Goal: Task Accomplishment & Management: Complete application form

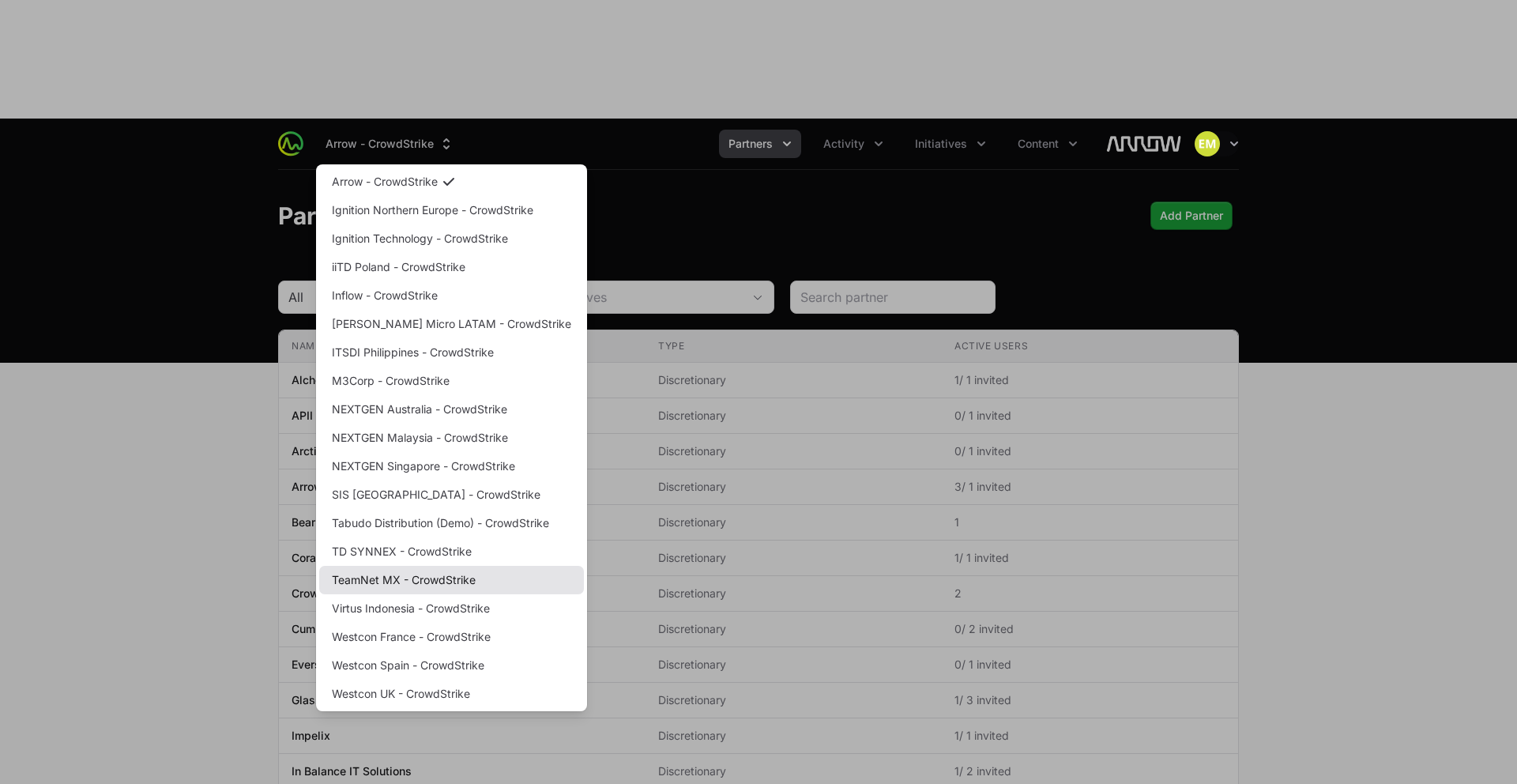
click at [442, 565] on link "TeamNet MX - CrowdStrike" at bounding box center [451, 579] width 264 height 28
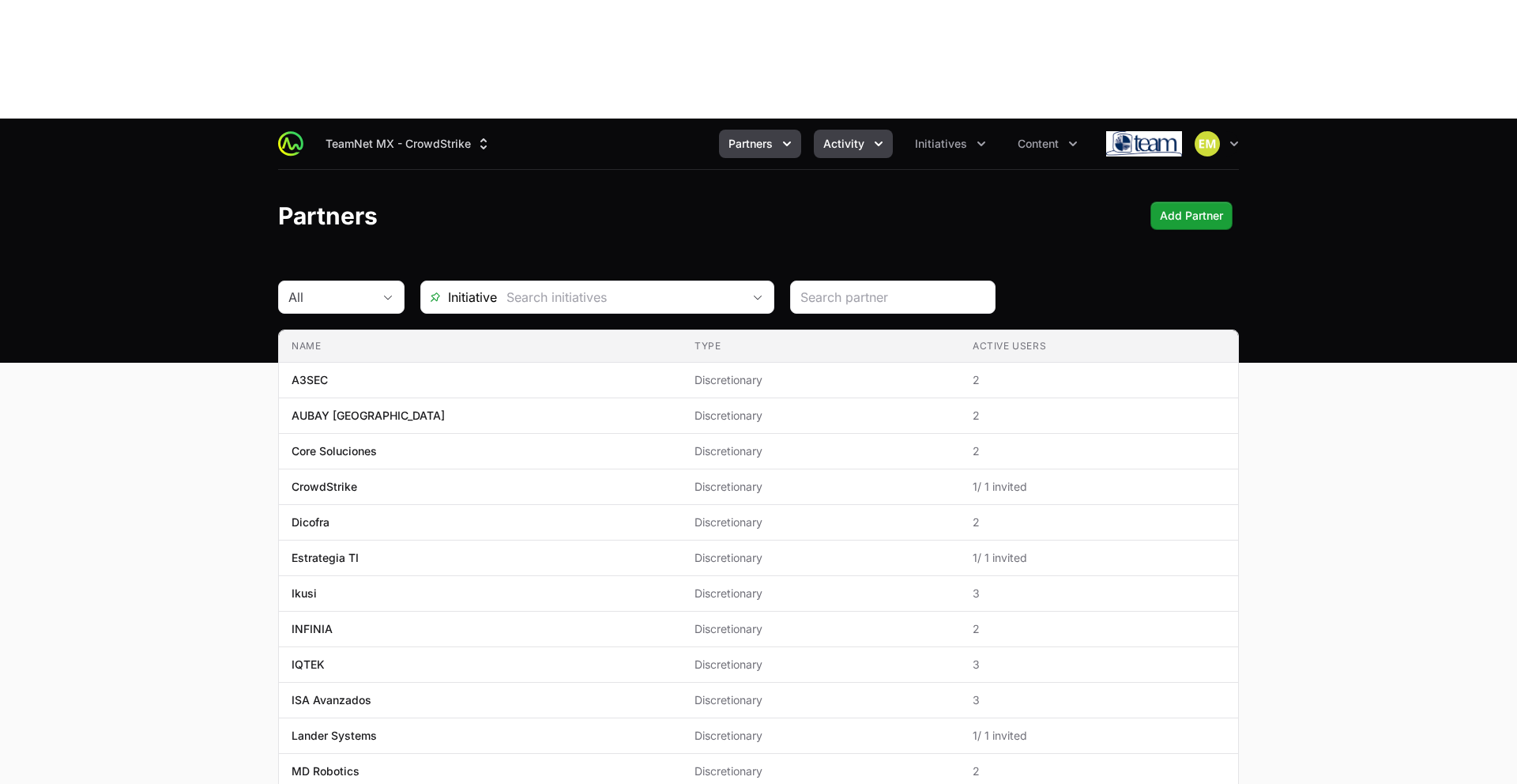
click at [865, 130] on button "Activity" at bounding box center [854, 143] width 79 height 28
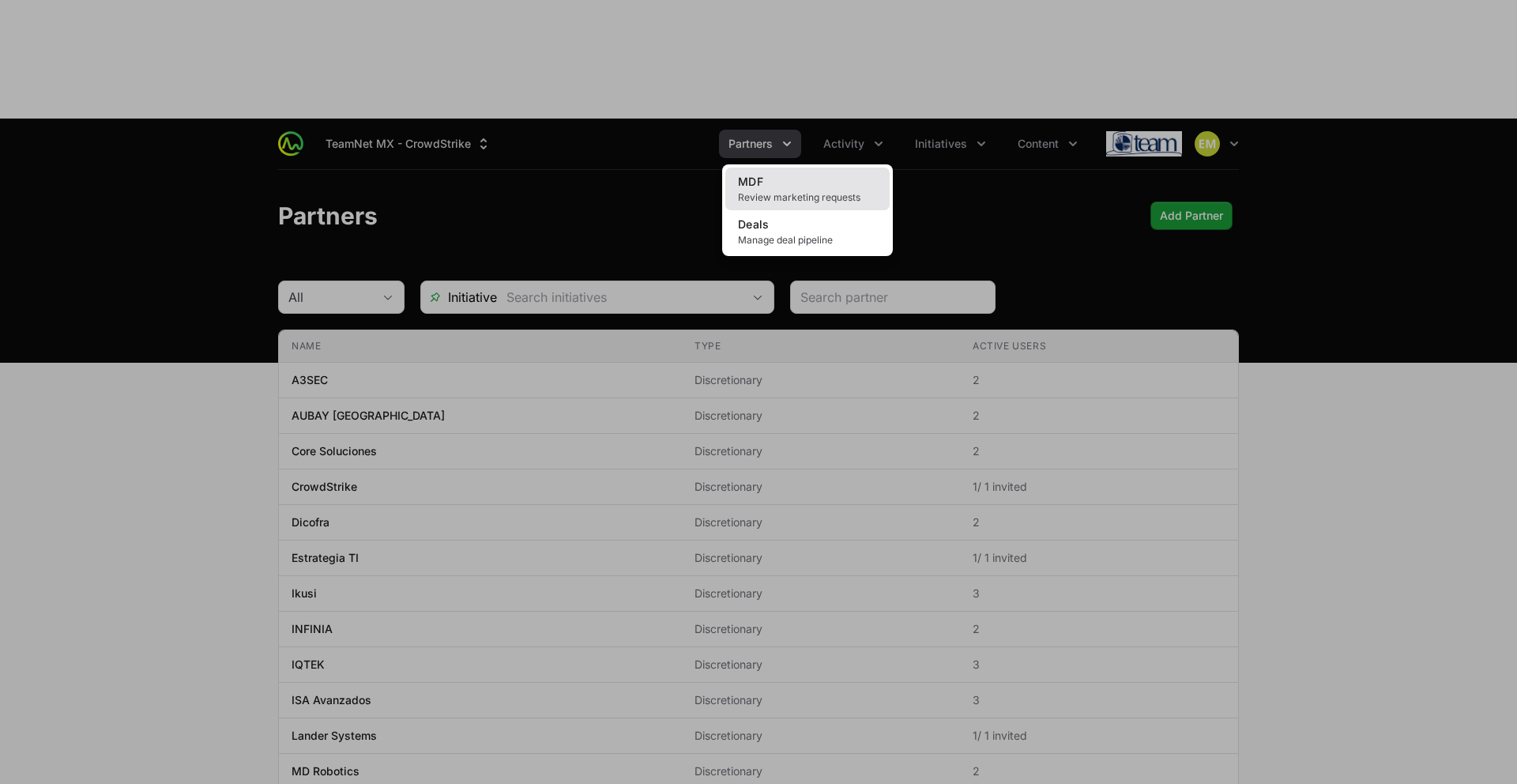
click at [806, 192] on span "Review marketing requests" at bounding box center [807, 197] width 139 height 13
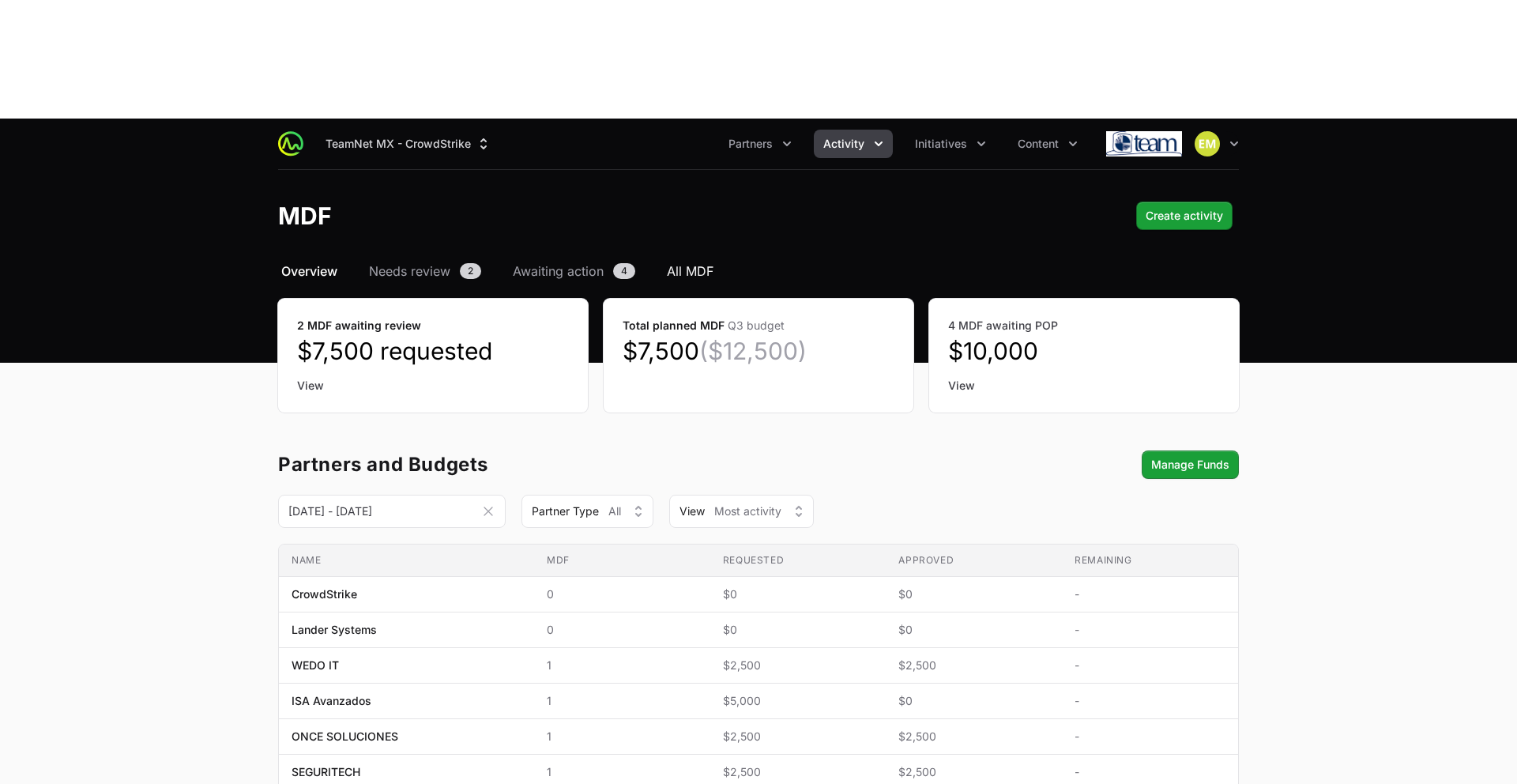
click at [707, 261] on span "All MDF" at bounding box center [690, 271] width 46 height 19
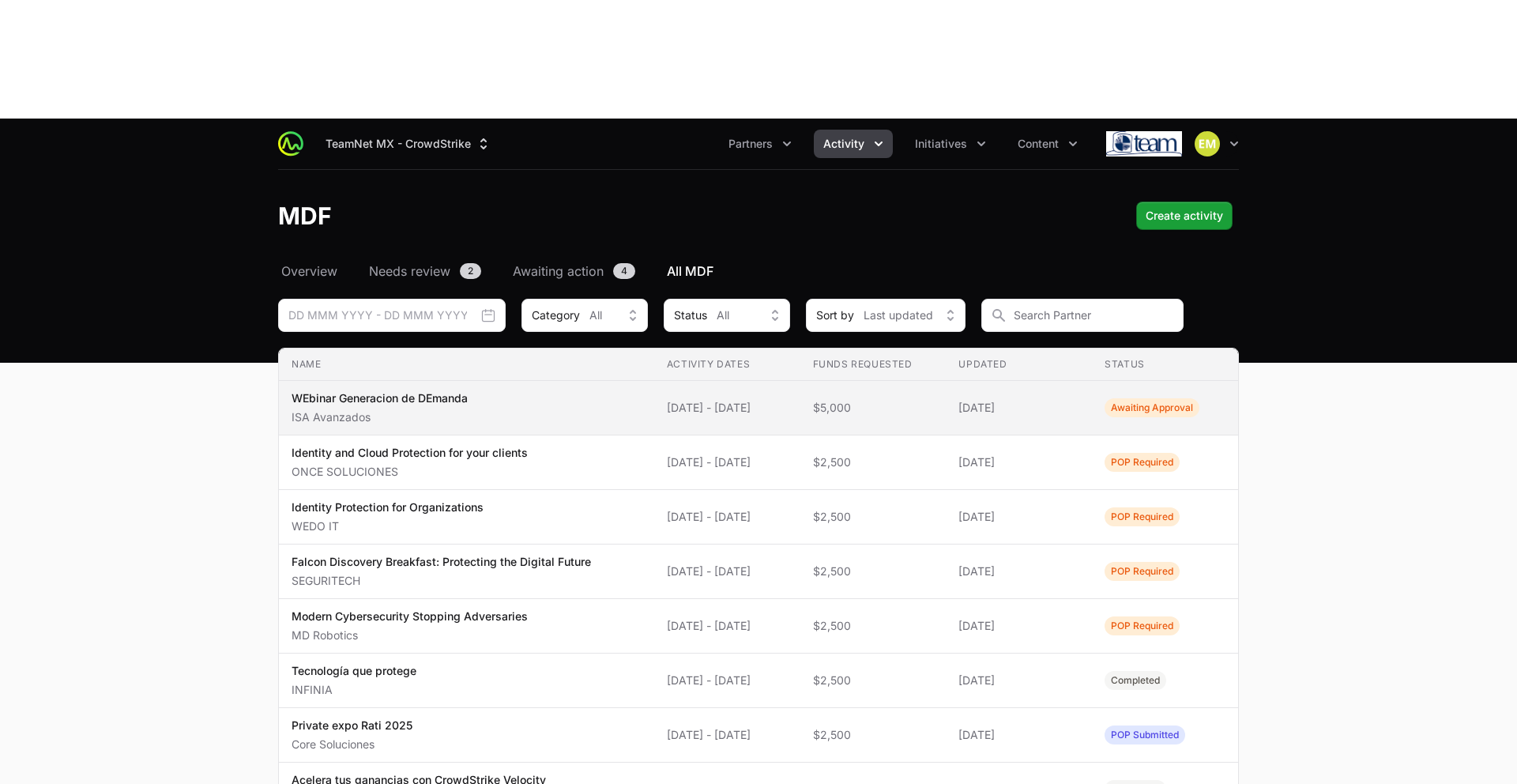
click at [778, 400] on span "19 Aug 2025 - 04 Sep 2025" at bounding box center [727, 407] width 121 height 15
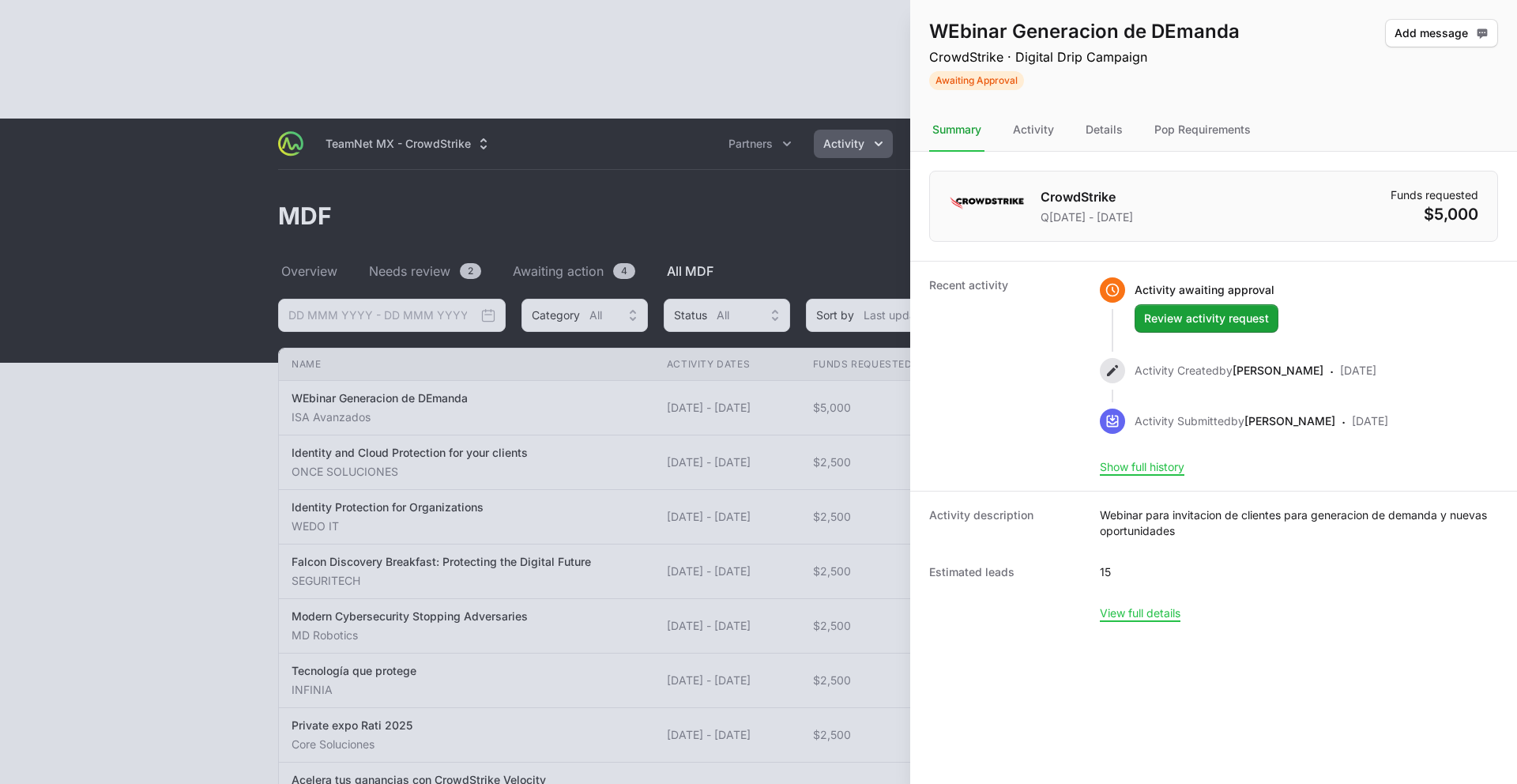
click at [708, 115] on div at bounding box center [758, 392] width 1517 height 784
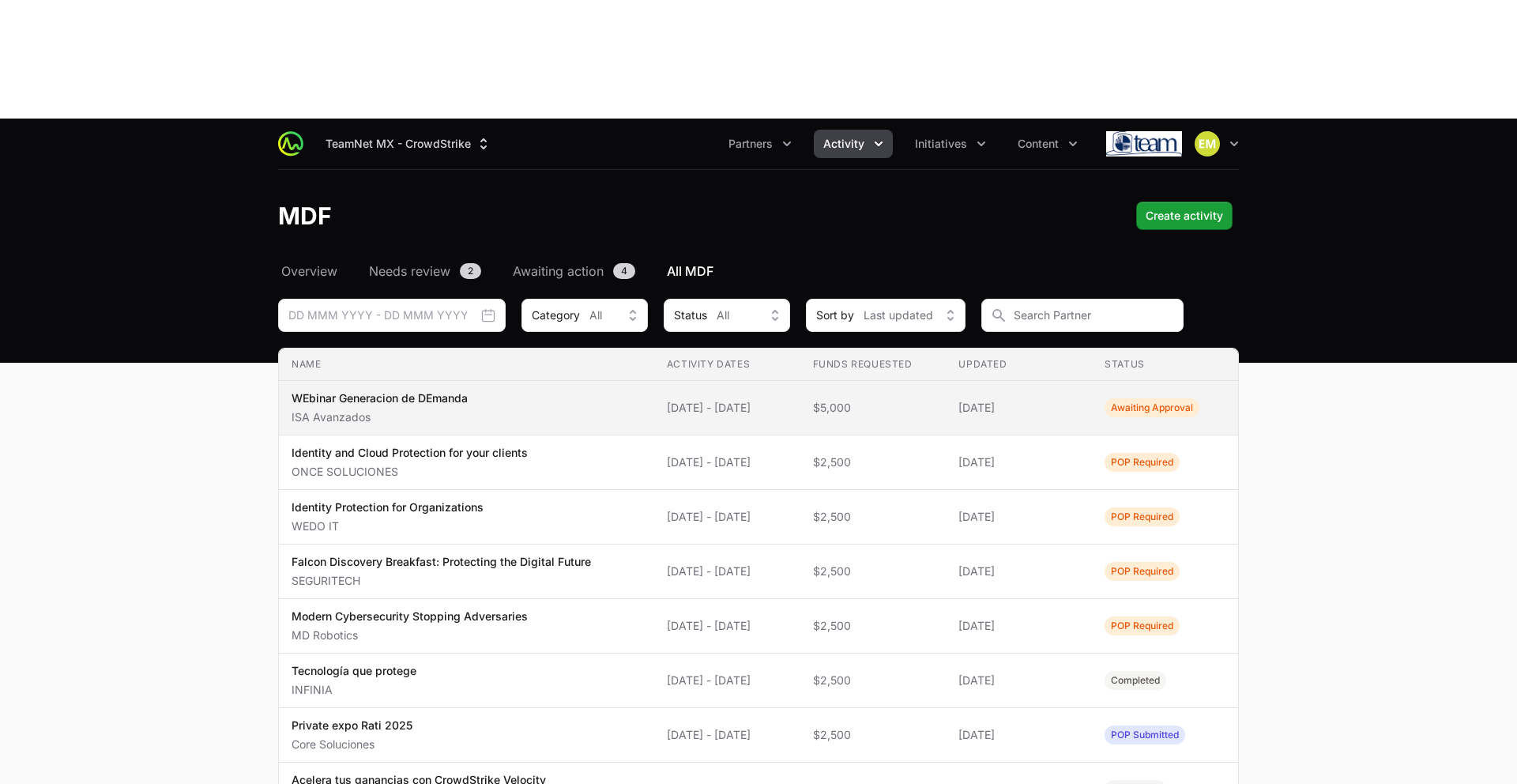
click at [574, 390] on span "WEbinar Generacion de DEmanda ISA Avanzados" at bounding box center [467, 407] width 350 height 35
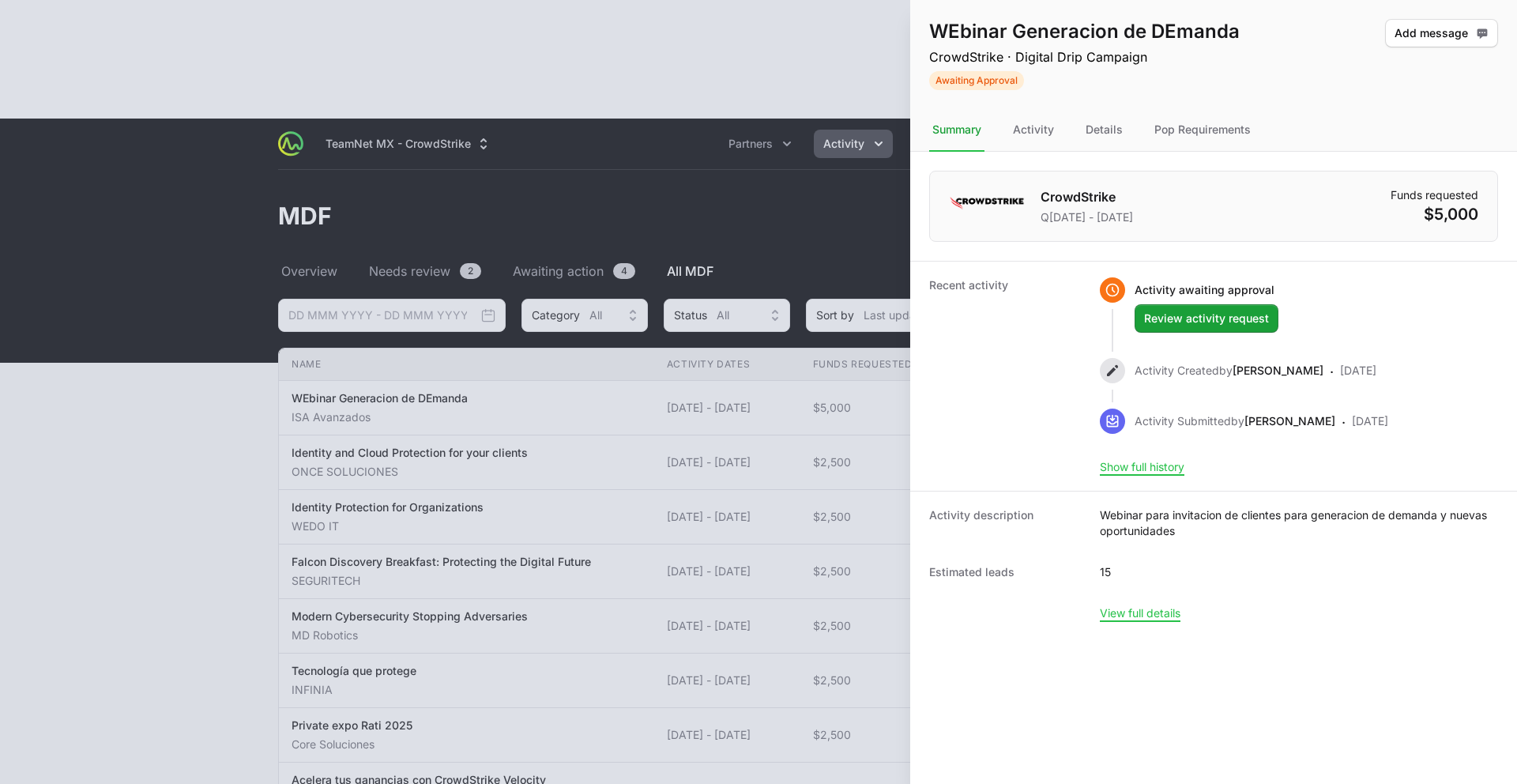
click at [183, 527] on div at bounding box center [758, 392] width 1517 height 784
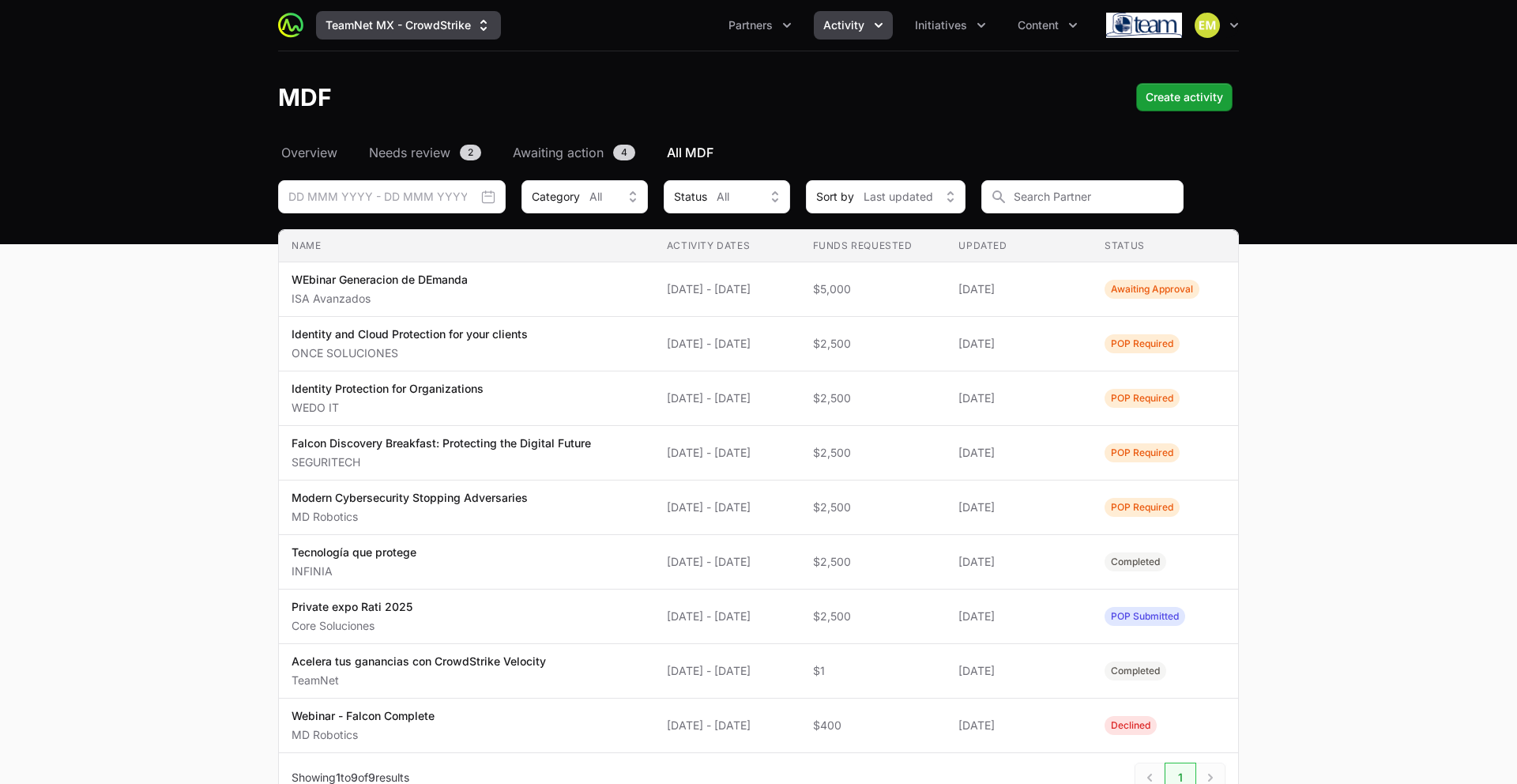
click at [440, 16] on button "TeamNet MX - CrowdStrike" at bounding box center [408, 24] width 185 height 28
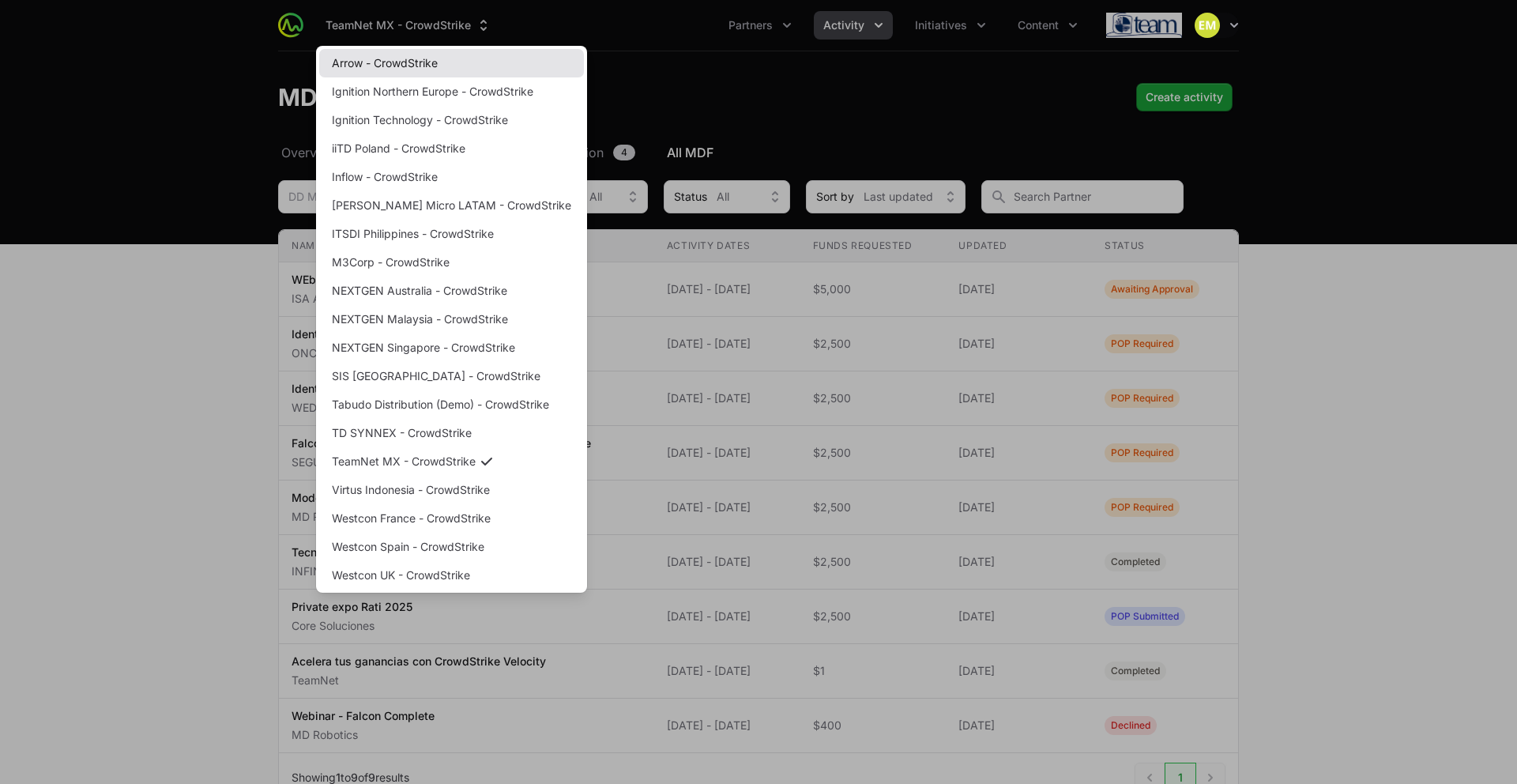
click at [409, 64] on link "Arrow - CrowdStrike" at bounding box center [451, 63] width 264 height 28
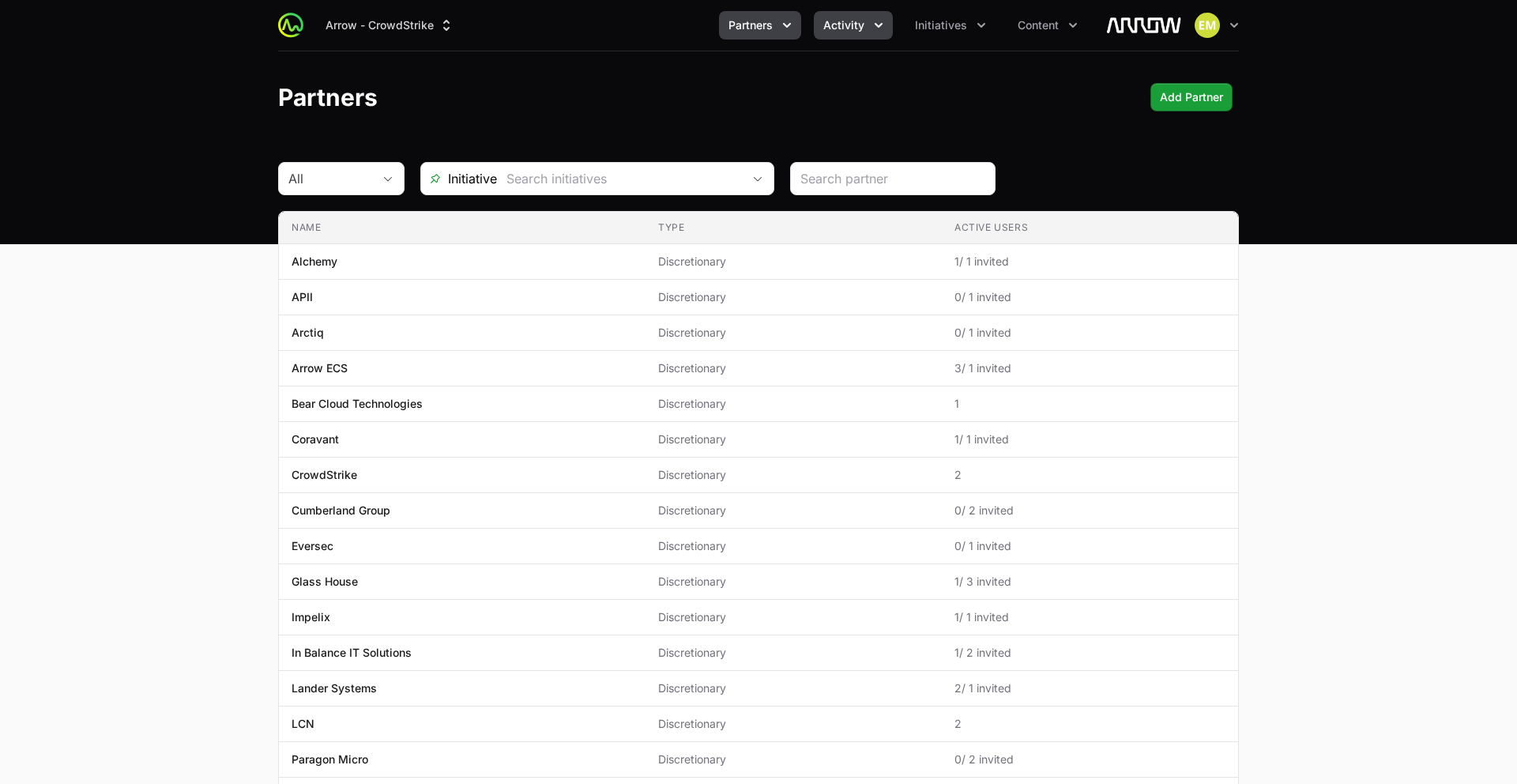
click at [861, 37] on button "Activity" at bounding box center [854, 24] width 79 height 28
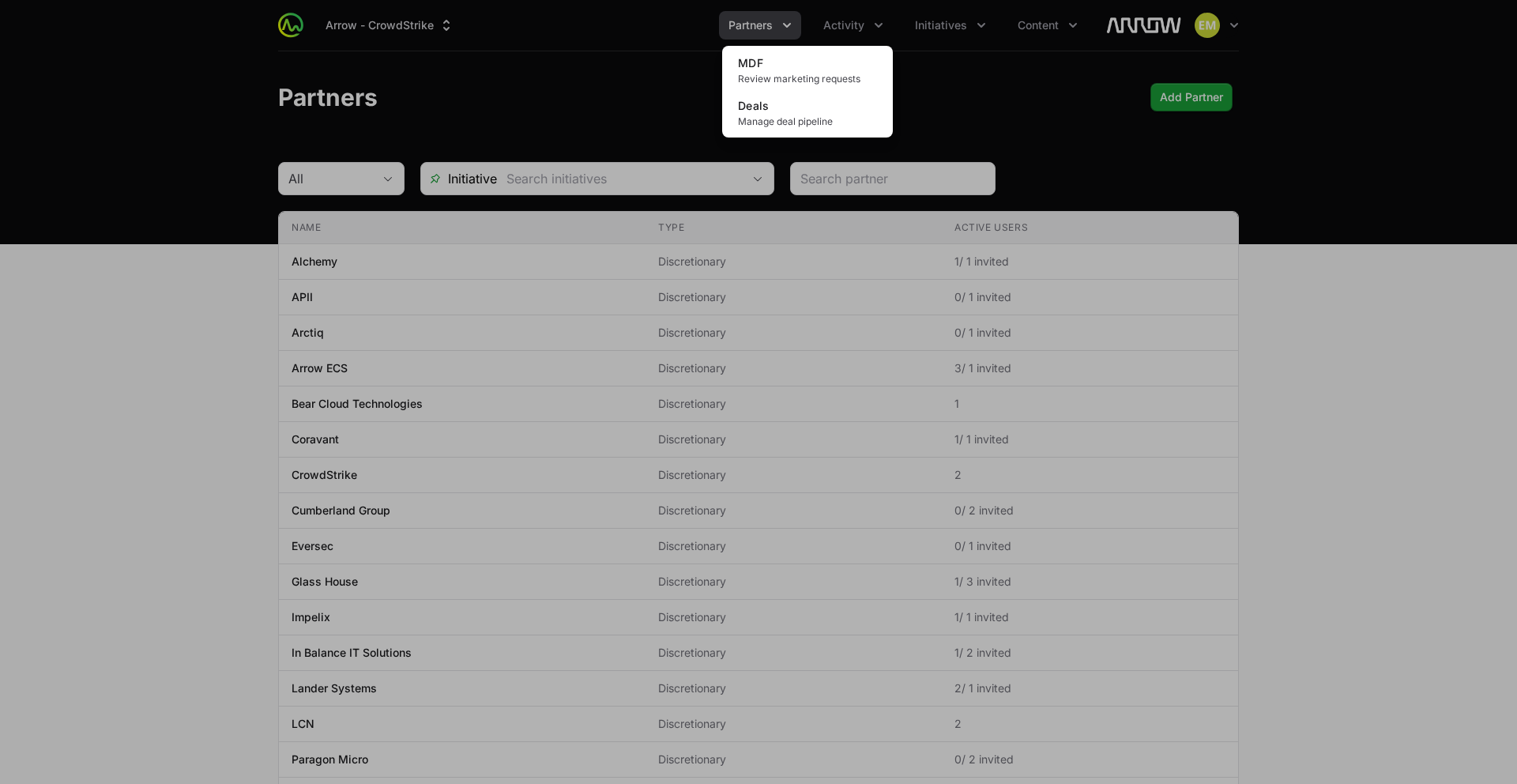
click at [759, 32] on div "Activity menu" at bounding box center [758, 392] width 1517 height 784
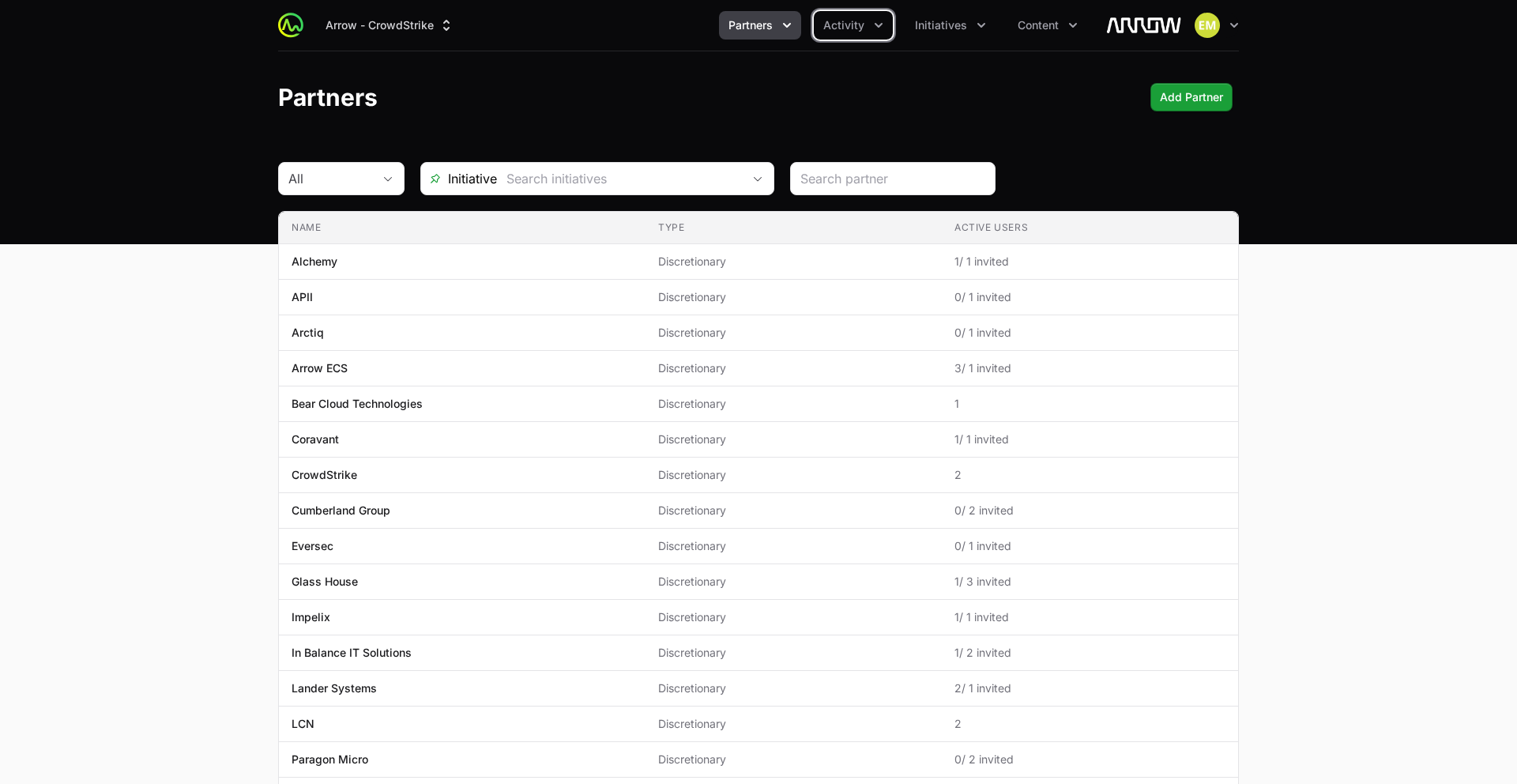
click at [760, 30] on span "Partners" at bounding box center [751, 25] width 45 height 15
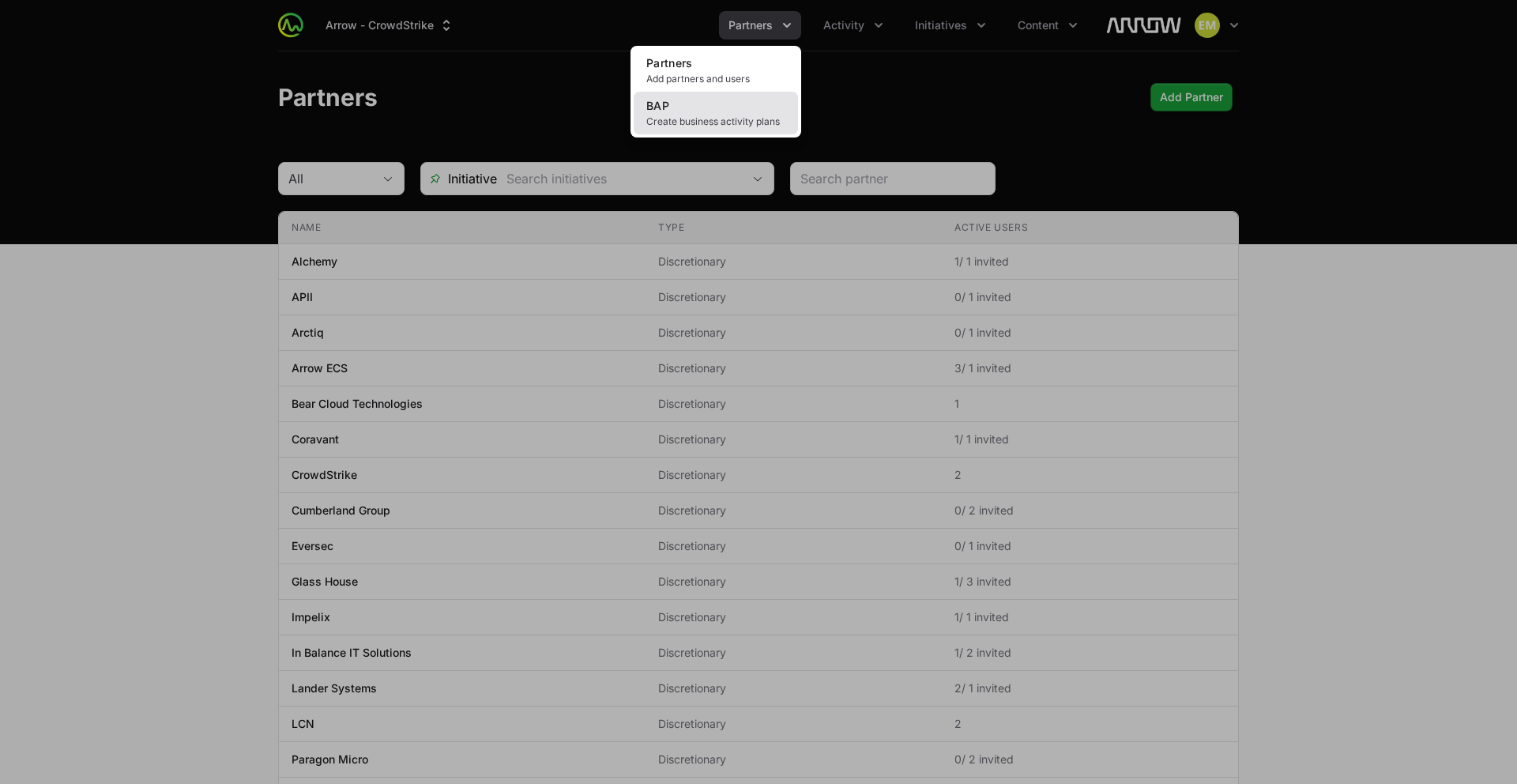
click at [732, 117] on span "Create business activity plans" at bounding box center [716, 121] width 139 height 13
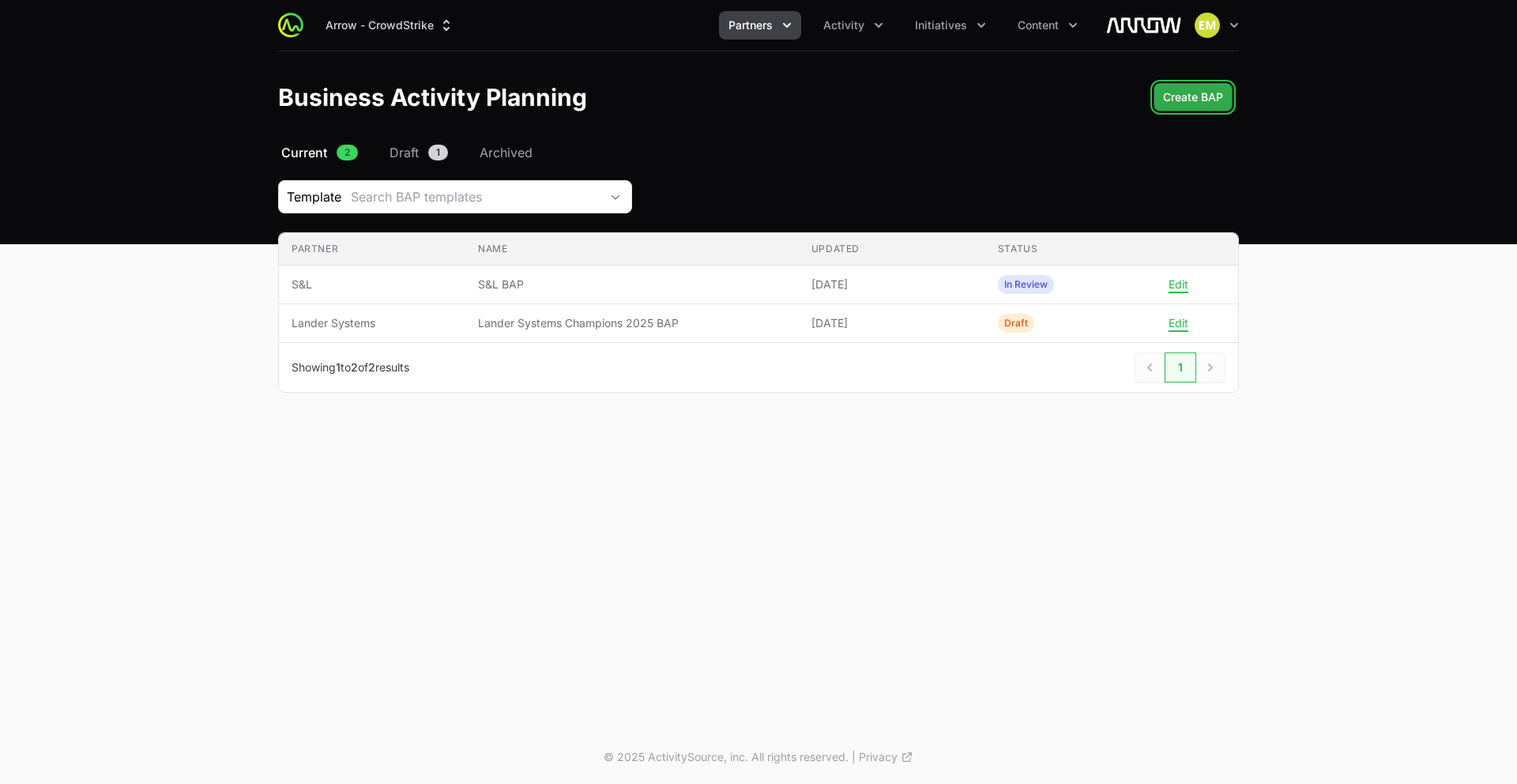
click at [1186, 94] on span "Create BAP" at bounding box center [1193, 98] width 60 height 19
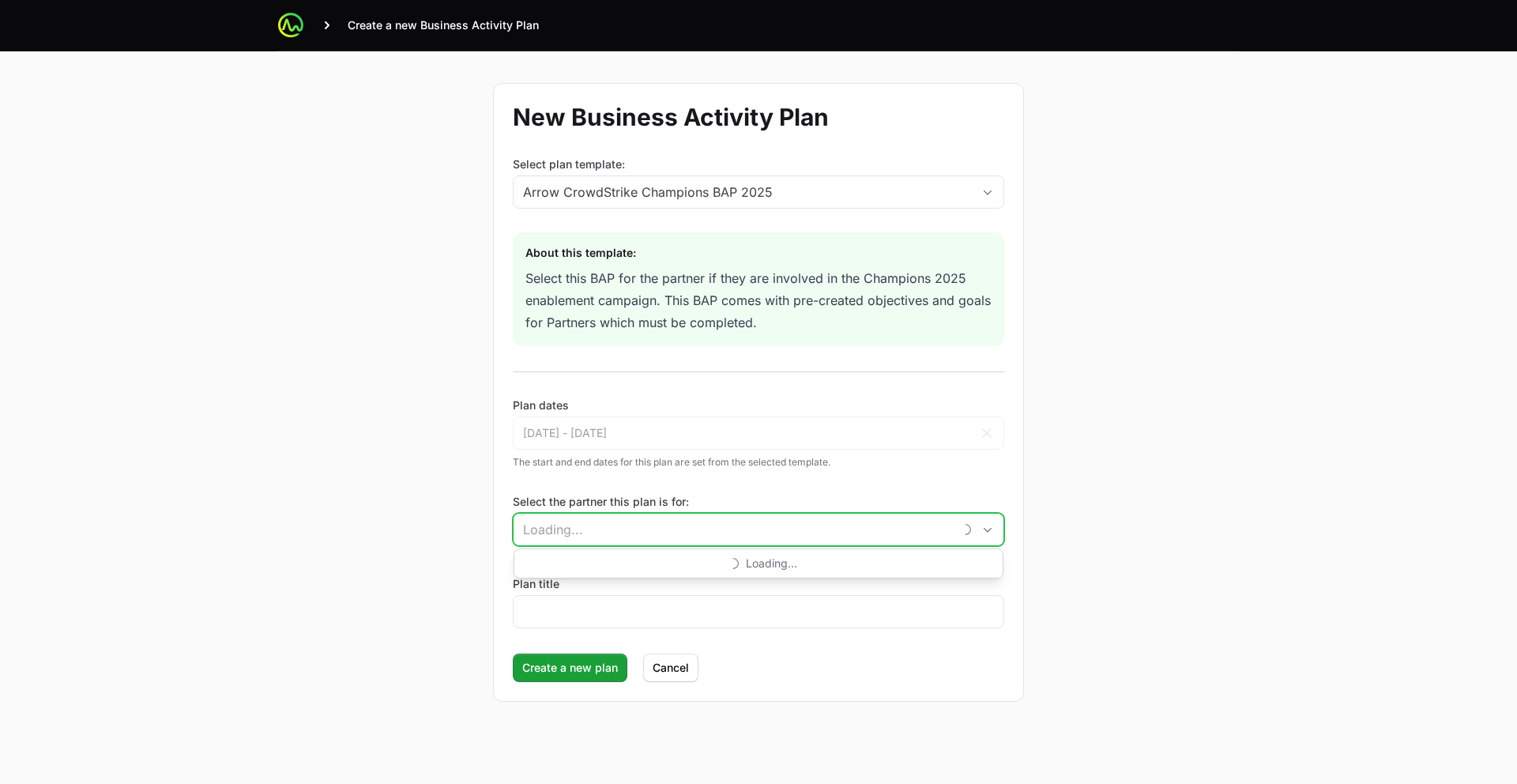
click at [598, 514] on input "Select the partner this plan is for:" at bounding box center [734, 529] width 440 height 32
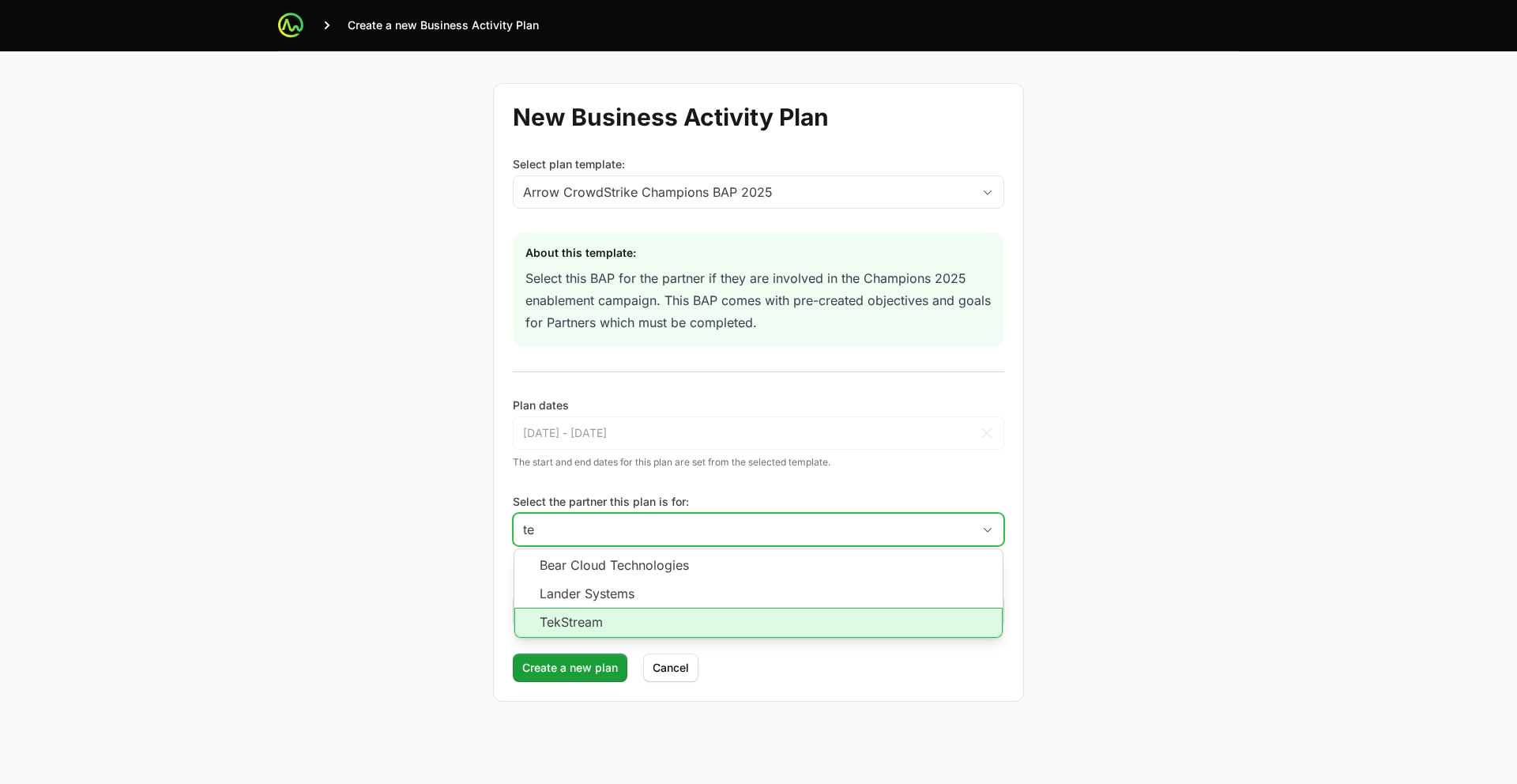
click at [582, 622] on li "TekStream" at bounding box center [758, 622] width 488 height 30
type input "TekStream"
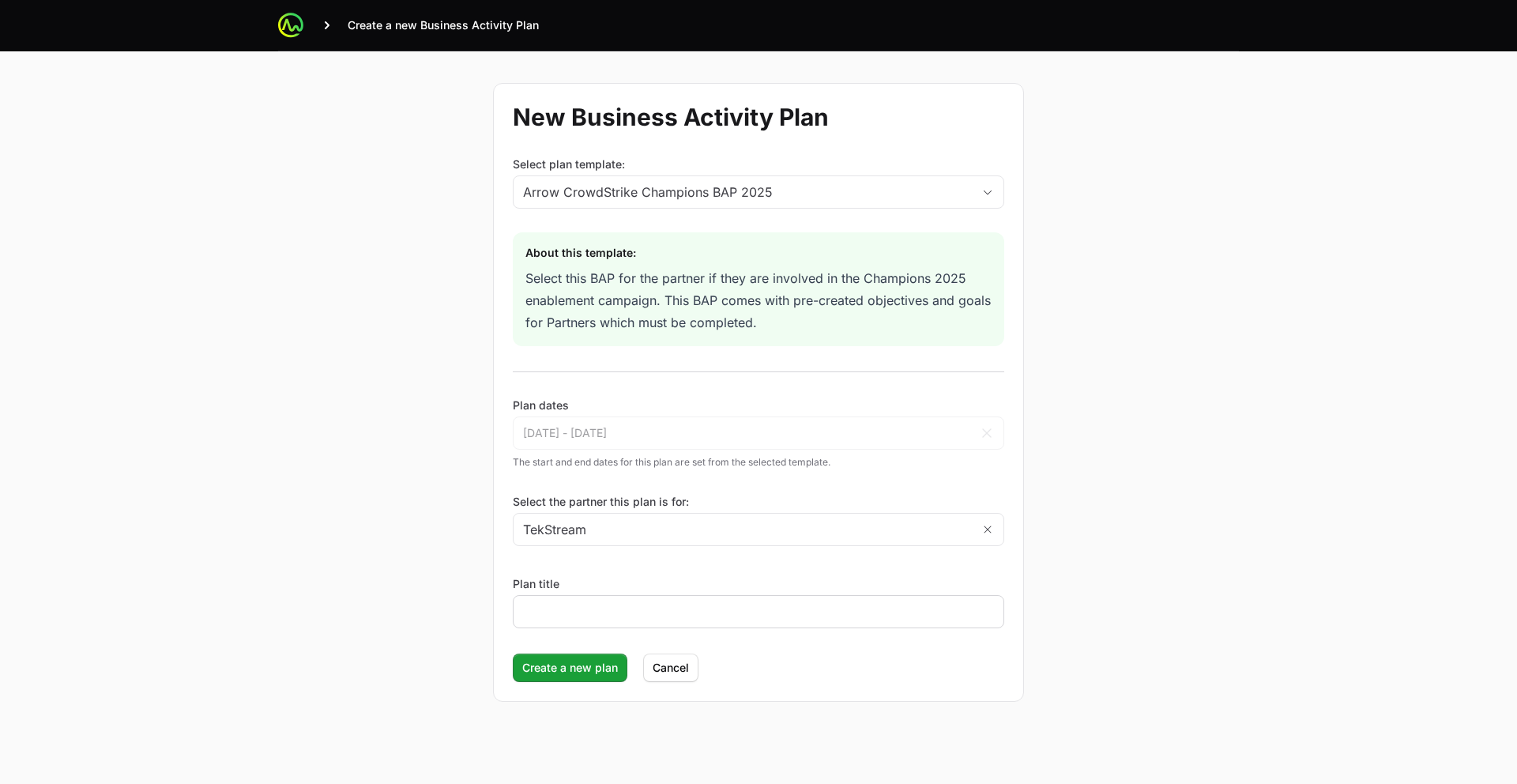
click at [569, 598] on div at bounding box center [759, 612] width 492 height 33
click at [566, 606] on input "Plan title" at bounding box center [758, 612] width 470 height 19
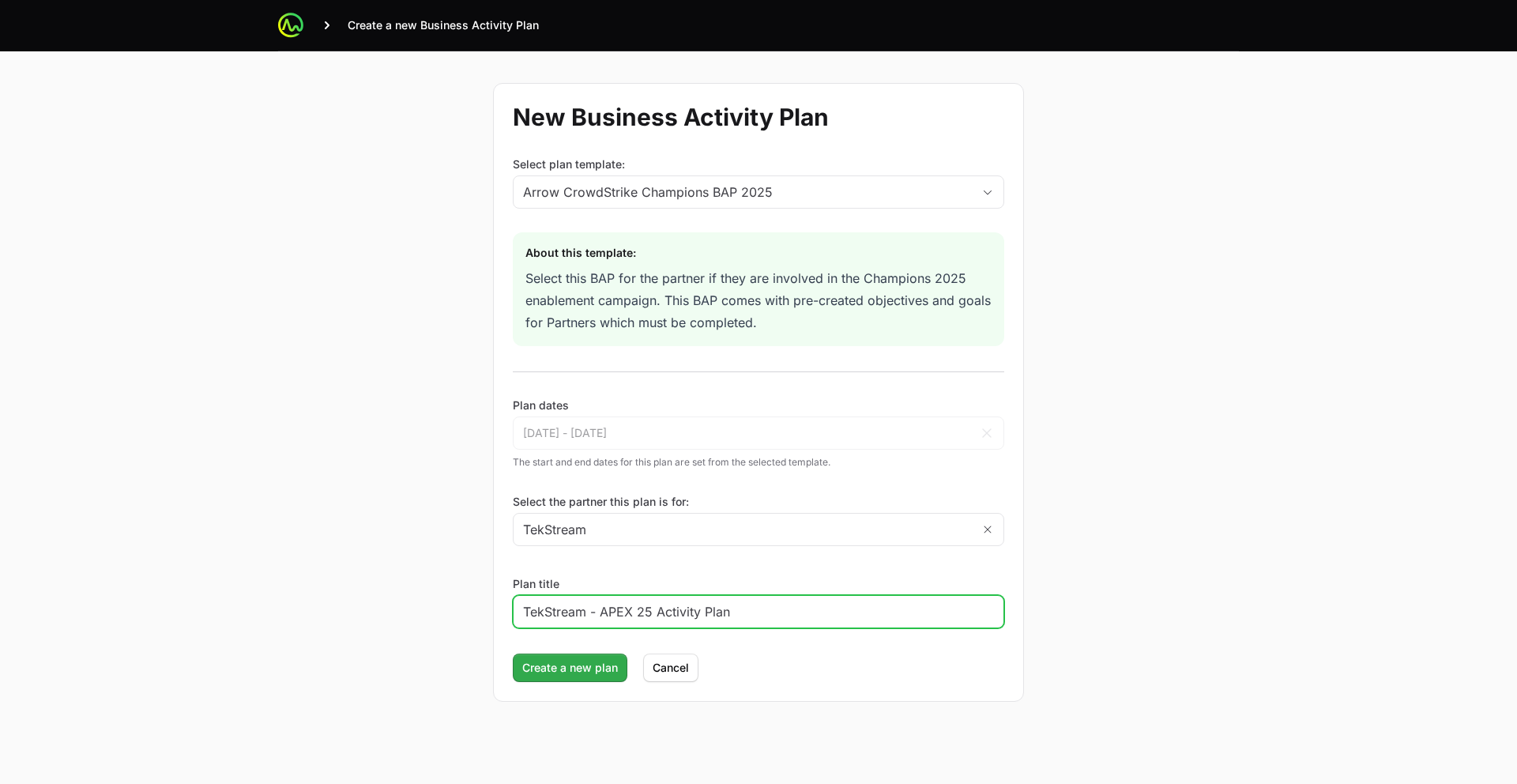
type input "TekStream - APEX 25 Activity Plan"
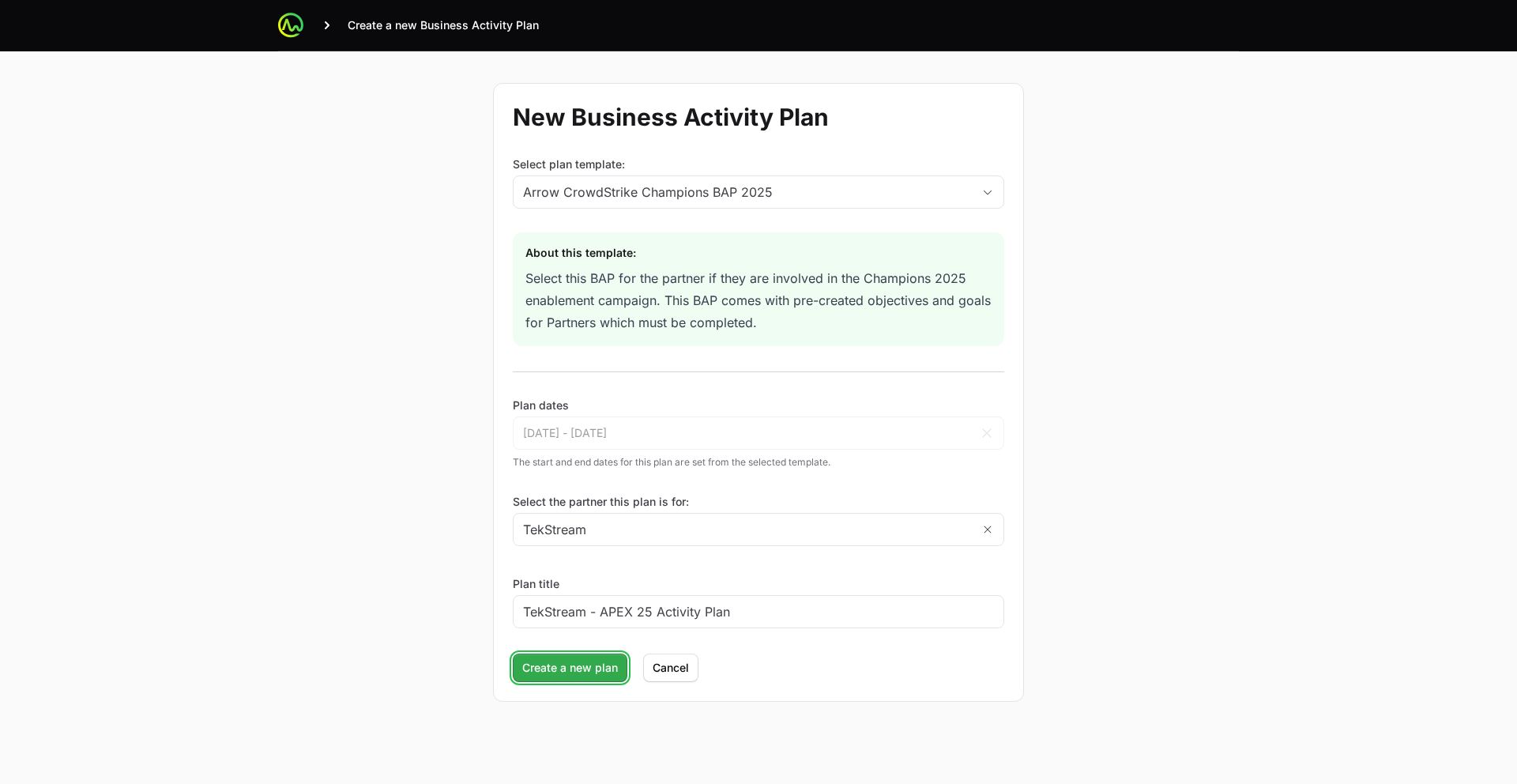
click at [582, 663] on span "Create a new plan" at bounding box center [570, 668] width 96 height 19
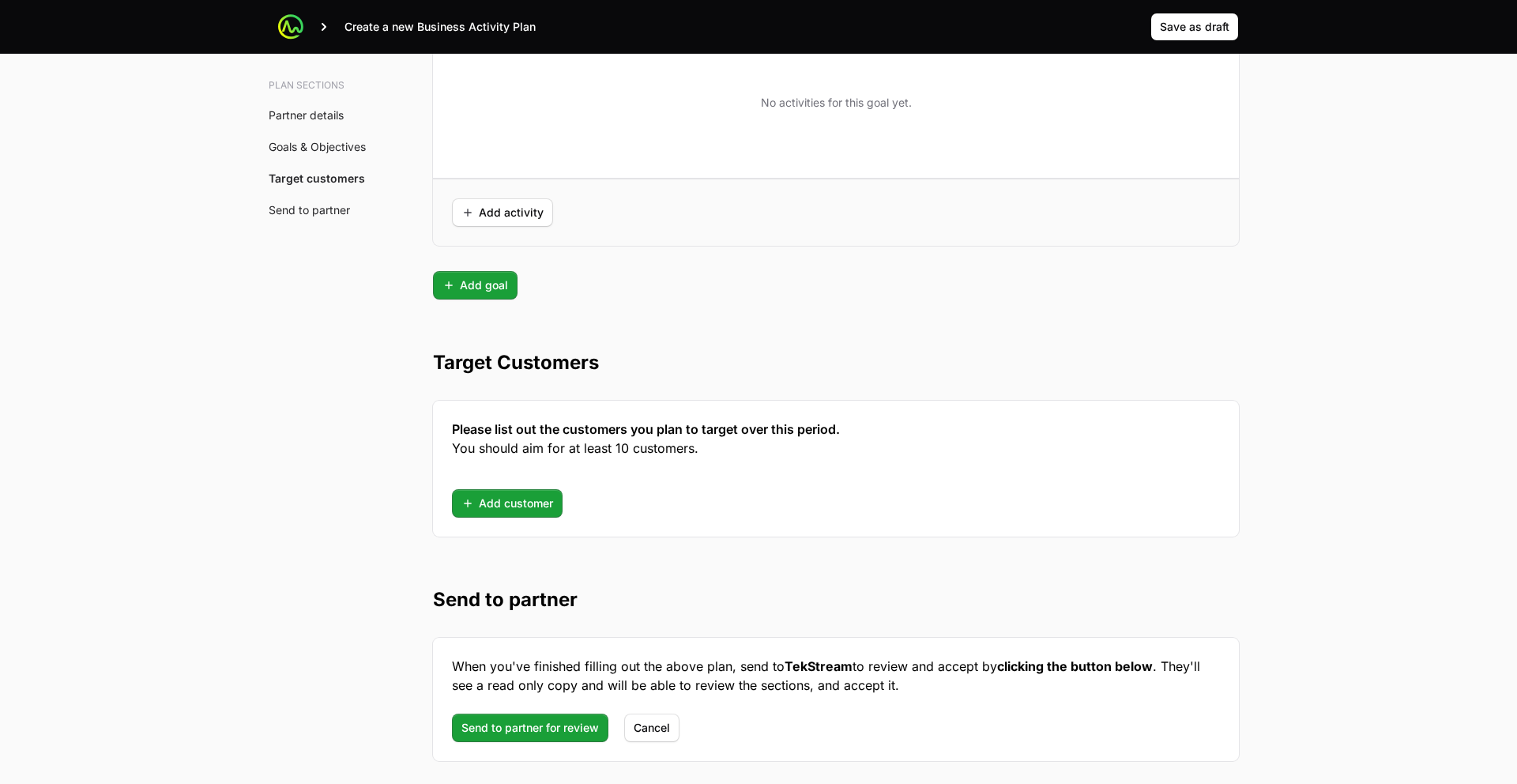
scroll to position [3986, 0]
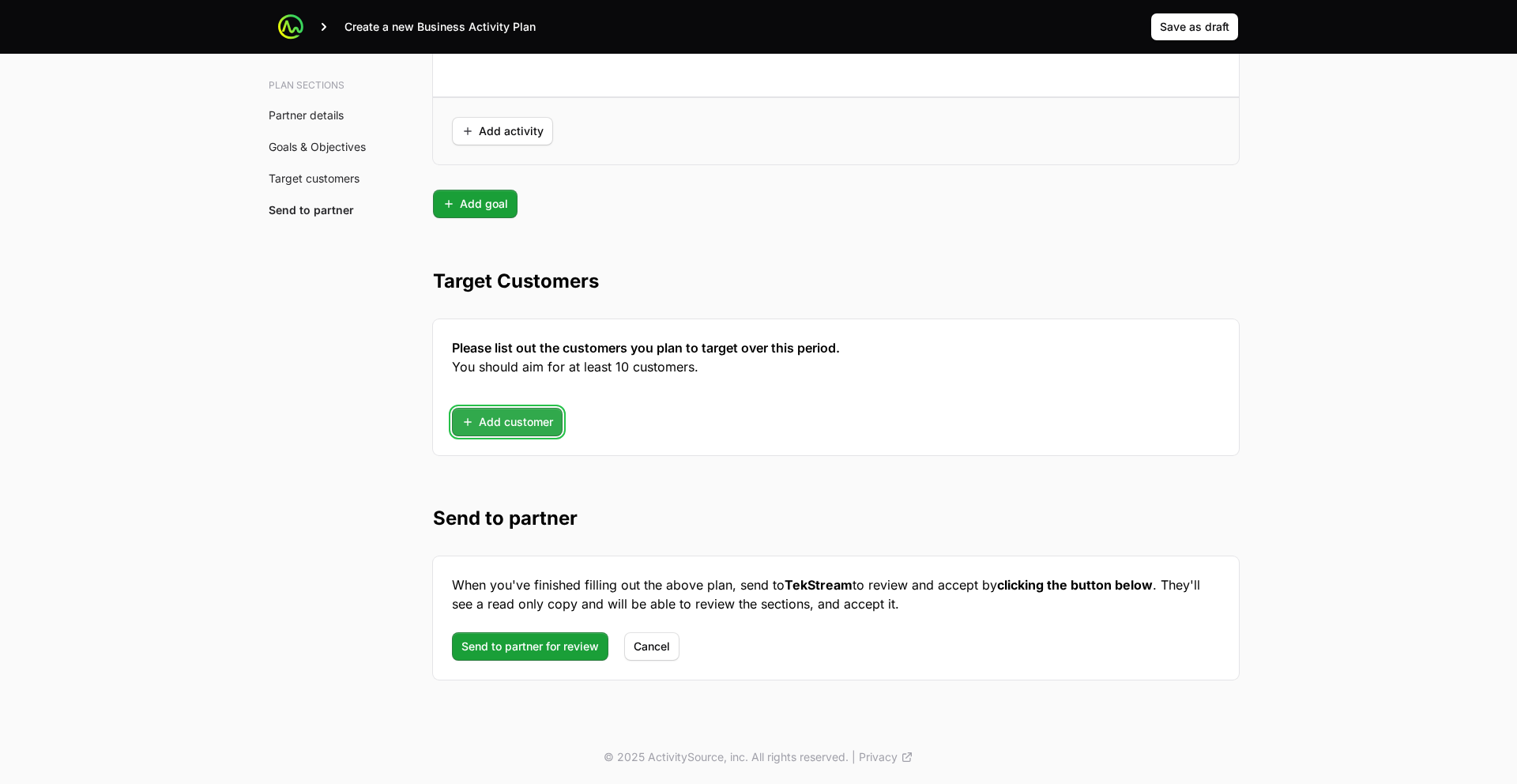
click at [497, 425] on span "Add customer" at bounding box center [507, 422] width 92 height 19
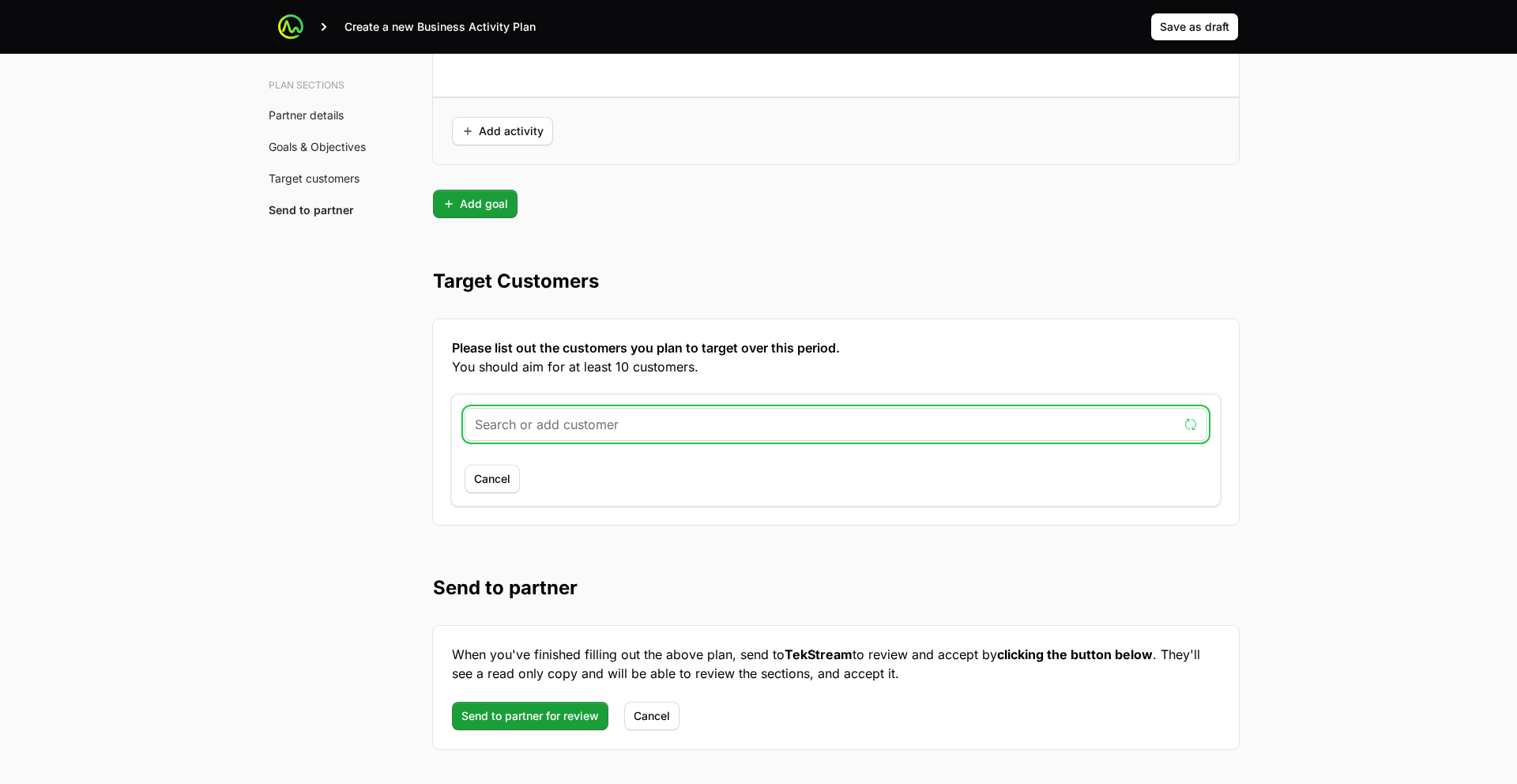
paste input "www.merc-mercer.org"
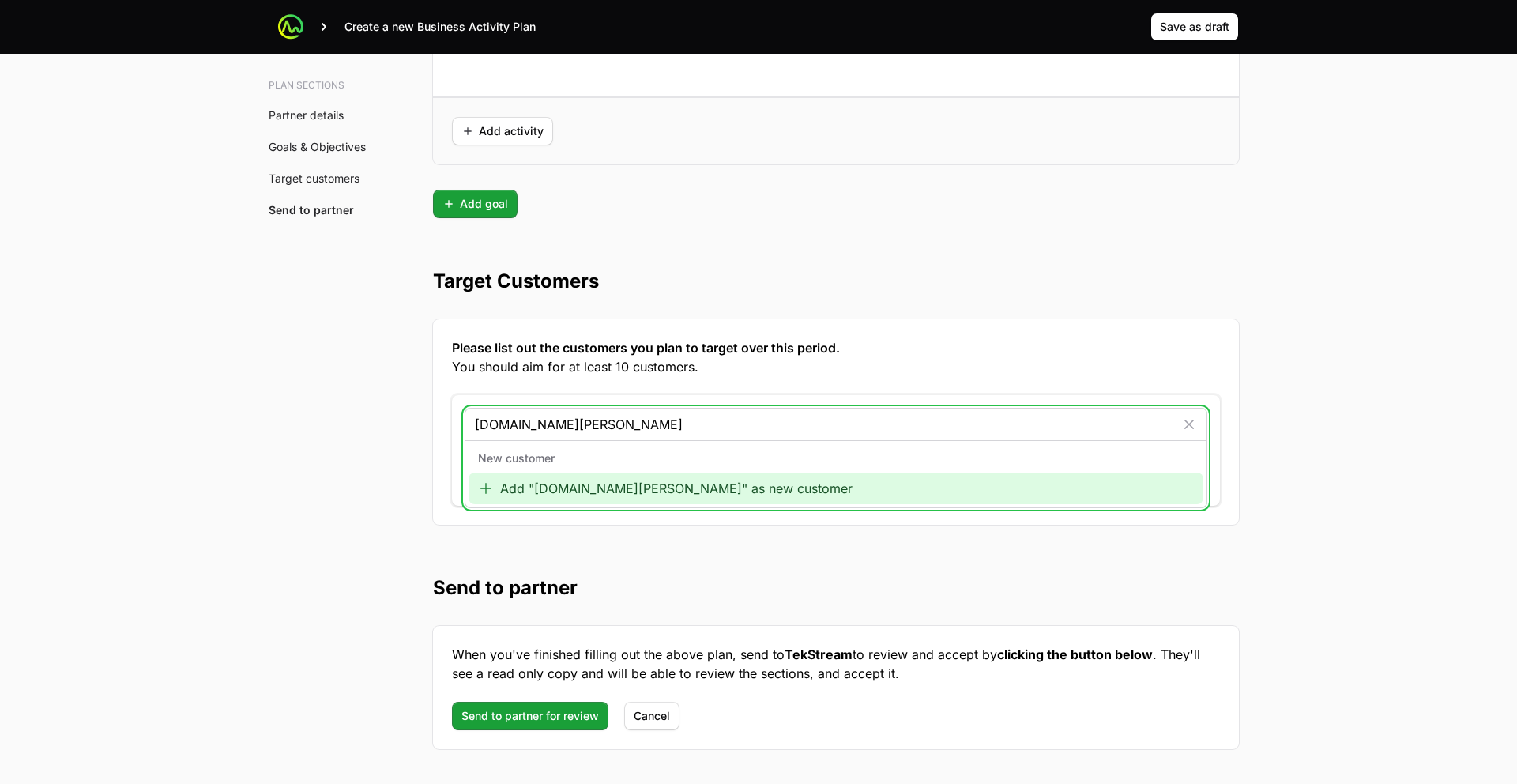
type input "www.merc-mercer.org"
click at [548, 488] on div "Add "www.merc-mercer.org" as new customer" at bounding box center [835, 488] width 735 height 32
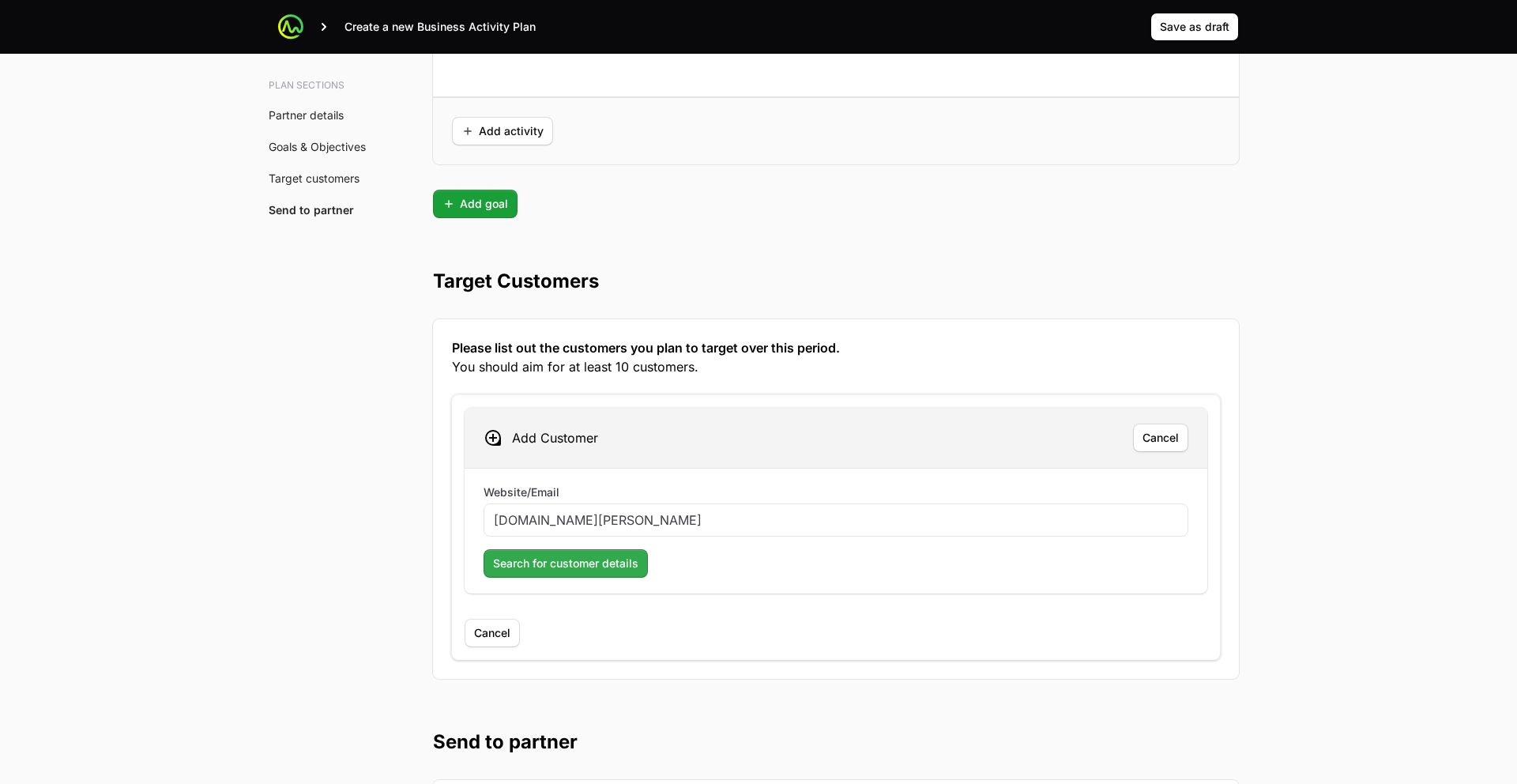
type input "www.merc-mercer.org"
click at [554, 566] on span "Search for customer details" at bounding box center [565, 563] width 145 height 19
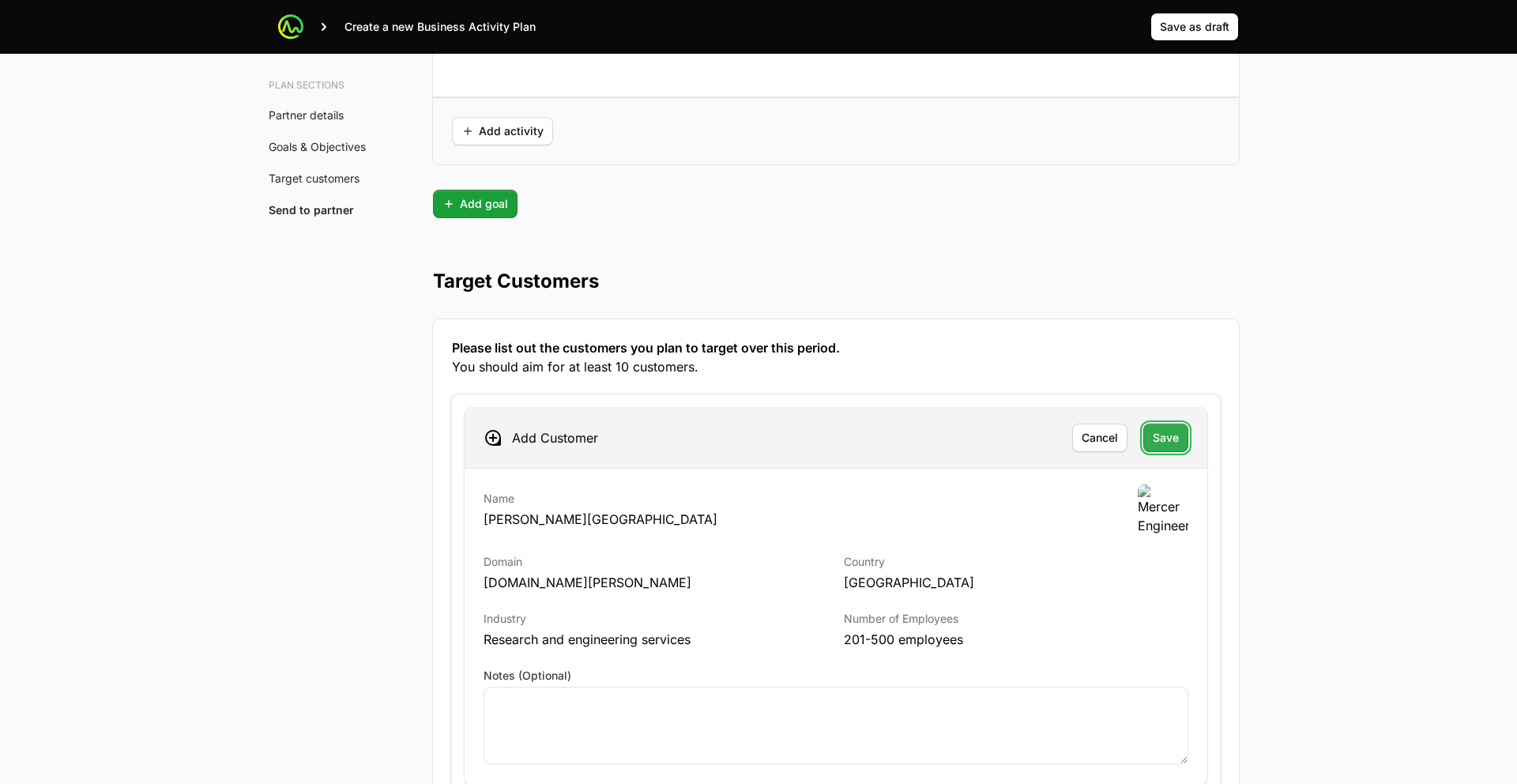
click at [1168, 430] on span "Save" at bounding box center [1166, 437] width 26 height 19
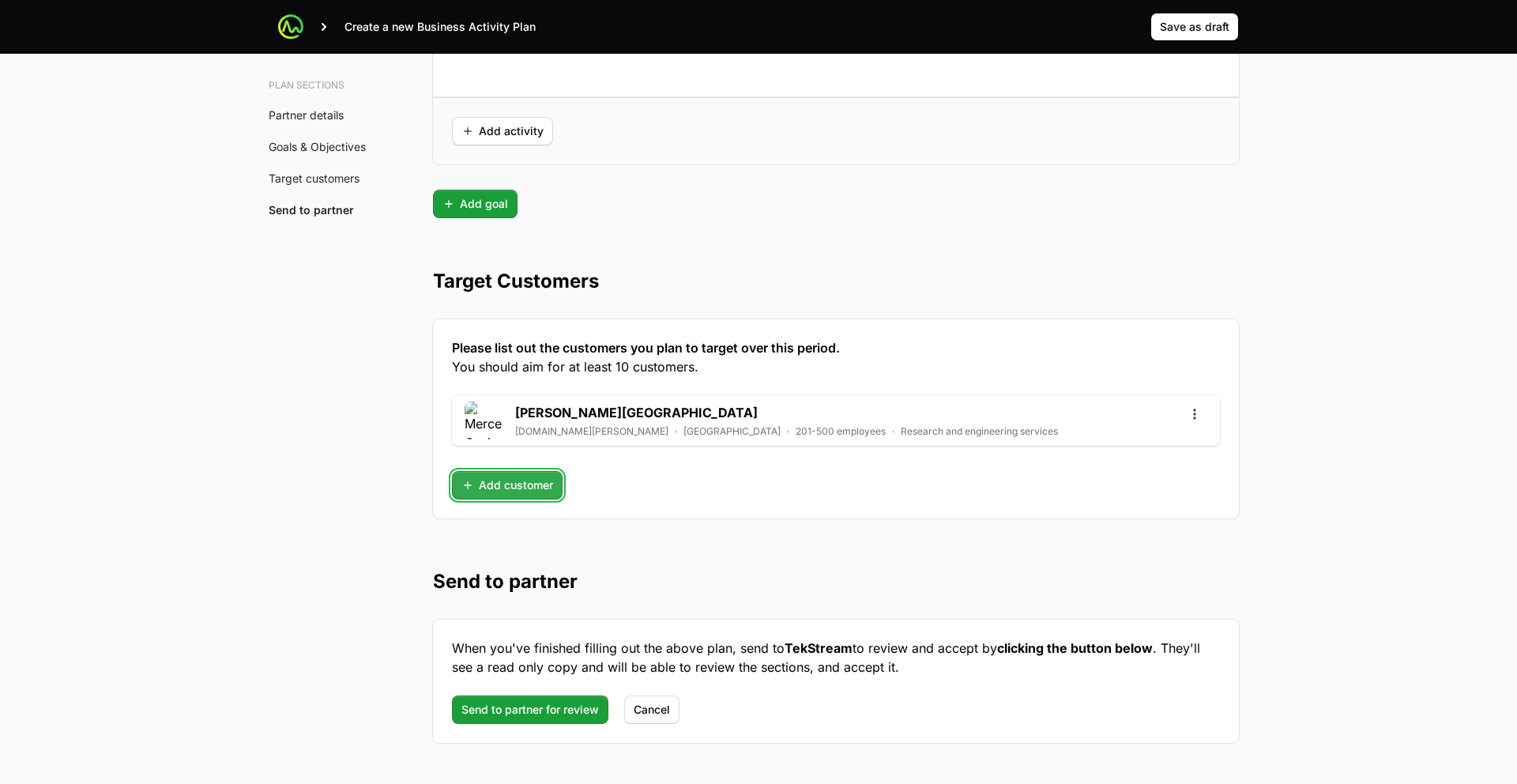
click at [485, 487] on span "Add customer" at bounding box center [507, 485] width 92 height 19
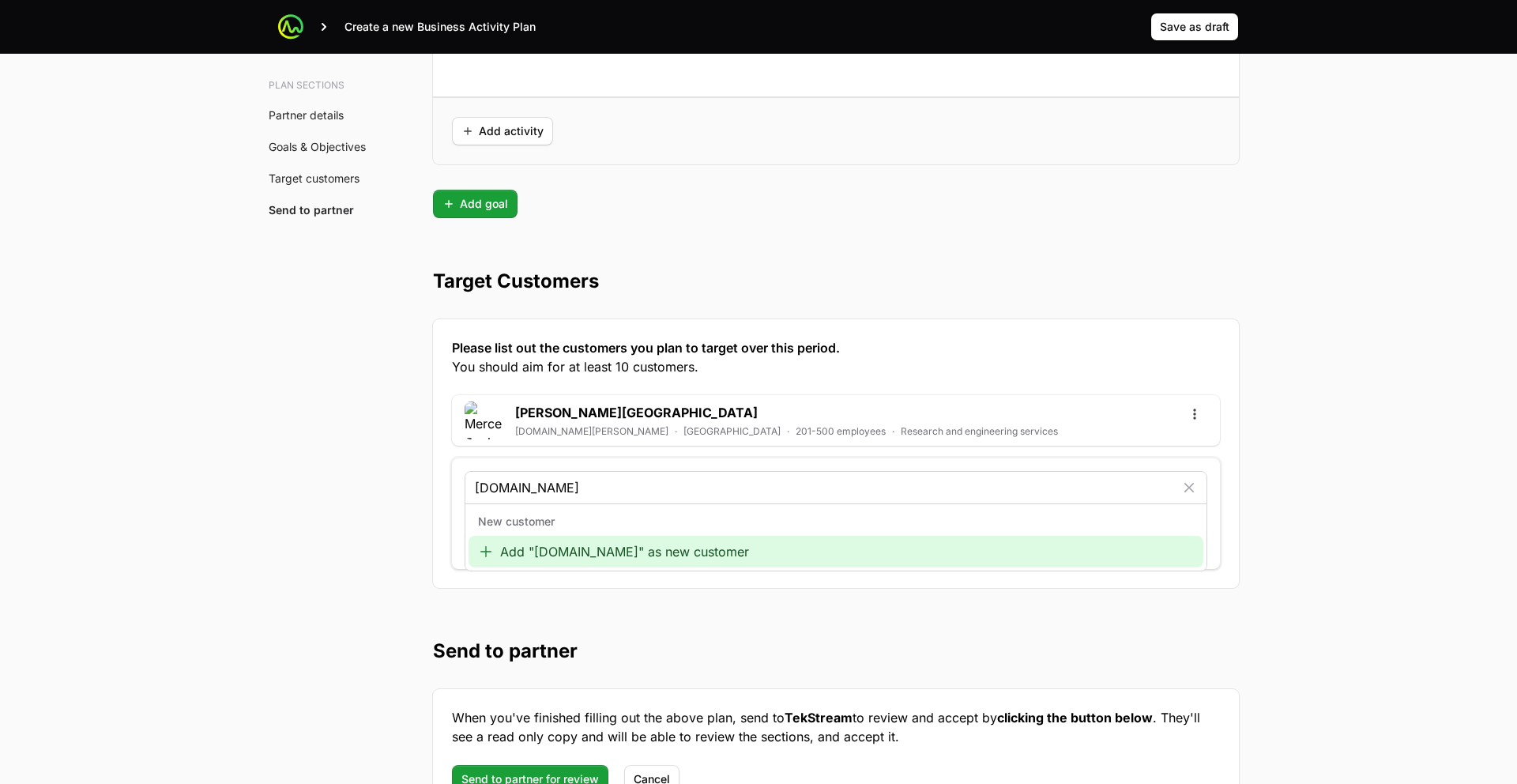
type input "bigfive.org"
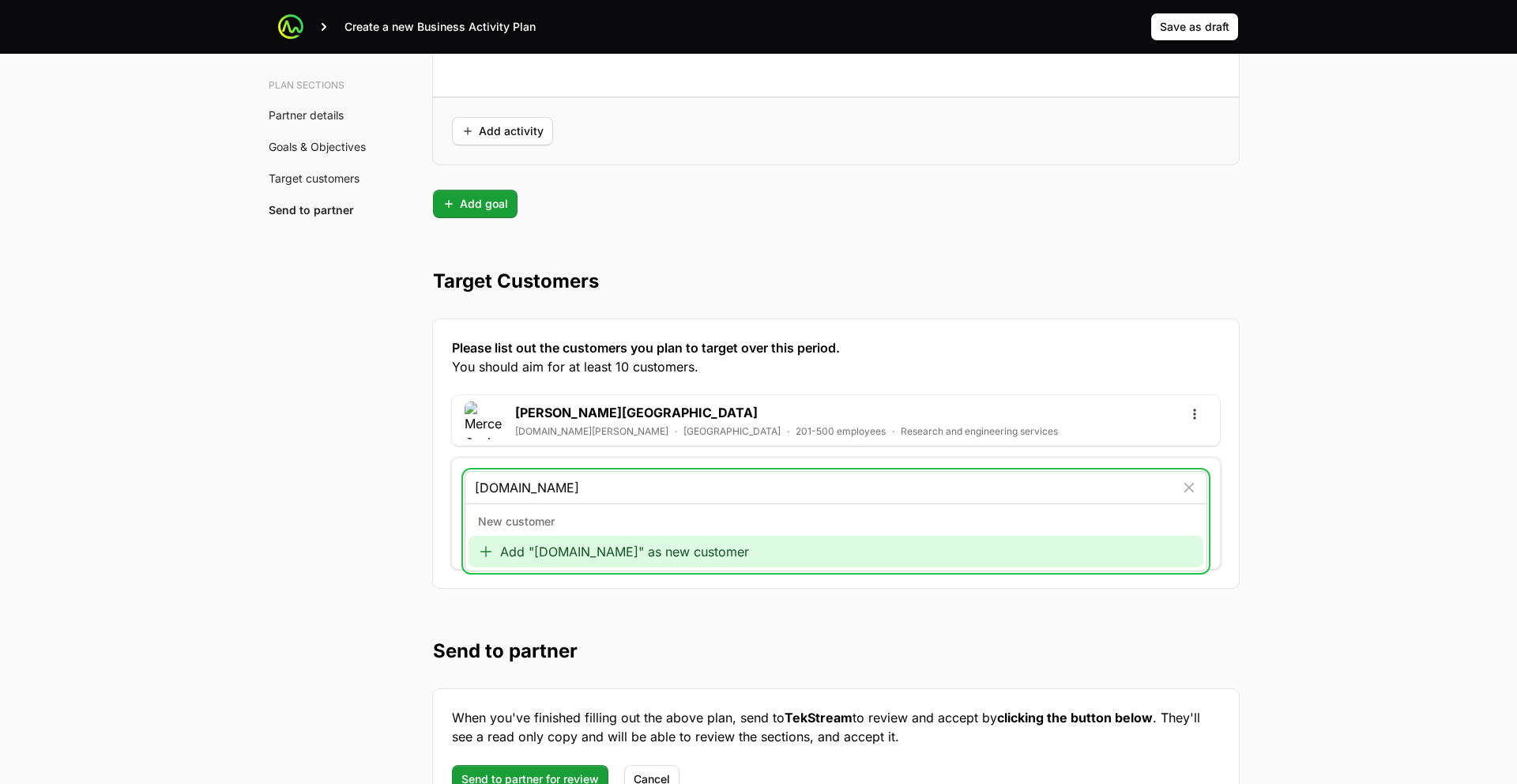
click at [567, 555] on div "Add "bigfive.org" as new customer" at bounding box center [835, 551] width 735 height 32
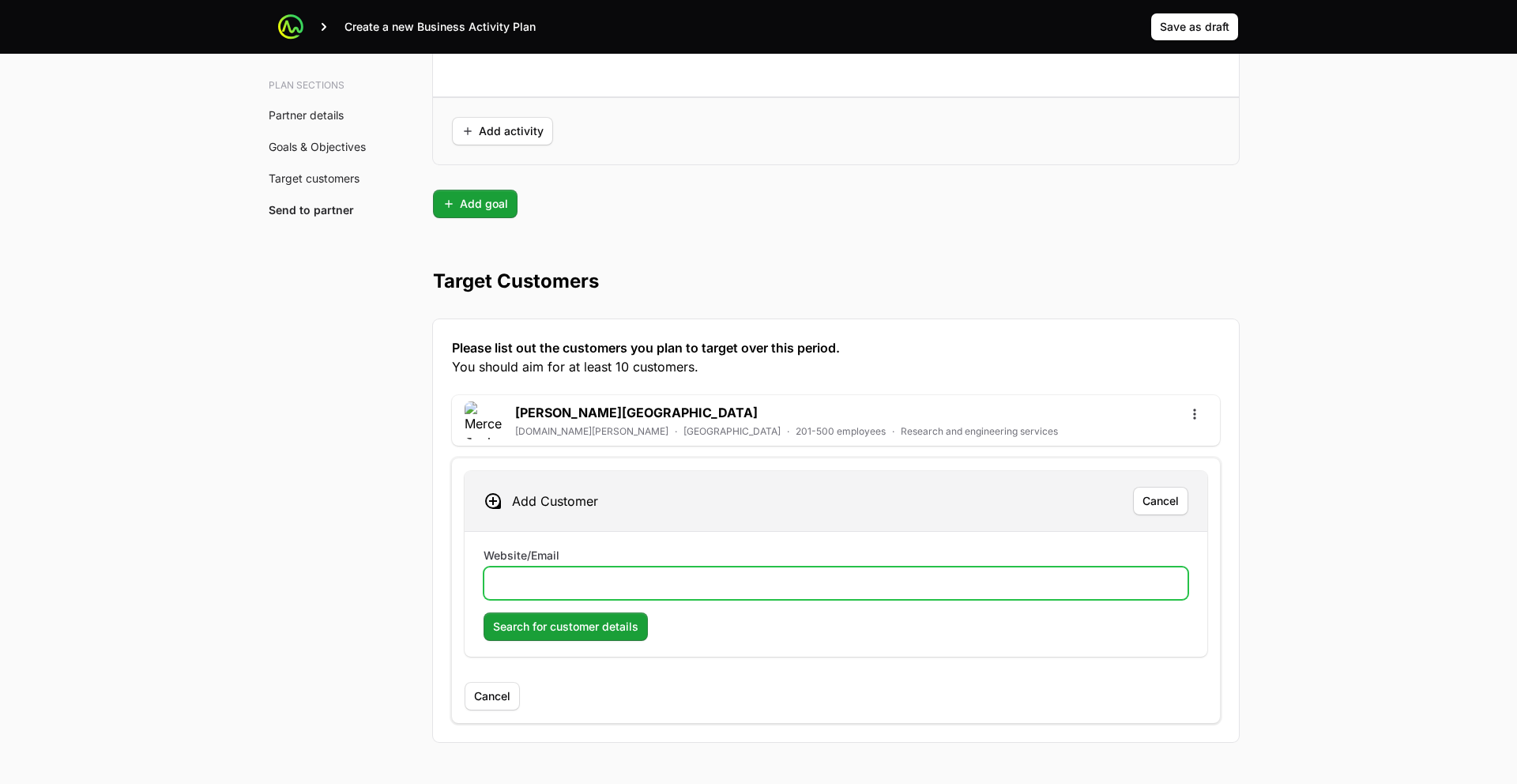
click at [561, 579] on input "Website/Email" at bounding box center [835, 584] width 684 height 19
paste input "bigfive.org"
type input "bigfive.org"
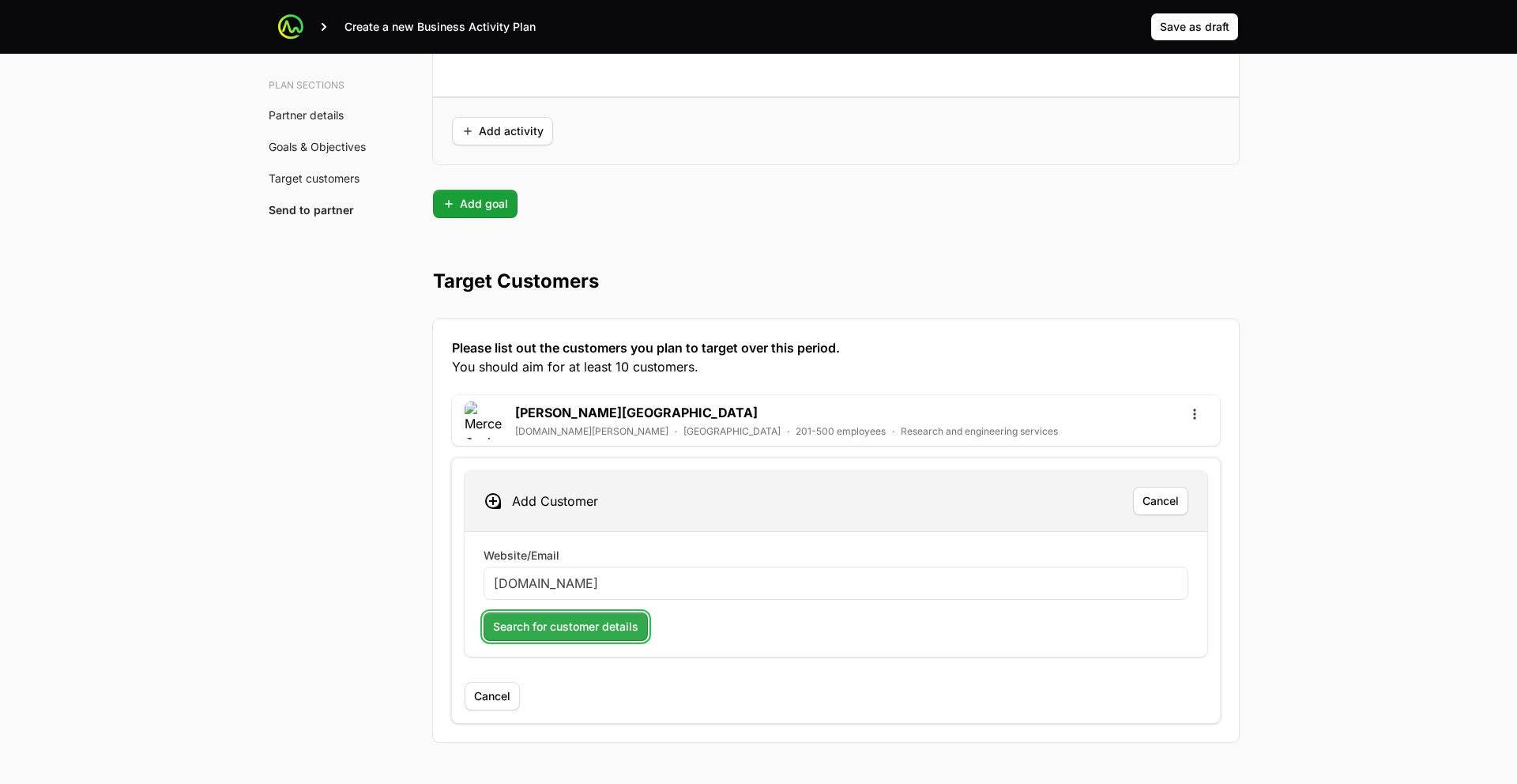
click at [561, 625] on span "Search for customer details" at bounding box center [565, 626] width 145 height 19
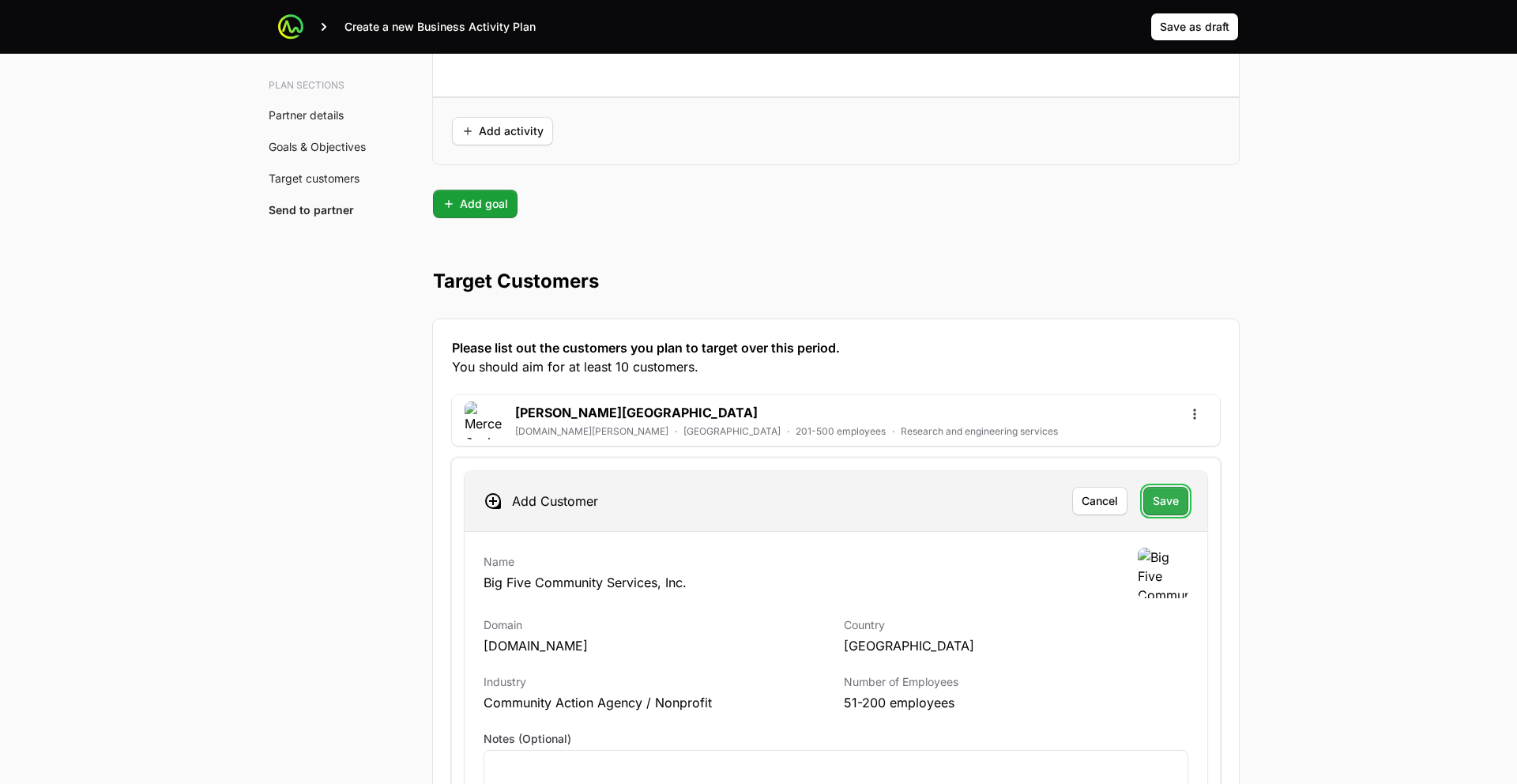
click at [1166, 498] on span "Save" at bounding box center [1166, 501] width 26 height 19
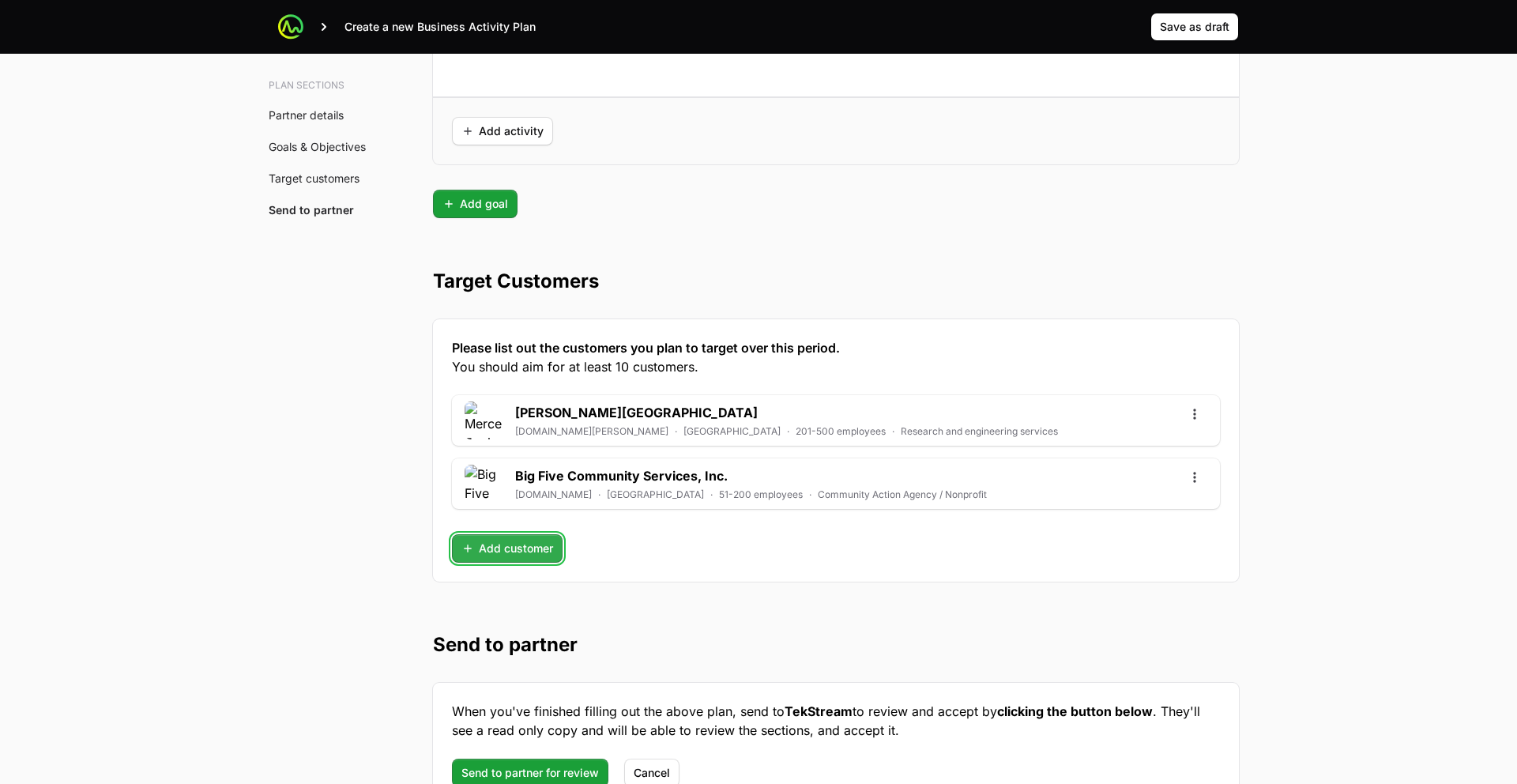
click at [484, 553] on span "Add customer" at bounding box center [507, 549] width 92 height 19
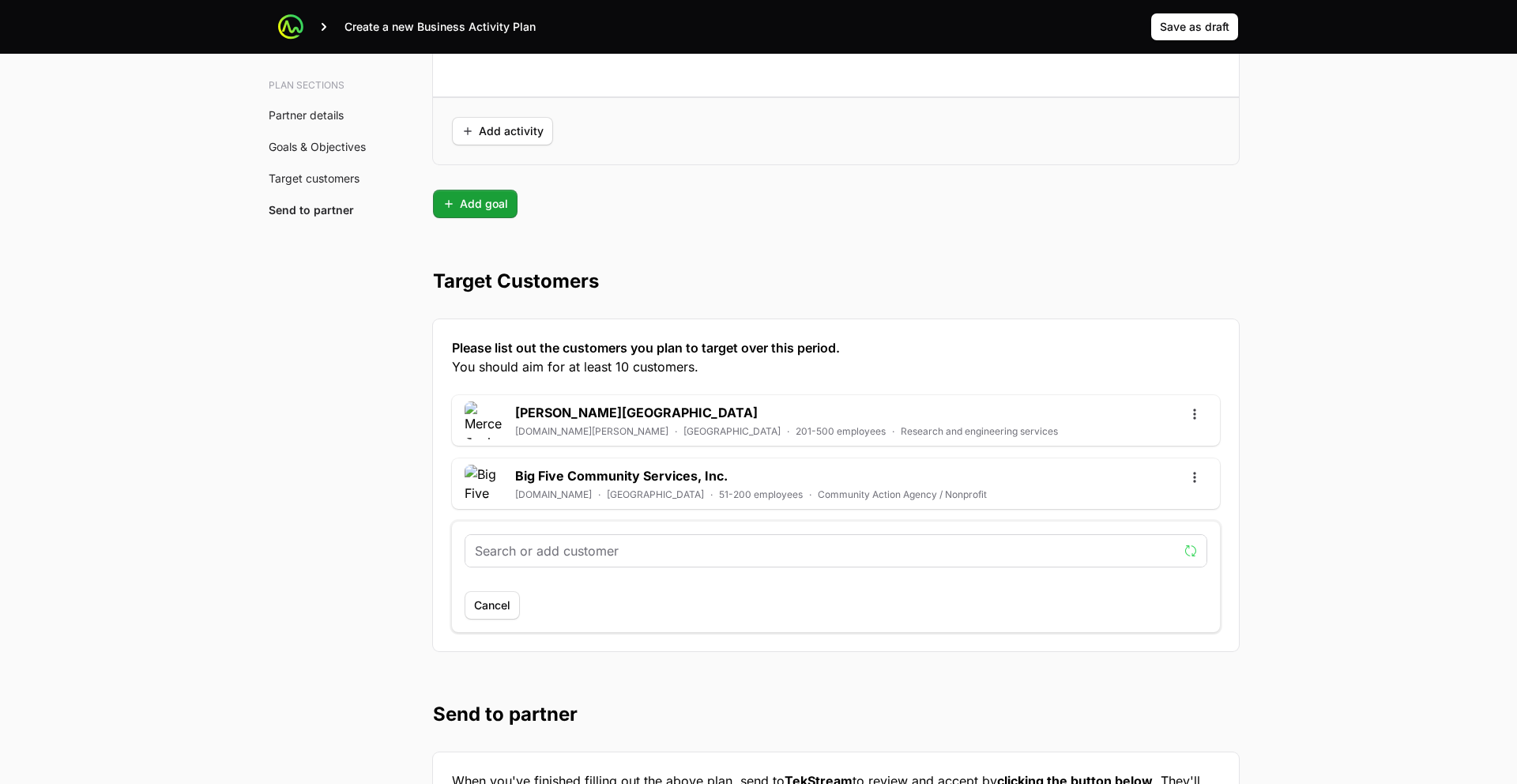
click at [480, 557] on input "text" at bounding box center [827, 551] width 703 height 19
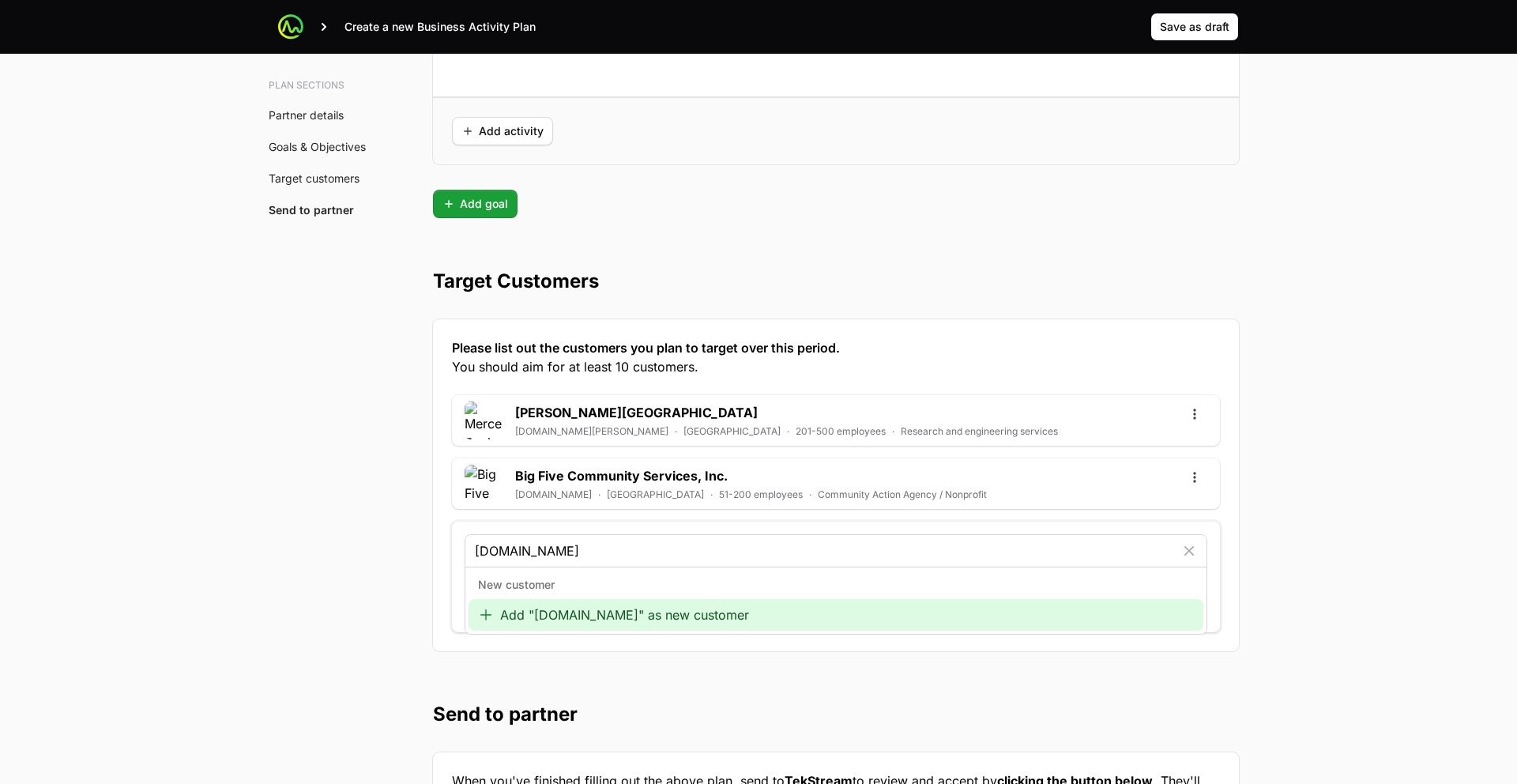
type input "whitewatercw.com"
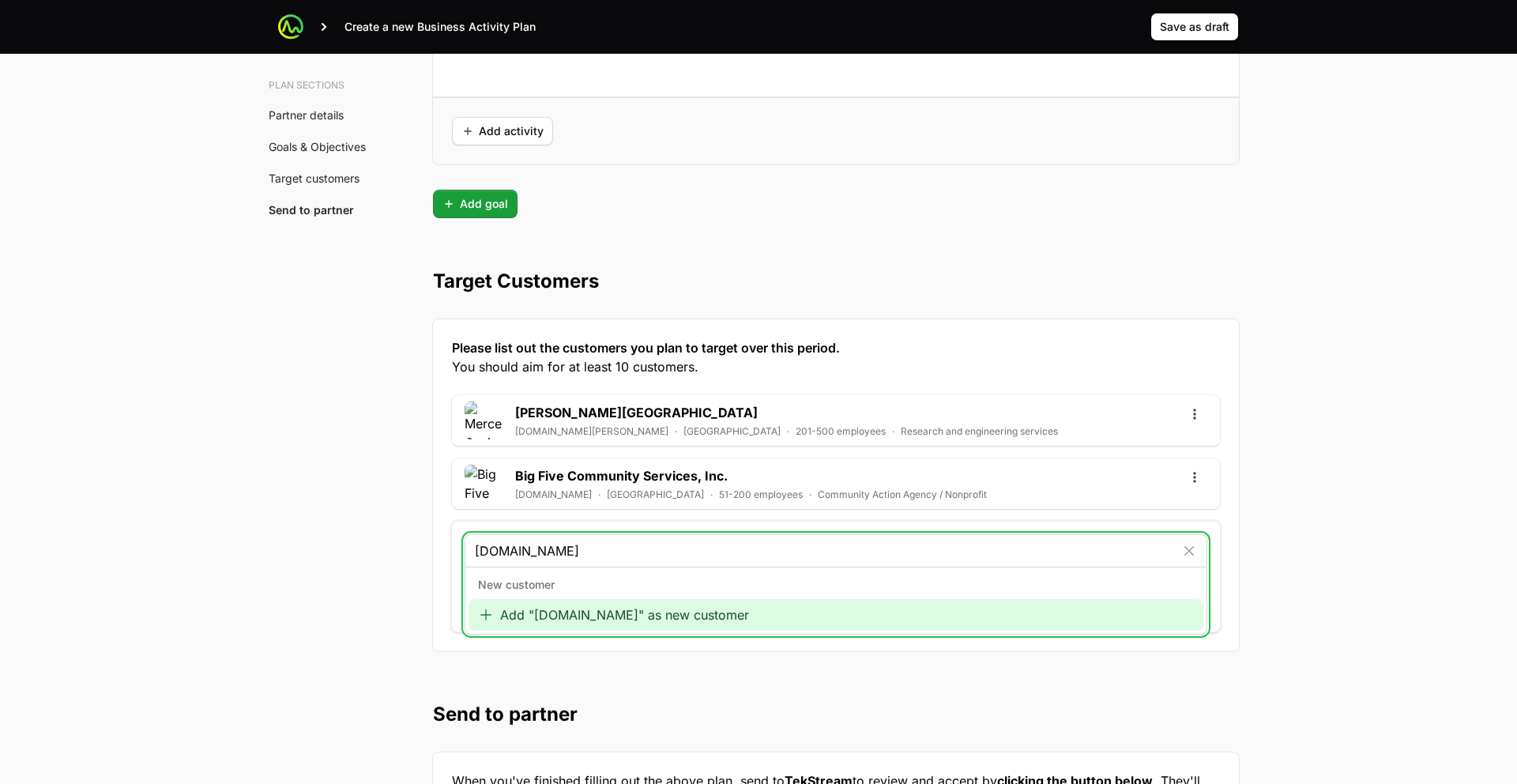
click at [536, 621] on div "Add "whitewatercw.com" as new customer" at bounding box center [835, 615] width 735 height 32
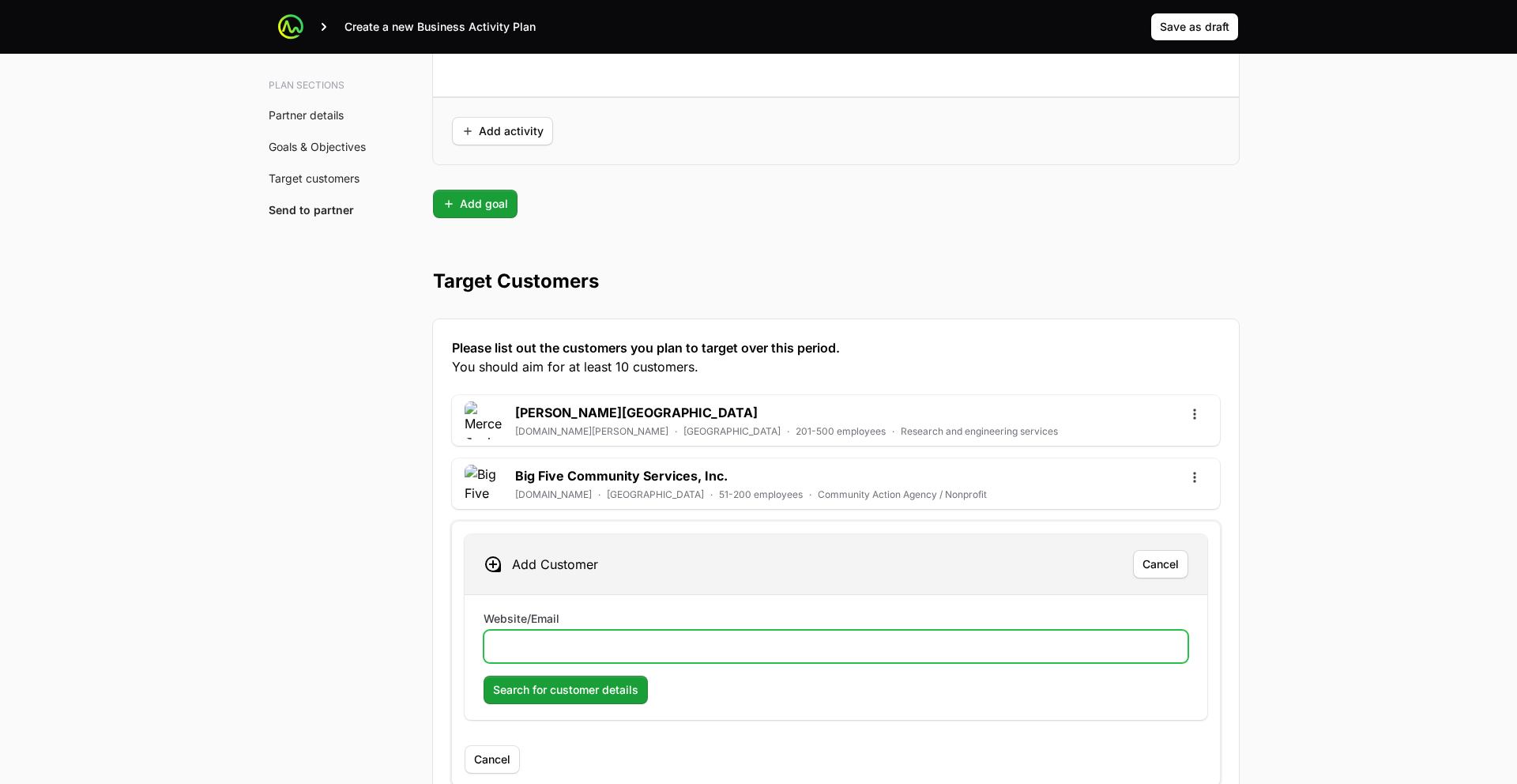
click at [831, 651] on input "Website/Email" at bounding box center [835, 647] width 684 height 19
paste input "whitewatercw.com"
type input "whitewatercw.com"
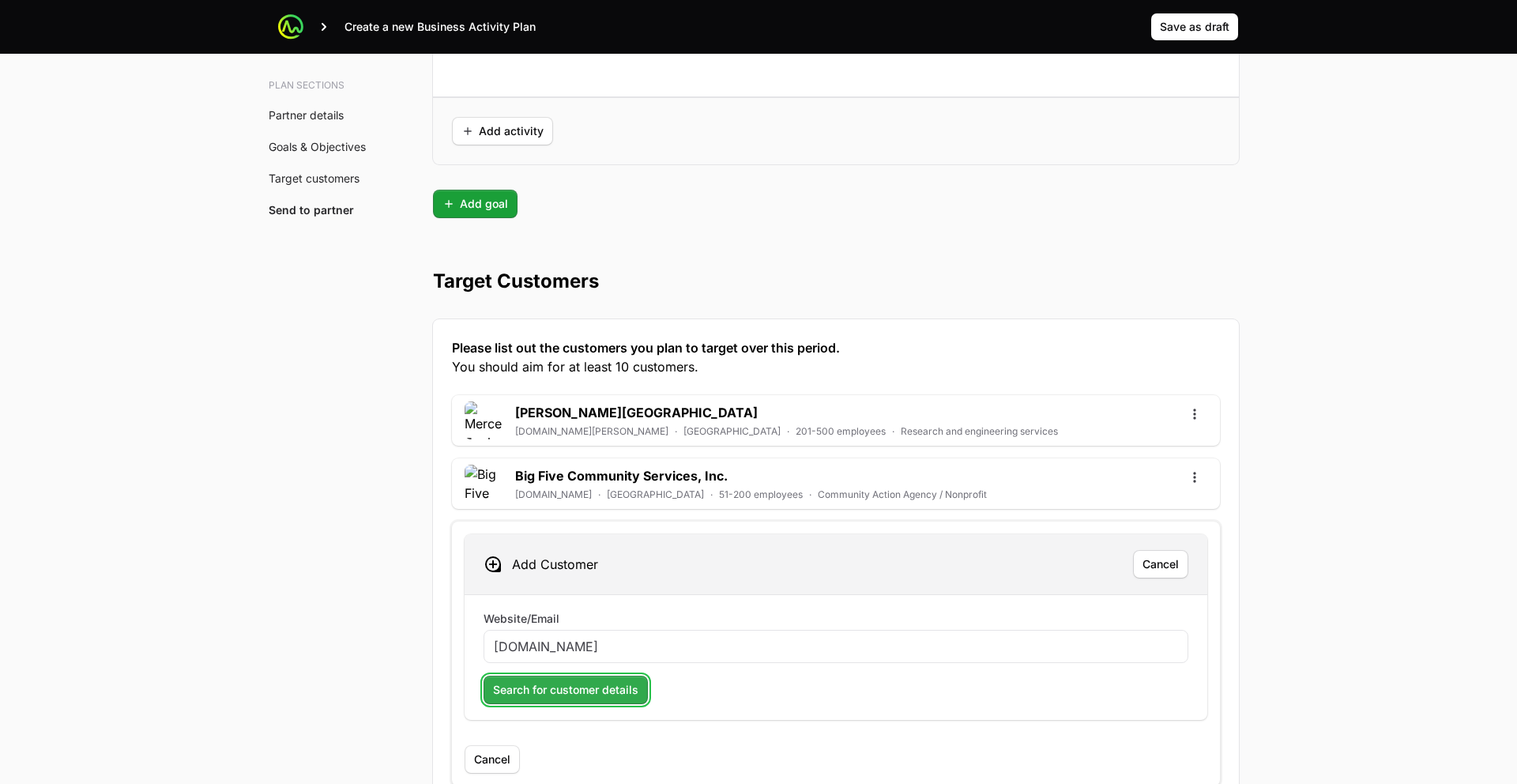
click at [577, 687] on span "Search for customer details" at bounding box center [565, 690] width 145 height 19
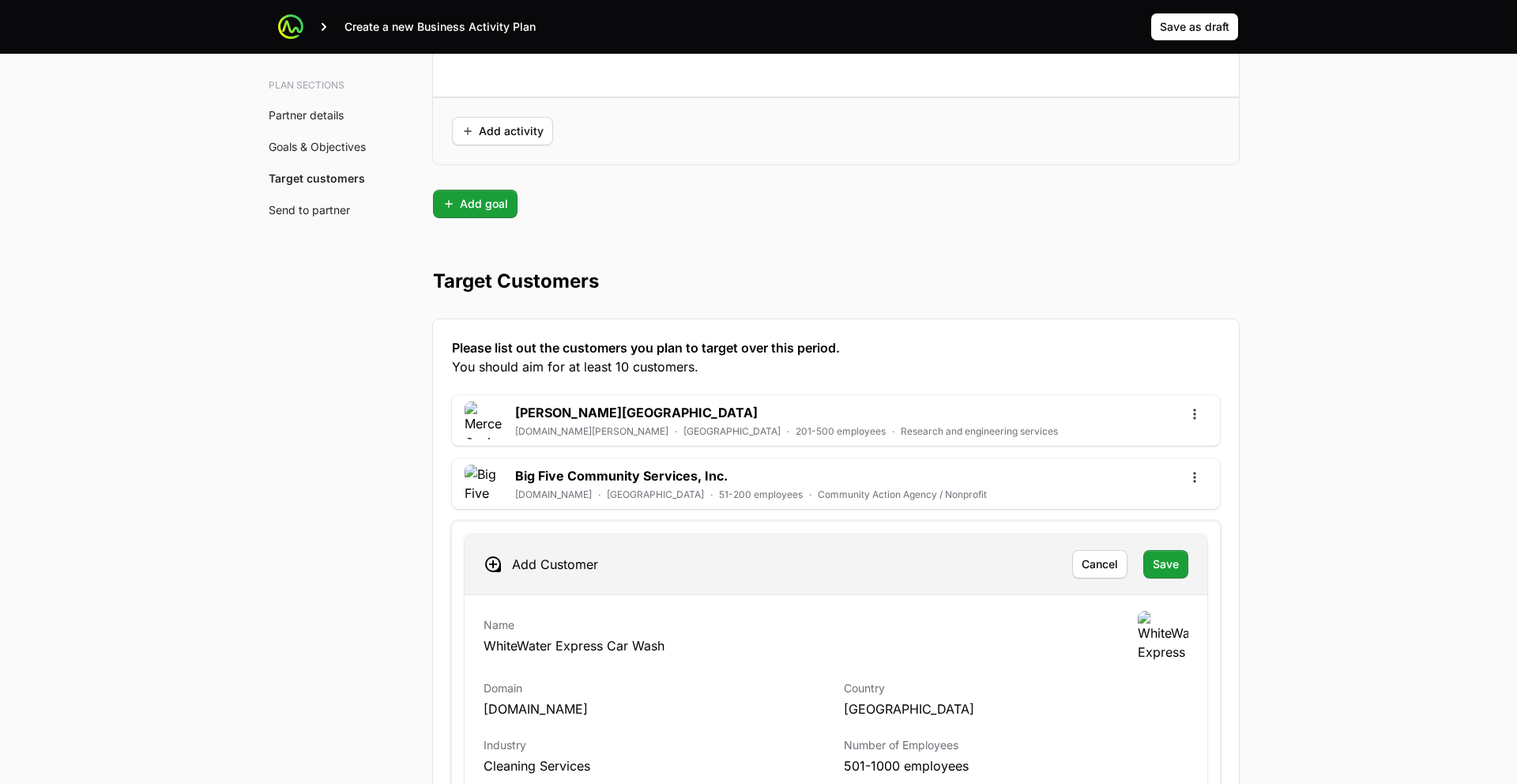
scroll to position [4112, 0]
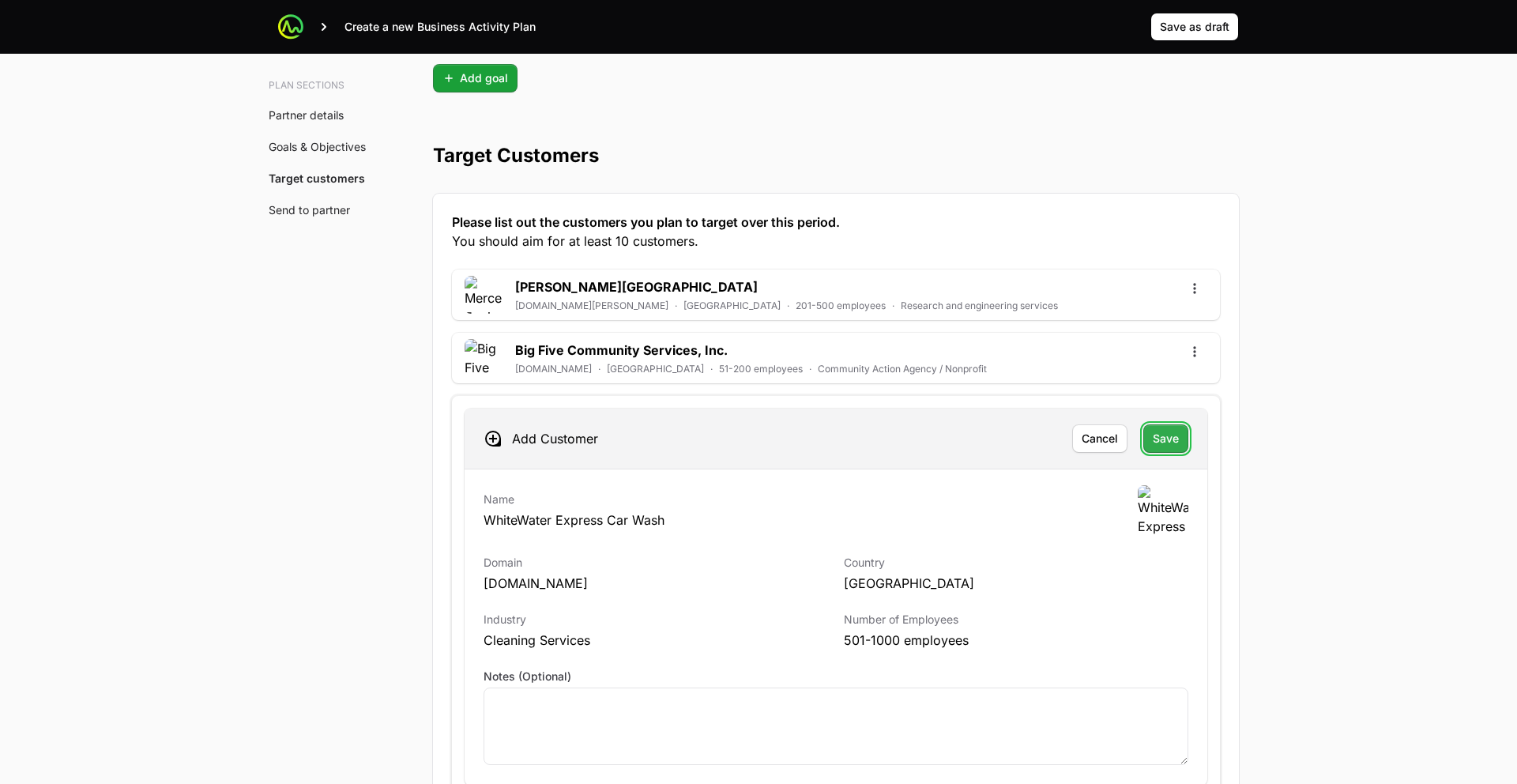
click at [1174, 439] on span "Save" at bounding box center [1166, 438] width 26 height 19
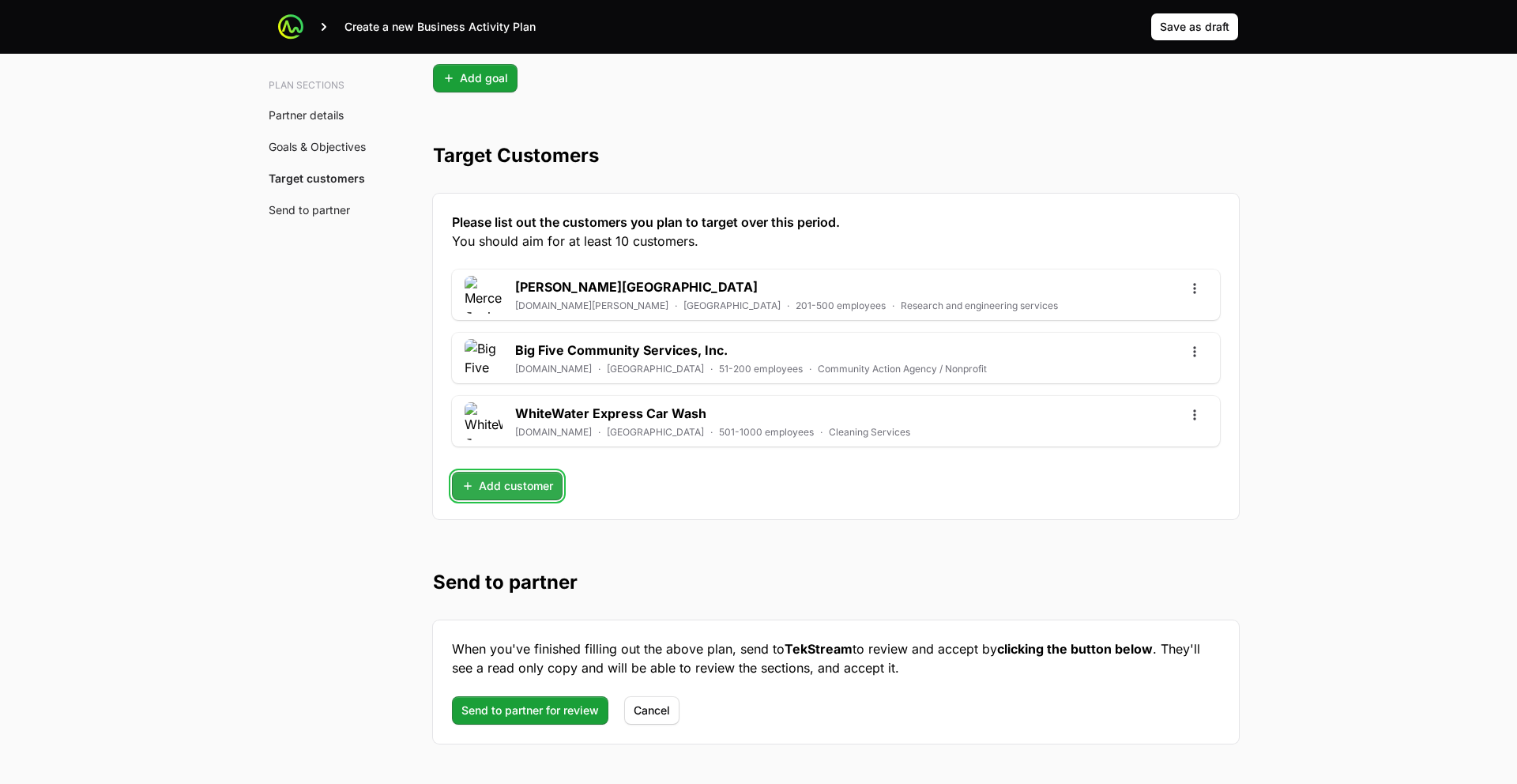
click at [511, 478] on span "Add customer" at bounding box center [507, 486] width 92 height 19
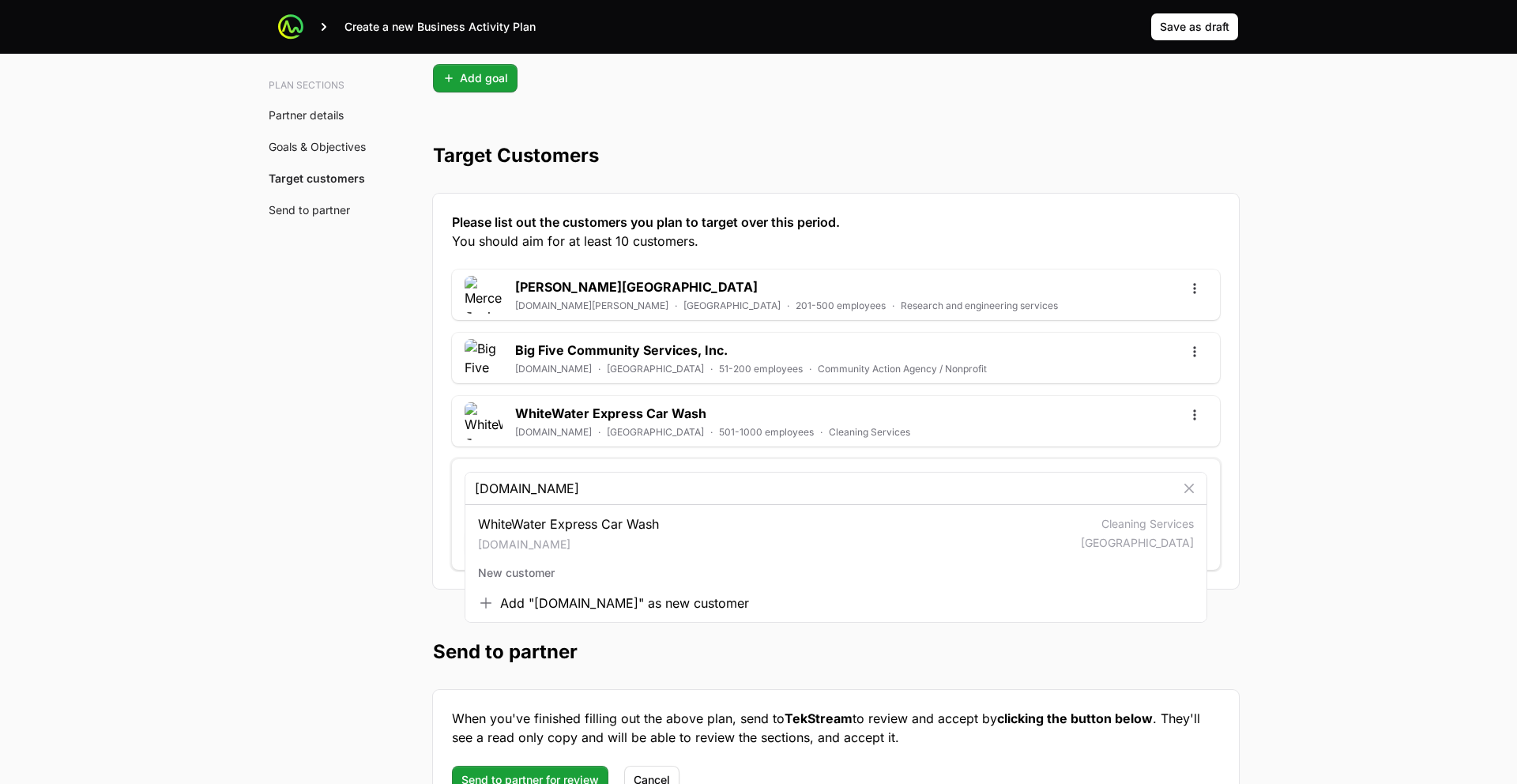
type input "whitewatercw.com"
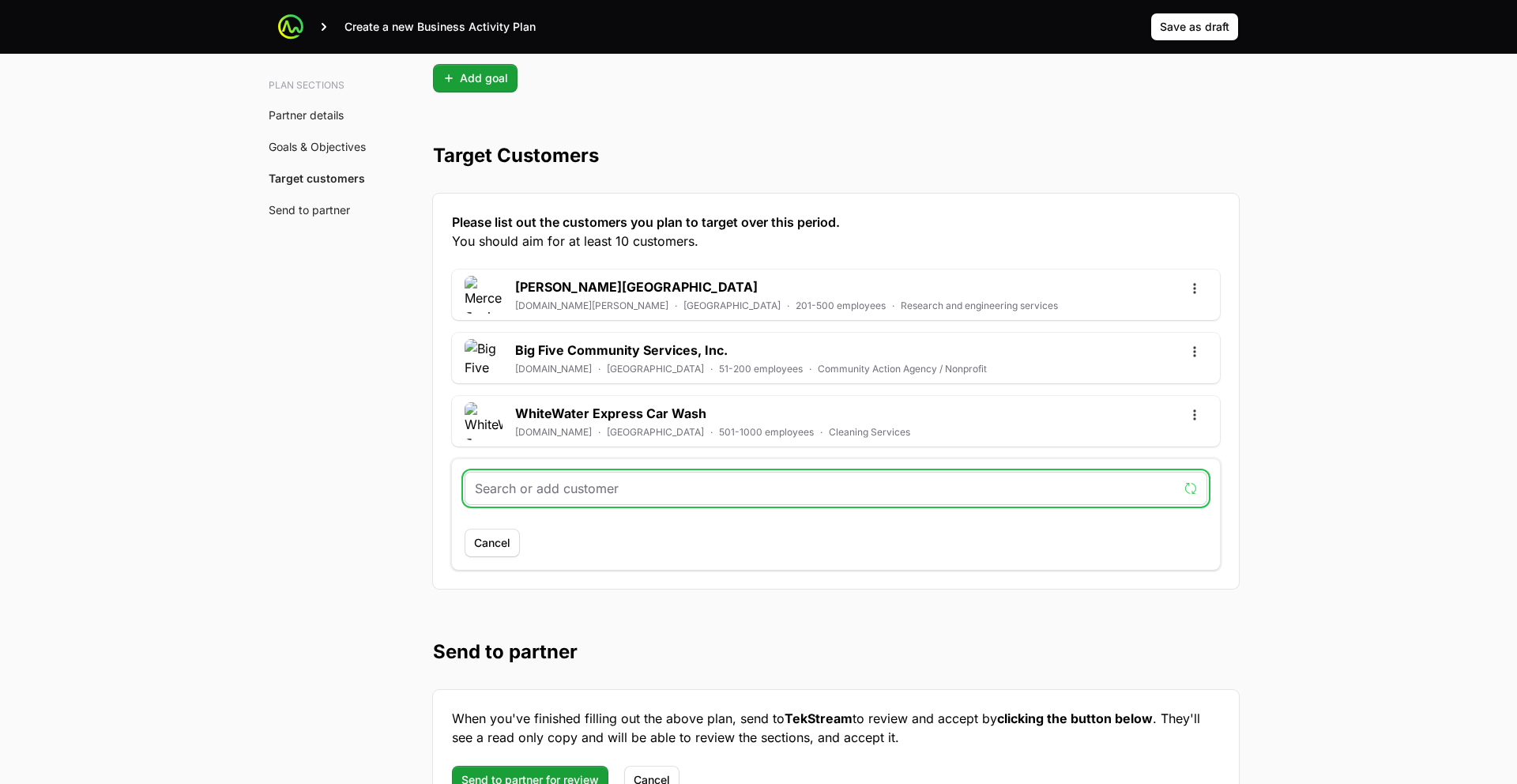
click at [524, 492] on input "text" at bounding box center [827, 489] width 703 height 19
paste input "www.meagpower.org"
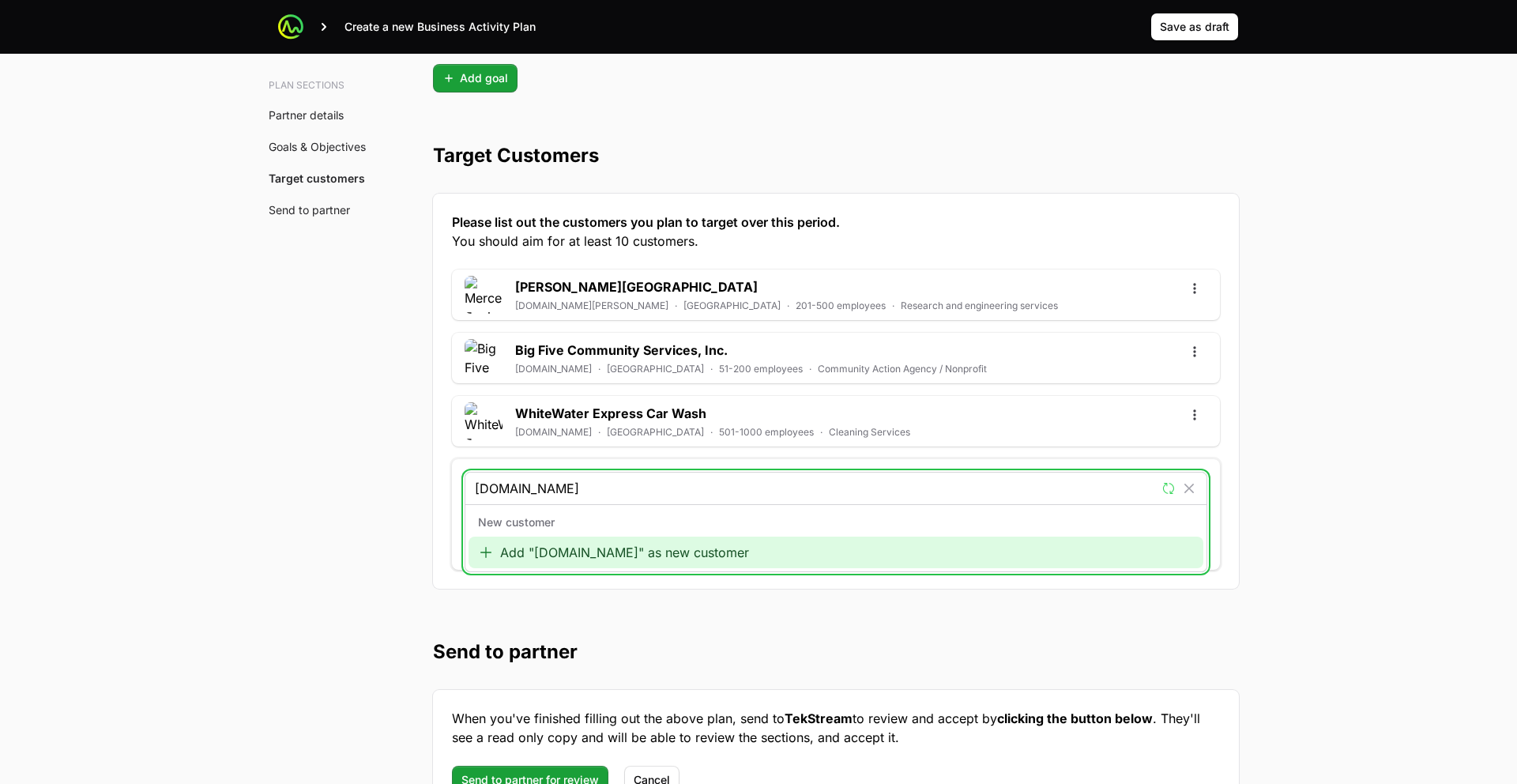
type input "www.meagpower.org"
click at [564, 543] on div "Add "www.meagpower.org" as new customer" at bounding box center [835, 552] width 735 height 32
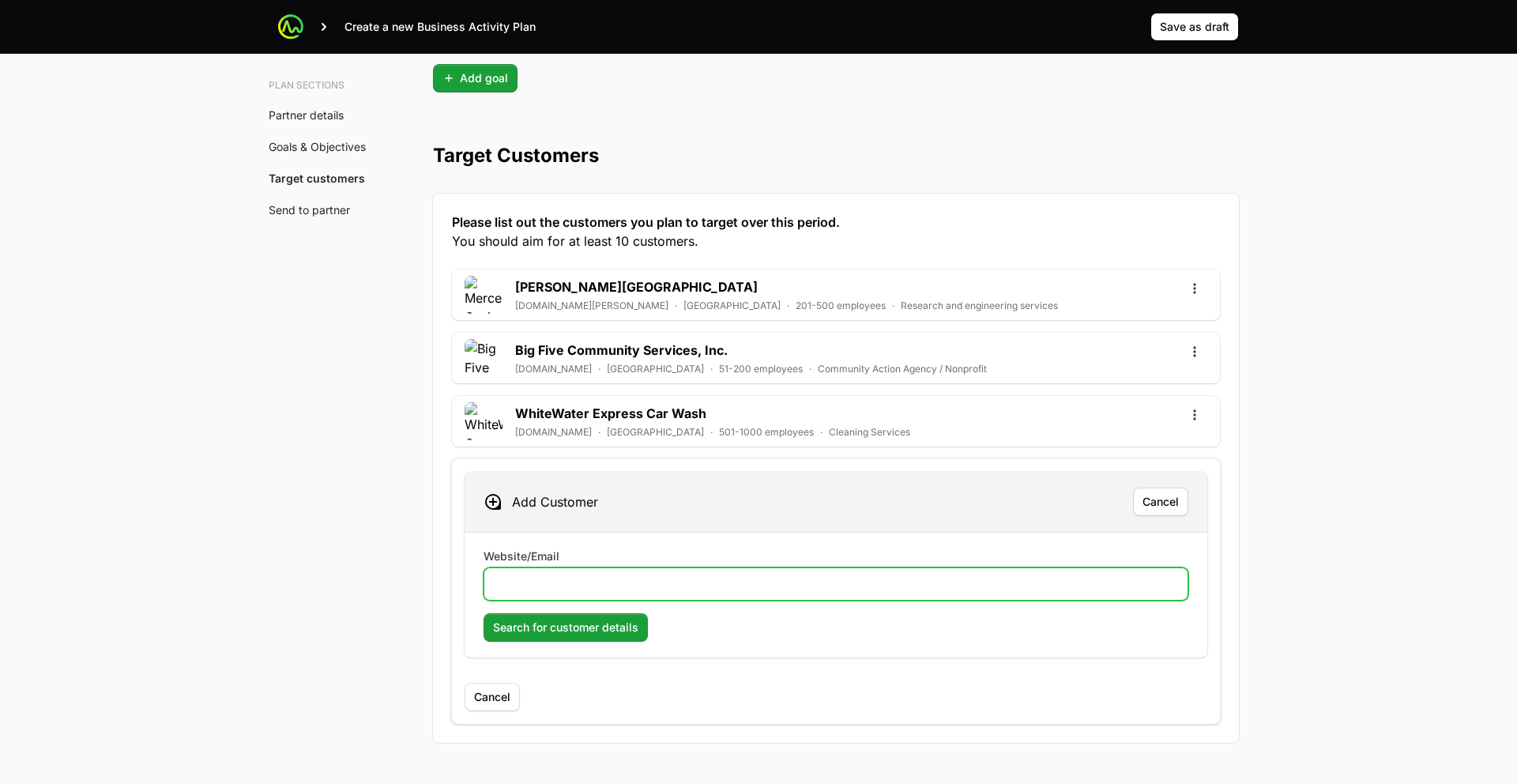
click at [583, 583] on input "Website/Email" at bounding box center [835, 584] width 684 height 19
paste input "www.meagpower.org"
type input "www.meagpower.org"
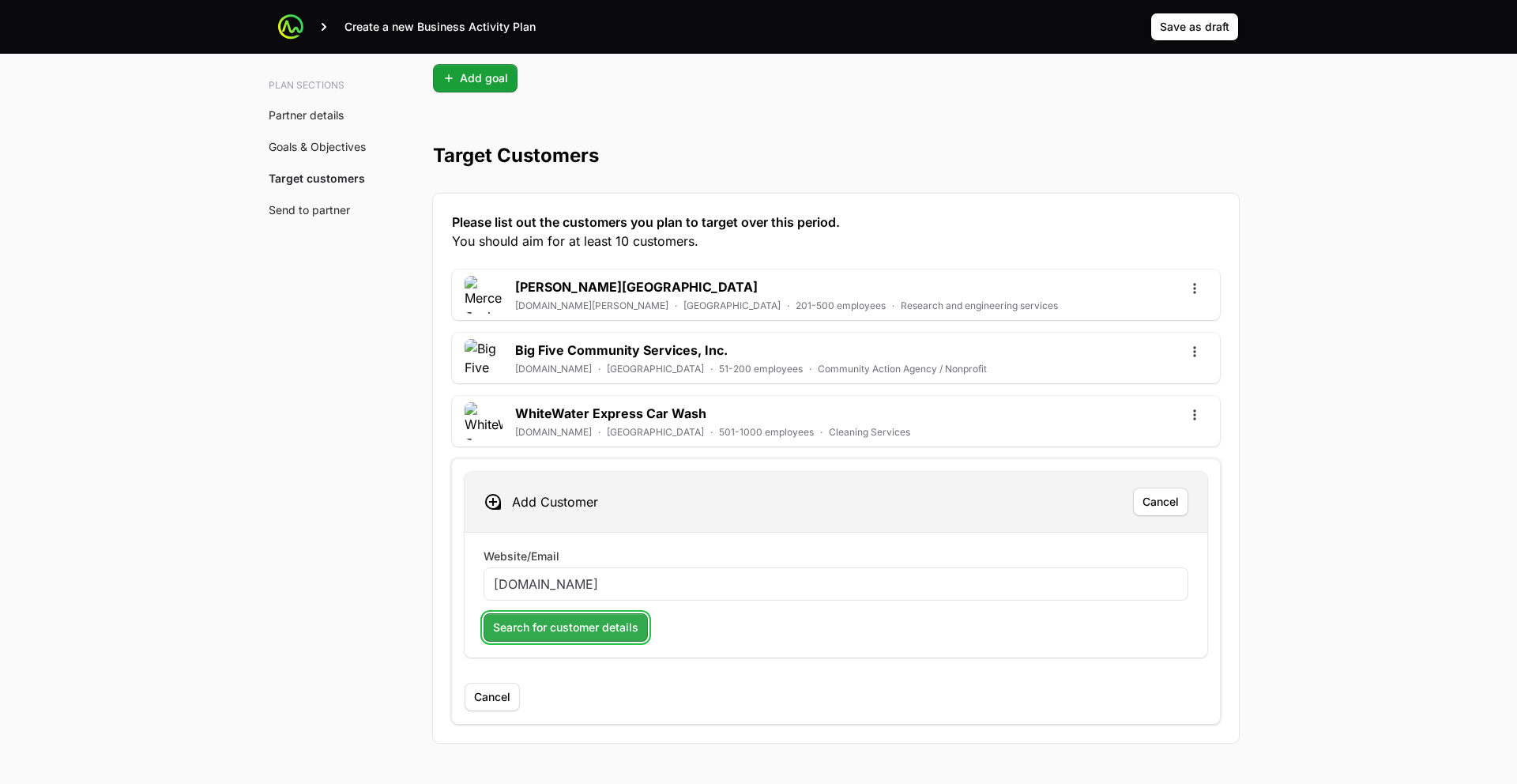
click at [567, 621] on span "Search for customer details" at bounding box center [565, 627] width 145 height 19
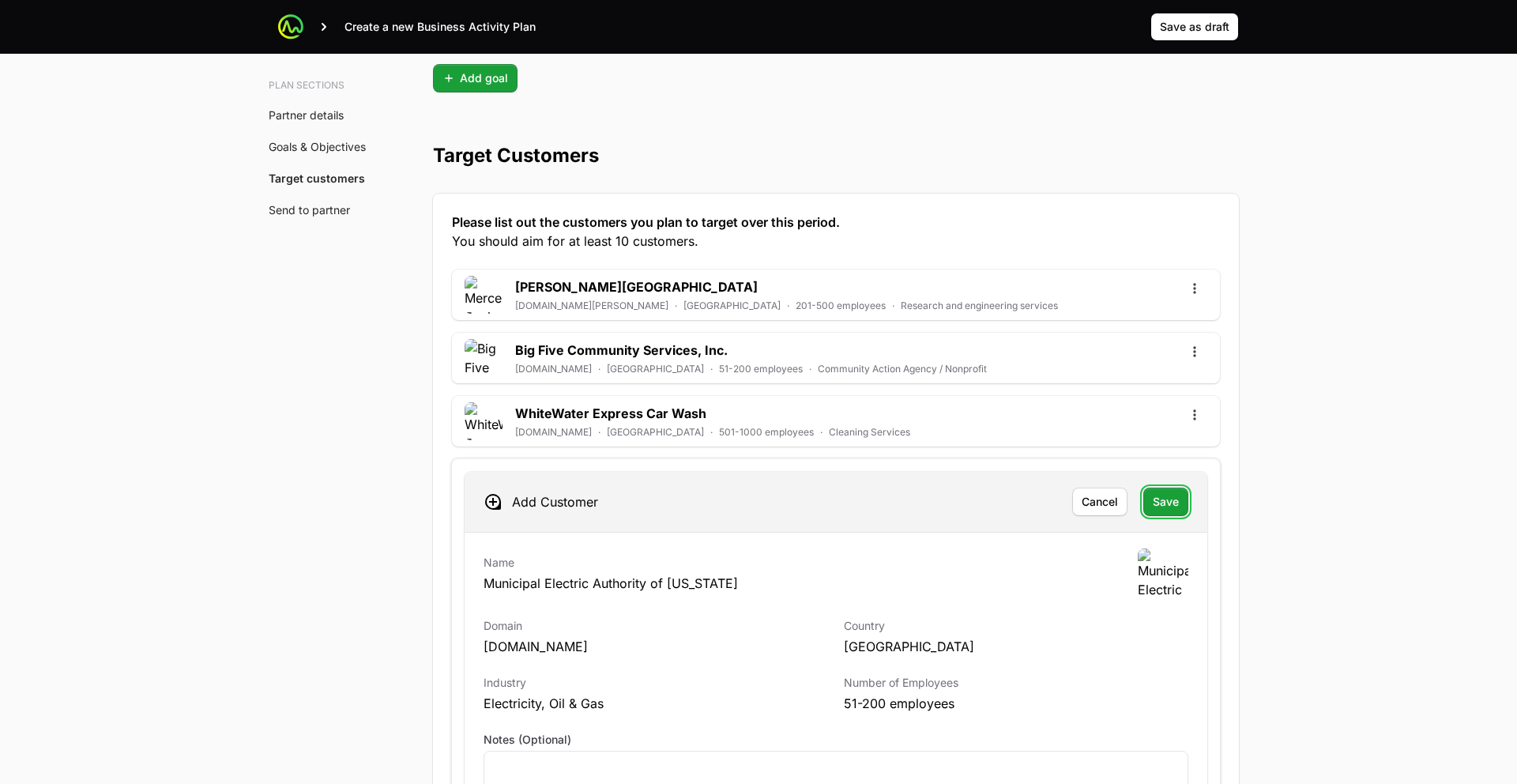
click at [1153, 510] on span "Save" at bounding box center [1166, 501] width 26 height 19
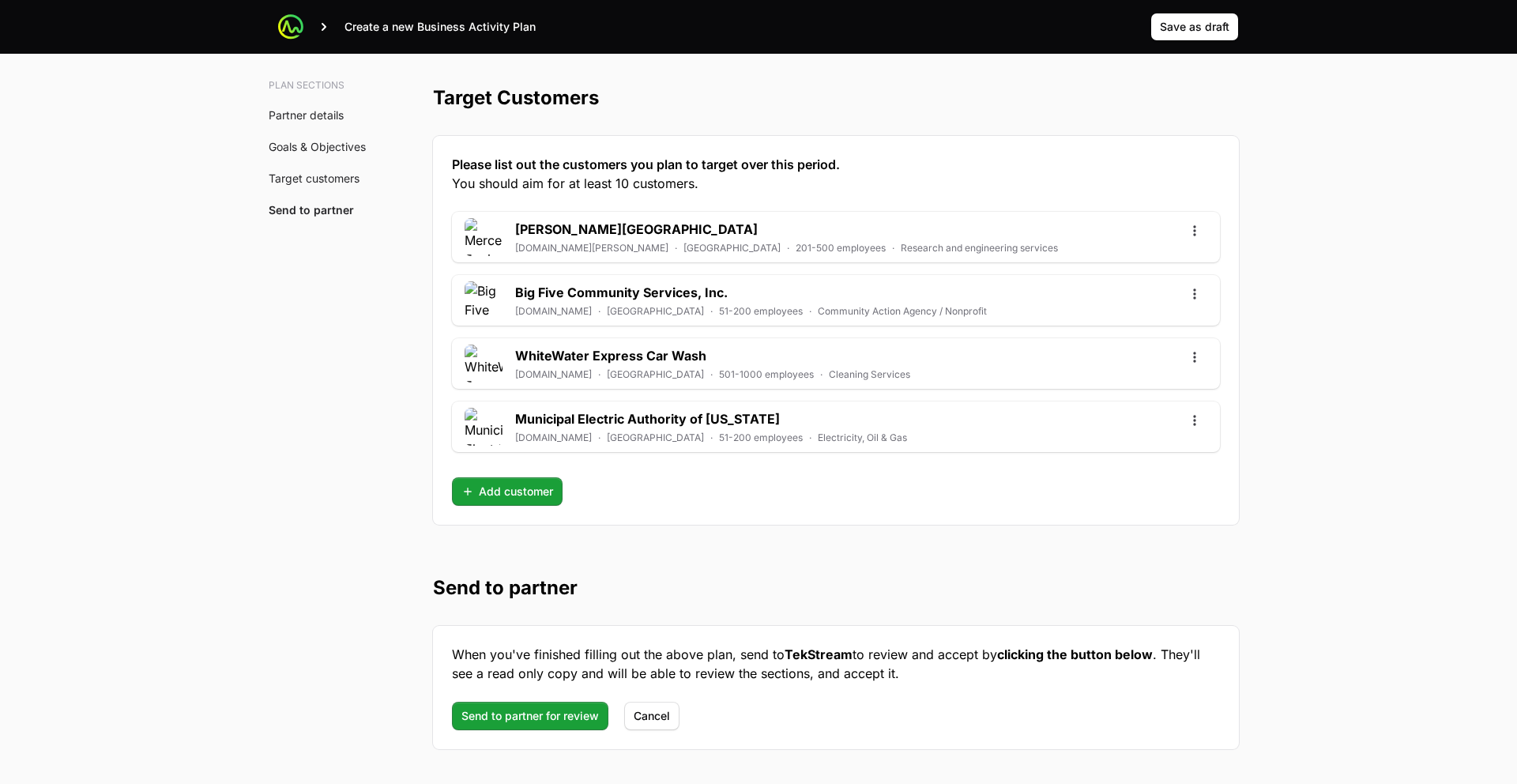
scroll to position [4176, 0]
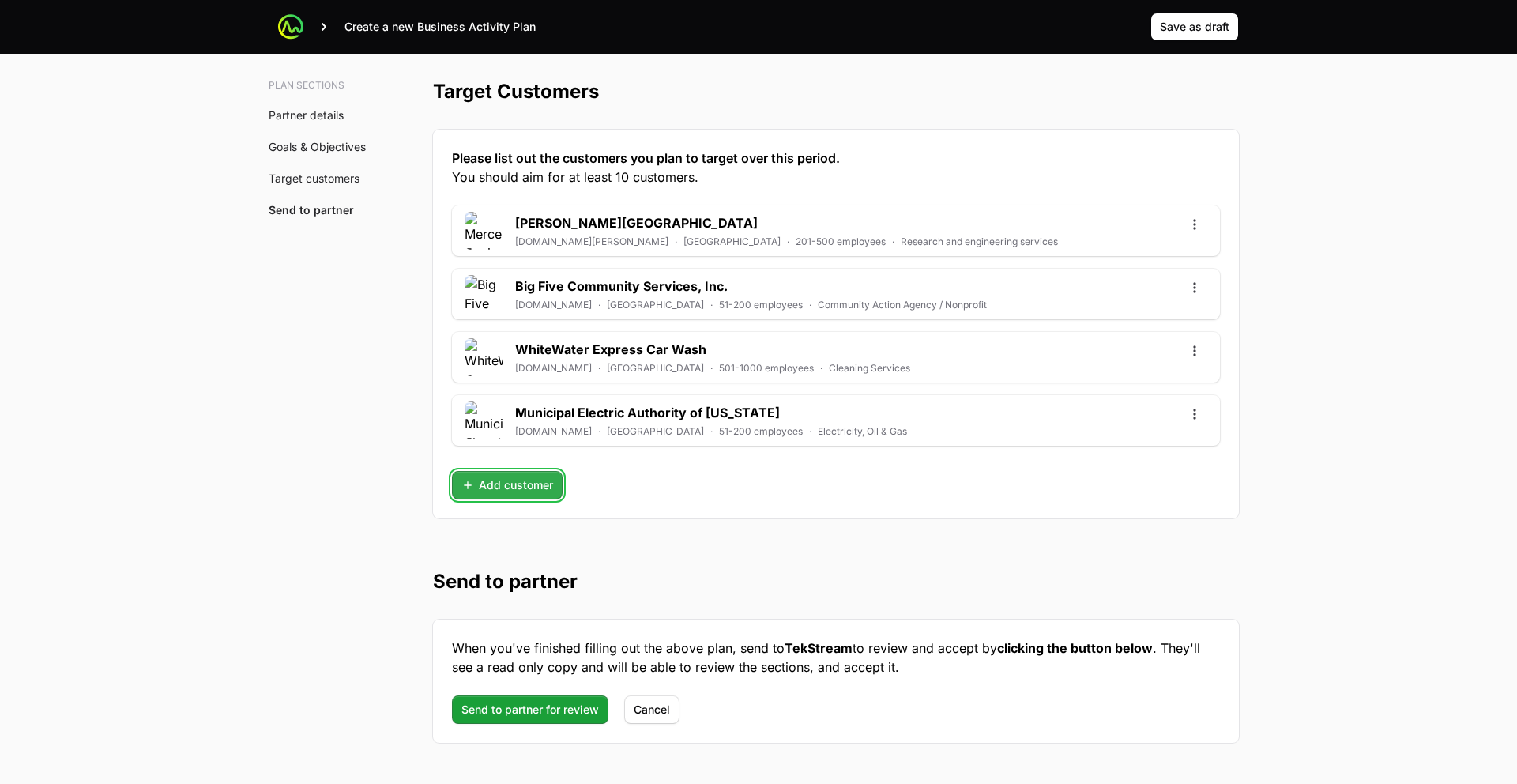
click at [509, 489] on span "Add customer" at bounding box center [507, 485] width 92 height 19
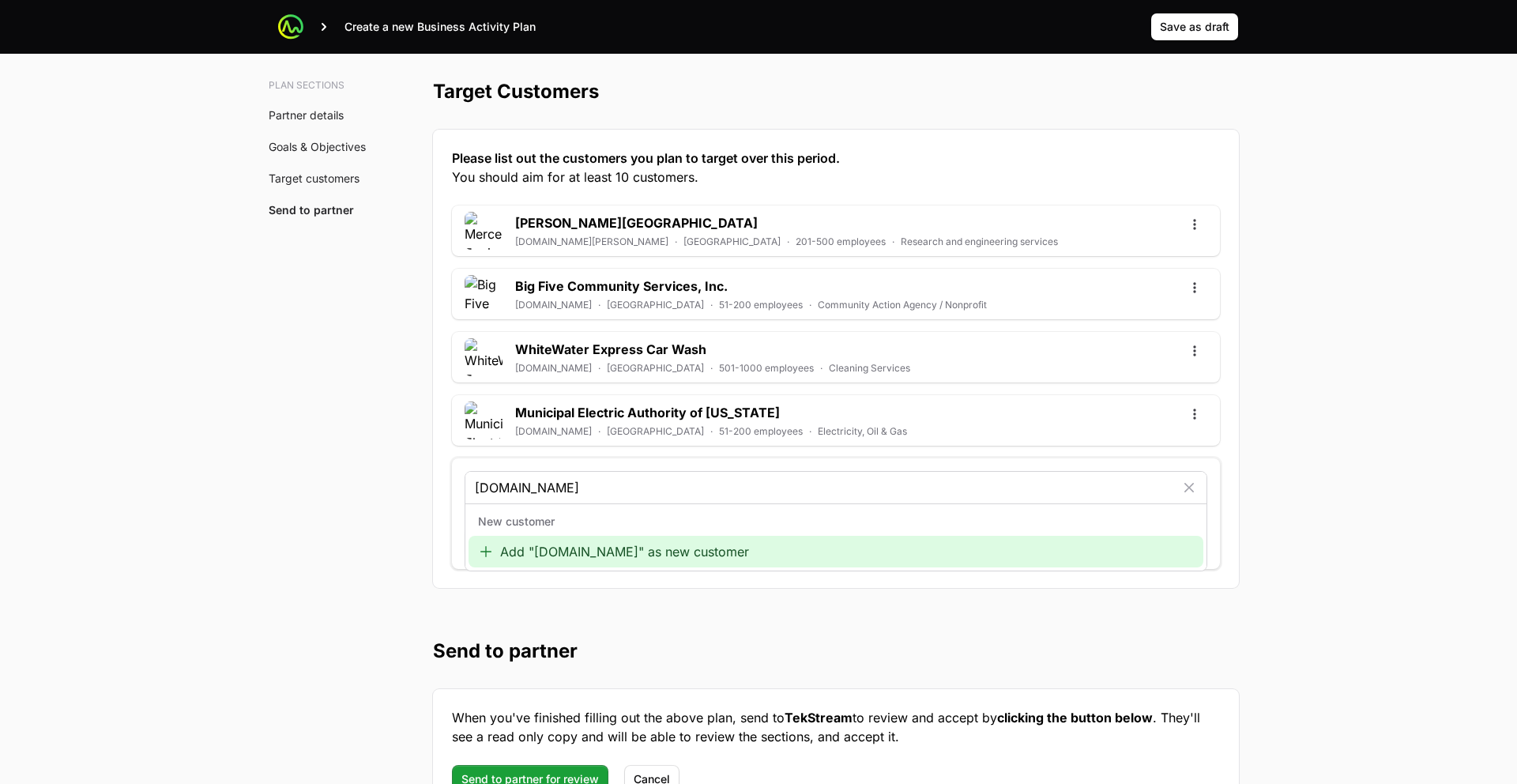
type input "www.mindlance.com"
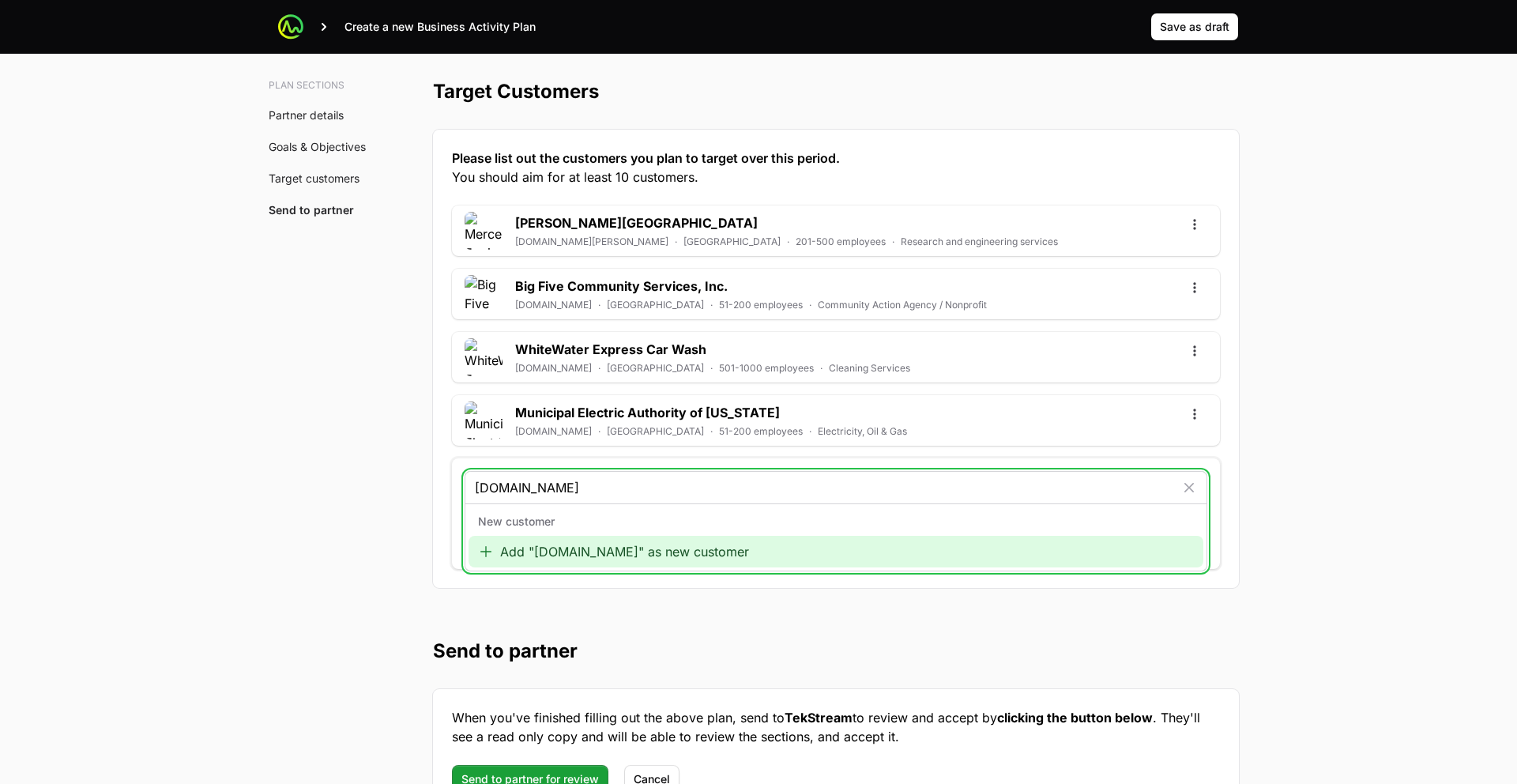
click at [553, 554] on div "Add "www.mindlance.com" as new customer" at bounding box center [835, 551] width 735 height 32
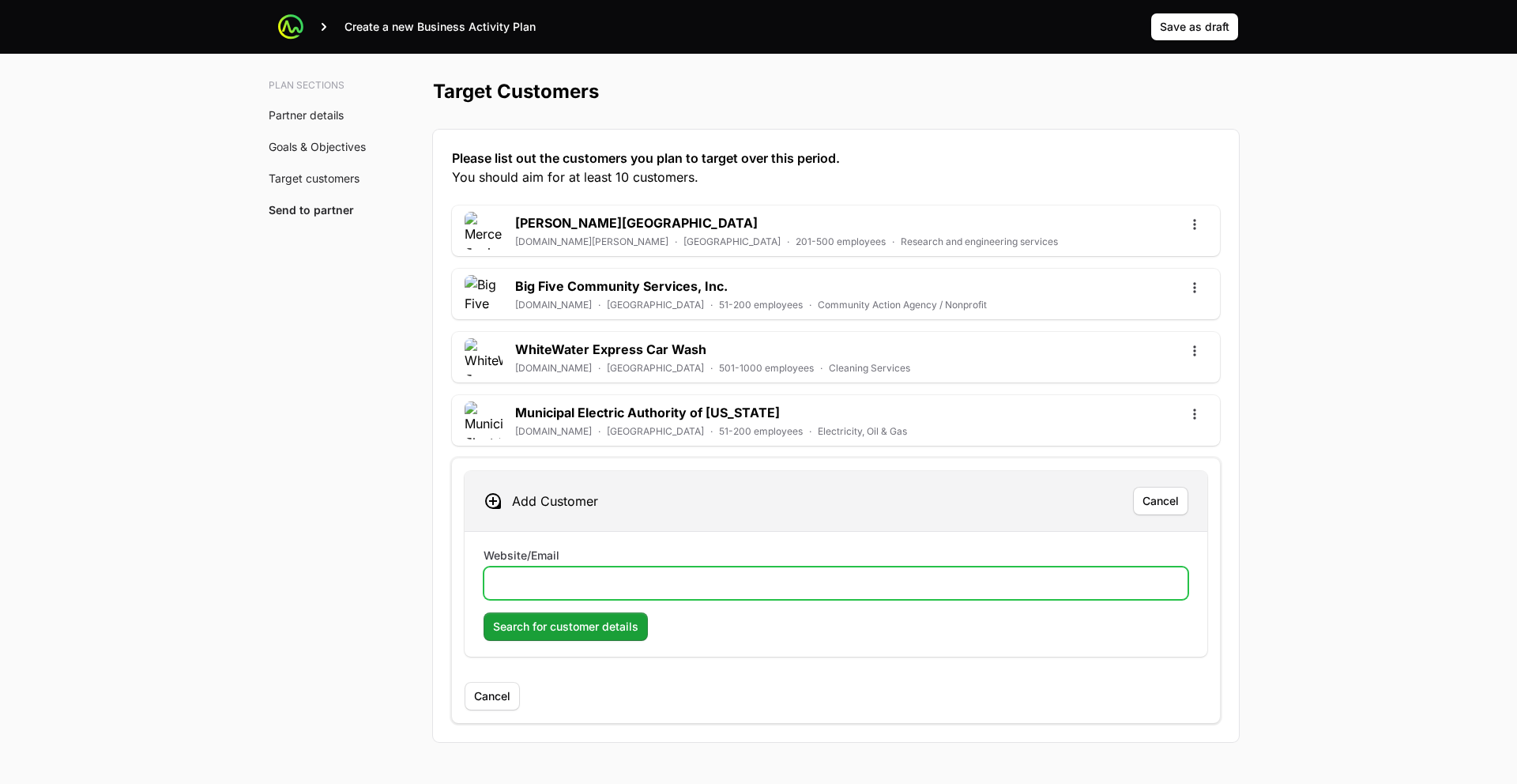
click at [561, 574] on input "Website/Email" at bounding box center [835, 584] width 684 height 19
paste input "www.mindlance.com"
type input "www.mindlance.com"
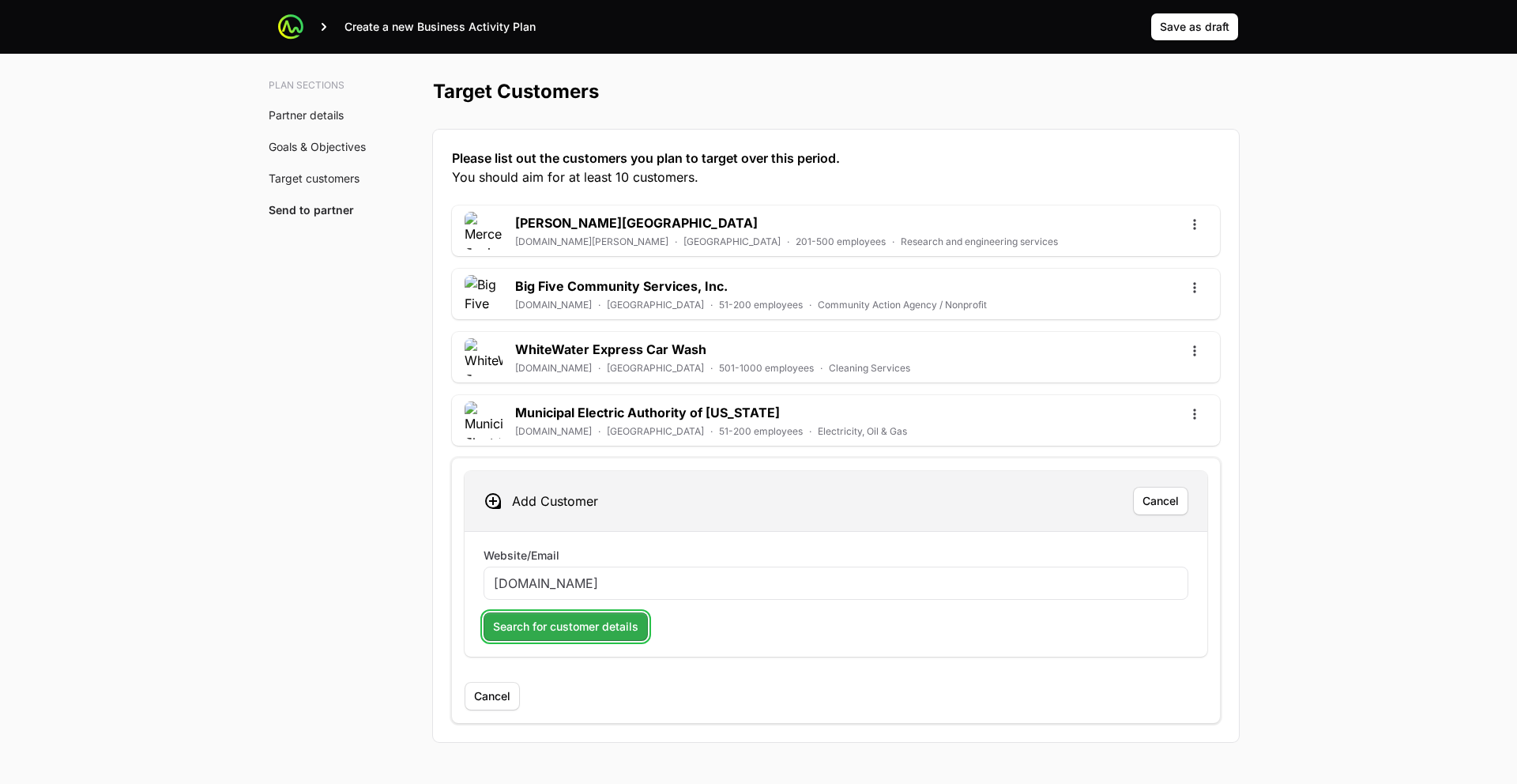
click at [518, 629] on span "Search for customer details" at bounding box center [565, 626] width 145 height 19
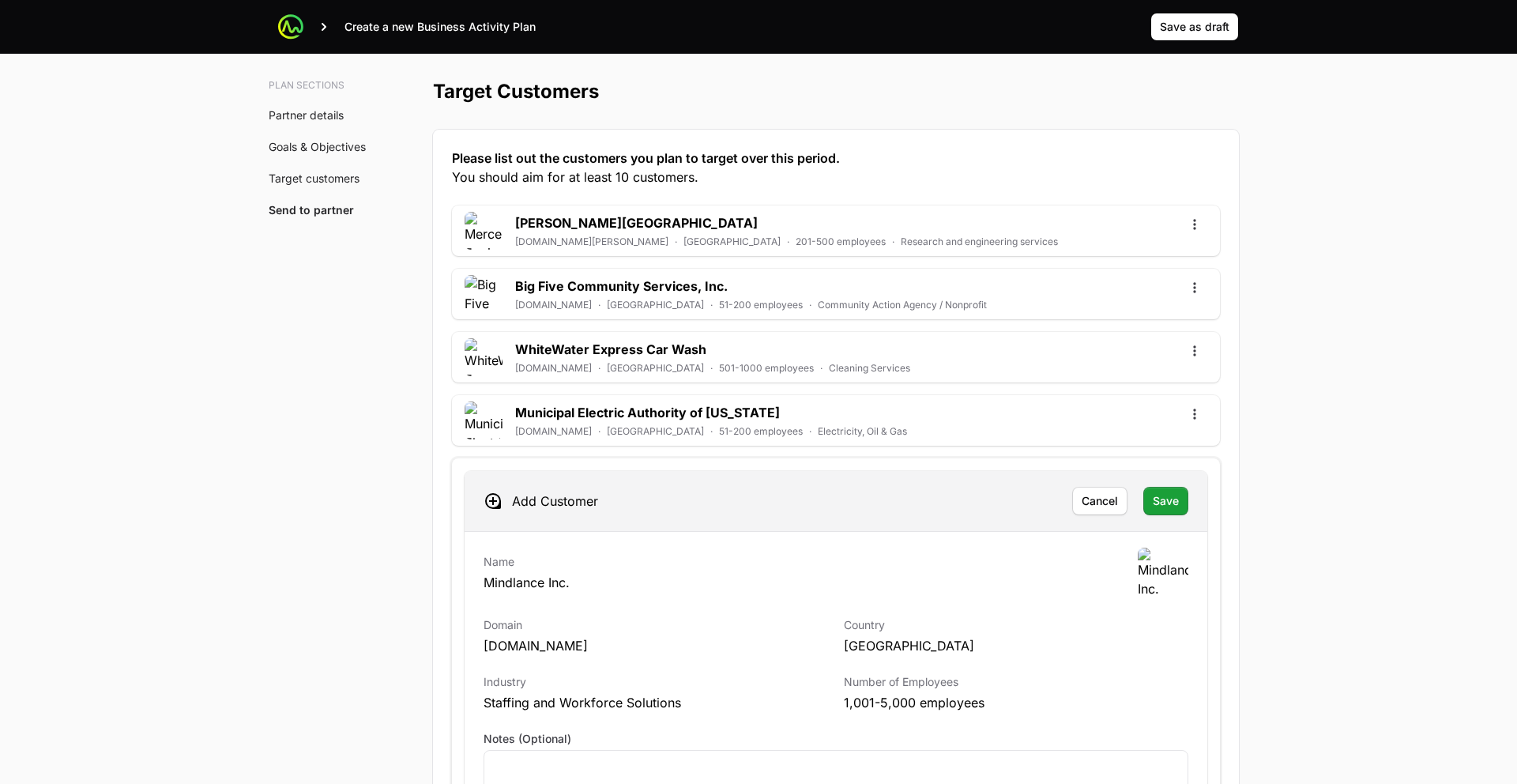
scroll to position [4177, 0]
click at [1171, 497] on span "Save" at bounding box center [1166, 498] width 26 height 19
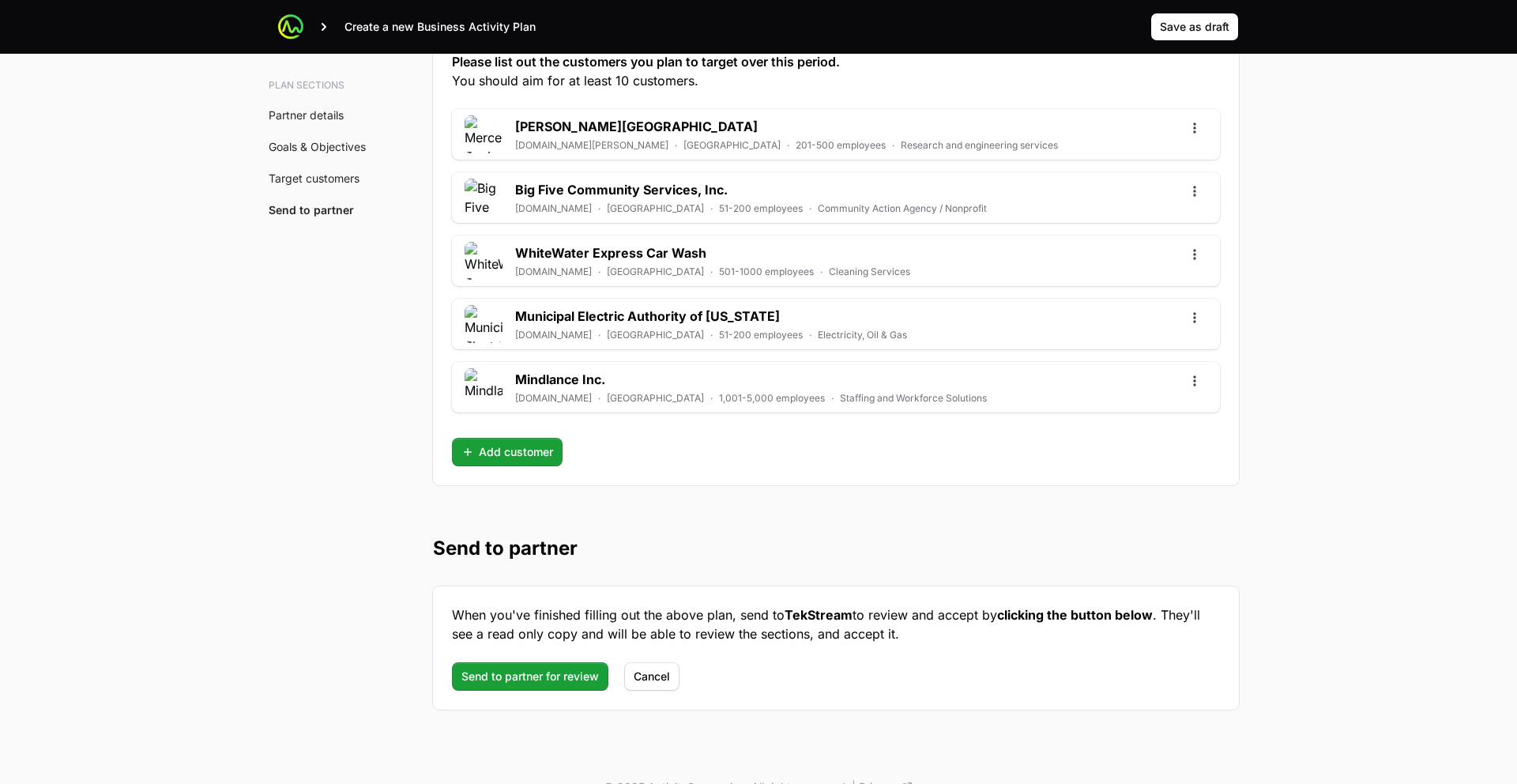
scroll to position [4301, 0]
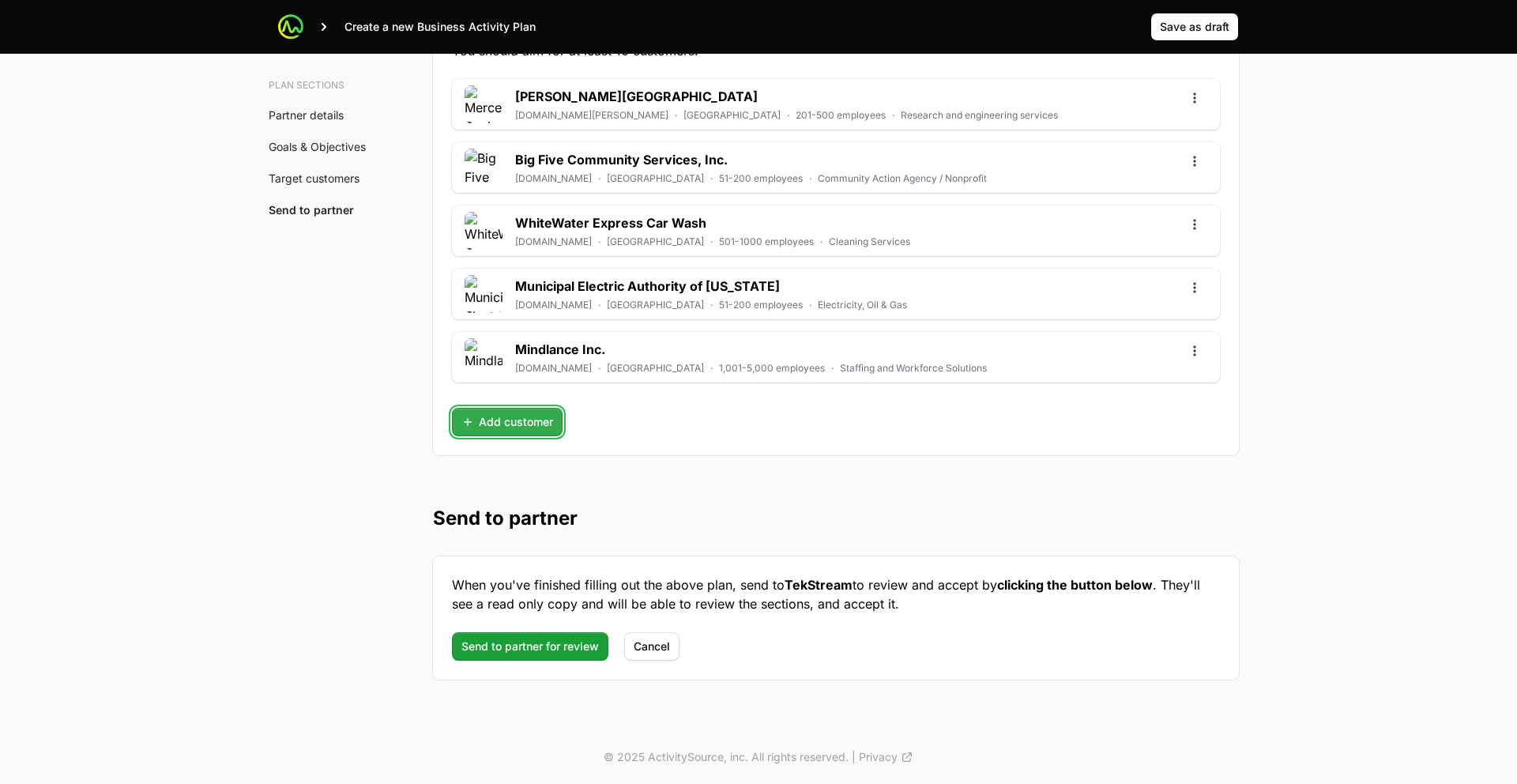
click at [544, 432] on button "Add customer" at bounding box center [507, 421] width 110 height 28
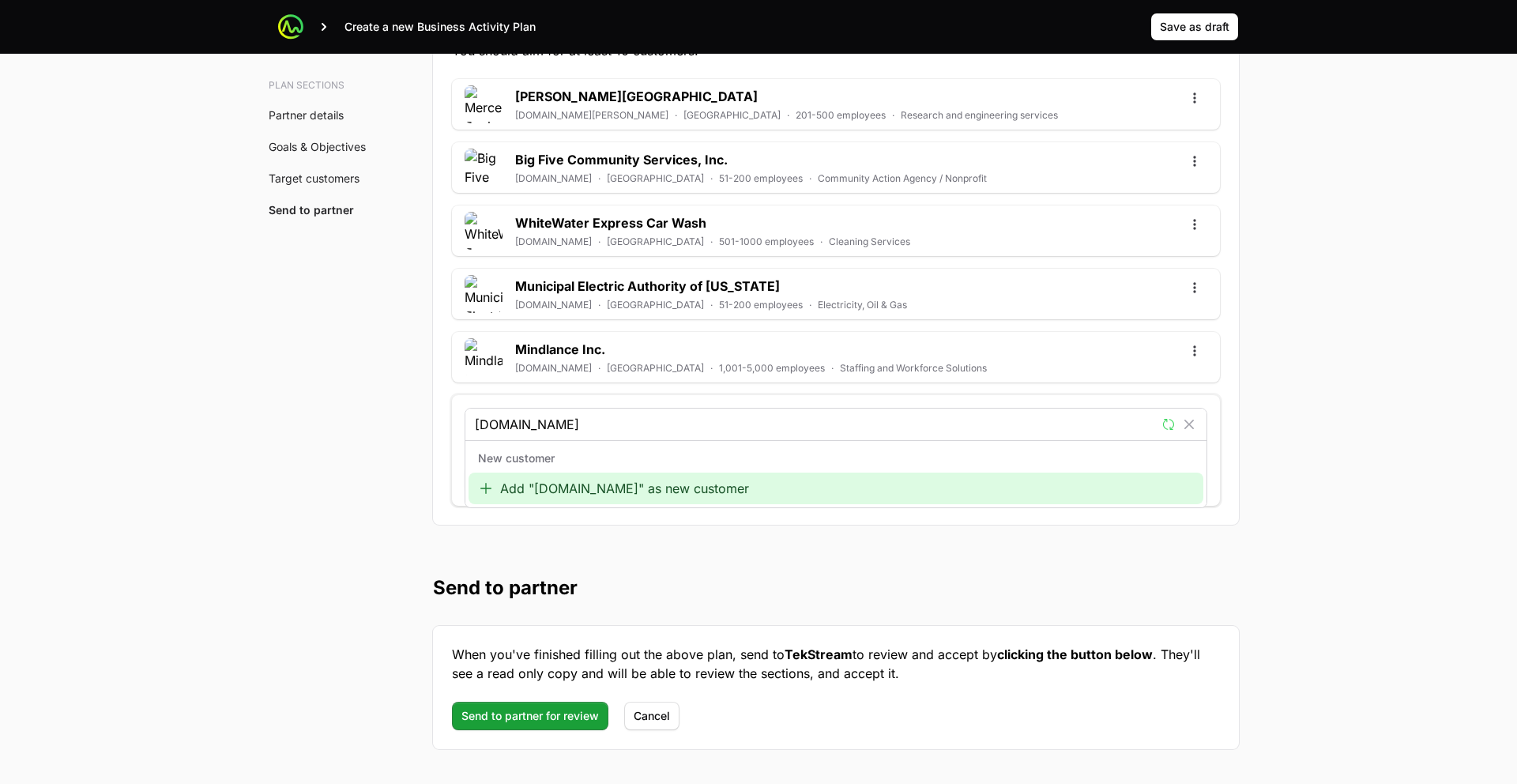
type input "www.4points.com"
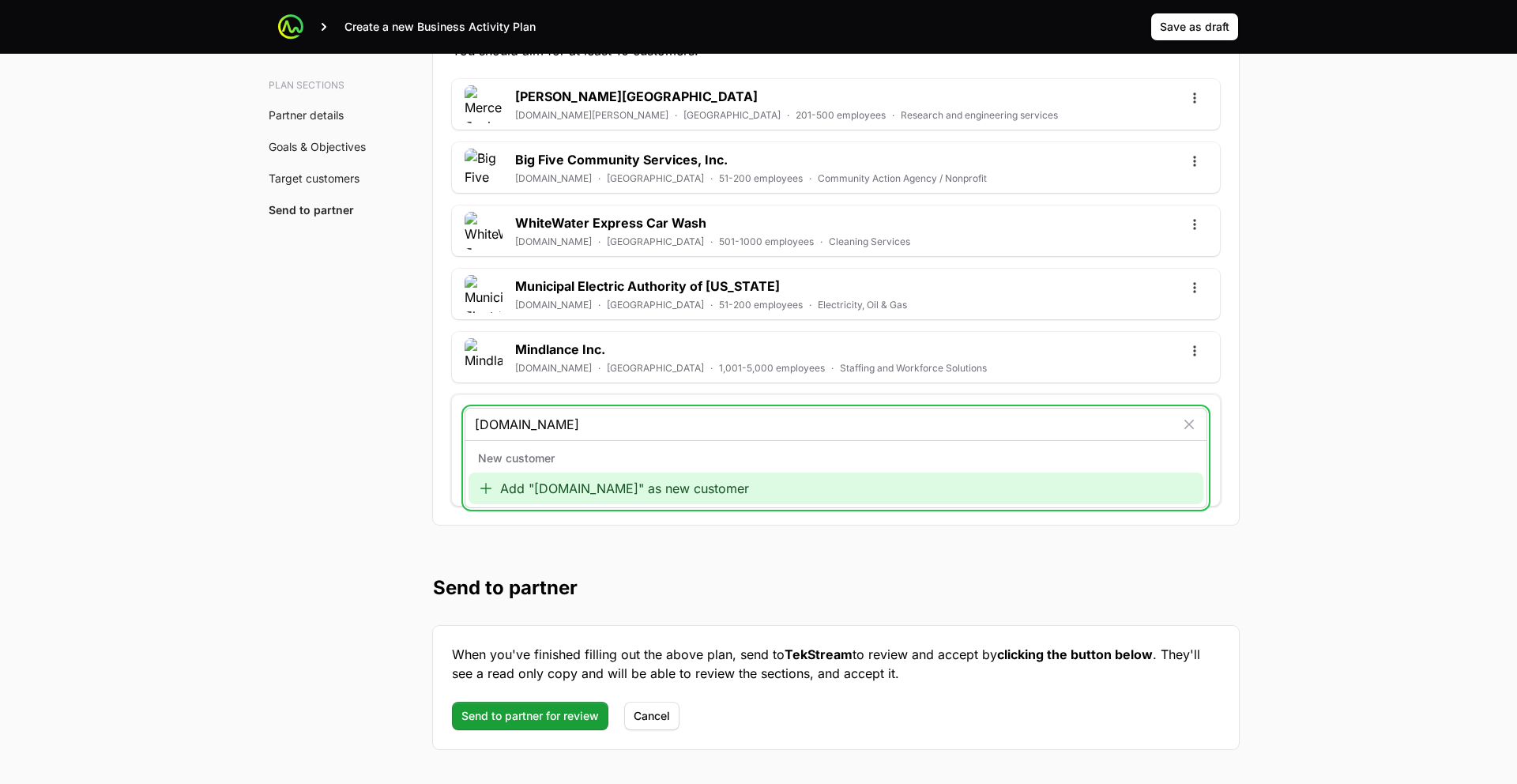
click at [541, 496] on div "Add "www.4points.com" as new customer" at bounding box center [835, 488] width 735 height 32
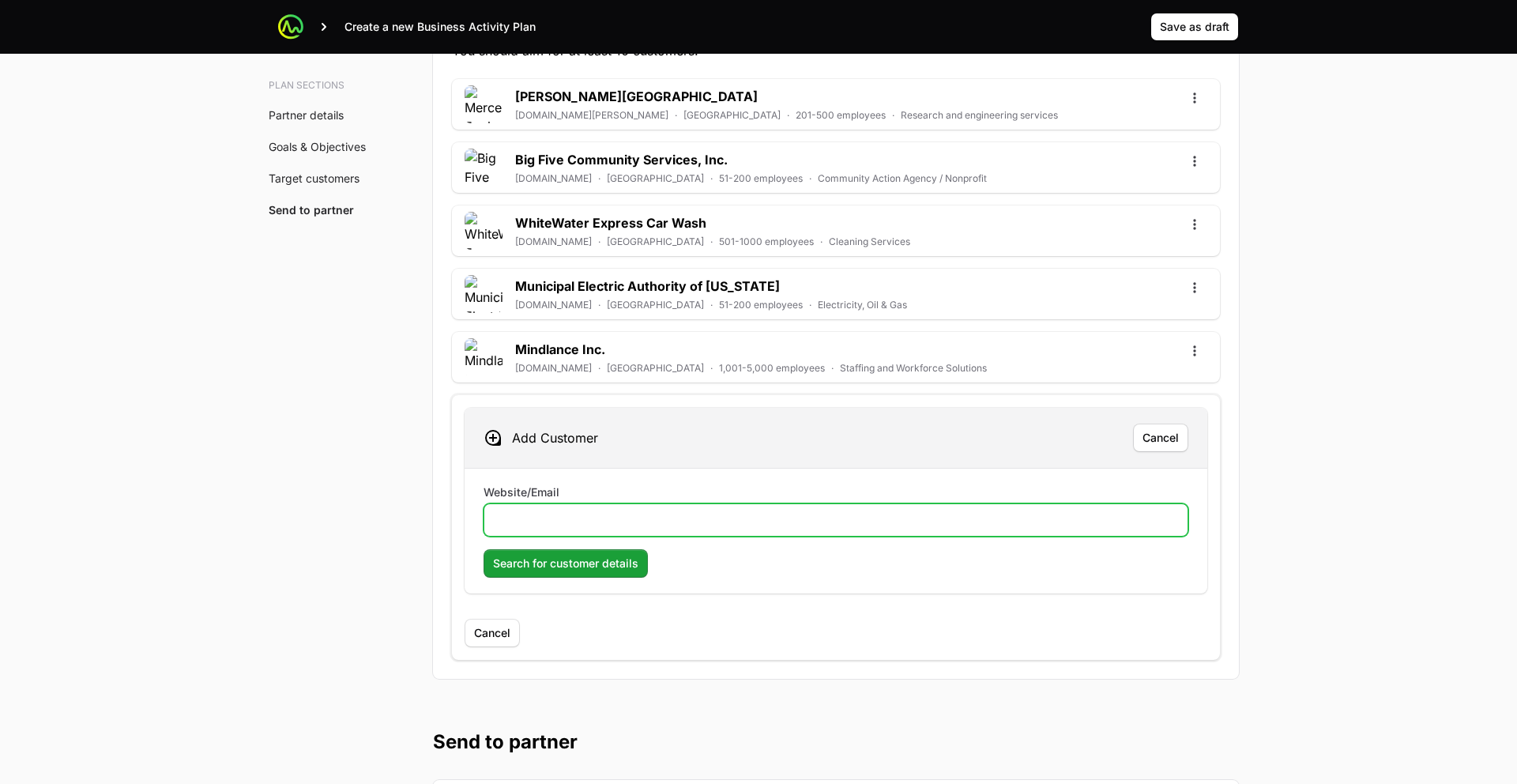
click at [578, 523] on input "Website/Email" at bounding box center [835, 520] width 684 height 19
paste input "www.4points.com"
type input "www.4points.com"
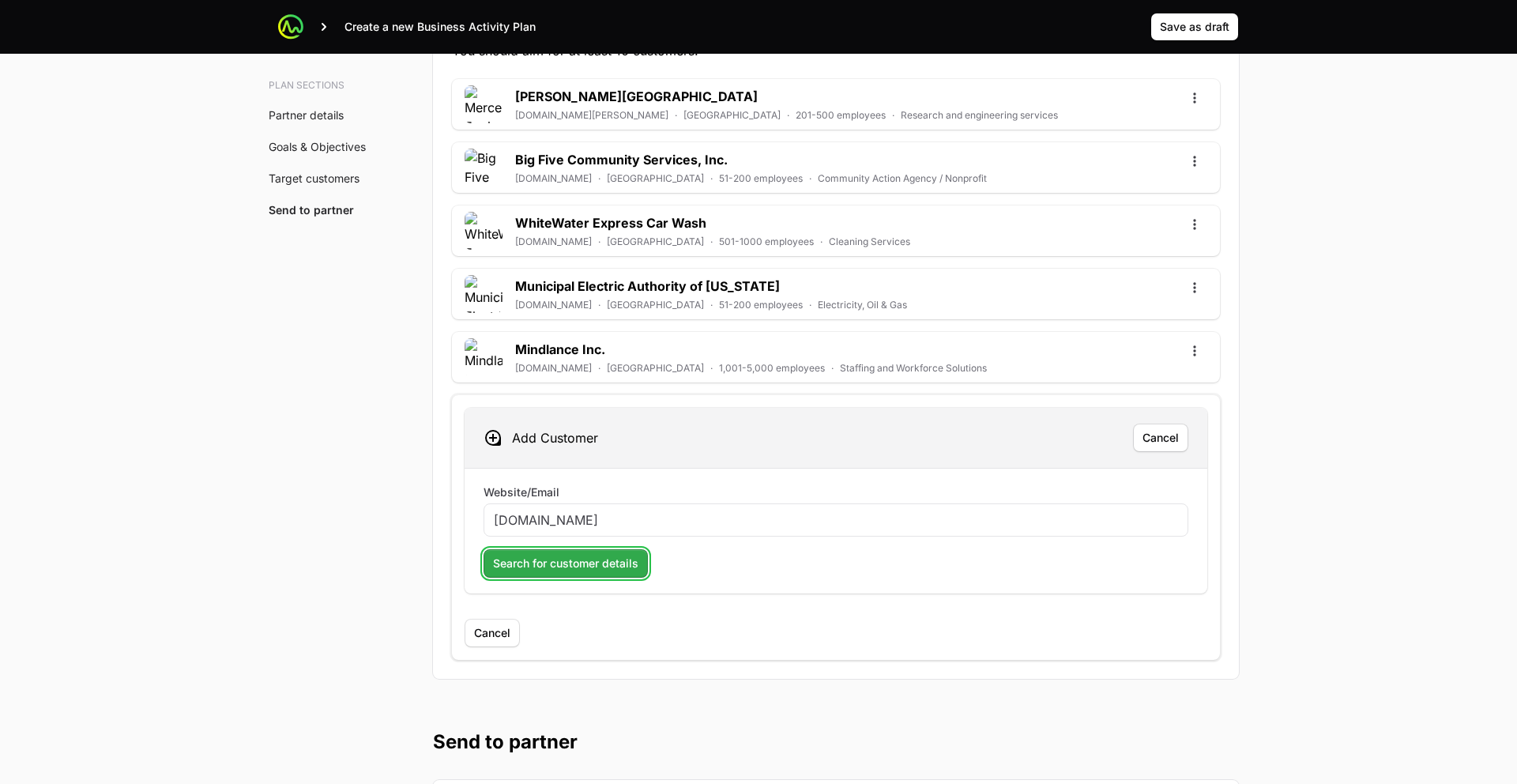
click at [560, 561] on span "Search for customer details" at bounding box center [565, 563] width 145 height 19
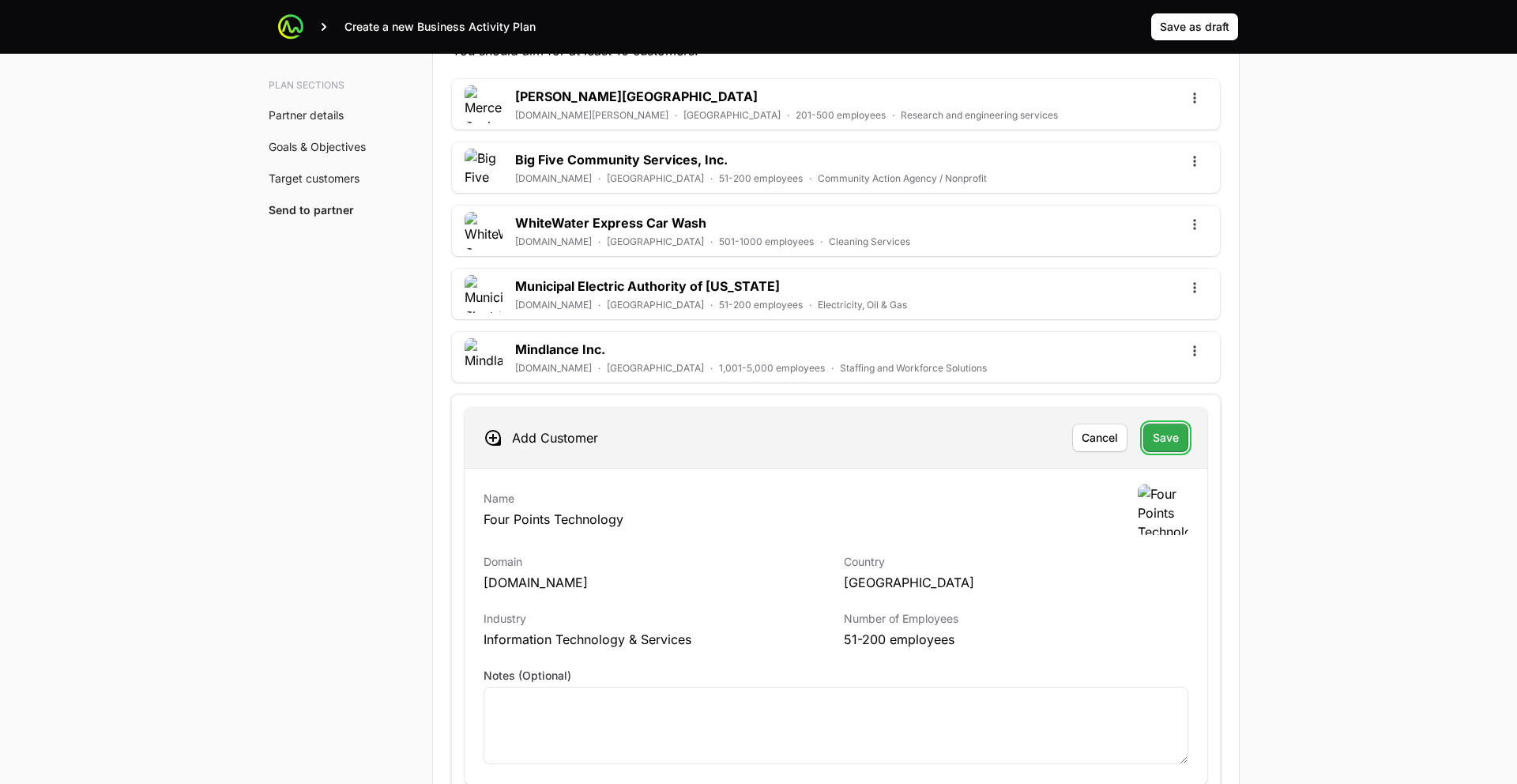
click at [1177, 445] on span "Save" at bounding box center [1166, 437] width 26 height 19
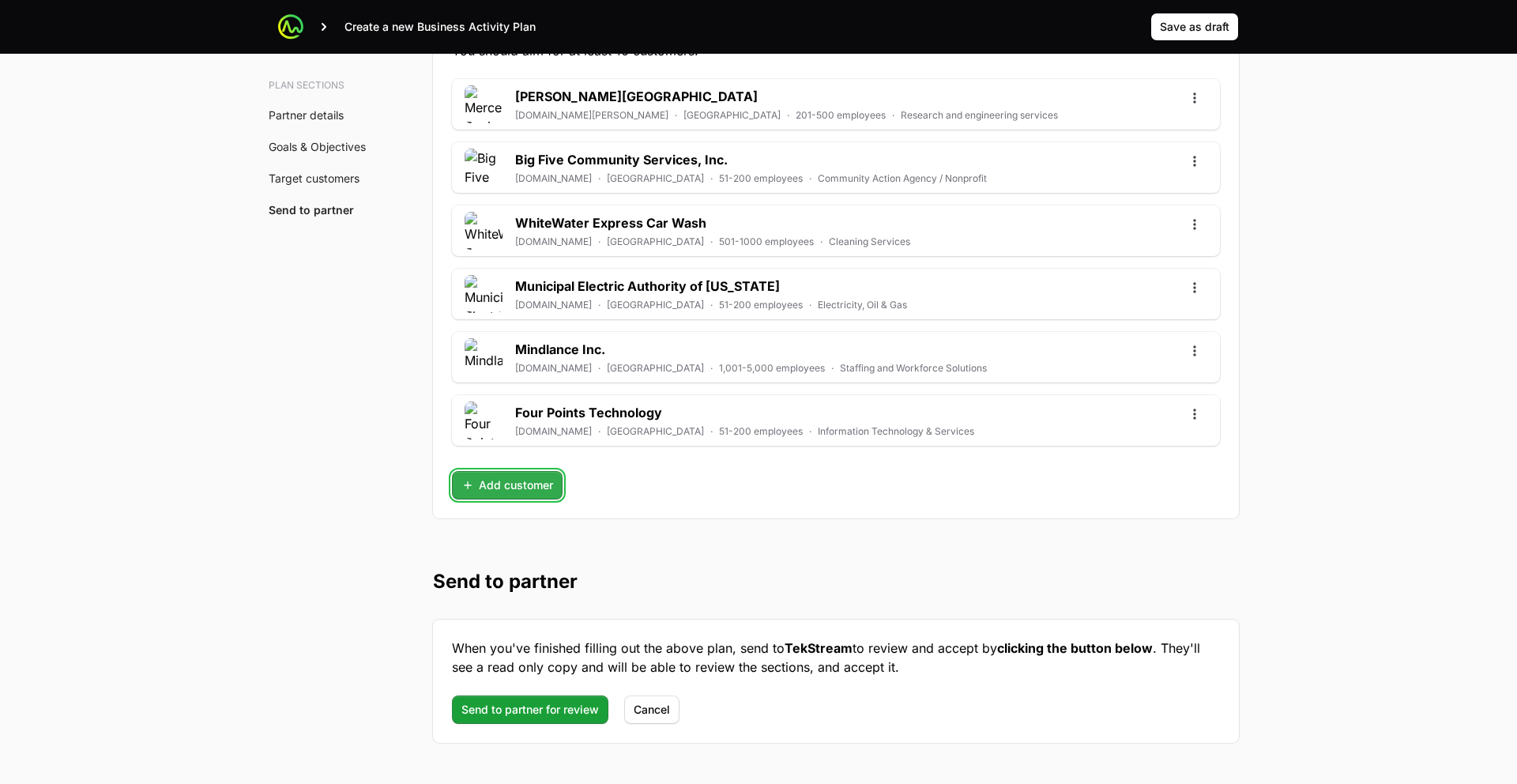
click at [552, 479] on span "Add customer" at bounding box center [507, 485] width 92 height 19
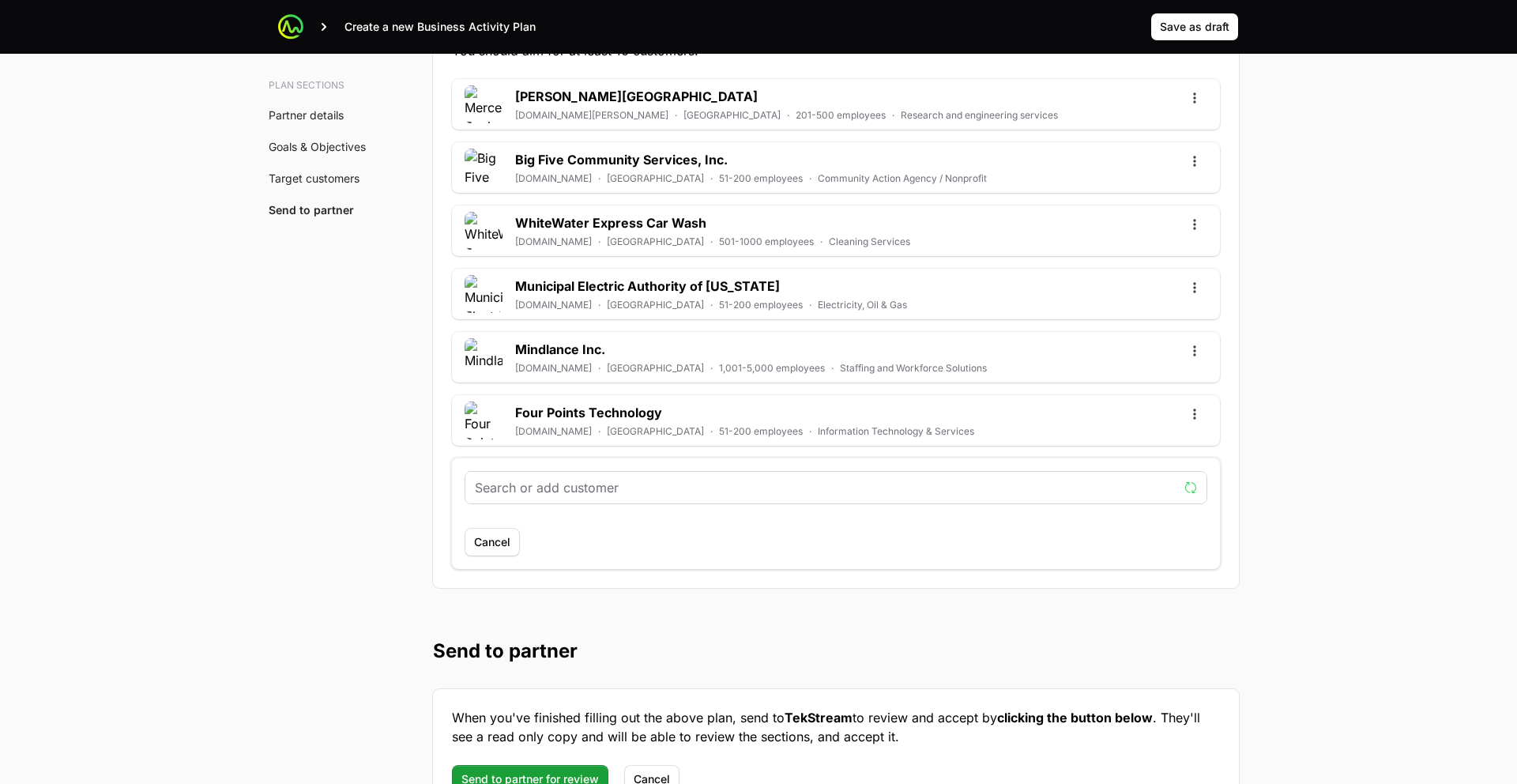
click at [595, 497] on input "text" at bounding box center [827, 488] width 703 height 19
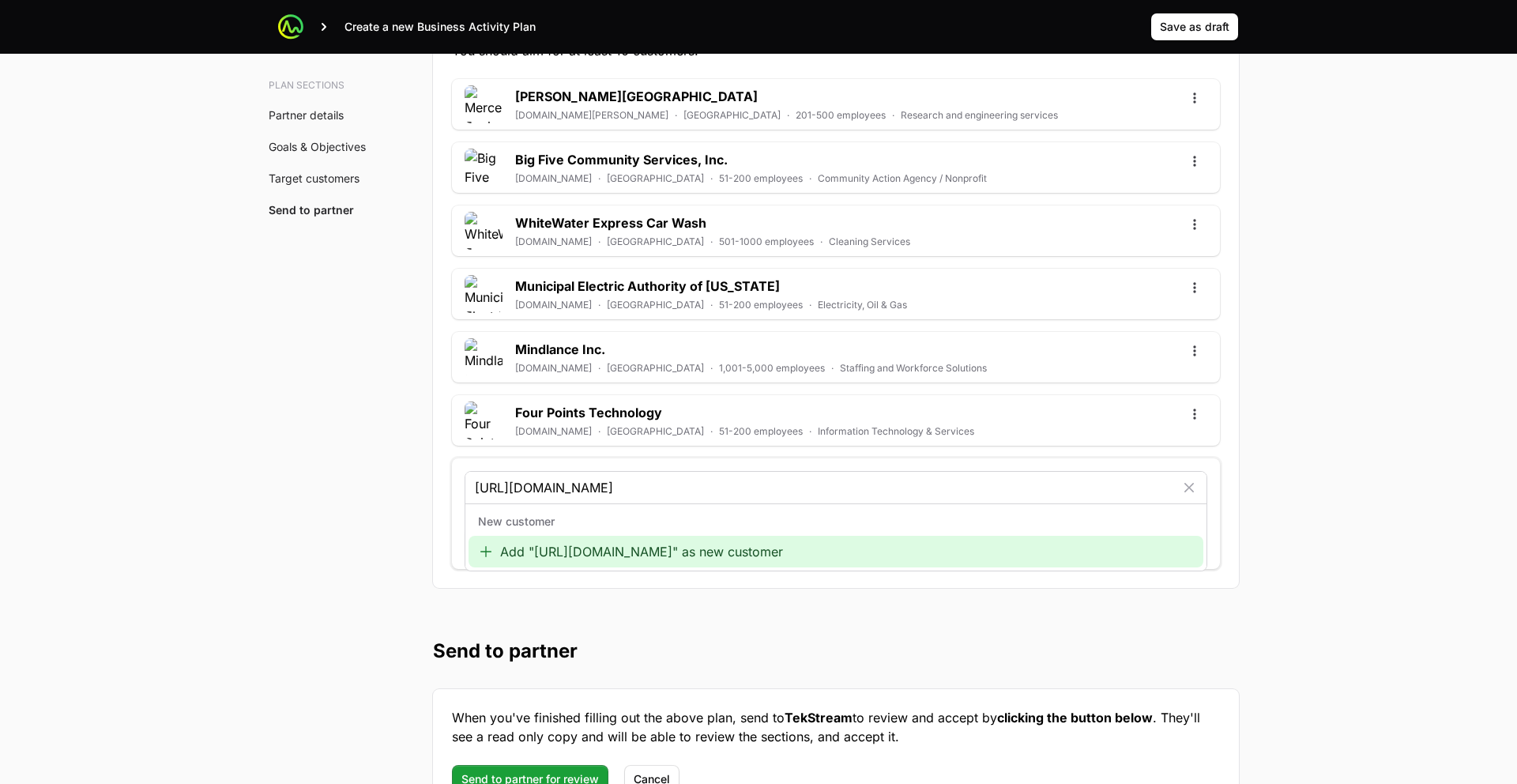
type input "https://www.sagecomputing.com/"
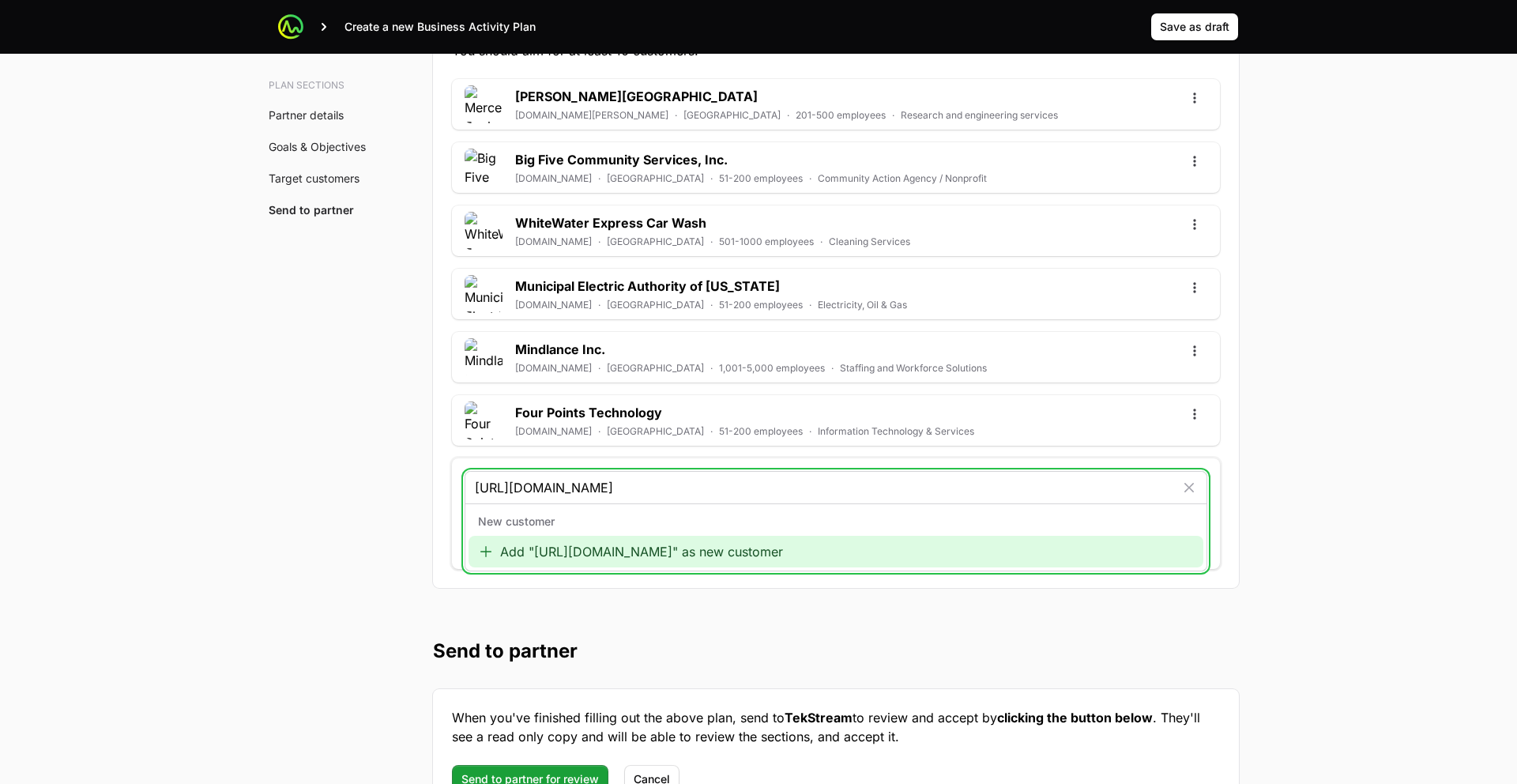
click at [626, 553] on div "Add "https://www.sagecomputing.com/" as new customer" at bounding box center [835, 551] width 735 height 32
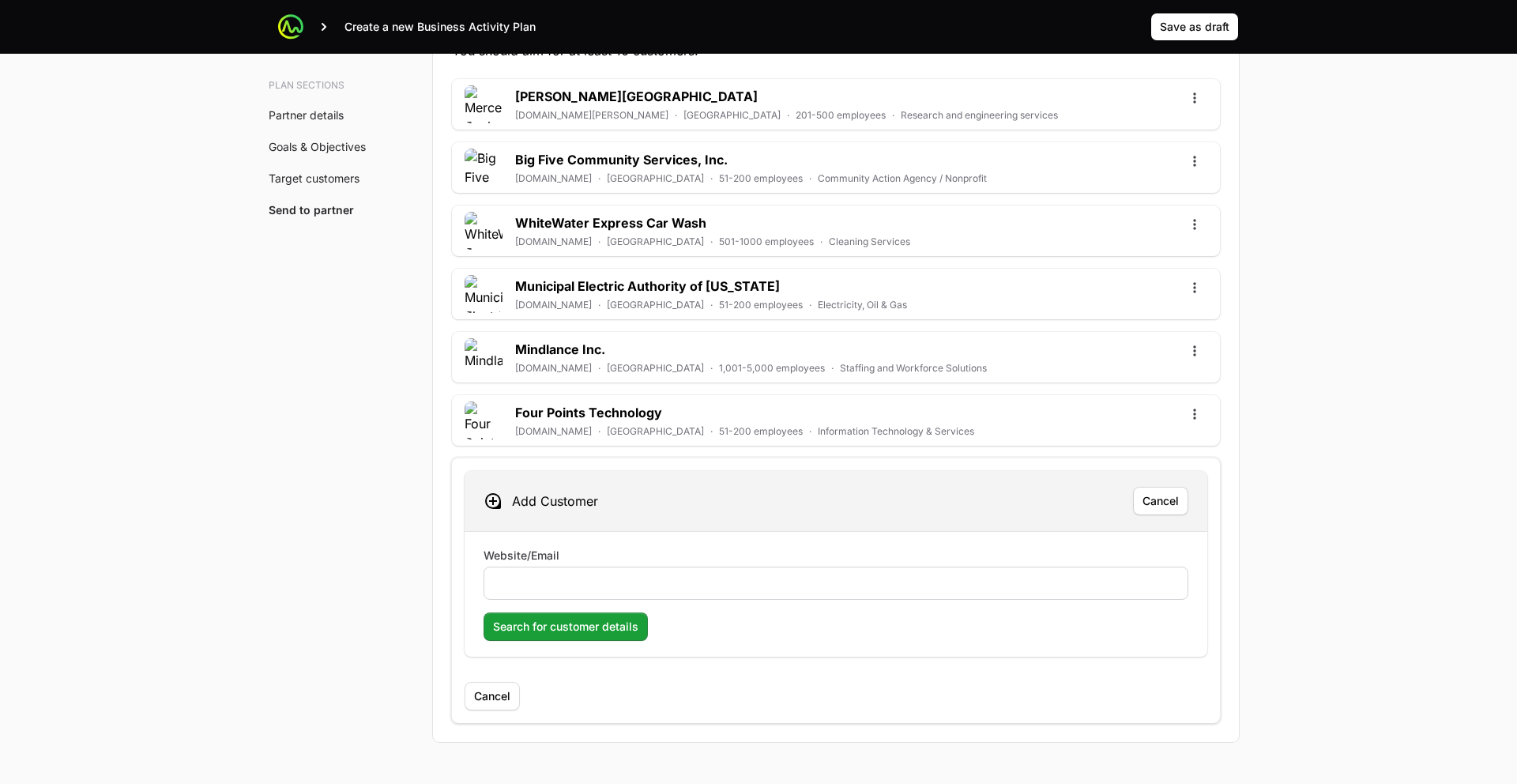
click at [576, 569] on div at bounding box center [836, 583] width 705 height 33
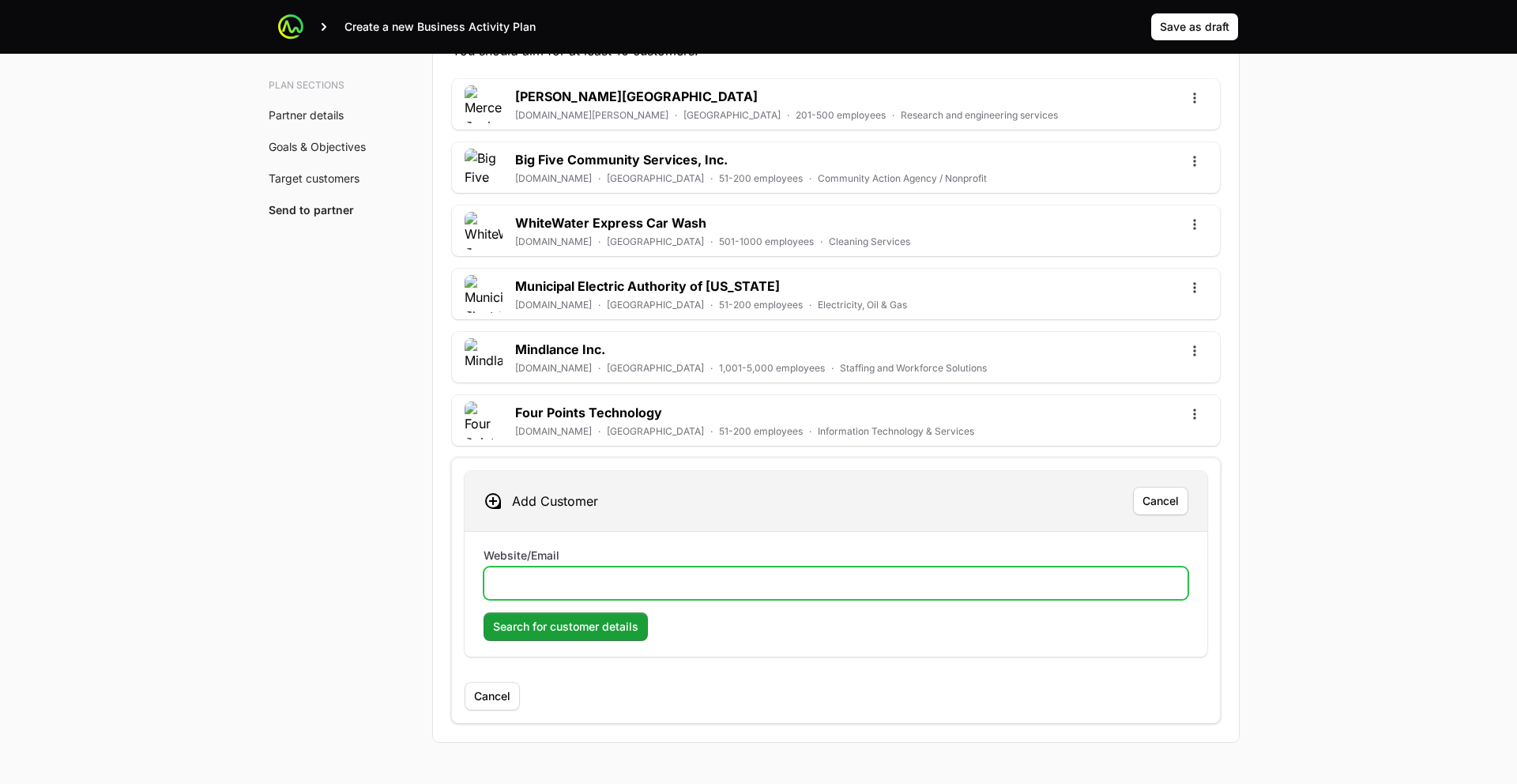
click at [569, 578] on input "Website/Email" at bounding box center [835, 584] width 684 height 19
paste input "https://www.sagecomputing.com/"
type input "https://www.sagecomputing.com/"
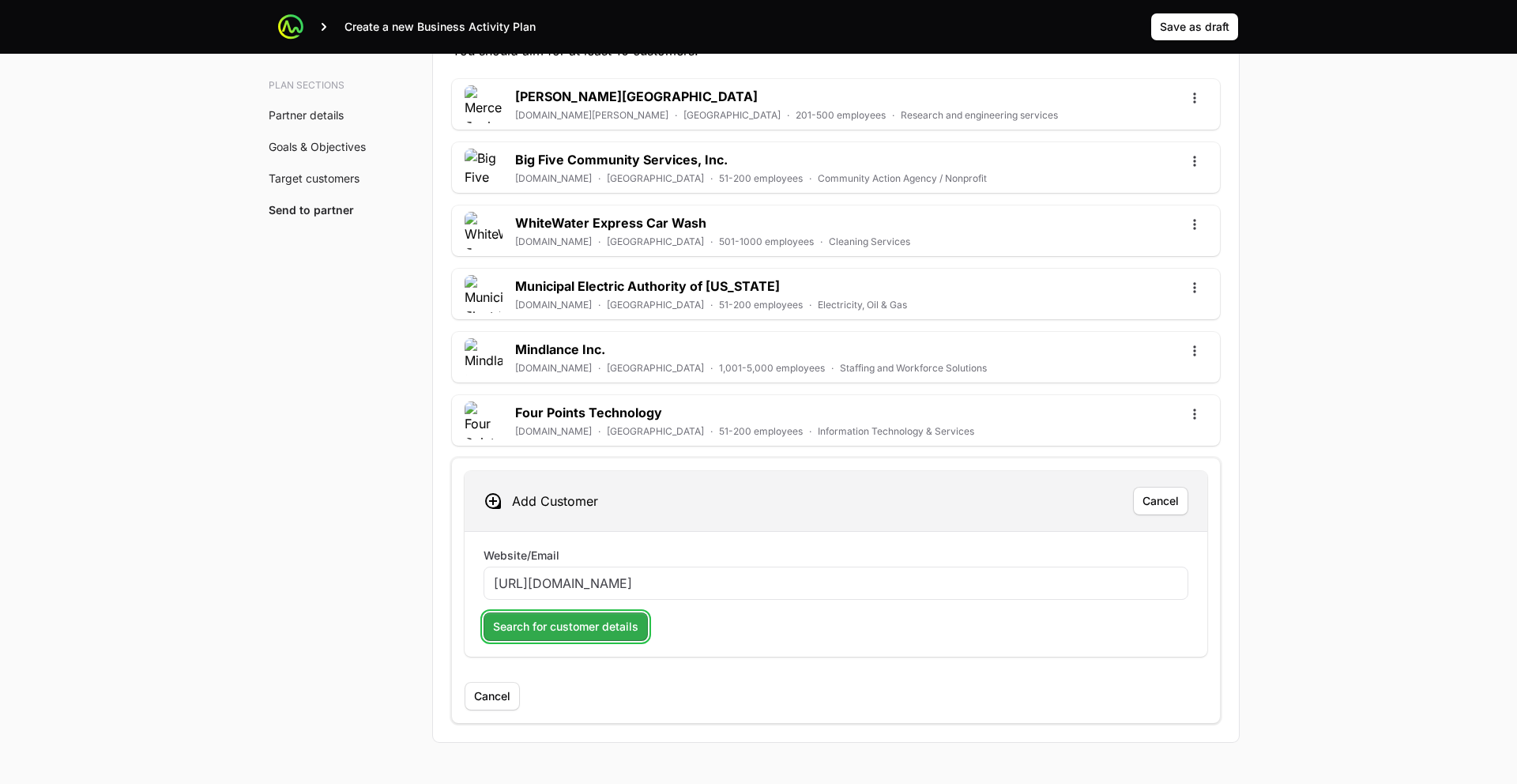
click at [548, 623] on span "Search for customer details" at bounding box center [565, 626] width 145 height 19
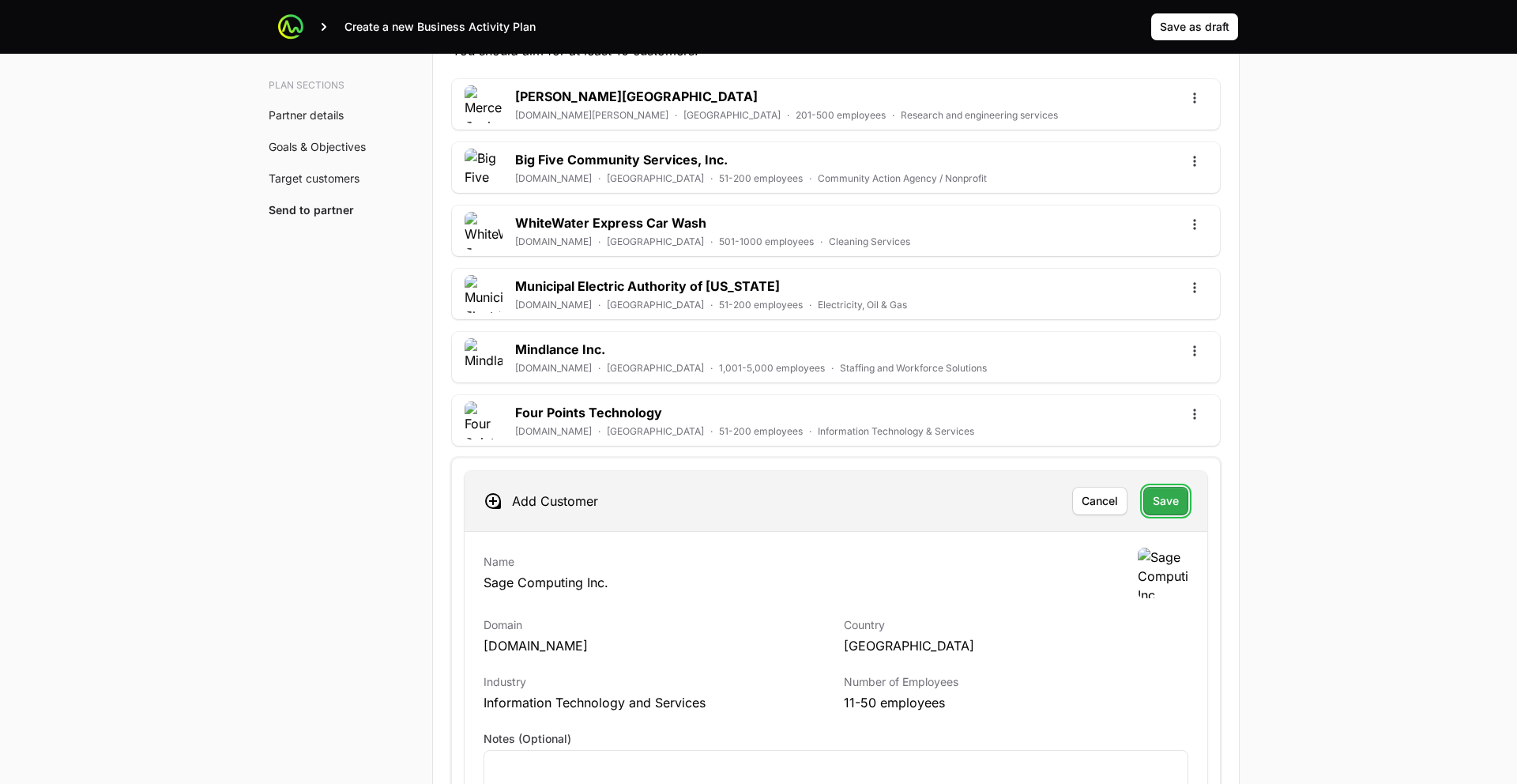
click at [1155, 510] on button "Save" at bounding box center [1166, 500] width 46 height 28
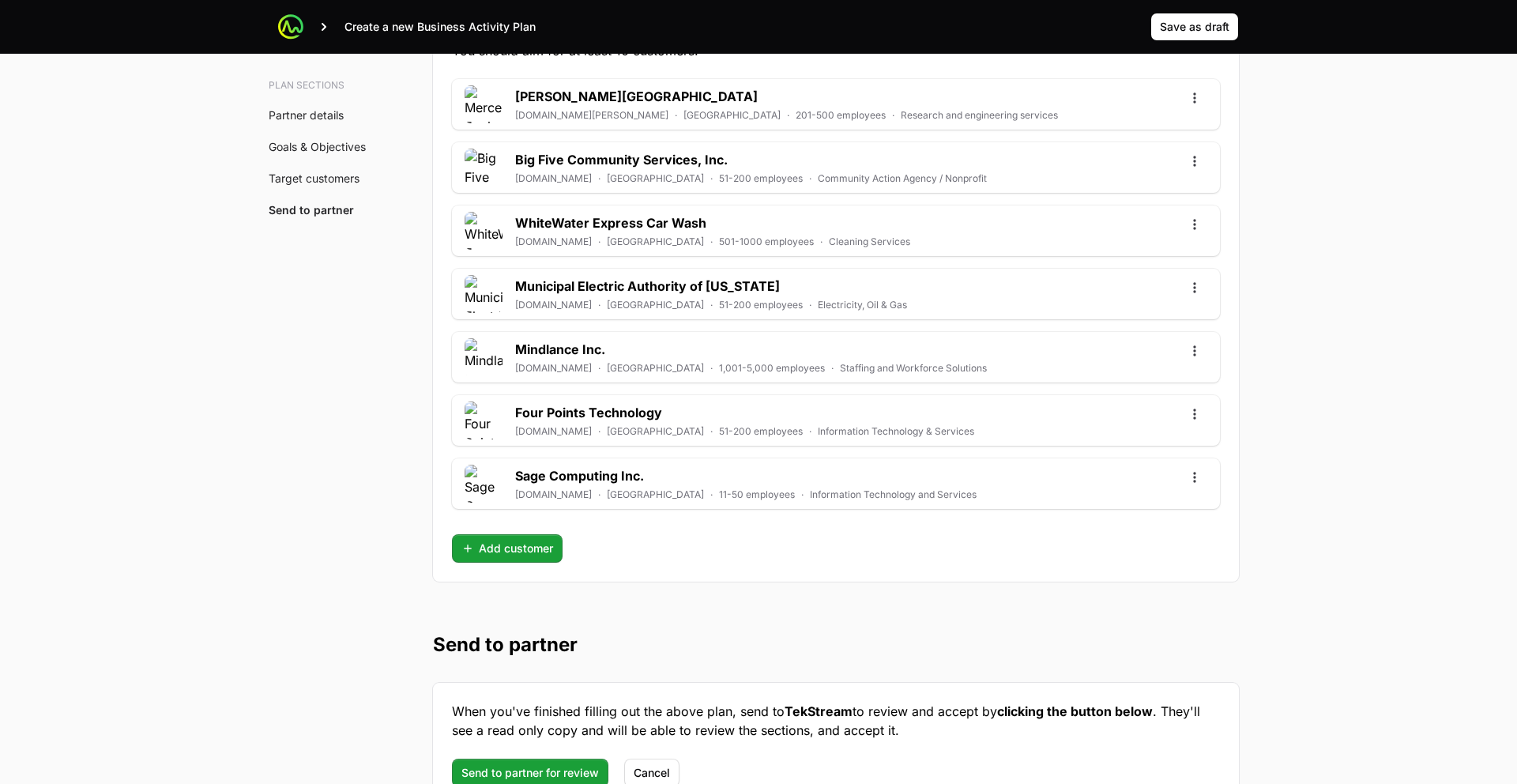
scroll to position [4305, 0]
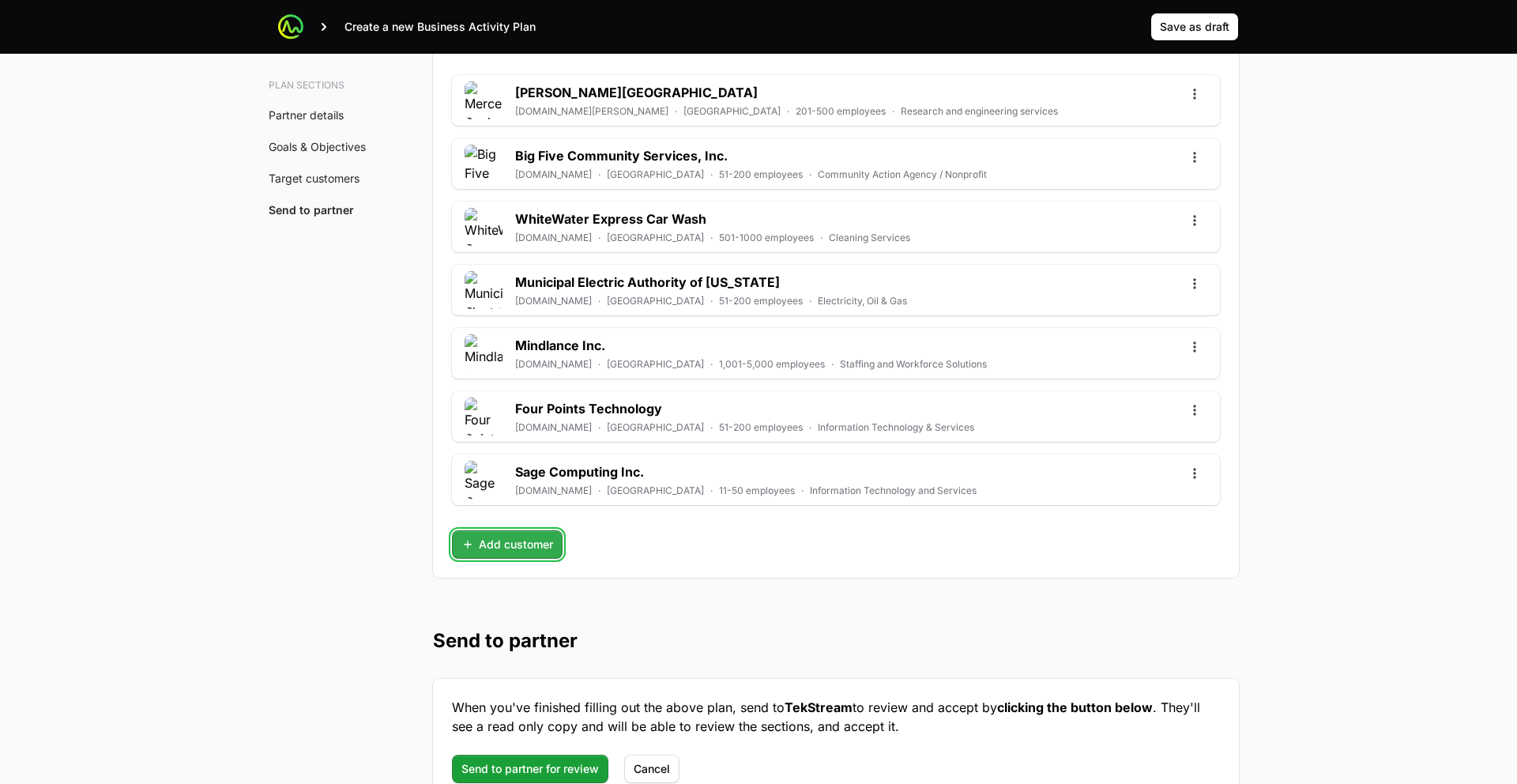
click at [543, 544] on span "Add customer" at bounding box center [507, 545] width 92 height 19
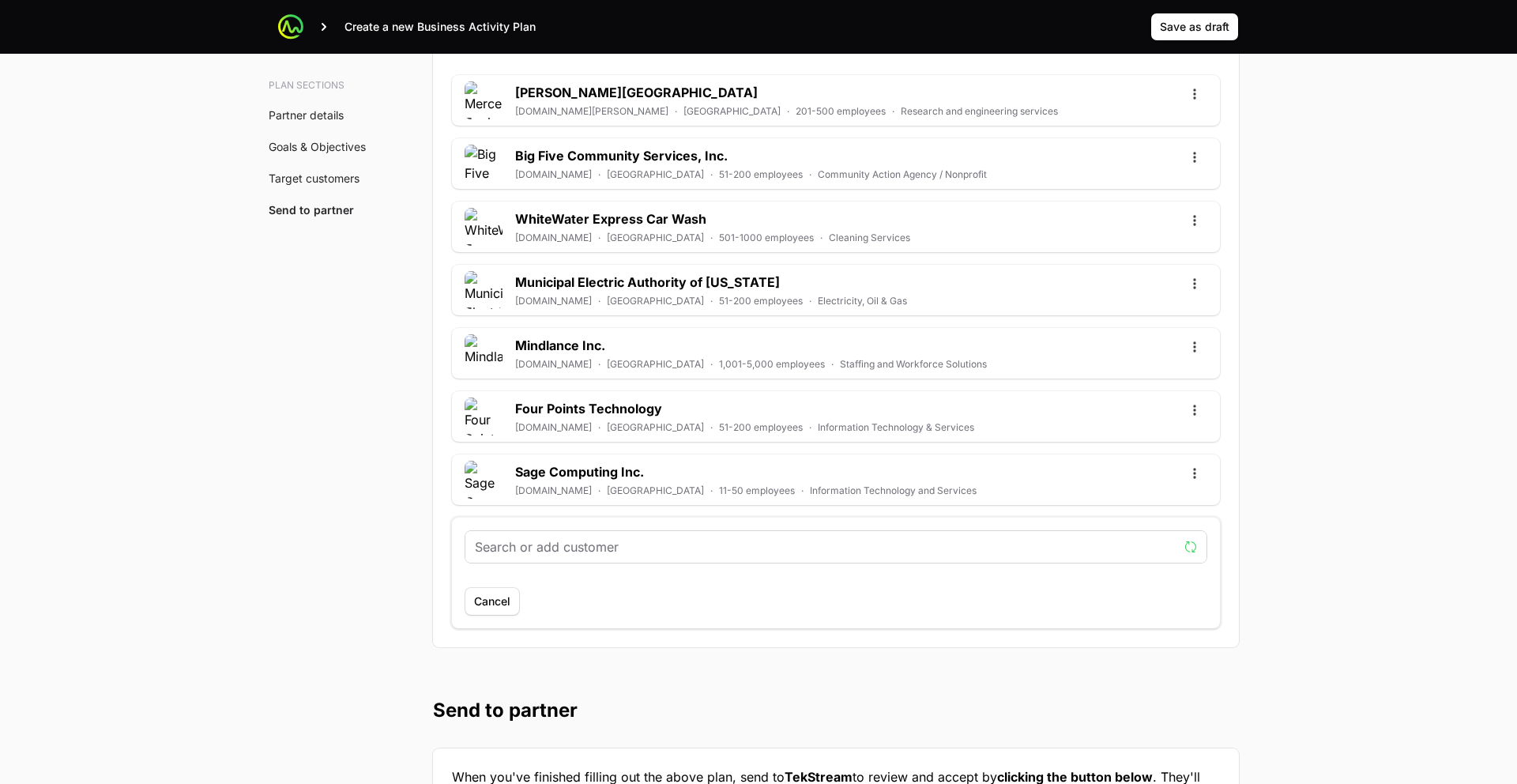
click at [589, 553] on input "text" at bounding box center [827, 547] width 703 height 19
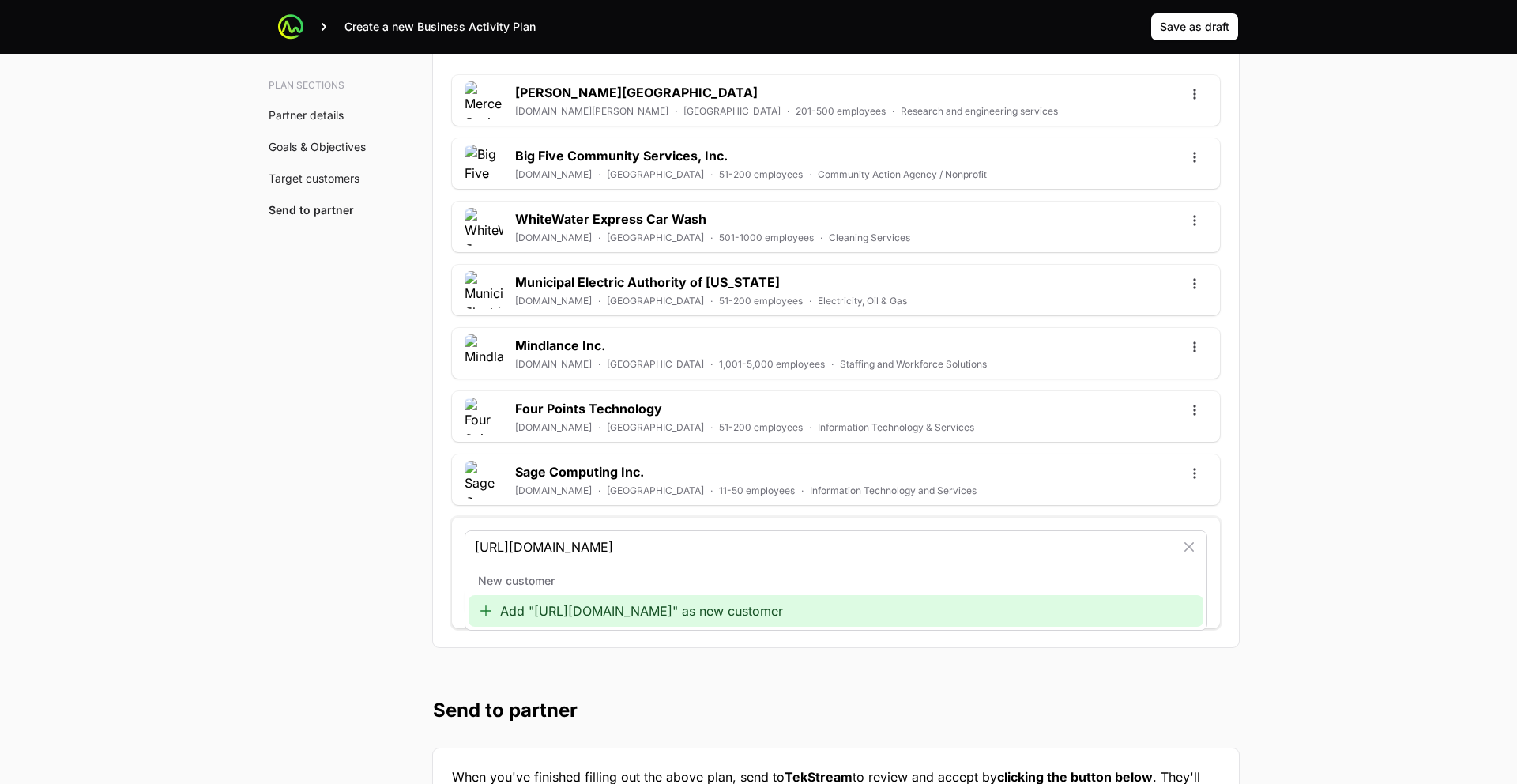
type input "https://aleutfederal.com/"
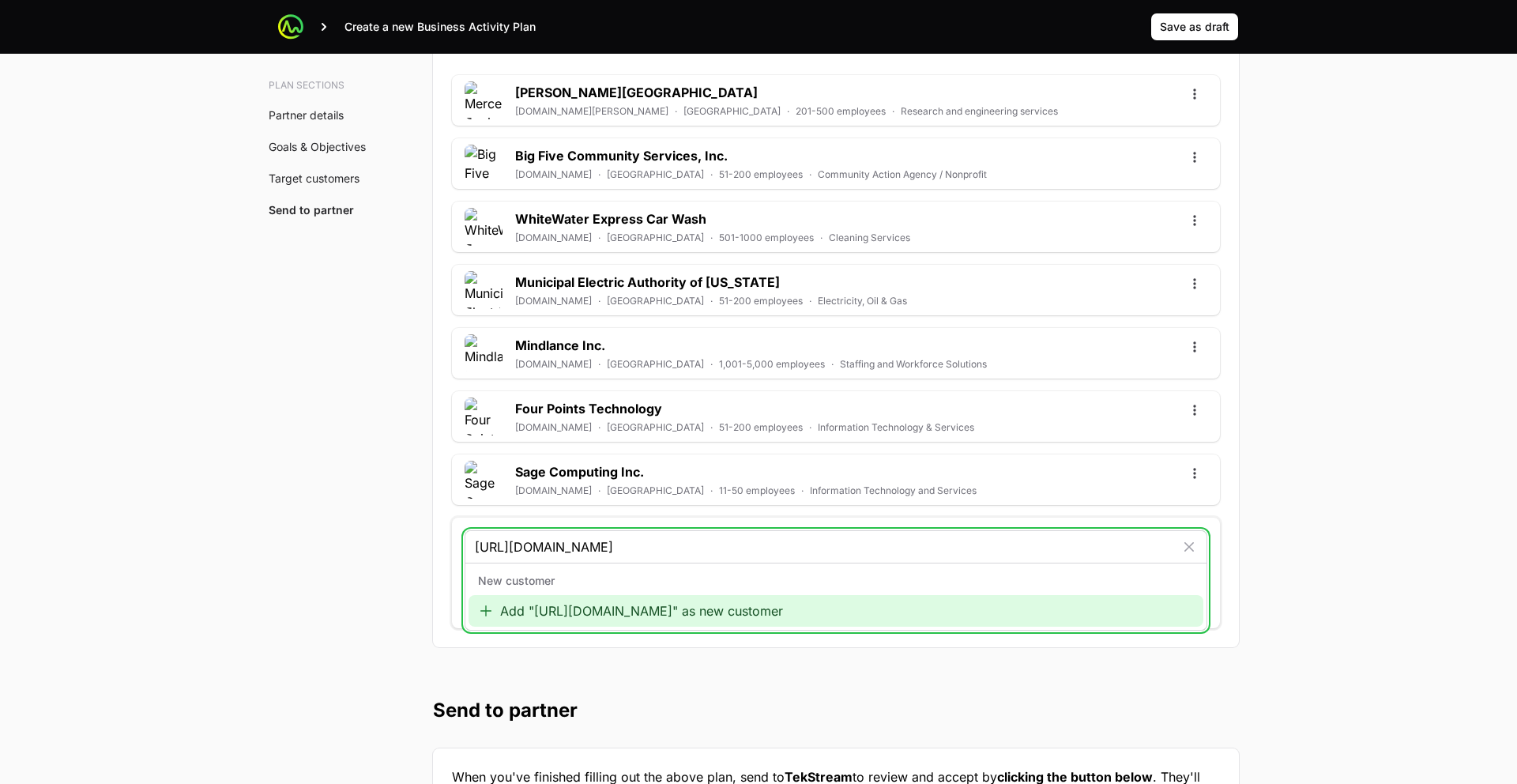
click at [572, 608] on div "Add "https://aleutfederal.com/" as new customer" at bounding box center [835, 611] width 735 height 32
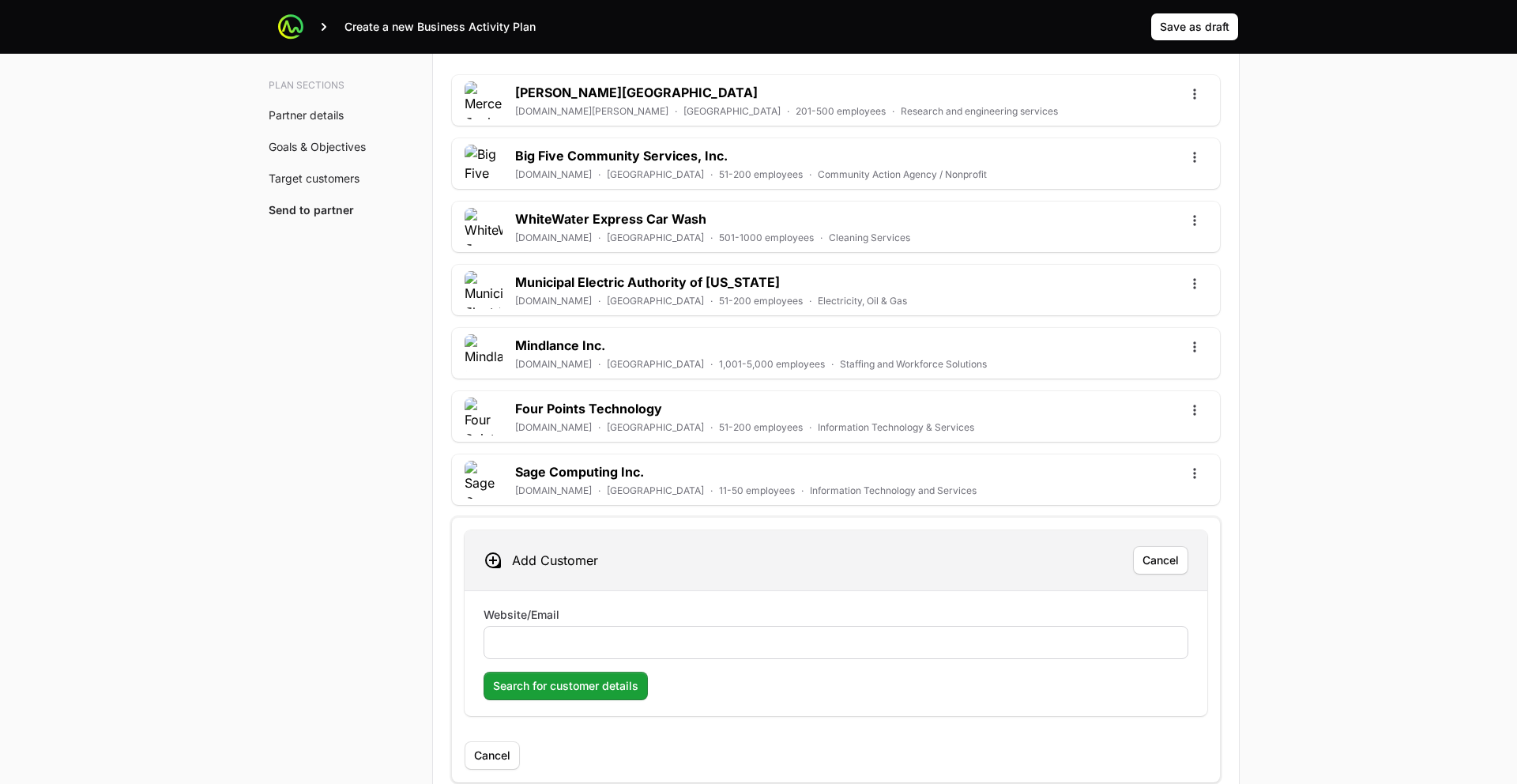
click at [575, 630] on div at bounding box center [836, 642] width 705 height 33
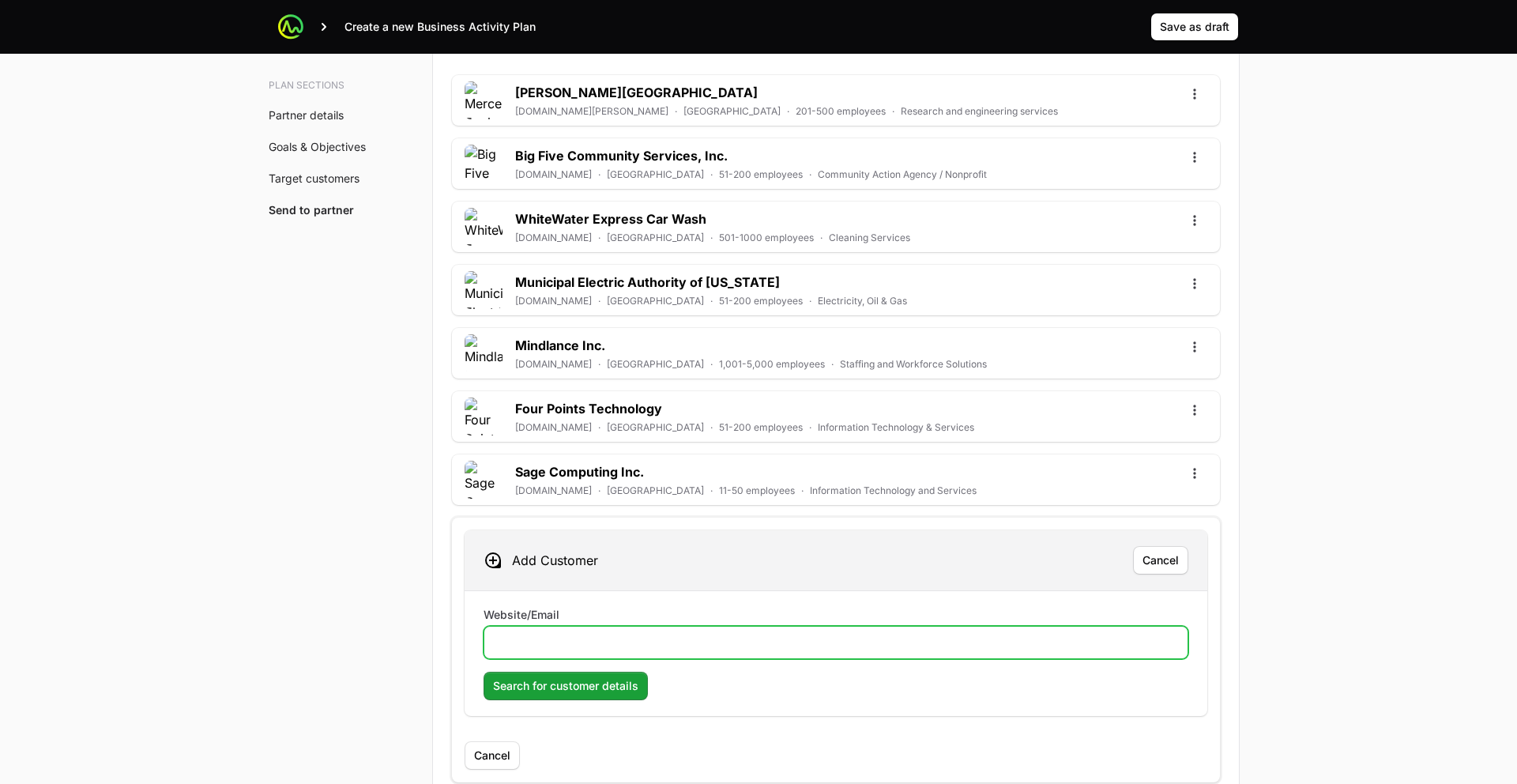
click at [573, 643] on input "Website/Email" at bounding box center [835, 643] width 684 height 19
paste input "https://aleutfederal.com/"
type input "https://aleutfederal.com/"
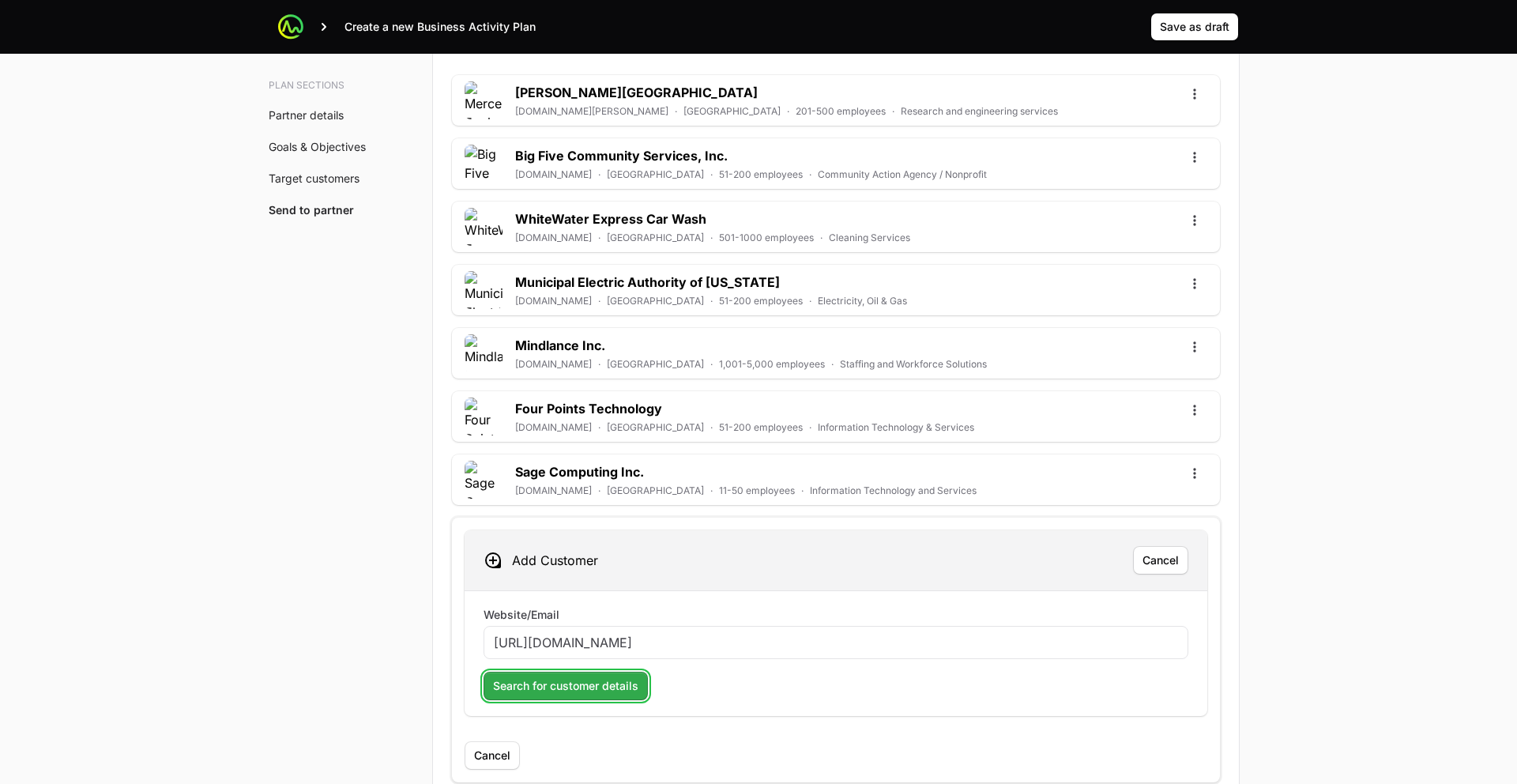
click at [559, 678] on span "Search for customer details" at bounding box center [565, 686] width 145 height 19
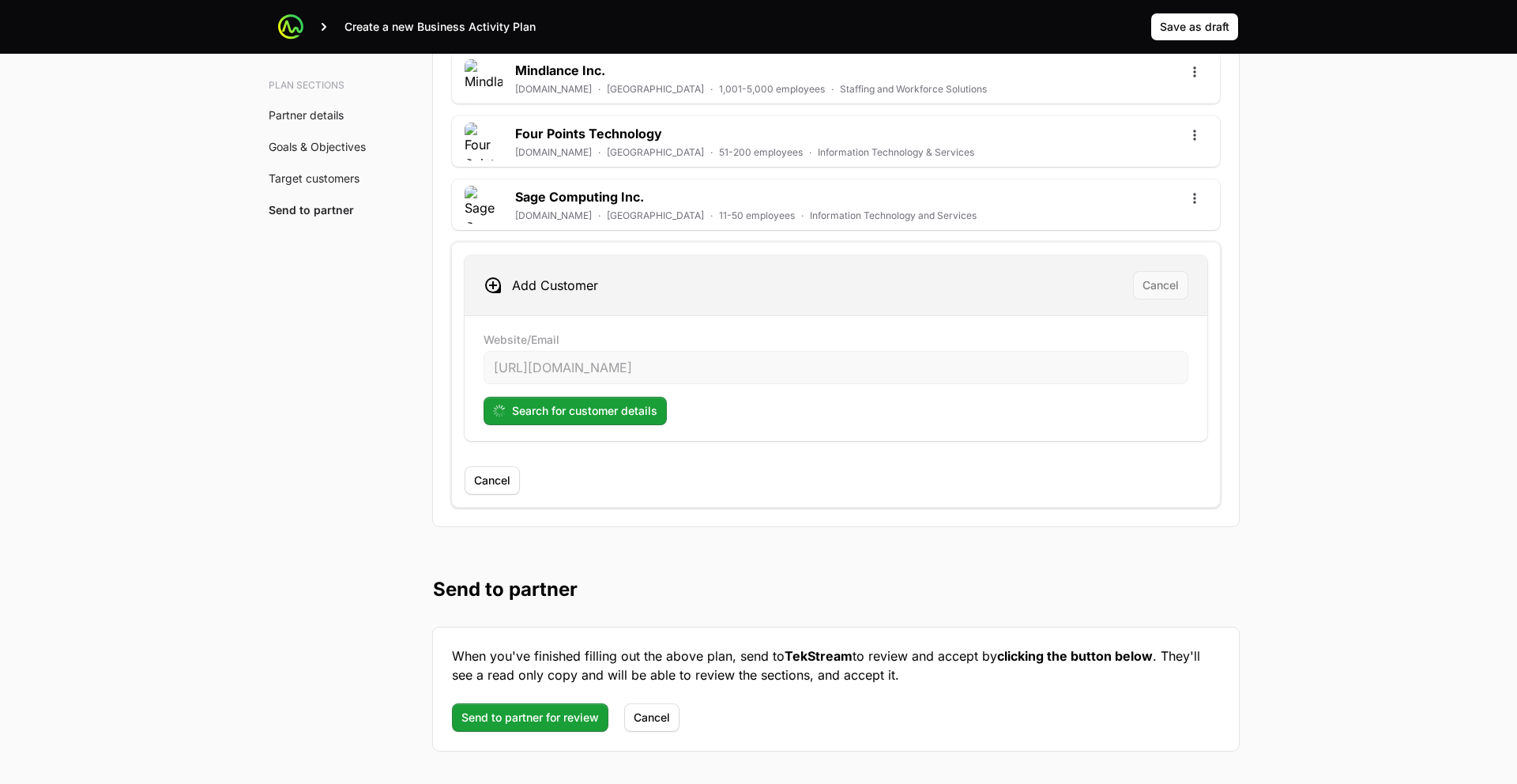
scroll to position [4583, 0]
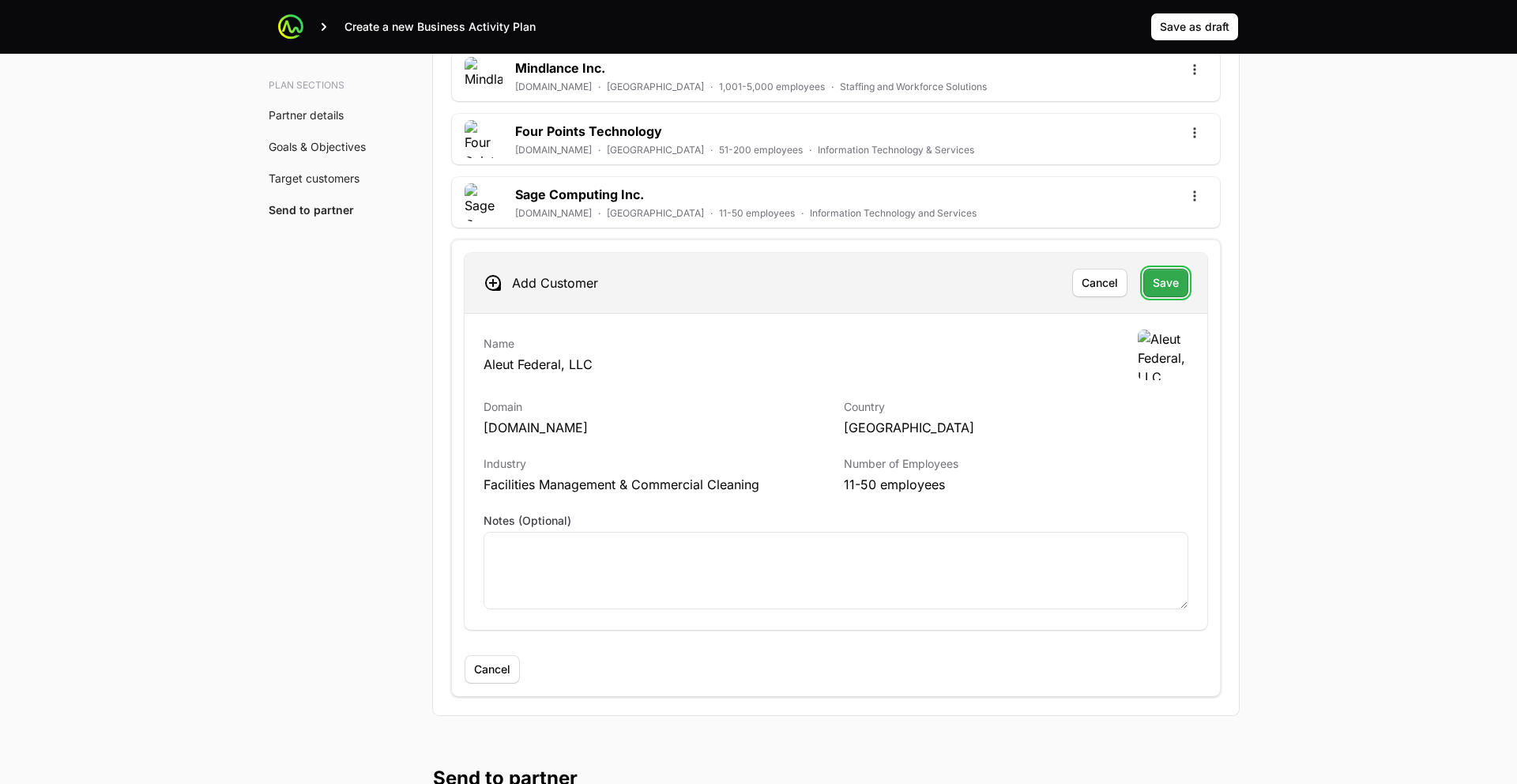
click at [1179, 286] on button "Save" at bounding box center [1166, 283] width 46 height 28
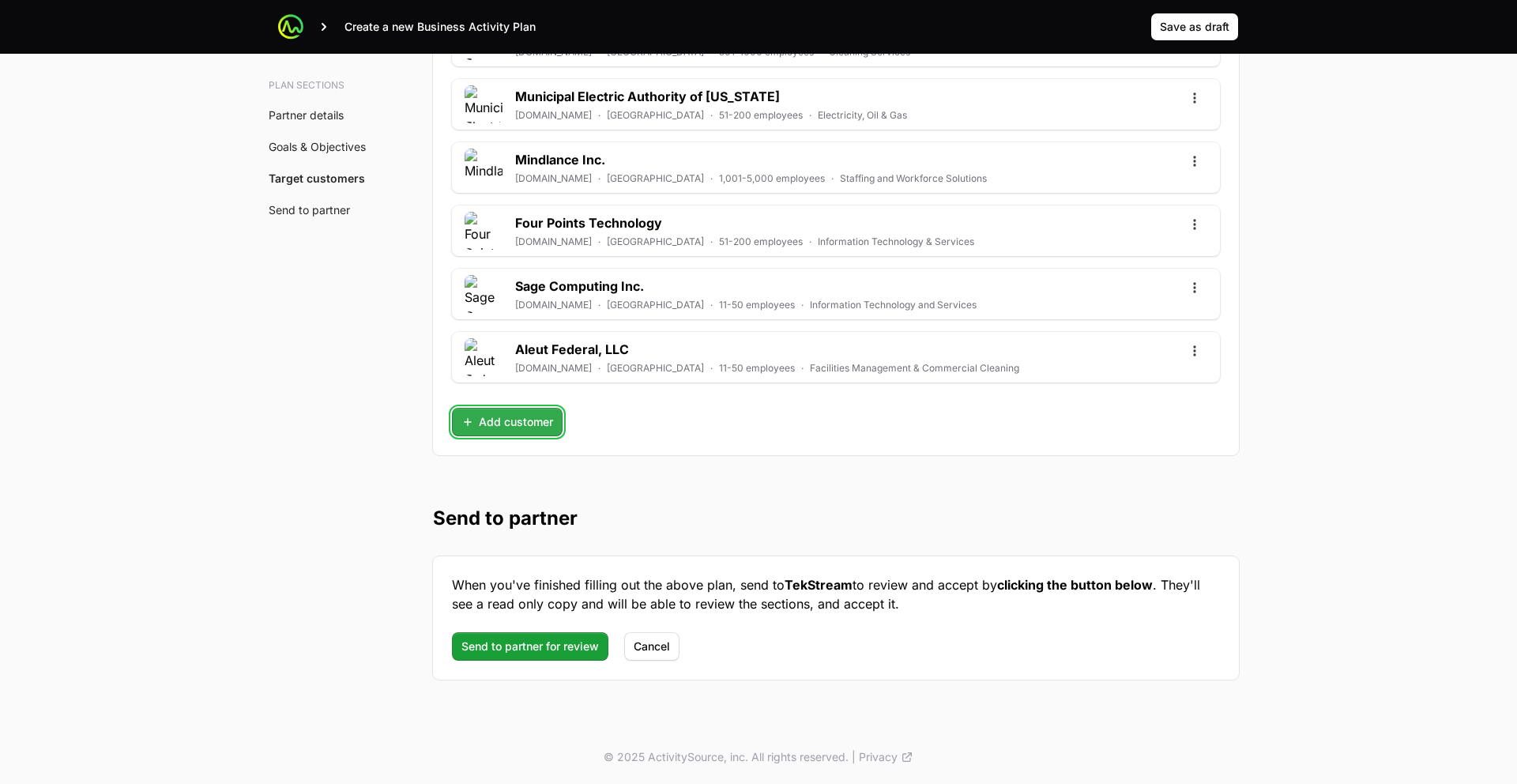
click at [502, 418] on span "Add customer" at bounding box center [507, 422] width 92 height 19
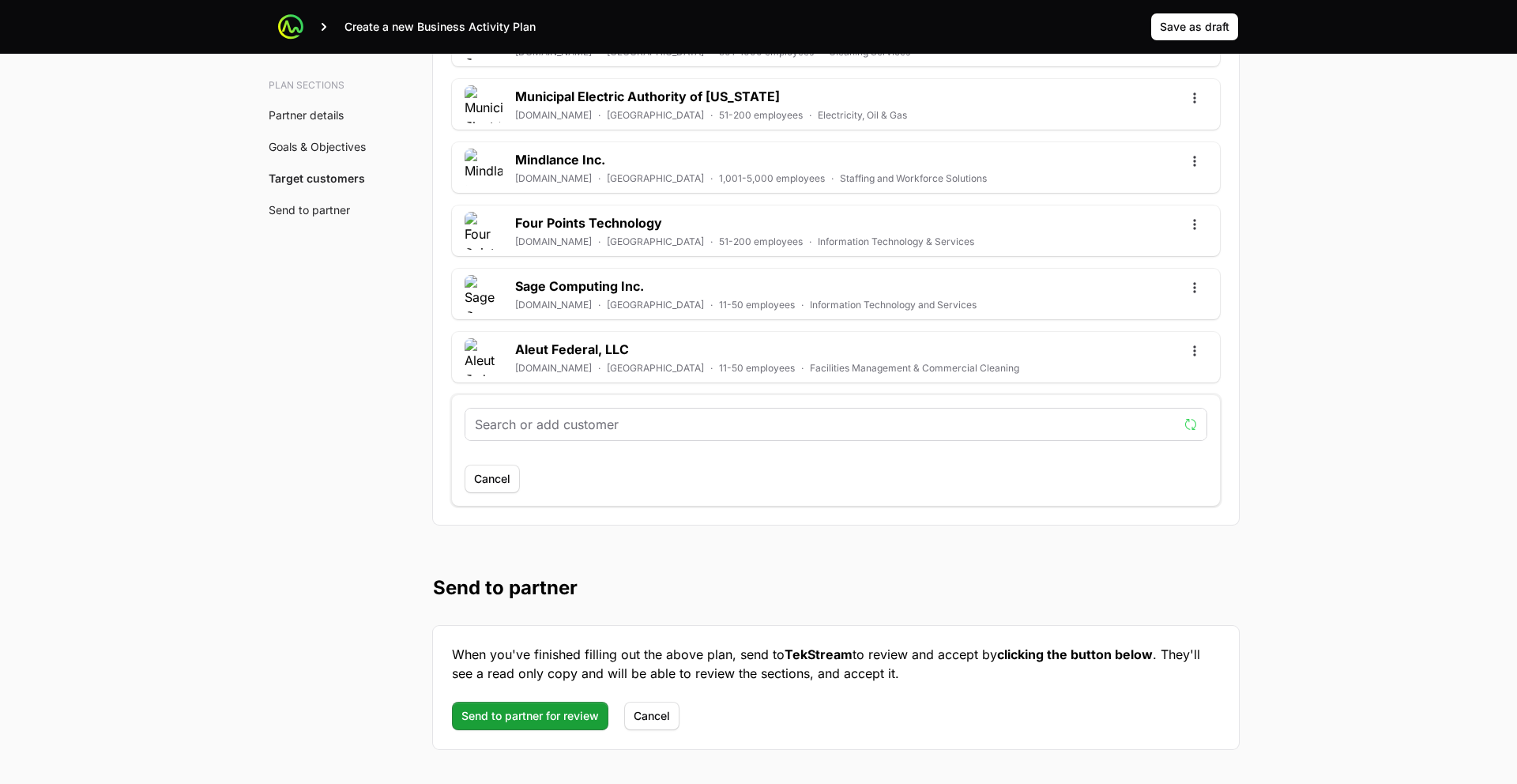
click at [531, 432] on input "text" at bounding box center [827, 425] width 703 height 19
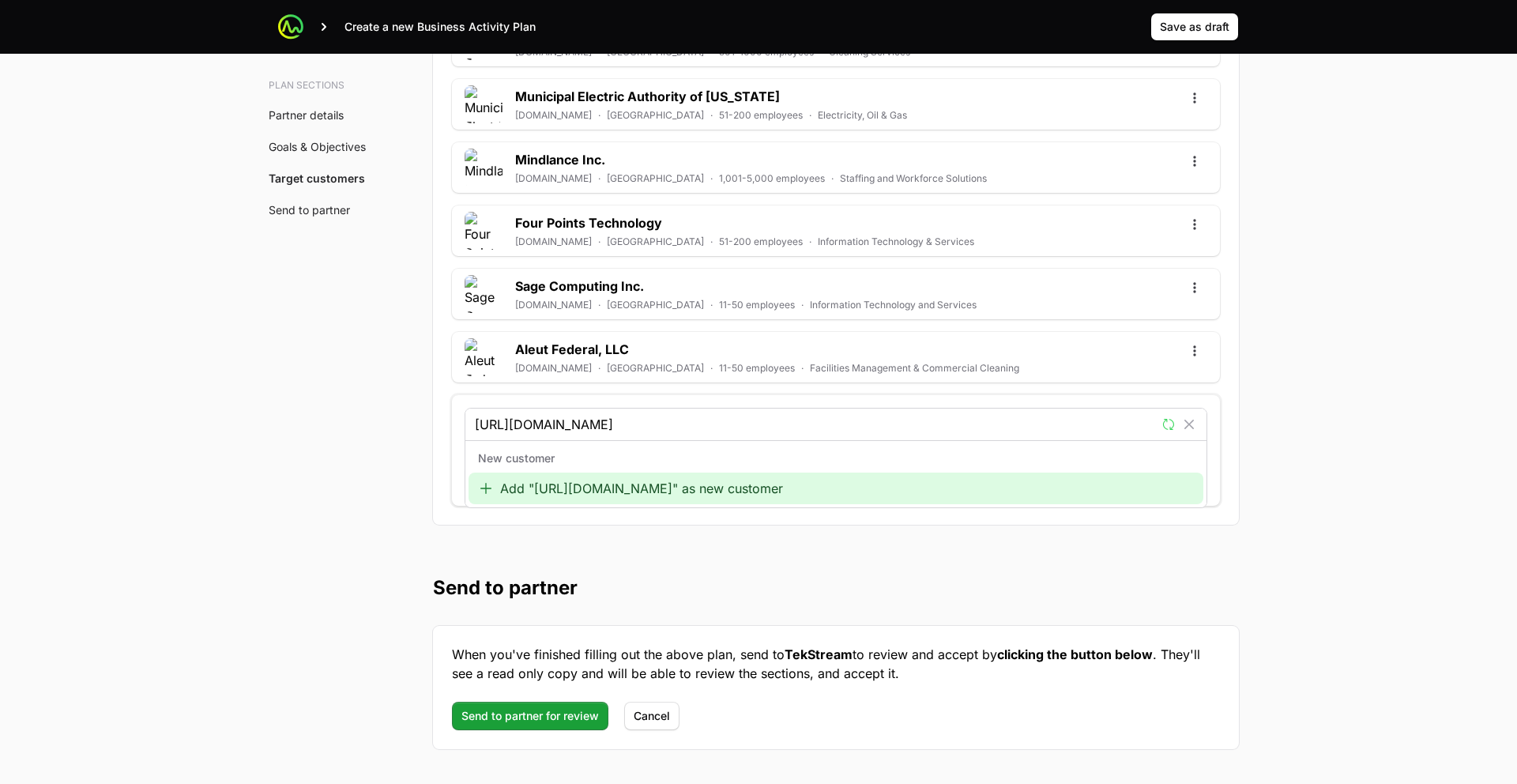
type input "https://www.lcsnet.com/"
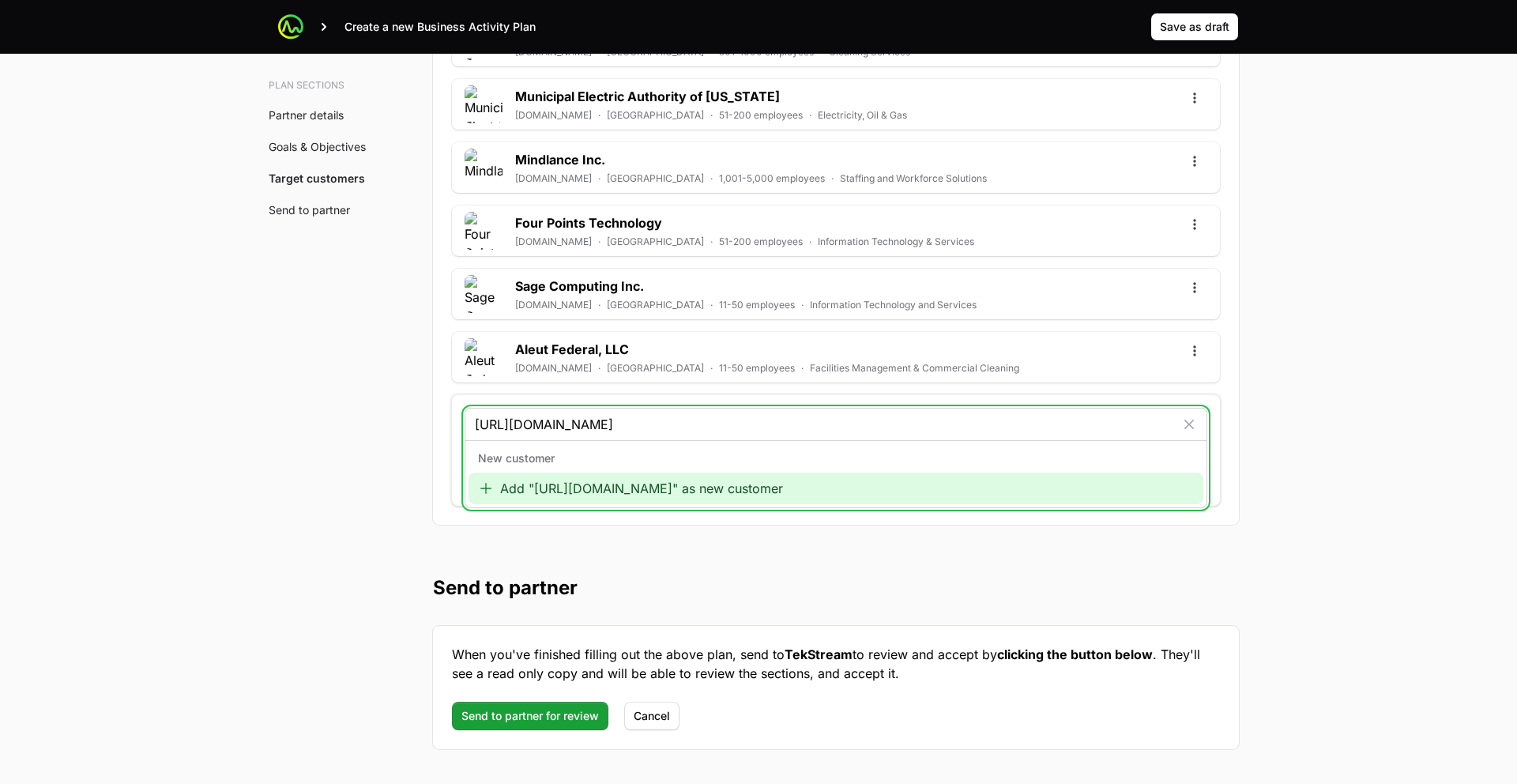
click at [514, 488] on div "Add "https://www.lcsnet.com/" as new customer" at bounding box center [835, 488] width 735 height 32
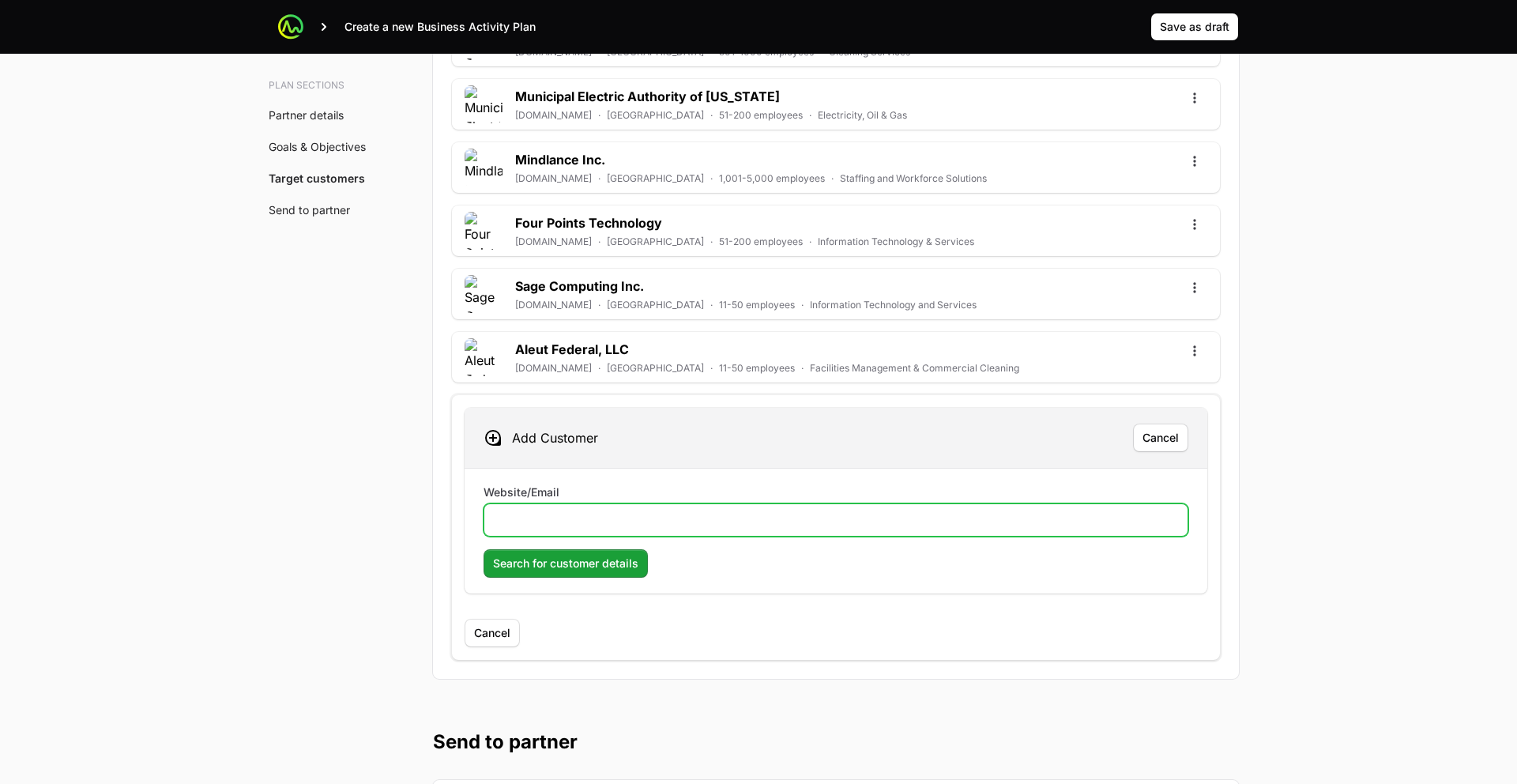
click at [567, 518] on input "Website/Email" at bounding box center [835, 520] width 684 height 19
paste input "https://www.lcsnet.com/"
type input "https://www.lcsnet.com/"
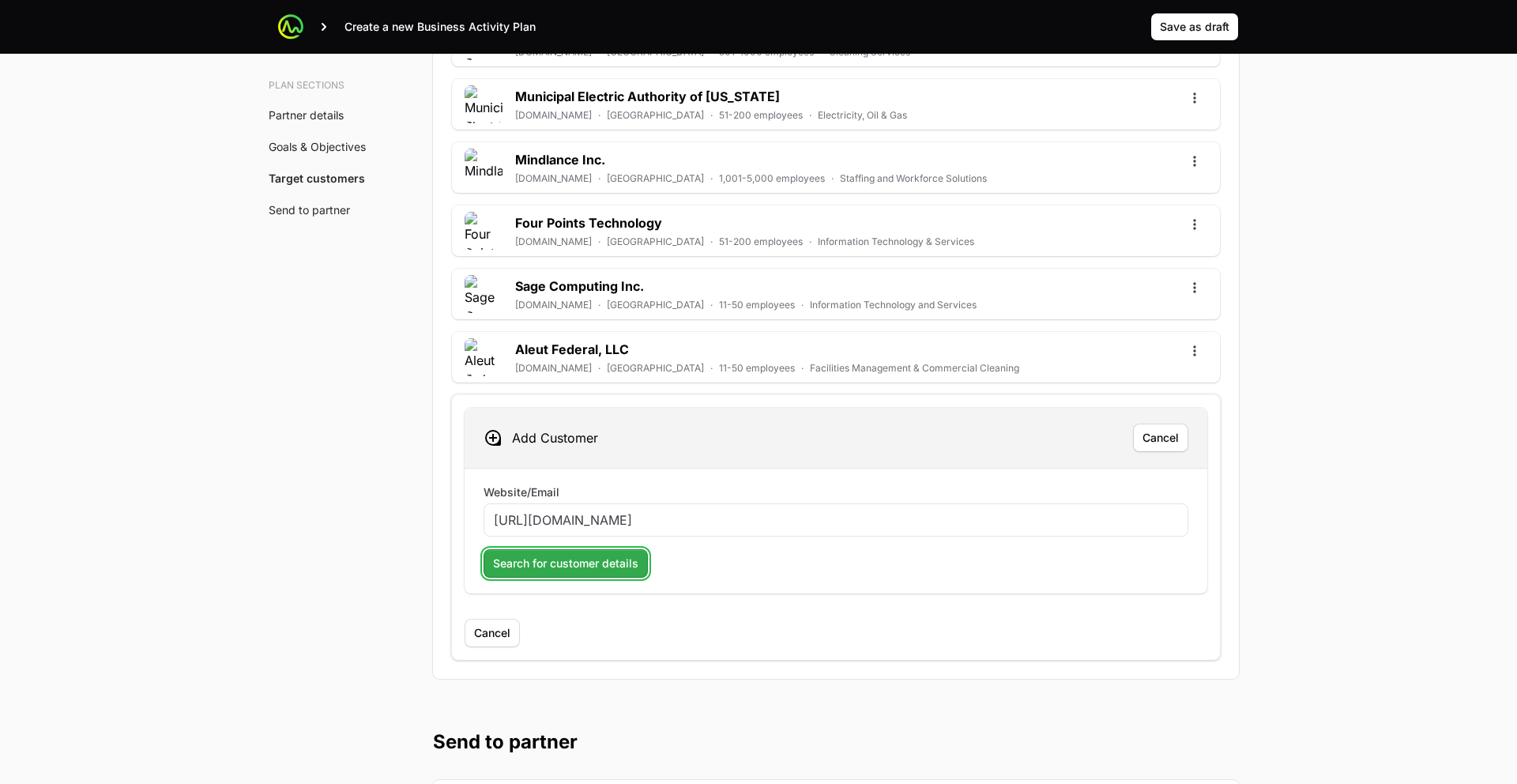
click at [538, 561] on span "Search for customer details" at bounding box center [565, 563] width 145 height 19
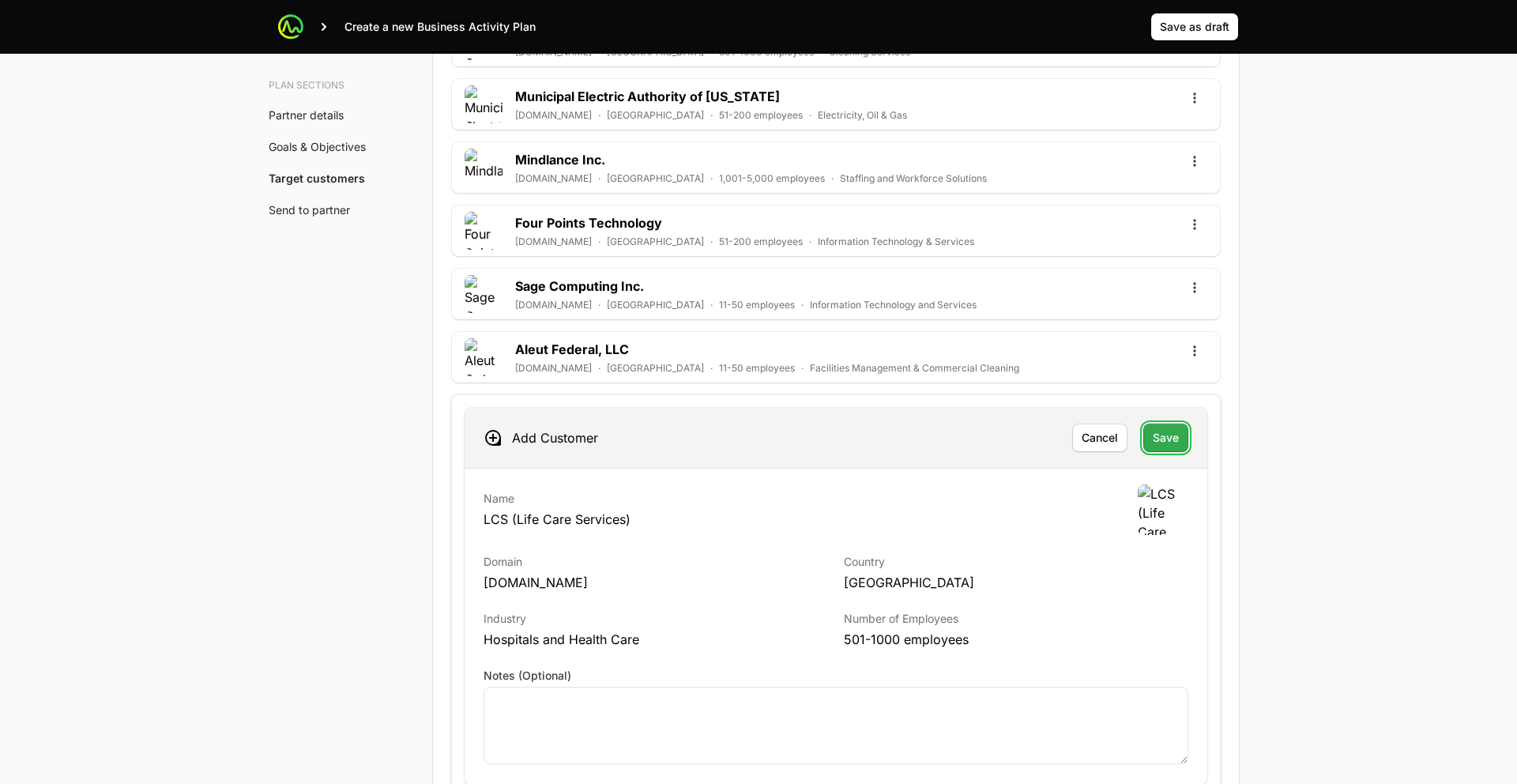
click at [1172, 432] on span "Save" at bounding box center [1166, 437] width 26 height 19
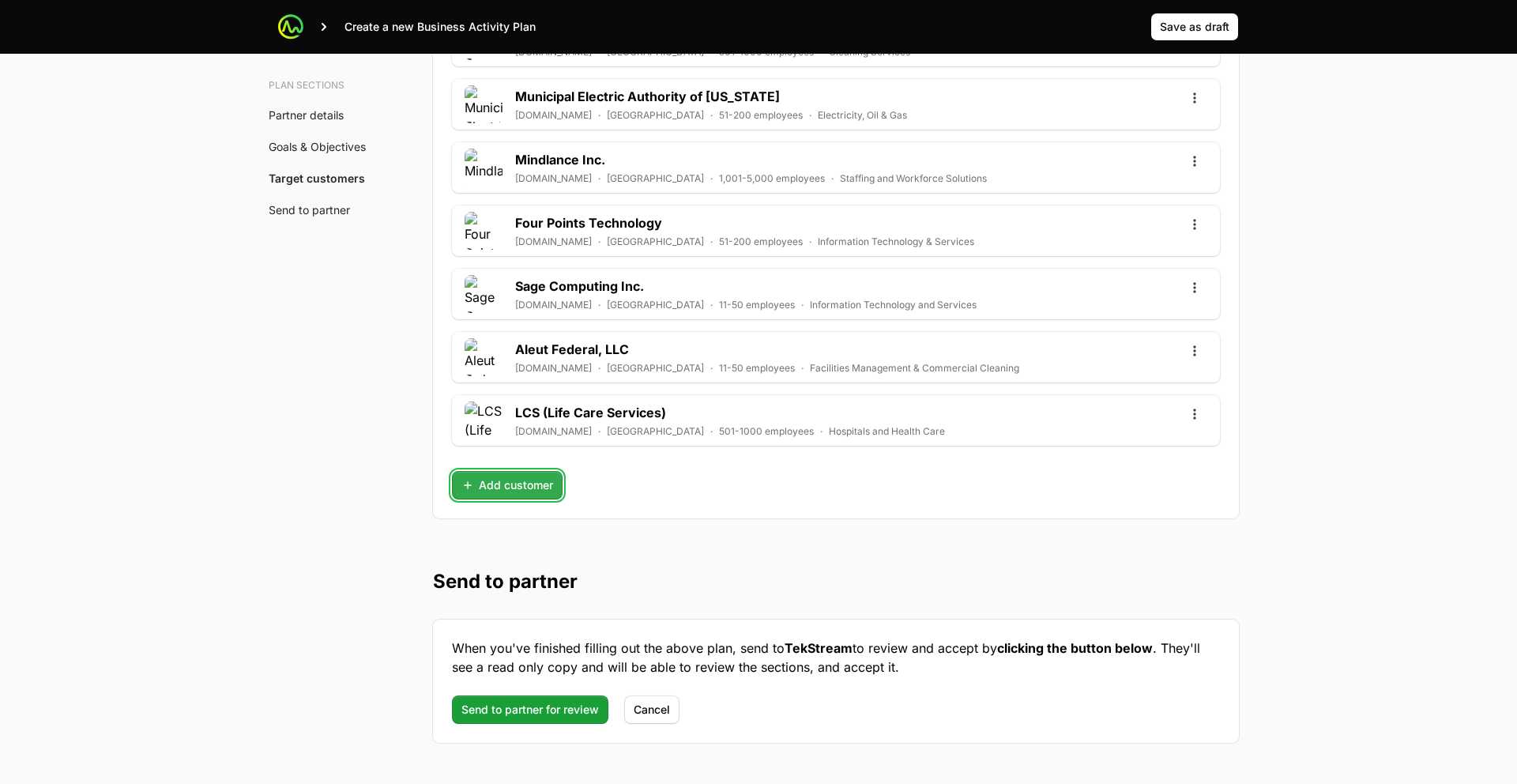
click at [459, 488] on button "Add customer" at bounding box center [507, 484] width 110 height 28
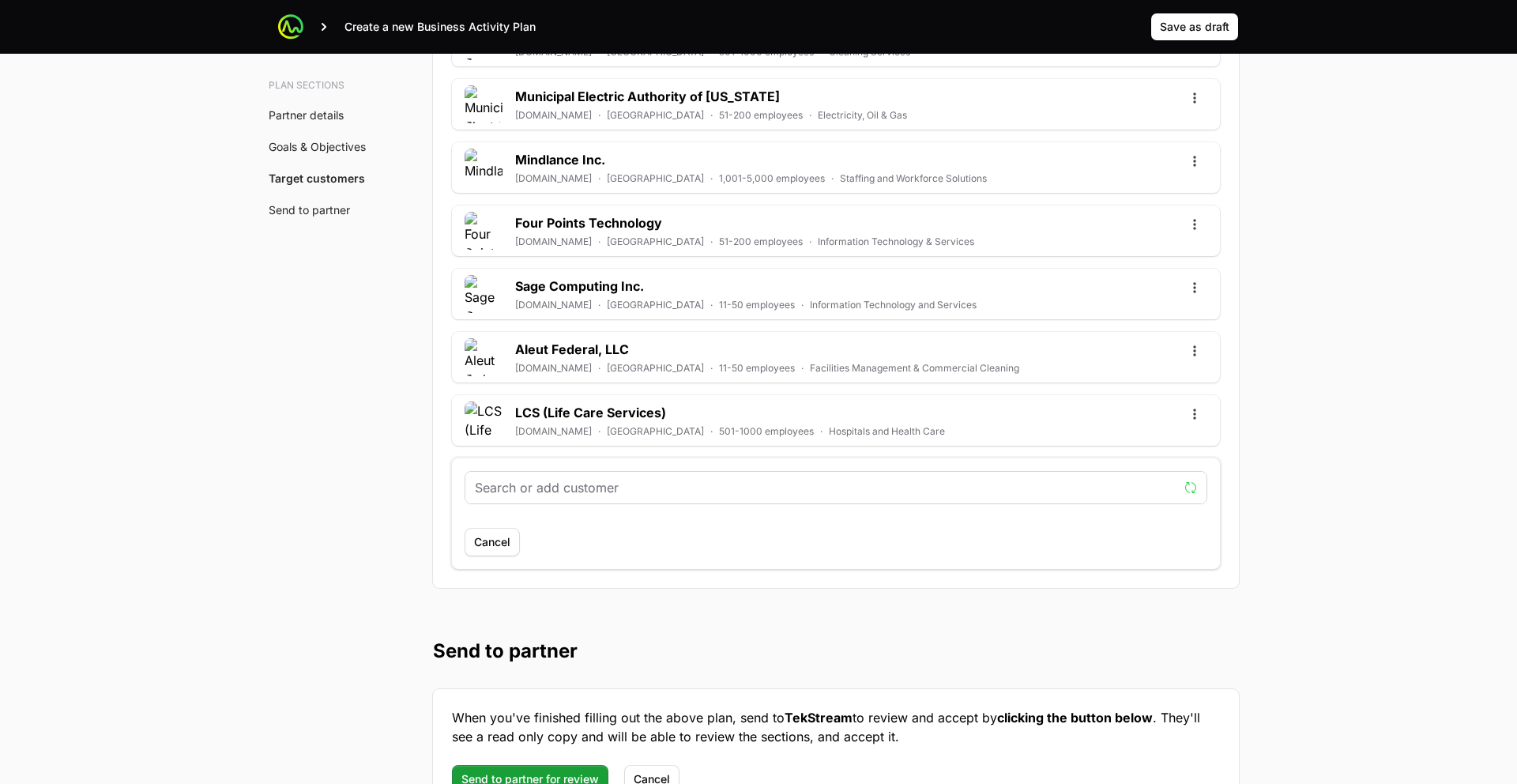
click at [560, 481] on input "text" at bounding box center [827, 488] width 703 height 19
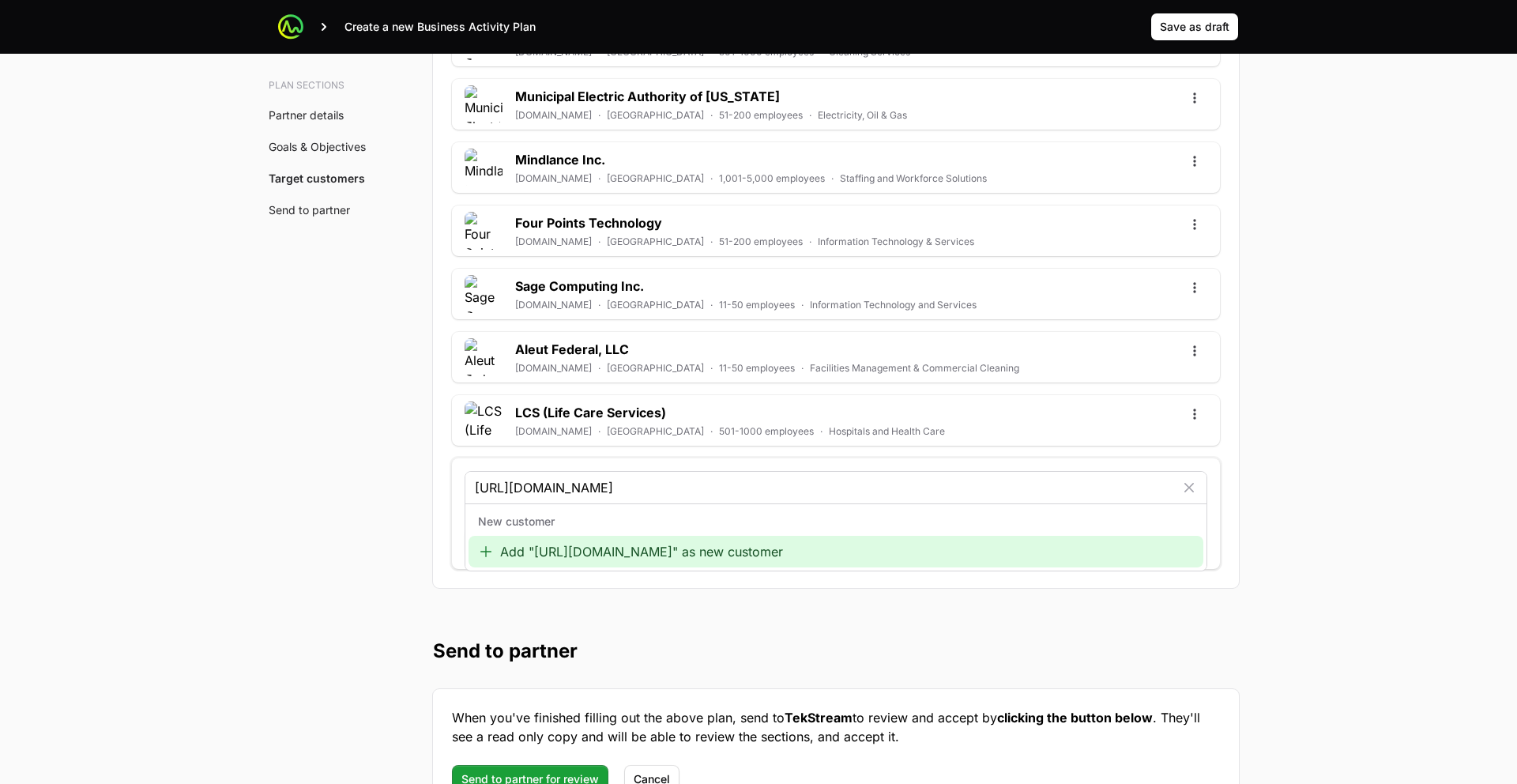
type input "https://www.aemcorp.com/"
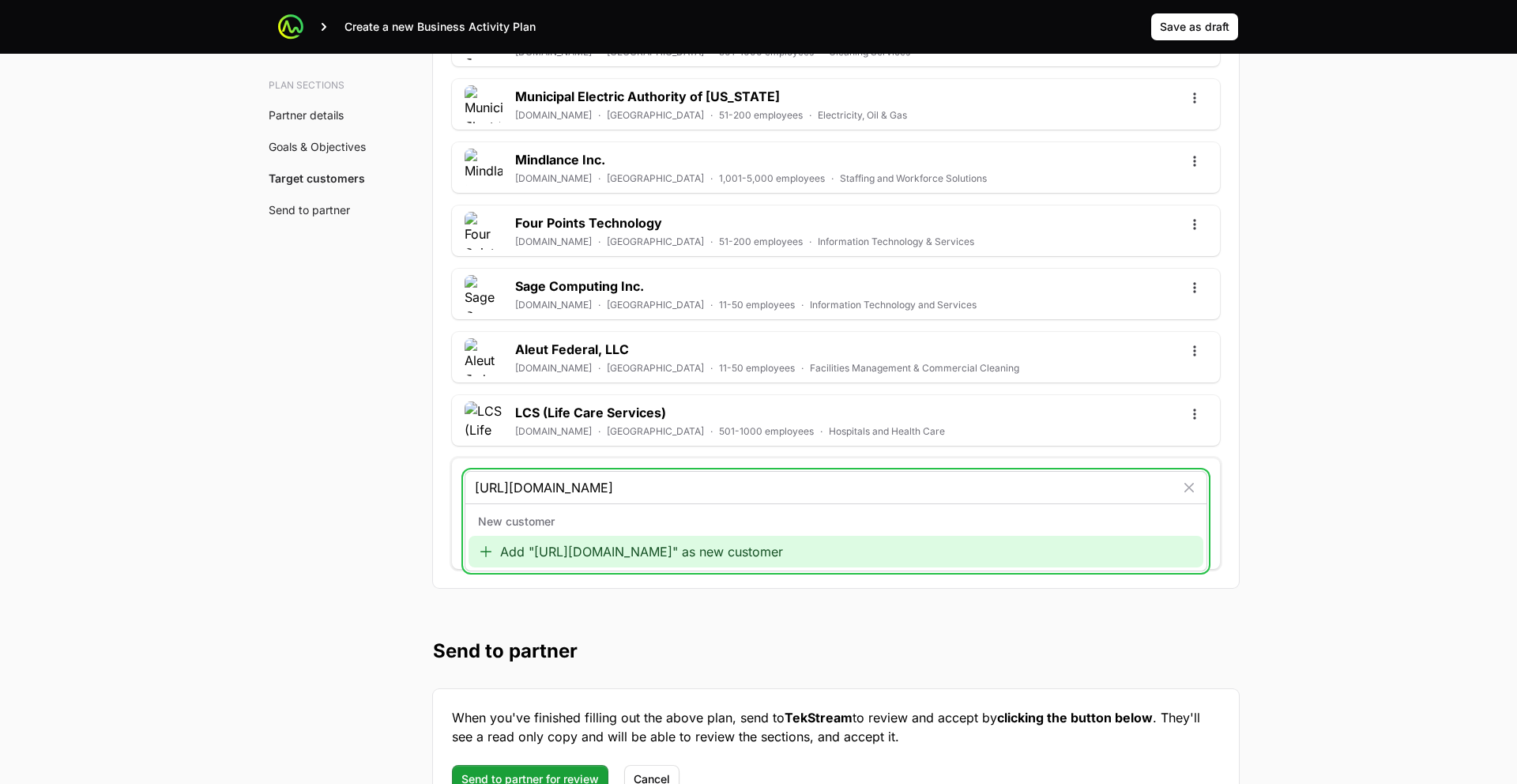
click at [583, 546] on div "Add "https://www.aemcorp.com/" as new customer" at bounding box center [835, 551] width 735 height 32
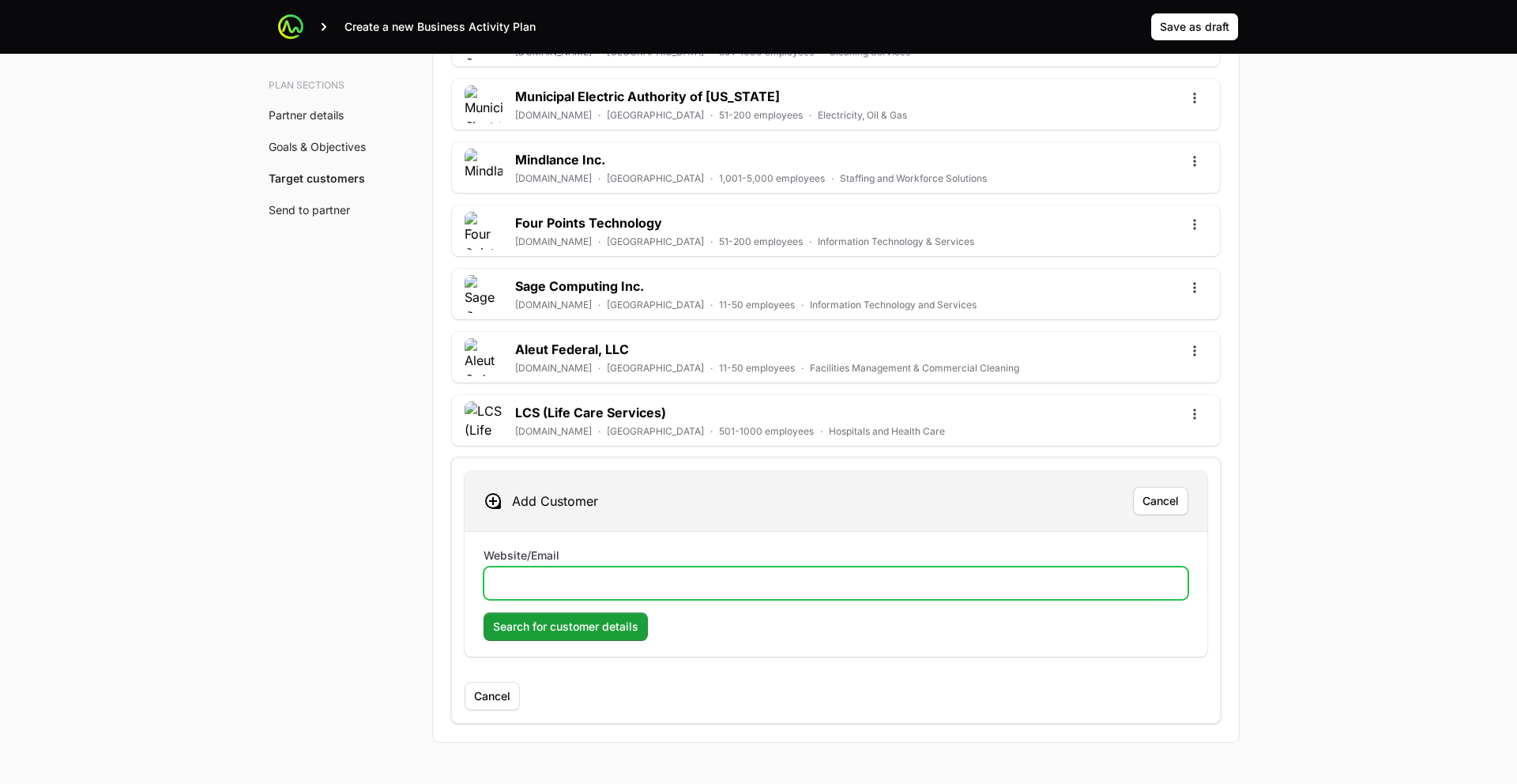
click at [583, 584] on input "Website/Email" at bounding box center [835, 584] width 684 height 19
paste input "https://www.aemcorp.com/"
type input "https://www.aemcorp.com/"
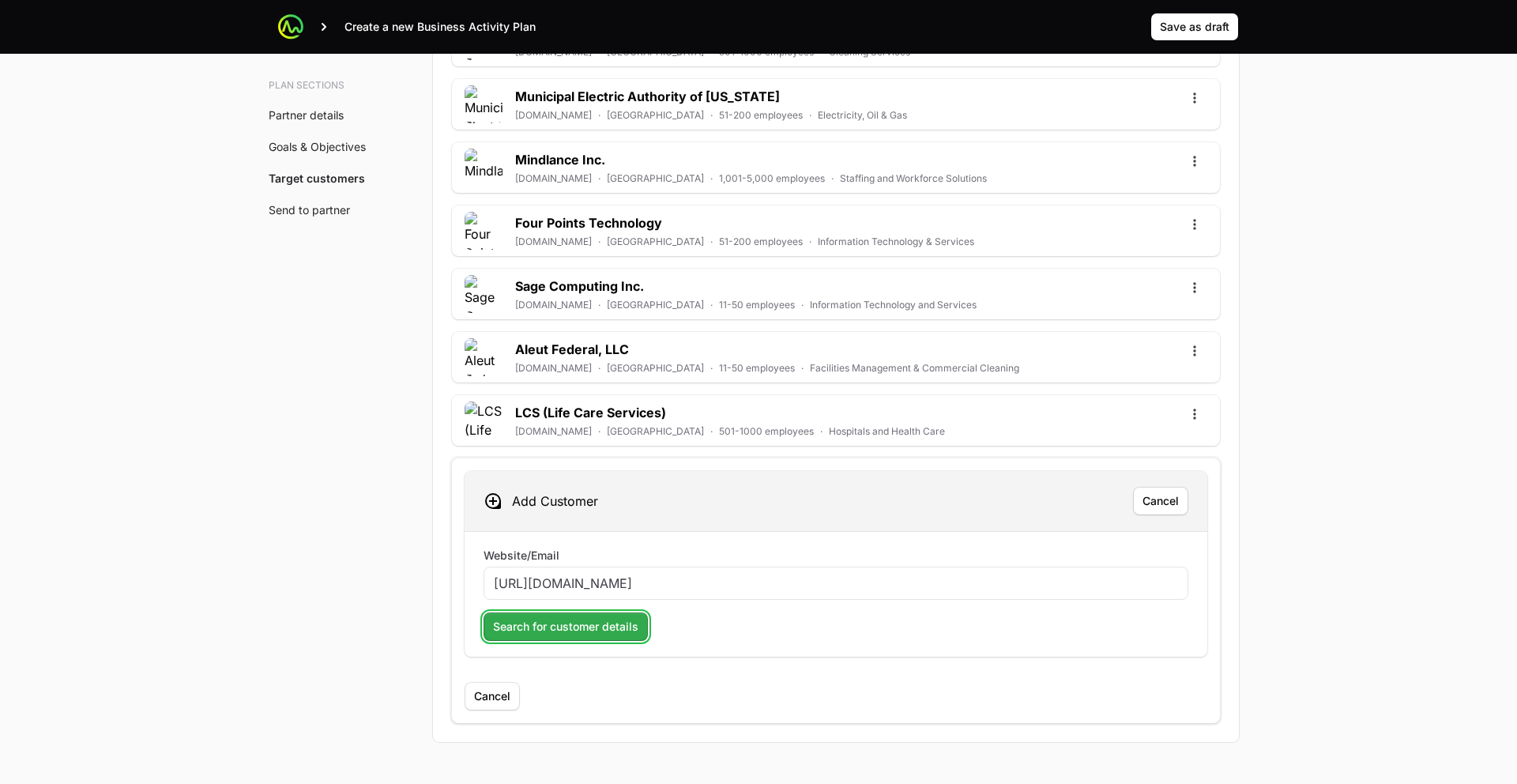
click at [570, 632] on span "Search for customer details" at bounding box center [565, 626] width 145 height 19
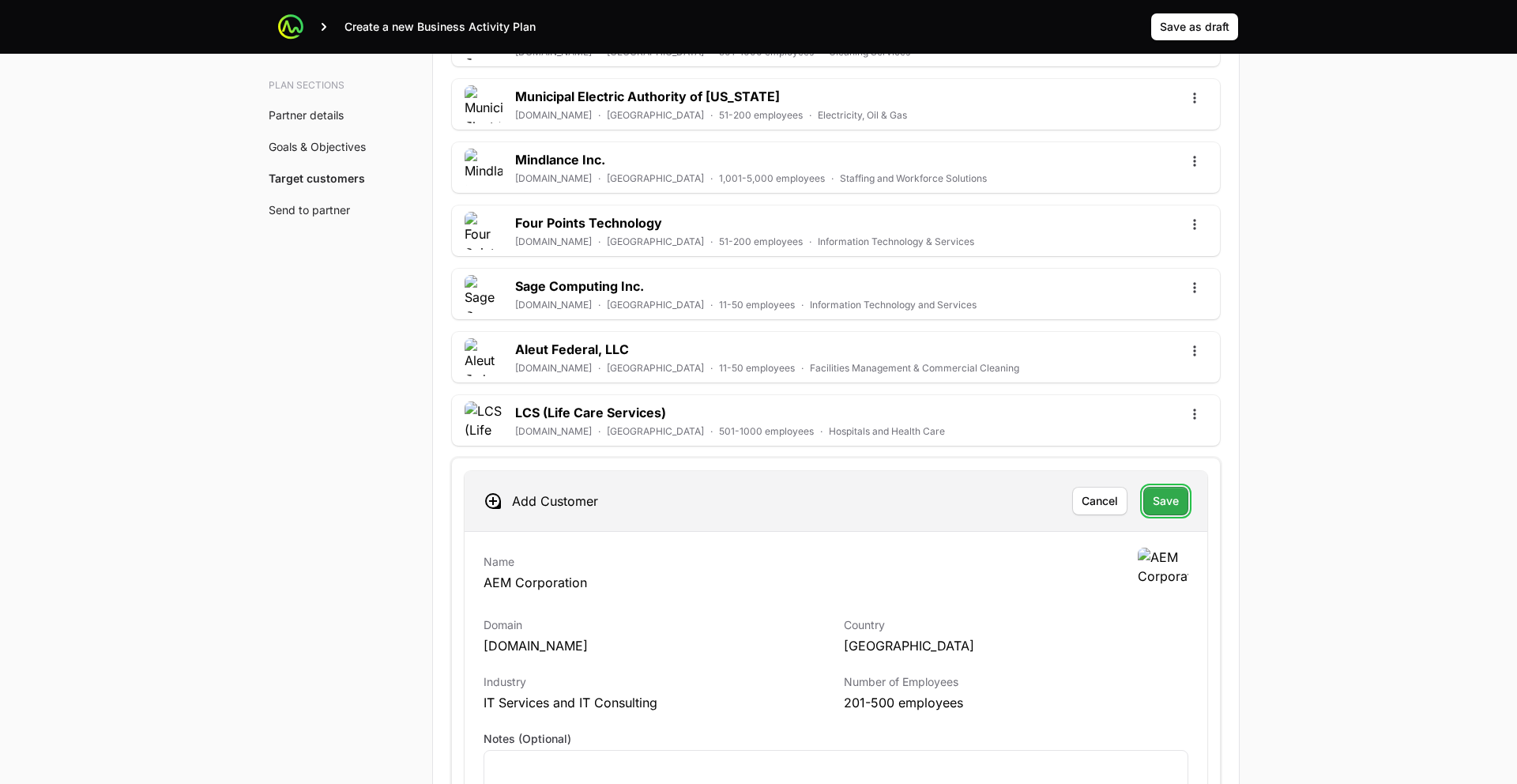
click at [1180, 505] on button "Save" at bounding box center [1166, 500] width 46 height 28
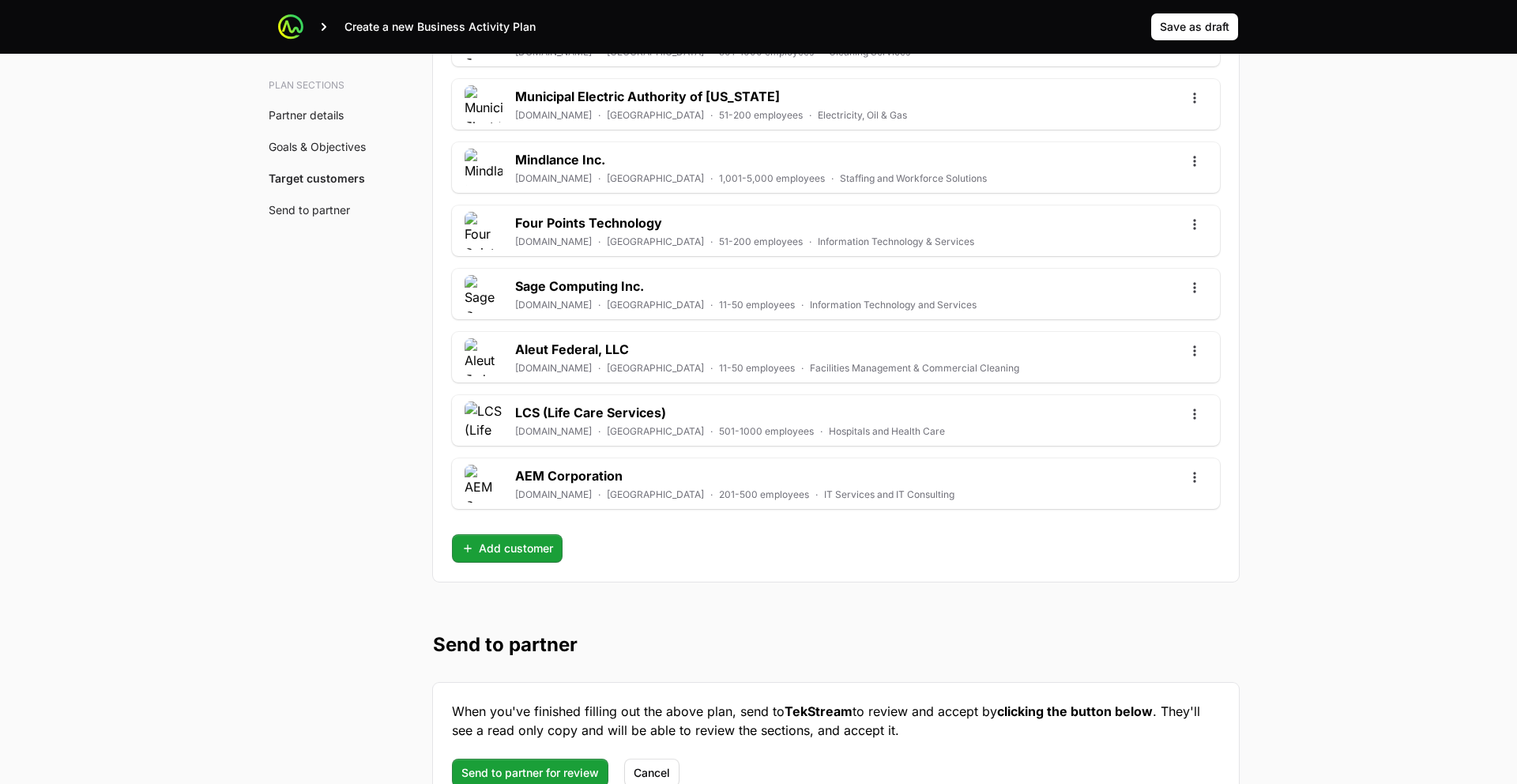
scroll to position [4538, 0]
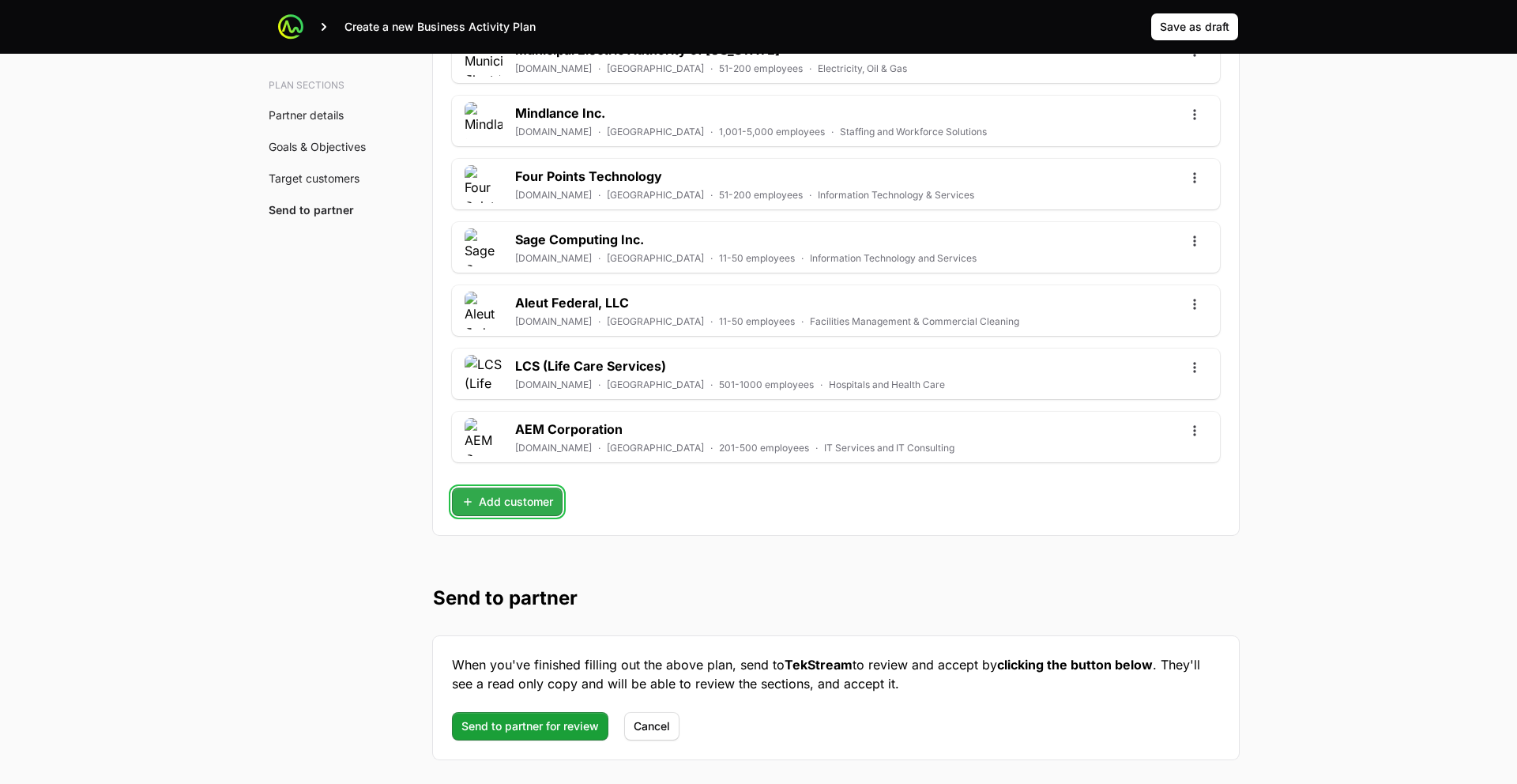
click at [512, 495] on span "Add customer" at bounding box center [507, 501] width 92 height 19
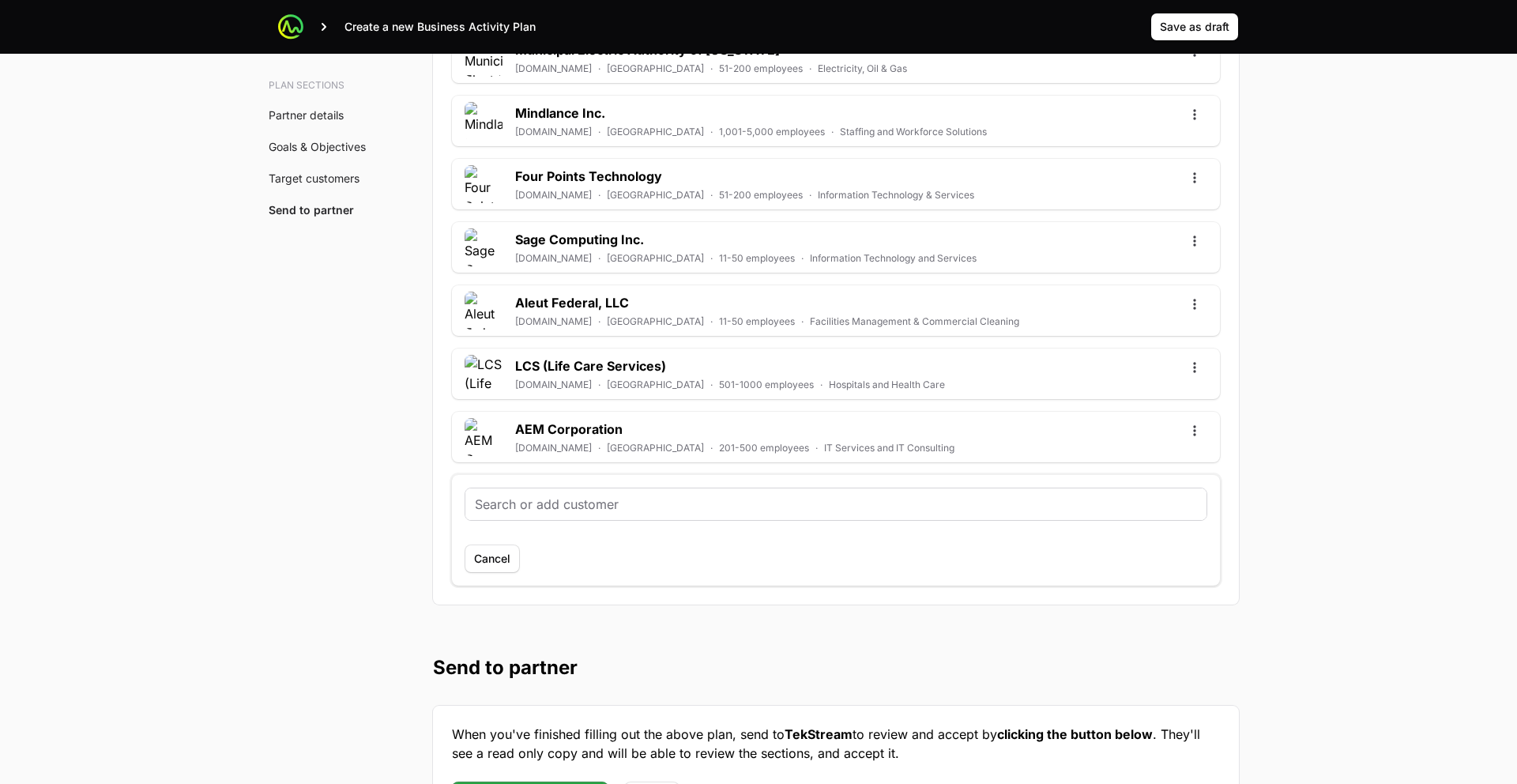
click at [532, 510] on input "text" at bounding box center [836, 504] width 722 height 19
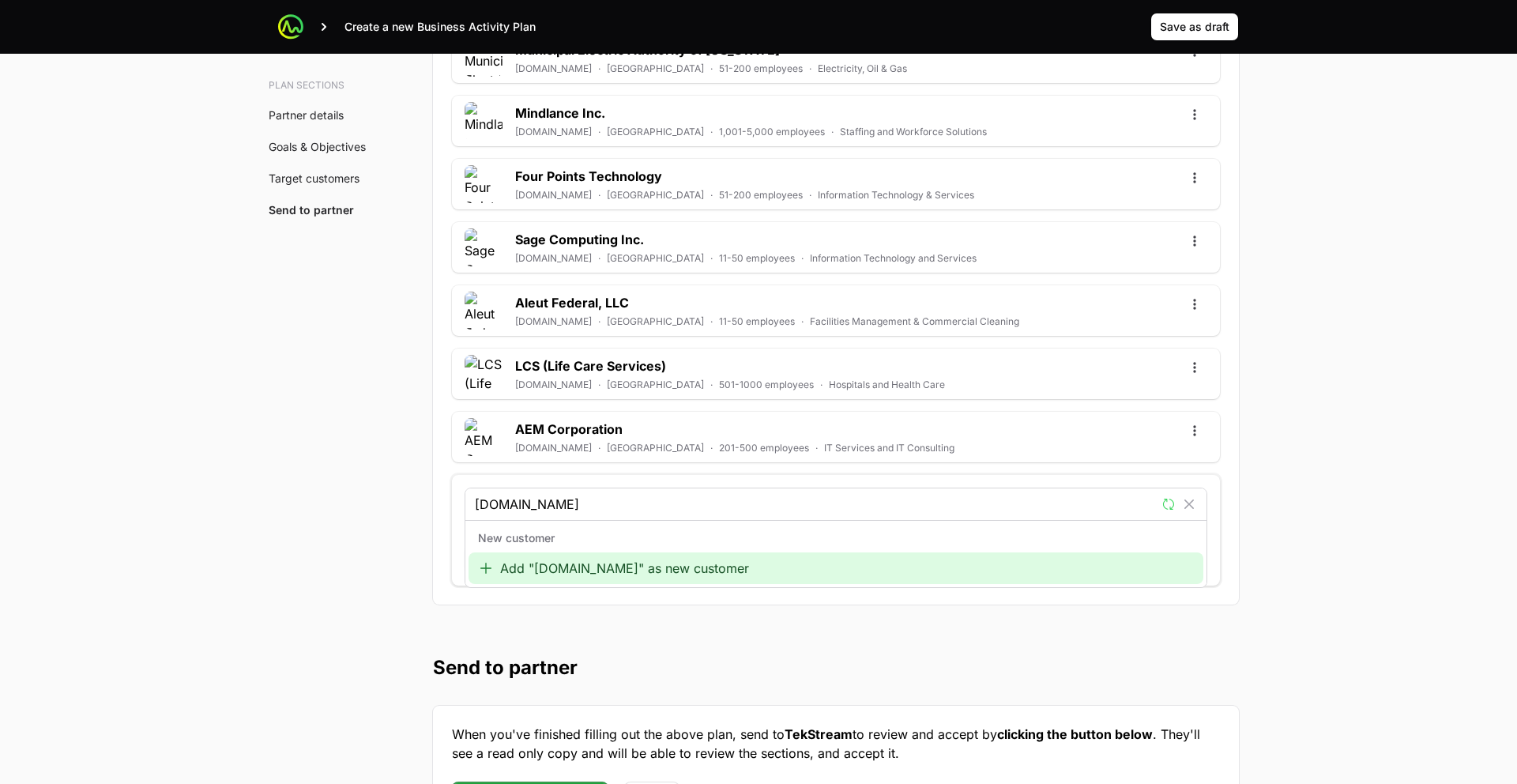
type input "www.fieldprint.com"
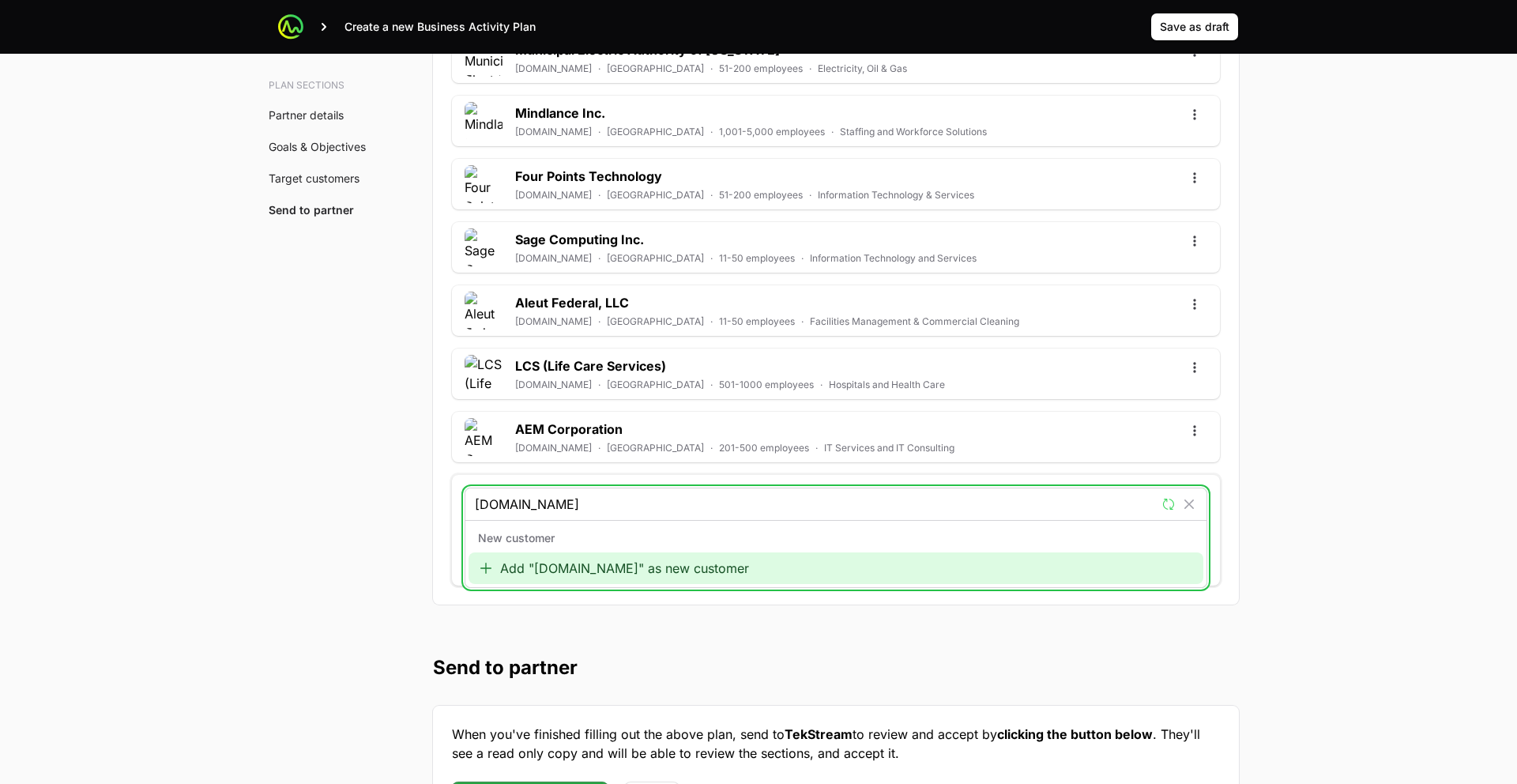
click at [604, 567] on div "Add "www.fieldprint.com" as new customer" at bounding box center [835, 568] width 735 height 32
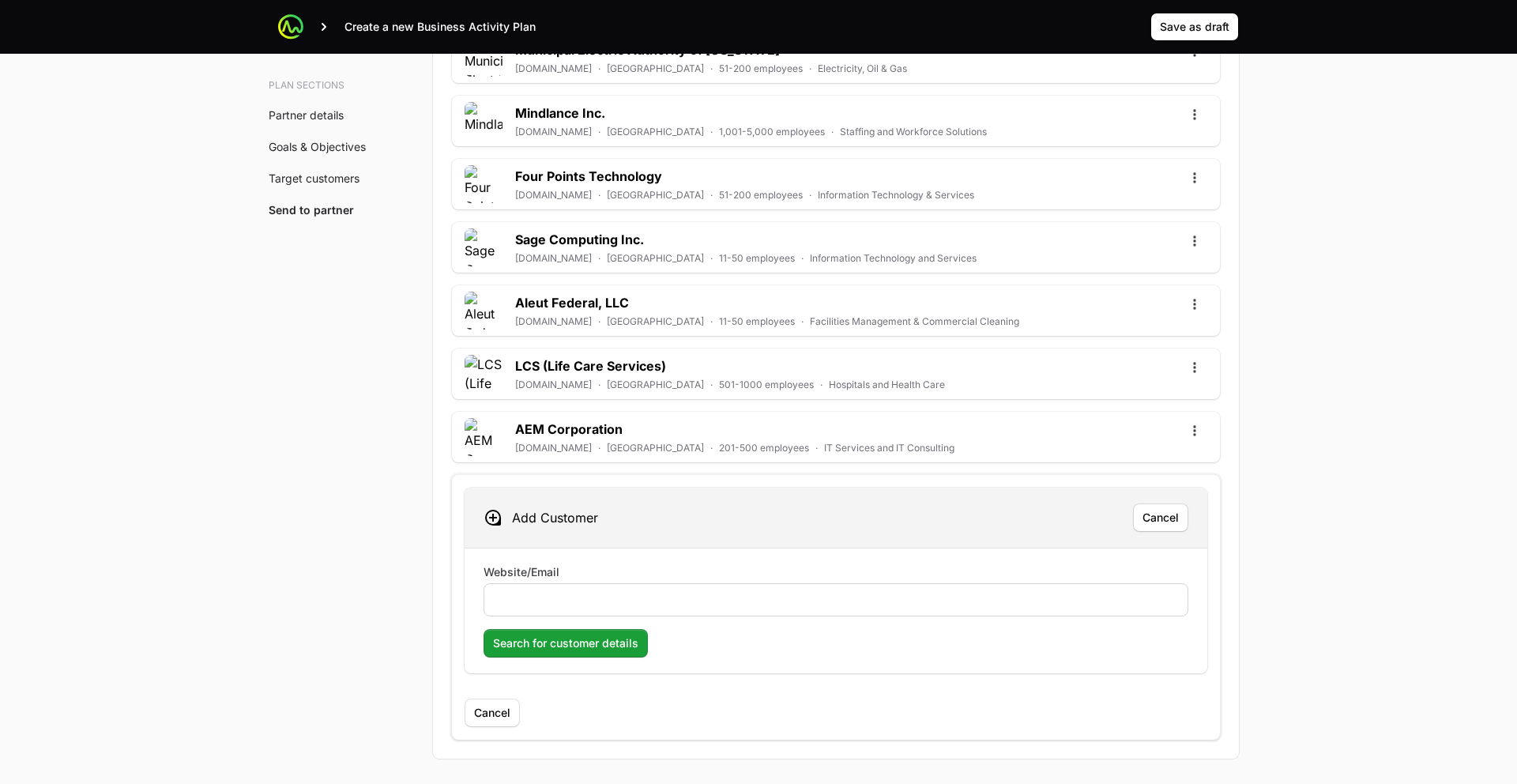
click at [581, 591] on div at bounding box center [836, 599] width 705 height 33
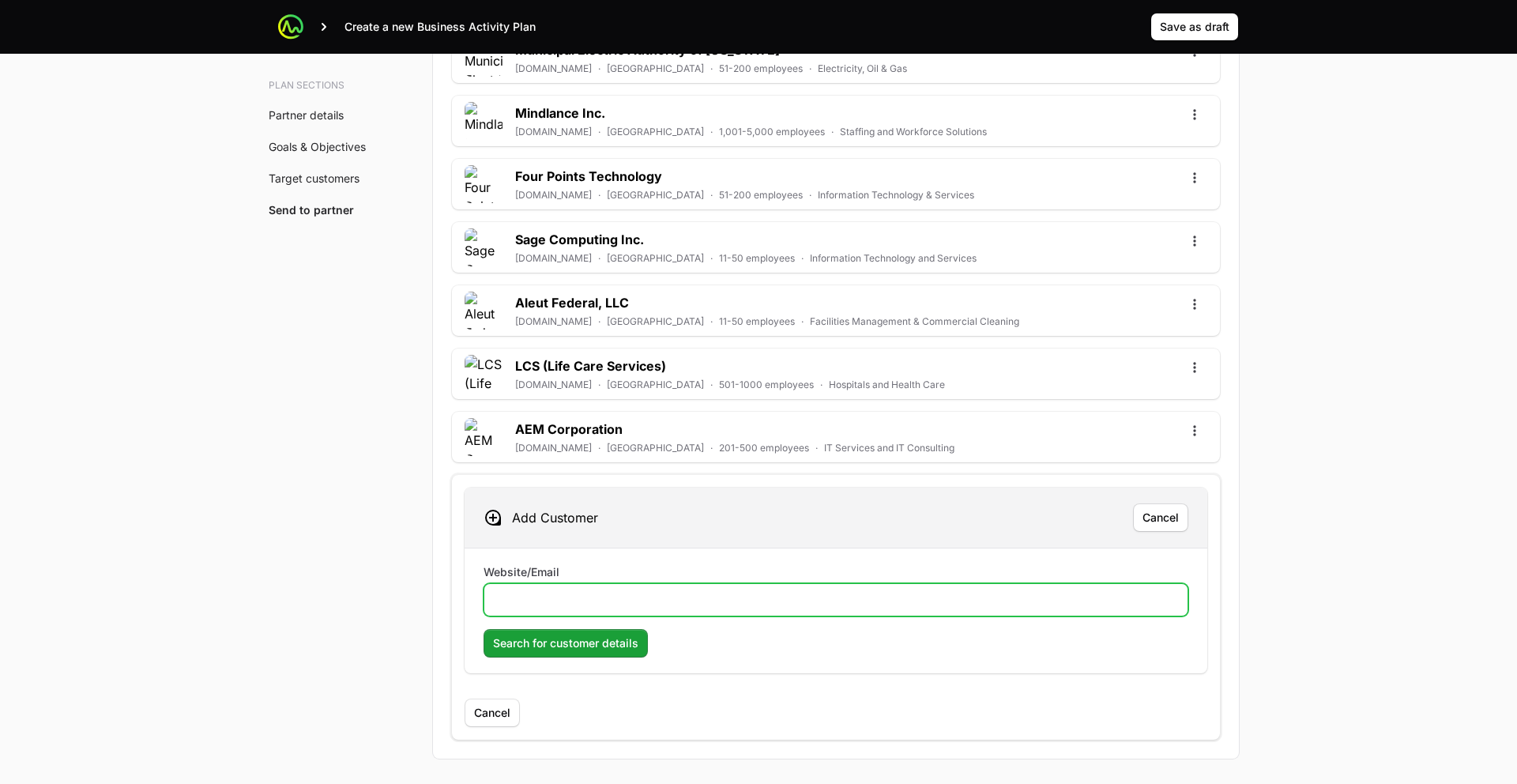
click at [582, 591] on input "Website/Email" at bounding box center [835, 600] width 684 height 19
paste input "www.fieldprint.com"
type input "www.fieldprint.com"
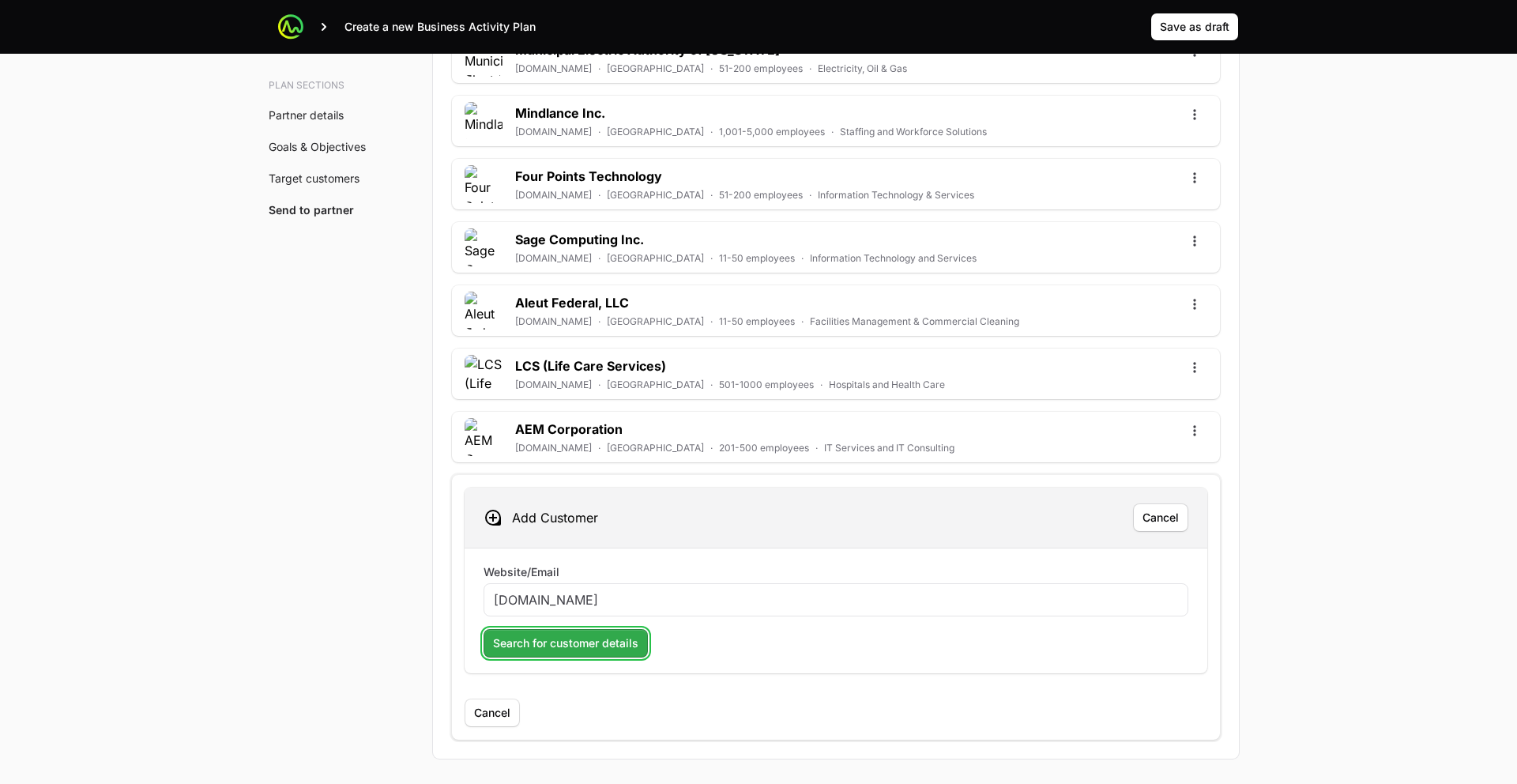
click at [572, 648] on span "Search for customer details" at bounding box center [565, 644] width 145 height 19
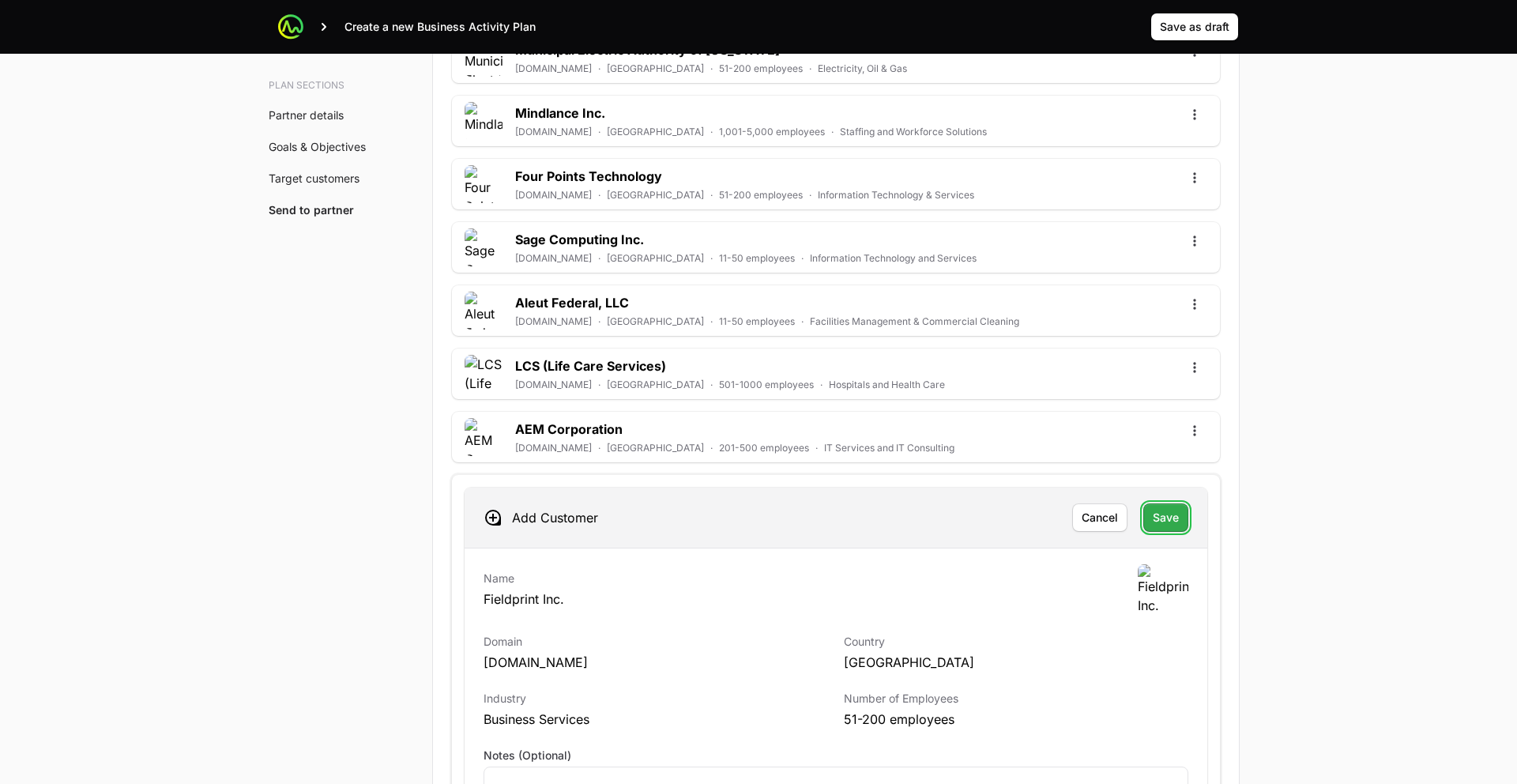
click at [1165, 523] on span "Save" at bounding box center [1166, 518] width 26 height 19
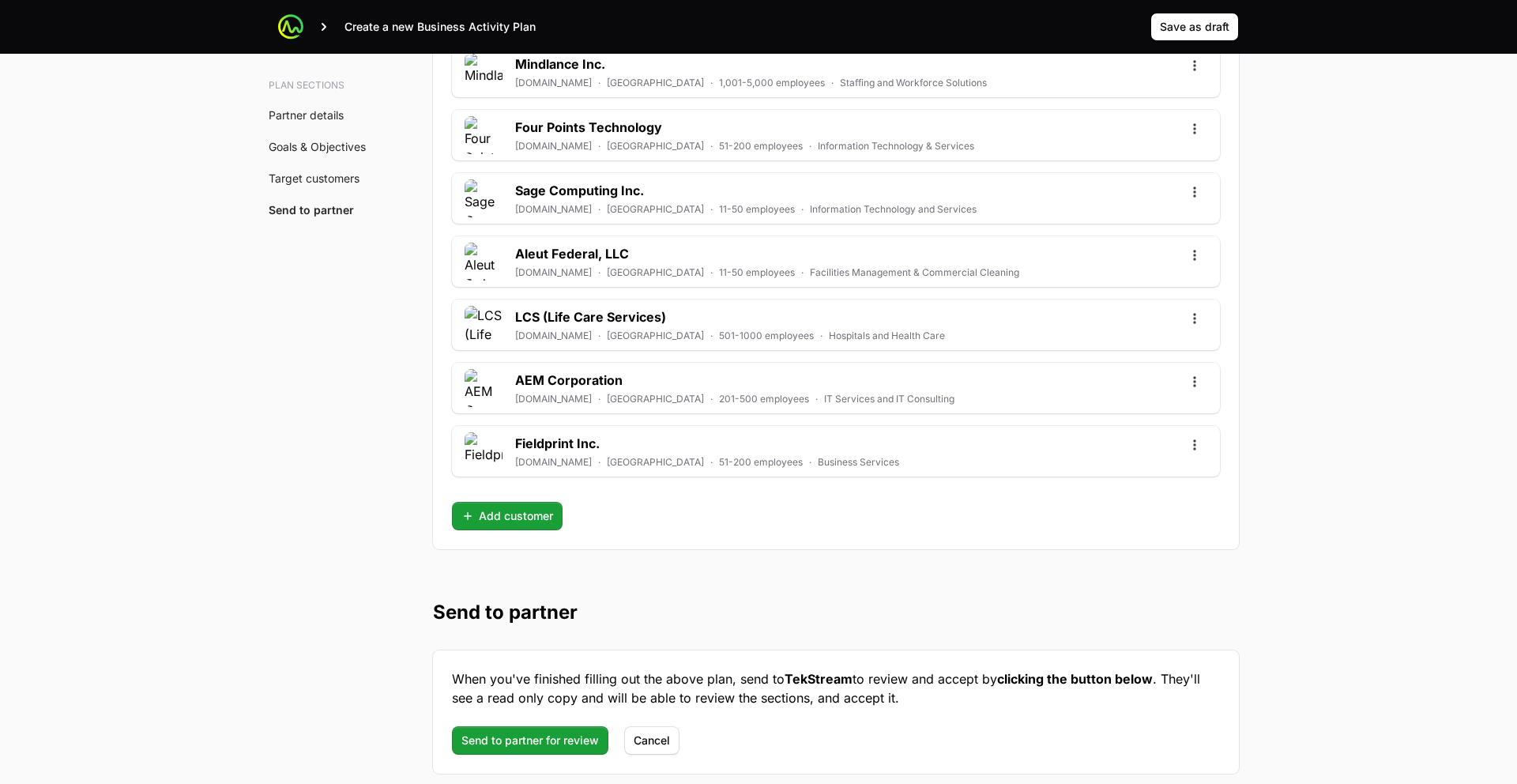
scroll to position [4630, 0]
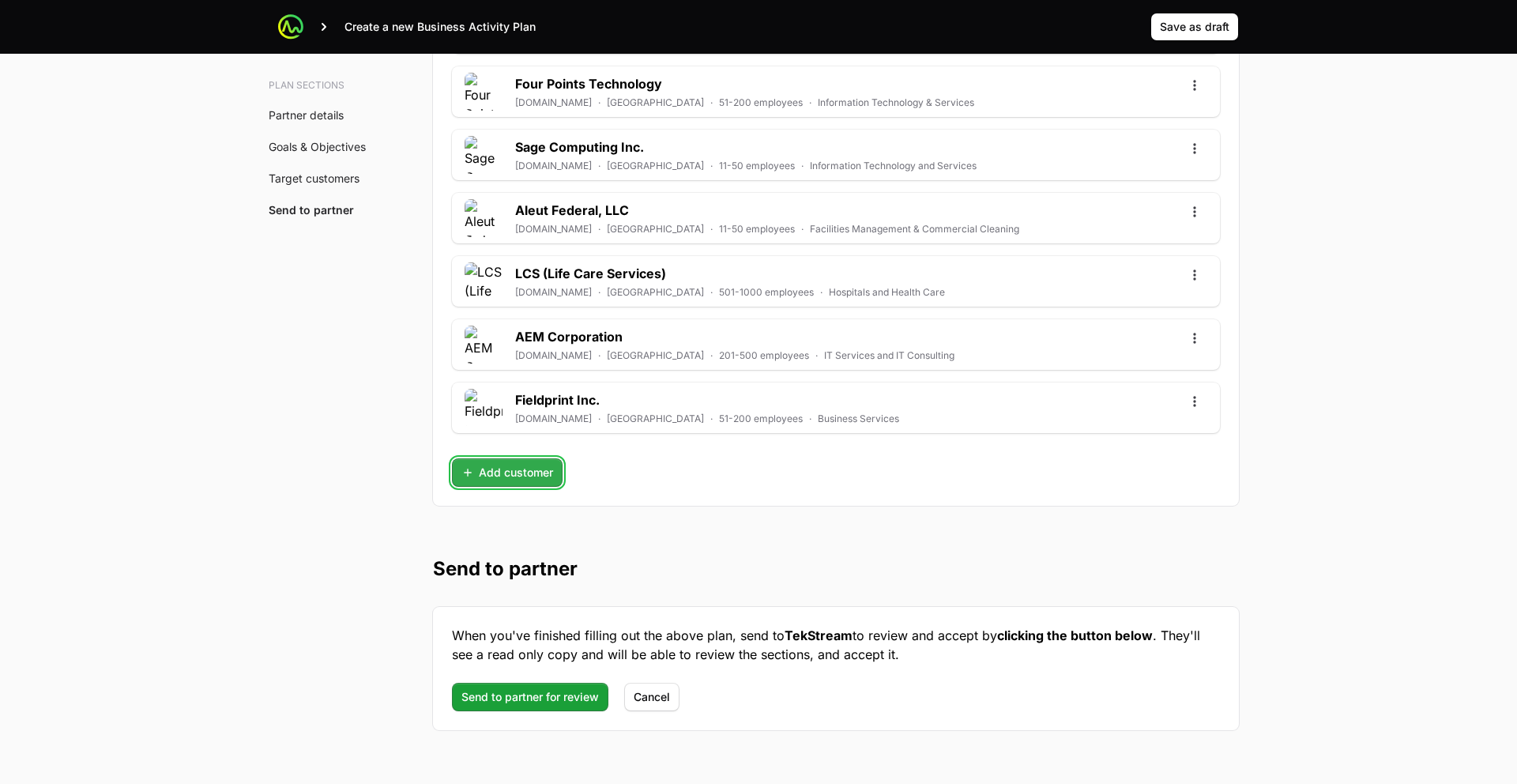
click at [496, 471] on span "Add customer" at bounding box center [507, 472] width 92 height 19
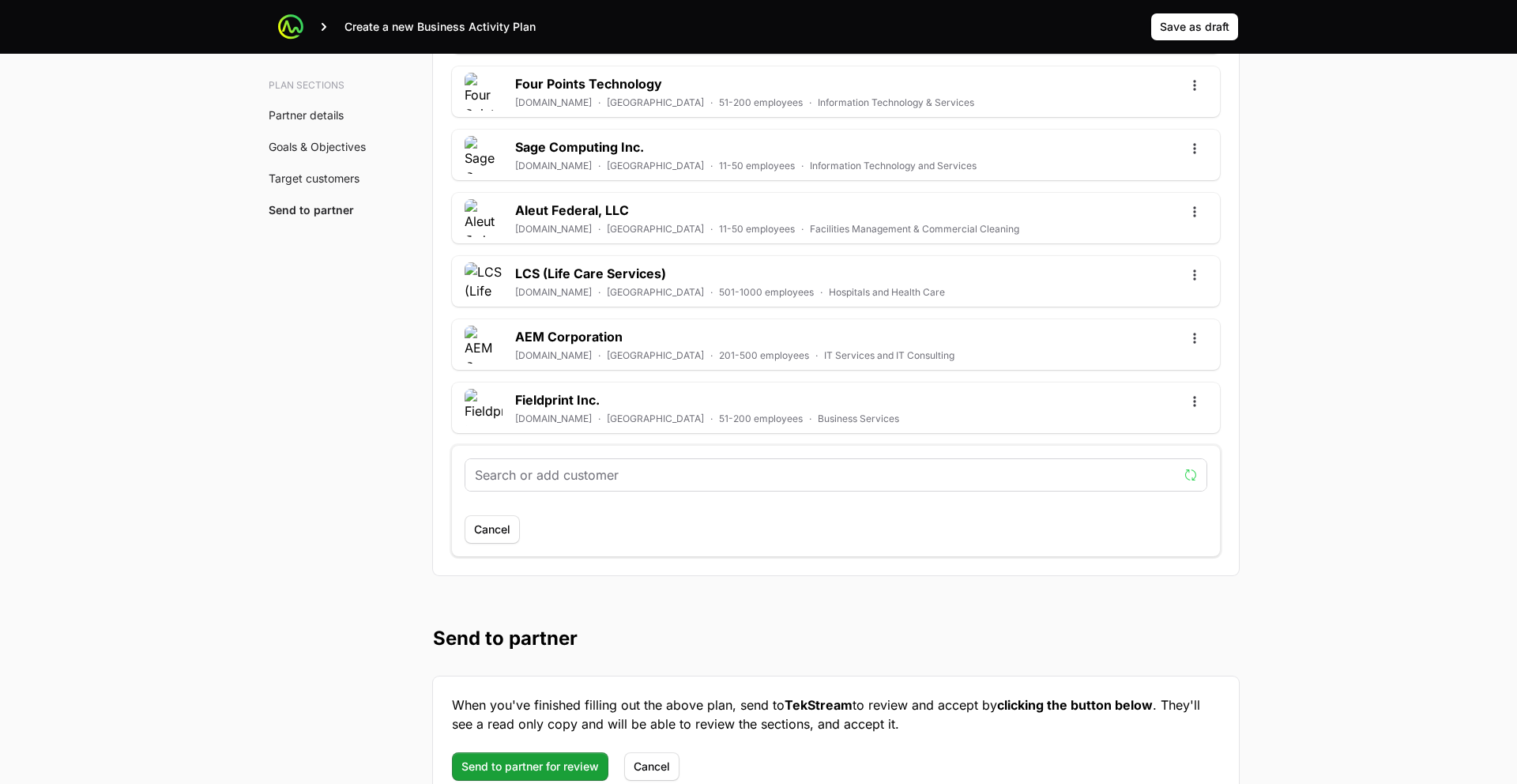
click at [534, 474] on input "text" at bounding box center [827, 475] width 703 height 19
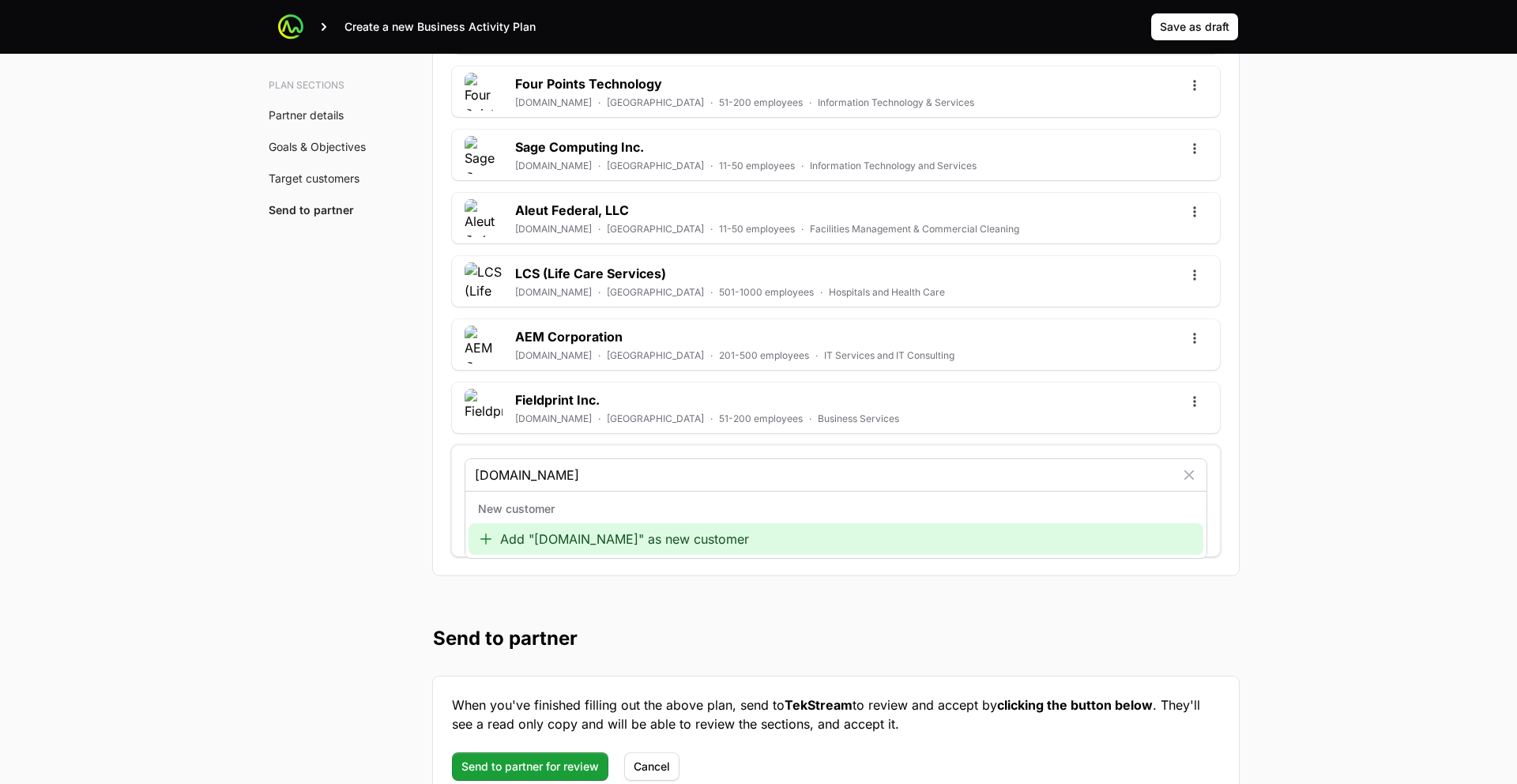
click at [567, 510] on div "New customer" at bounding box center [835, 508] width 735 height 28
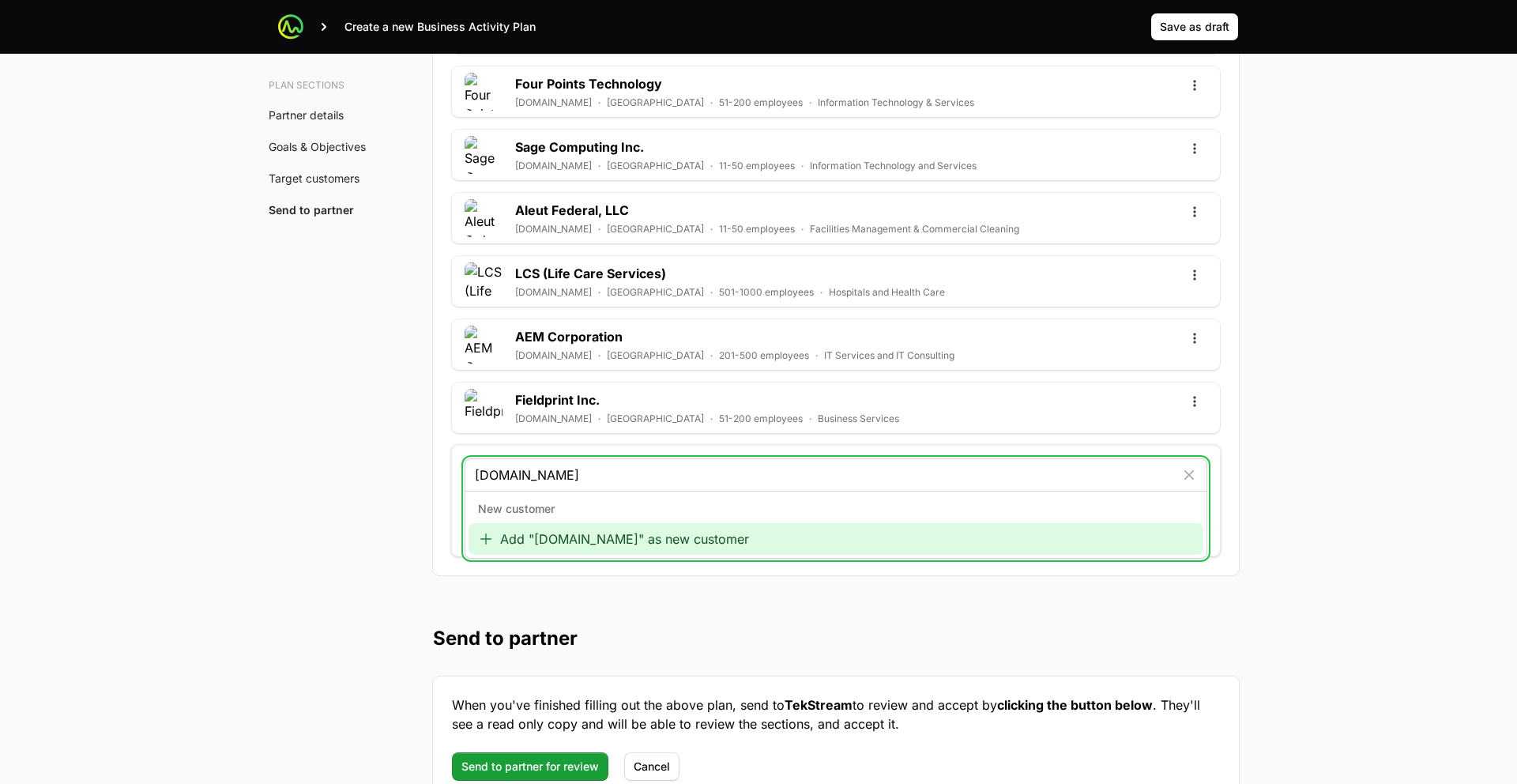
click at [608, 475] on input "www.fieldprint.com" at bounding box center [825, 475] width 700 height 19
paste input "https://arke.com/"
type input "https://arke.com/"
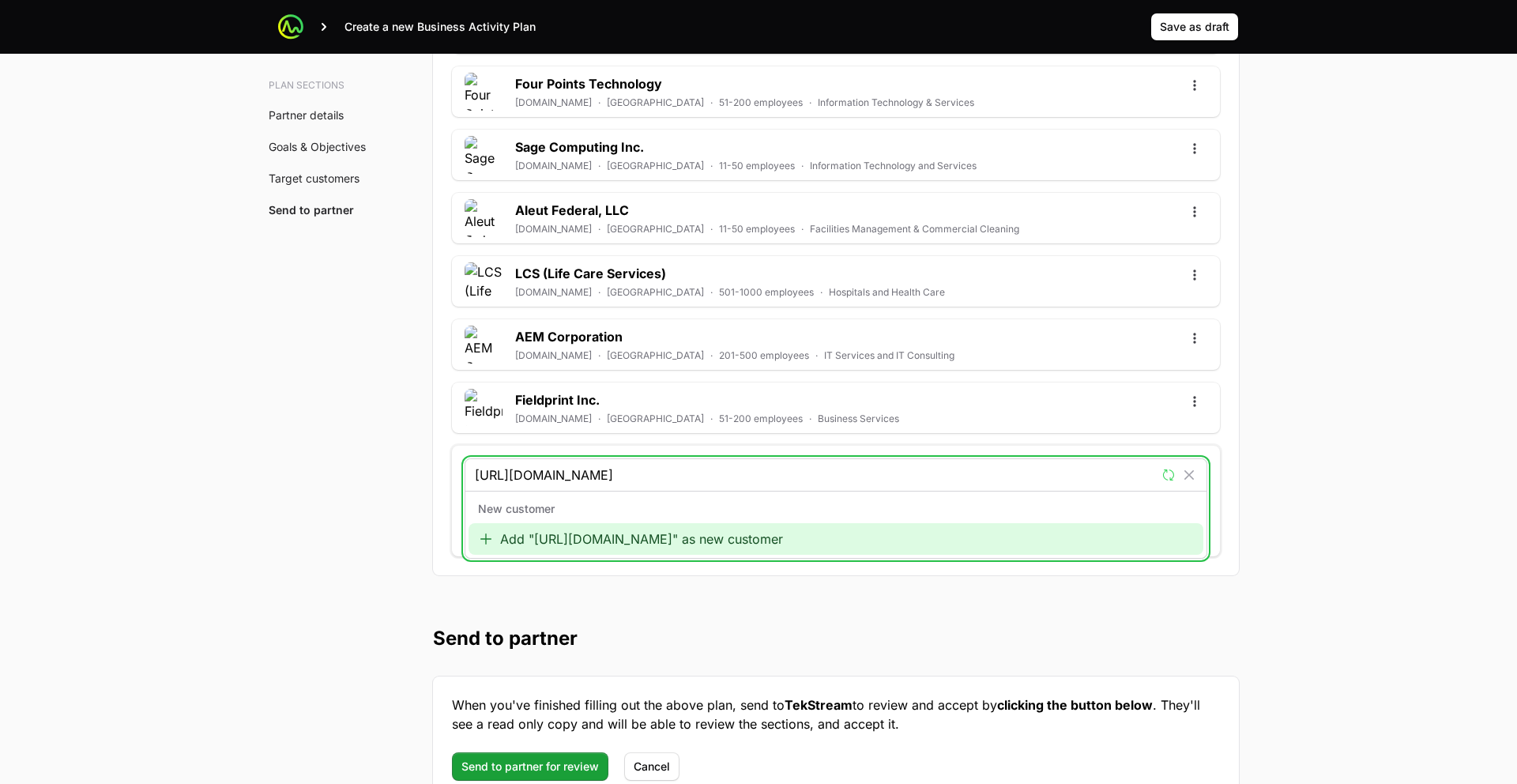
click at [553, 532] on div "Add "https://arke.com/" as new customer" at bounding box center [835, 538] width 735 height 32
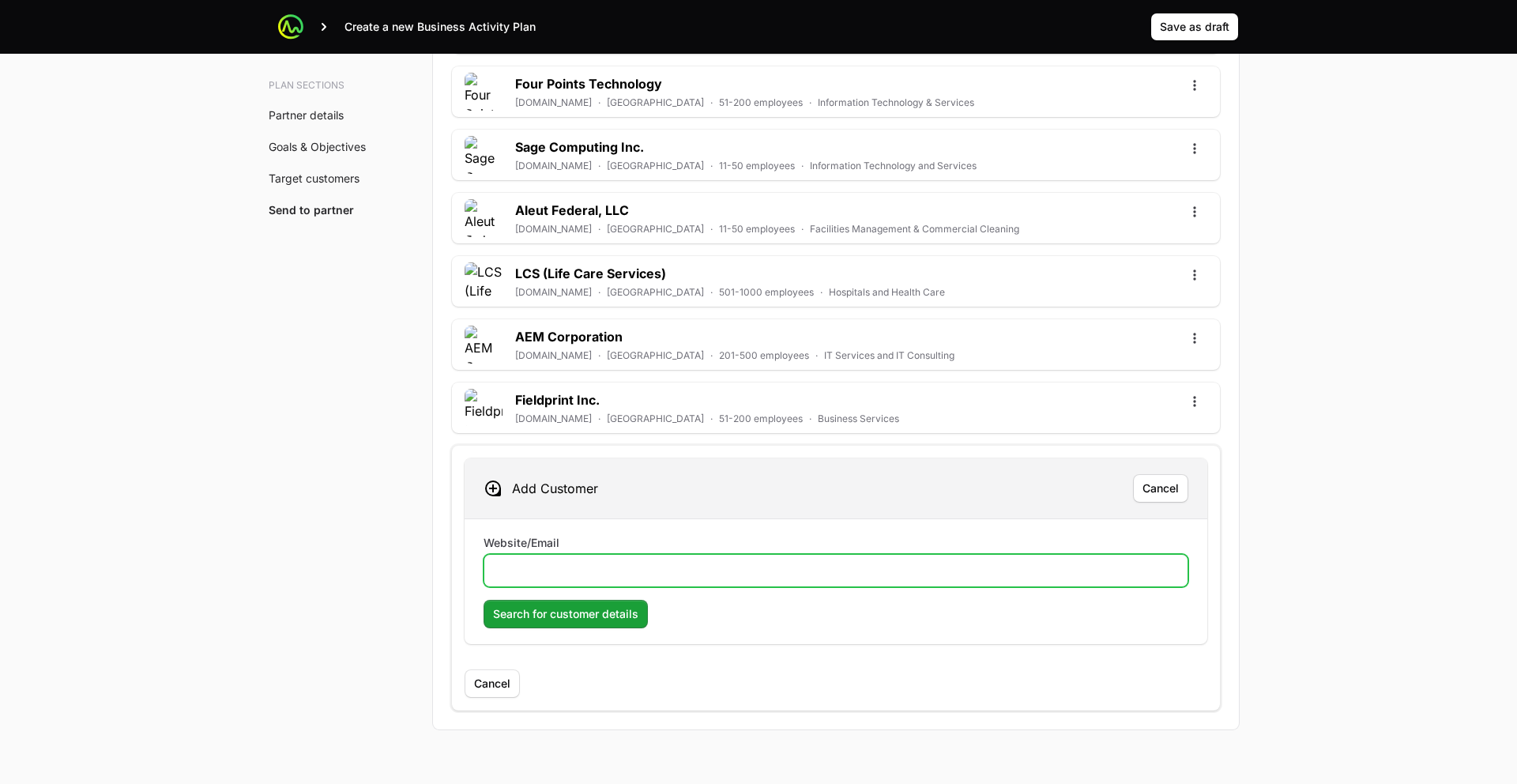
click at [545, 565] on input "Website/Email" at bounding box center [835, 571] width 684 height 19
paste input "https://arke.com/"
type input "https://arke.com/"
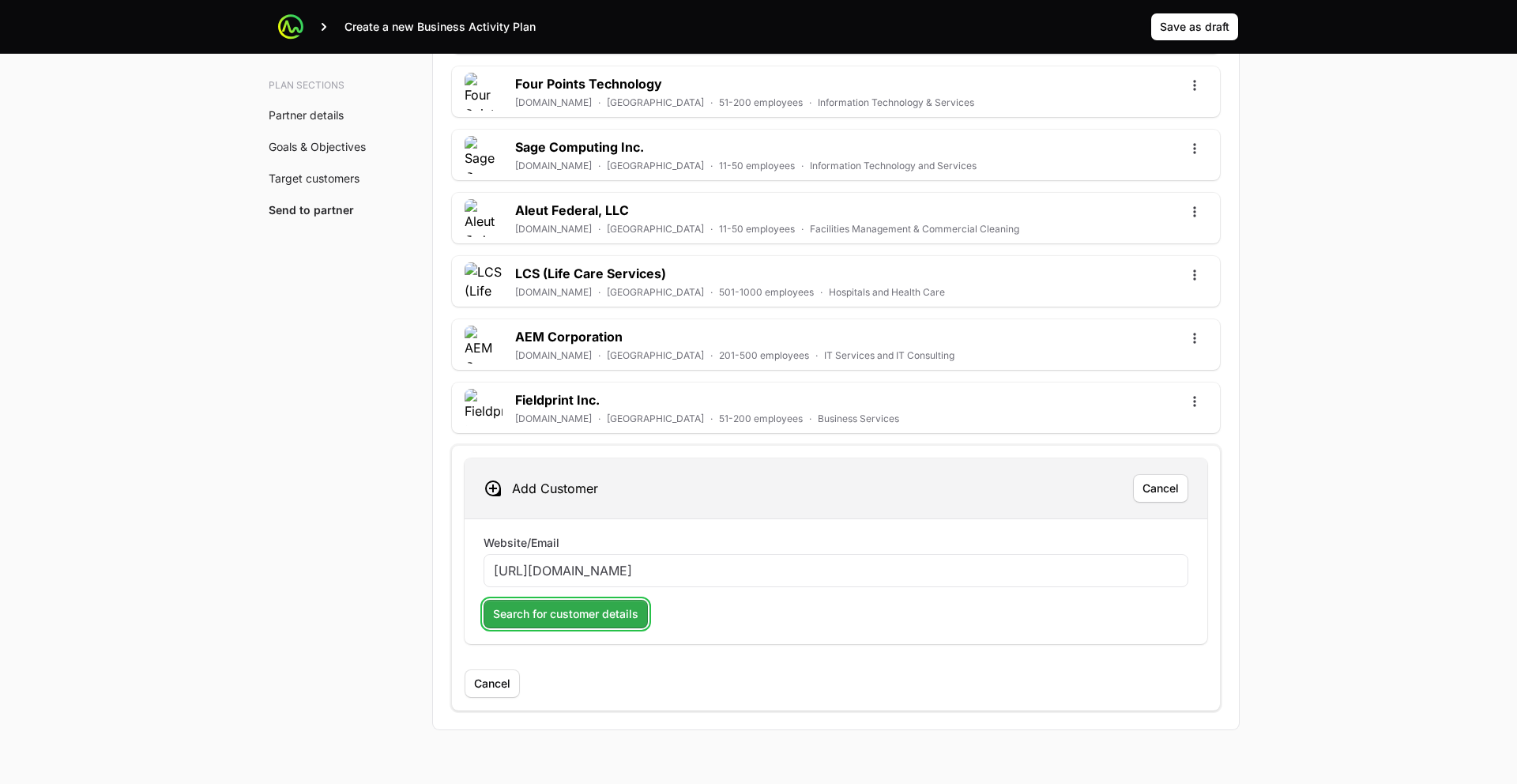
click at [531, 617] on span "Search for customer details" at bounding box center [565, 614] width 145 height 19
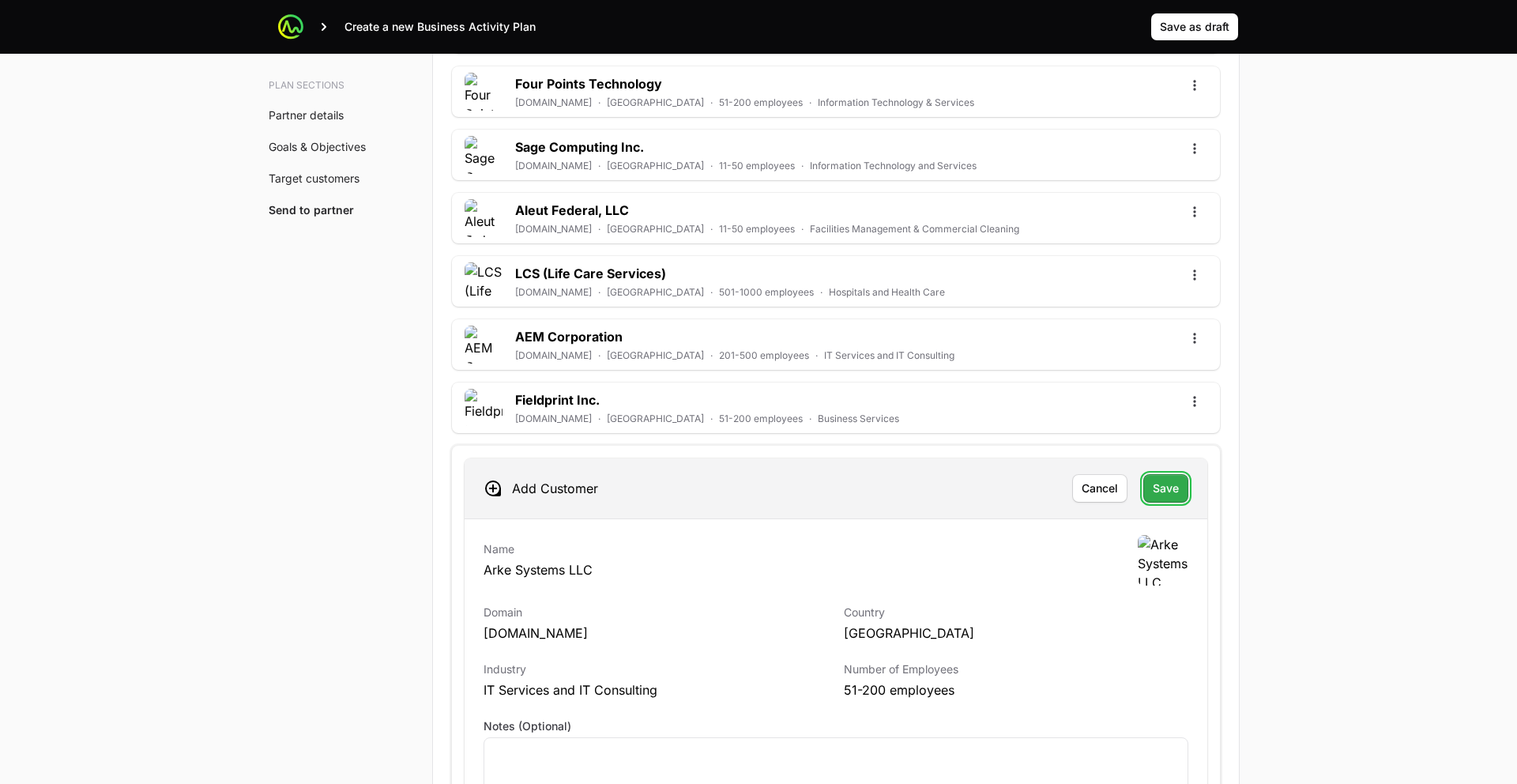
click at [1148, 492] on button "Save" at bounding box center [1166, 488] width 46 height 28
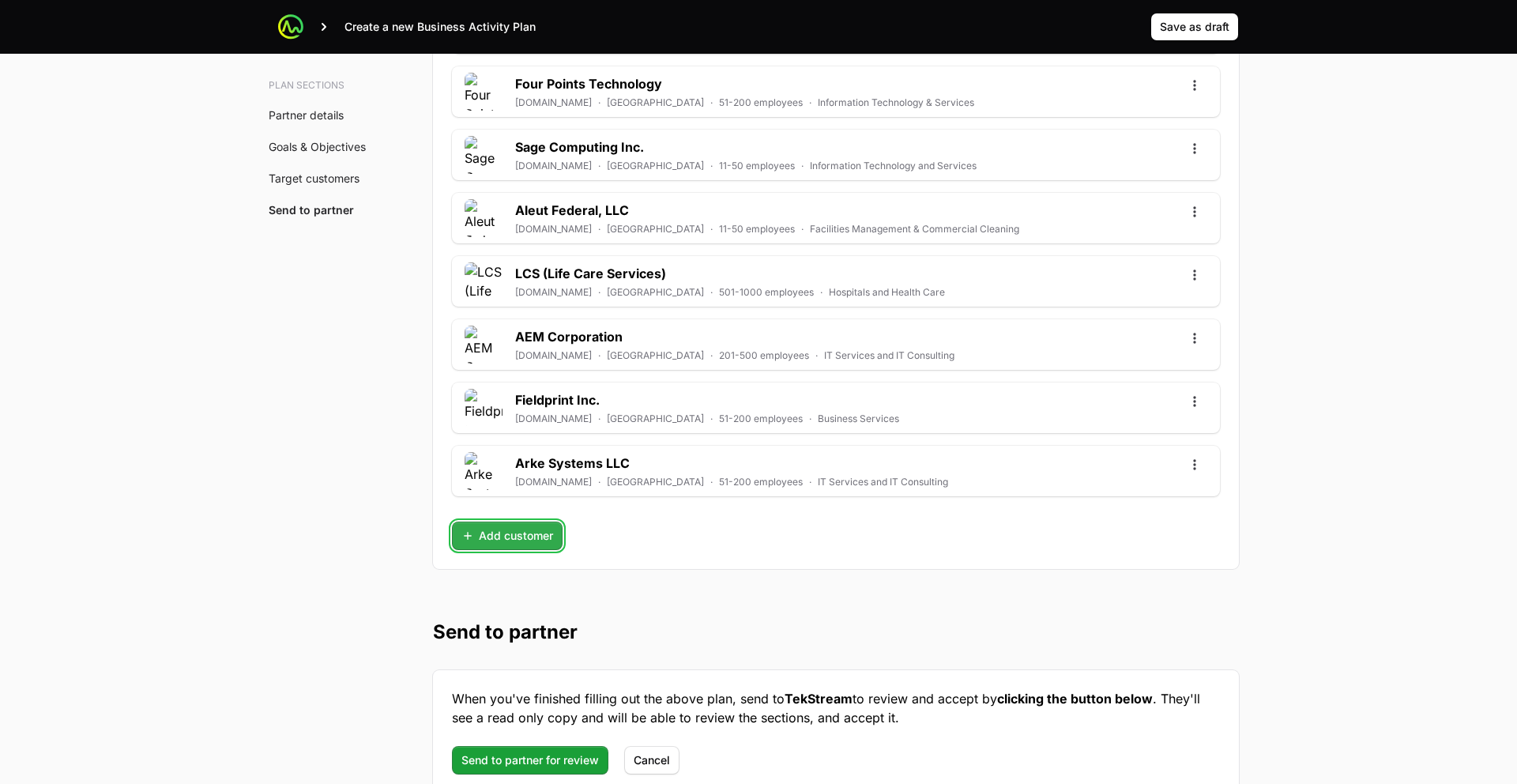
click at [534, 548] on button "Add customer" at bounding box center [507, 535] width 110 height 28
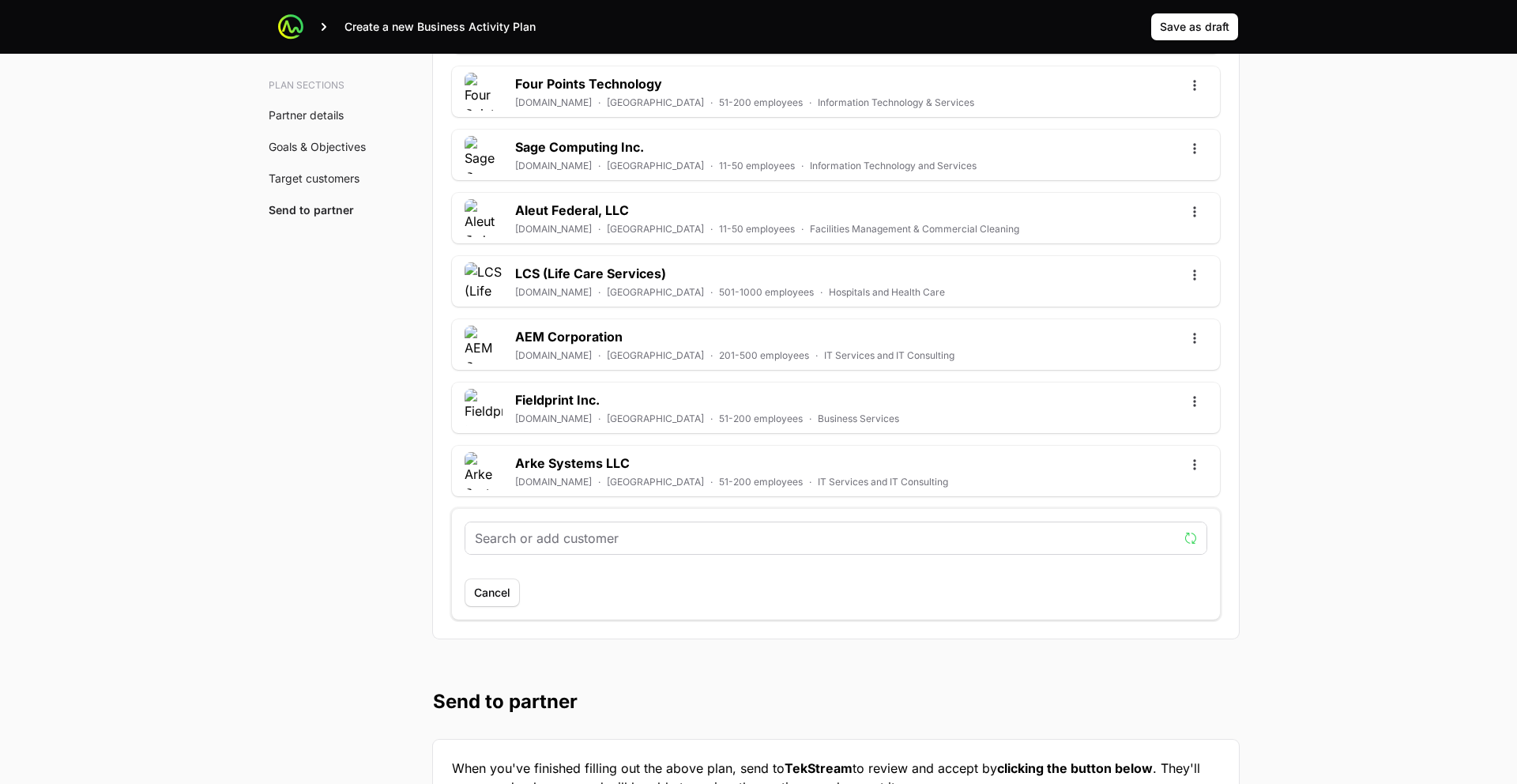
click at [565, 539] on input "text" at bounding box center [827, 538] width 703 height 19
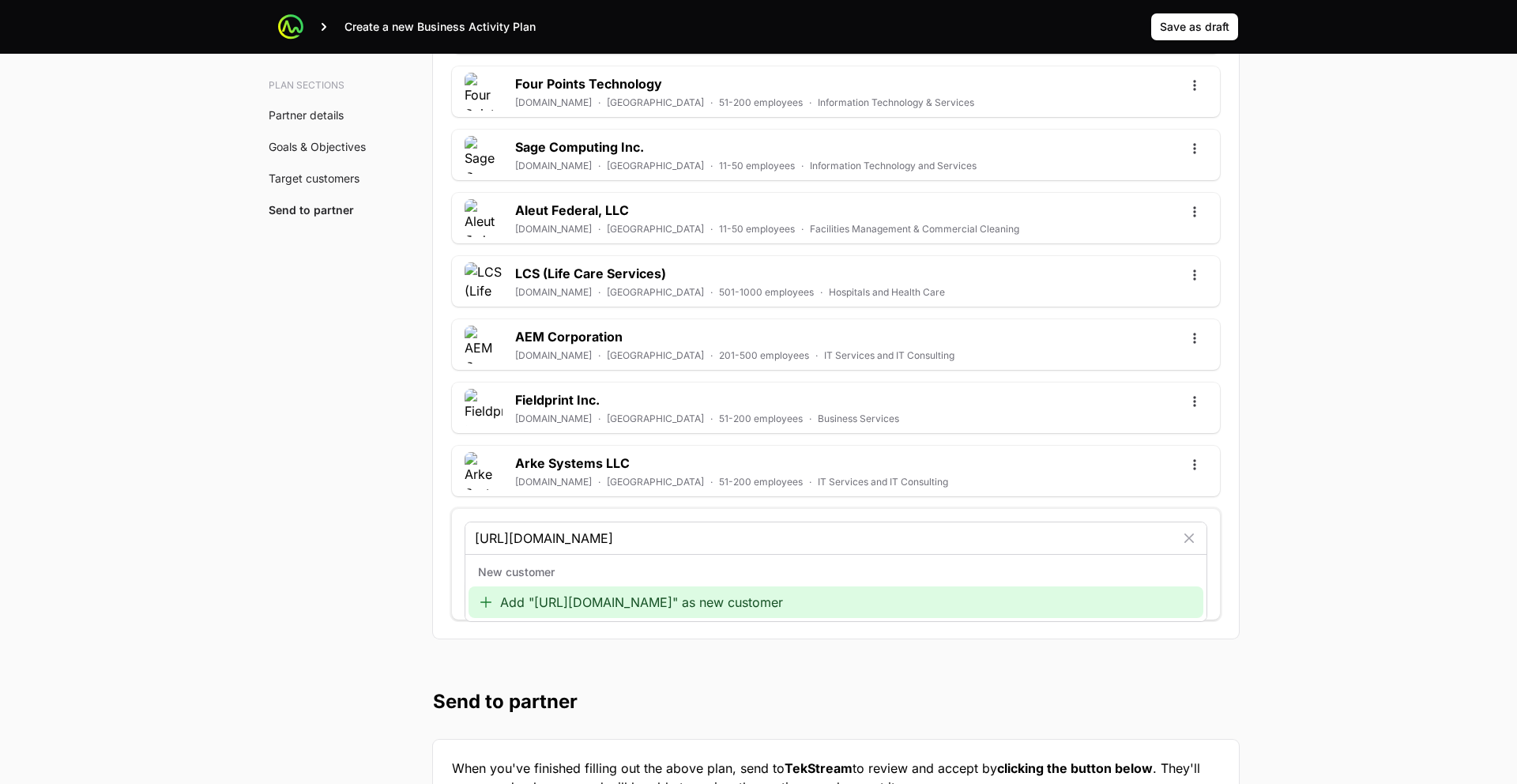
type input "https://brownconnery.com/"
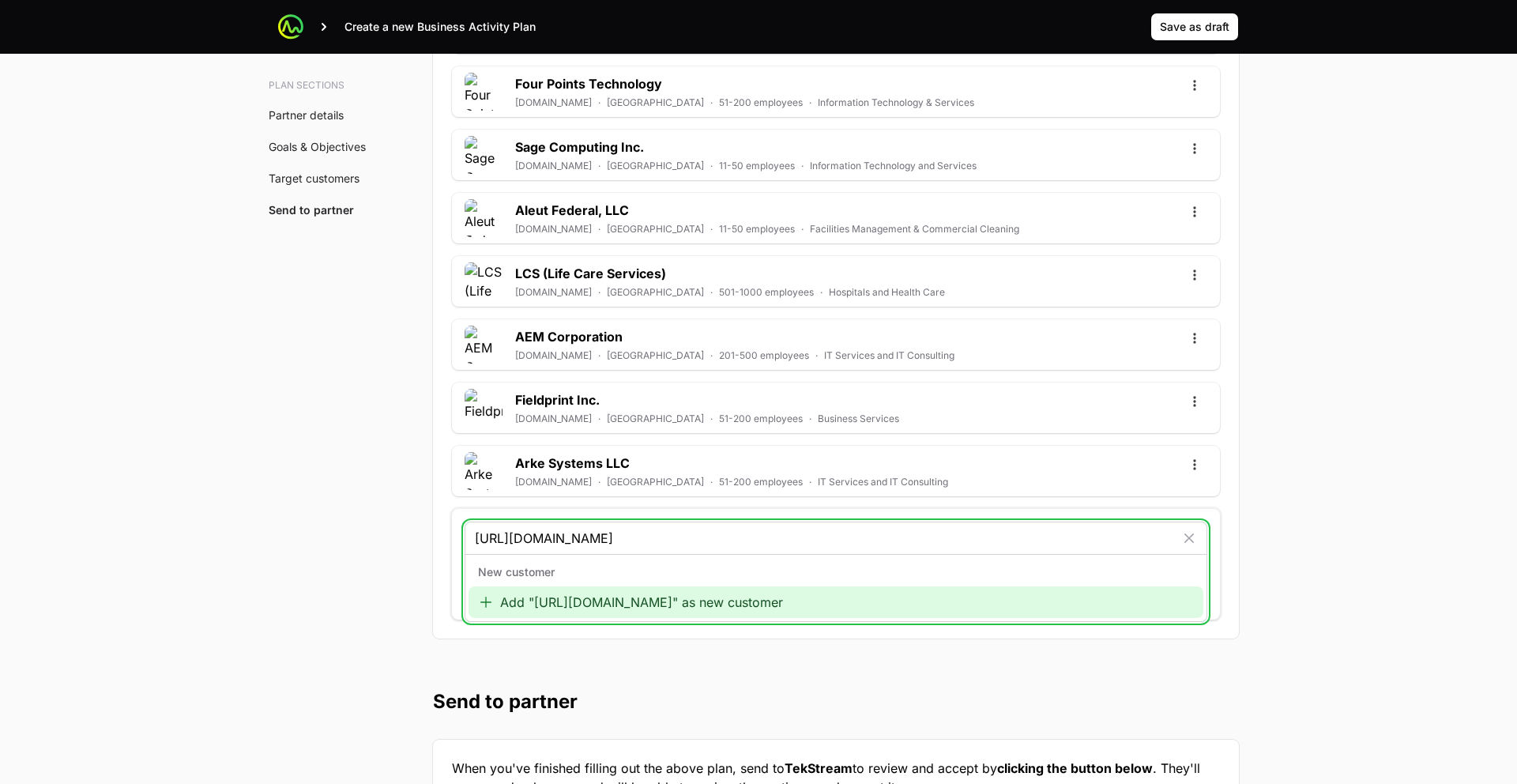
click at [603, 608] on div "Add "https://brownconnery.com/" as new customer" at bounding box center [835, 602] width 735 height 32
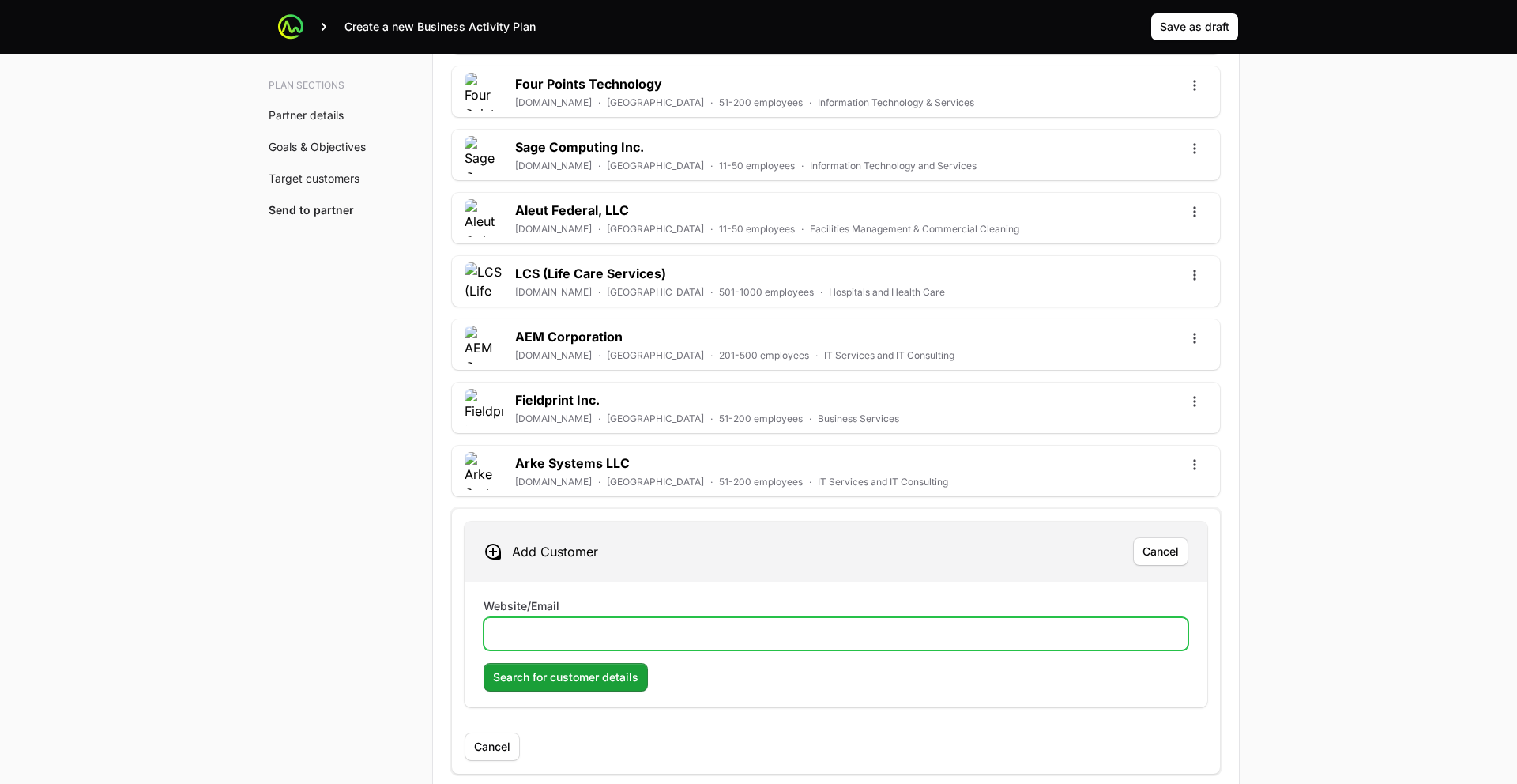
click at [592, 625] on input "Website/Email" at bounding box center [835, 634] width 684 height 19
paste input "https://brownconnery.com/"
type input "https://brownconnery.com/"
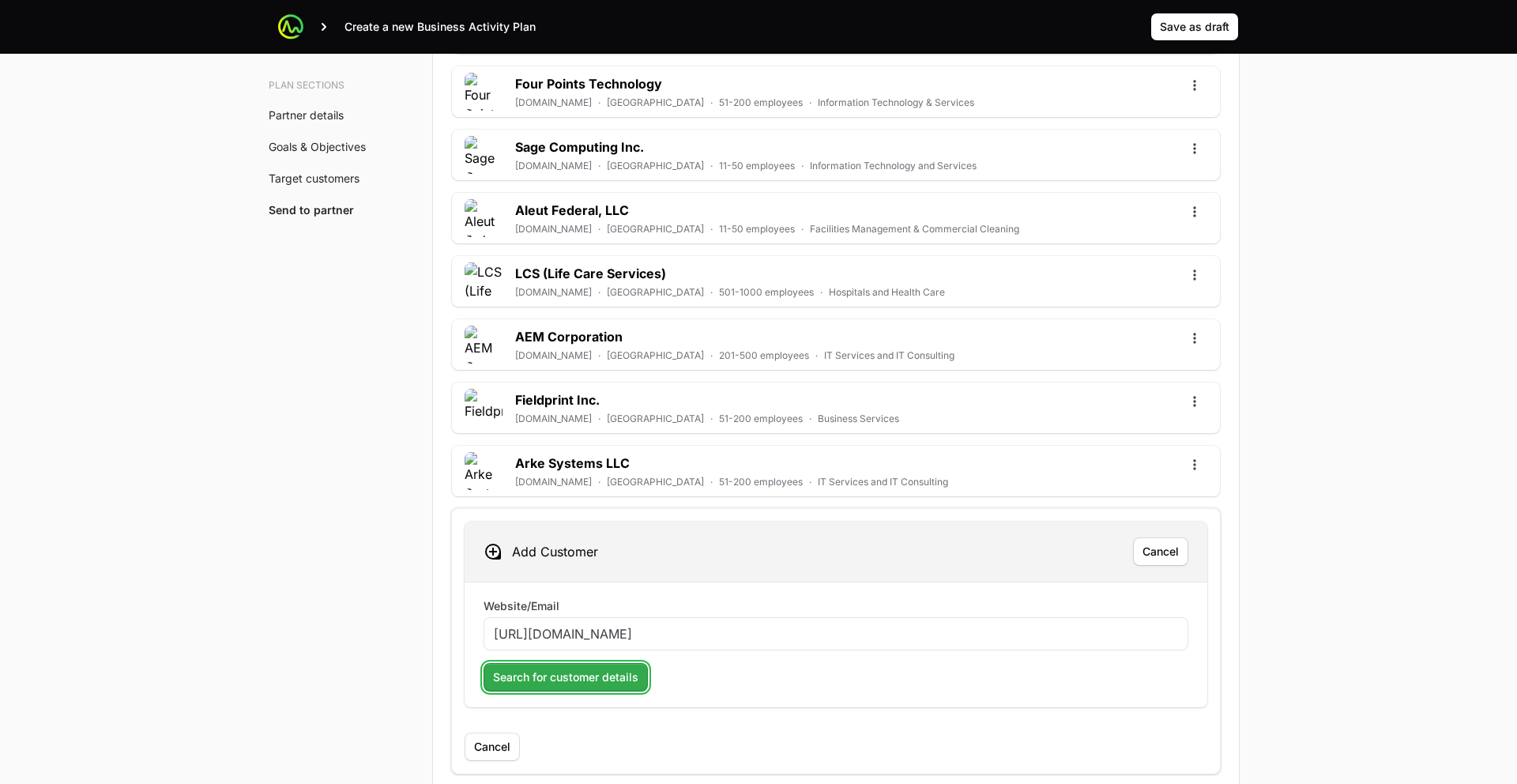
click at [569, 676] on span "Search for customer details" at bounding box center [565, 678] width 145 height 19
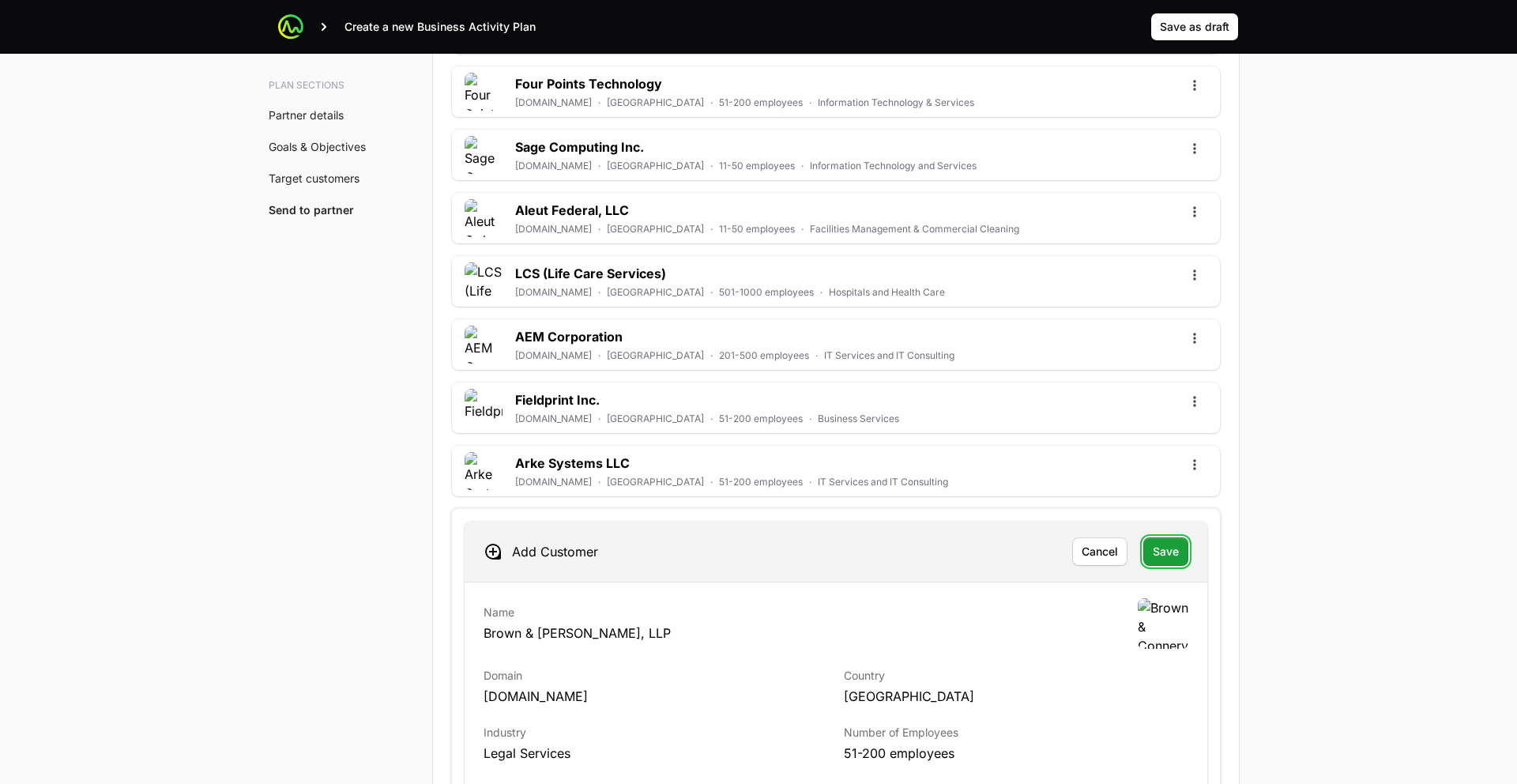
click at [1176, 559] on button "Save" at bounding box center [1166, 551] width 46 height 28
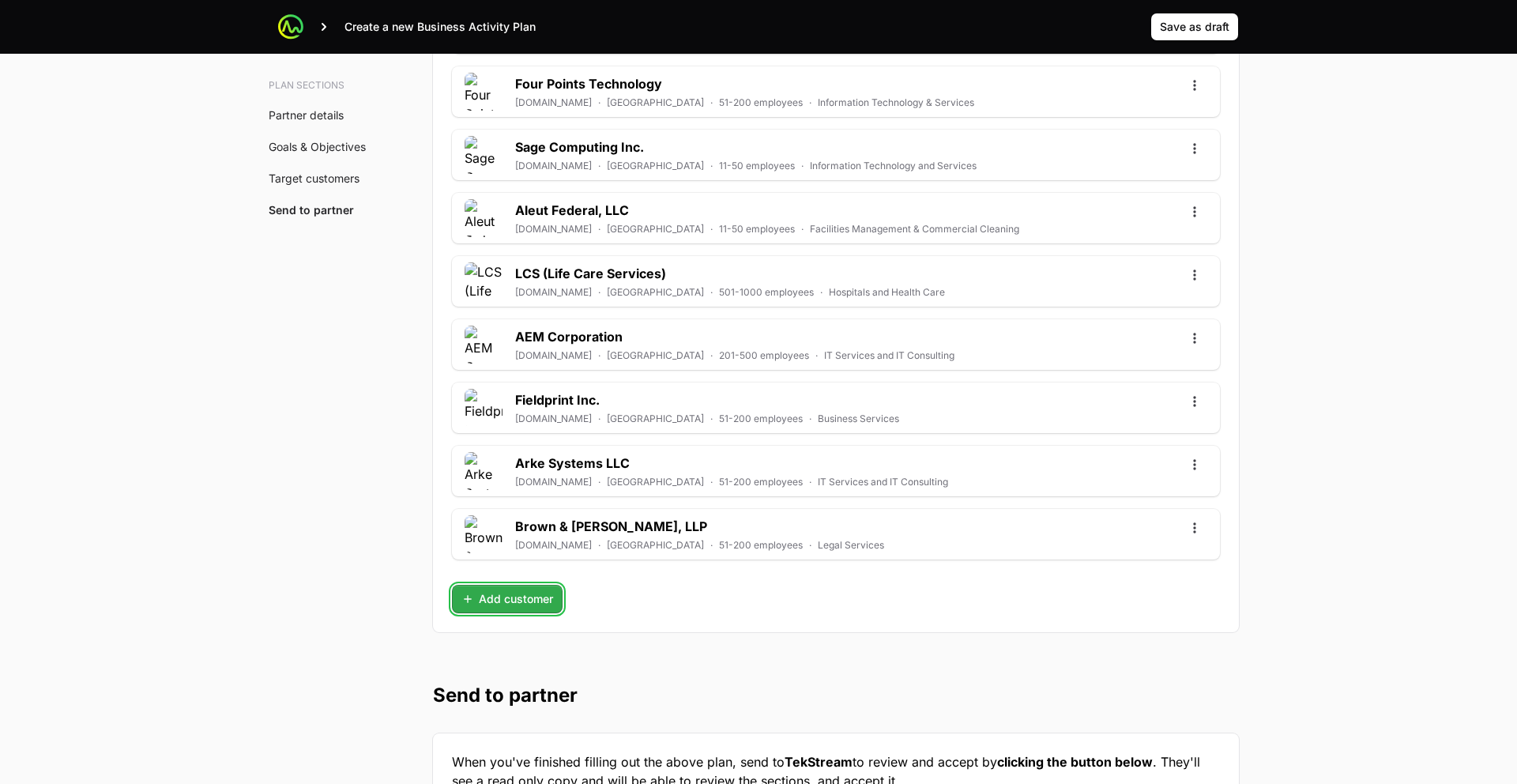
click at [522, 592] on span "Add customer" at bounding box center [507, 599] width 92 height 19
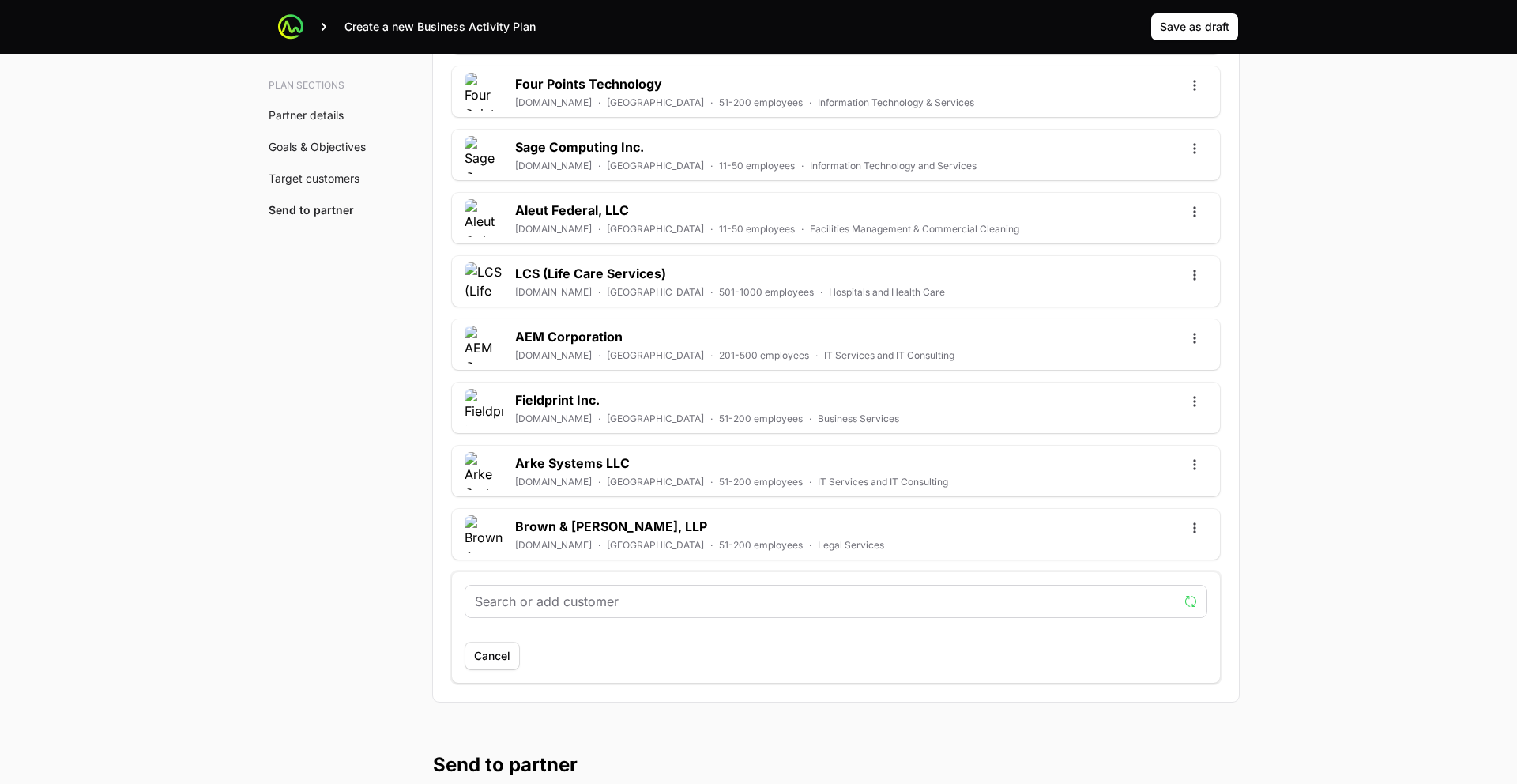
click at [565, 604] on input "text" at bounding box center [827, 601] width 703 height 19
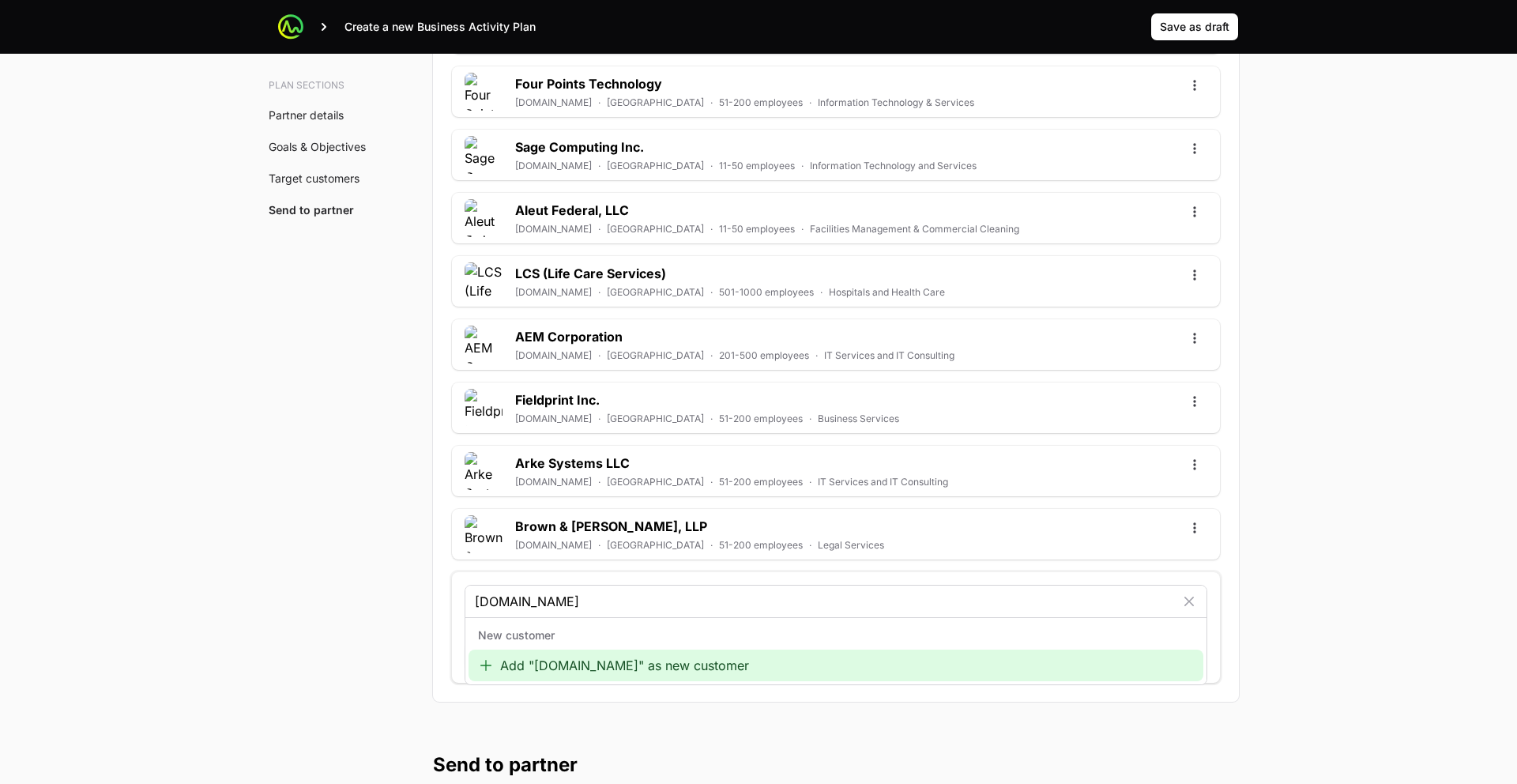
type input "www.thyssenkruppelevator.com"
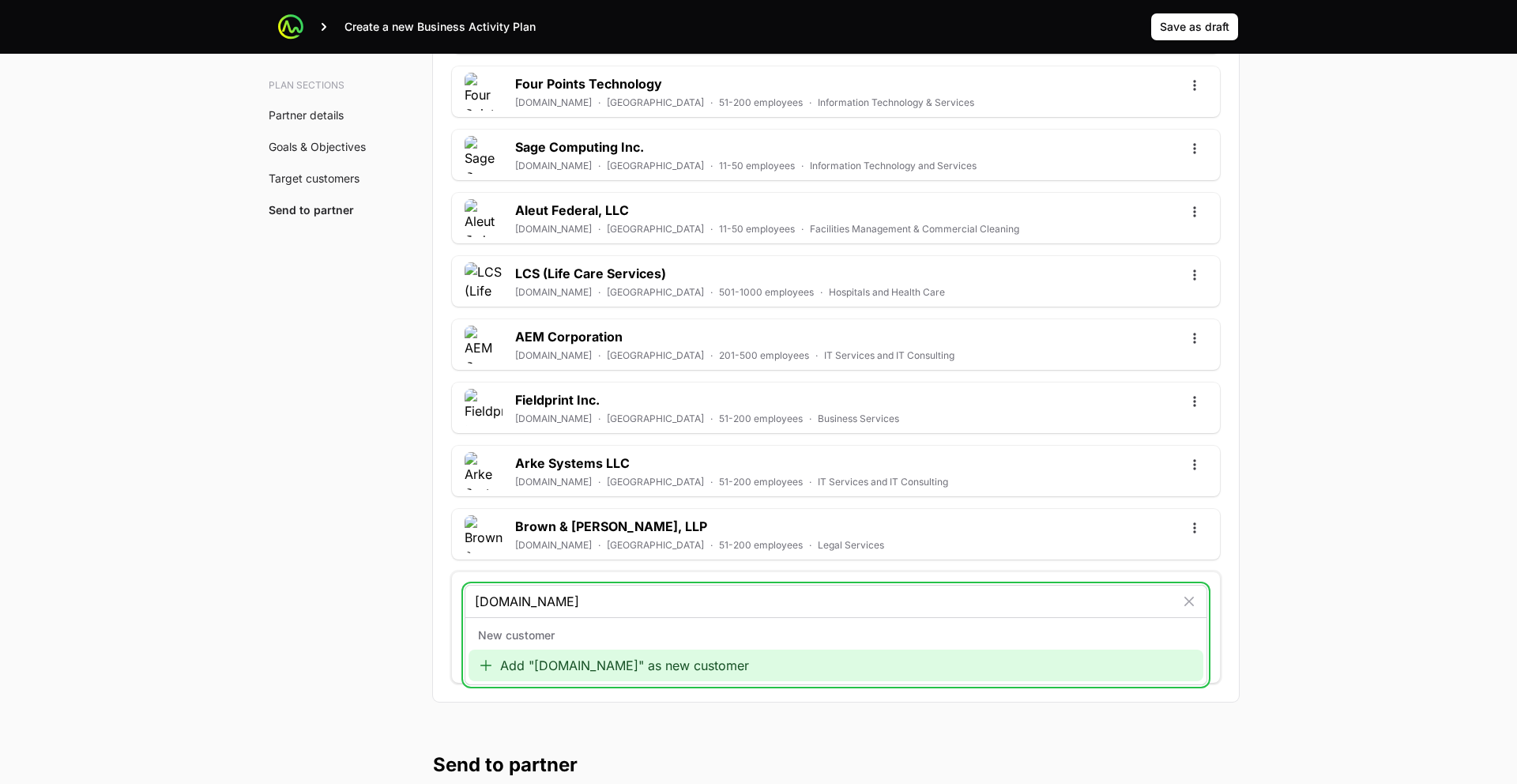
click at [578, 664] on div "Add "www.thyssenkruppelevator.com" as new customer" at bounding box center [835, 665] width 735 height 32
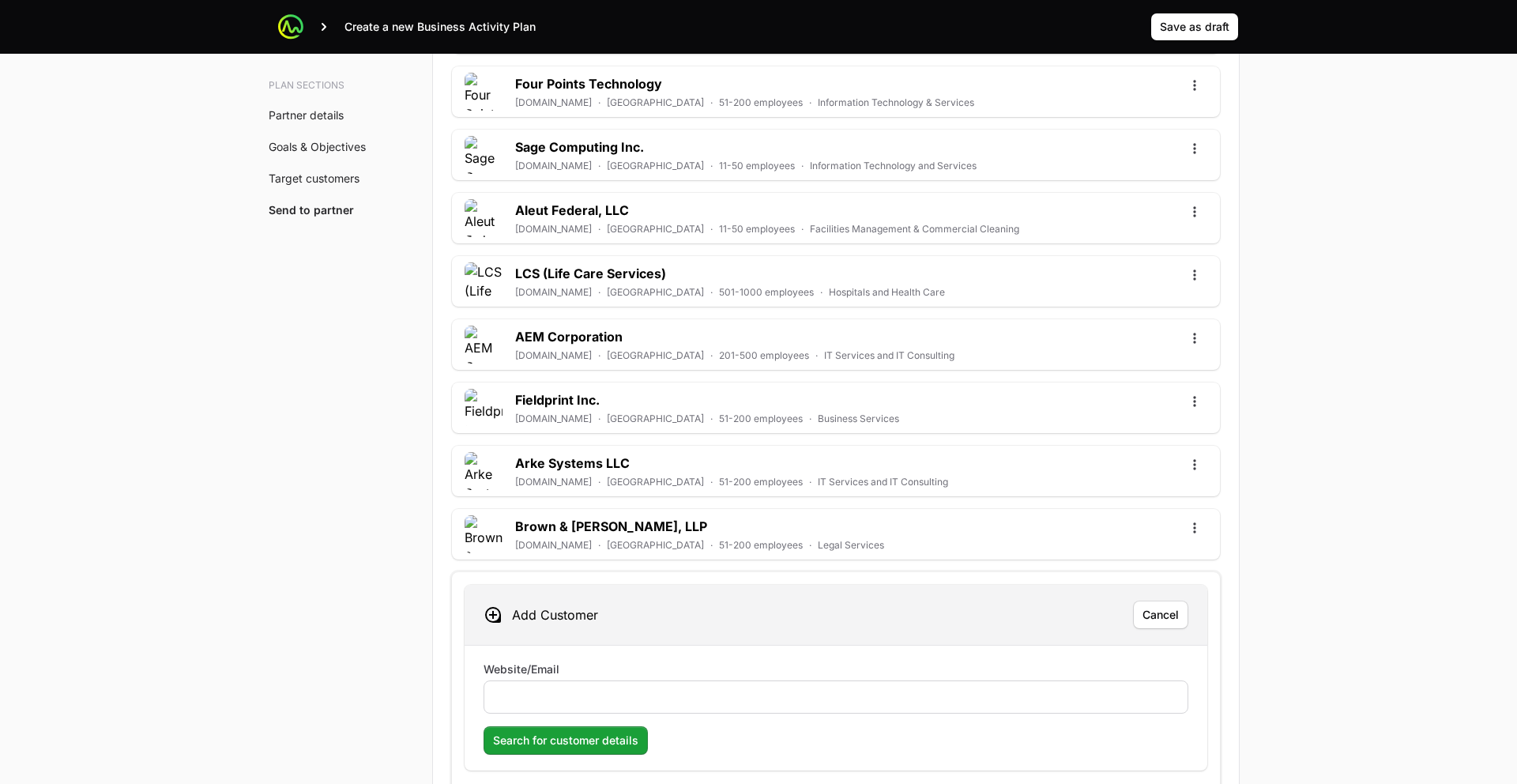
click at [567, 685] on div at bounding box center [836, 697] width 705 height 33
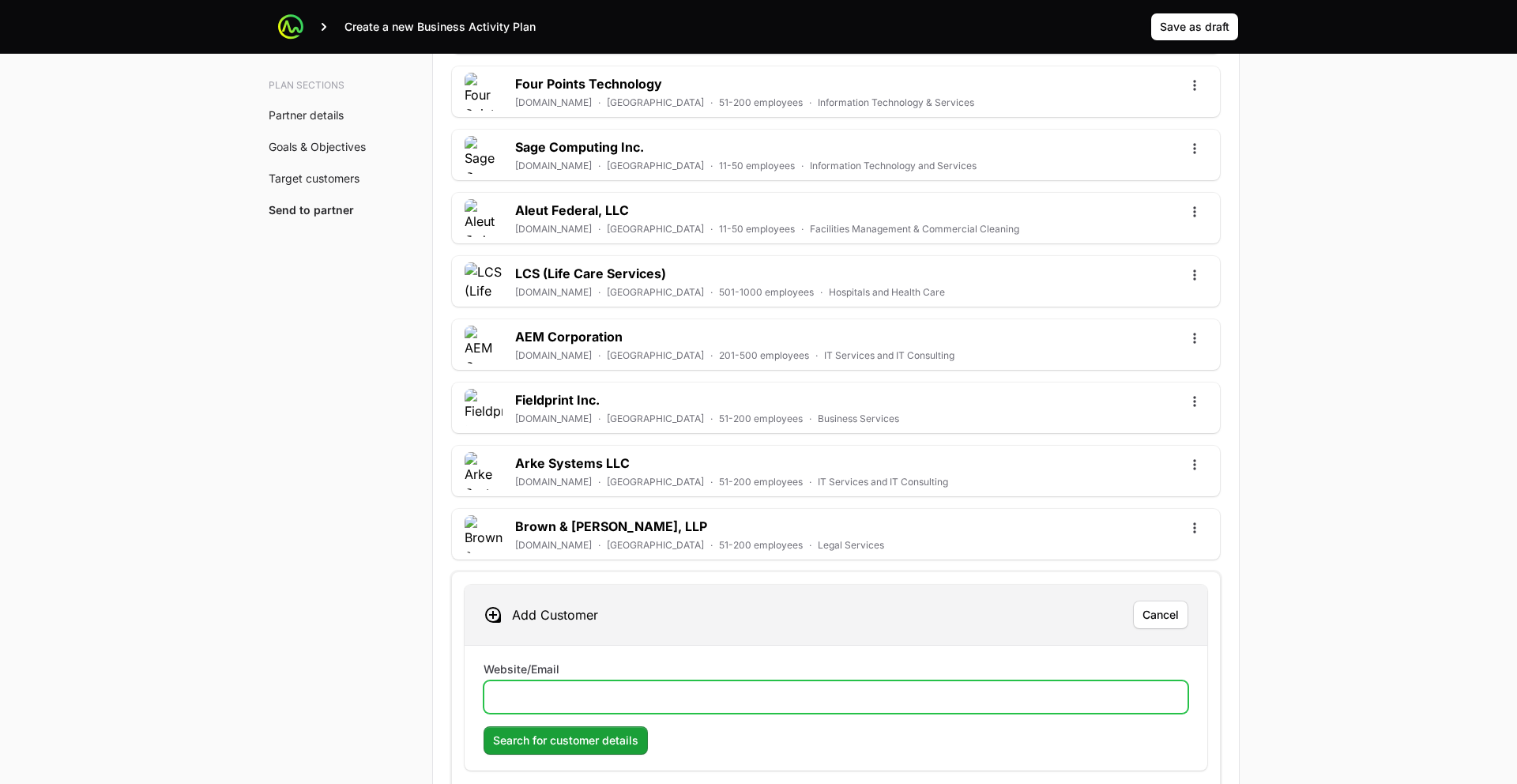
drag, startPoint x: 565, startPoint y: 699, endPoint x: 561, endPoint y: 711, distance: 12.6
click at [565, 699] on input "Website/Email" at bounding box center [835, 697] width 684 height 19
paste input "www.thyssenkruppelevator.com"
type input "www.thyssenkruppelevator.com"
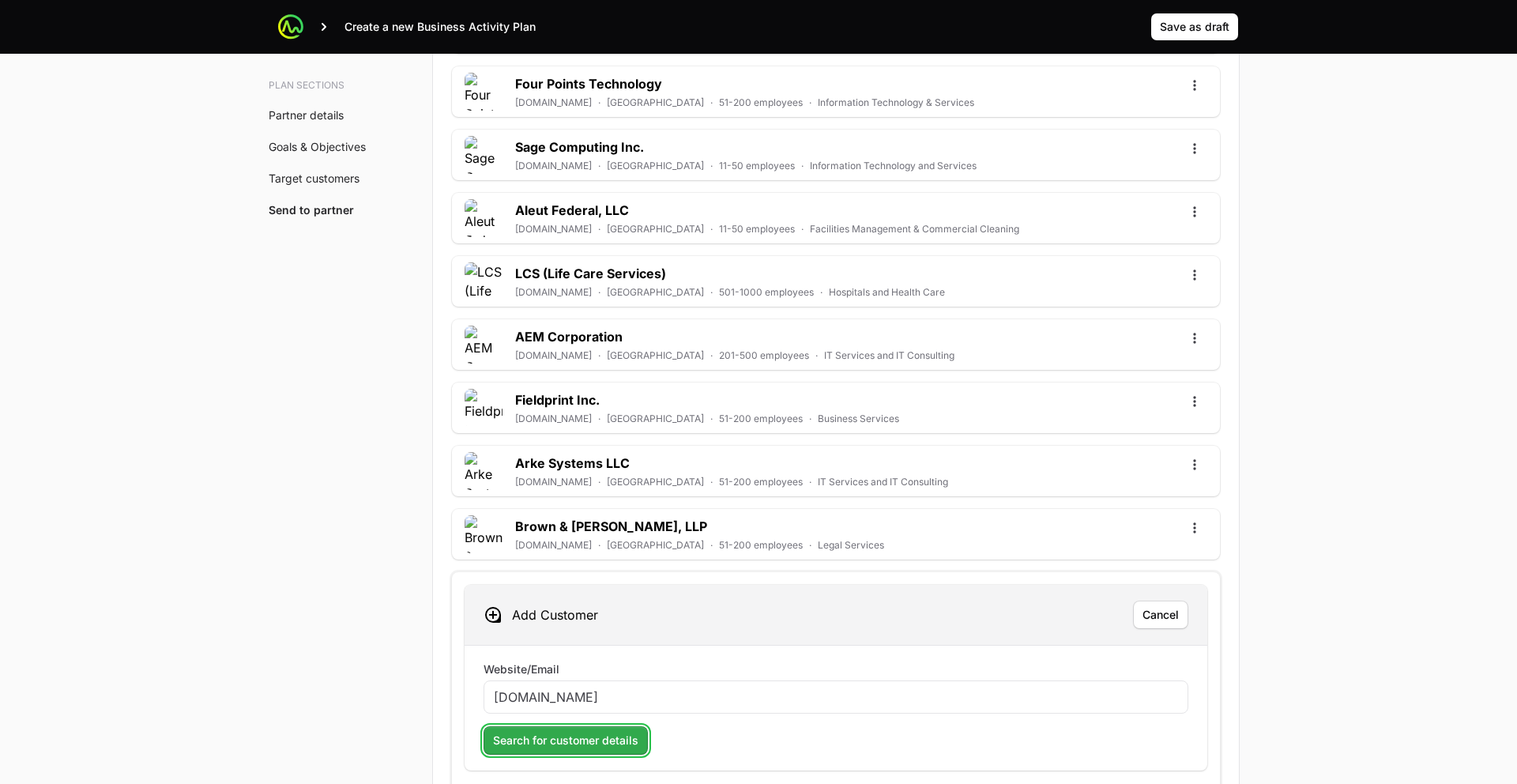
click at [555, 739] on span "Search for customer details" at bounding box center [565, 740] width 145 height 19
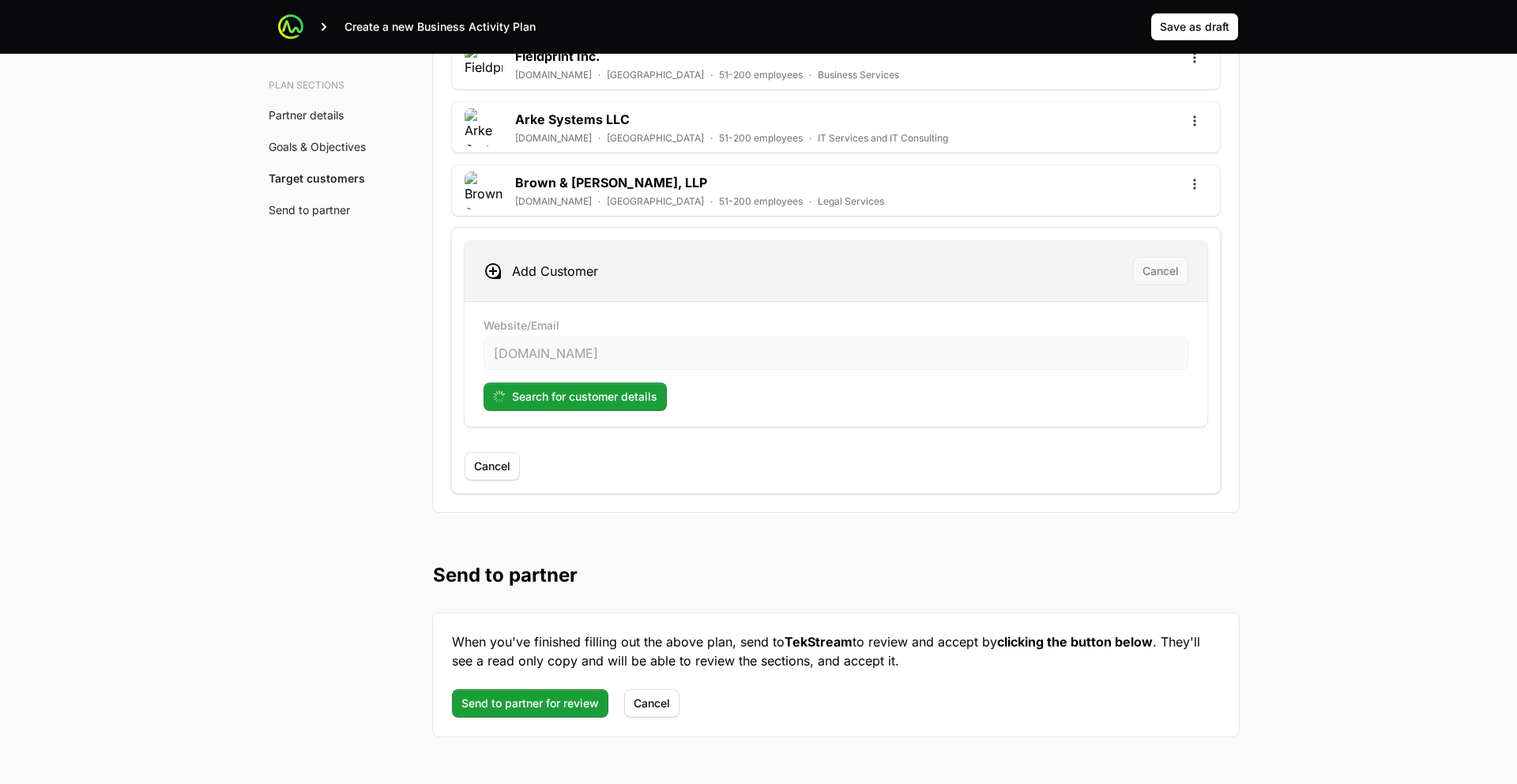
scroll to position [4962, 0]
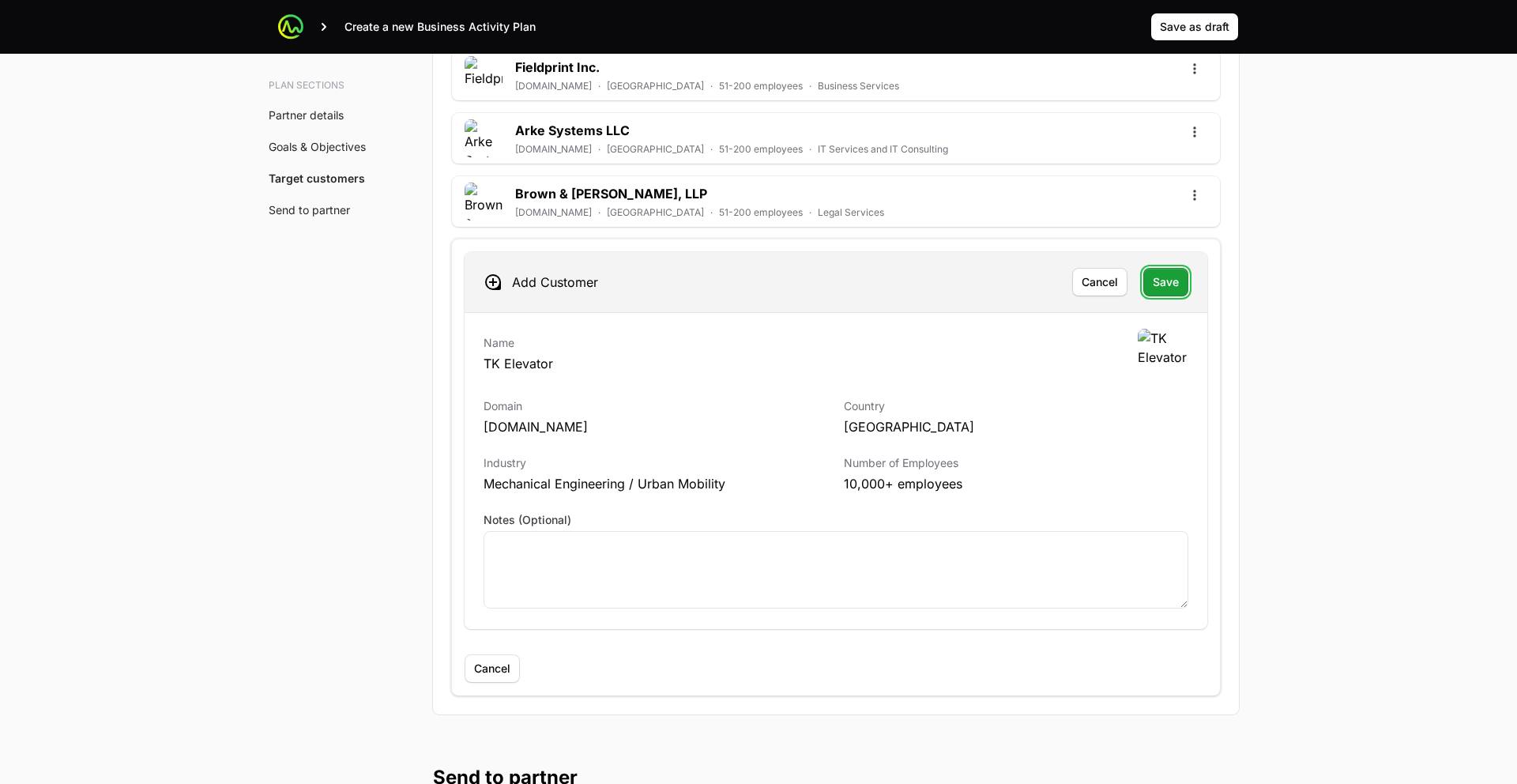
click at [1149, 294] on button "Save" at bounding box center [1166, 282] width 46 height 28
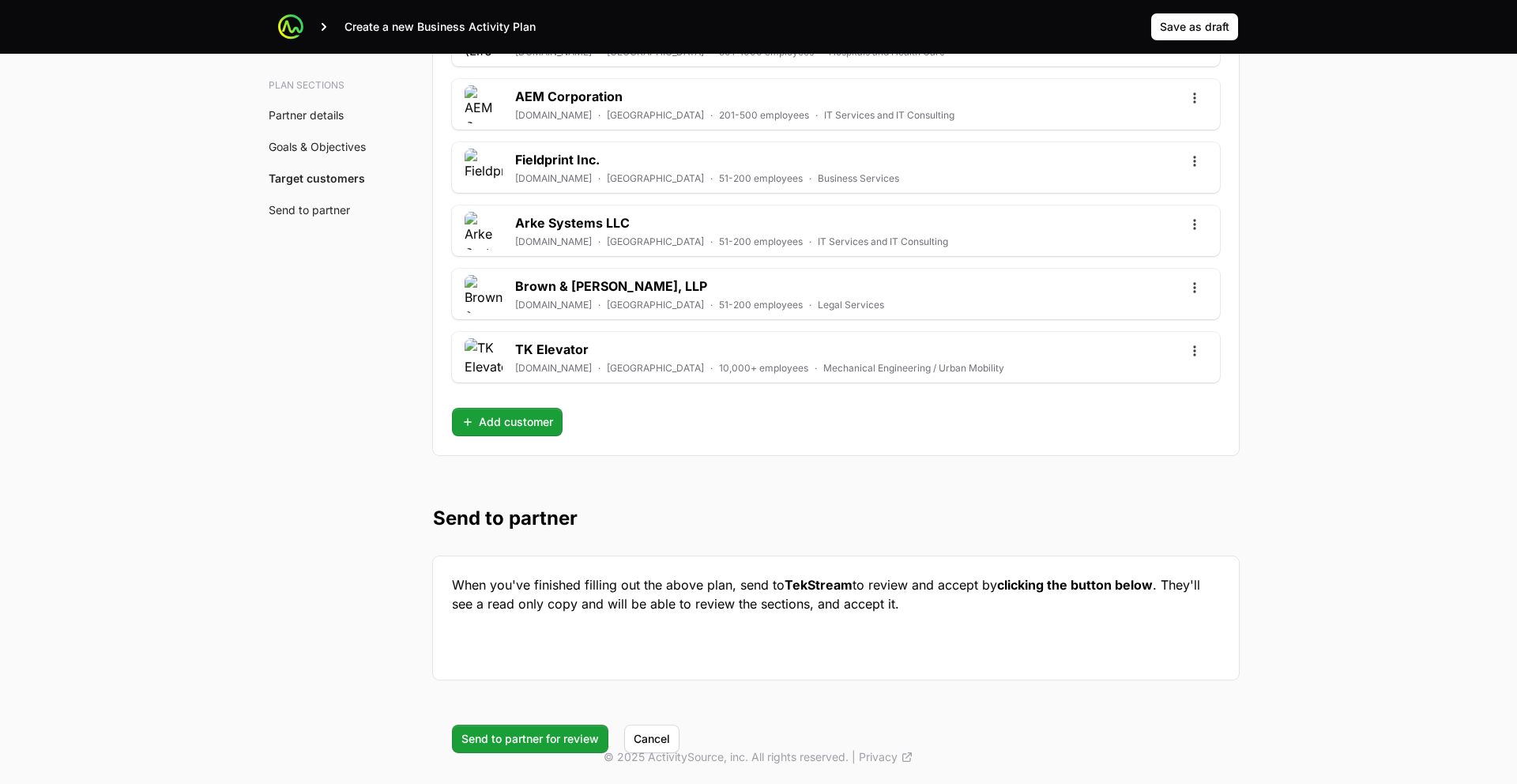
scroll to position [4870, 0]
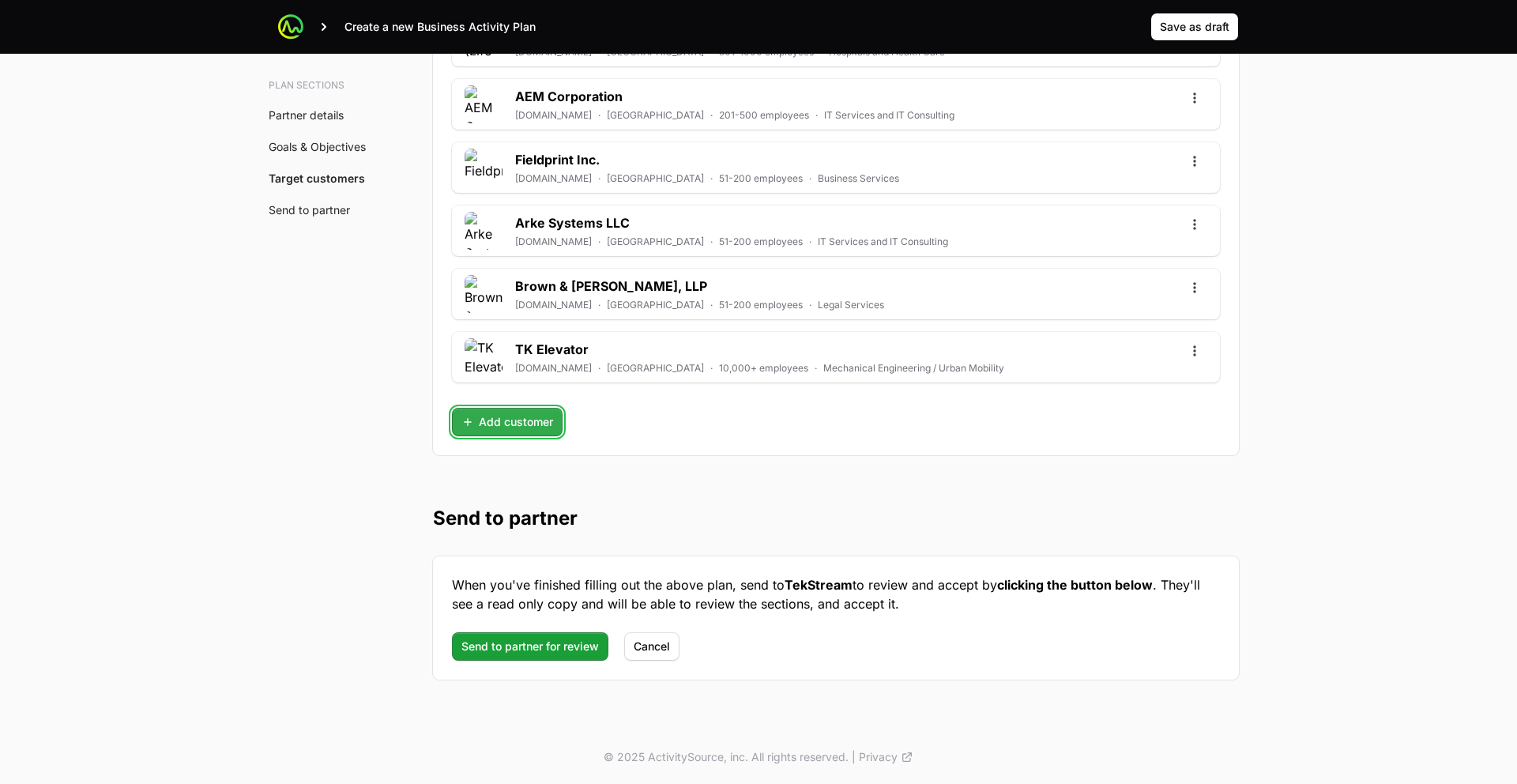
click at [531, 431] on span "Add customer" at bounding box center [507, 422] width 92 height 19
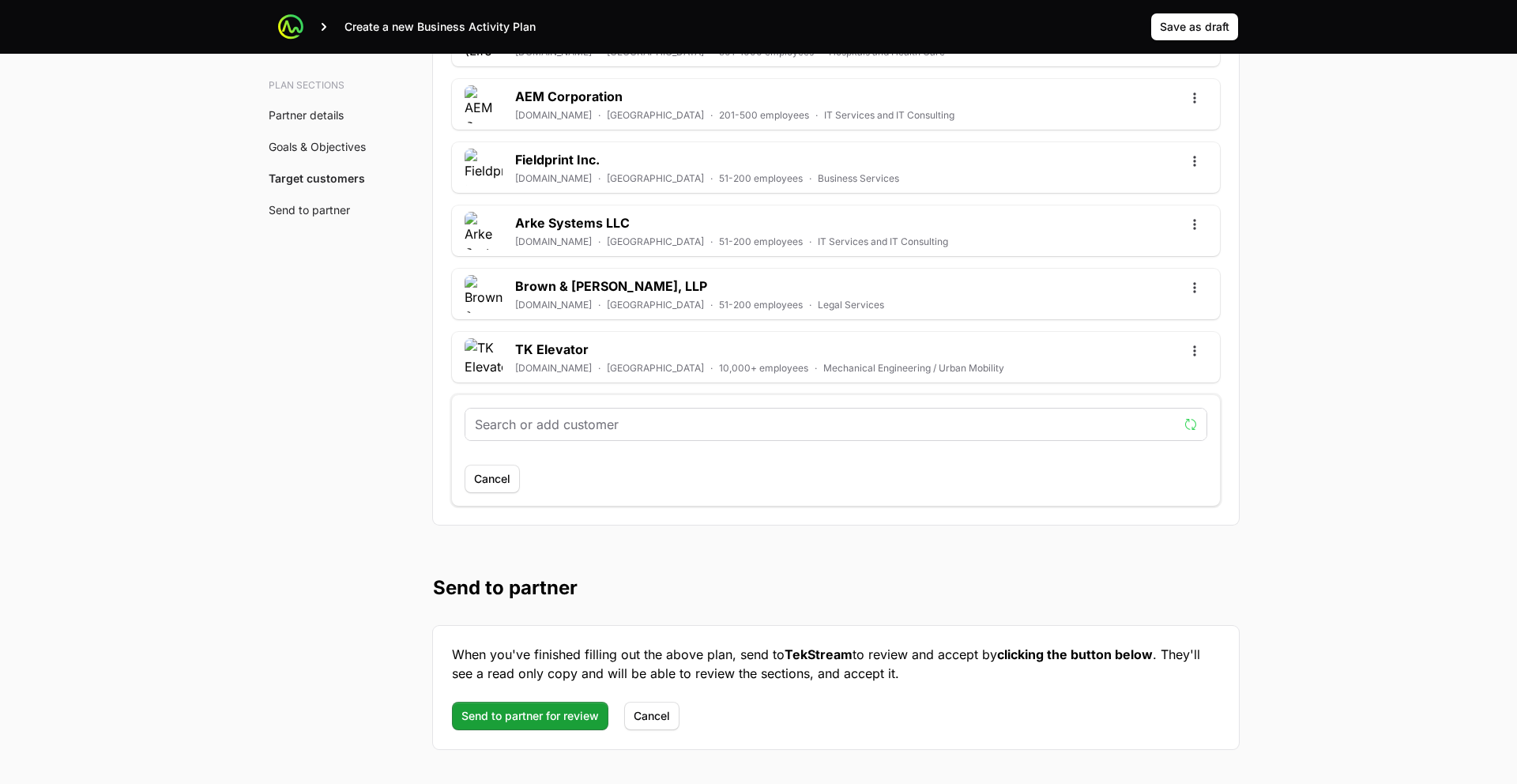
drag, startPoint x: 552, startPoint y: 437, endPoint x: 552, endPoint y: 428, distance: 9.0
click at [552, 432] on div at bounding box center [836, 424] width 742 height 32
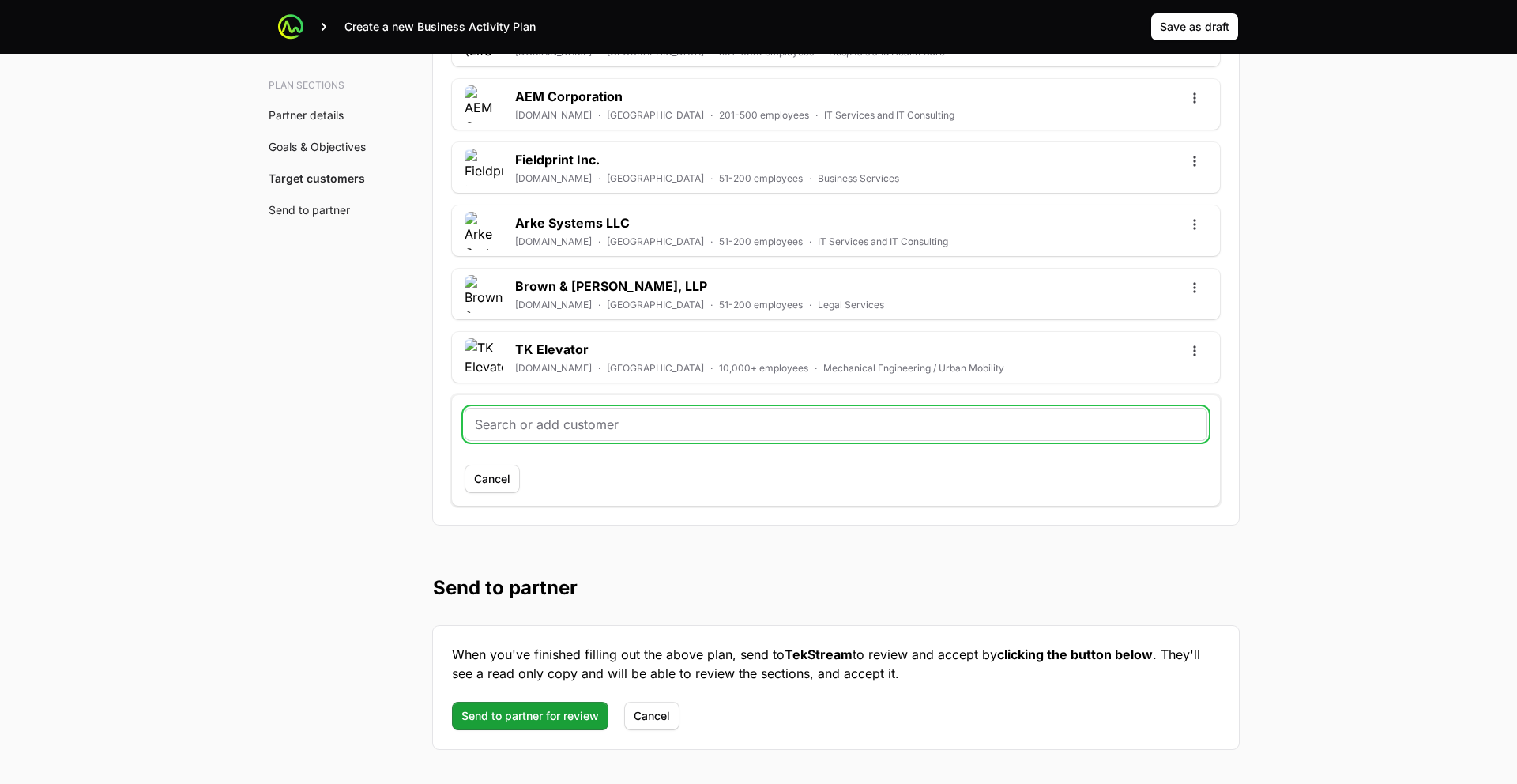
click at [552, 426] on input "text" at bounding box center [836, 425] width 722 height 19
paste input "https://www.projectenhancement.com/"
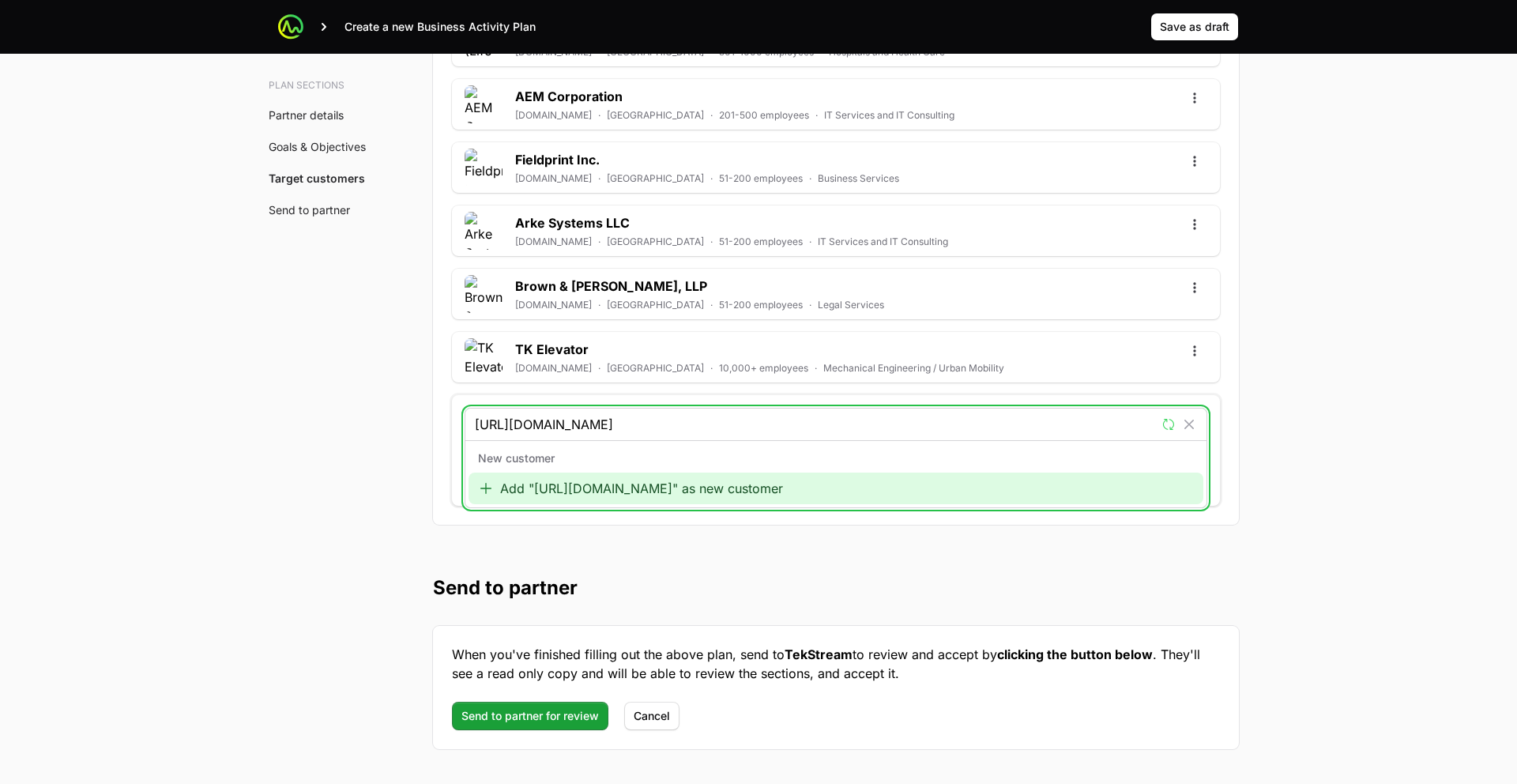
type input "https://www.projectenhancement.com/"
click at [541, 487] on div "Add "https://www.projectenhancement.com/" as new customer" at bounding box center [835, 488] width 735 height 32
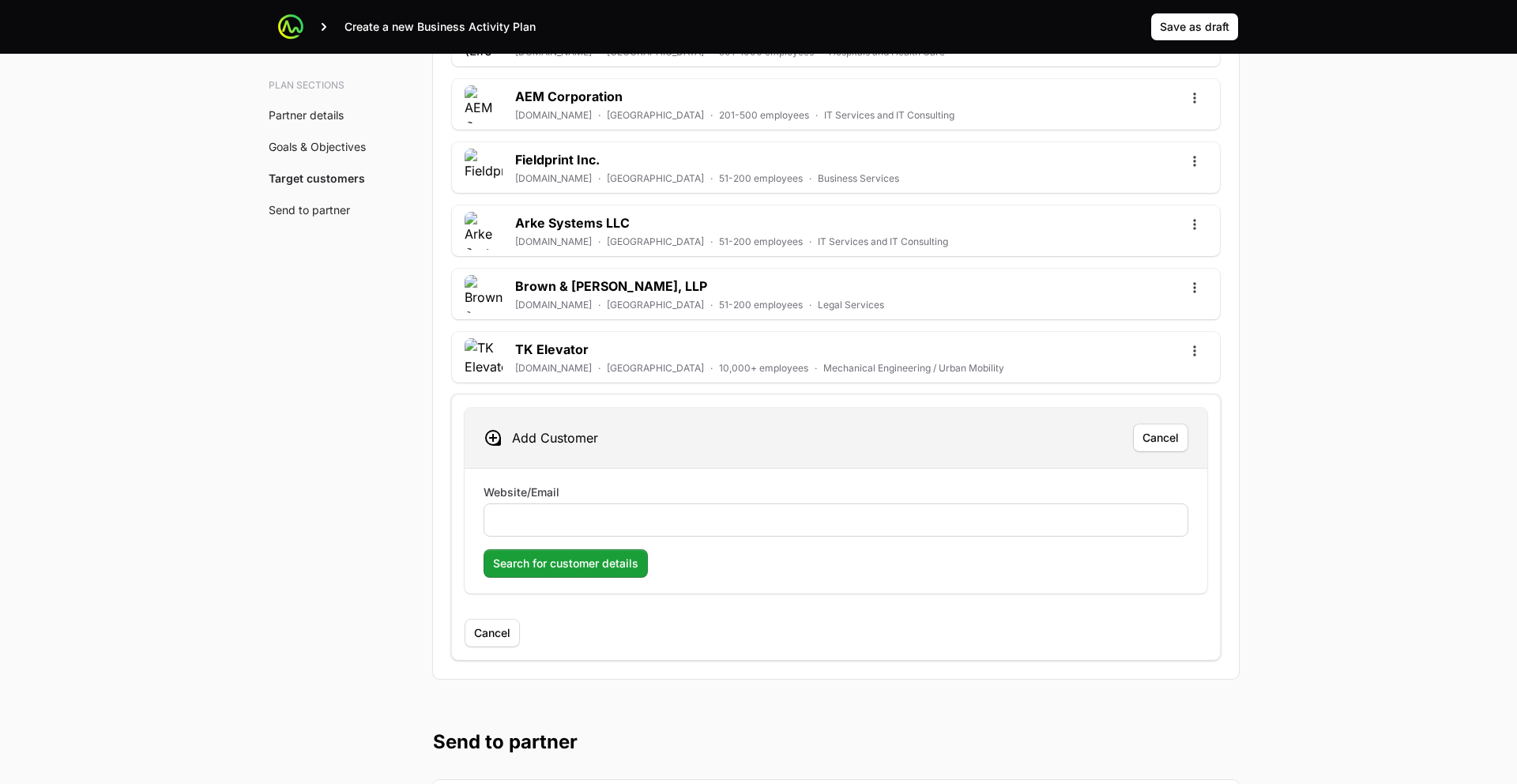
click at [531, 509] on div at bounding box center [836, 520] width 705 height 33
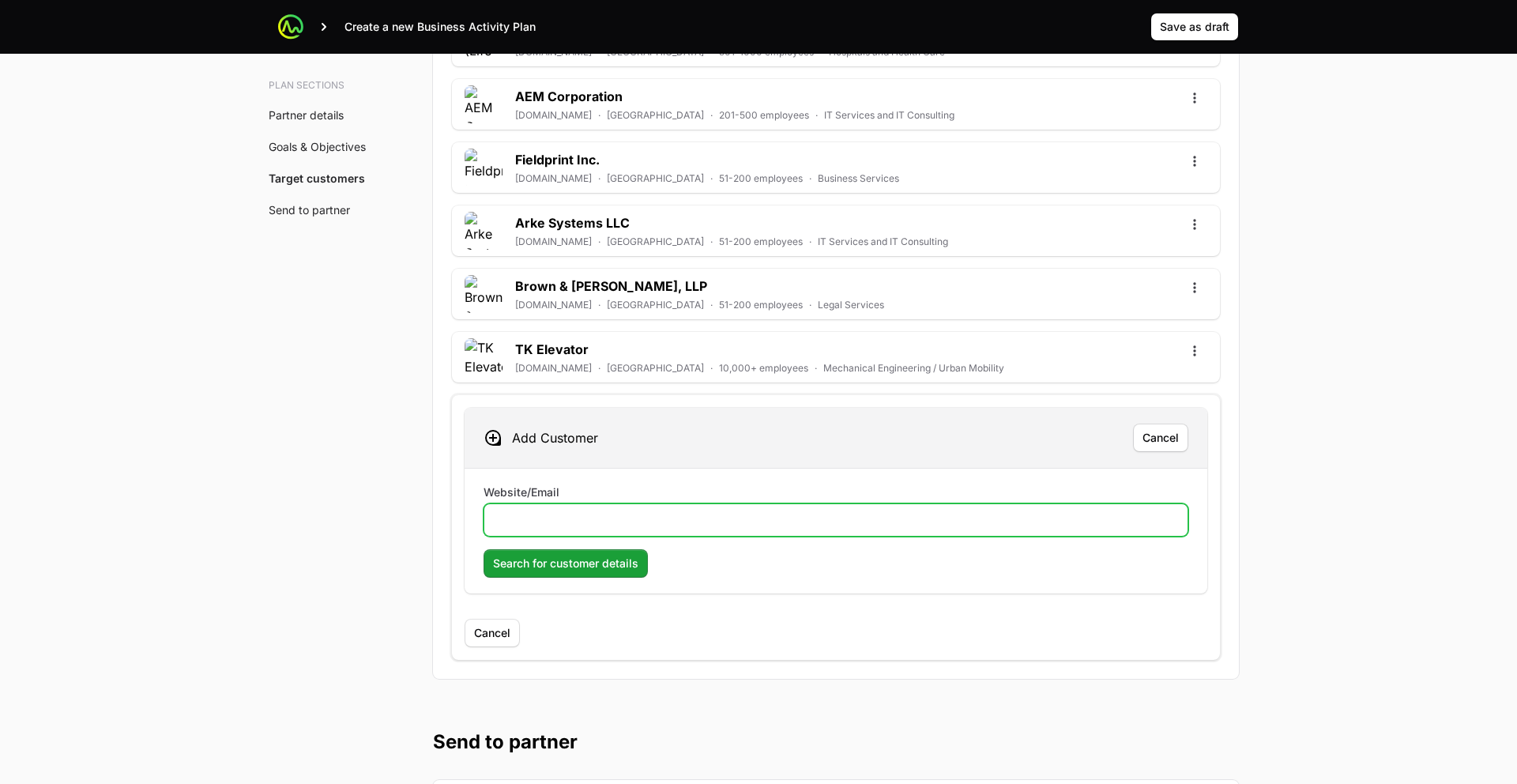
drag, startPoint x: 527, startPoint y: 515, endPoint x: 531, endPoint y: 529, distance: 14.6
click at [530, 517] on input "Website/Email" at bounding box center [835, 520] width 684 height 19
paste input "https://www.projectenhancement.com/"
type input "https://www.projectenhancement.com/"
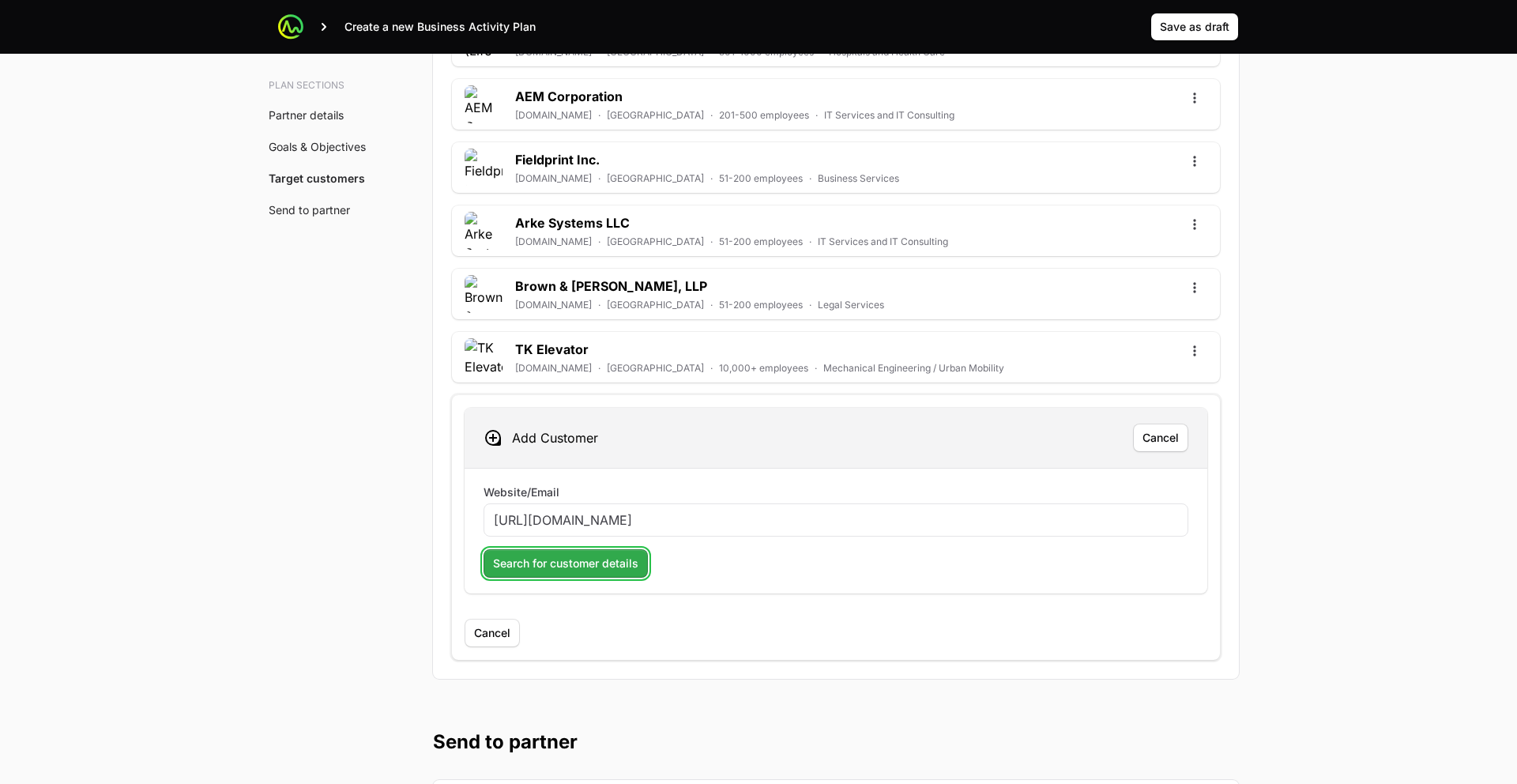
click at [527, 560] on span "Search for customer details" at bounding box center [565, 563] width 145 height 19
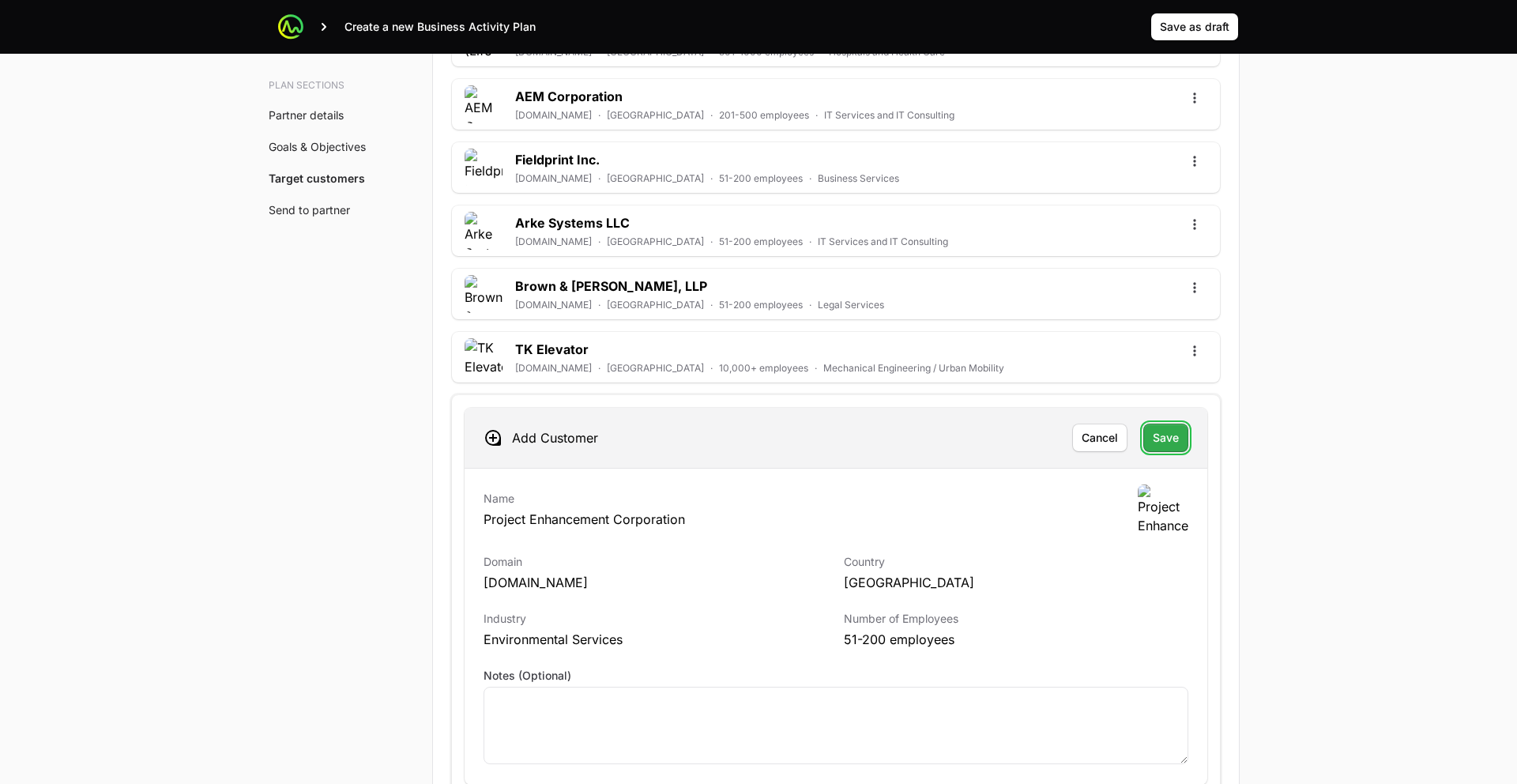
click at [1168, 439] on span "Save" at bounding box center [1166, 437] width 26 height 19
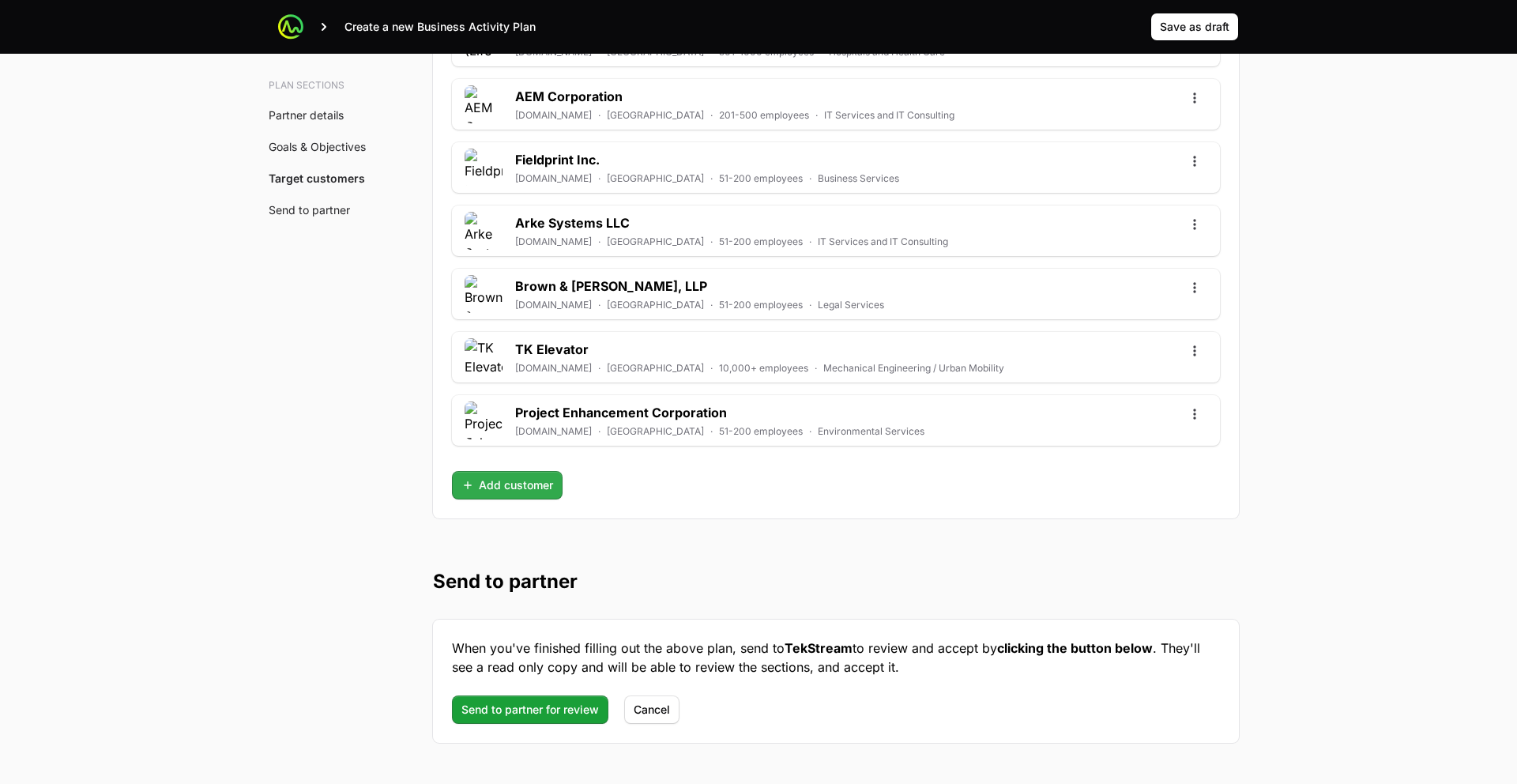
scroll to position [4898, 0]
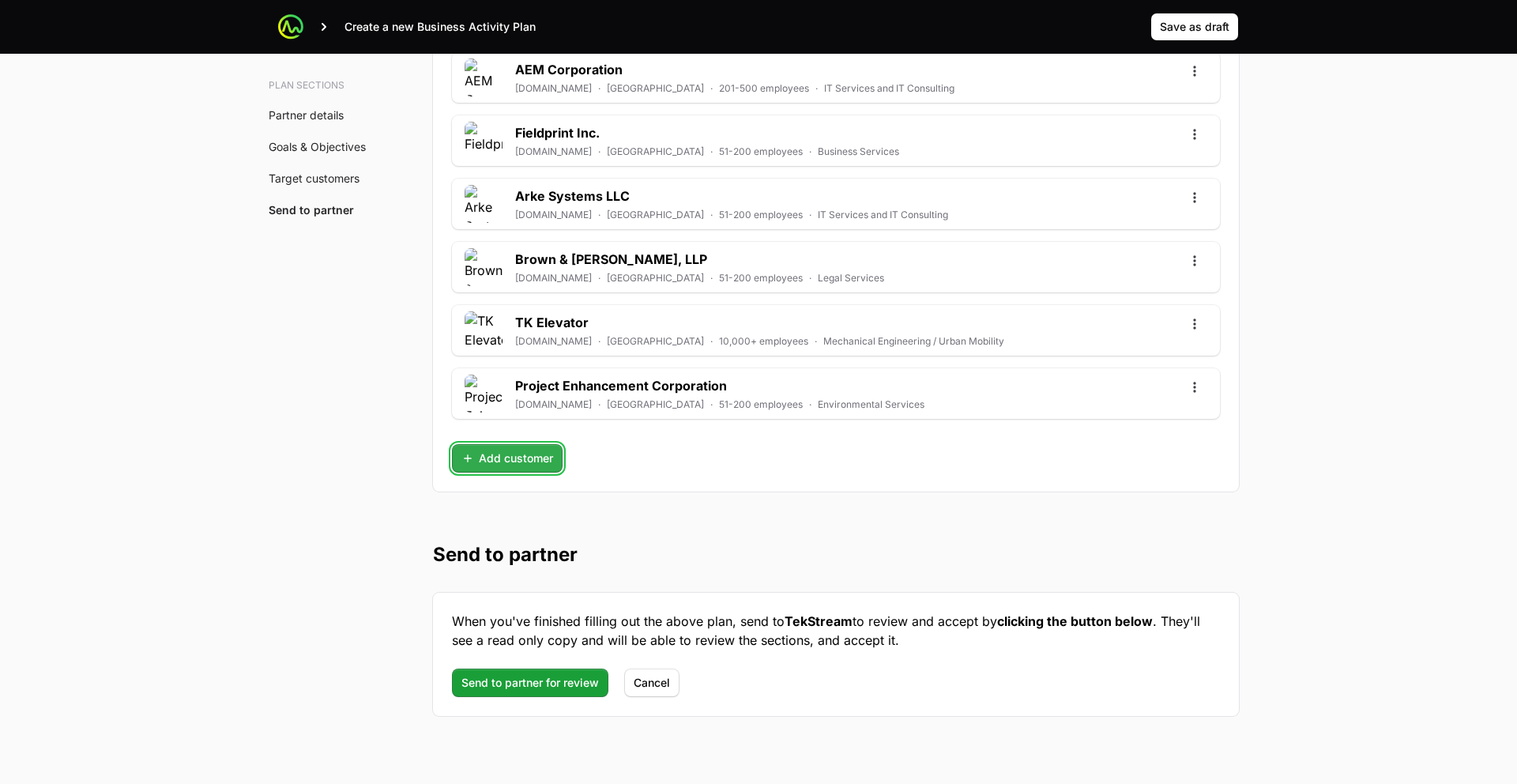
click at [510, 452] on span "Add customer" at bounding box center [507, 459] width 92 height 19
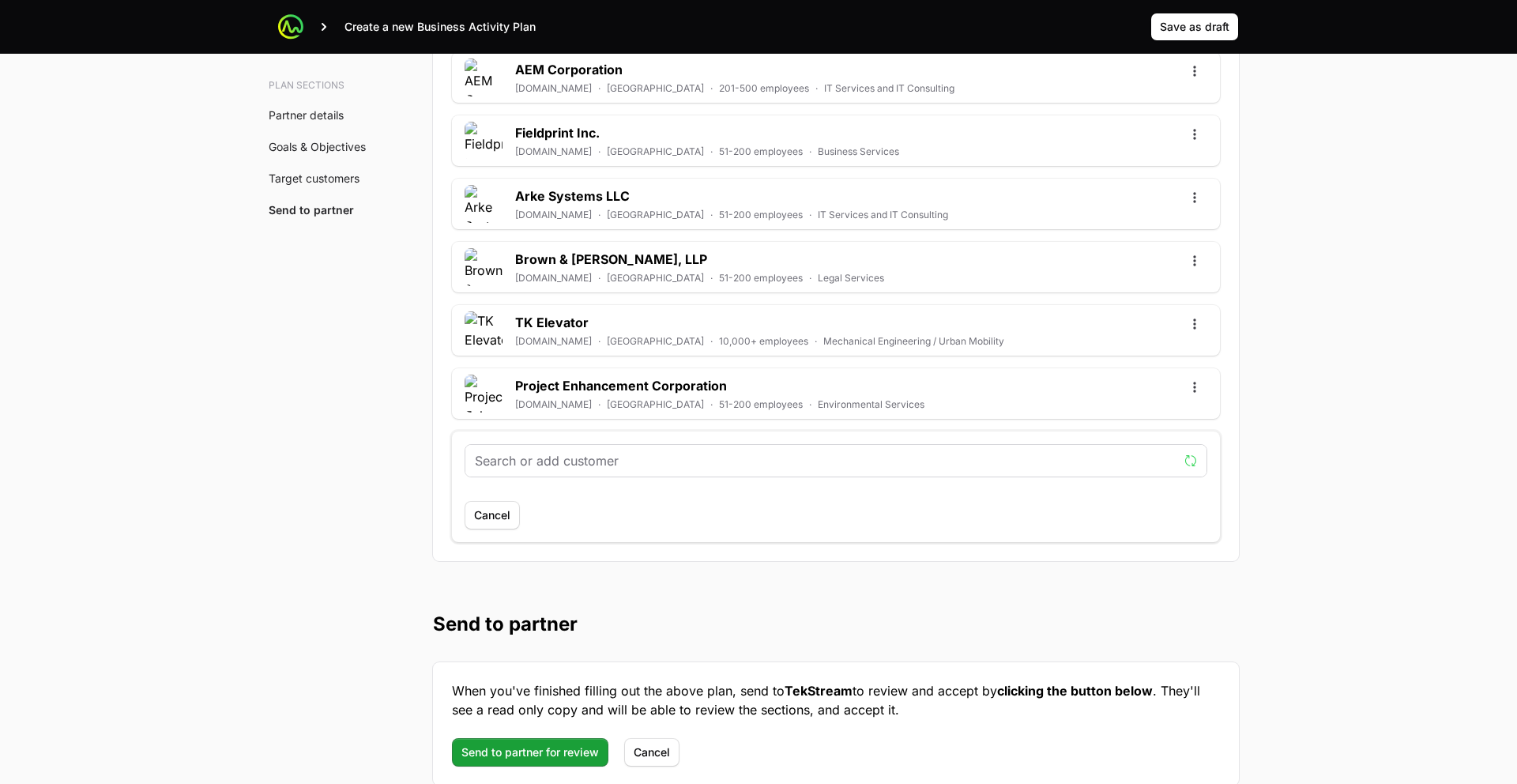
click at [524, 459] on input "text" at bounding box center [827, 461] width 703 height 19
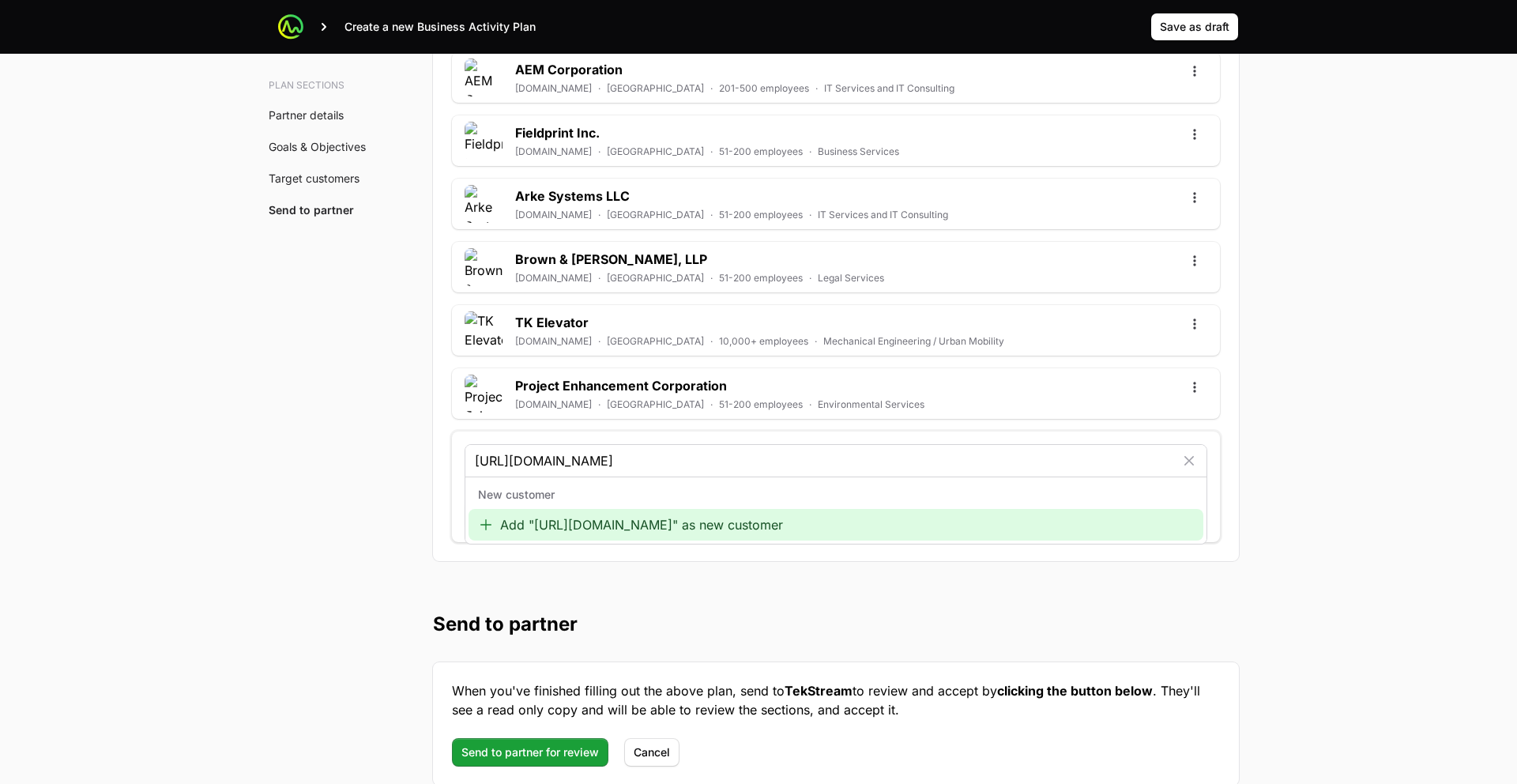
type input "http://www.infostructures.com"
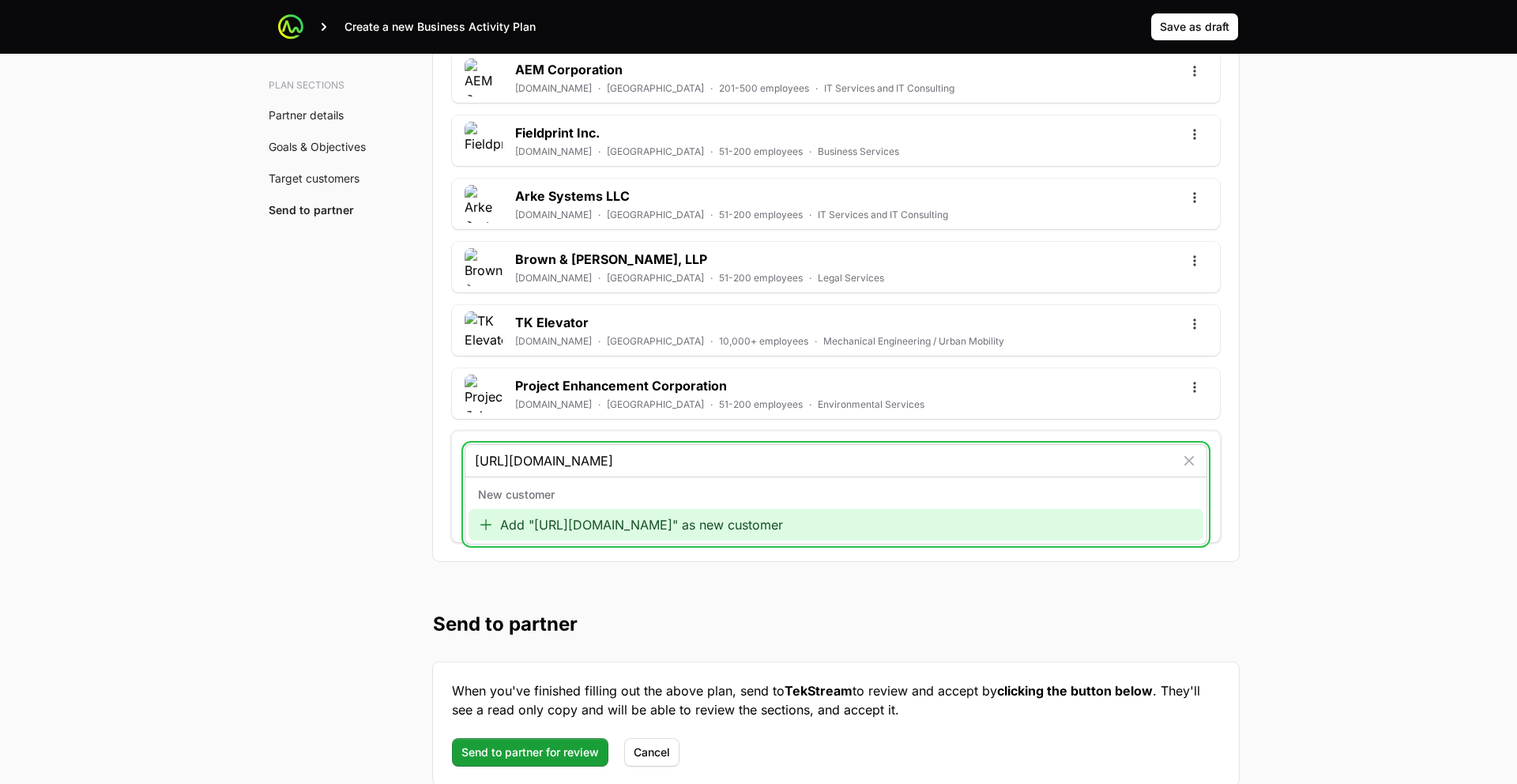
click at [612, 518] on div "Add "http://www.infostructures.com" as new customer" at bounding box center [835, 525] width 735 height 32
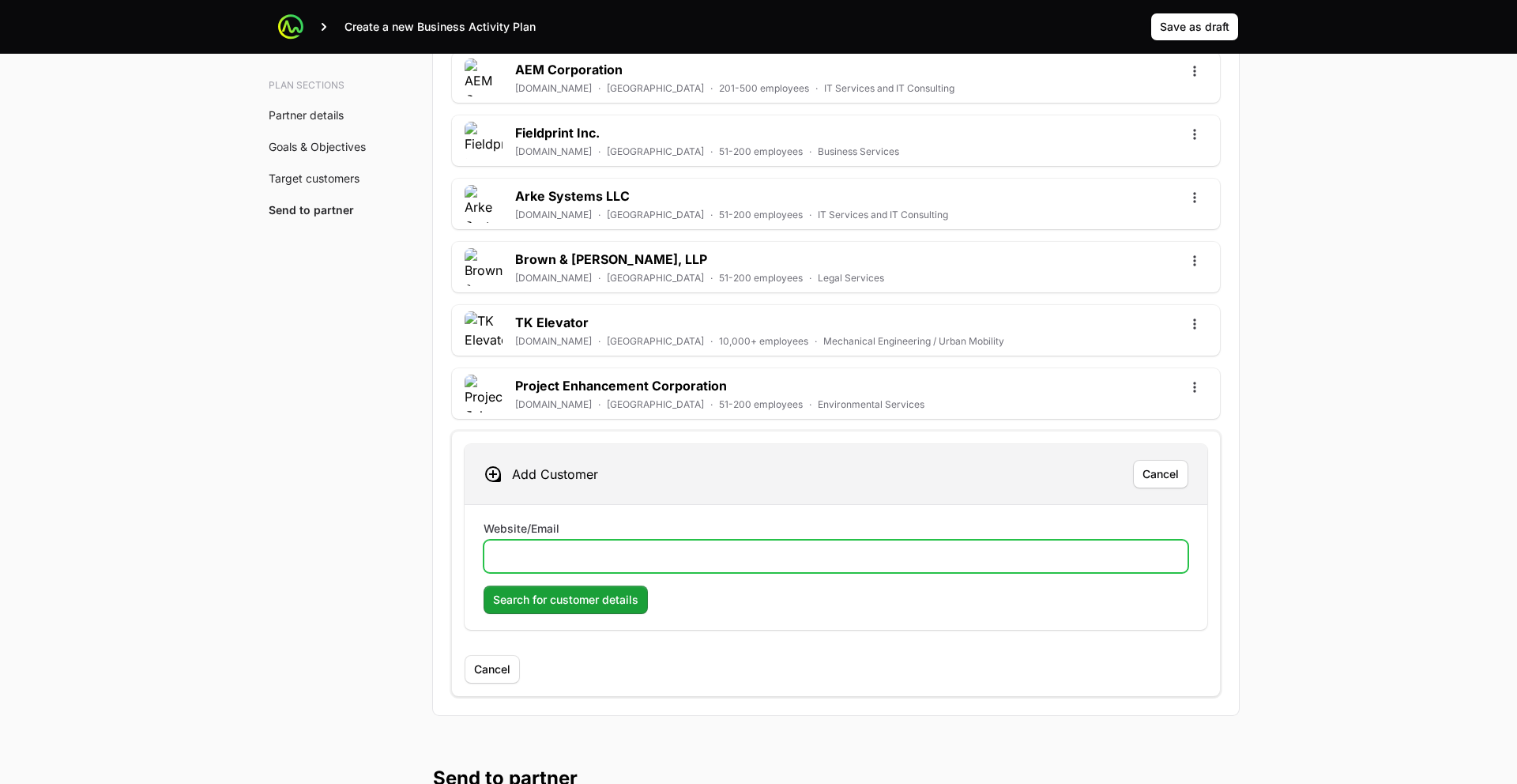
click at [616, 560] on input "Website/Email" at bounding box center [835, 557] width 684 height 19
paste input "http://www.infostructures.com"
type input "http://www.infostructures.com"
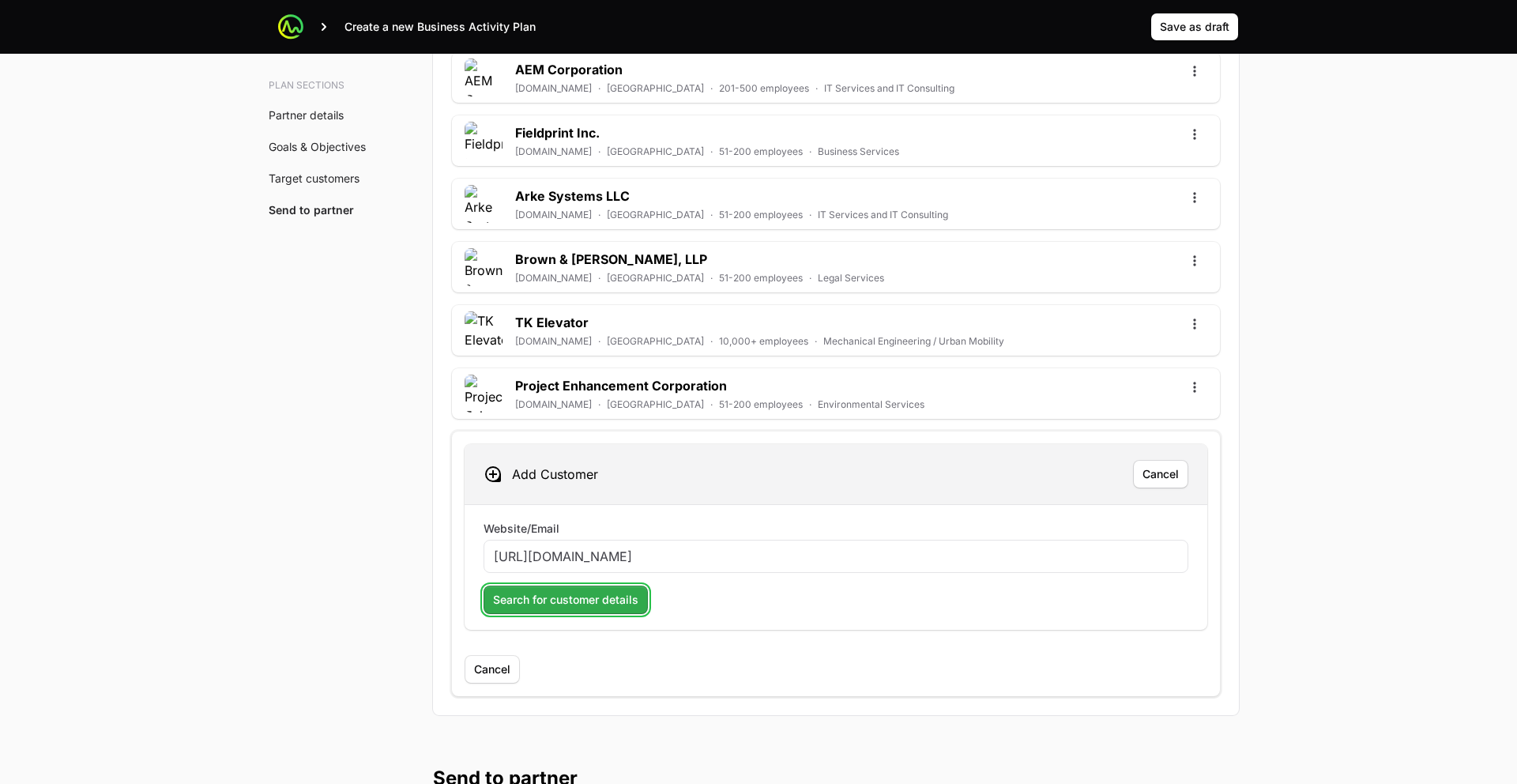
click at [571, 601] on span "Search for customer details" at bounding box center [565, 600] width 145 height 19
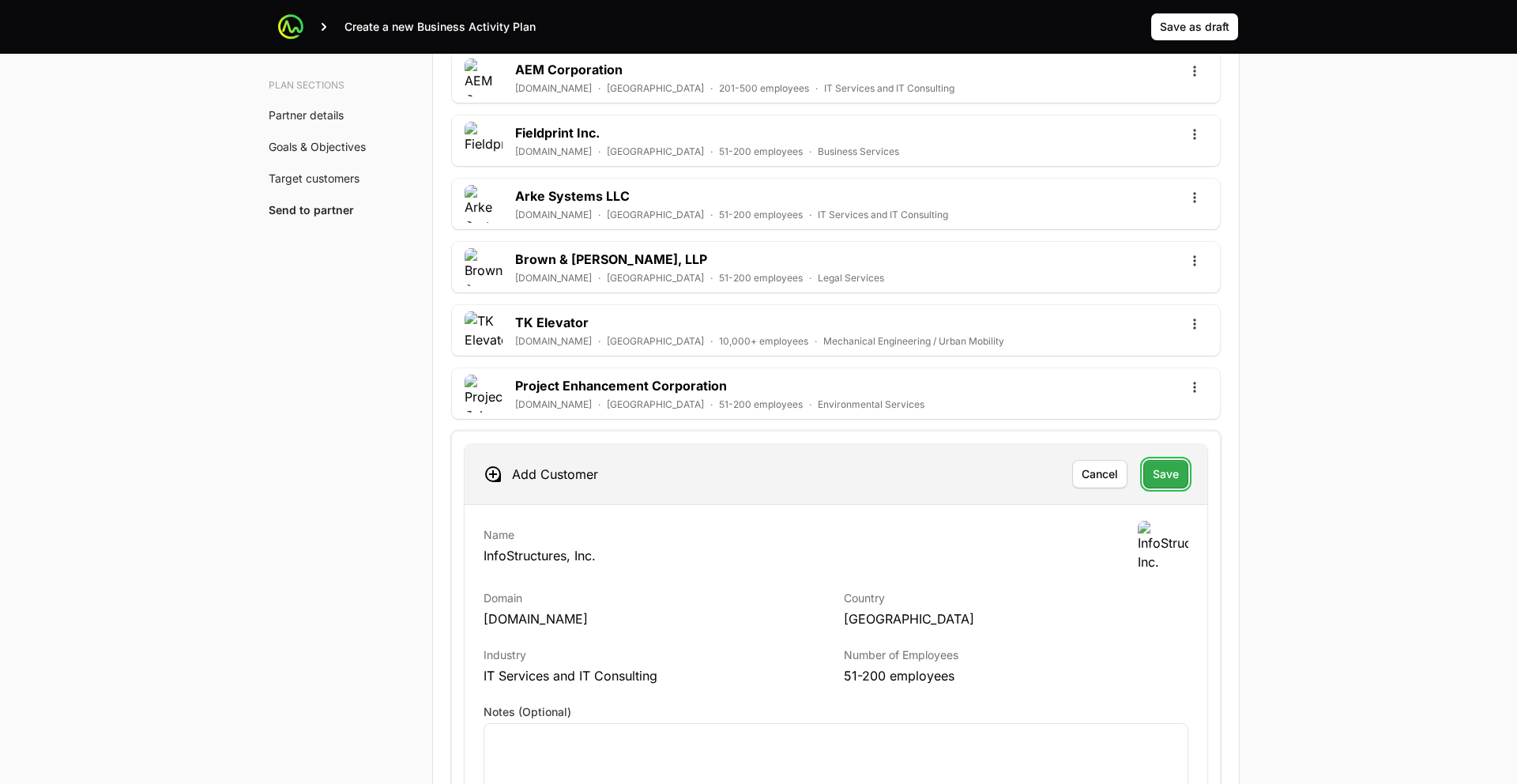
click at [1155, 475] on span "Save" at bounding box center [1166, 474] width 26 height 19
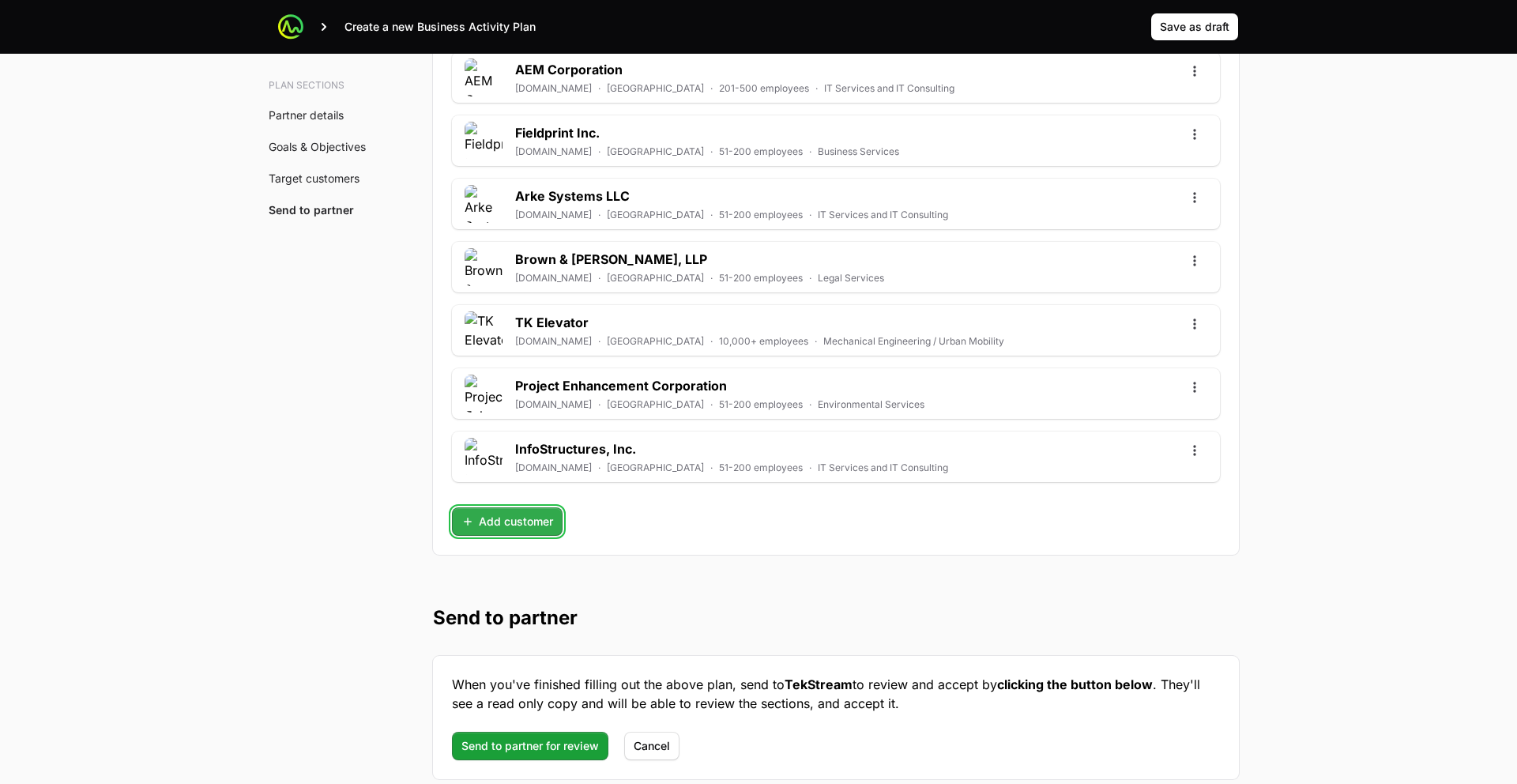
click at [509, 510] on button "Add customer" at bounding box center [507, 521] width 110 height 28
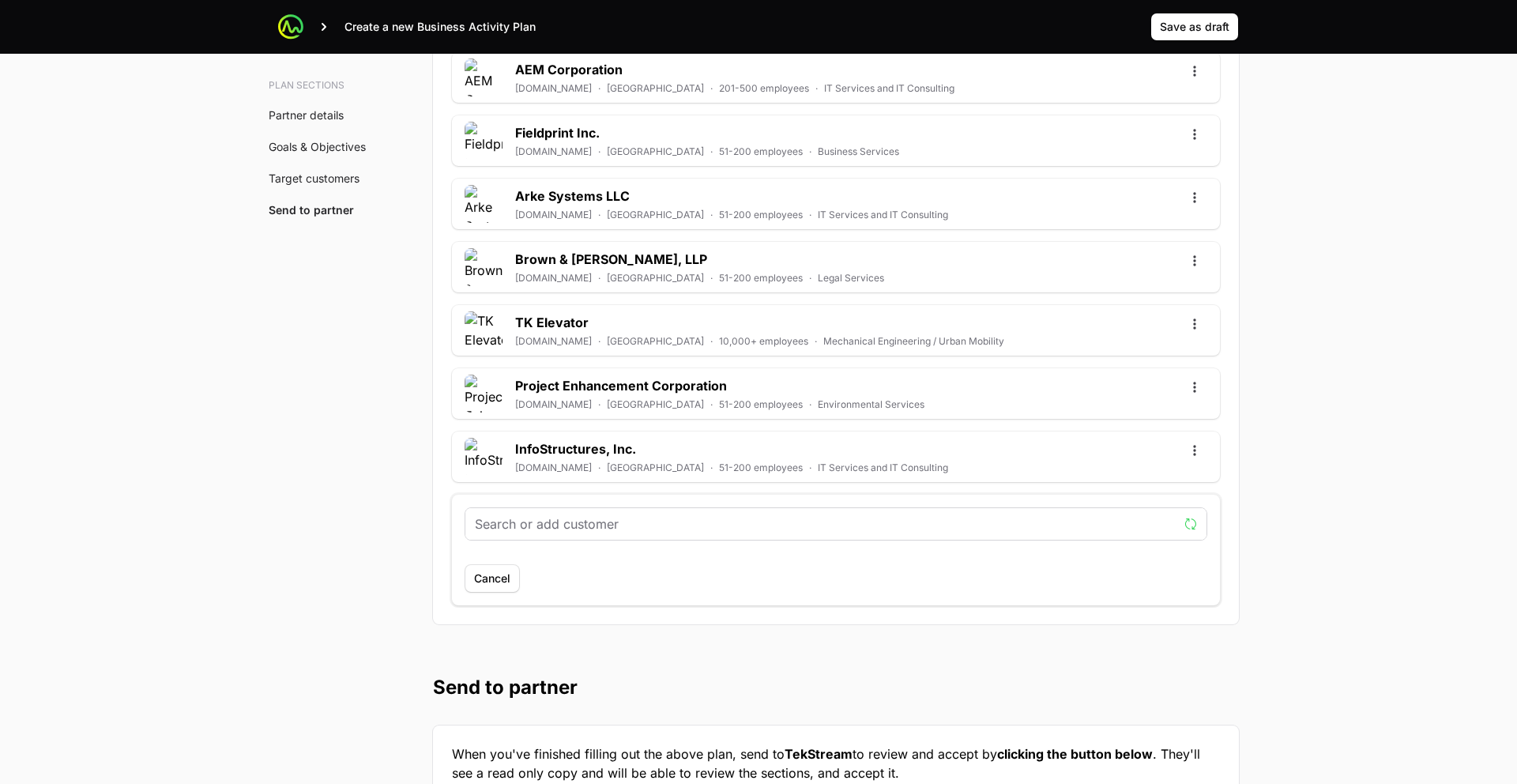
click at [515, 529] on input "text" at bounding box center [827, 524] width 703 height 19
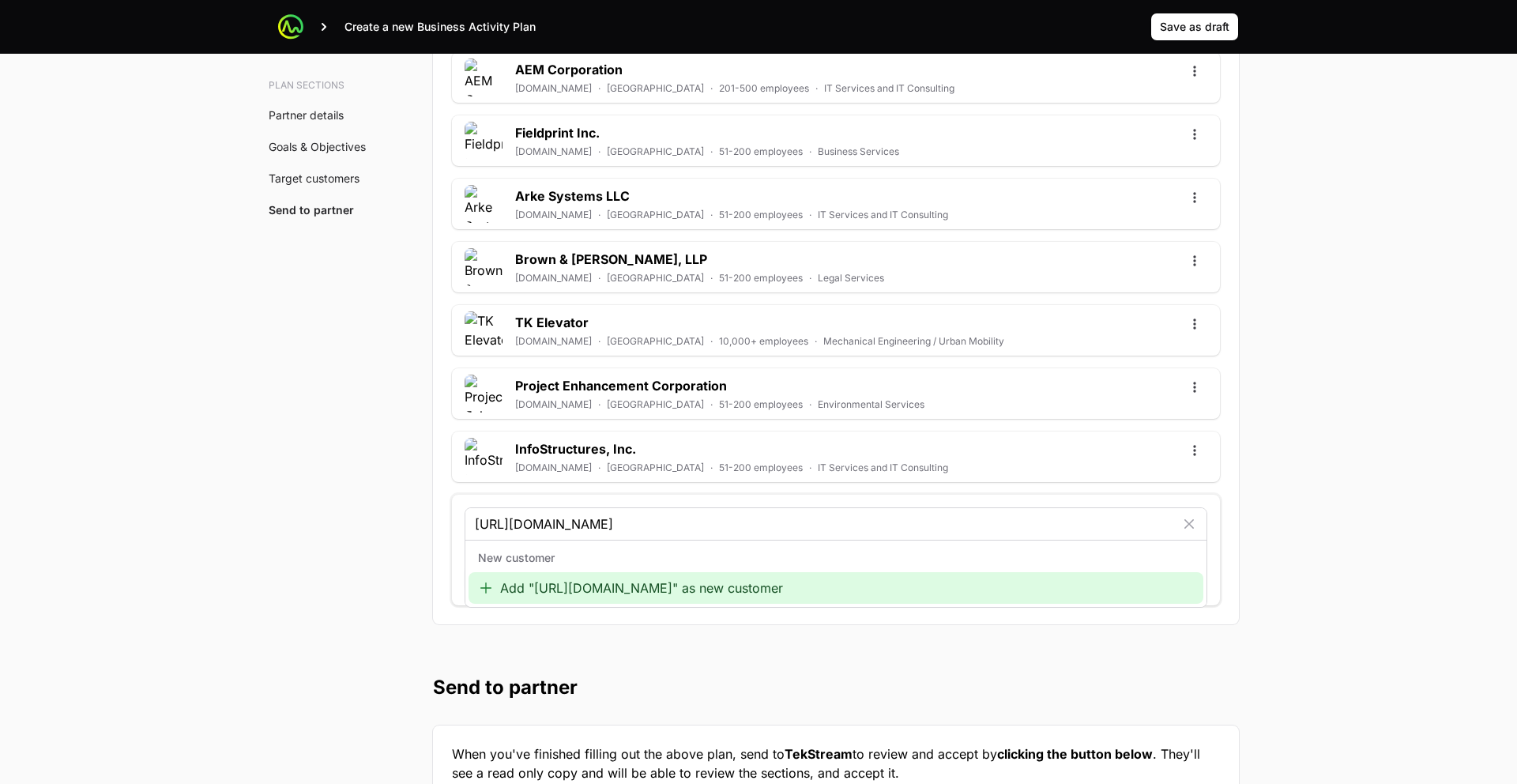
type input "http://www.rgcx.com/about"
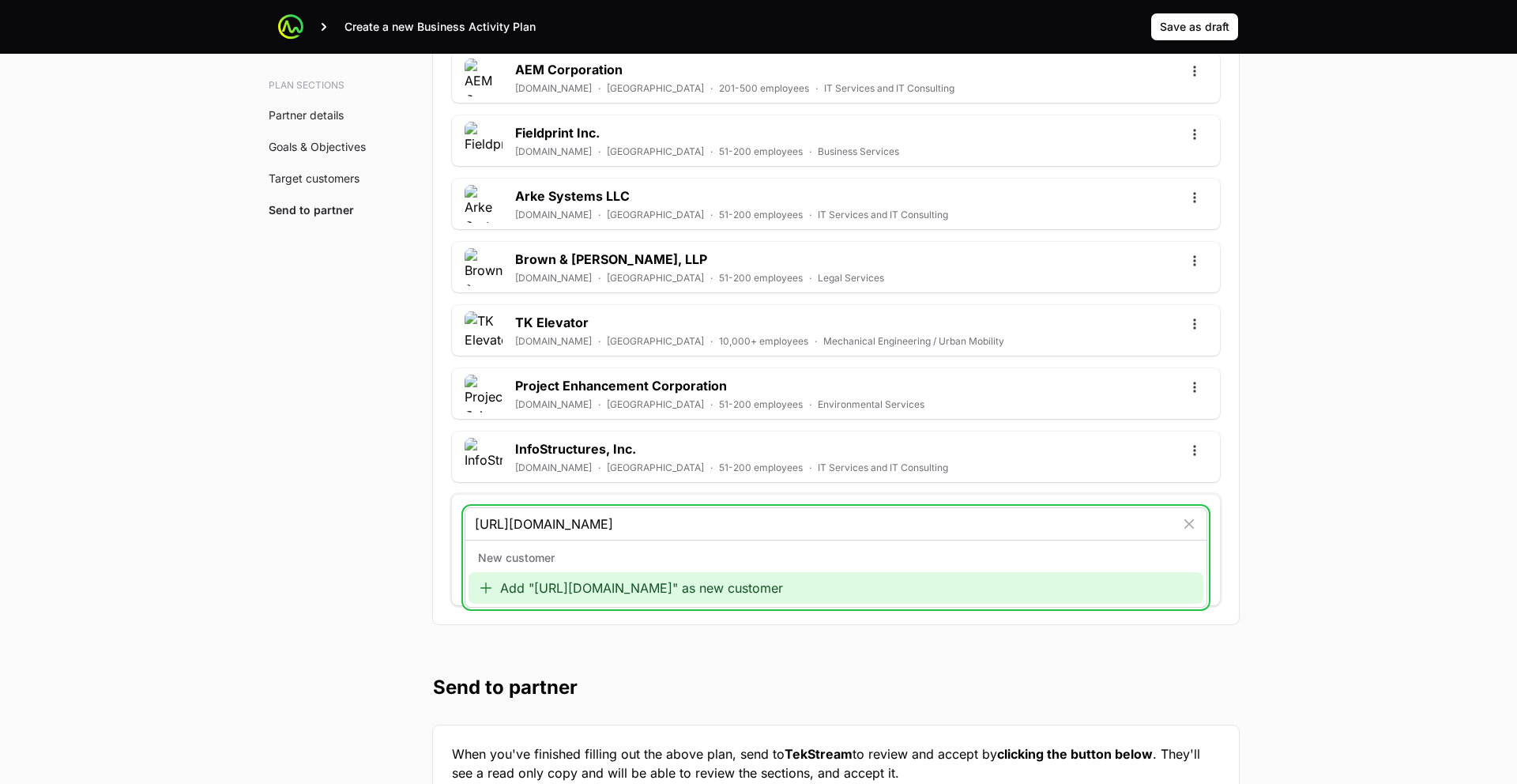
click at [645, 587] on div "Add "http://www.rgcx.com/about" as new customer" at bounding box center [835, 588] width 735 height 32
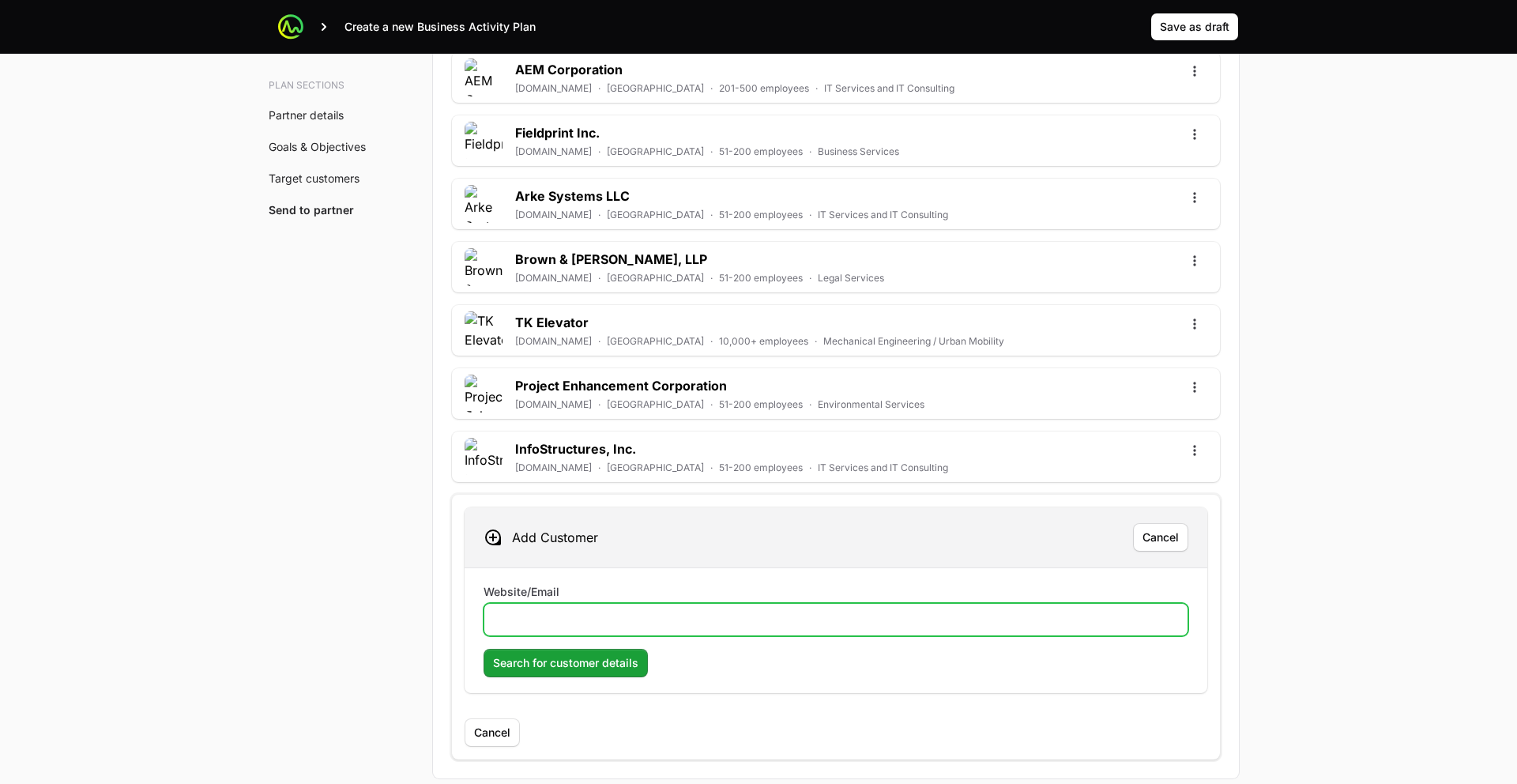
click at [634, 615] on input "Website/Email" at bounding box center [835, 619] width 684 height 19
paste input "http://www.rgcx.com/about"
type input "http://www.rgcx.com/about"
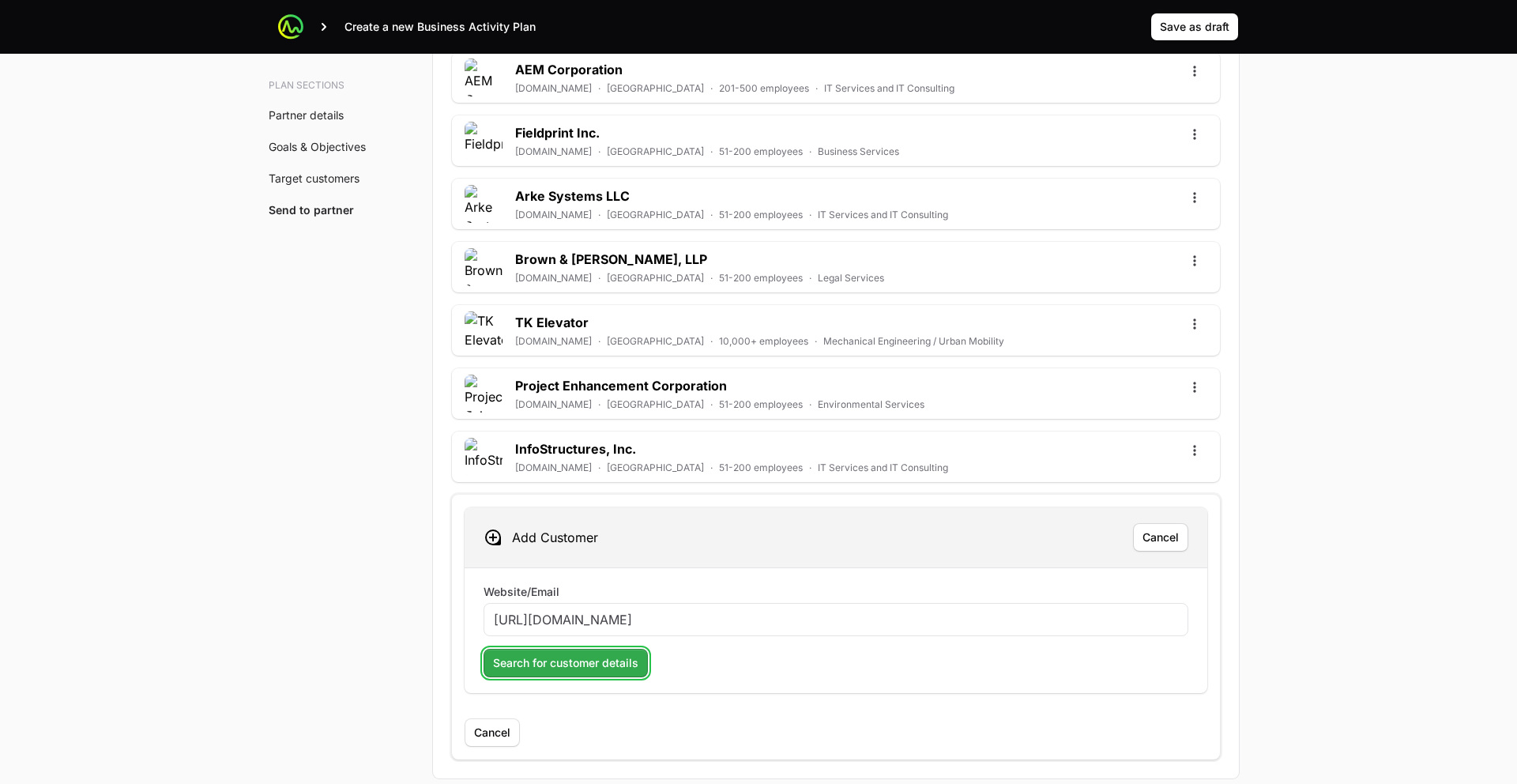
drag, startPoint x: 598, startPoint y: 659, endPoint x: 604, endPoint y: 651, distance: 10.0
click at [597, 660] on span "Search for customer details" at bounding box center [565, 663] width 145 height 19
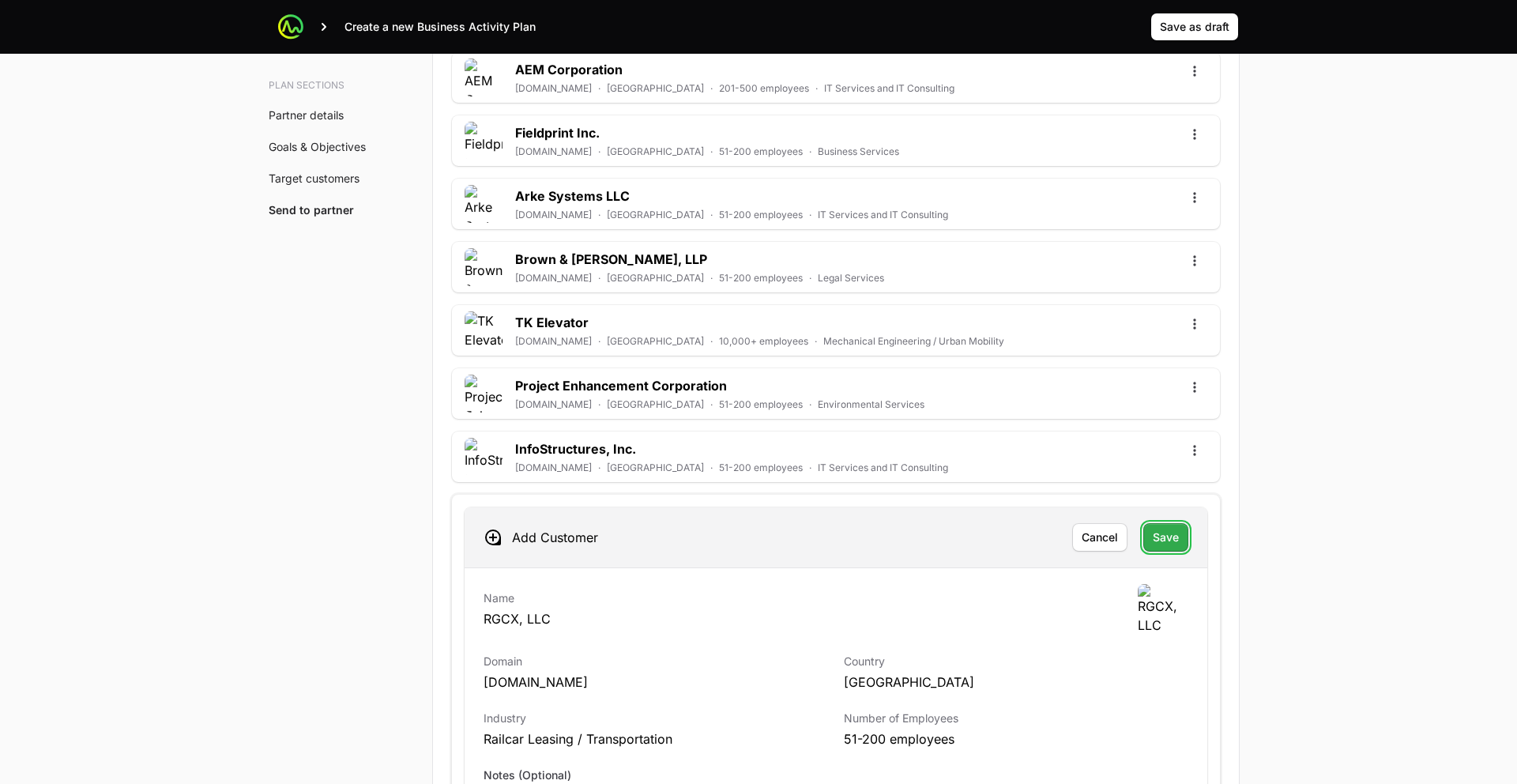
click at [1161, 526] on button "Save" at bounding box center [1166, 536] width 46 height 28
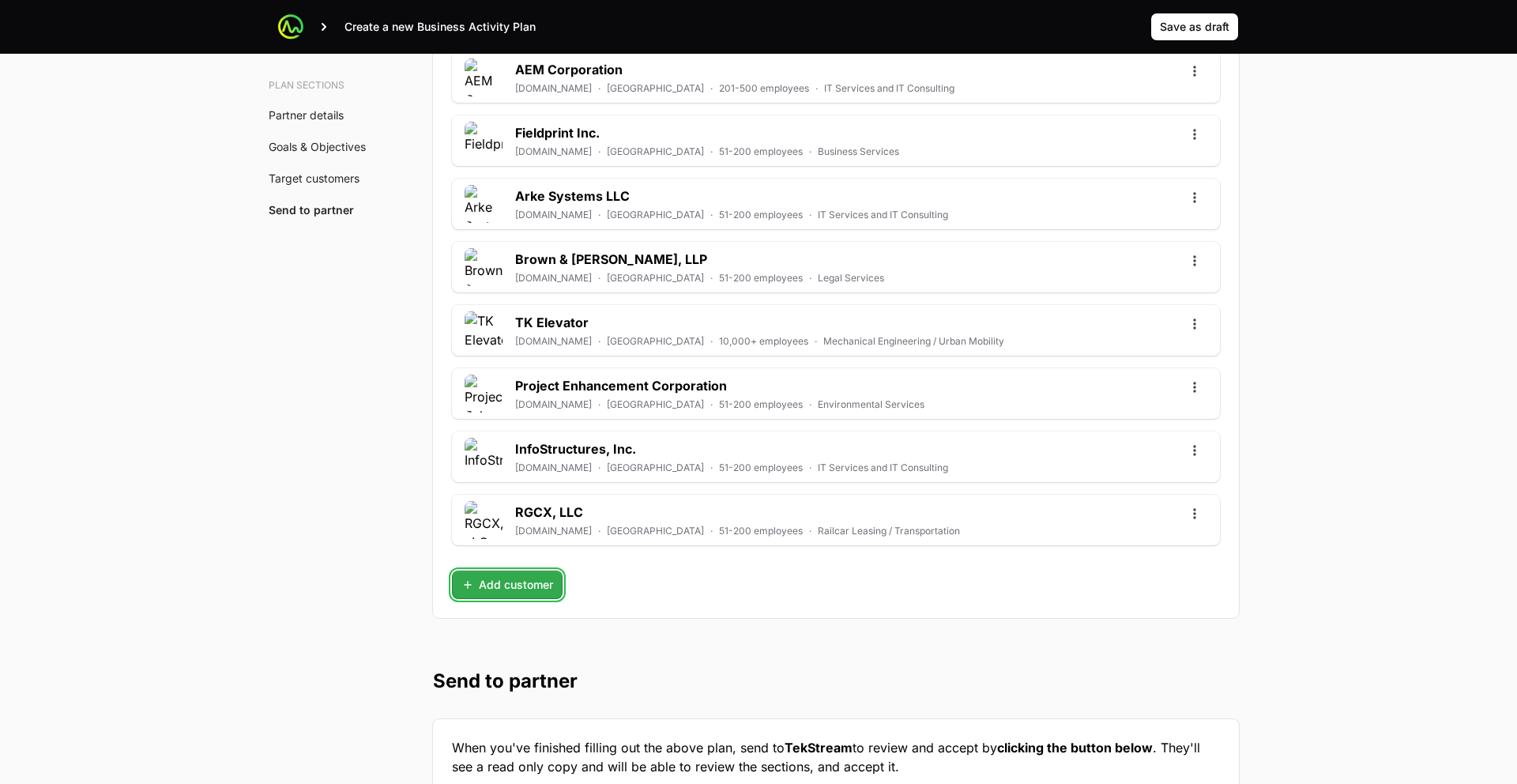
click at [498, 589] on span "Add customer" at bounding box center [507, 585] width 92 height 19
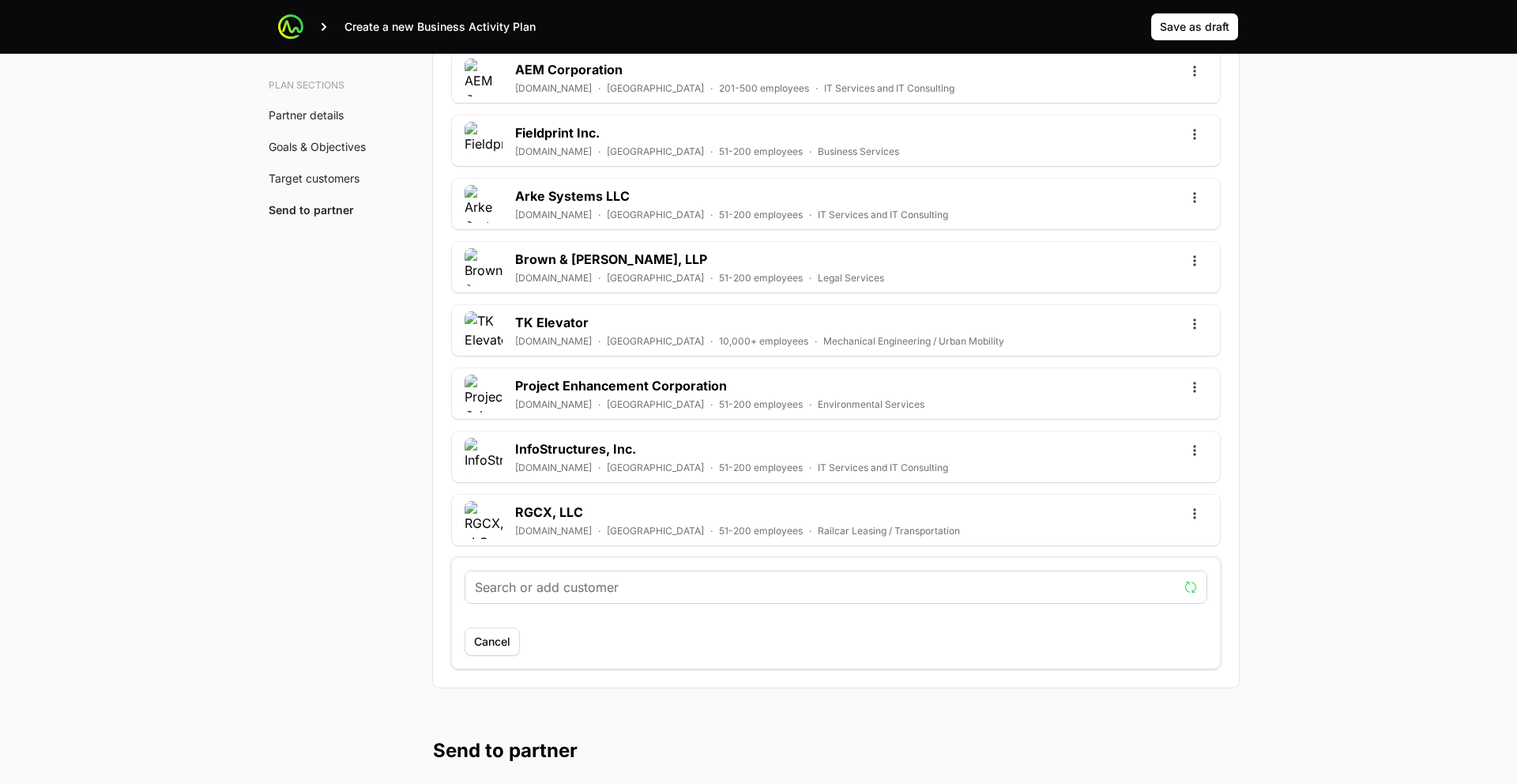
click at [518, 591] on input "text" at bounding box center [827, 588] width 703 height 19
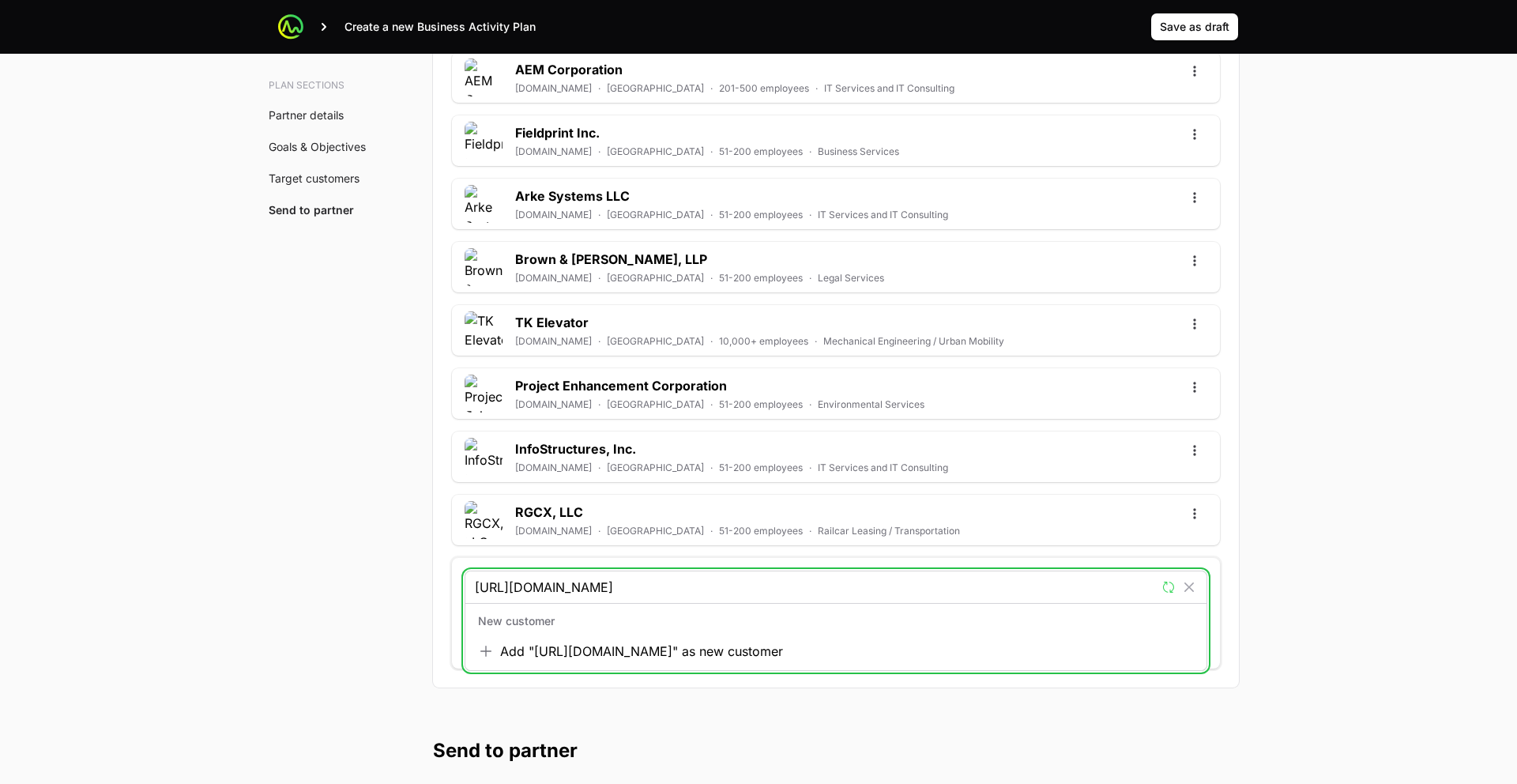
click at [598, 593] on input "http://www.rgcx.com/about" at bounding box center [816, 588] width 682 height 19
click at [598, 593] on input "http://www.rgcx.com/about" at bounding box center [825, 588] width 700 height 19
paste input "s://tridentresearch.com/"
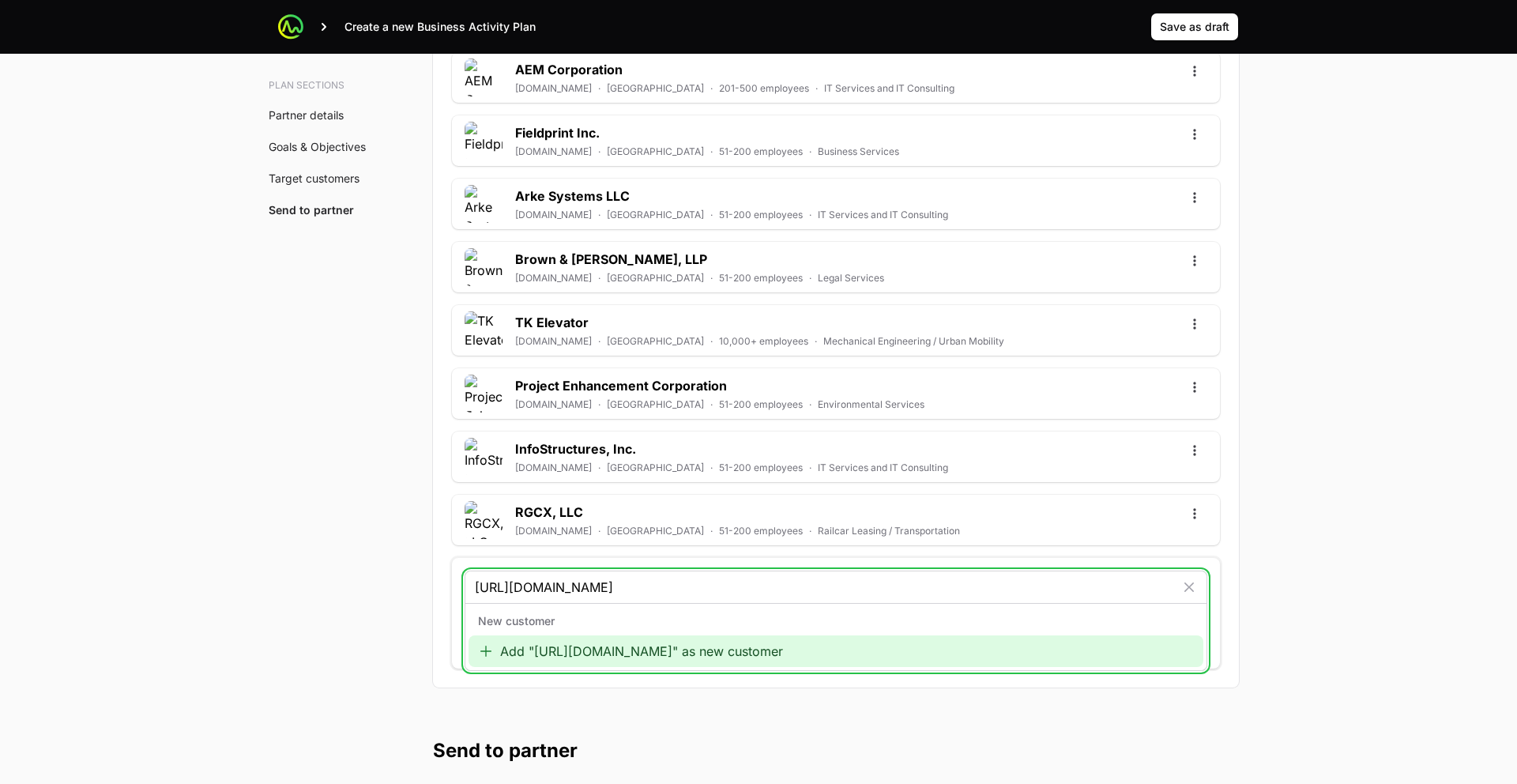
type input "https://tridentresearch.com/"
click at [592, 648] on div "Add "https://tridentresearch.com/" as new customer" at bounding box center [835, 650] width 735 height 32
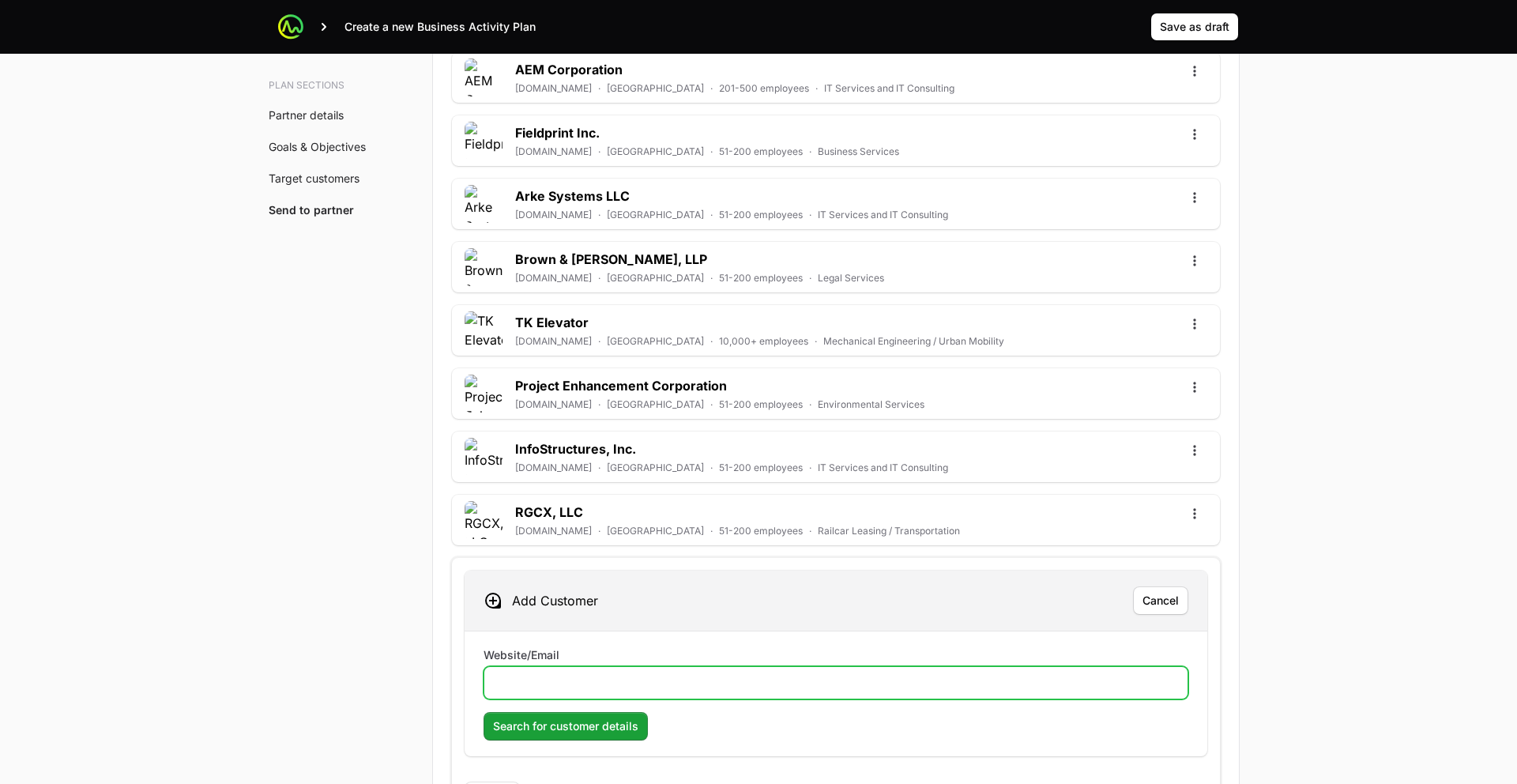
click at [561, 675] on input "Website/Email" at bounding box center [835, 682] width 684 height 19
paste input "https://tridentresearch.com/"
type input "https://tridentresearch.com/"
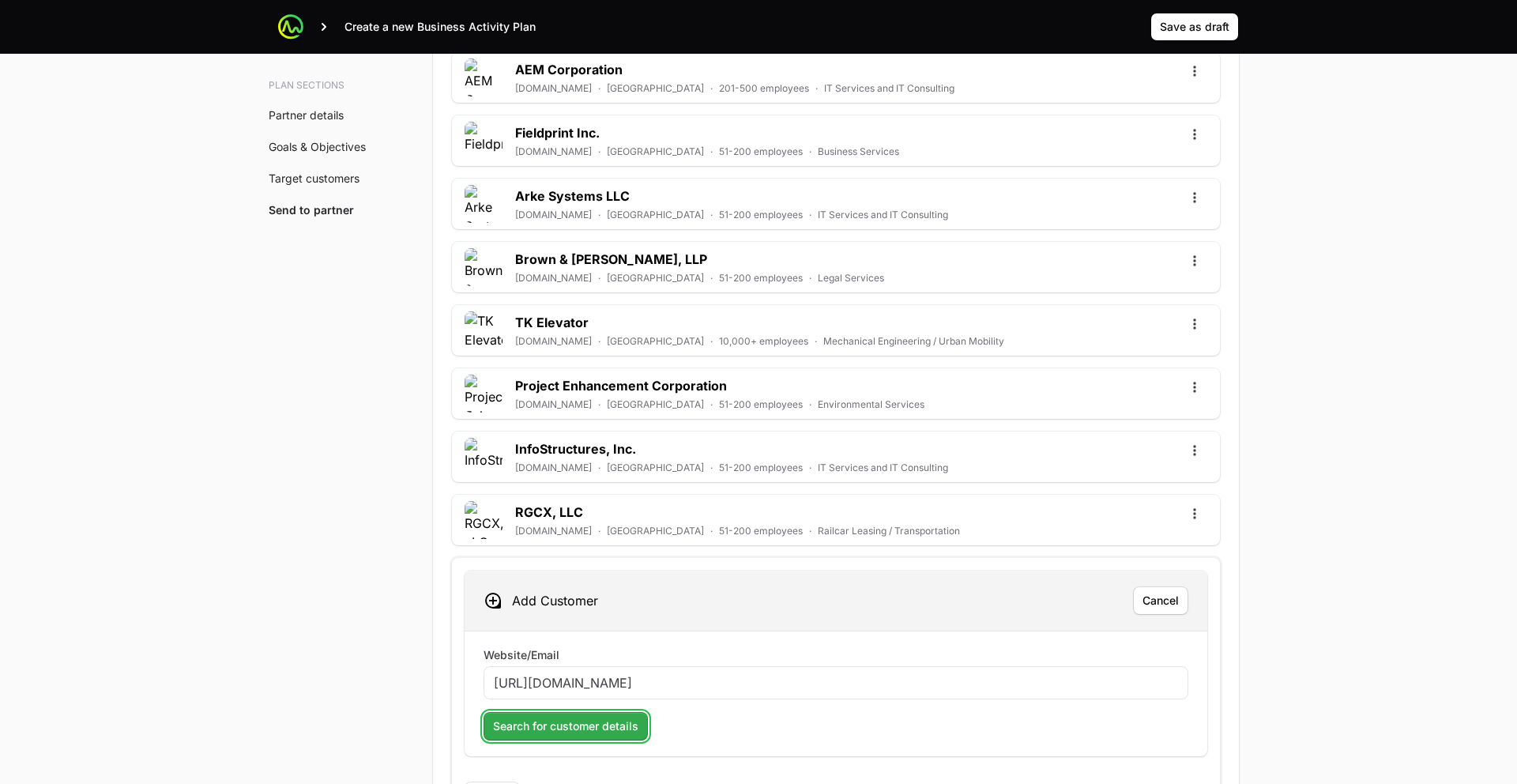
click at [548, 725] on span "Search for customer details" at bounding box center [565, 726] width 145 height 19
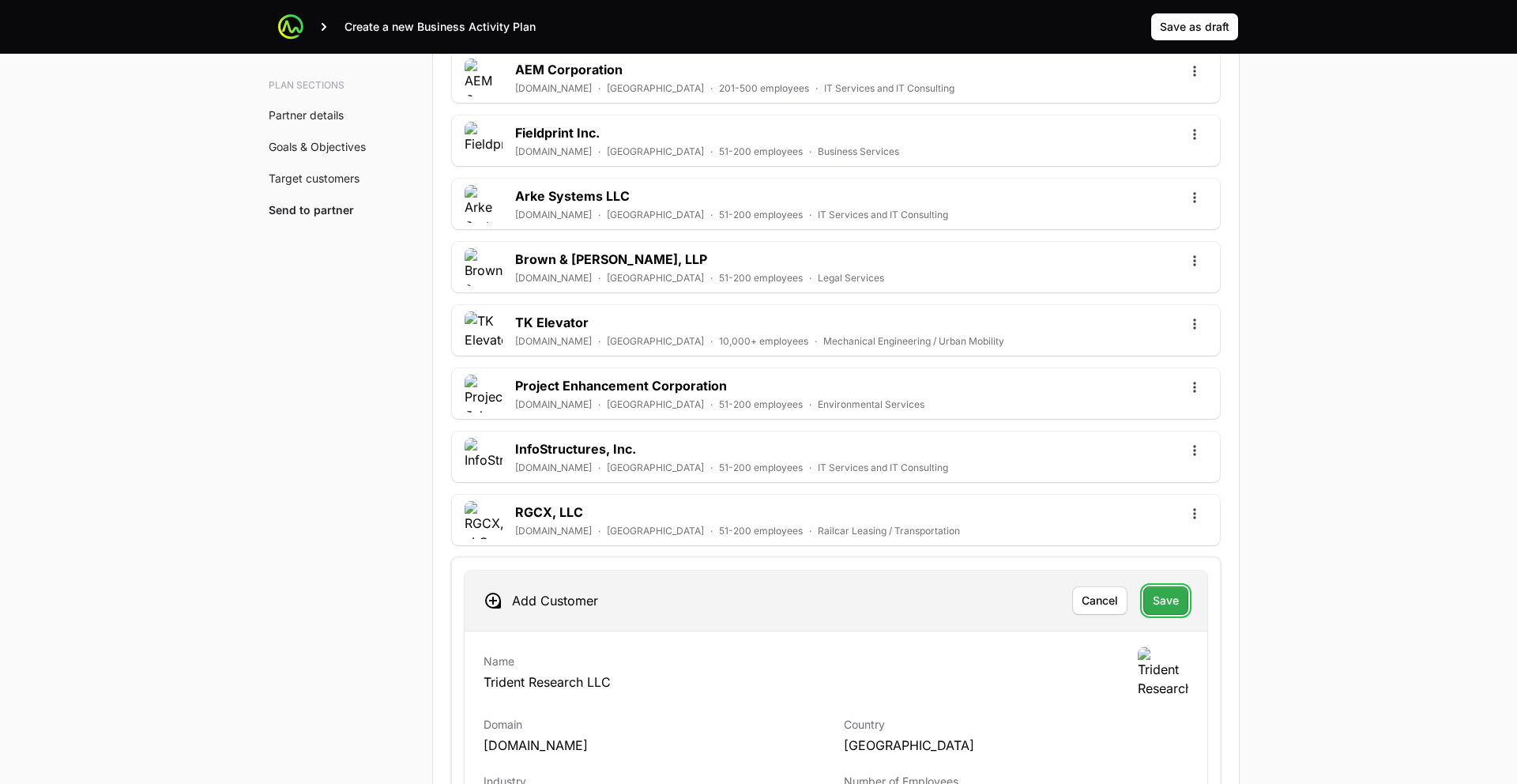
click at [1154, 596] on span "Save" at bounding box center [1166, 601] width 26 height 19
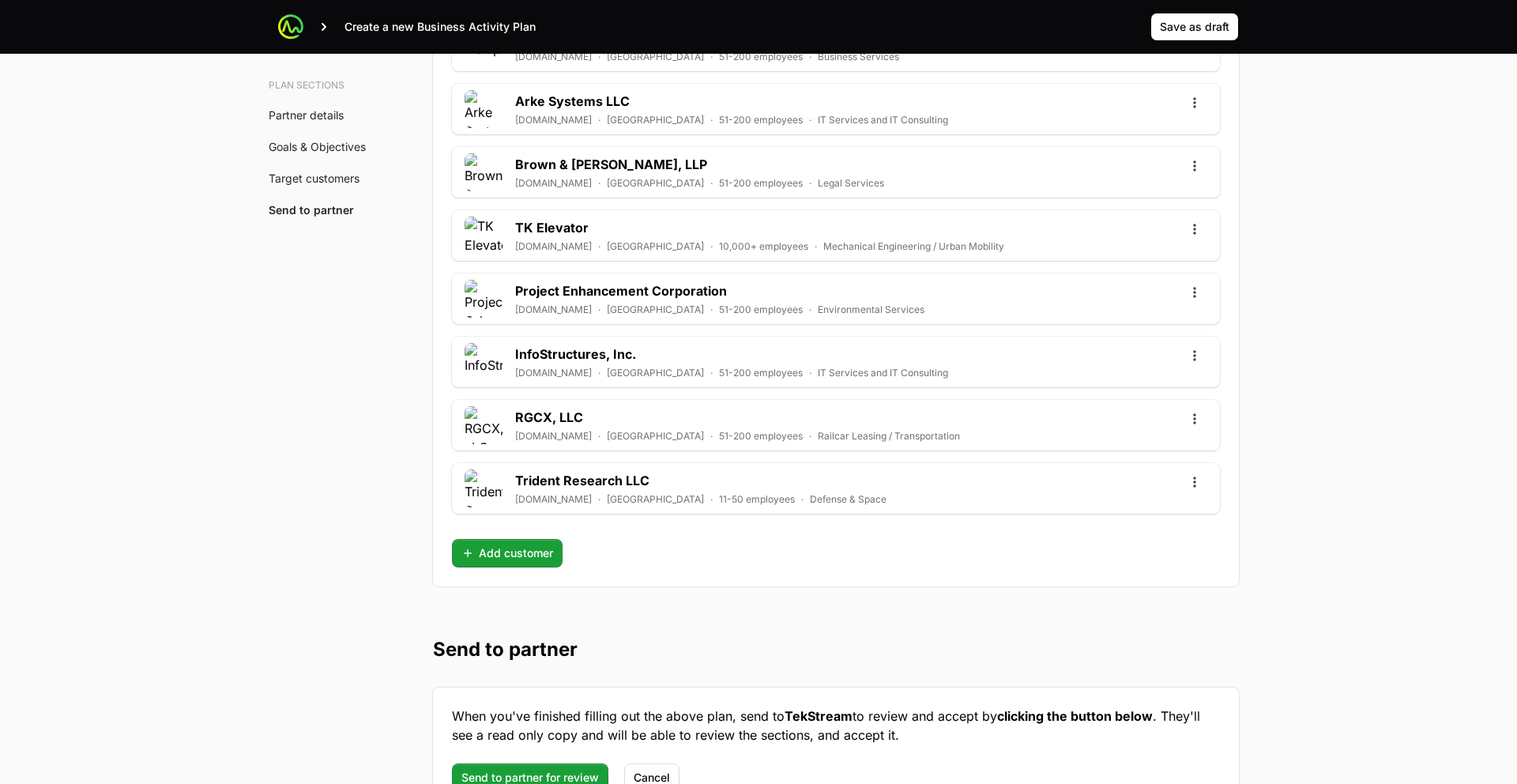
scroll to position [5001, 0]
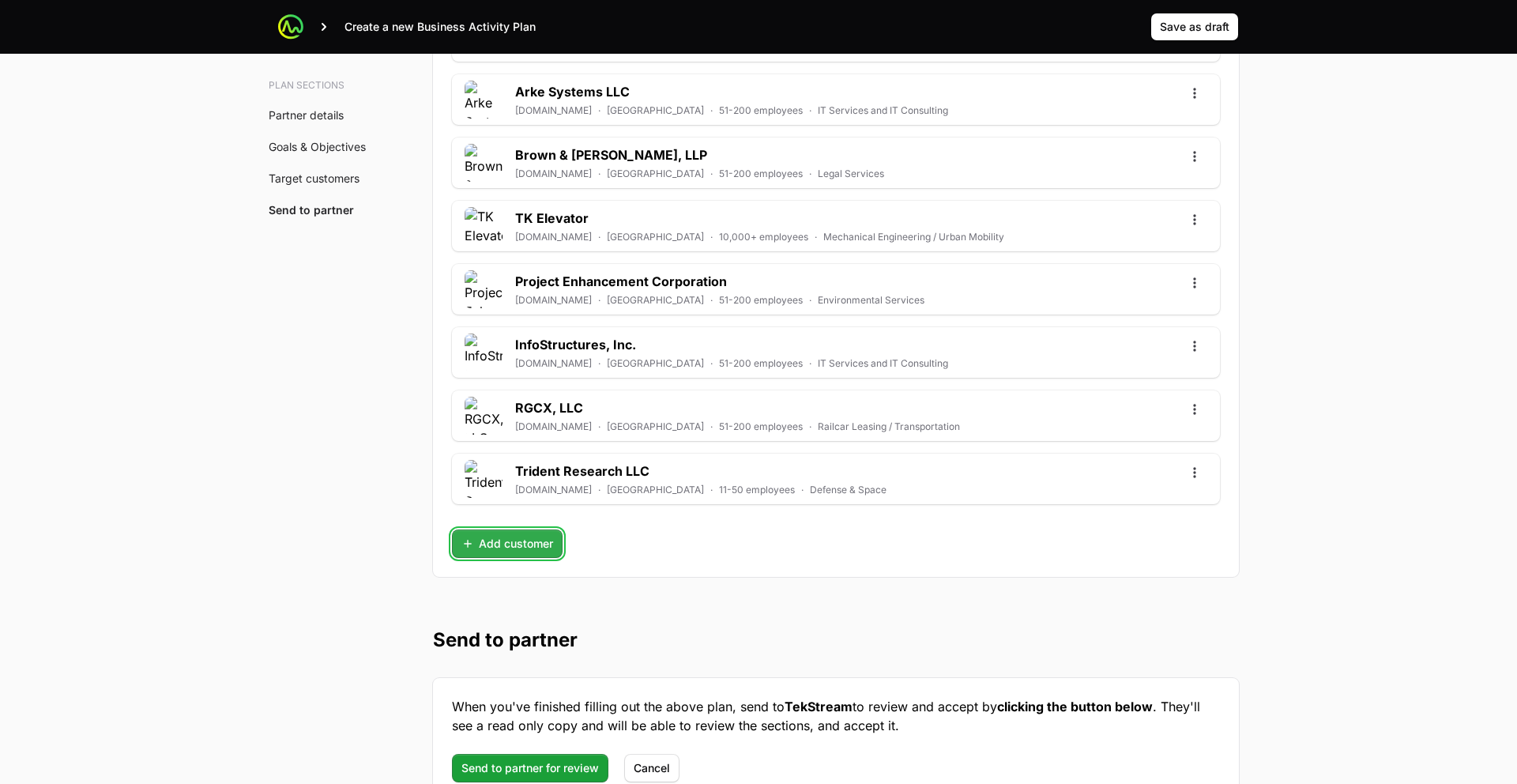
click at [519, 553] on span "Add customer" at bounding box center [507, 544] width 92 height 19
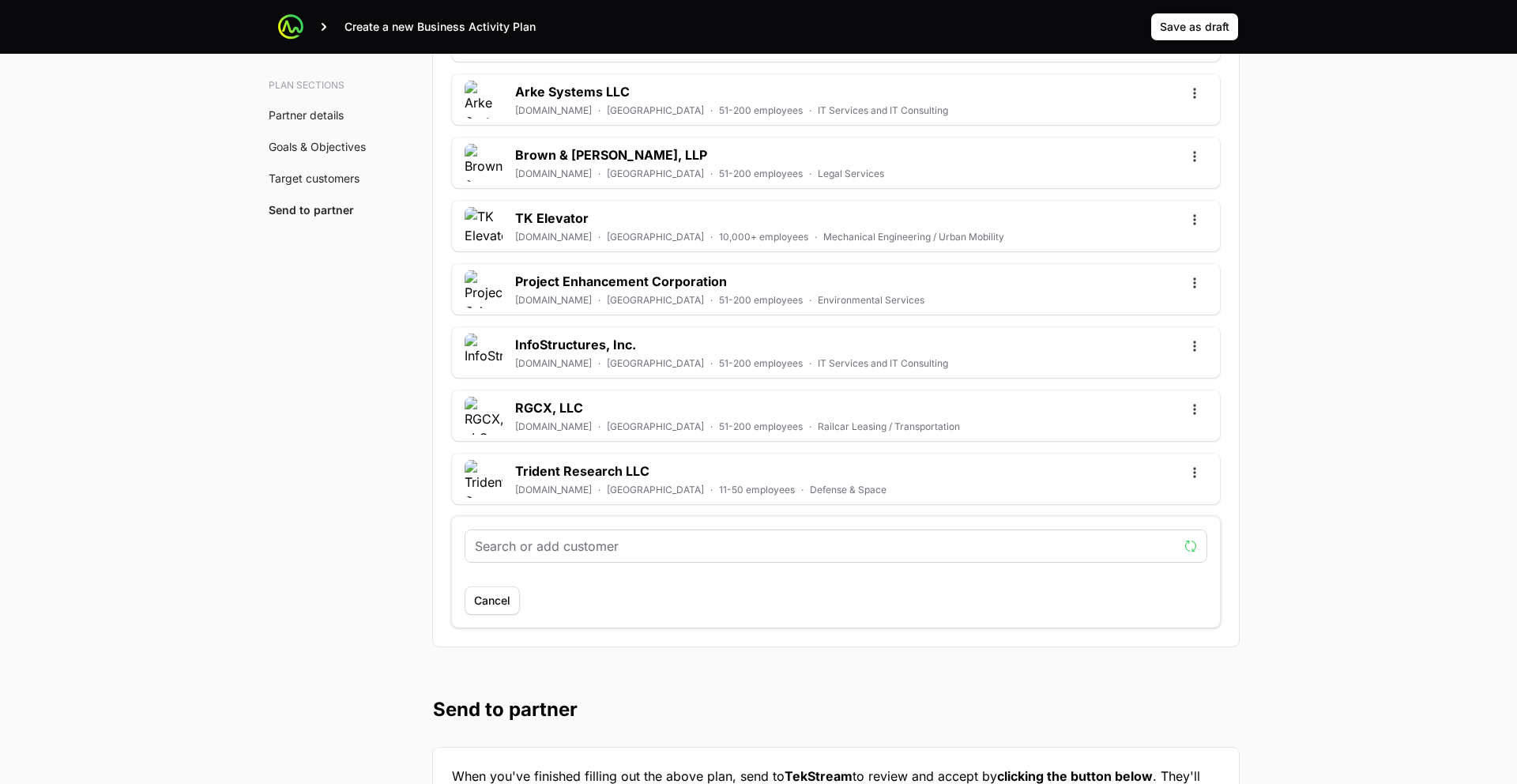
click at [520, 554] on input "text" at bounding box center [827, 546] width 703 height 19
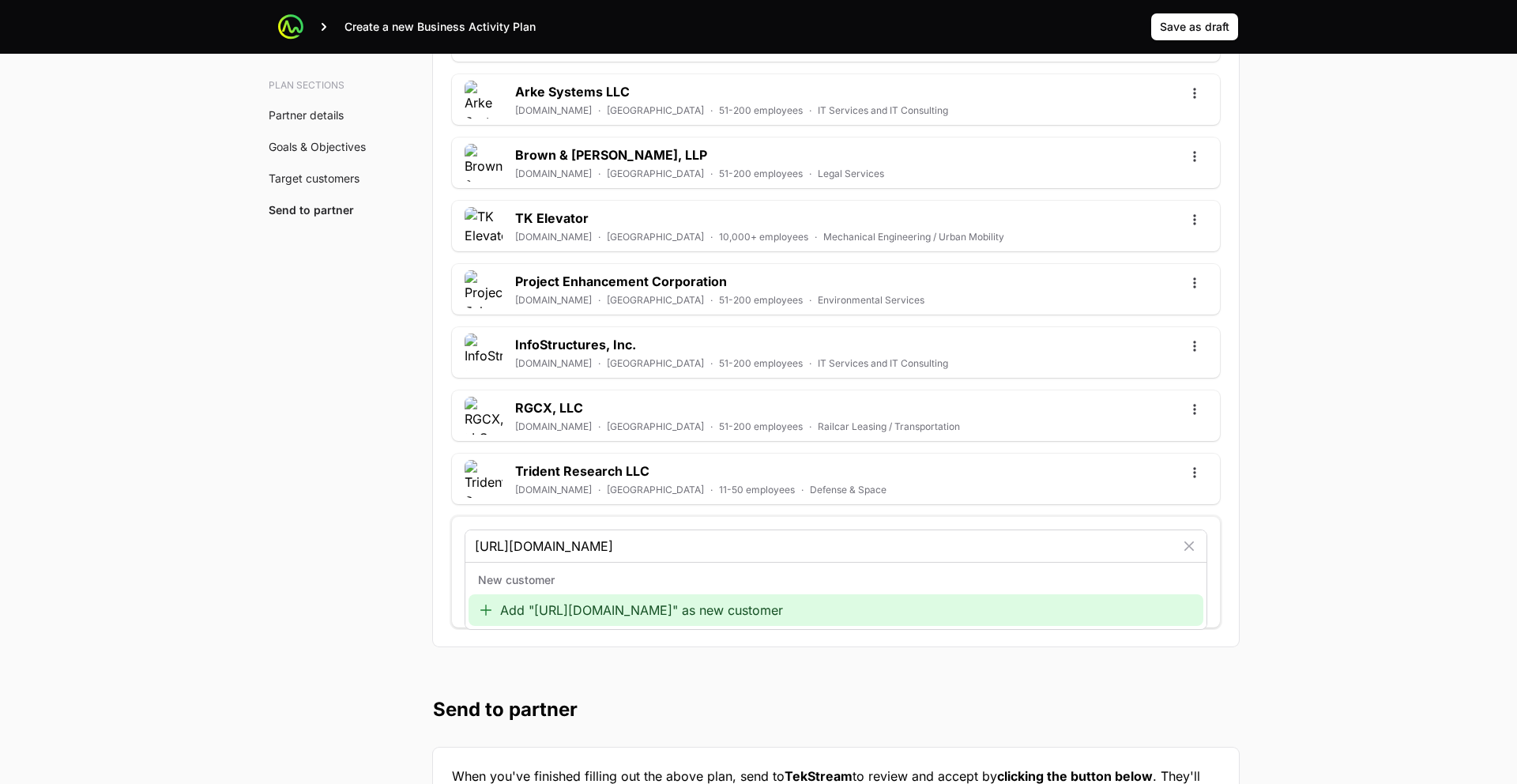
type input "https://www.hearttoheart.org/"
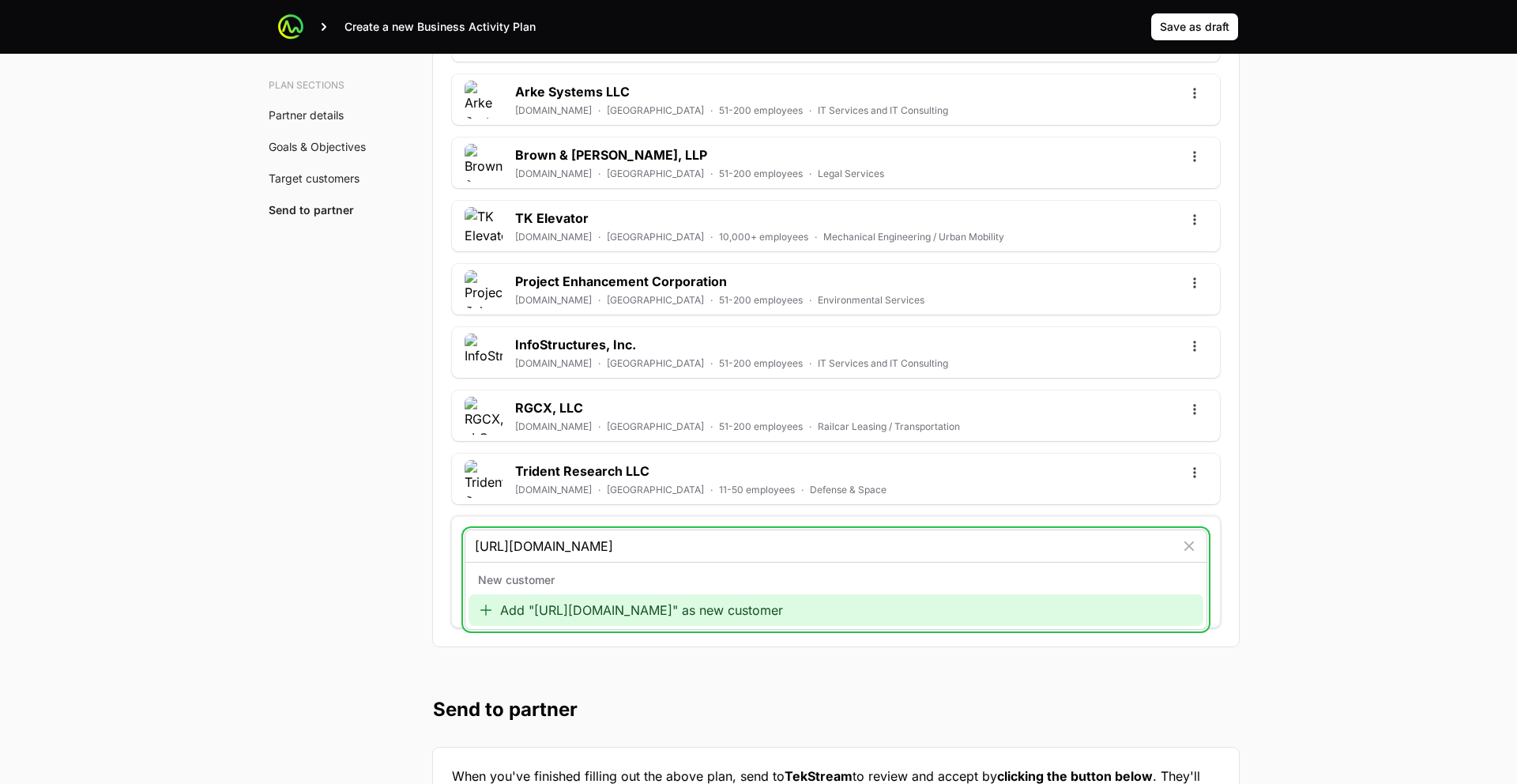
click at [567, 612] on div "Add "https://www.hearttoheart.org/" as new customer" at bounding box center [835, 610] width 735 height 32
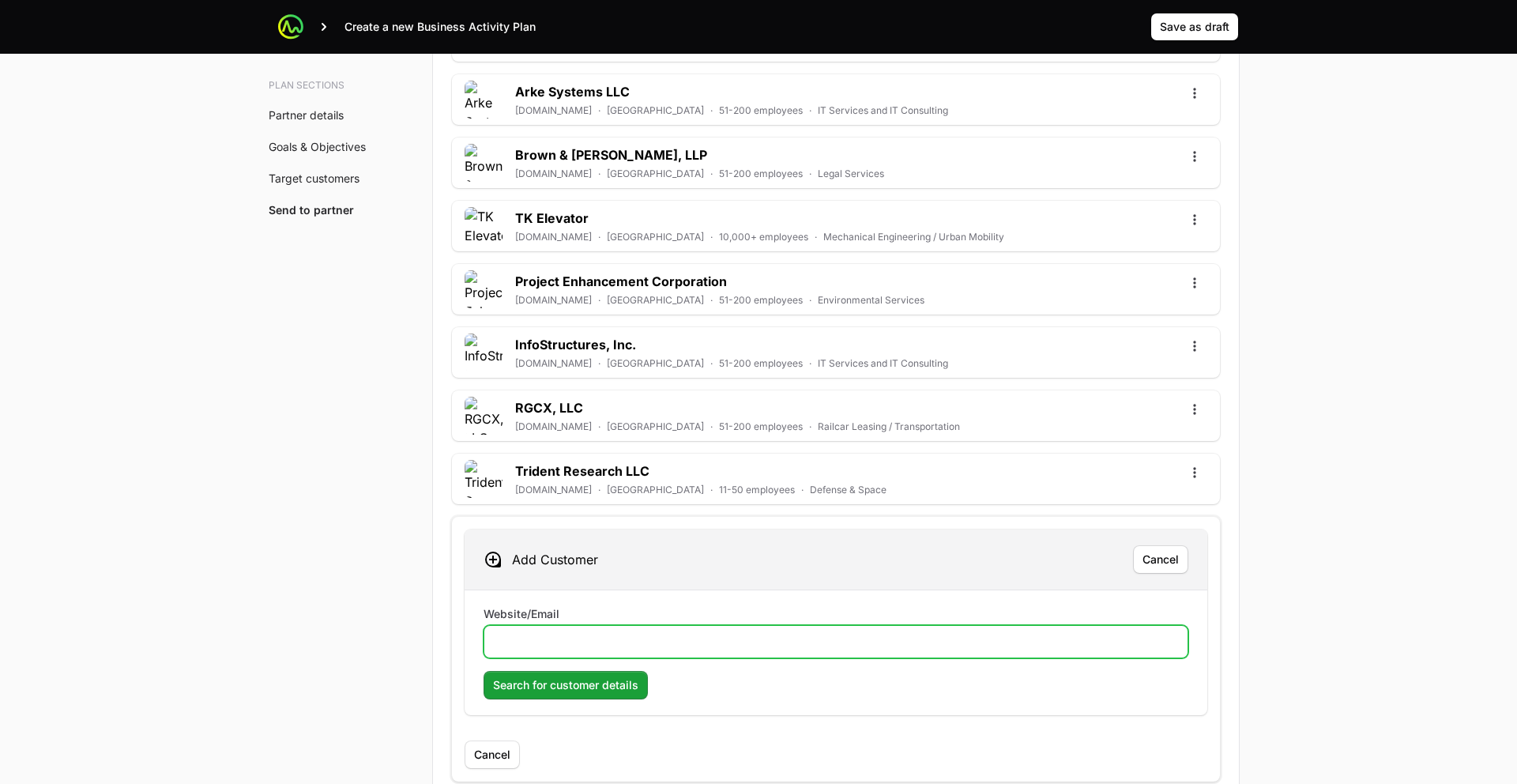
click at [555, 640] on input "Website/Email" at bounding box center [835, 642] width 684 height 19
paste input "https://www.hearttoheart.org/"
type input "https://www.hearttoheart.org/"
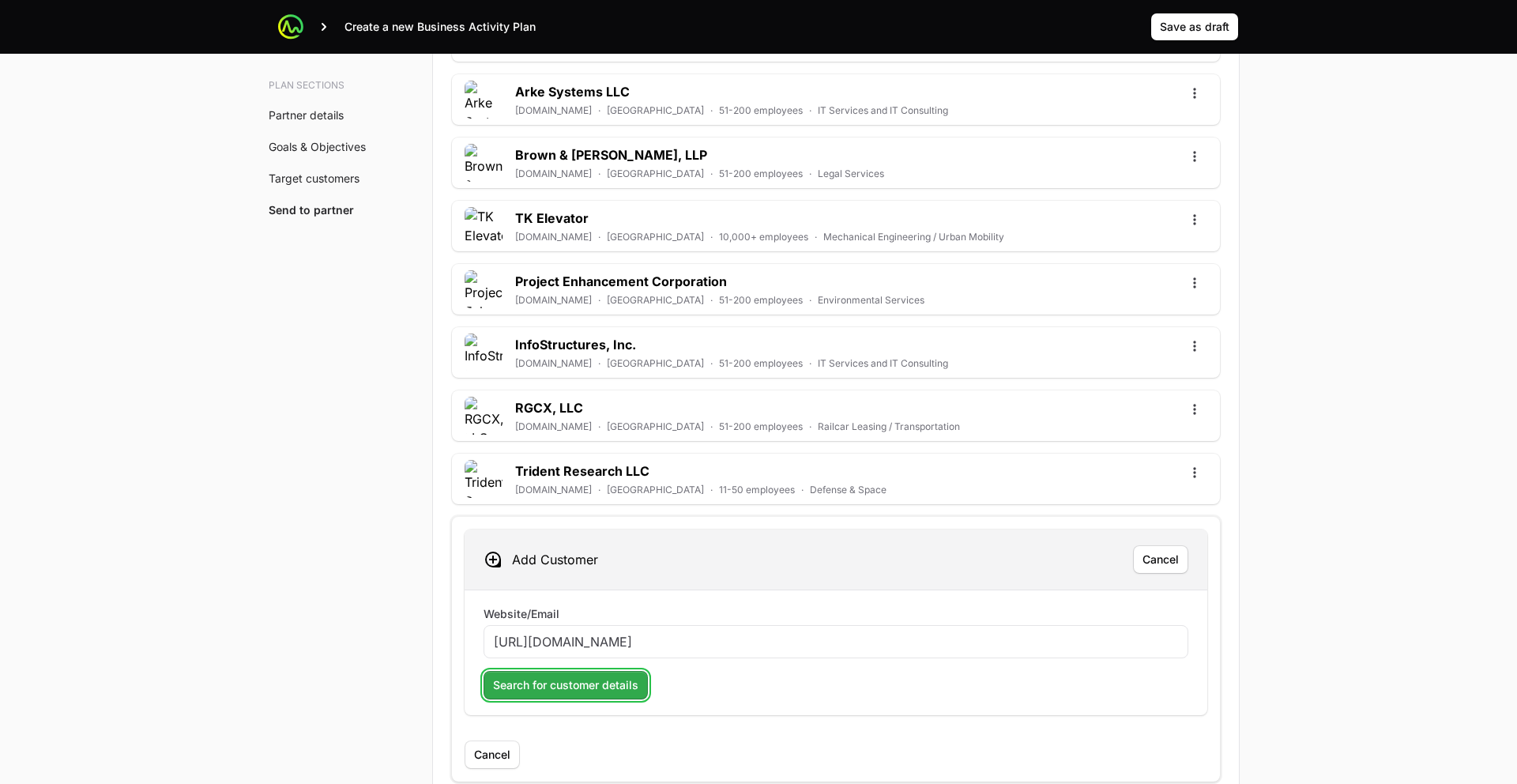
click at [540, 684] on span "Search for customer details" at bounding box center [565, 685] width 145 height 19
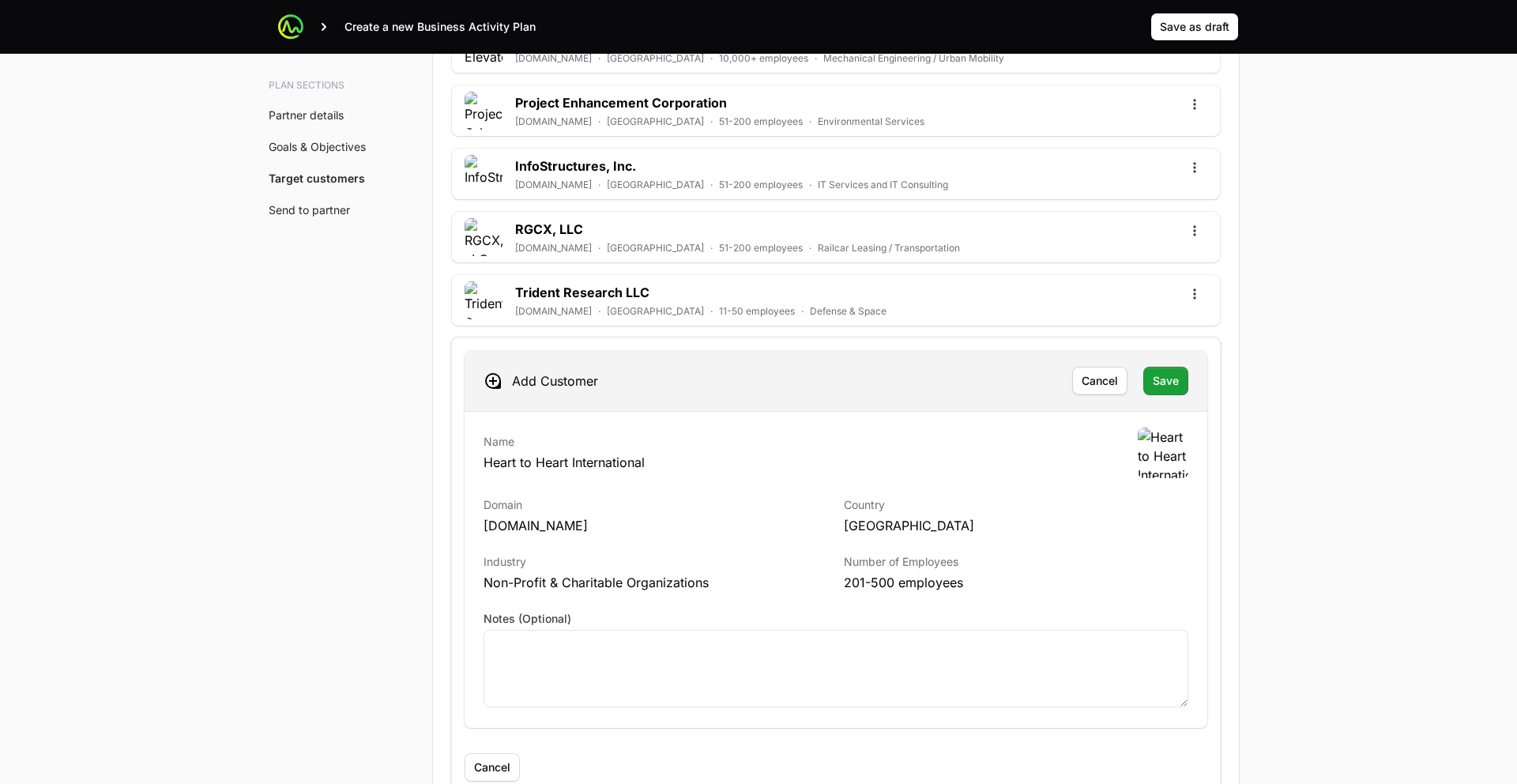
scroll to position [5177, 0]
click at [1159, 382] on span "Save" at bounding box center [1166, 384] width 26 height 19
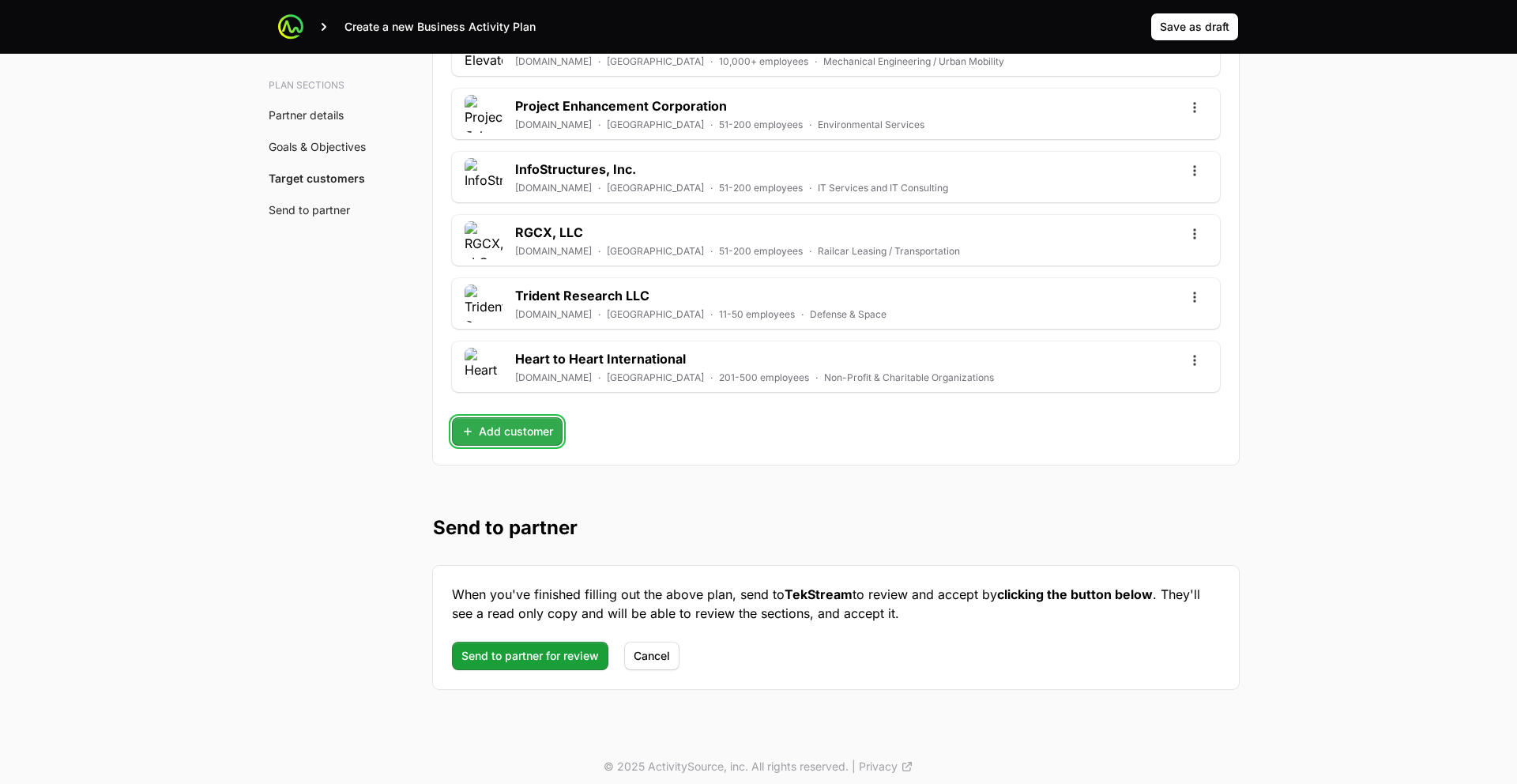
click at [527, 439] on span "Add customer" at bounding box center [507, 432] width 92 height 19
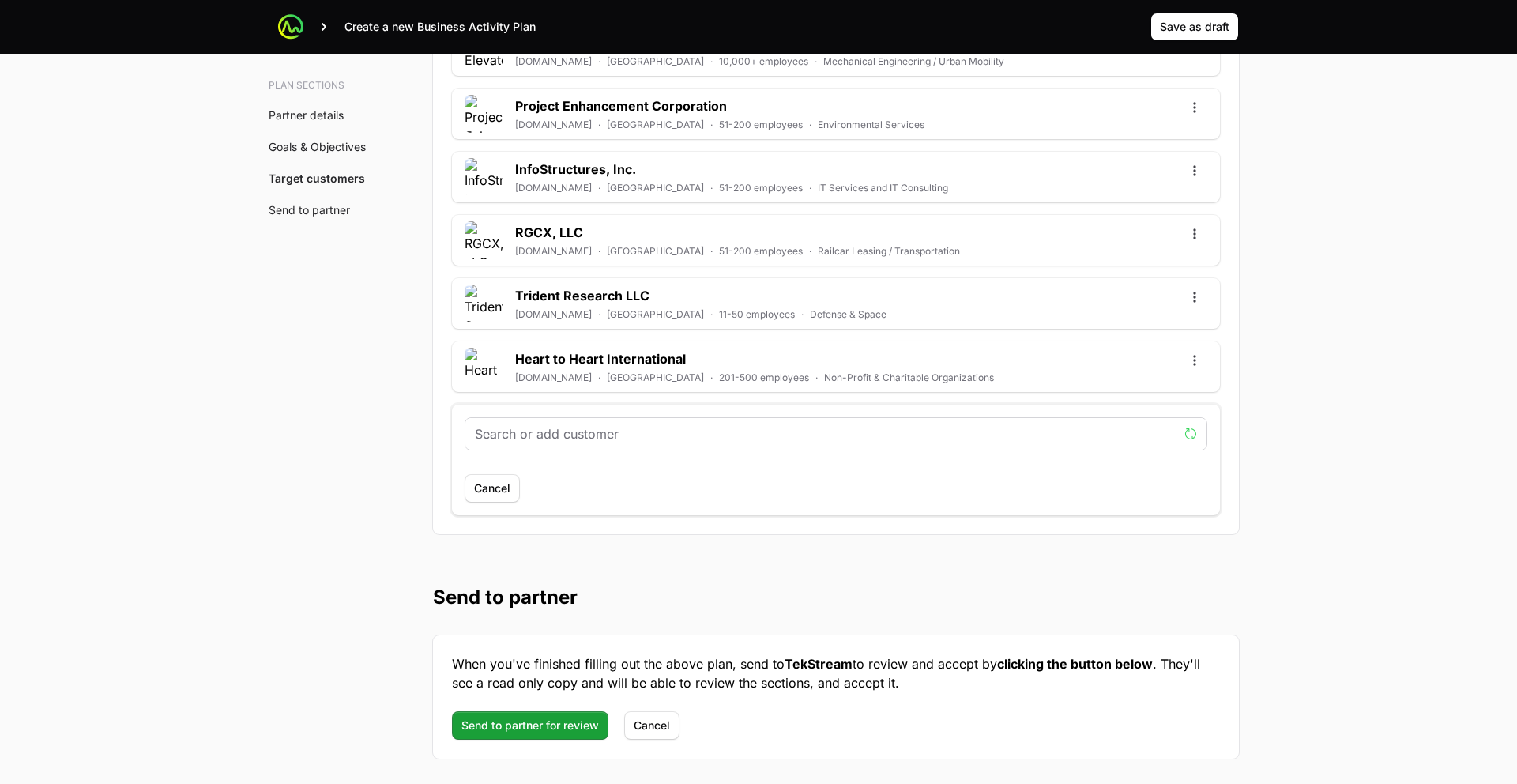
click at [586, 436] on input "text" at bounding box center [827, 434] width 703 height 19
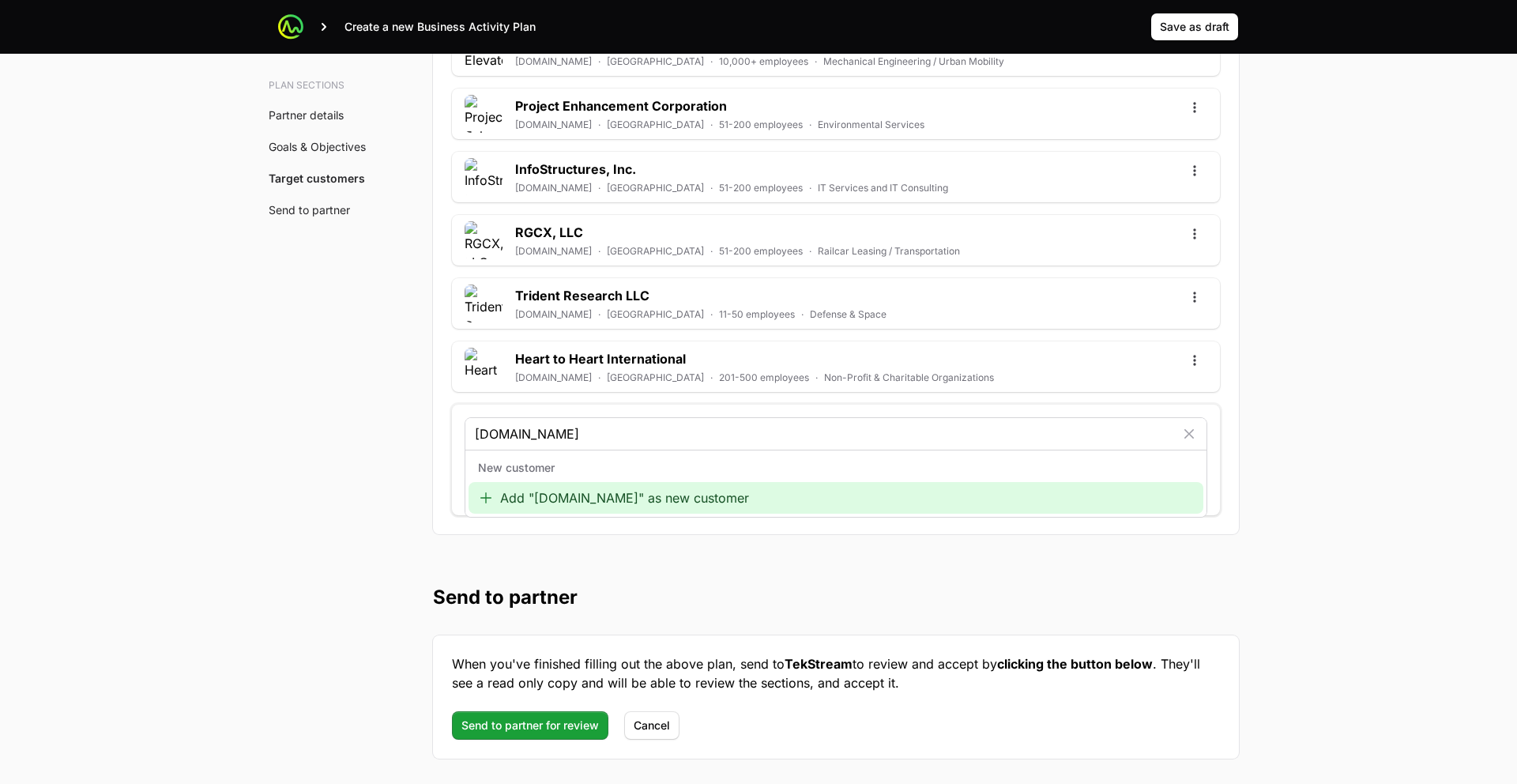
type input "www.mckesson.com"
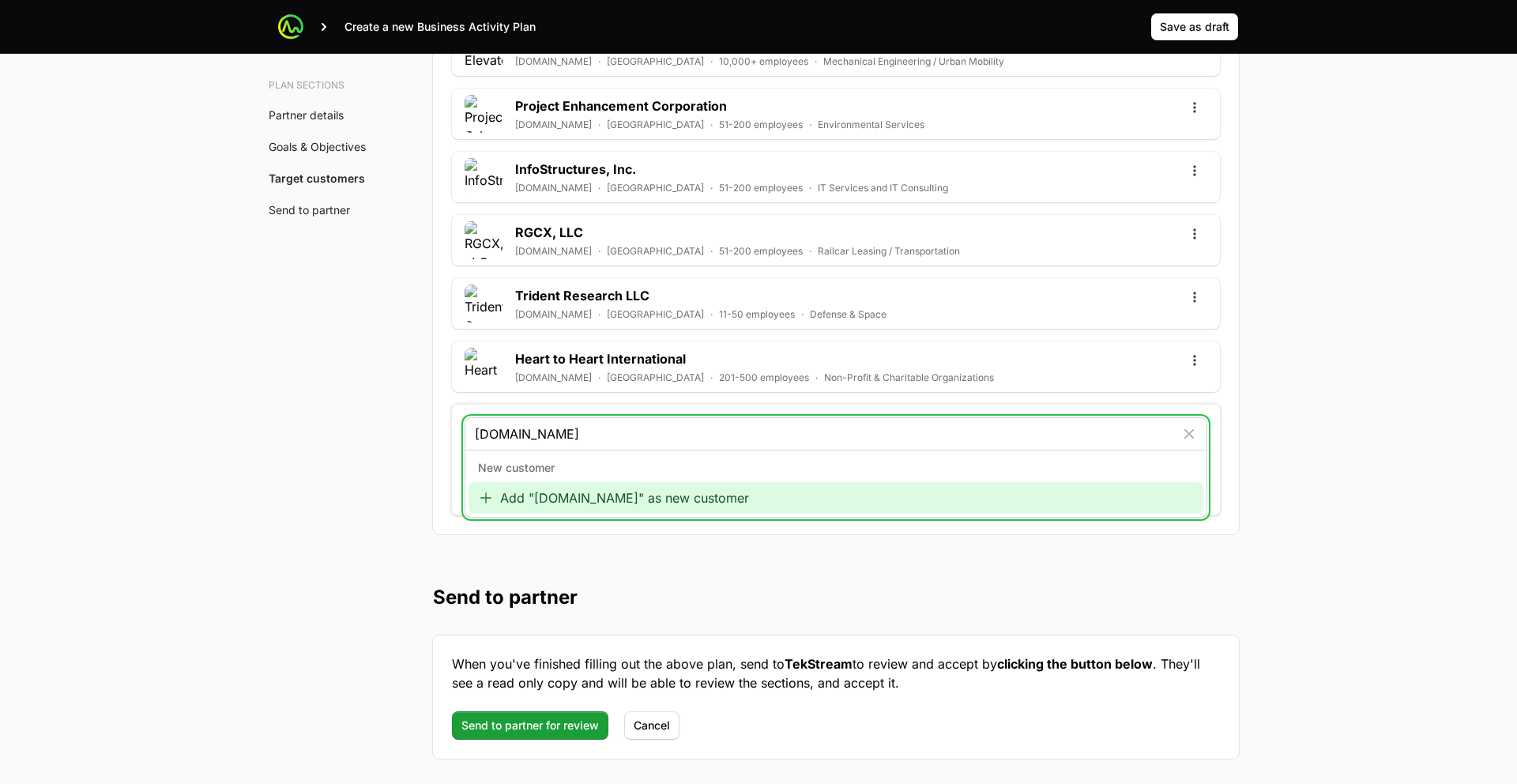
click at [566, 499] on div "Add "www.mckesson.com" as new customer" at bounding box center [835, 498] width 735 height 32
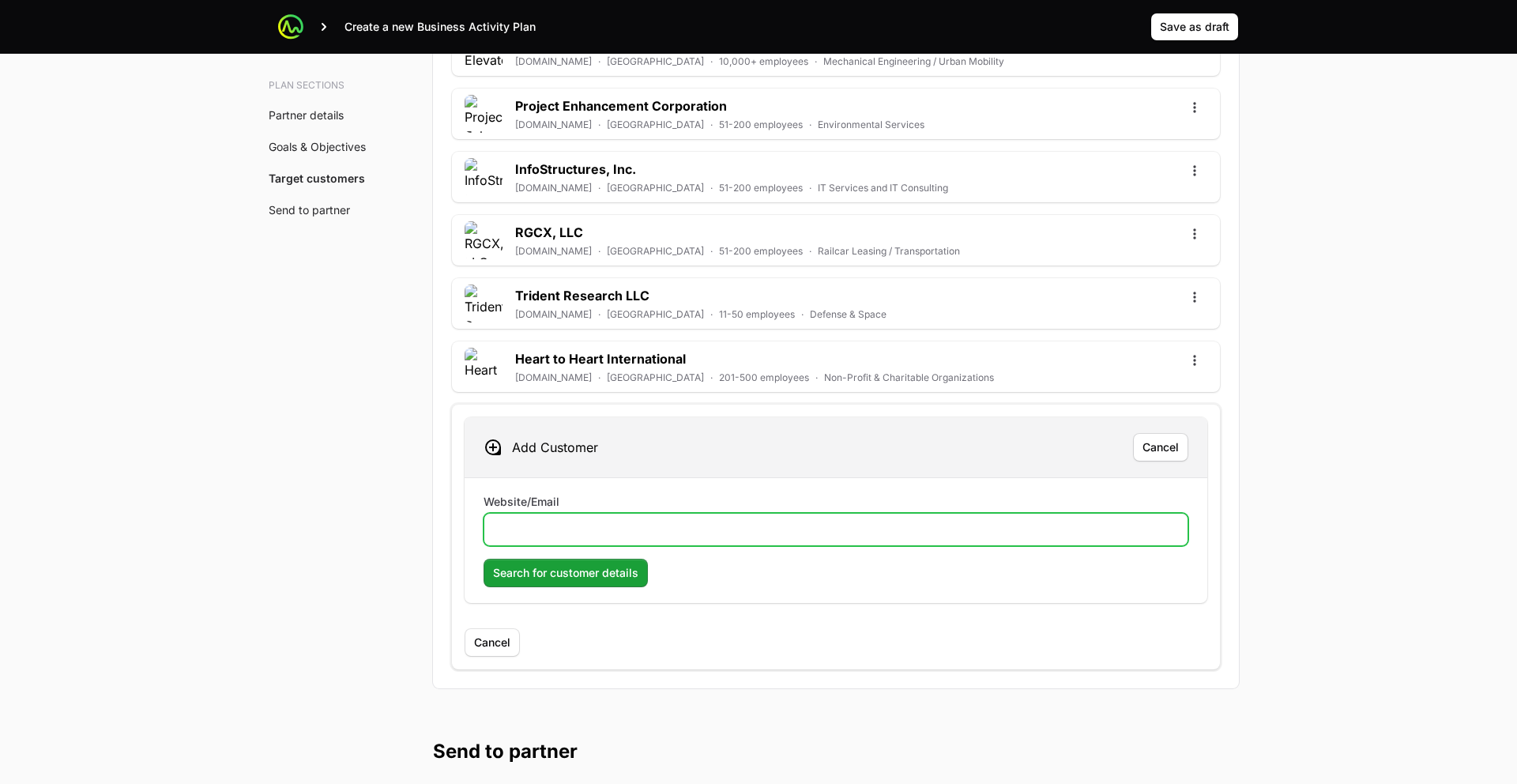
click at [566, 522] on input "Website/Email" at bounding box center [835, 529] width 684 height 19
paste input "www.mckesson.com"
type input "www.mckesson.com"
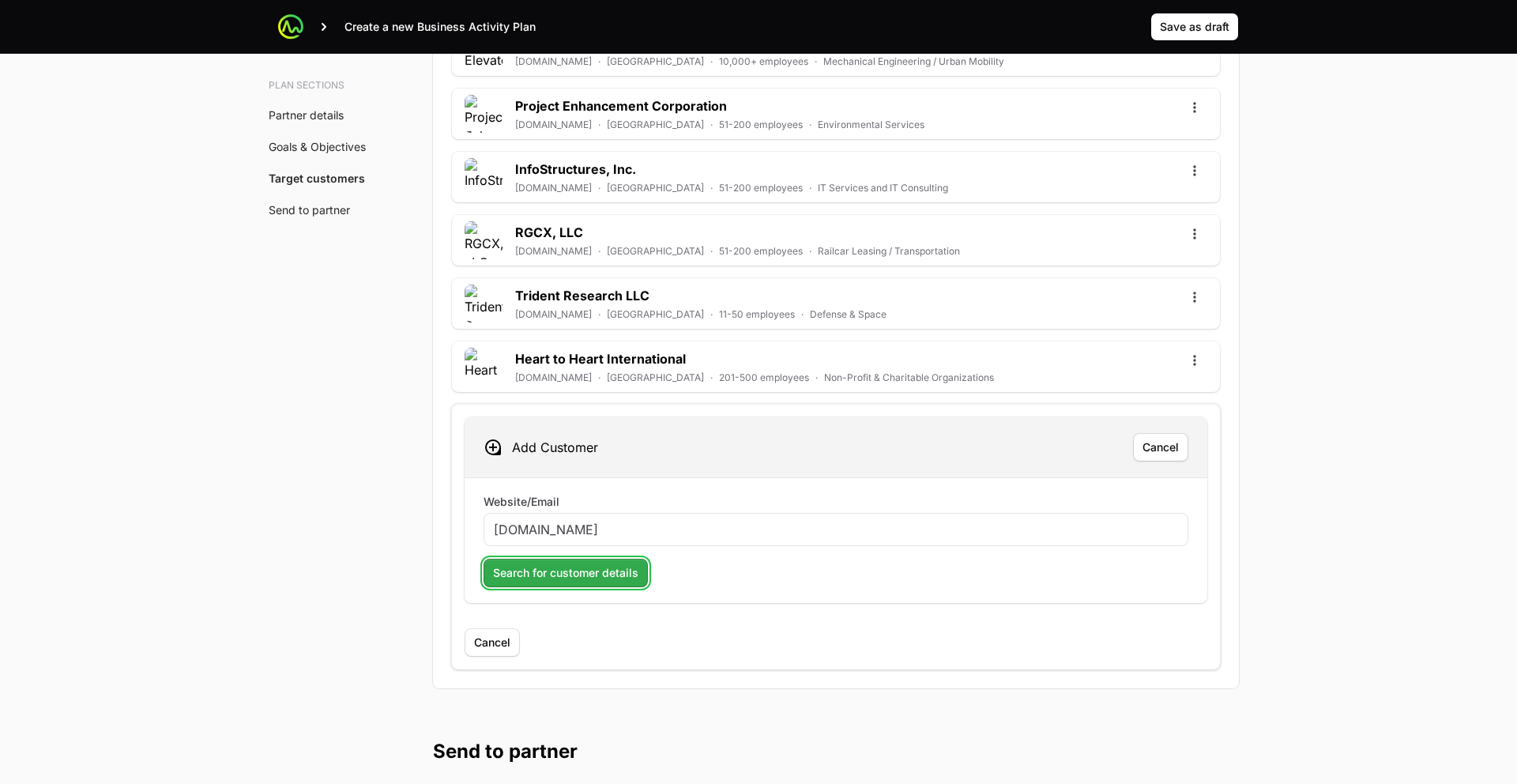
click at [565, 566] on span "Search for customer details" at bounding box center [565, 573] width 145 height 19
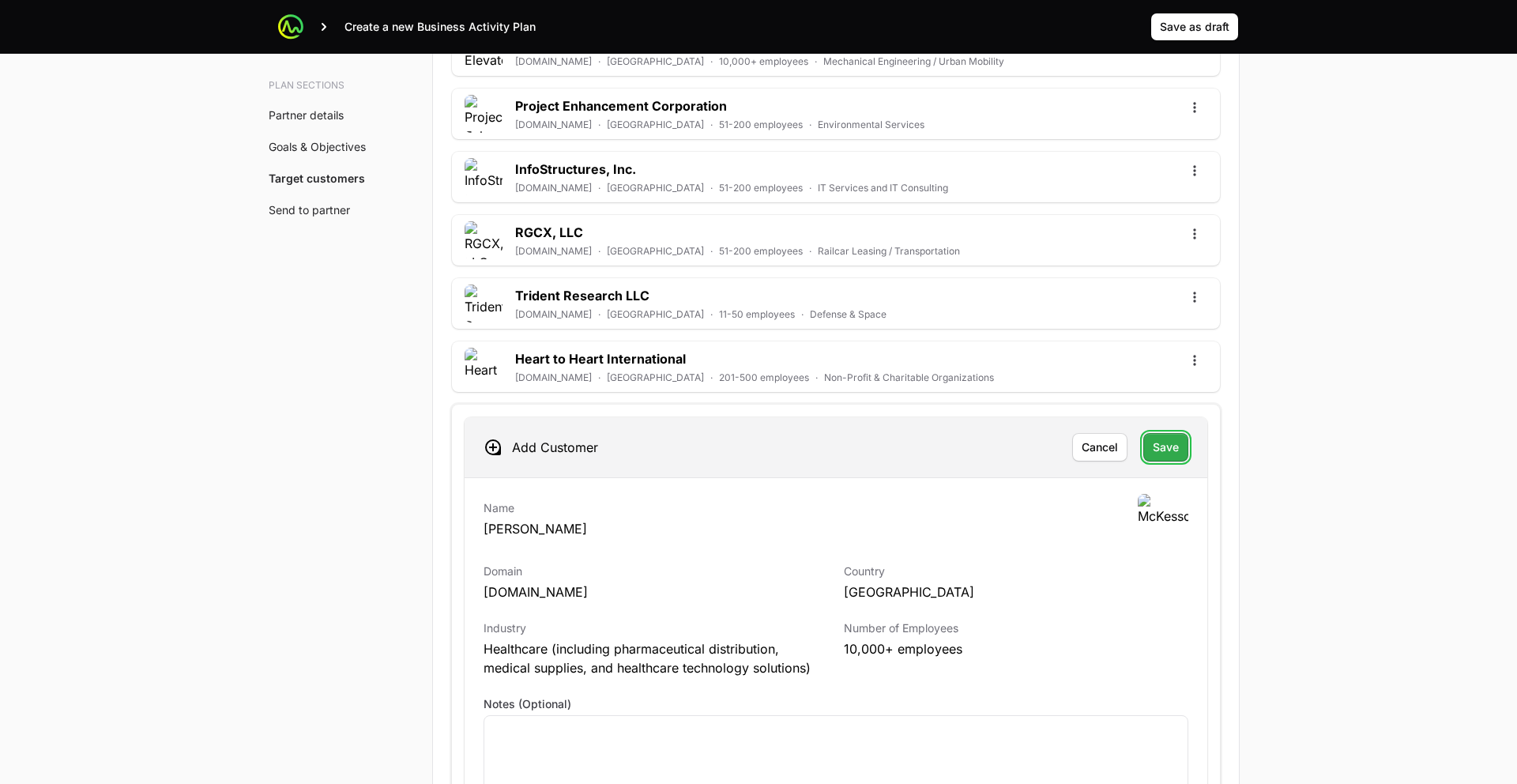
click at [1154, 448] on span "Save" at bounding box center [1166, 447] width 26 height 19
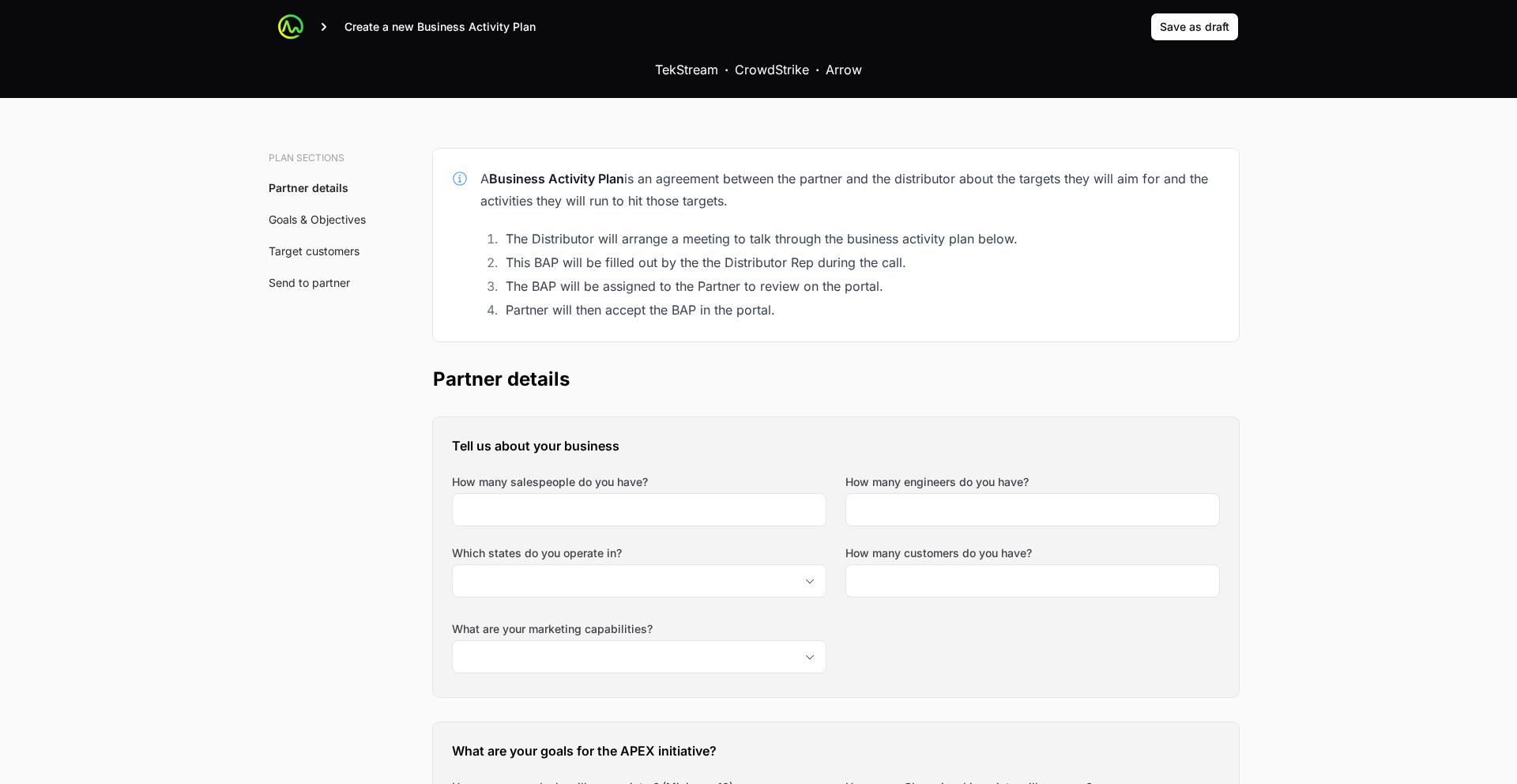
scroll to position [0, 0]
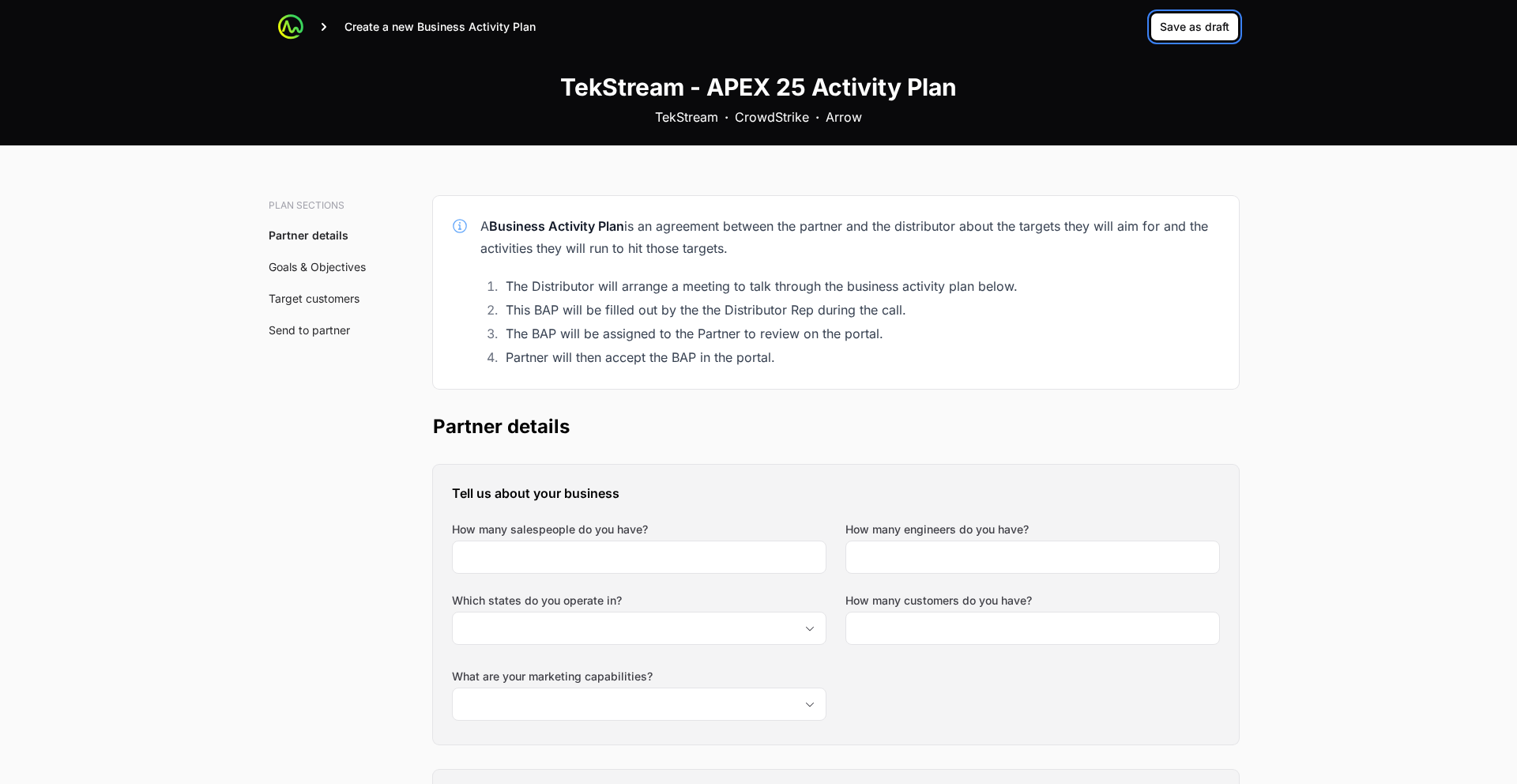
click at [1185, 28] on span "Save as draft" at bounding box center [1195, 27] width 70 height 19
click at [1179, 28] on span "Save as draft" at bounding box center [1195, 27] width 70 height 19
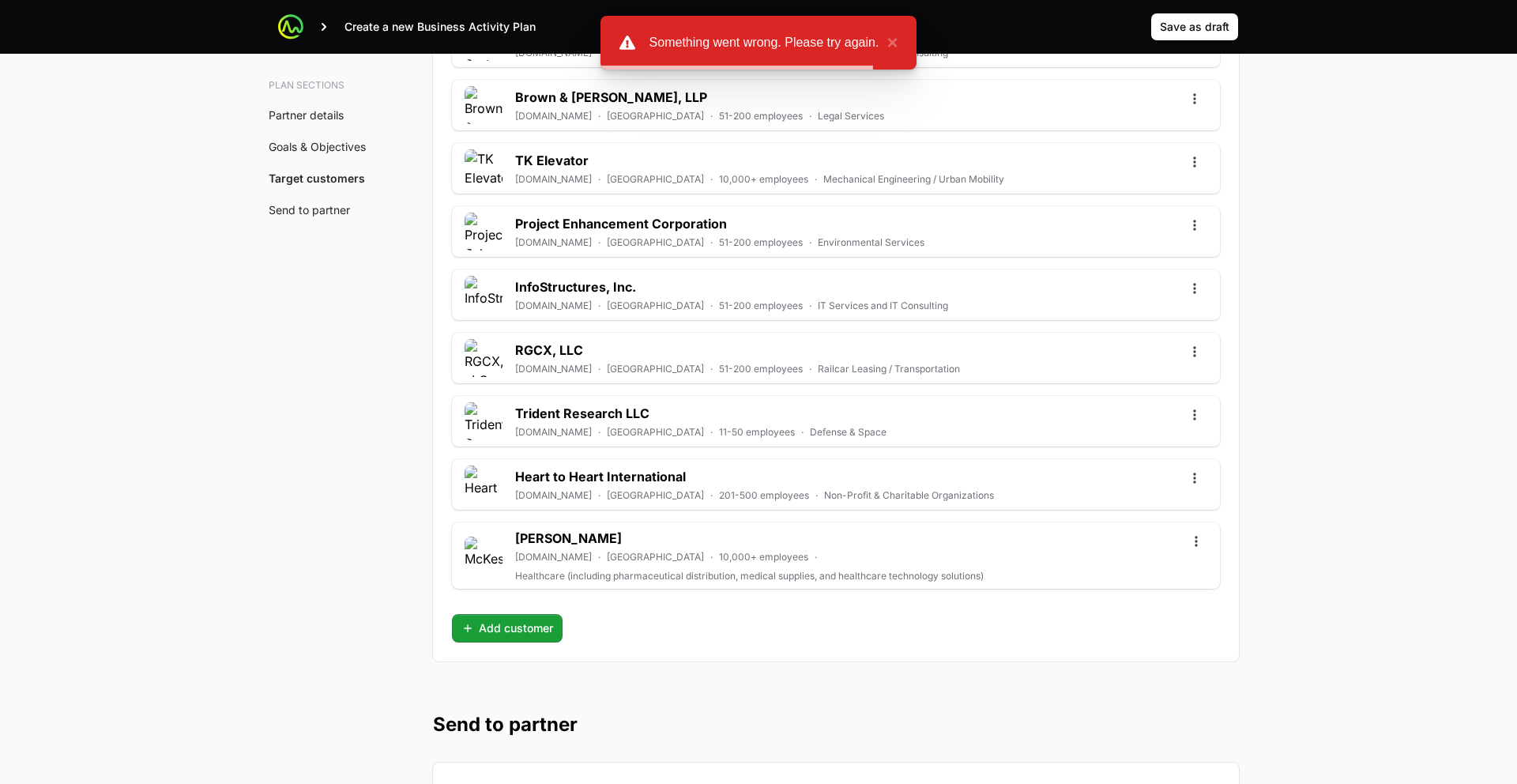
scroll to position [5265, 0]
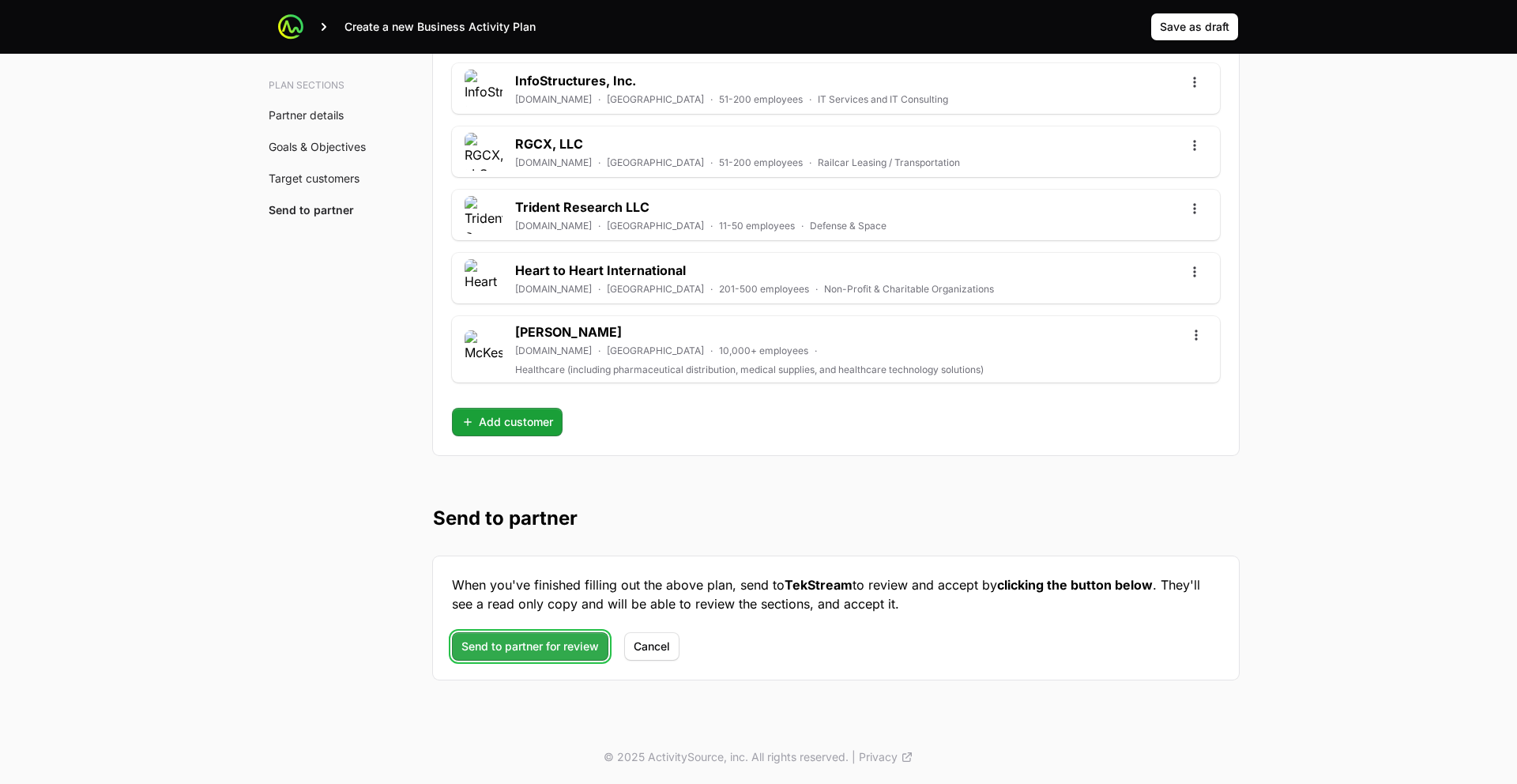
click at [562, 648] on span "Send to partner for review" at bounding box center [531, 647] width 137 height 19
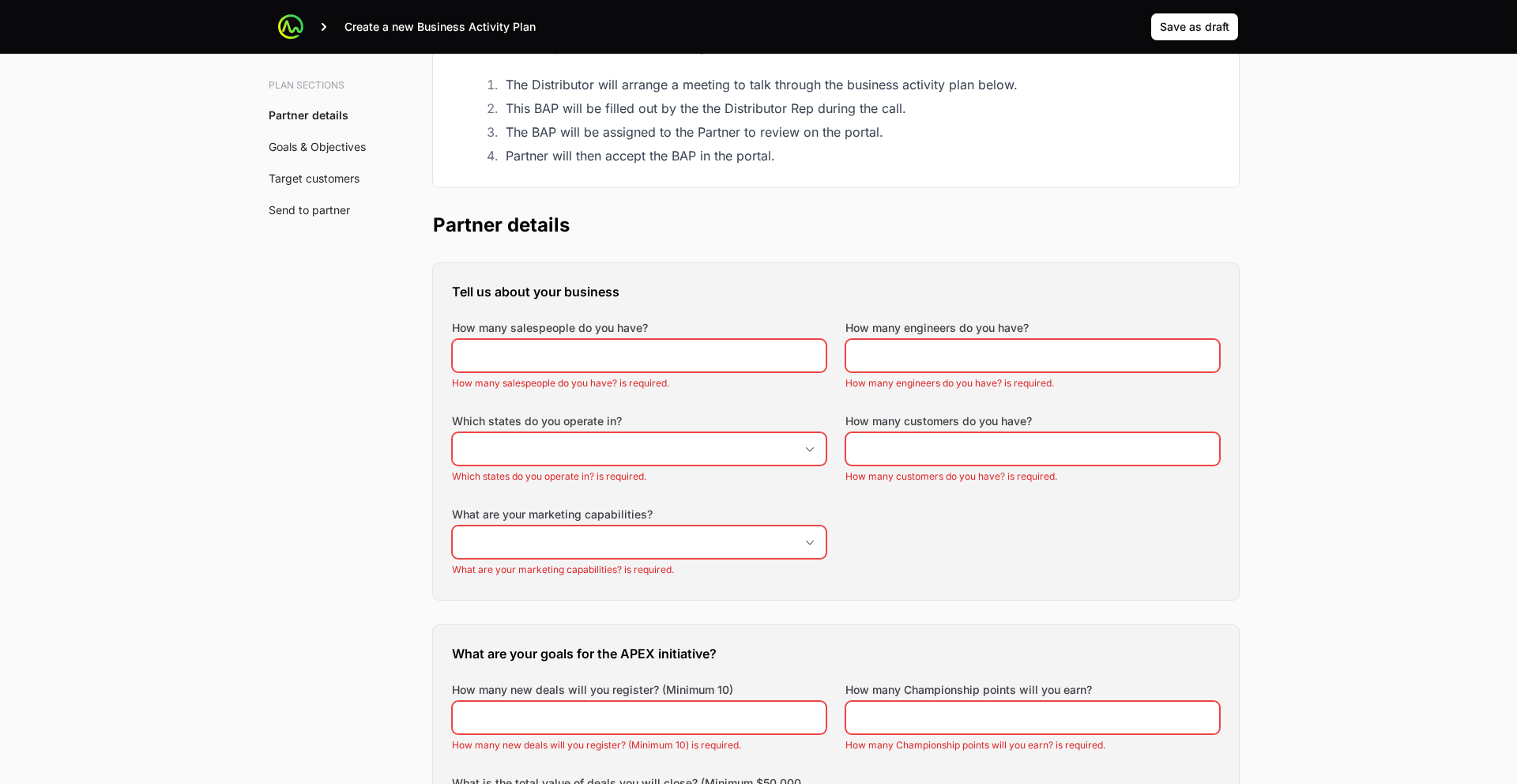
scroll to position [0, 0]
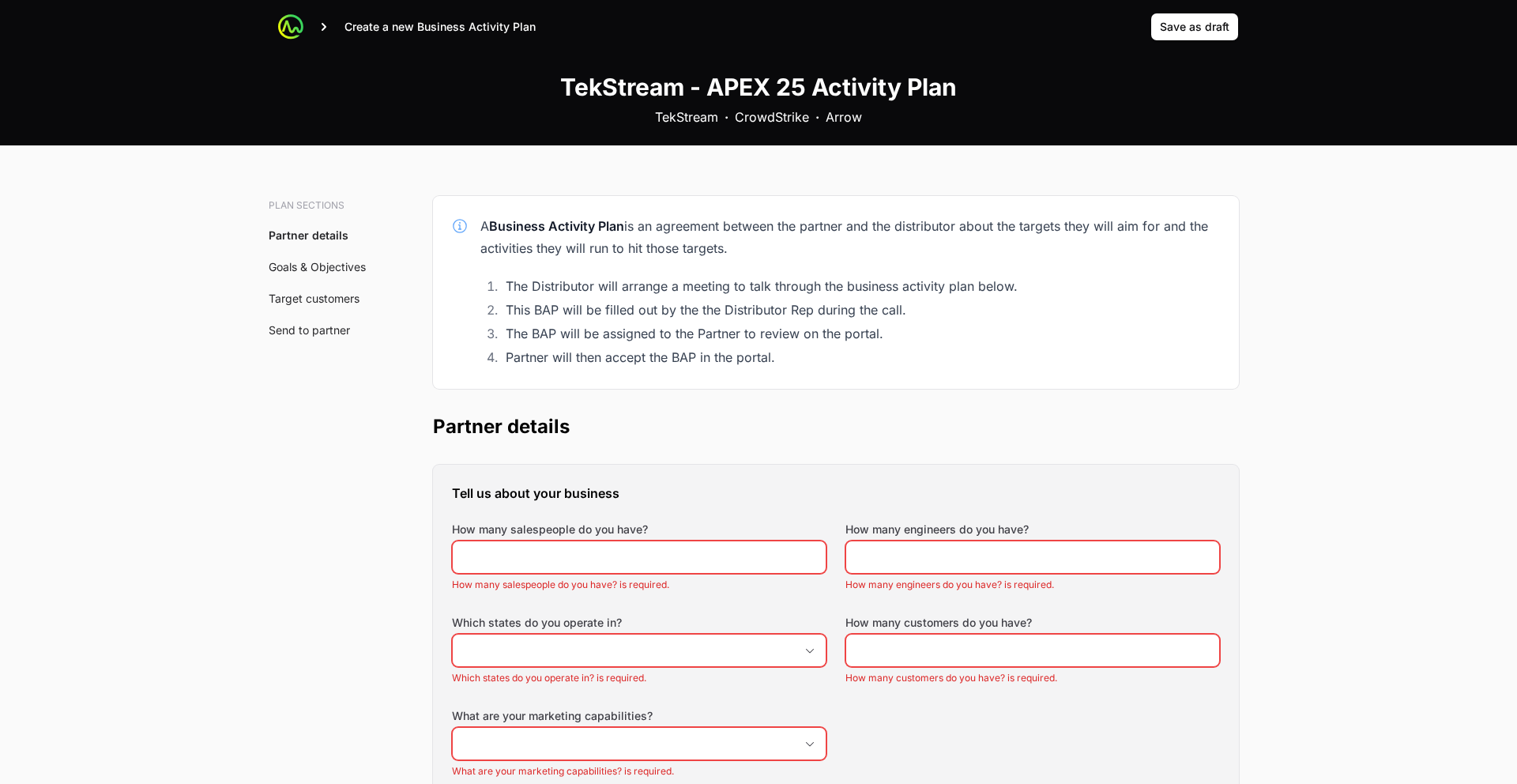
click at [612, 482] on div "Tell us about your business How many salespeople do you have? How many salespeo…" at bounding box center [835, 633] width 806 height 337
click at [1192, 33] on span "Save as draft" at bounding box center [1195, 27] width 70 height 19
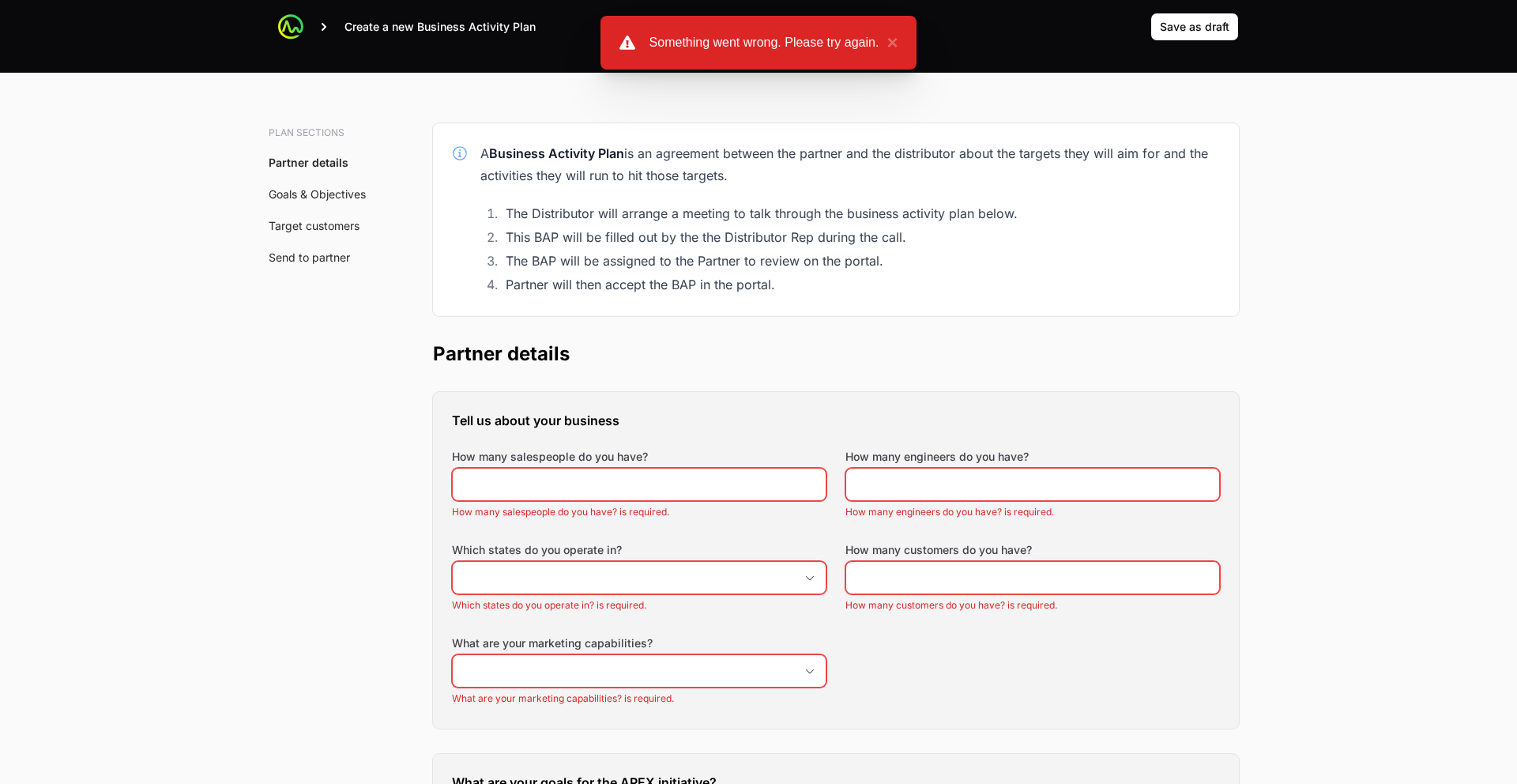
scroll to position [75, 0]
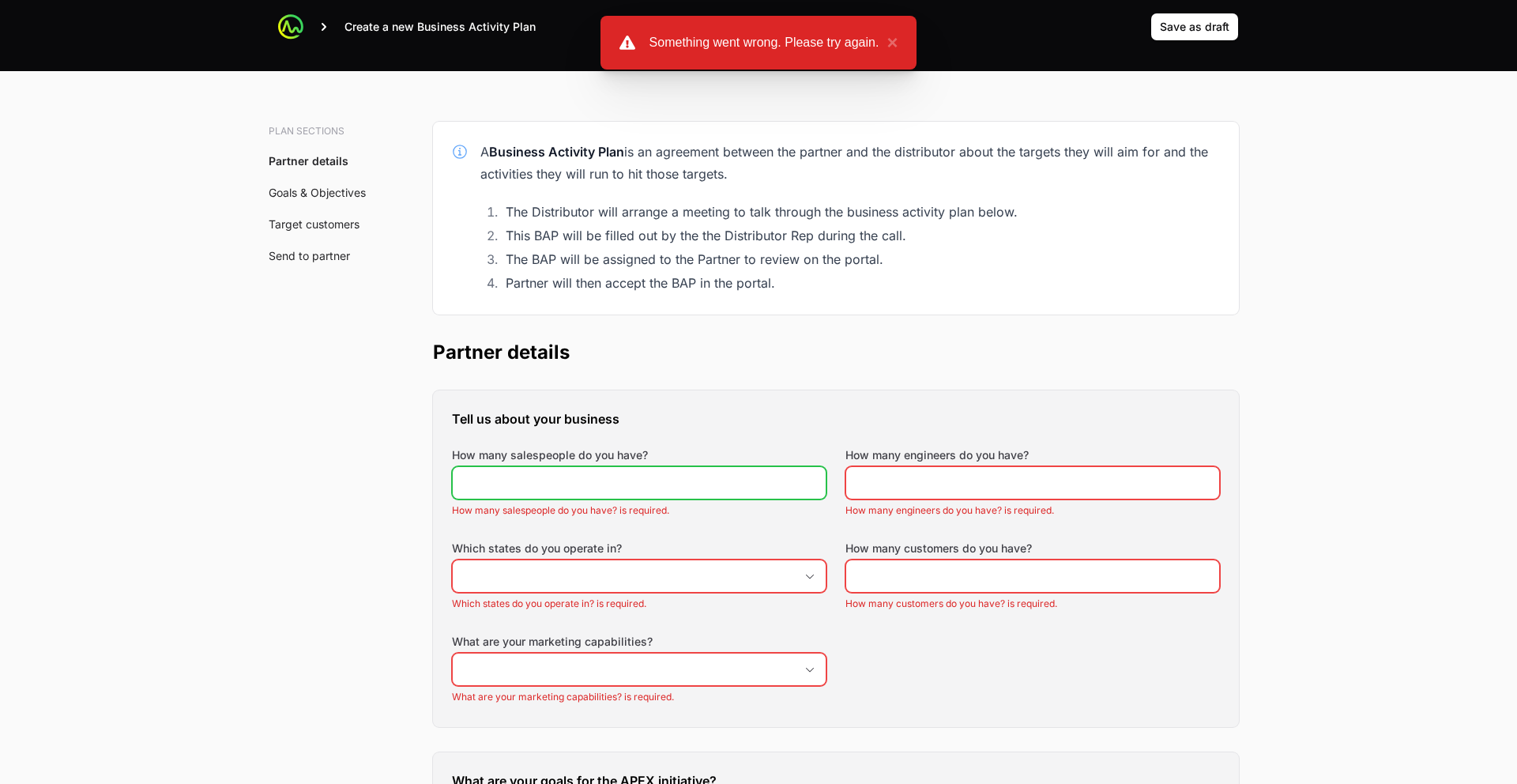
click at [793, 484] on input "How many salespeople do you have?" at bounding box center [639, 483] width 354 height 19
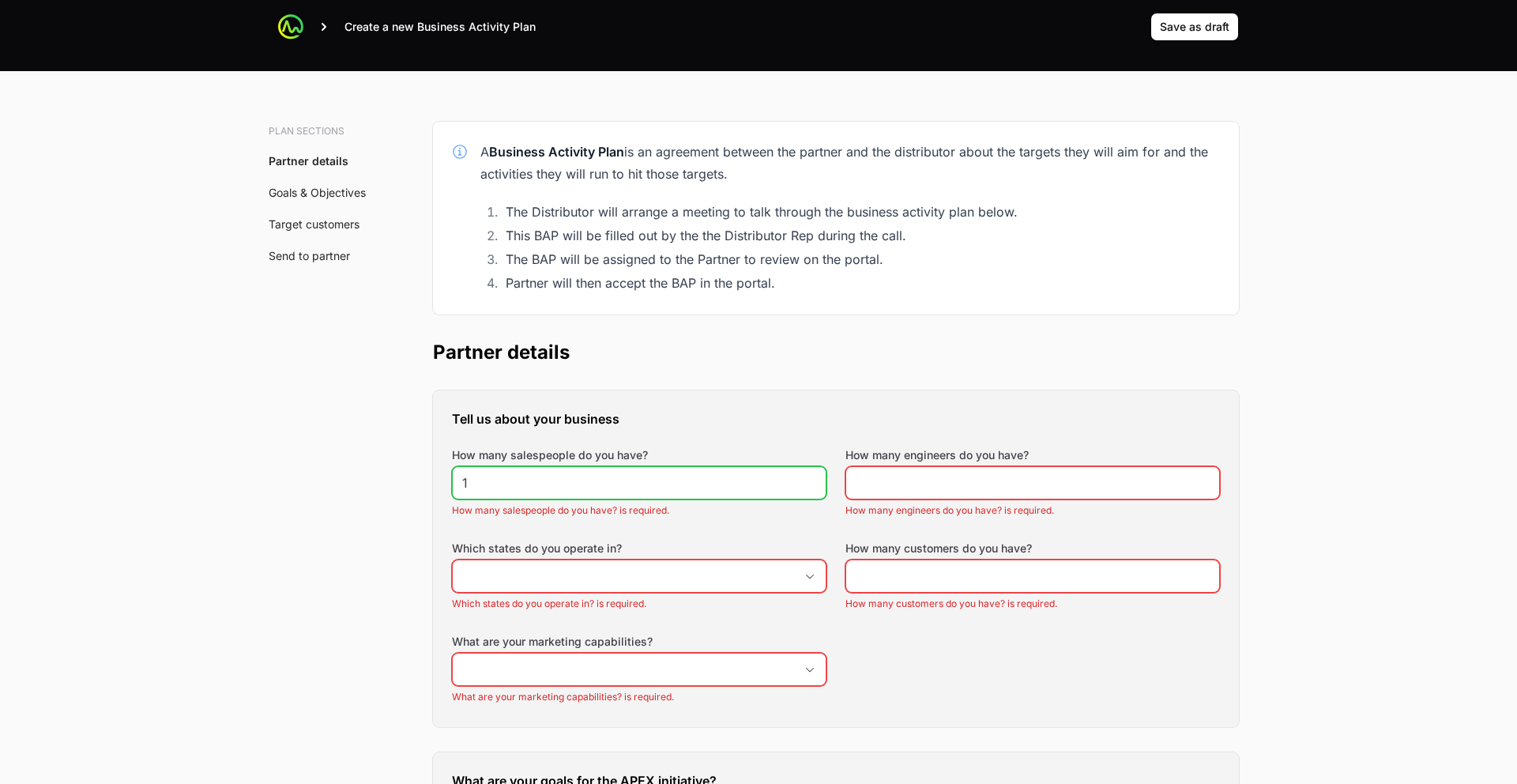
type input "1"
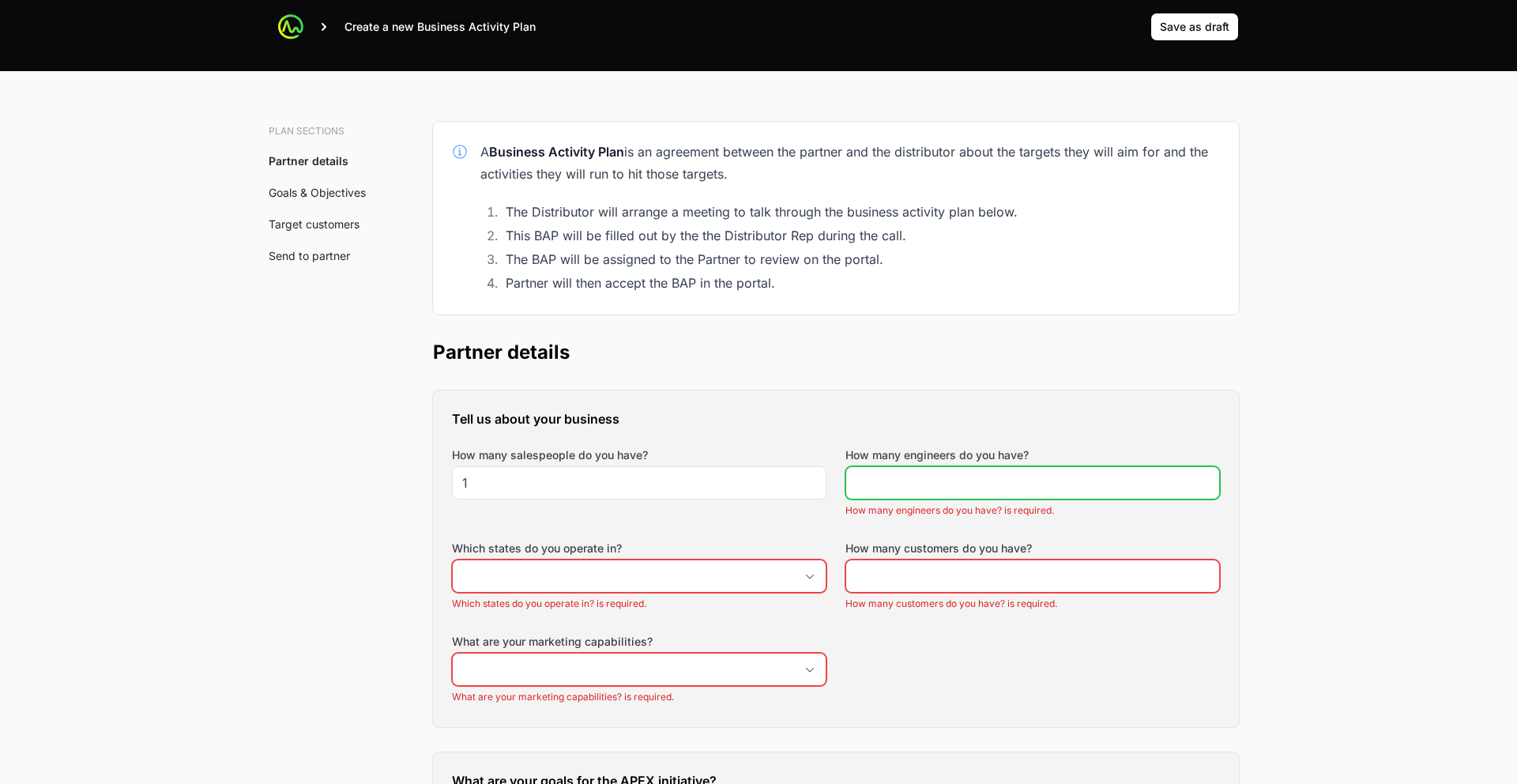
click at [870, 484] on input "How many engineers do you have?" at bounding box center [1033, 483] width 354 height 19
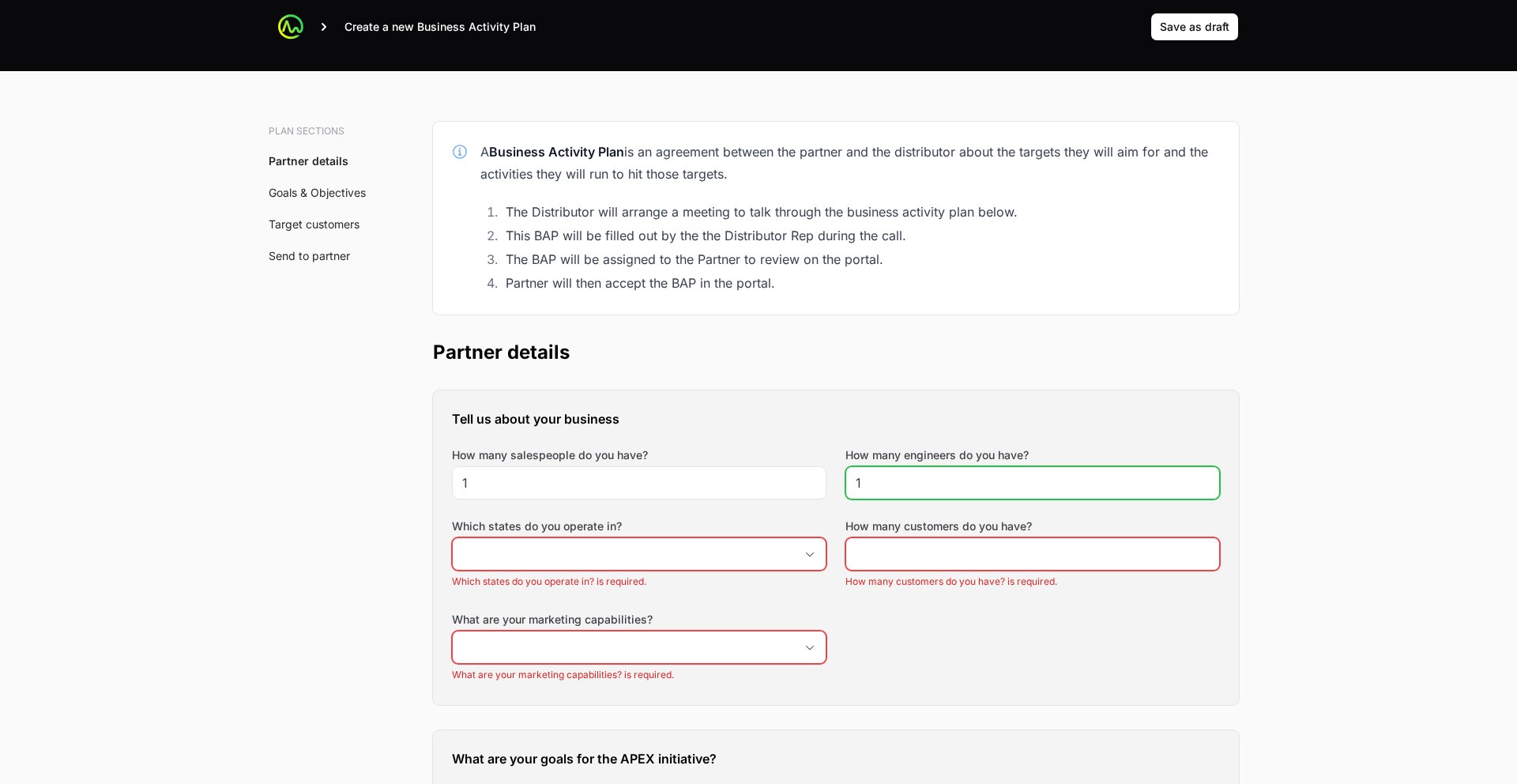
type input "1"
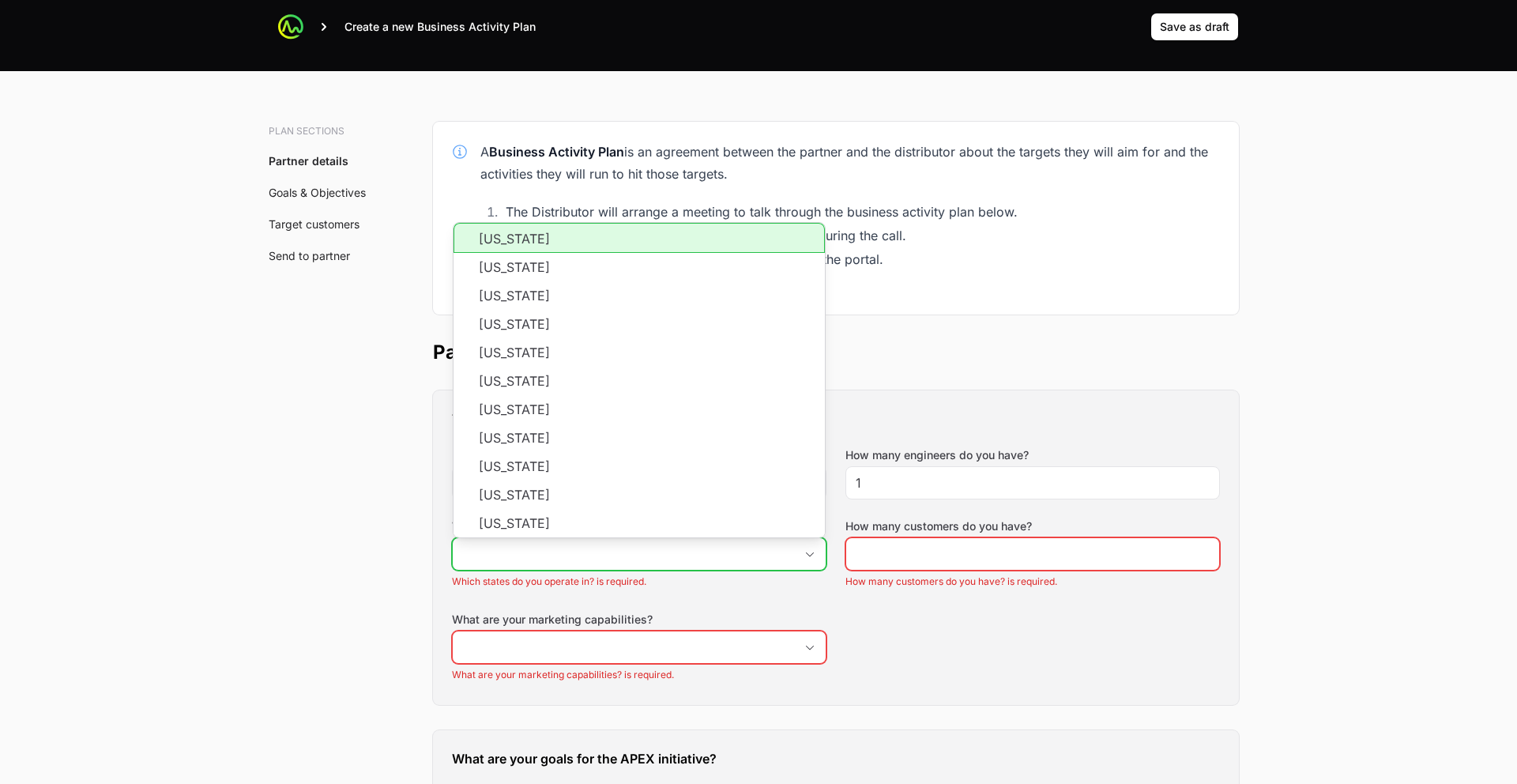
click at [742, 566] on input "Which states do you operate in?" at bounding box center [623, 554] width 342 height 32
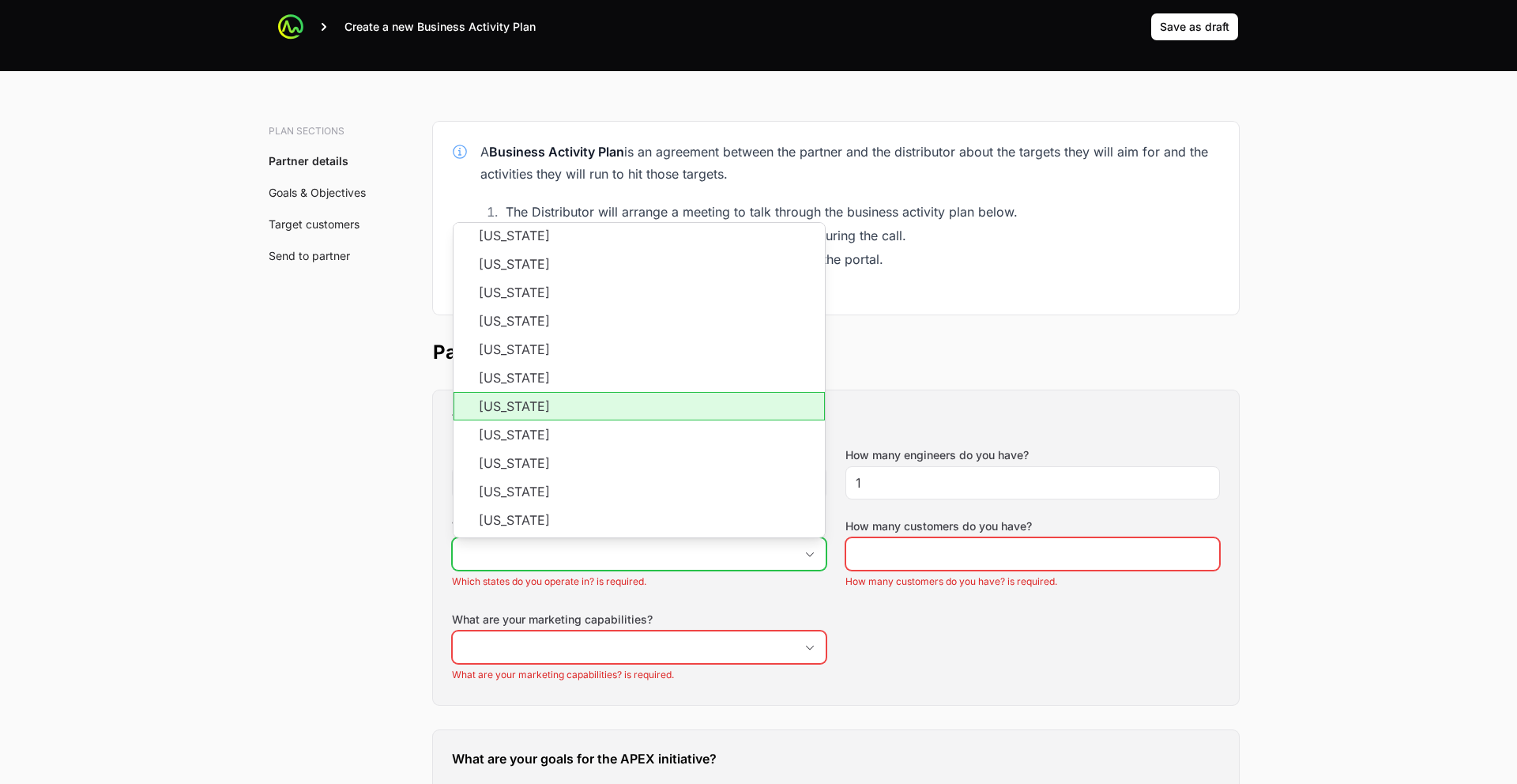
scroll to position [31, 0]
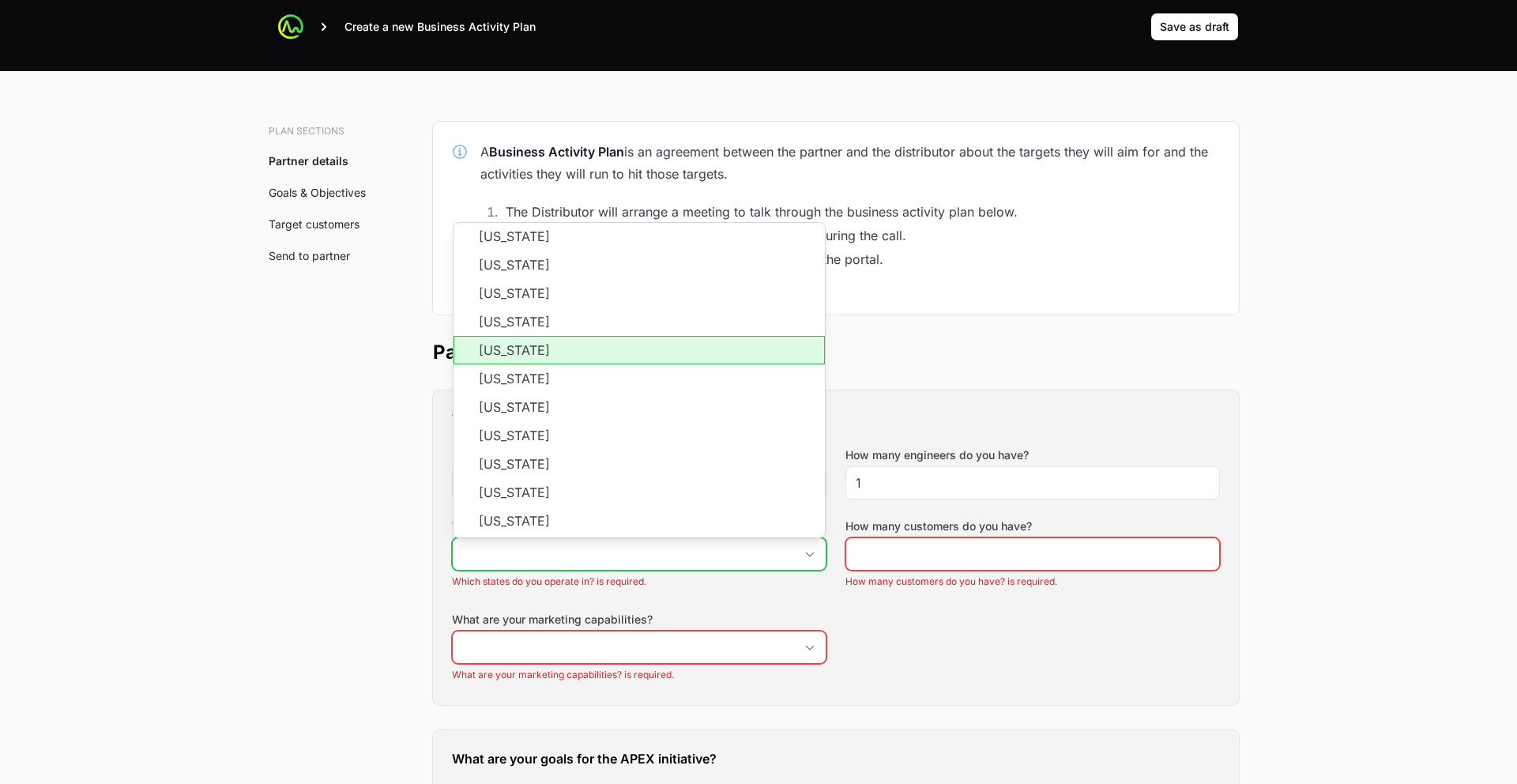
click at [540, 354] on li "Colorado" at bounding box center [640, 349] width 372 height 28
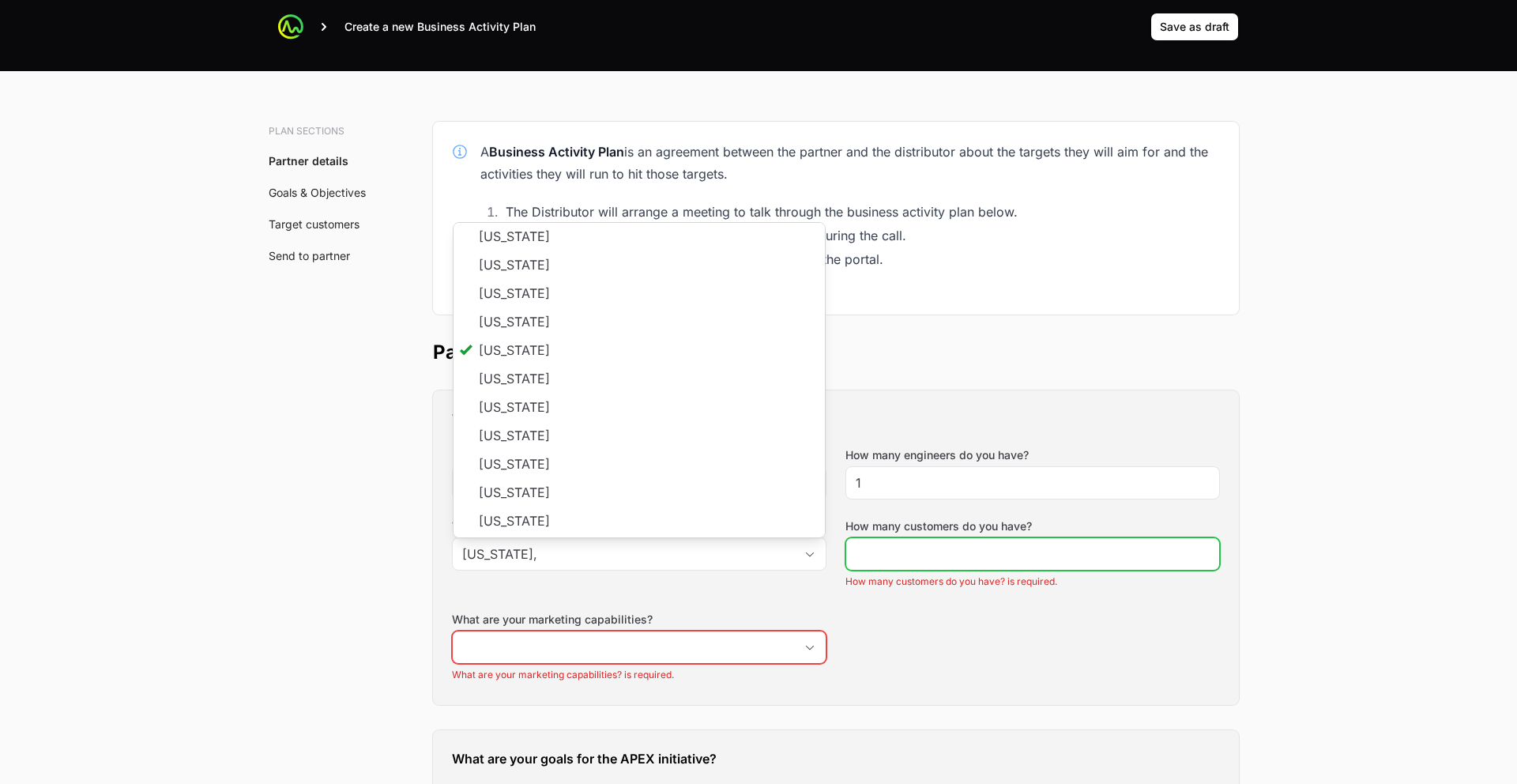
type input "Colorado"
click at [858, 544] on input "How many customers do you have?" at bounding box center [1033, 554] width 354 height 19
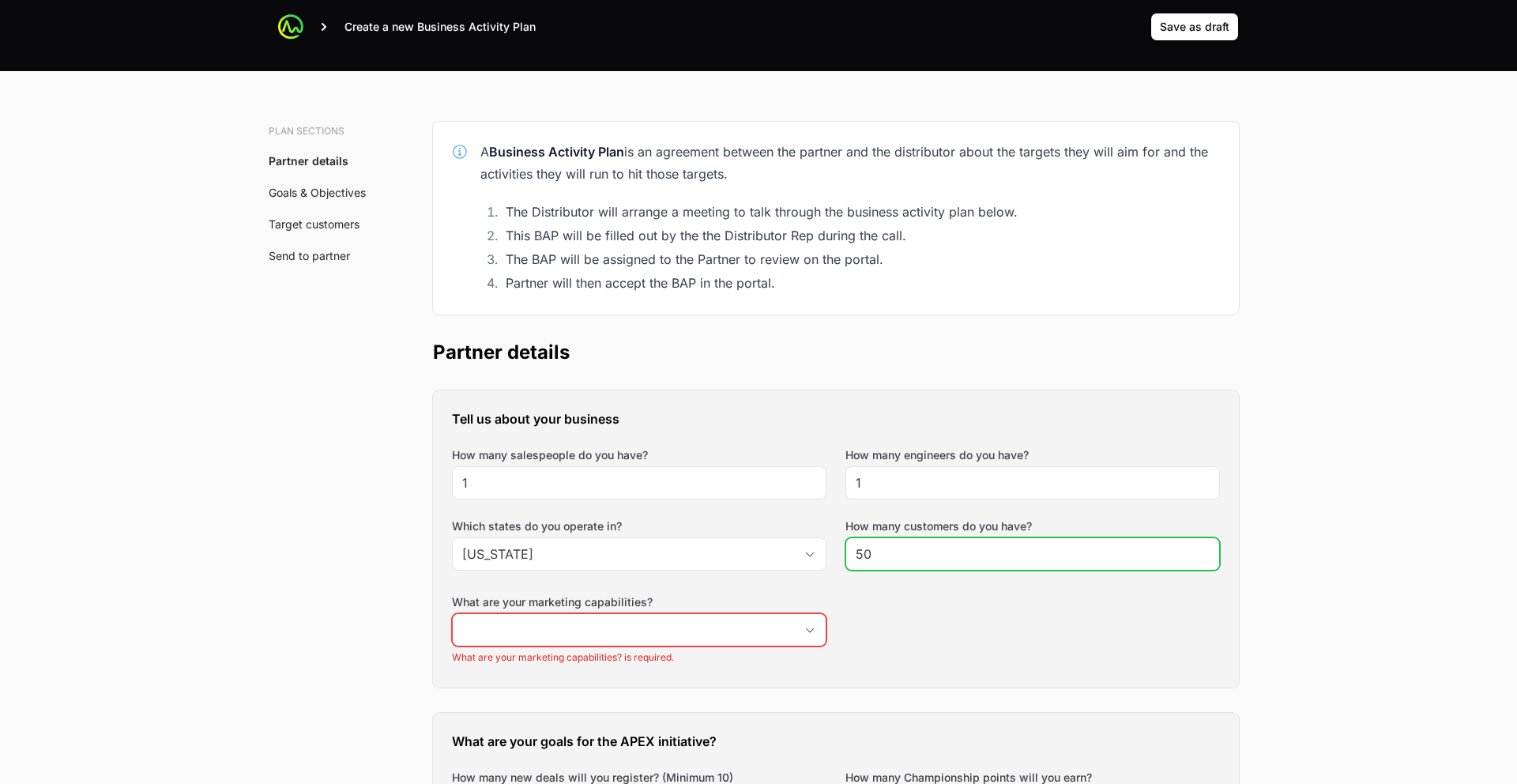
type input "50"
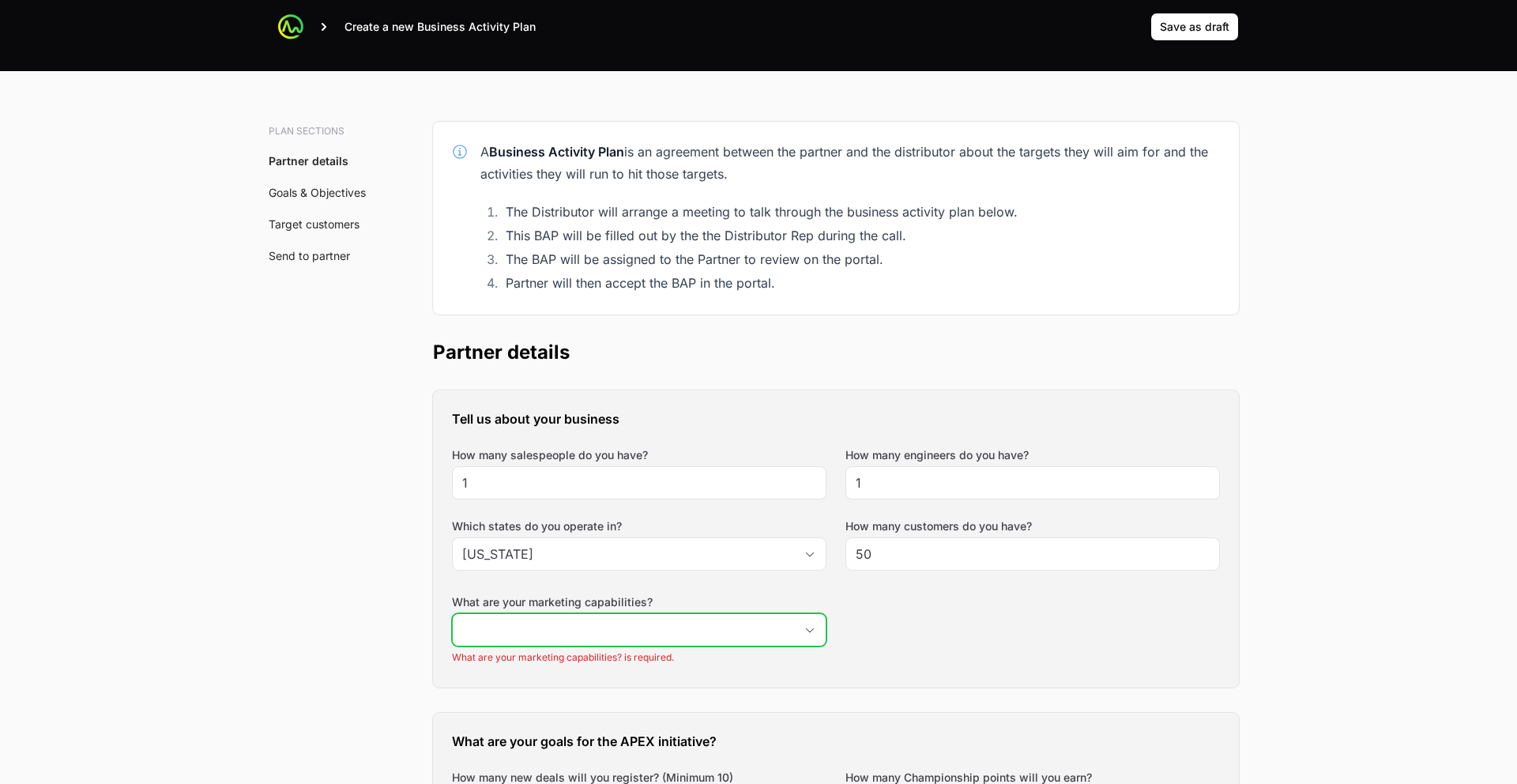
click at [703, 626] on input "What are your marketing capabilities?" at bounding box center [623, 629] width 342 height 32
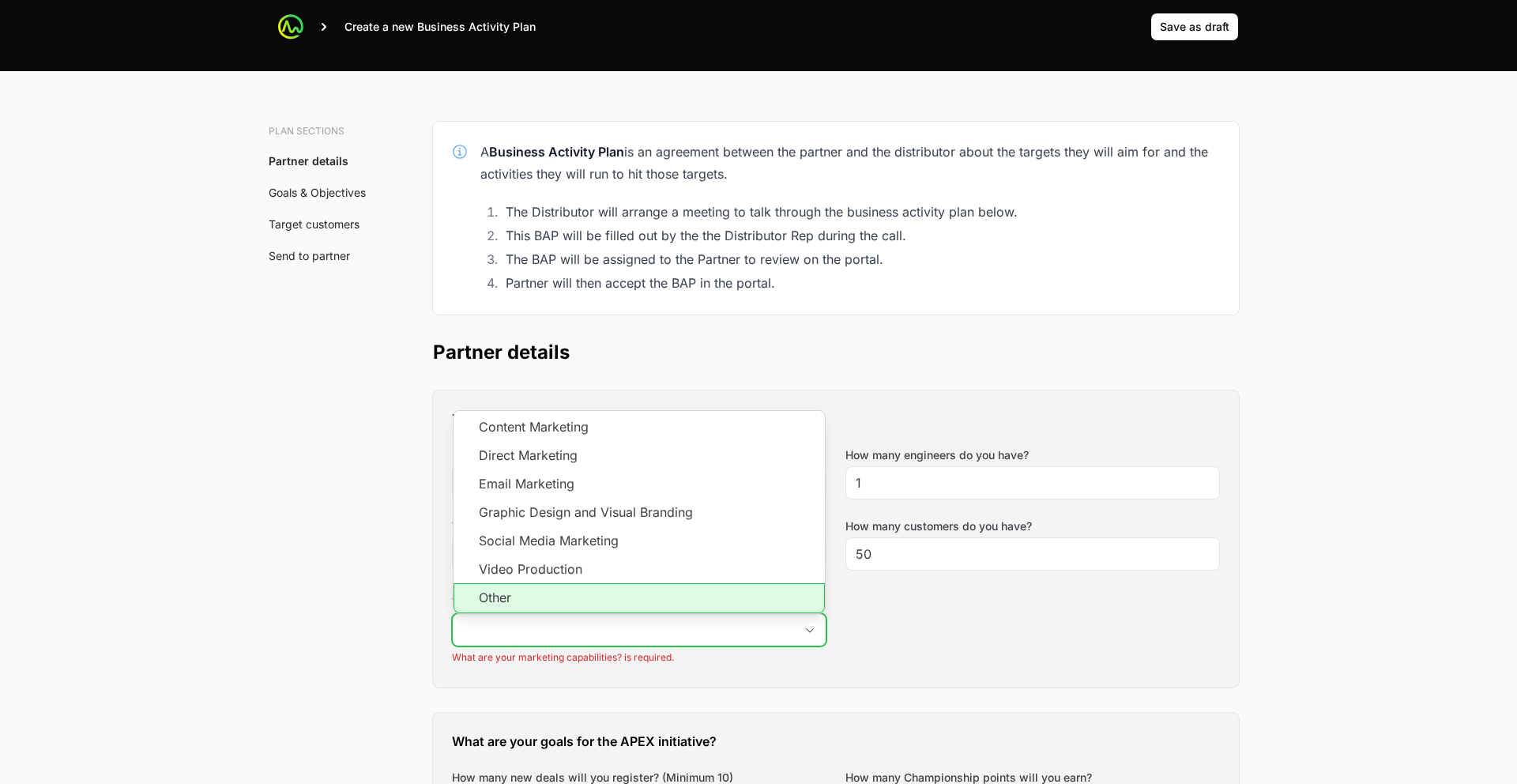
click at [516, 587] on li "Other" at bounding box center [640, 597] width 372 height 30
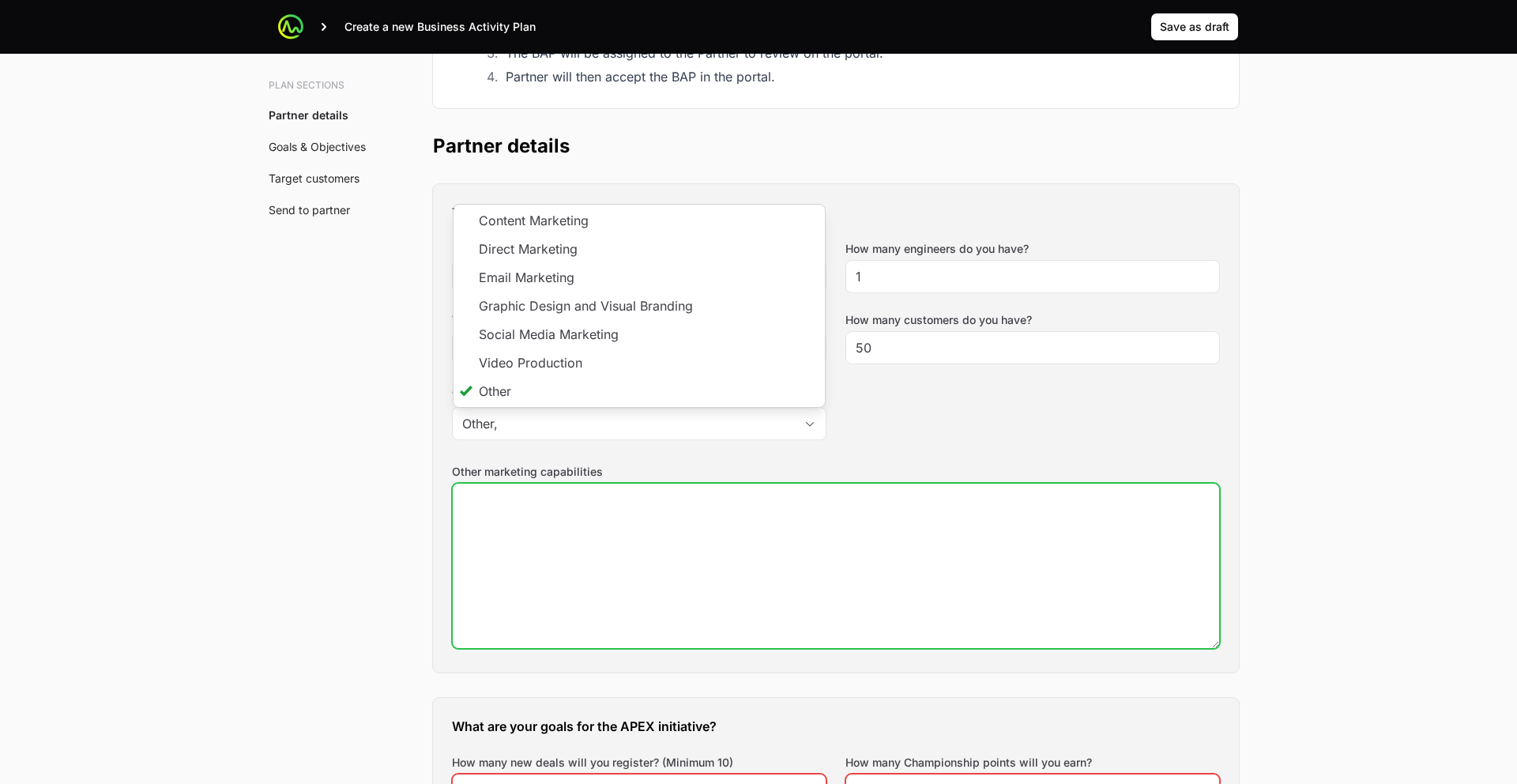
type input "Other"
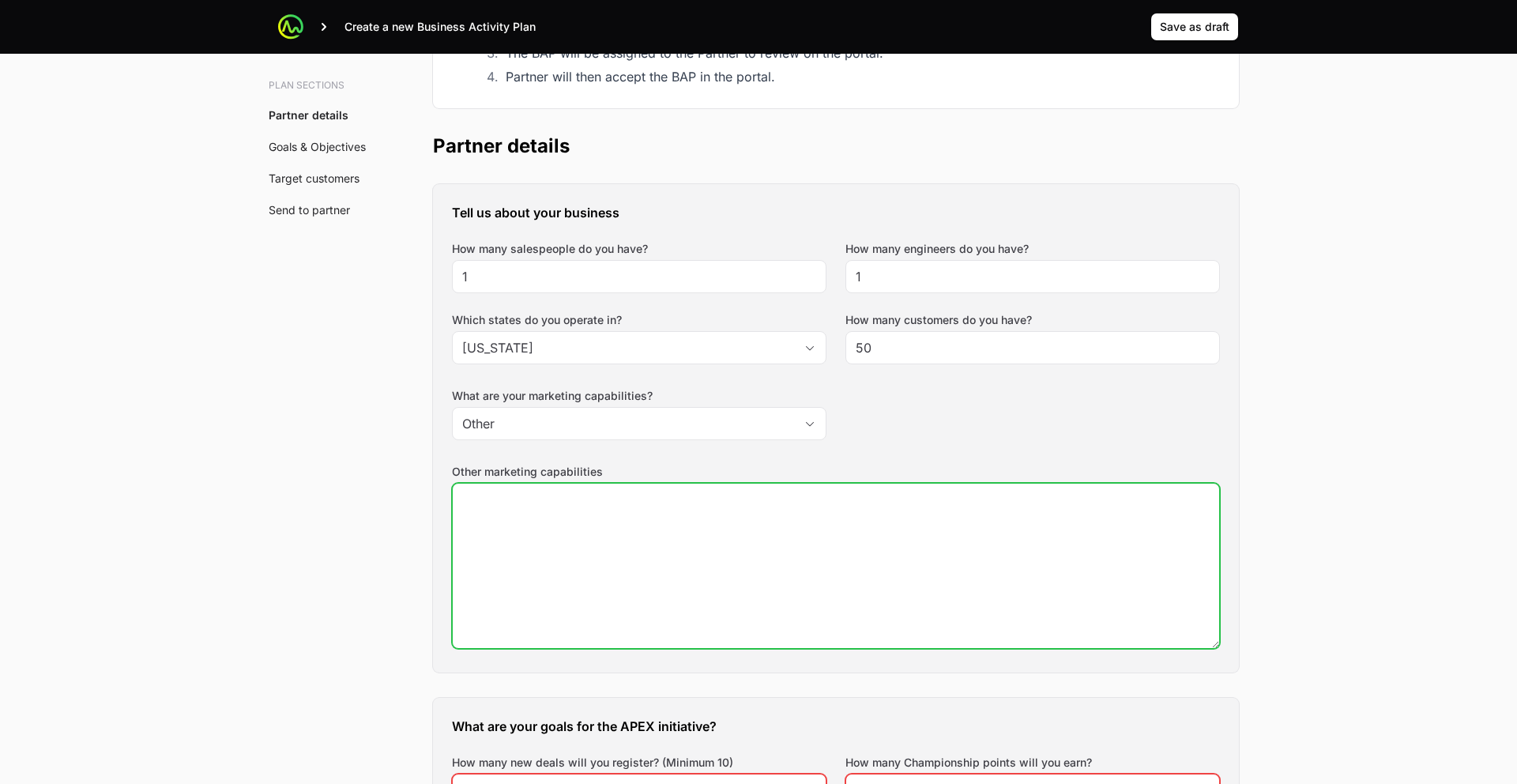
click at [523, 587] on textarea "Other marketing capabilities" at bounding box center [836, 566] width 767 height 165
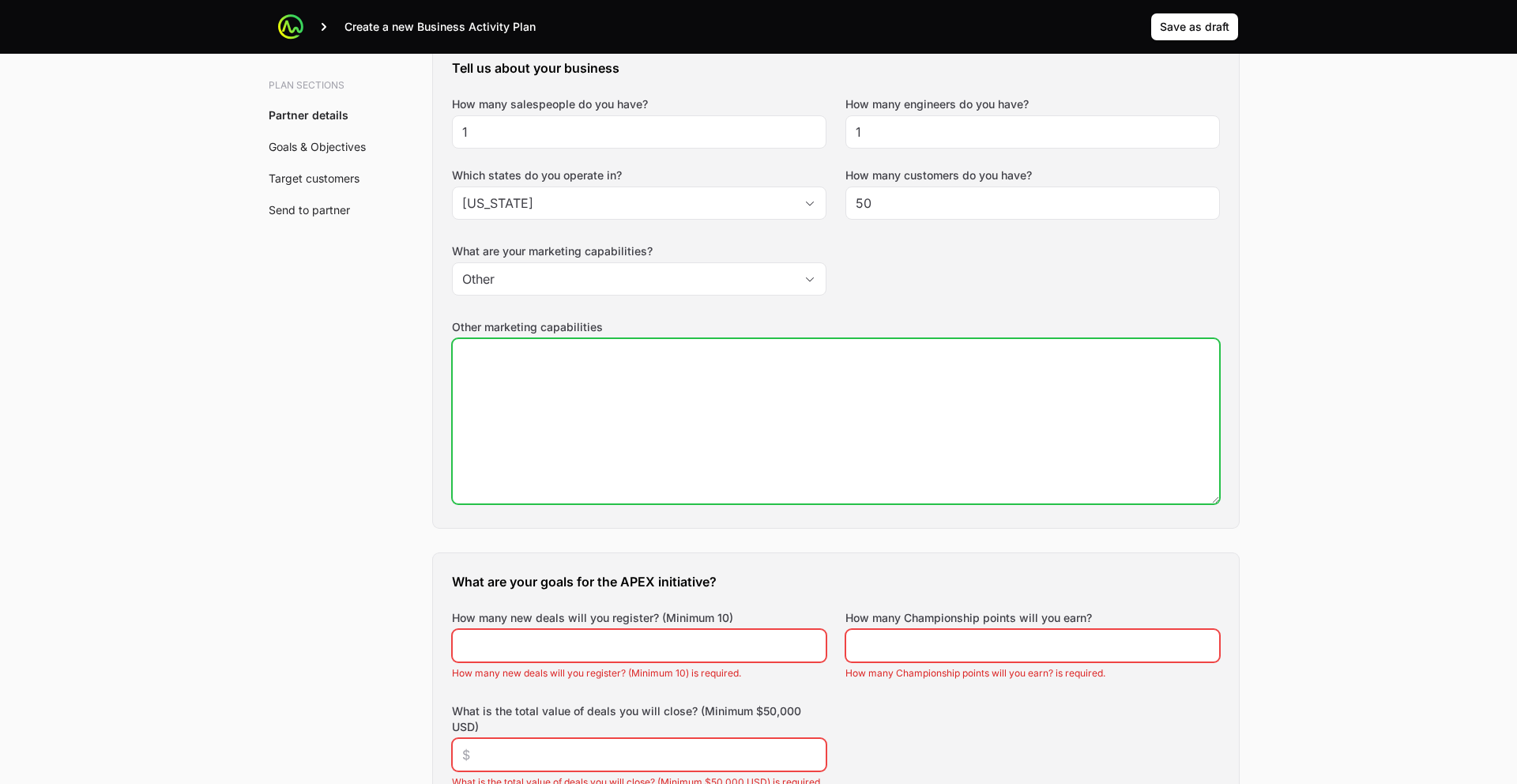
scroll to position [514, 0]
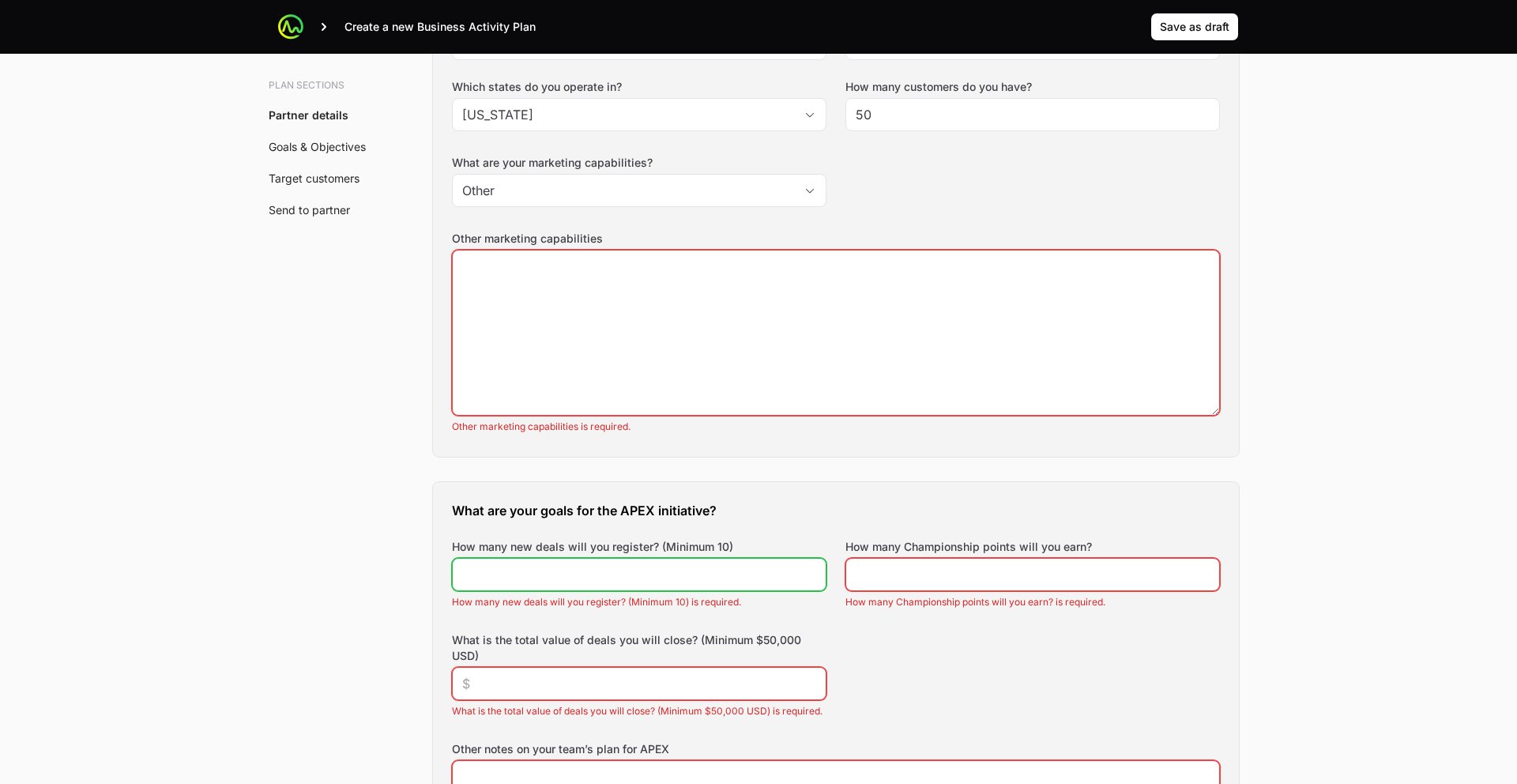
click at [540, 547] on div "How many new deals will you register? (Minimum 10)" at bounding box center [639, 565] width 375 height 52
type input "5"
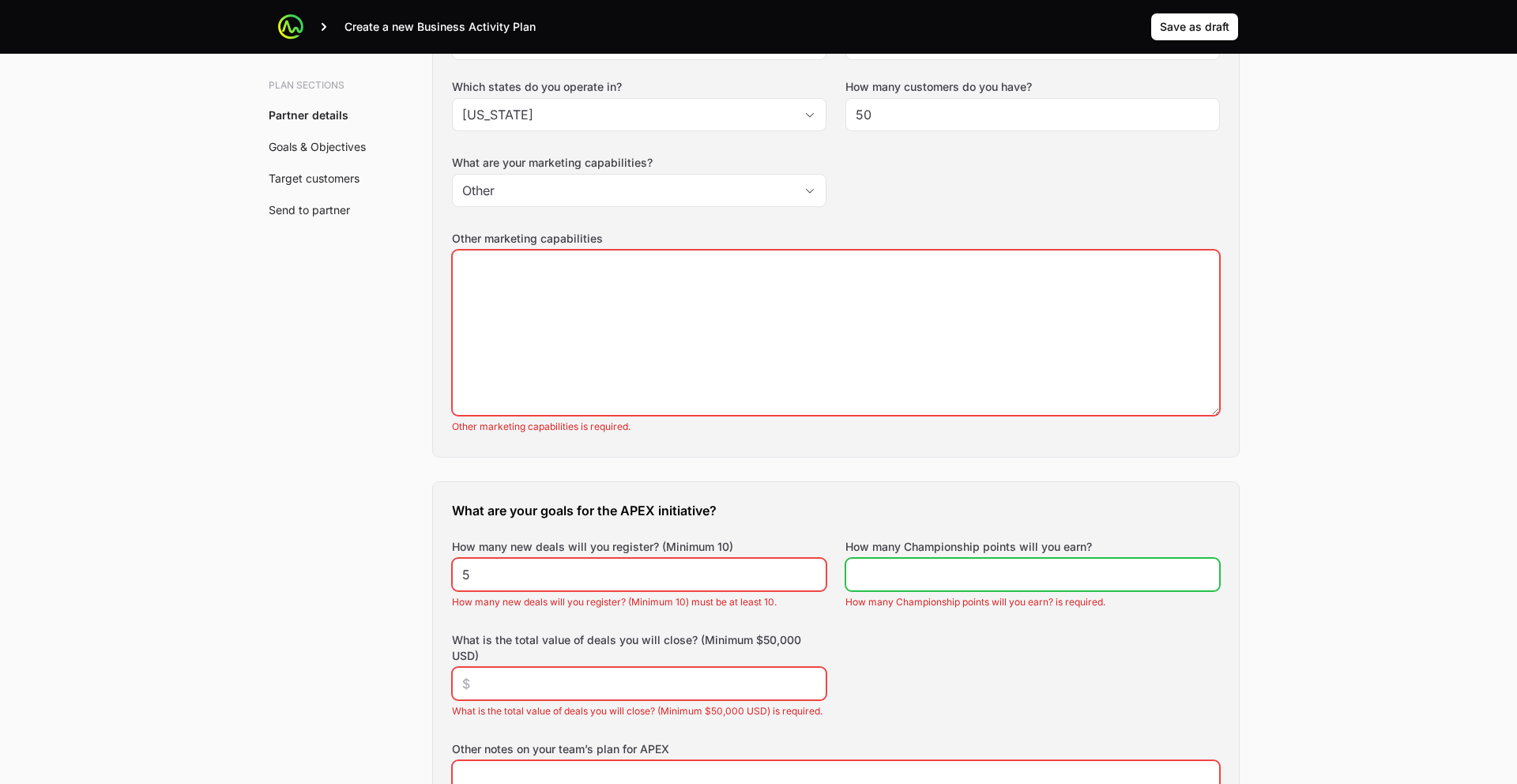
click at [896, 569] on input "How many Championship points will you earn?" at bounding box center [1033, 575] width 354 height 19
type input "150000"
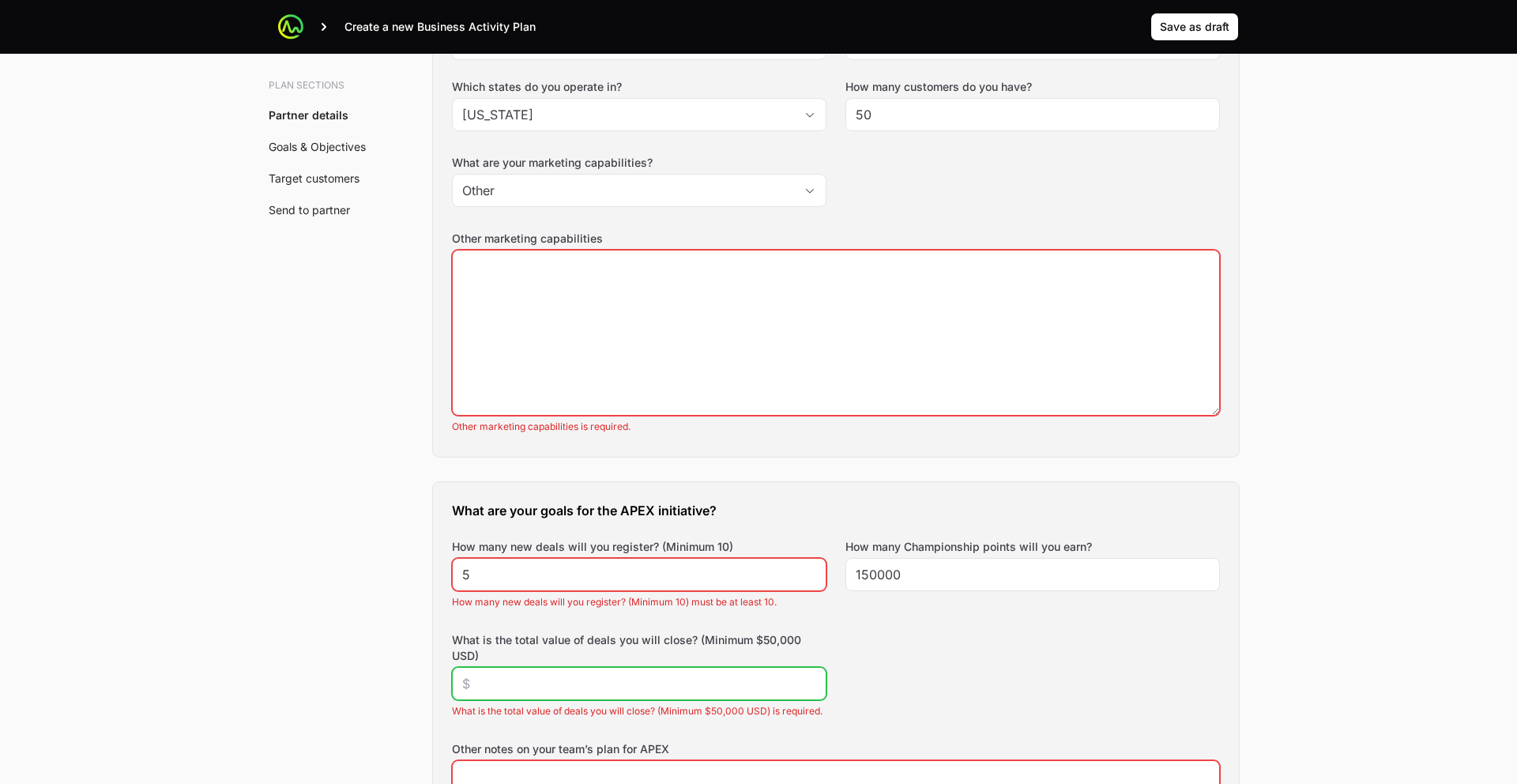
click at [640, 681] on input "What is the total value of deals you will close? (Minimum $50,000 USD)" at bounding box center [639, 683] width 354 height 19
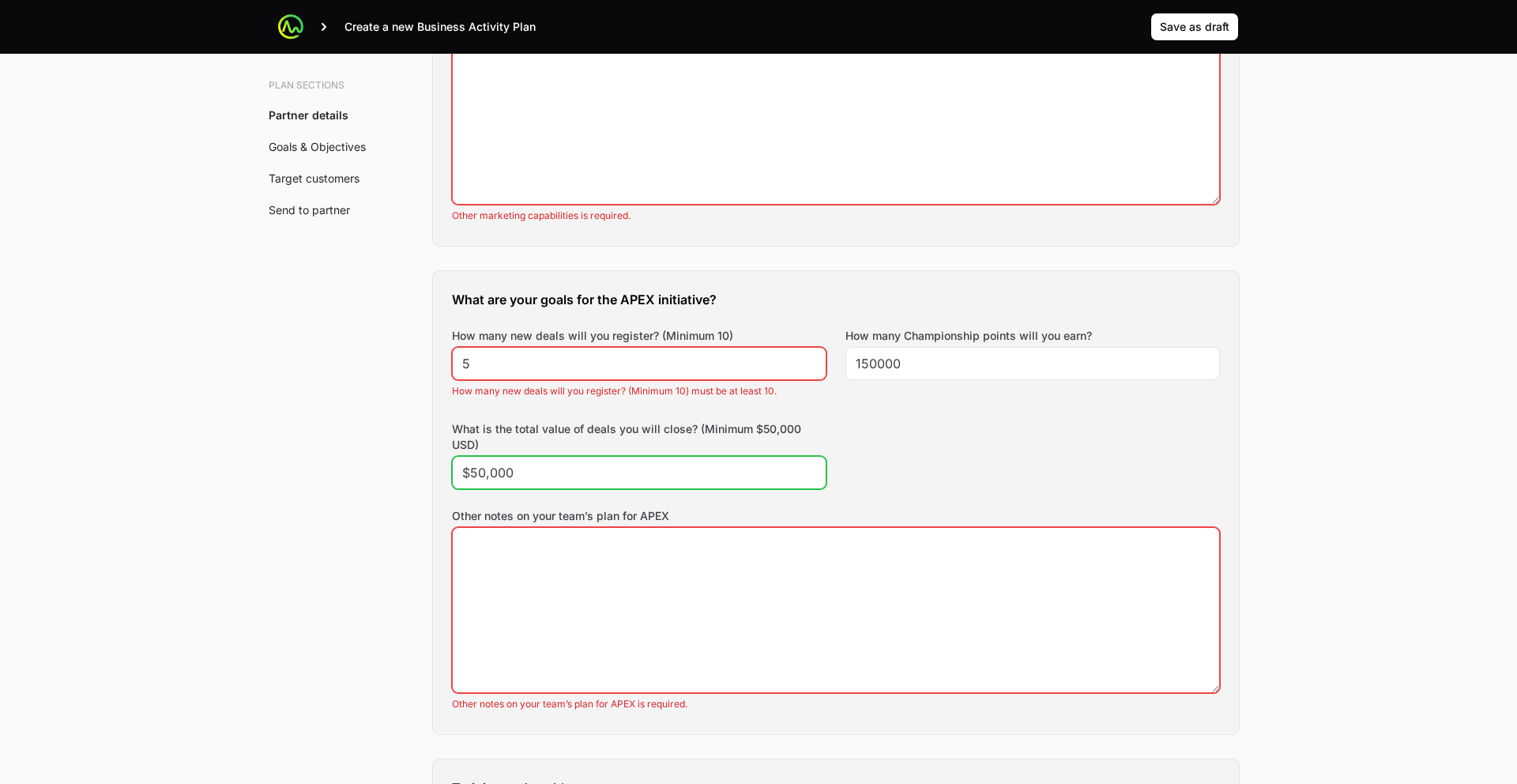
scroll to position [986, 0]
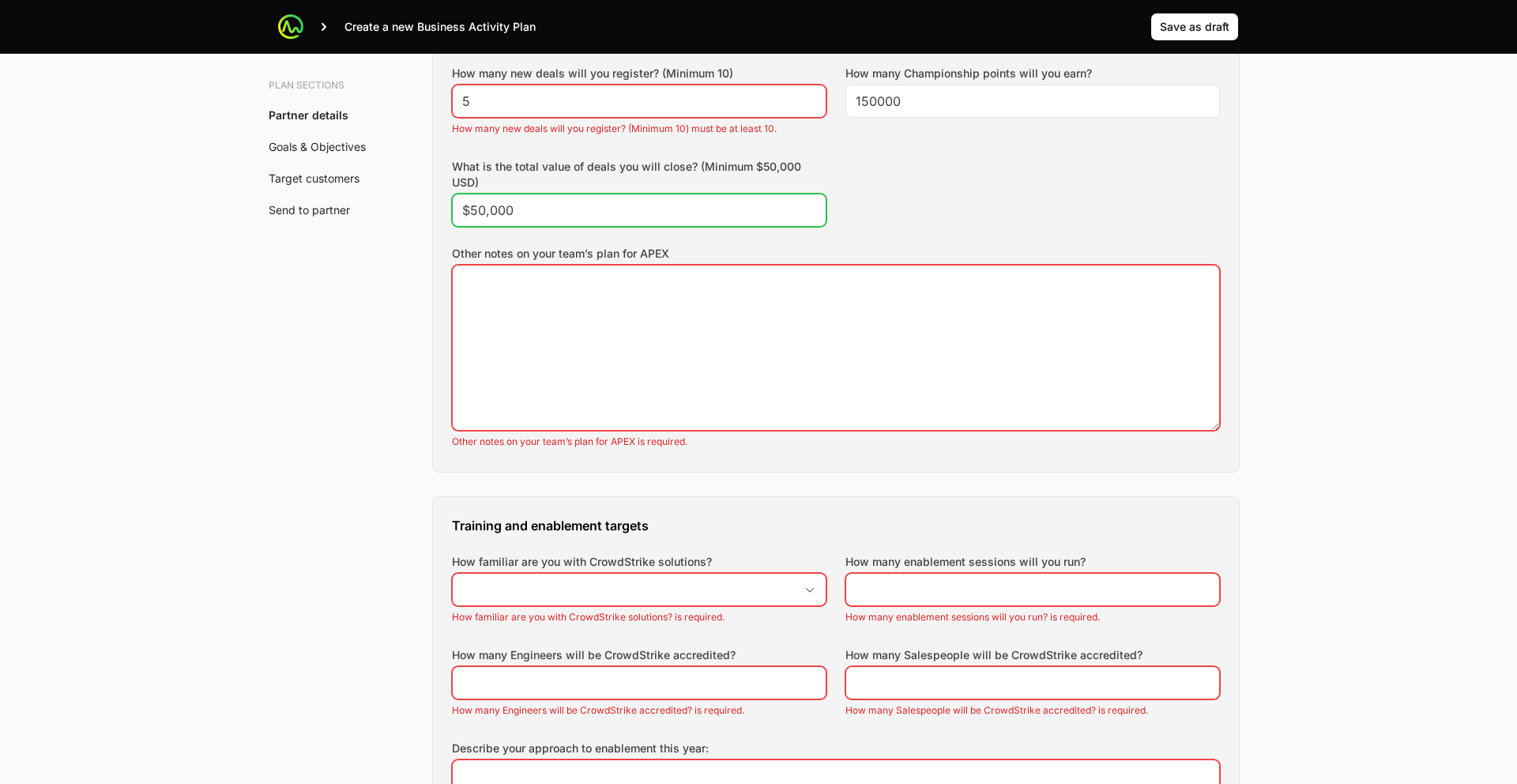
type input "$50,000"
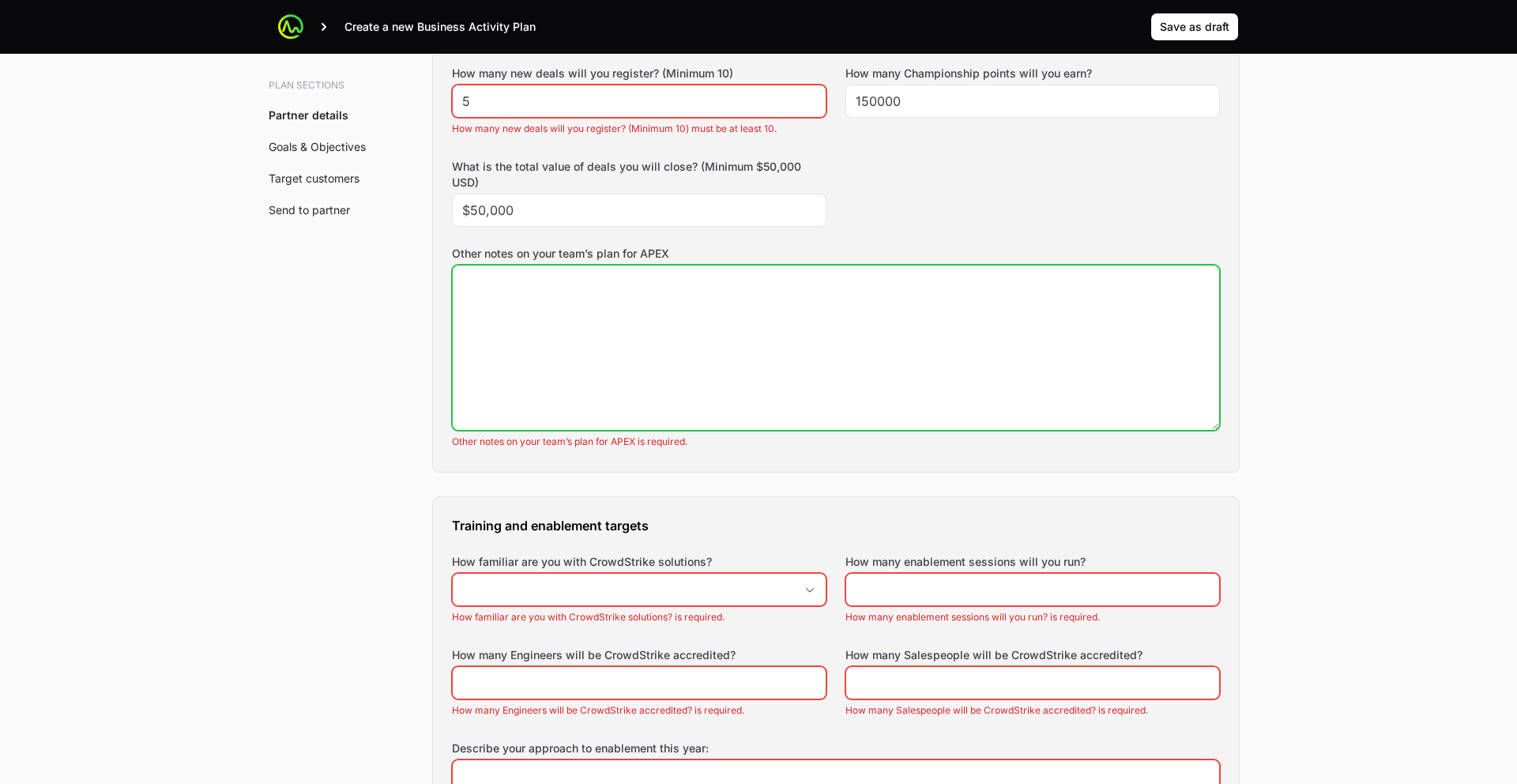
click at [552, 363] on textarea "Other notes on your team’s plan for APEX" at bounding box center [836, 347] width 767 height 165
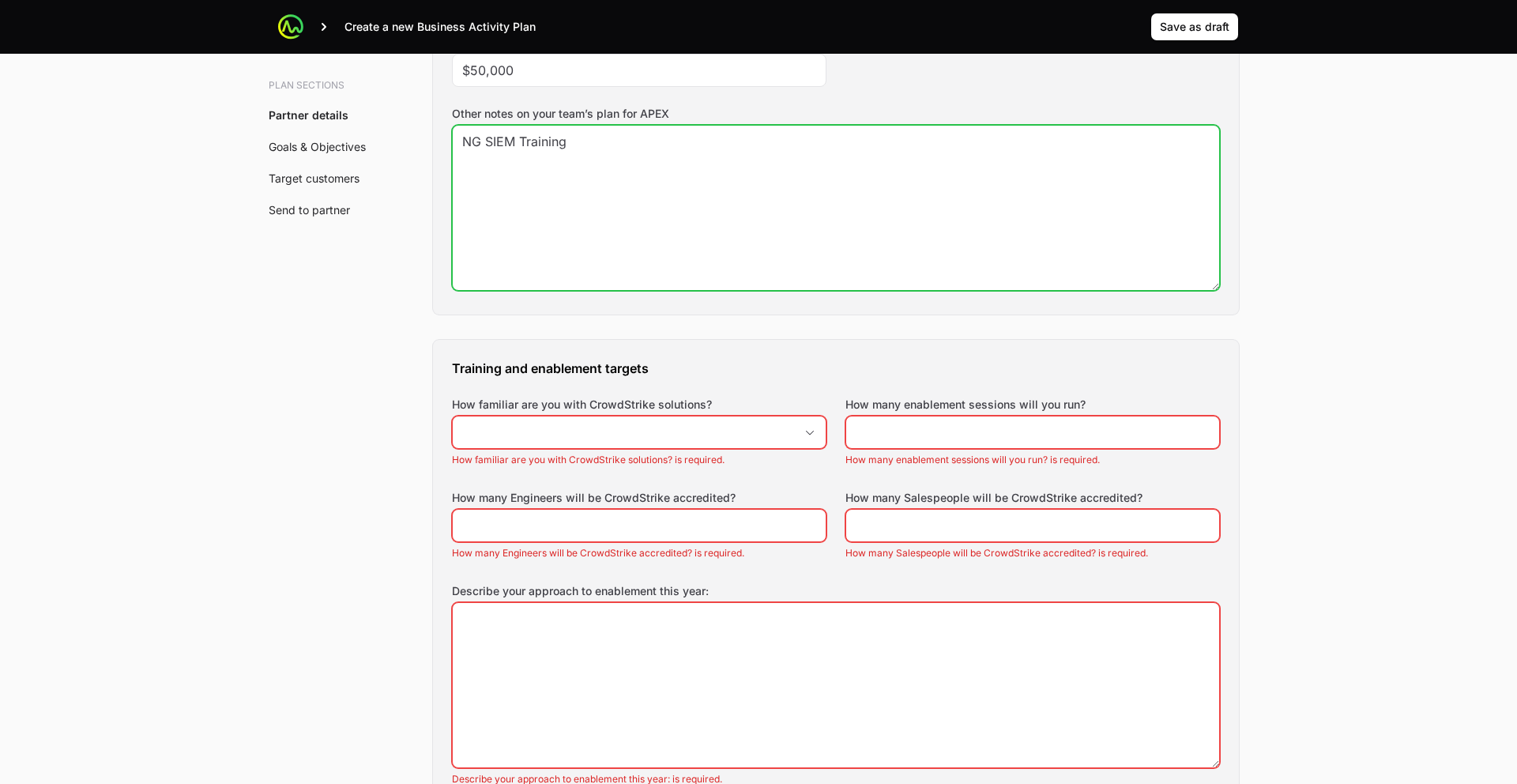
scroll to position [1128, 0]
type textarea "NG SIEM Training"
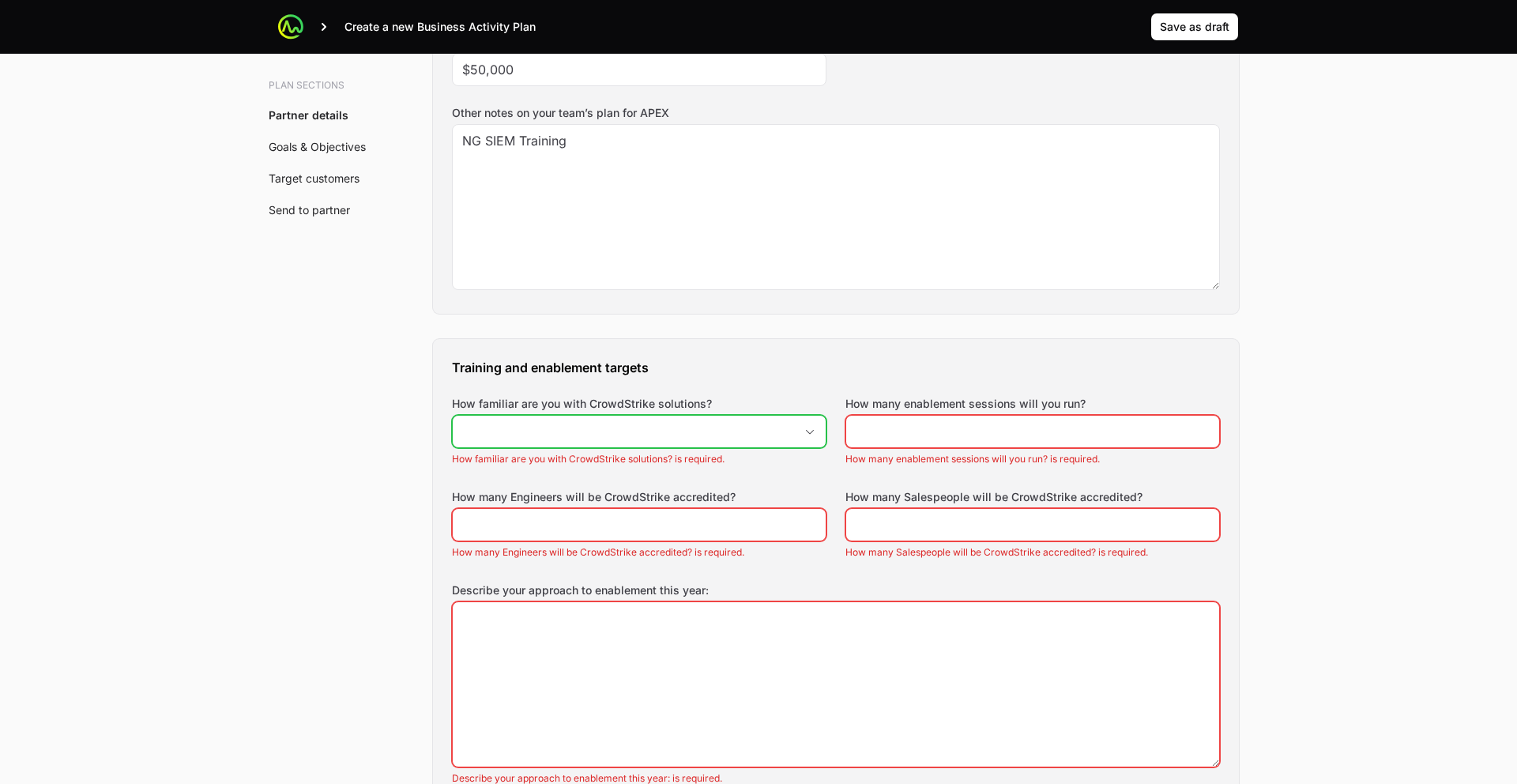
click at [541, 438] on input "How familiar are you with CrowdStrike solutions?" at bounding box center [623, 431] width 342 height 32
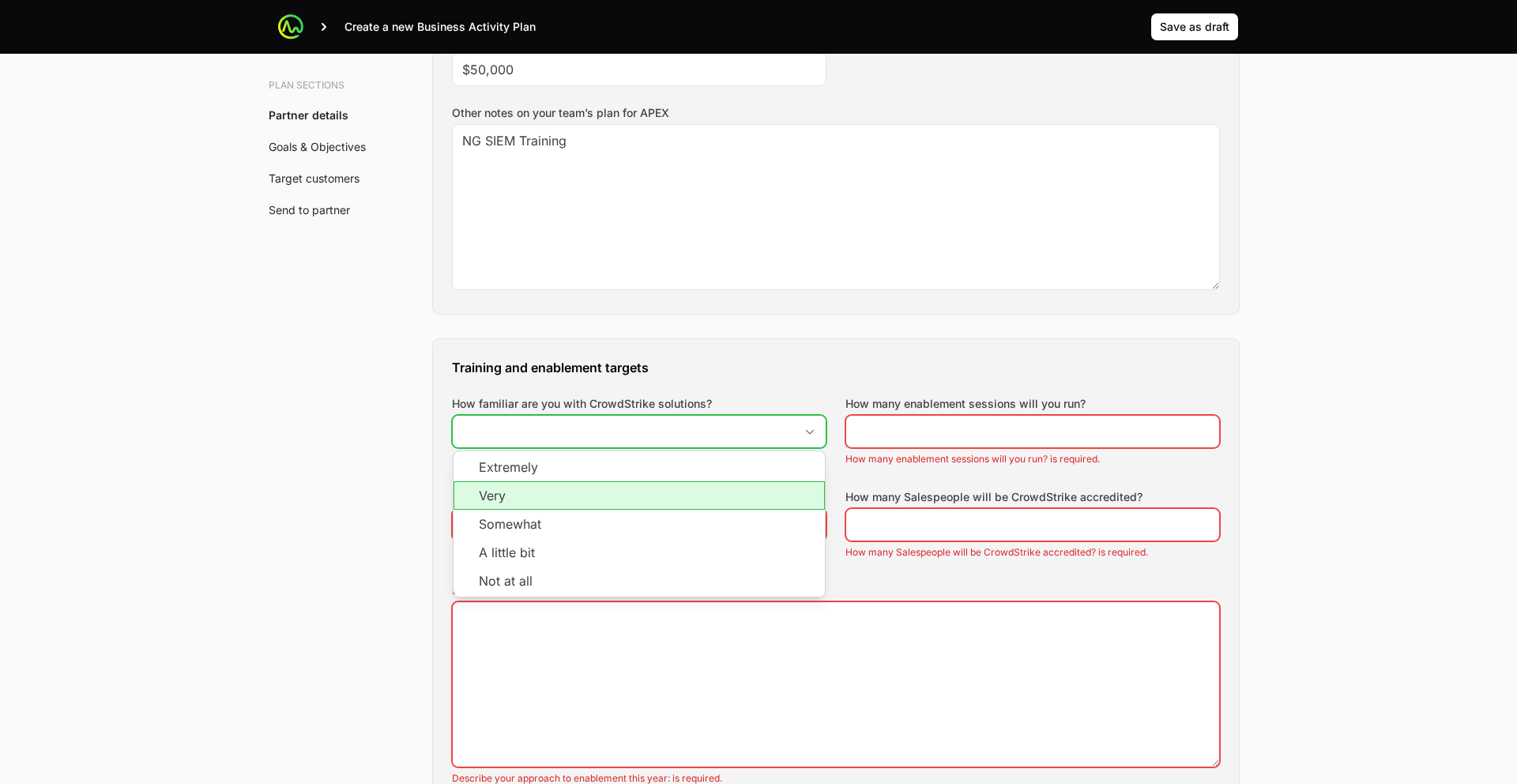
click at [514, 492] on li "Very" at bounding box center [640, 495] width 372 height 28
type input "Very"
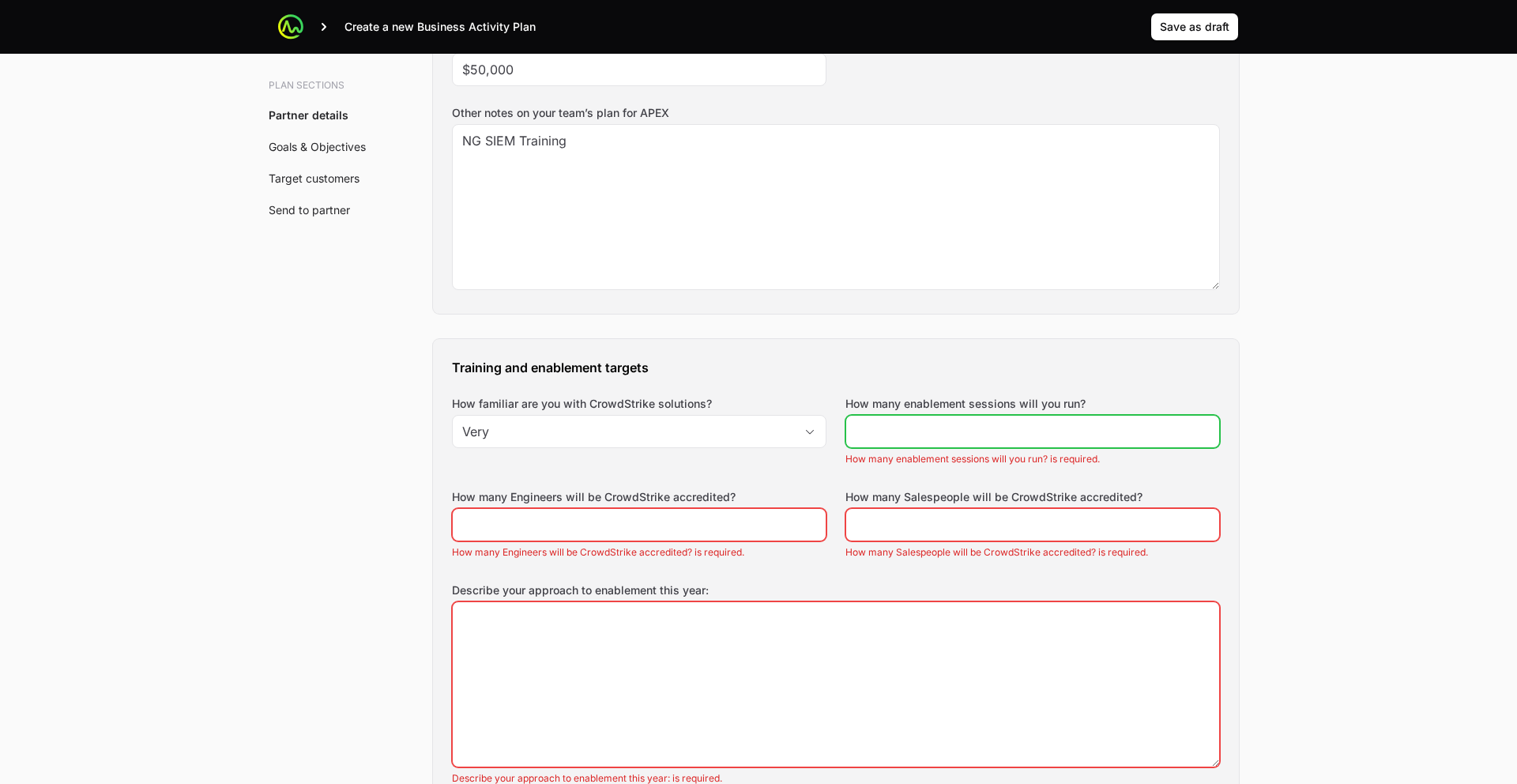
click at [887, 422] on input "How many enablement sessions will you run?" at bounding box center [1033, 432] width 354 height 19
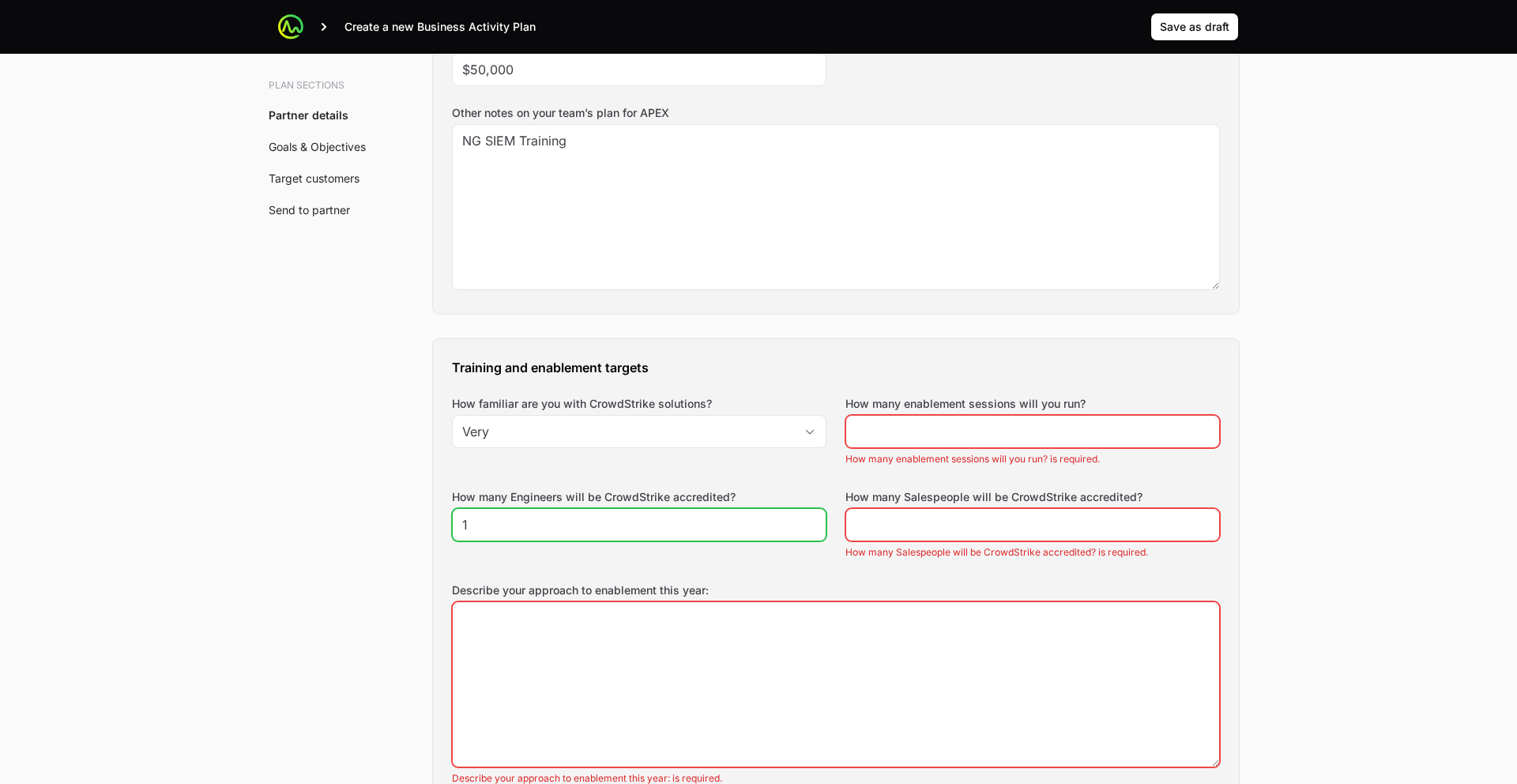
type input "1"
click at [882, 440] on div at bounding box center [1032, 432] width 375 height 33
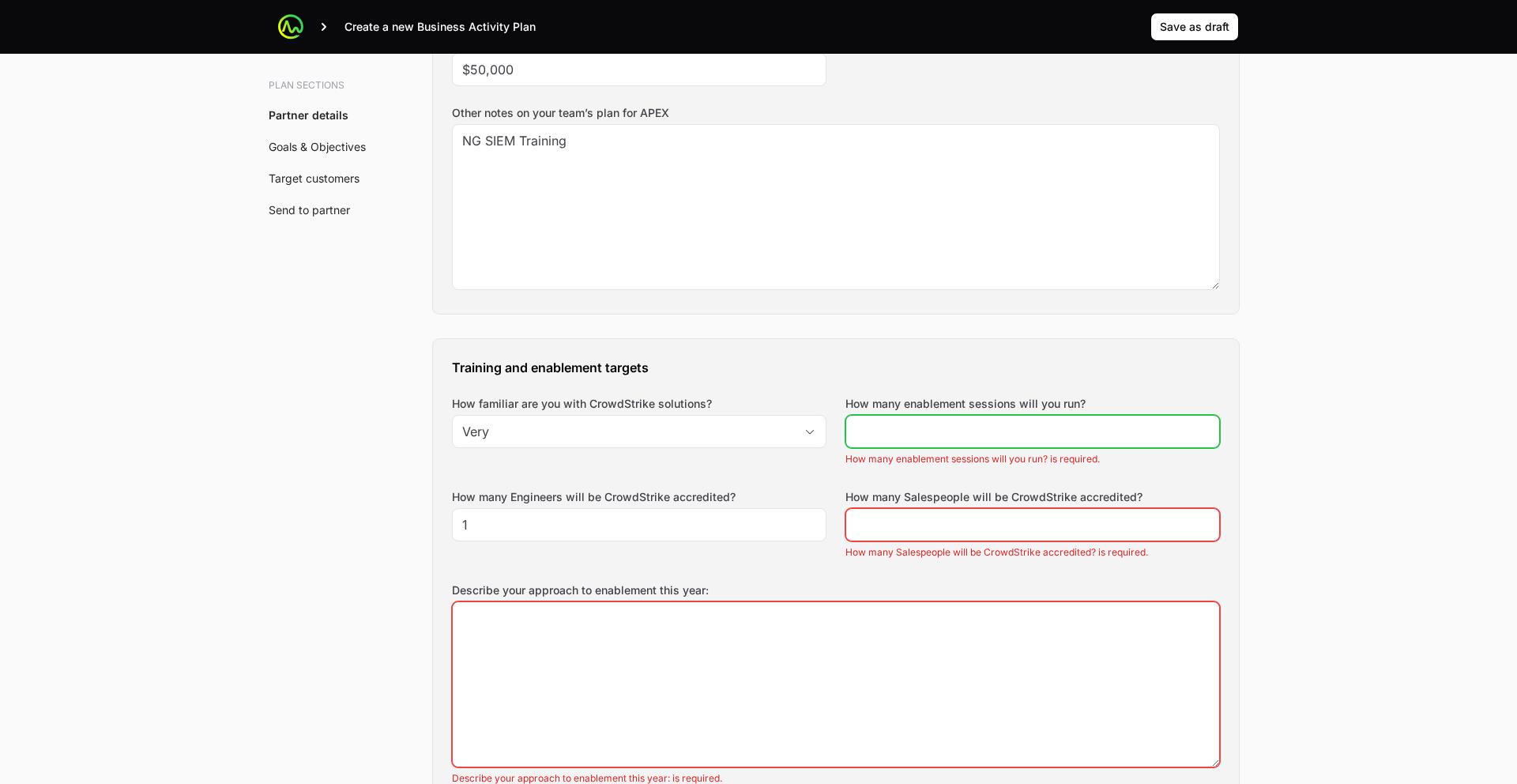
click at [879, 437] on input "How many enablement sessions will you run?" at bounding box center [1033, 432] width 354 height 19
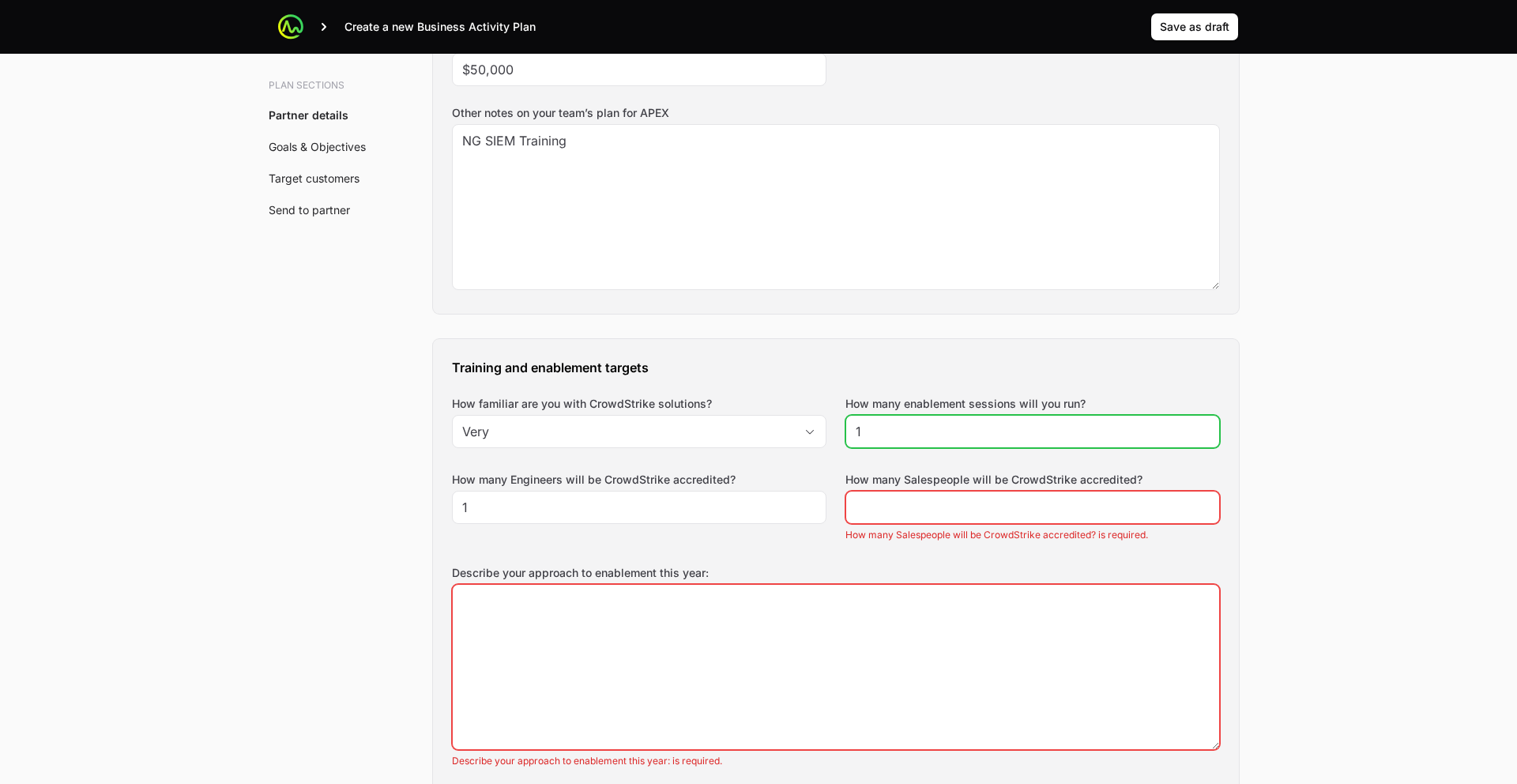
type input "1"
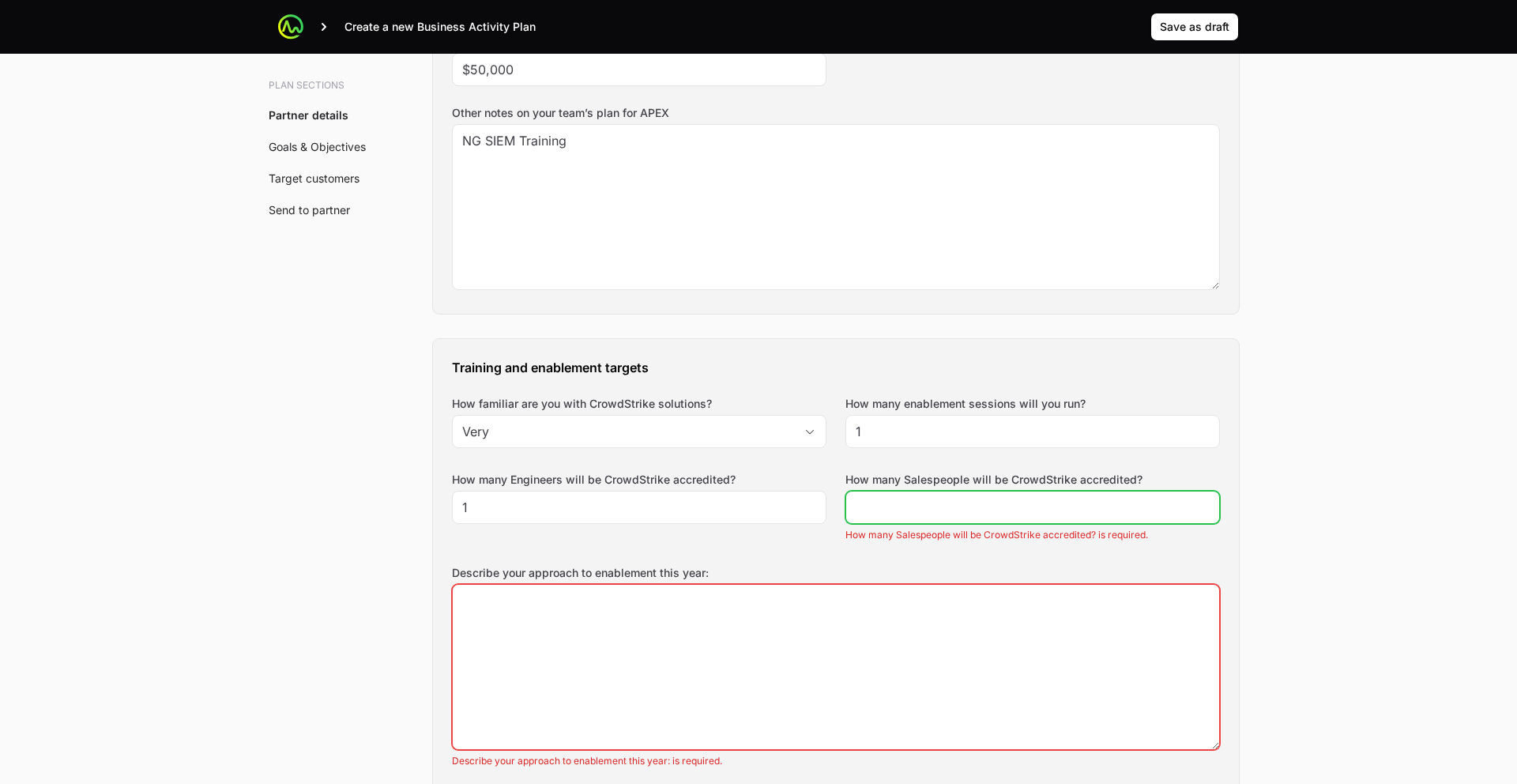
click at [897, 508] on input "How many Salespeople will be CrowdStrike accredited?" at bounding box center [1033, 507] width 354 height 19
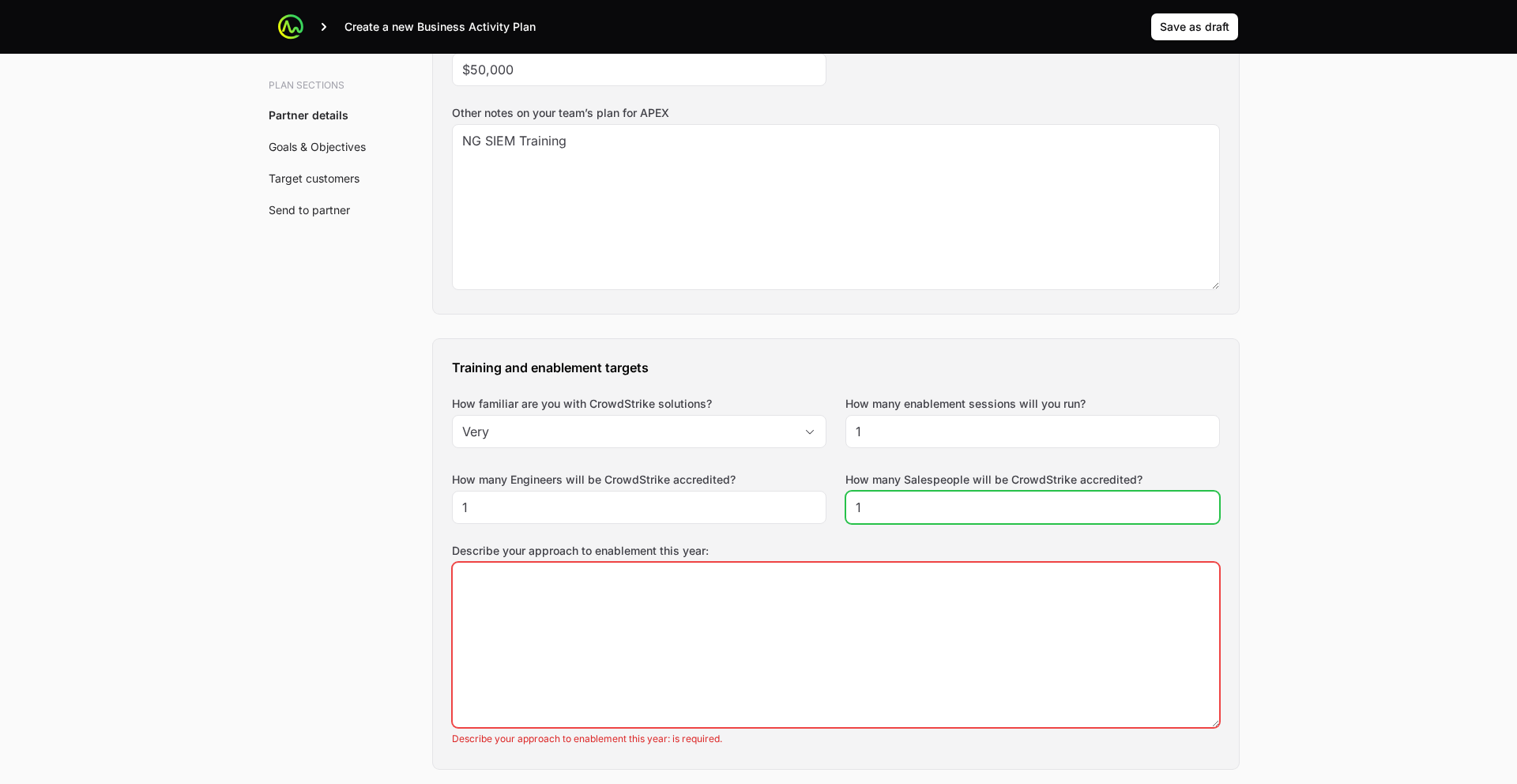
type input "1"
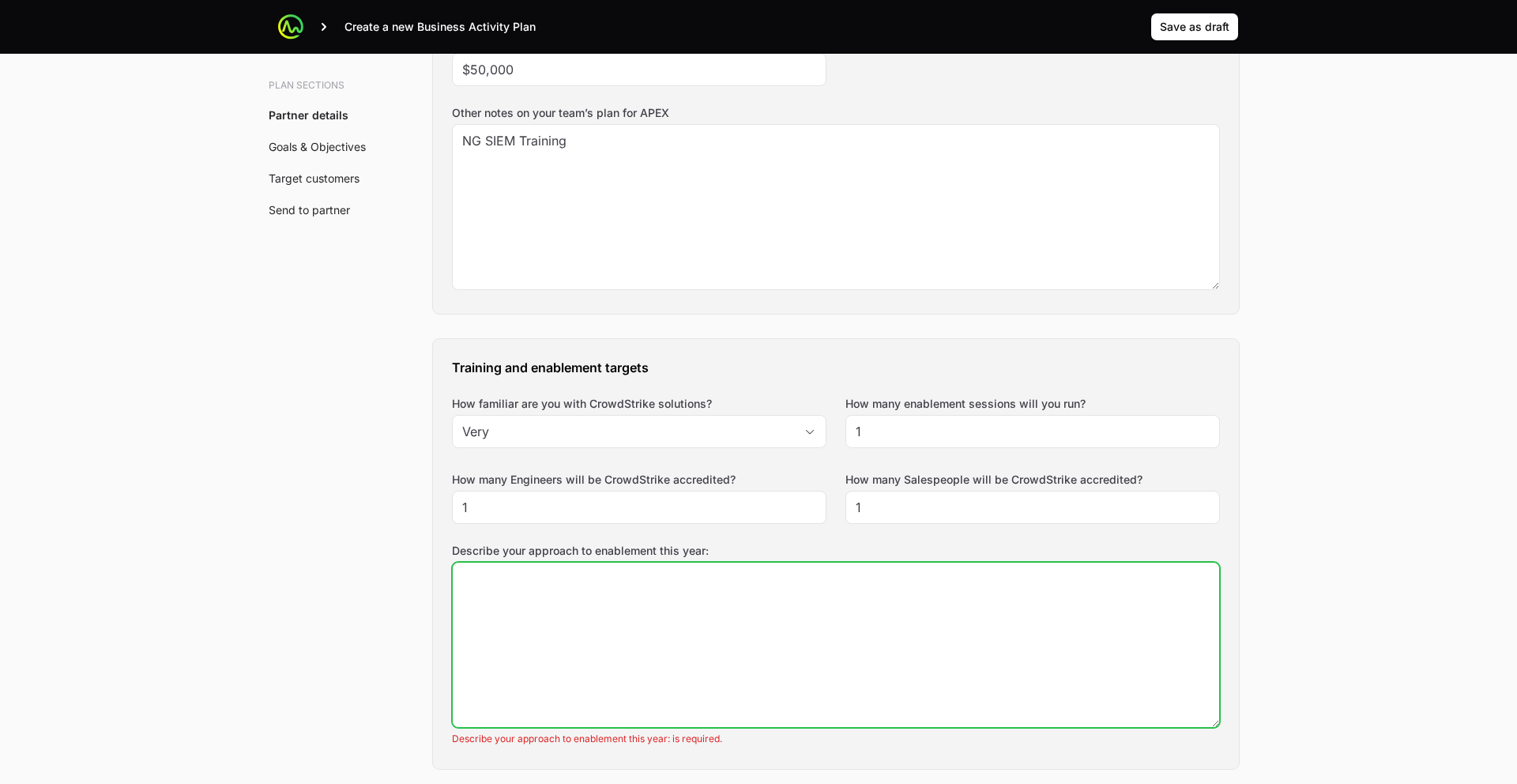
click at [753, 613] on textarea "Describe your approach to enablement this year:" at bounding box center [836, 645] width 767 height 165
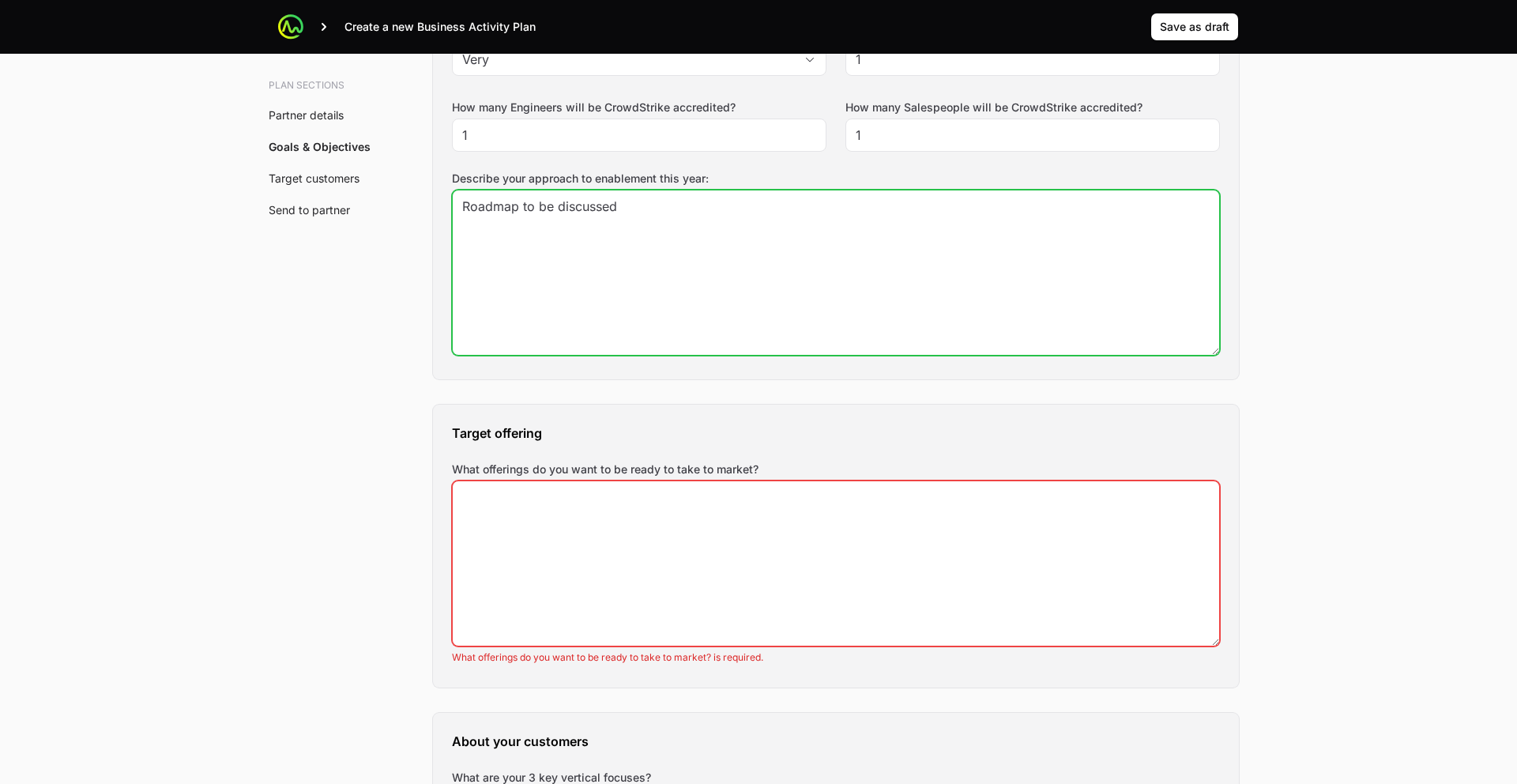
type textarea "Roadmap to be discussed"
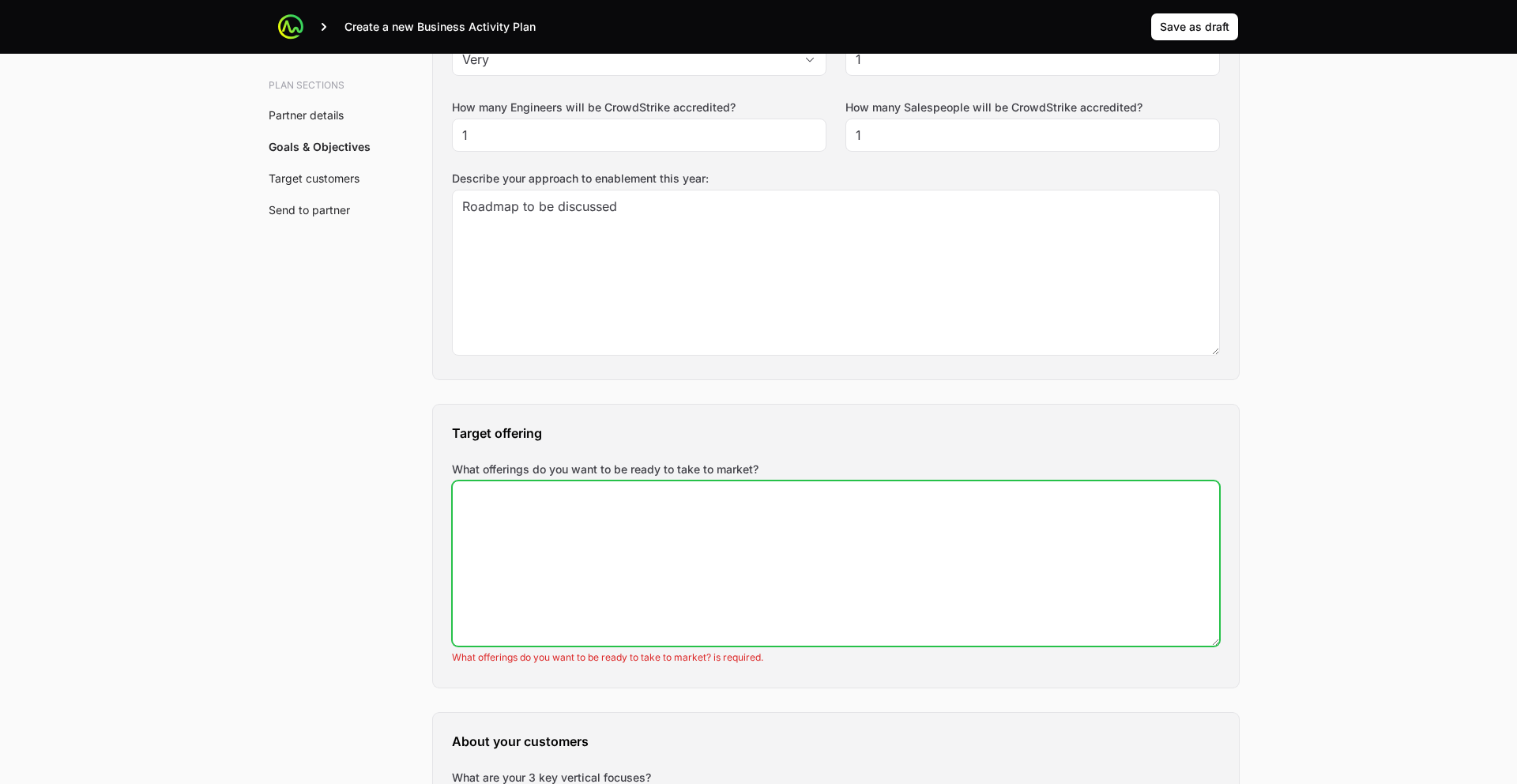
scroll to position [1501, 0]
click at [747, 602] on textarea "What offerings do you want to be ready to take to market?" at bounding box center [836, 561] width 767 height 165
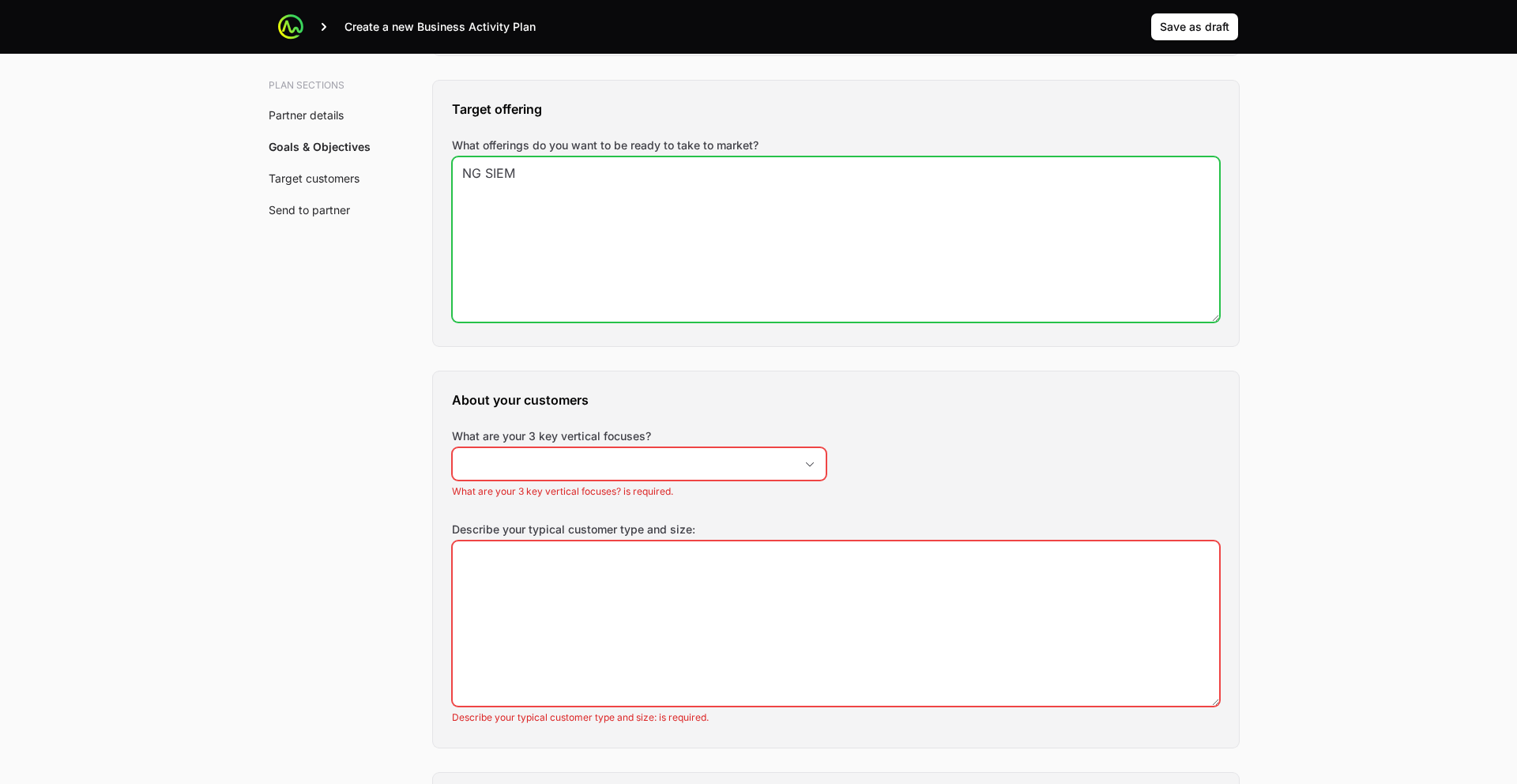
scroll to position [1966, 0]
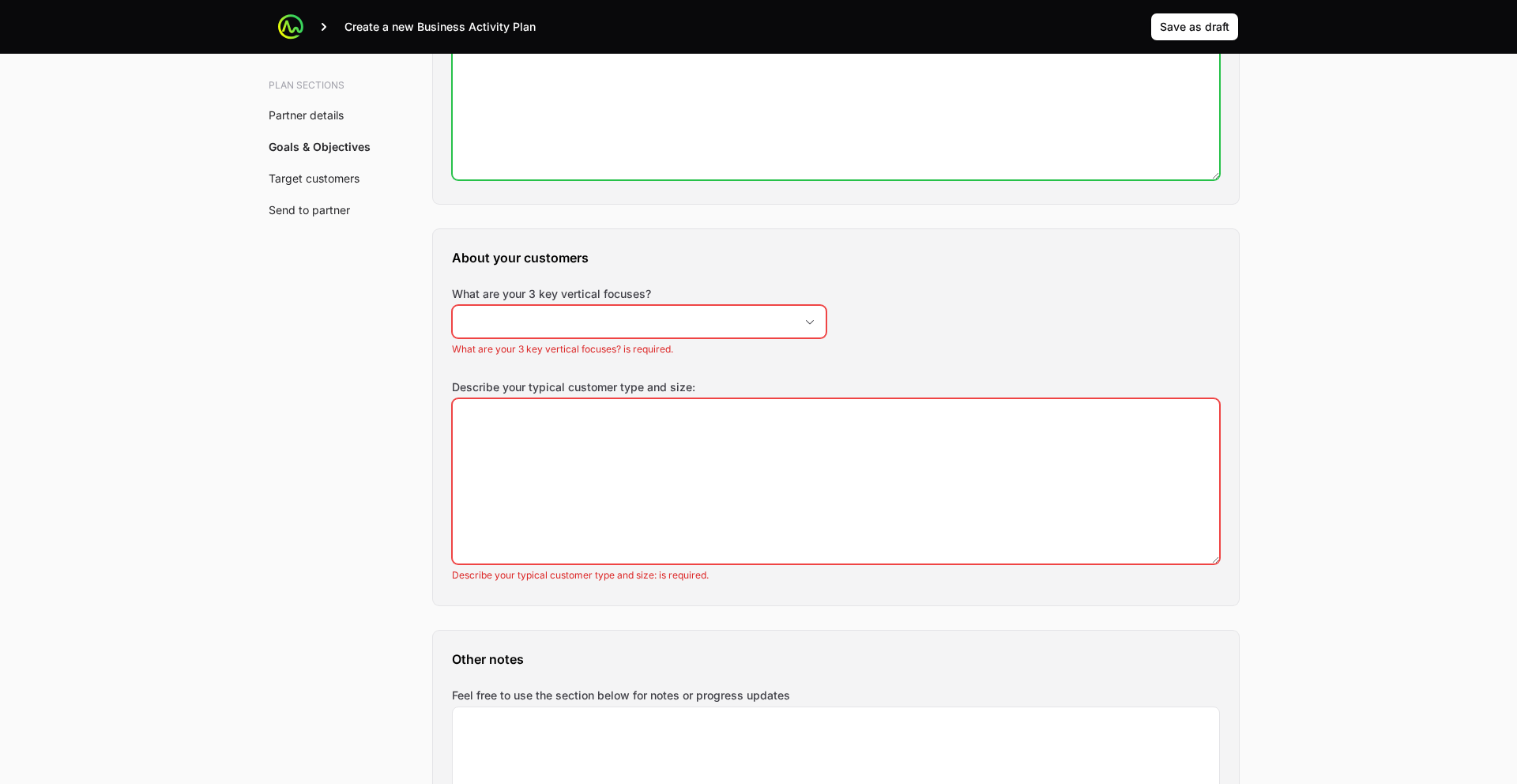
type textarea "NG SIEM"
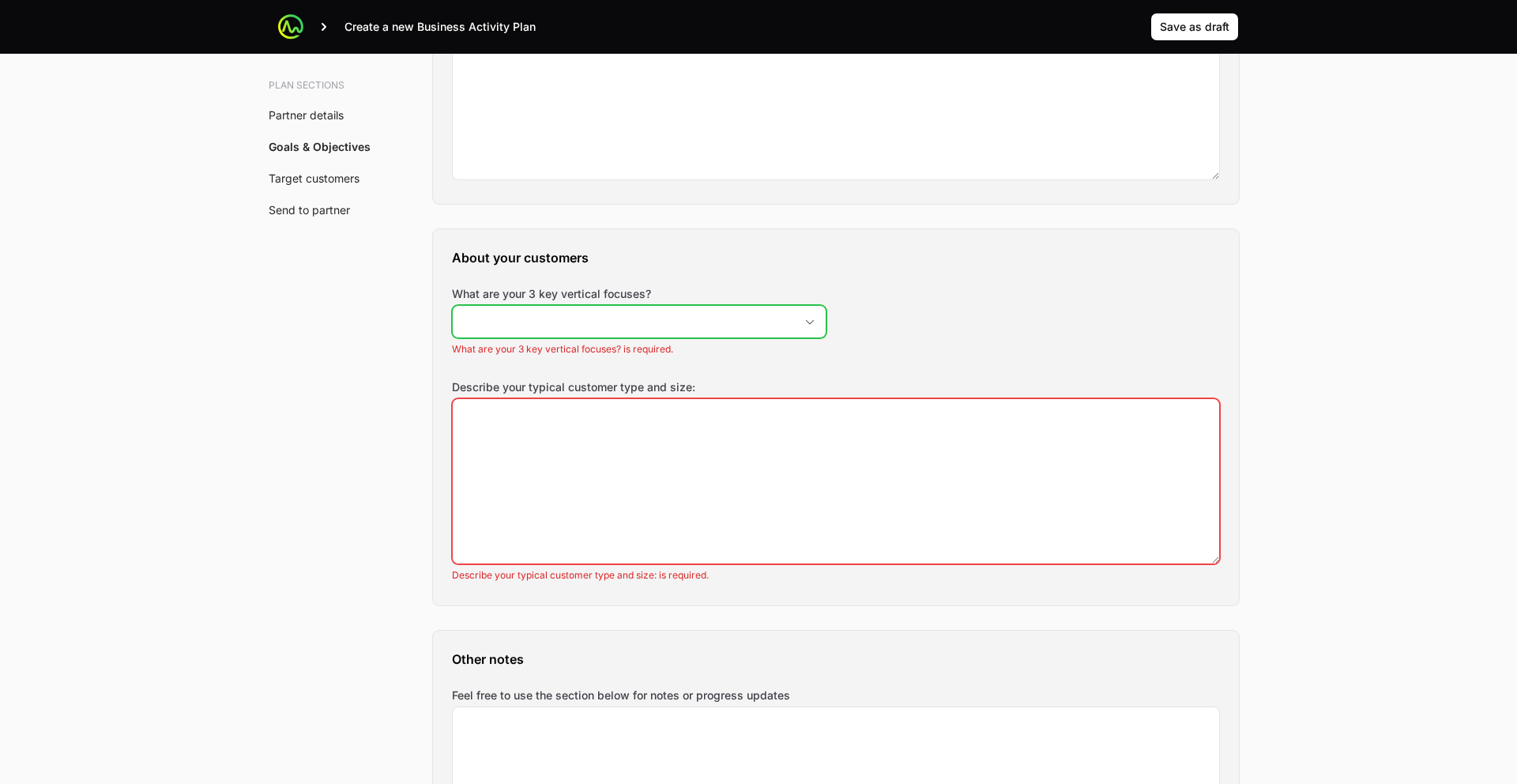
click at [543, 332] on input "What are your 3 key vertical focuses?" at bounding box center [623, 321] width 342 height 32
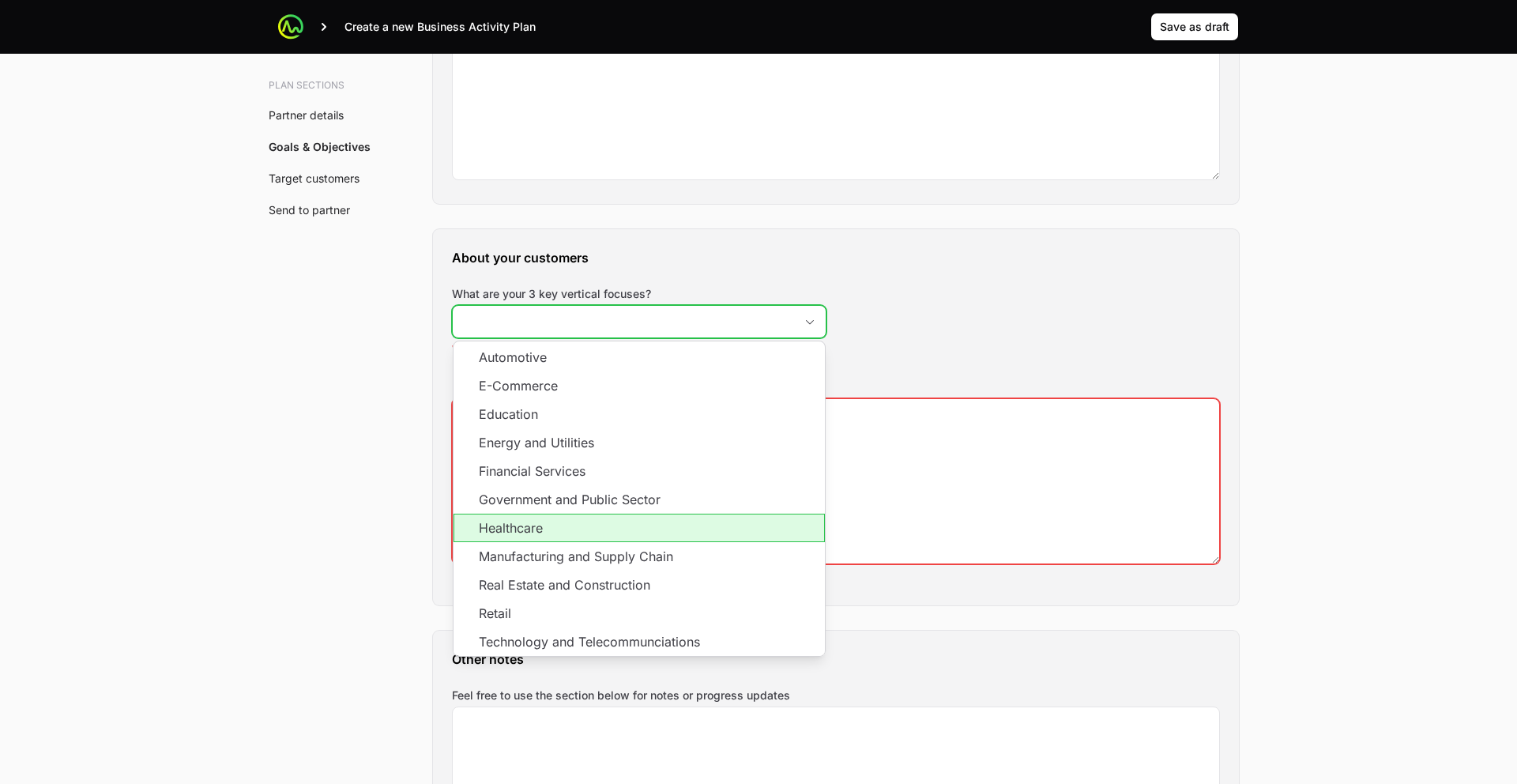
scroll to position [30, 0]
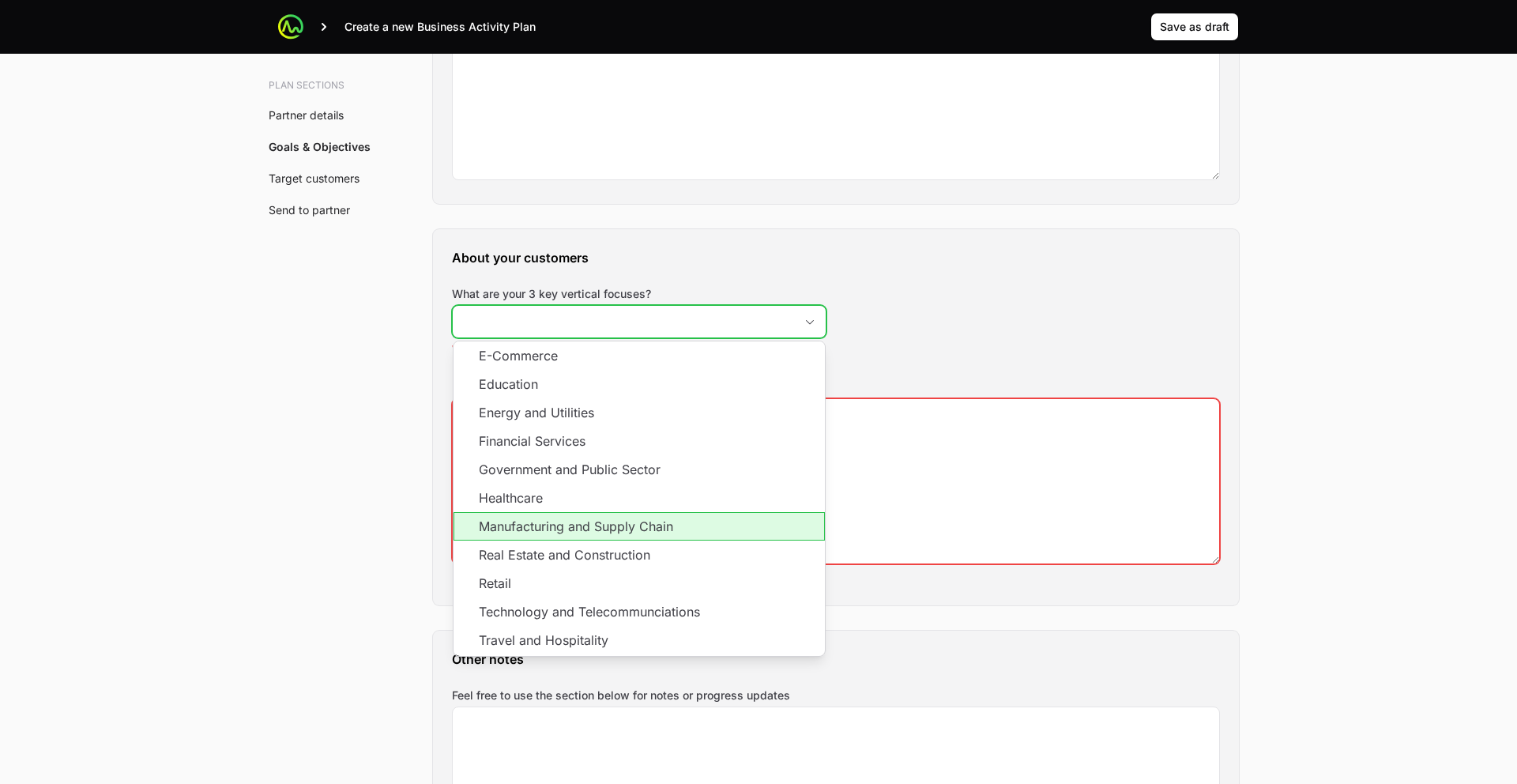
click at [539, 525] on li "Manufacturing and Supply Chain" at bounding box center [640, 526] width 372 height 28
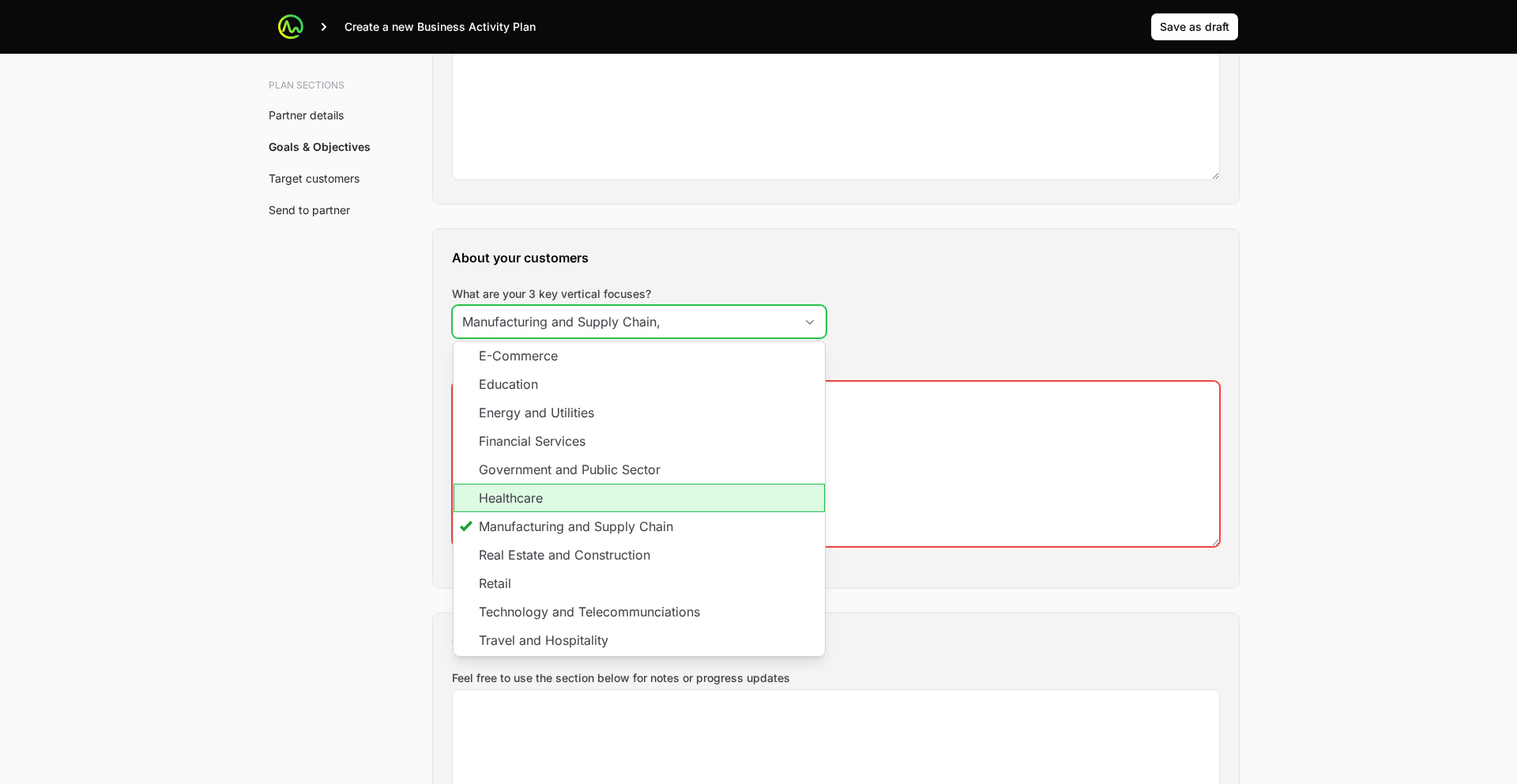
click at [528, 498] on li "Healthcare" at bounding box center [640, 498] width 372 height 28
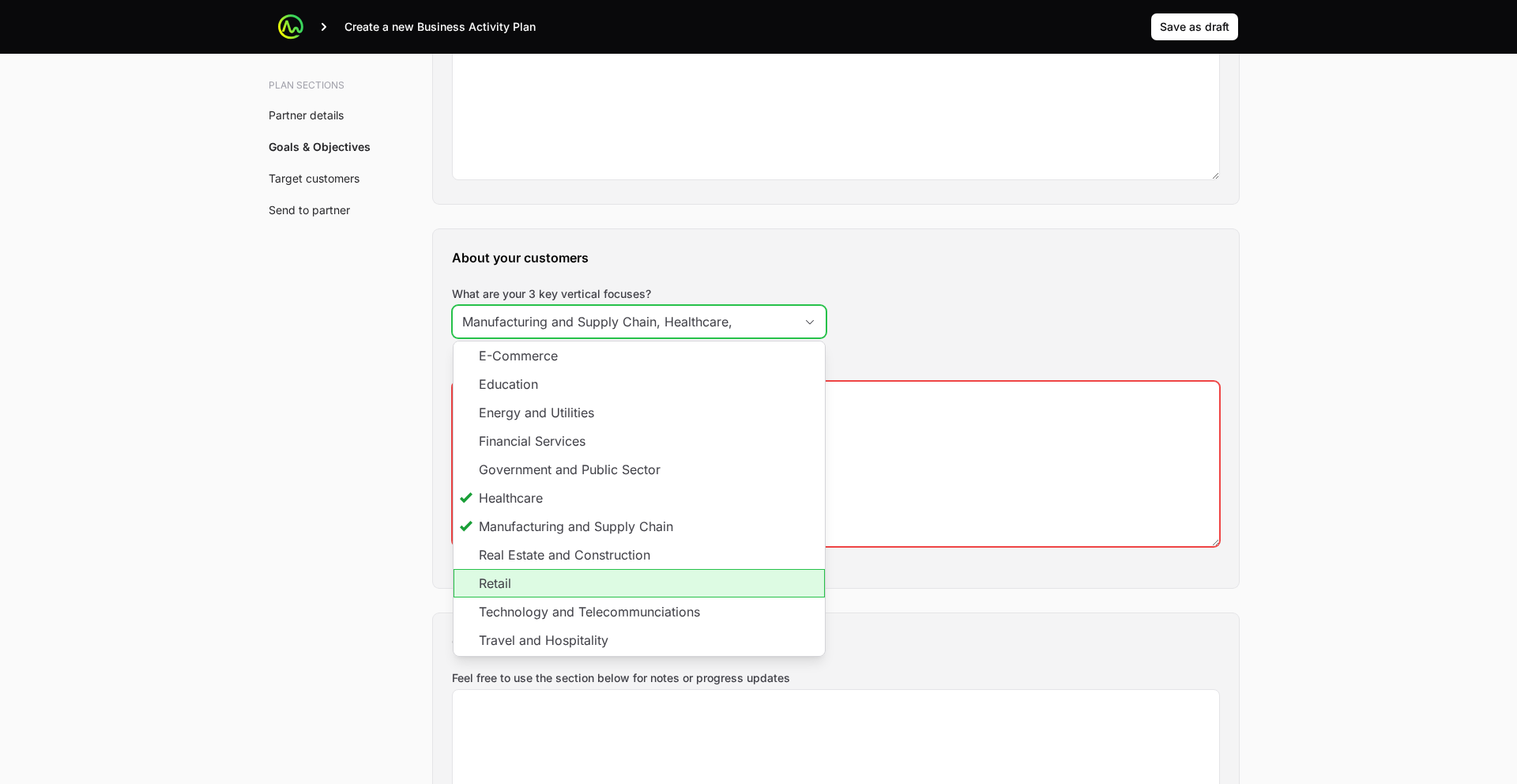
click at [534, 576] on li "Retail" at bounding box center [640, 583] width 372 height 28
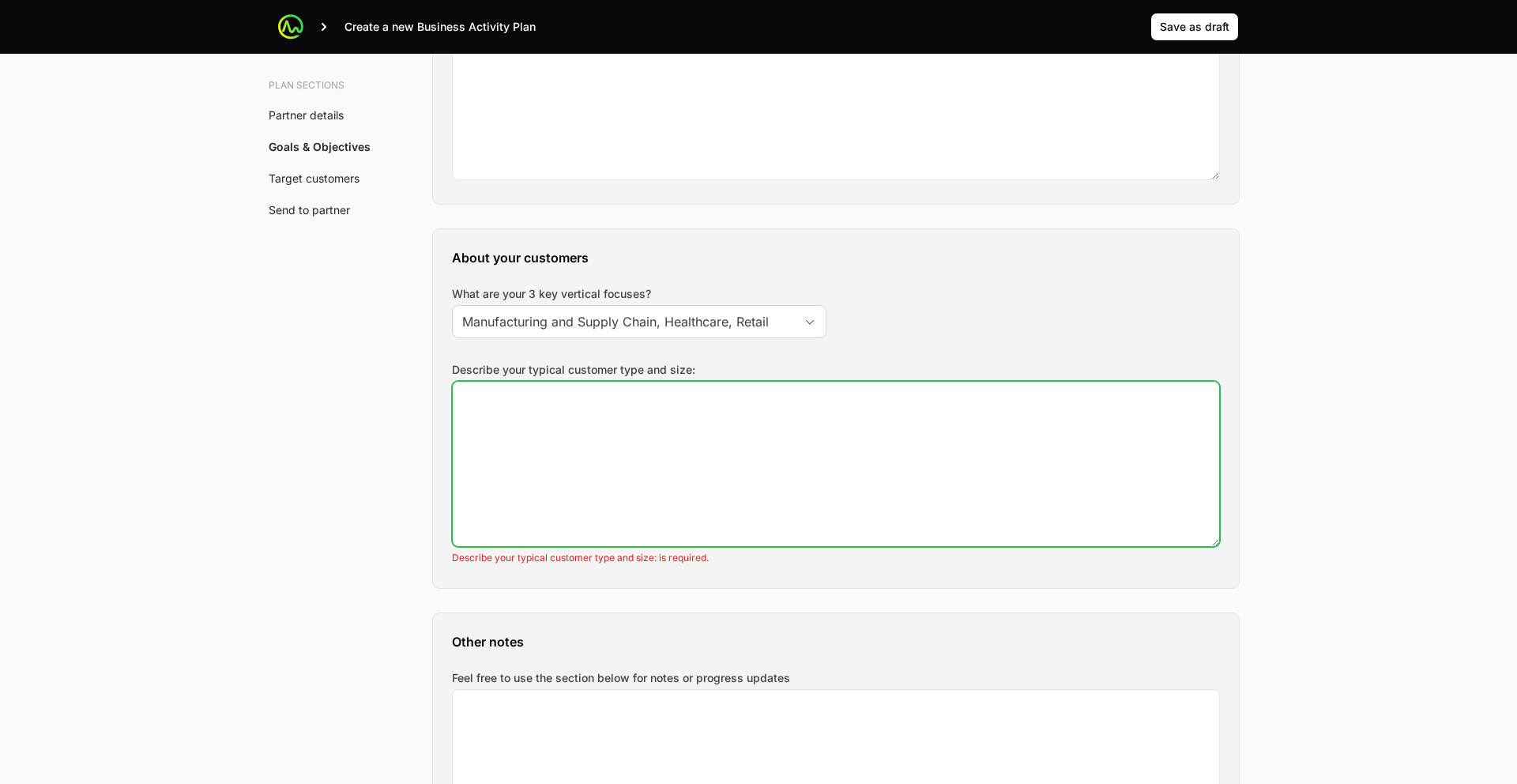
type input "Manufacturing and Supply Chain, Healthcare, Retail"
click at [526, 488] on textarea "Describe your typical customer type and size:" at bounding box center [836, 464] width 767 height 165
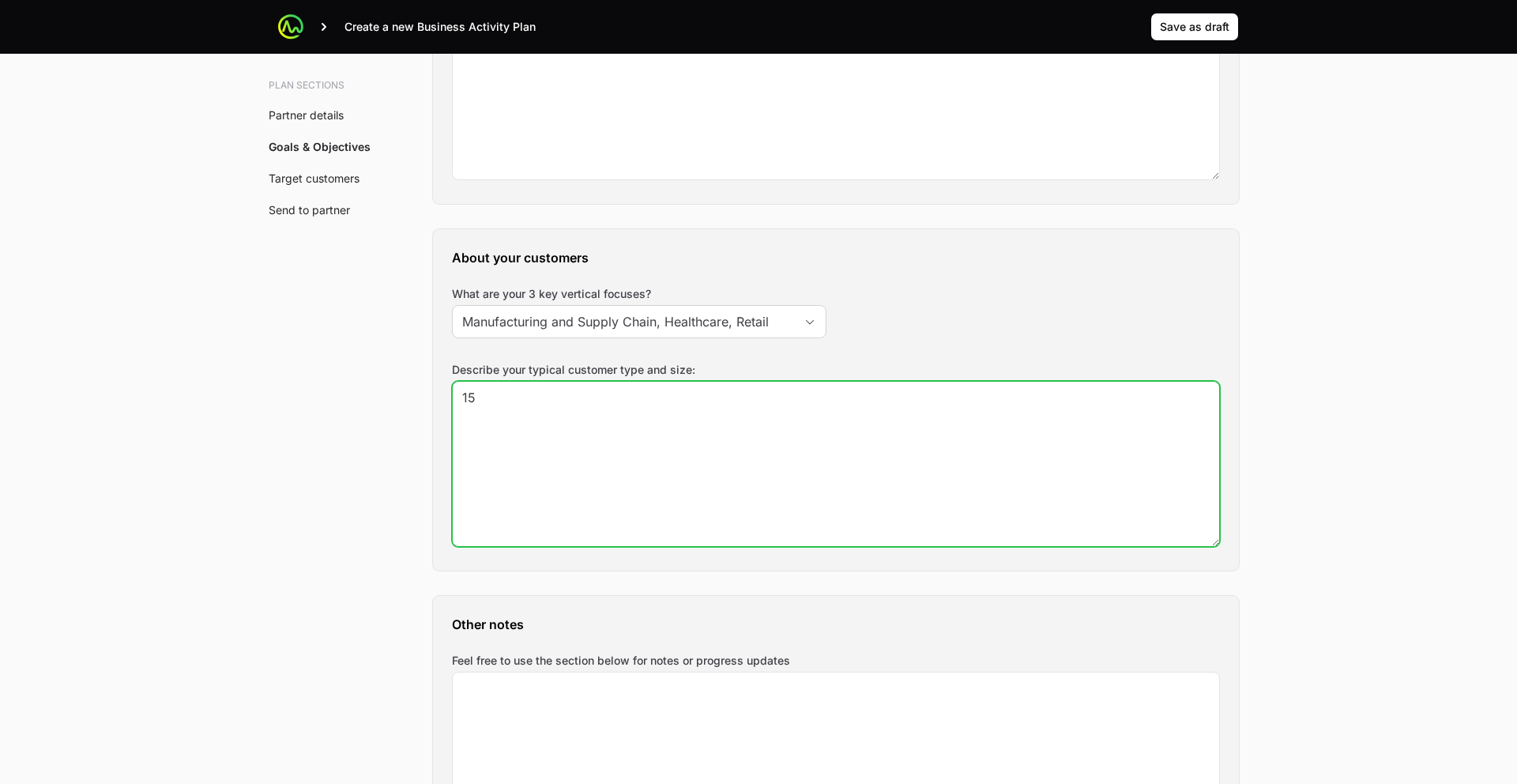
type textarea "1"
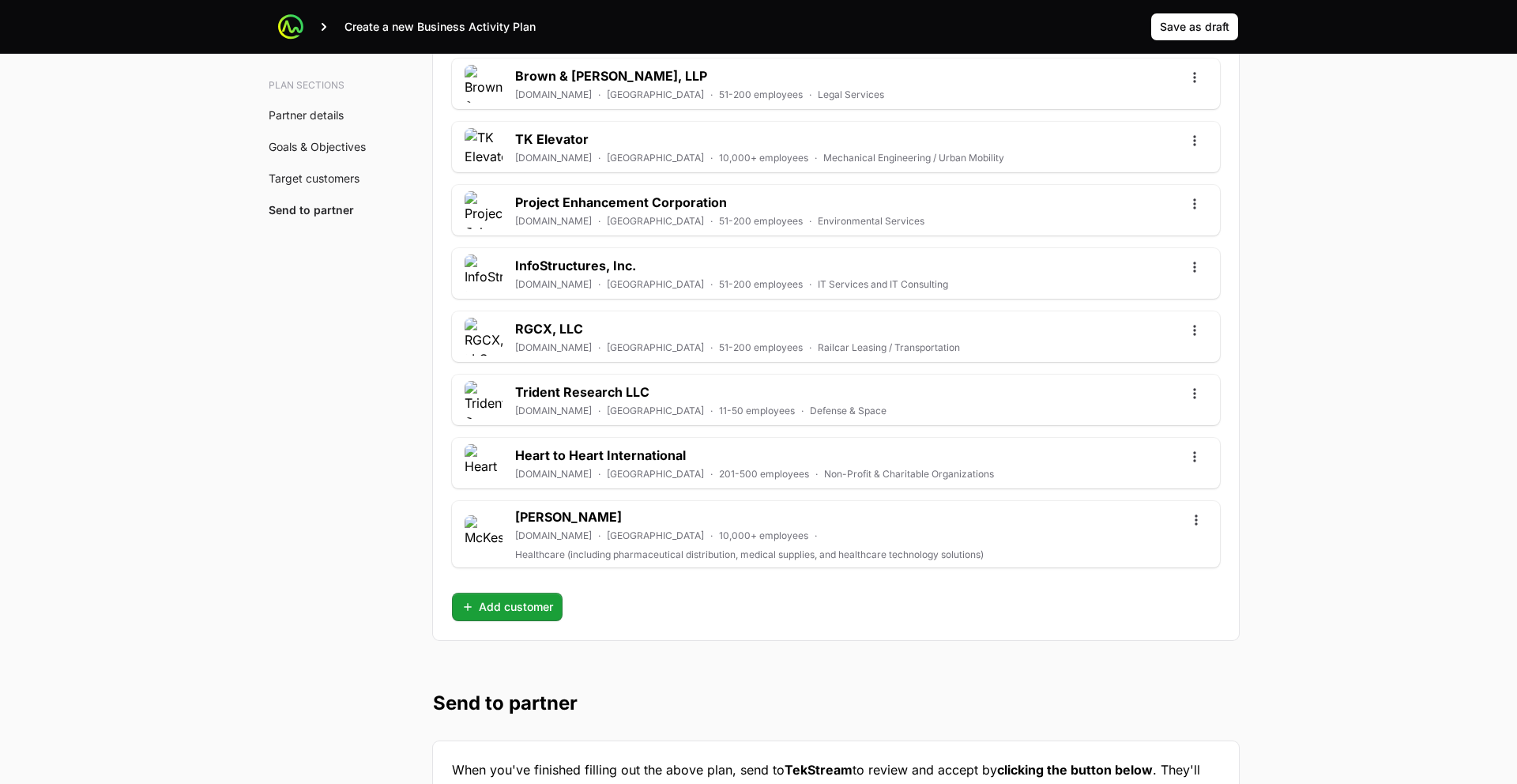
scroll to position [5550, 0]
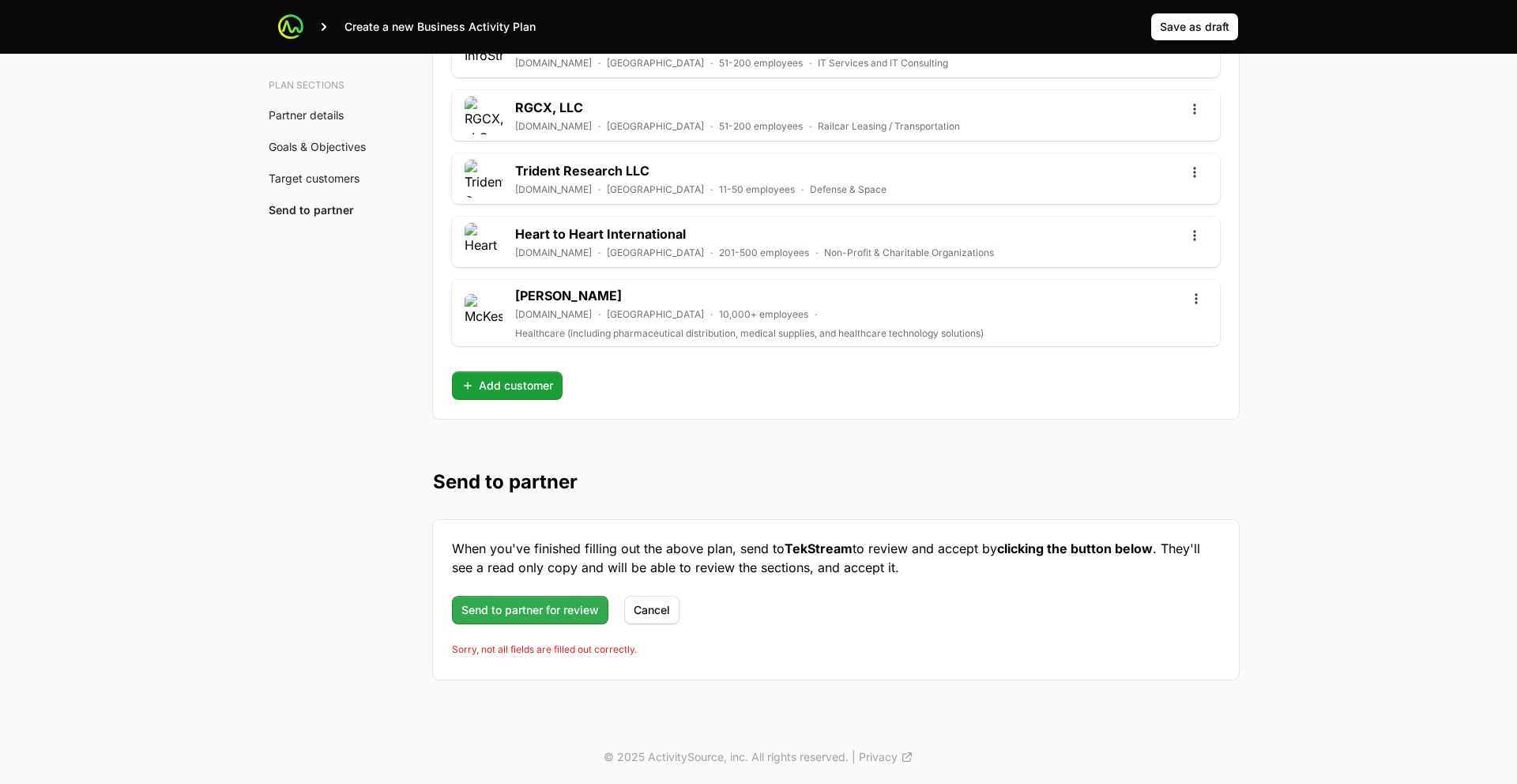
type textarea "Corporate"
click at [514, 607] on span "Send to partner for review" at bounding box center [531, 610] width 137 height 19
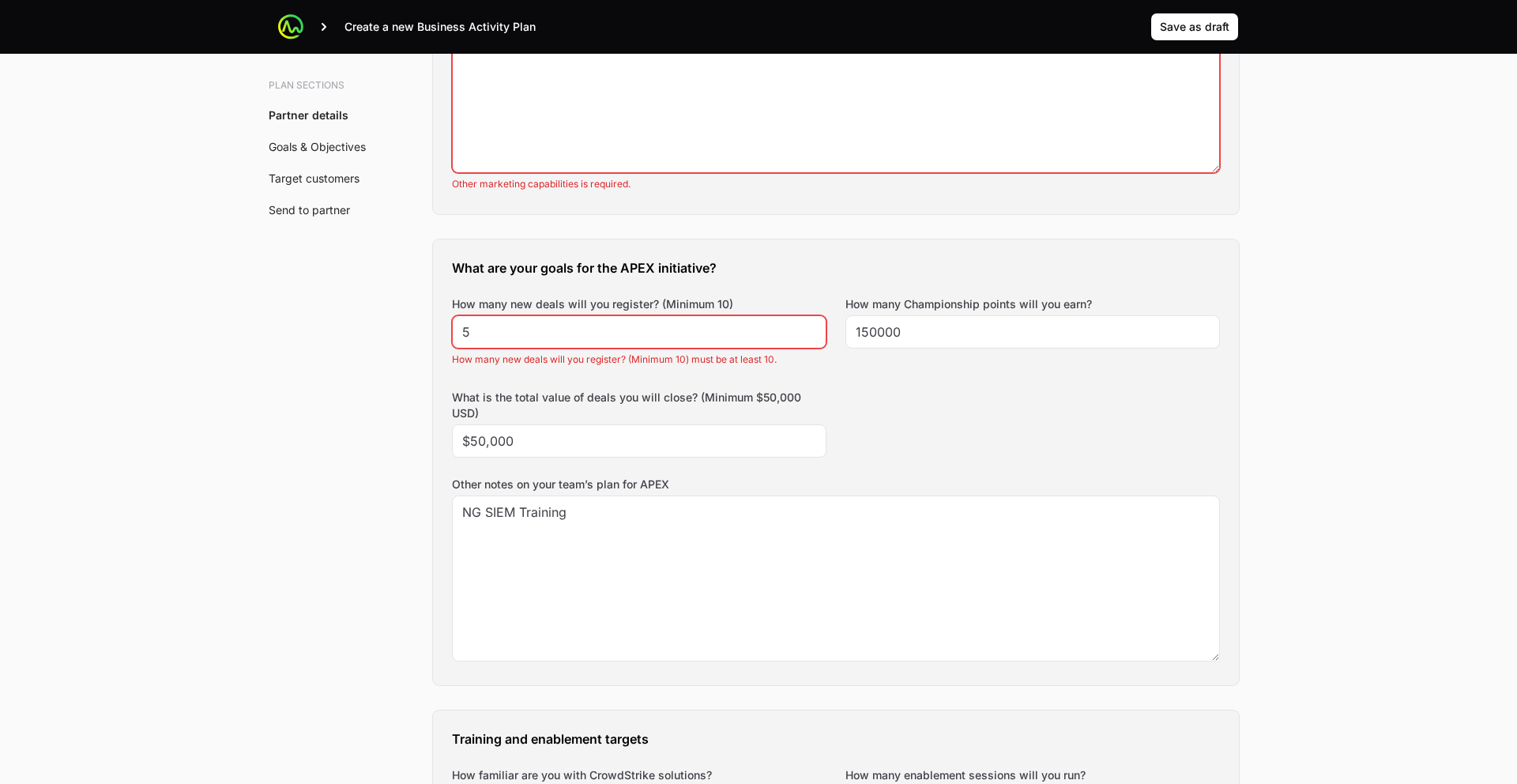
scroll to position [747, 0]
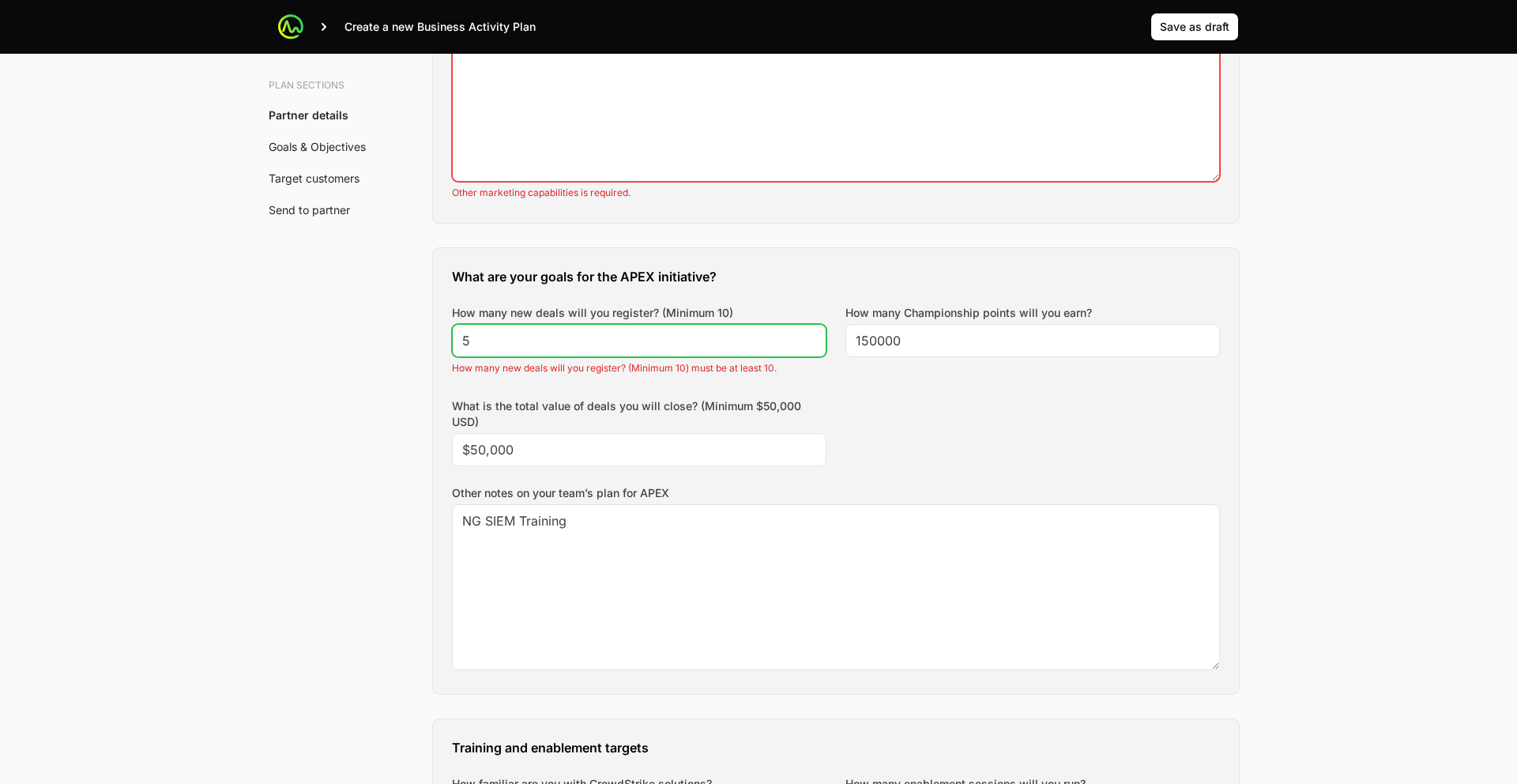
click at [588, 334] on input "5" at bounding box center [639, 341] width 354 height 19
click at [806, 336] on input "6" at bounding box center [639, 341] width 354 height 19
click at [806, 336] on input "7" at bounding box center [639, 341] width 354 height 19
click at [806, 336] on input "8" at bounding box center [639, 341] width 354 height 19
click at [806, 336] on input "9" at bounding box center [639, 341] width 354 height 19
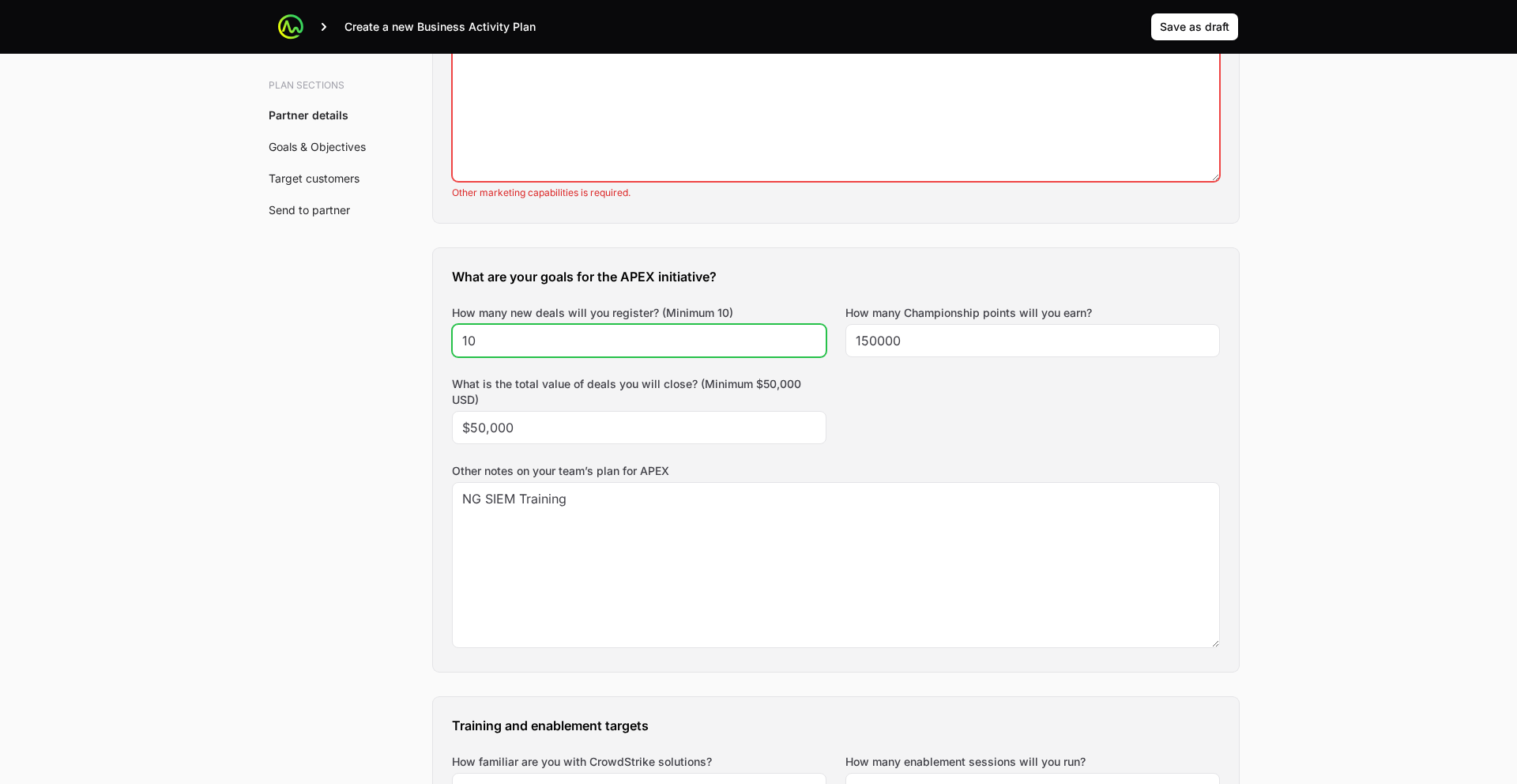
type input "10"
click at [806, 336] on input "10" at bounding box center [639, 341] width 354 height 19
click at [753, 257] on div "What are your goals for the APEX initiative? How many new deals will you regist…" at bounding box center [835, 459] width 806 height 423
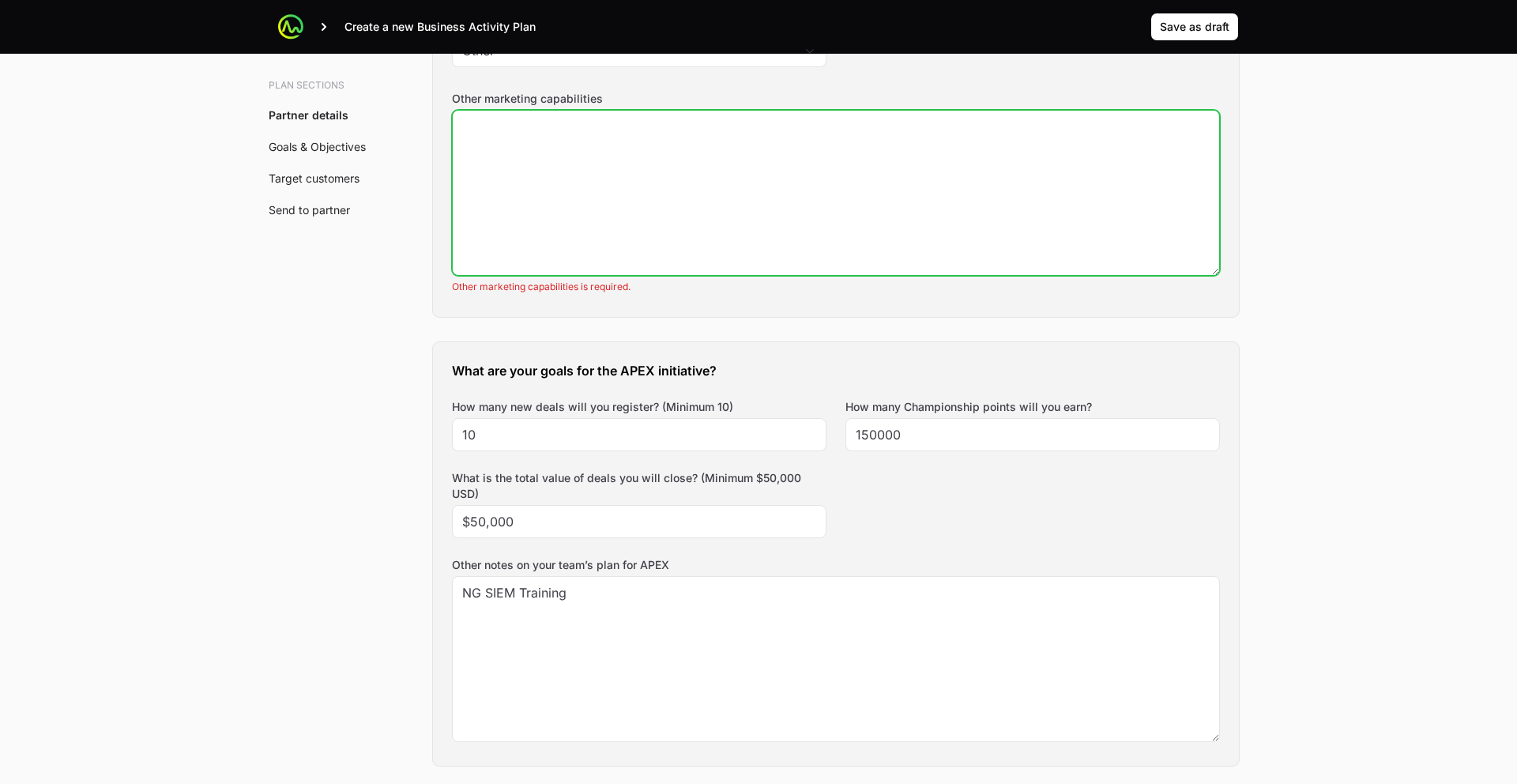
scroll to position [650, 0]
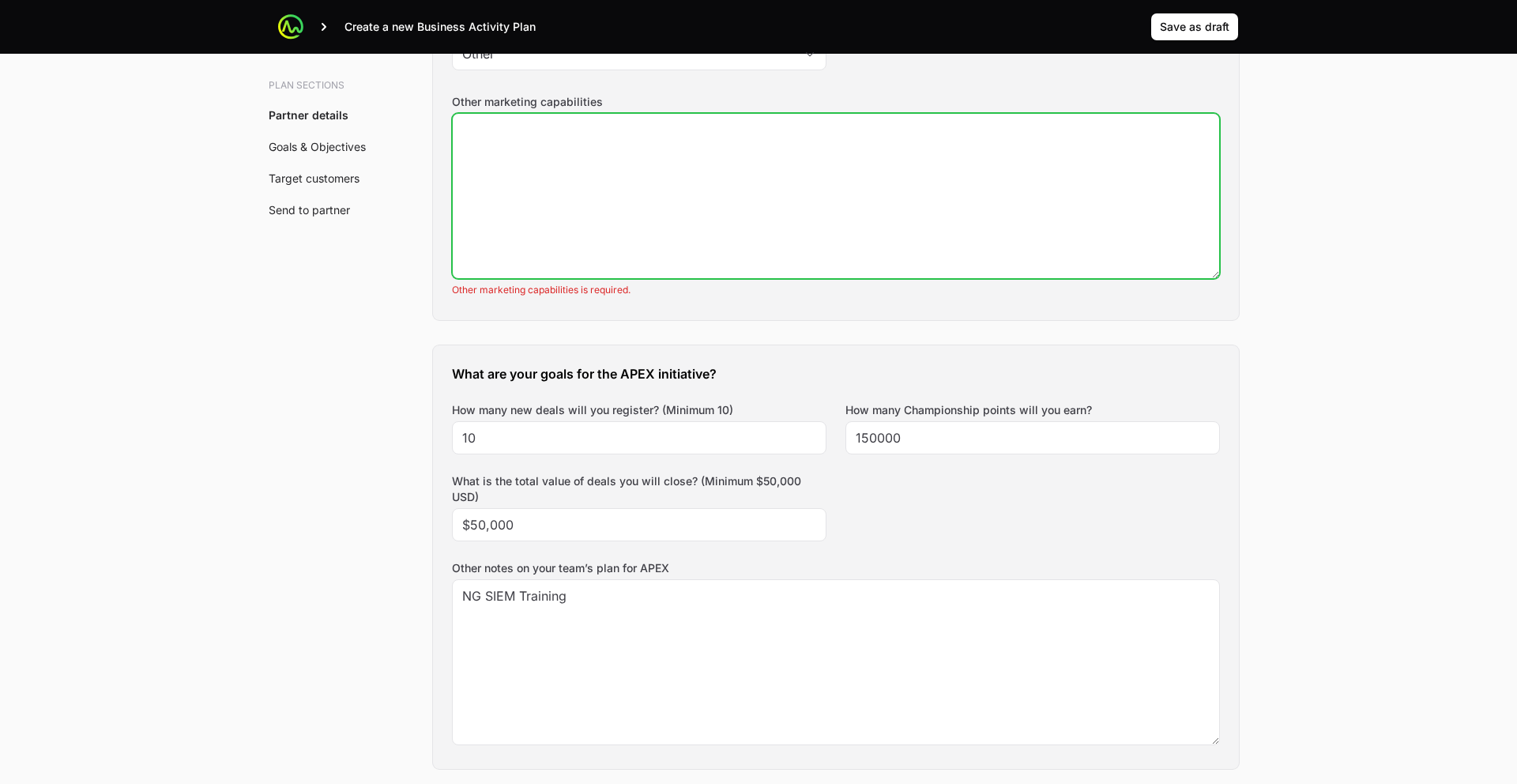
click at [712, 208] on textarea "Other marketing capabilities" at bounding box center [836, 196] width 767 height 165
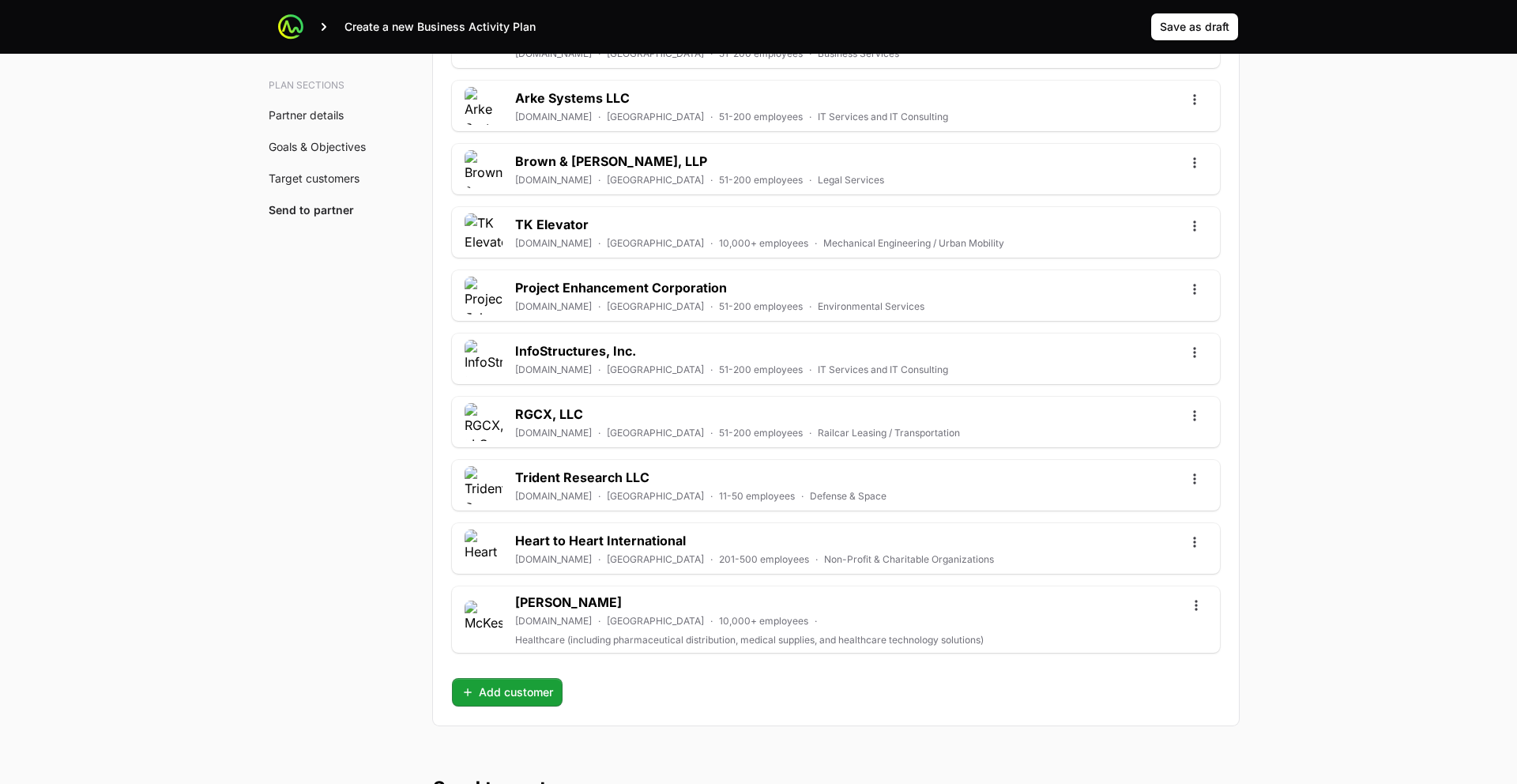
scroll to position [5473, 0]
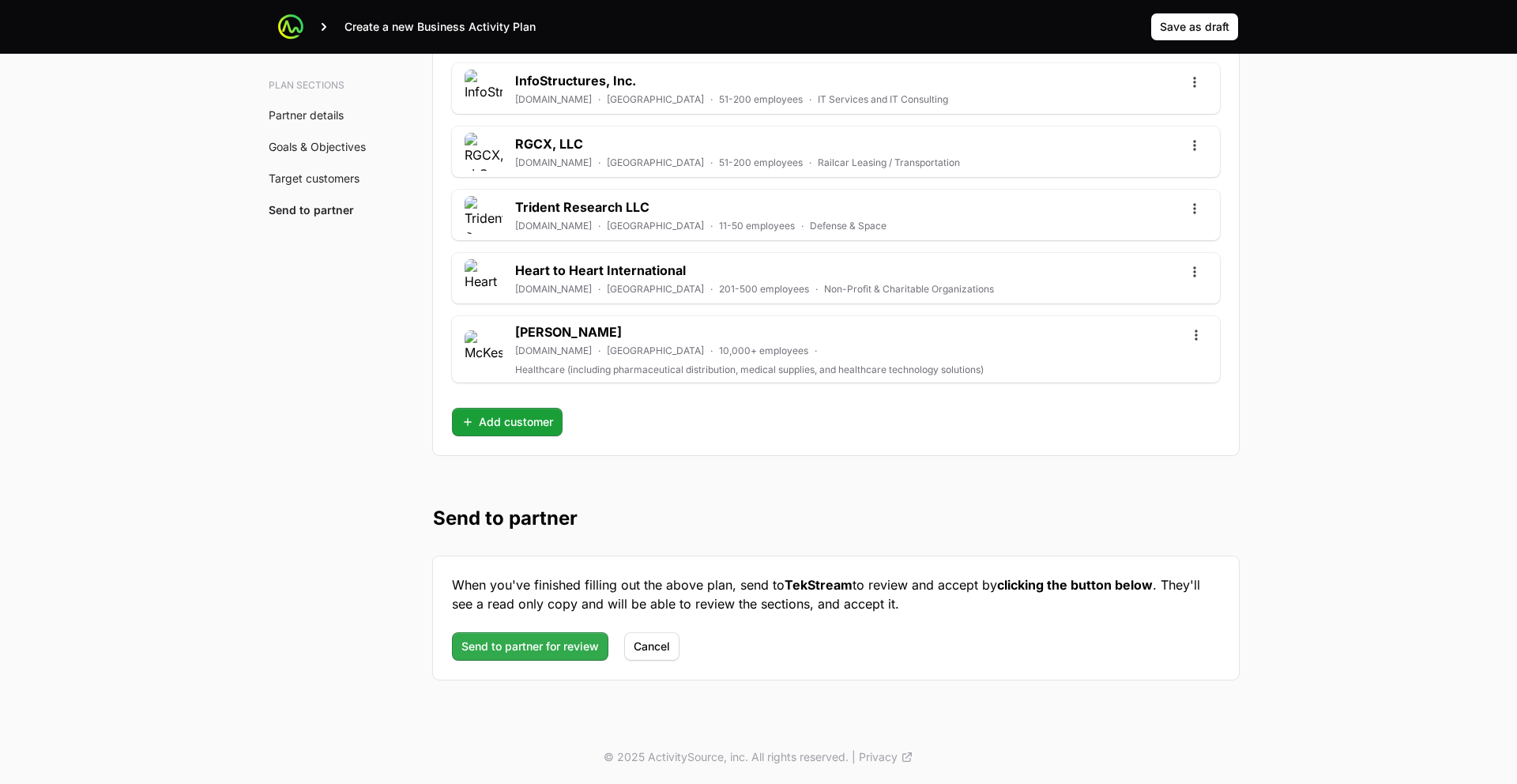
type textarea "N/A"
click at [516, 638] on span "Send to partner for review" at bounding box center [531, 647] width 137 height 19
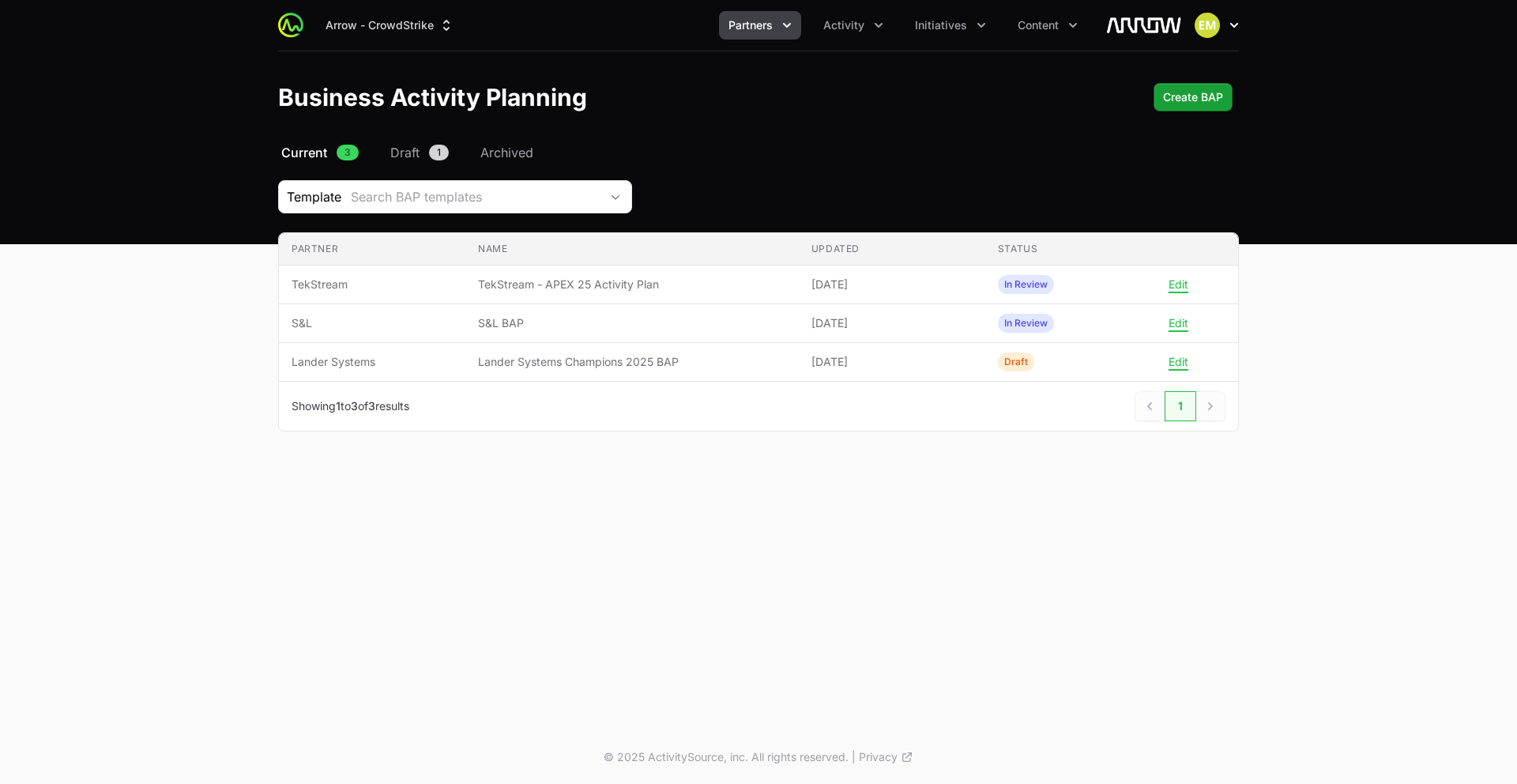
click at [1225, 22] on button "Open user menu" at bounding box center [1217, 25] width 45 height 25
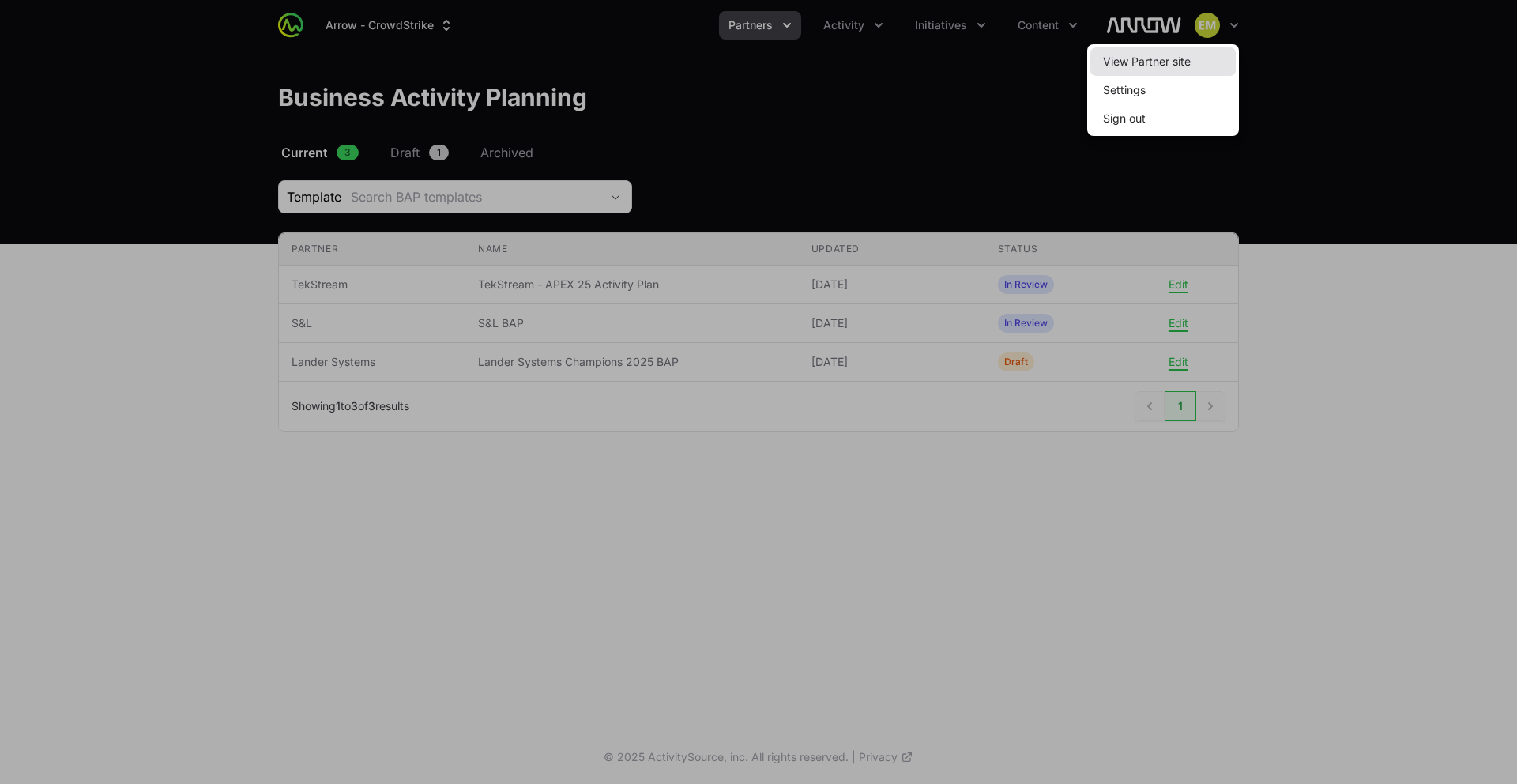
click at [1152, 68] on link "View Partner site" at bounding box center [1163, 61] width 145 height 28
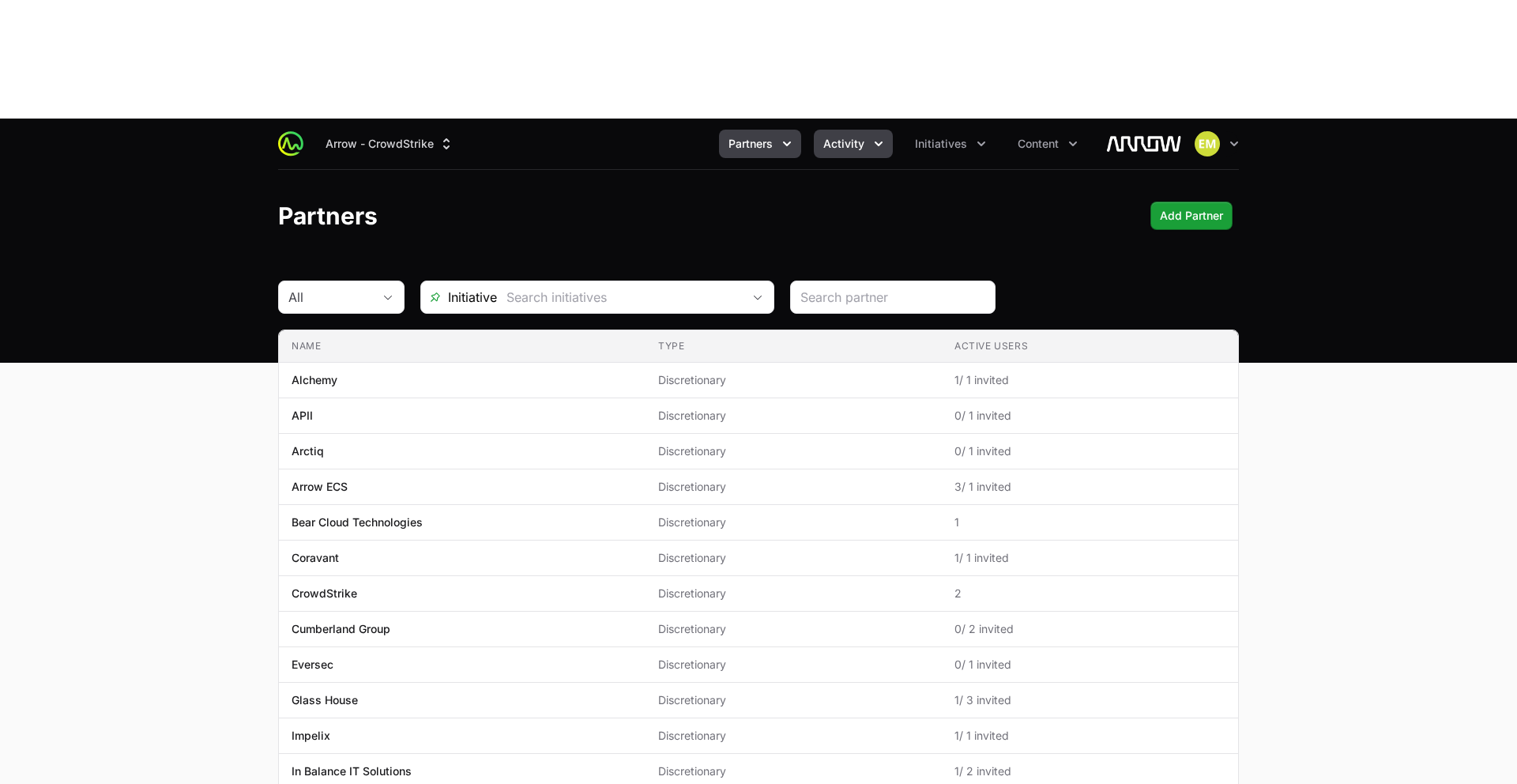
click at [858, 130] on button "Activity" at bounding box center [854, 143] width 79 height 28
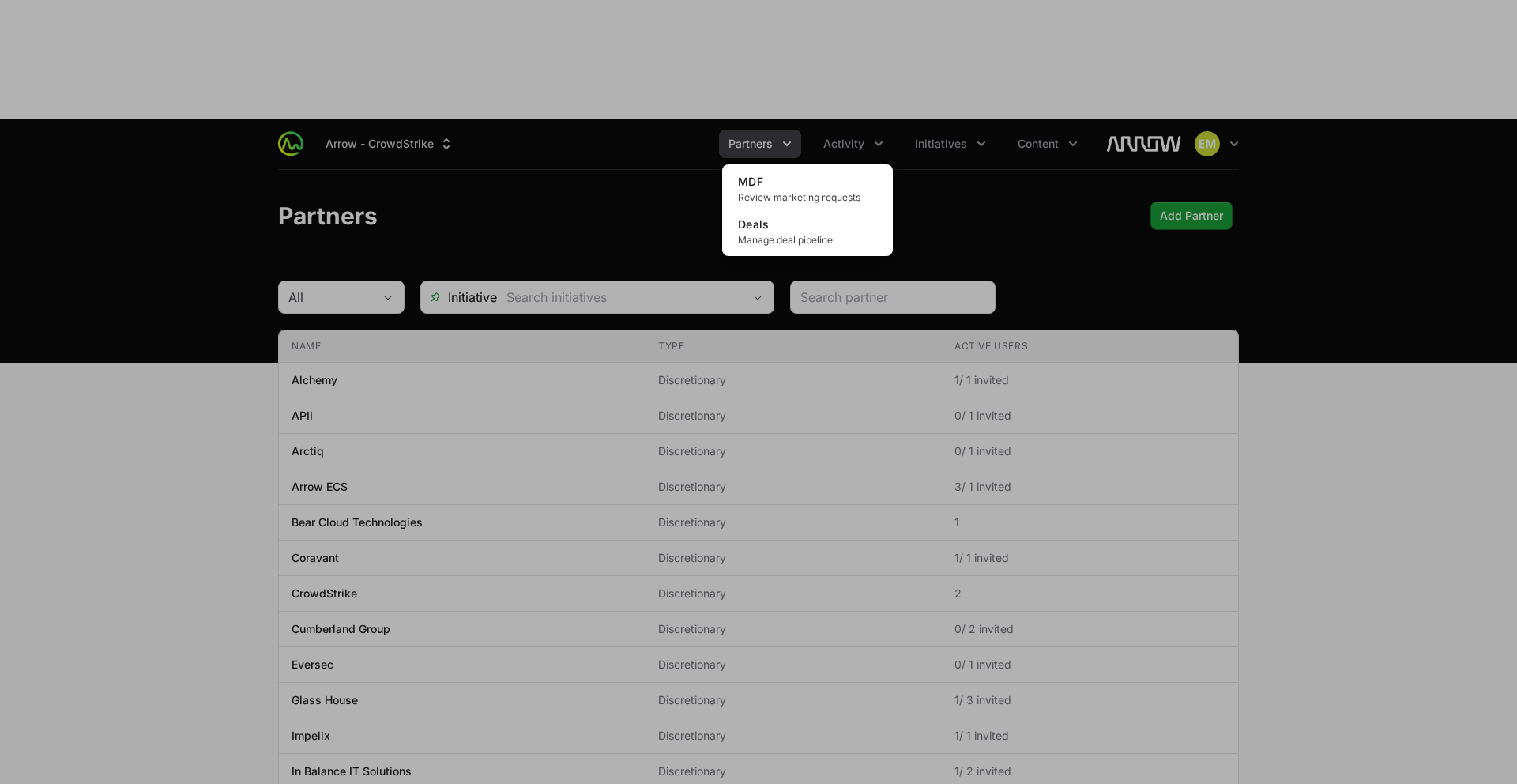
click at [768, 22] on div "Activity menu" at bounding box center [758, 392] width 1517 height 784
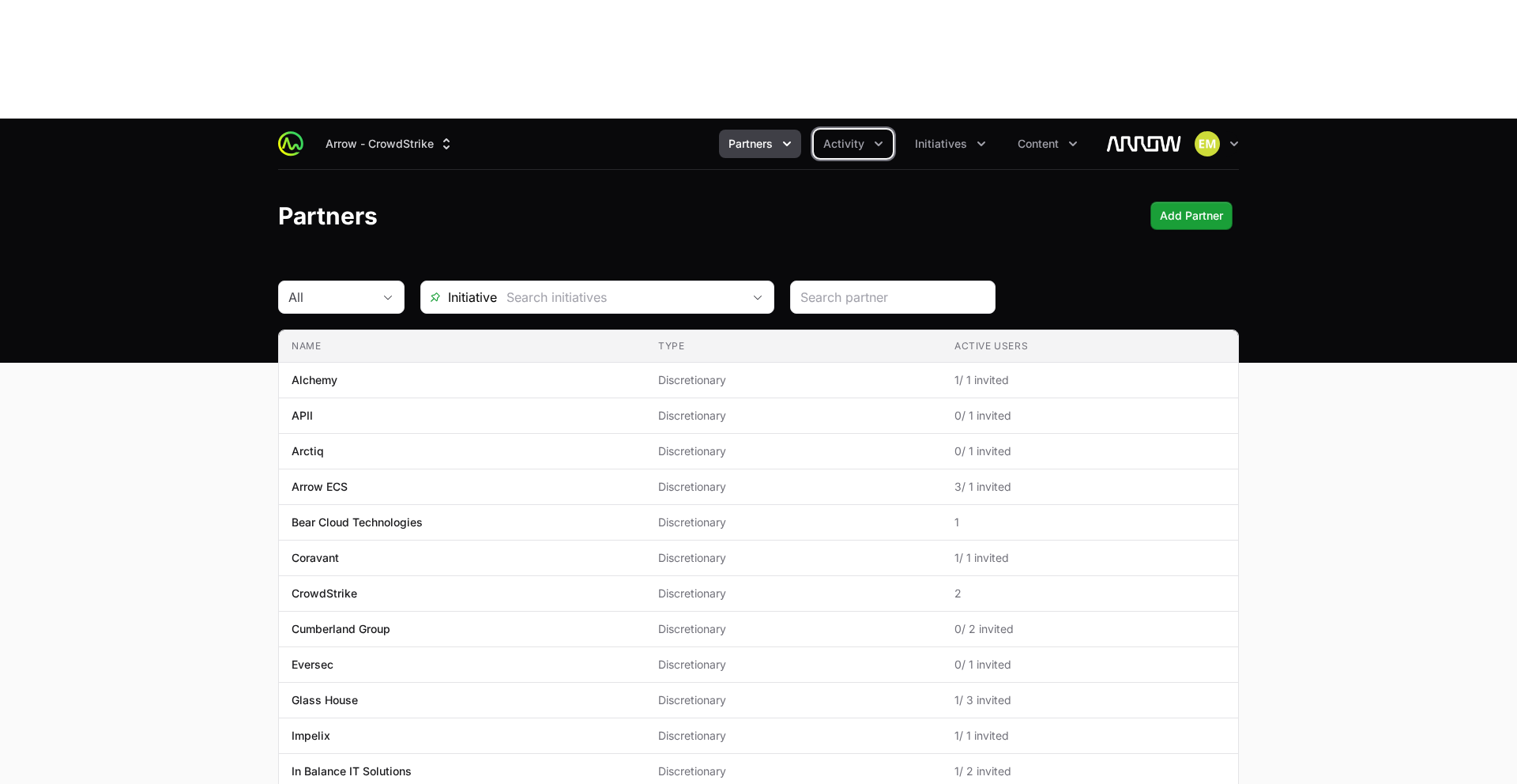
click at [768, 136] on span "Partners" at bounding box center [751, 143] width 45 height 15
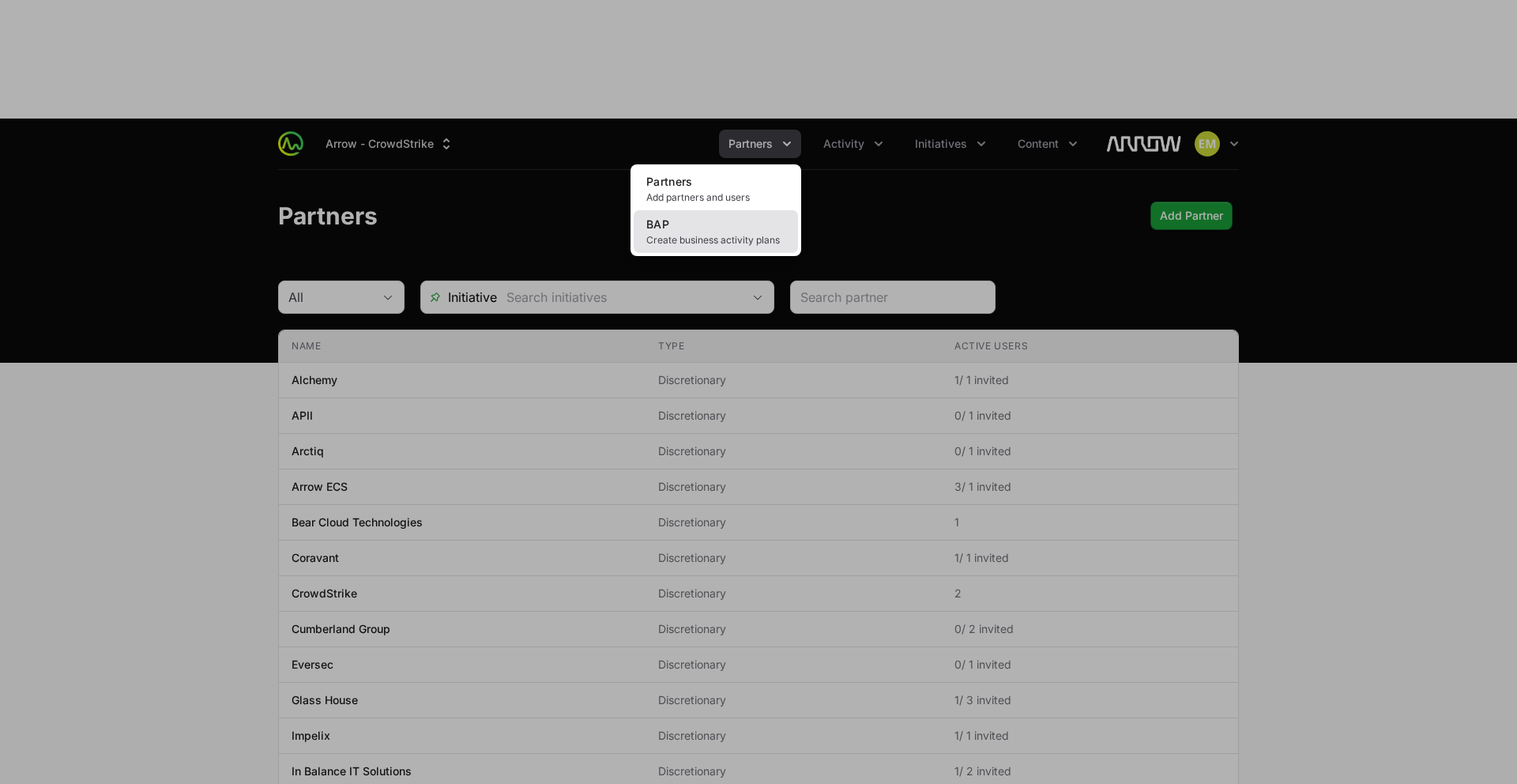
click at [745, 210] on link "BAP Create business activity plans" at bounding box center [716, 231] width 165 height 43
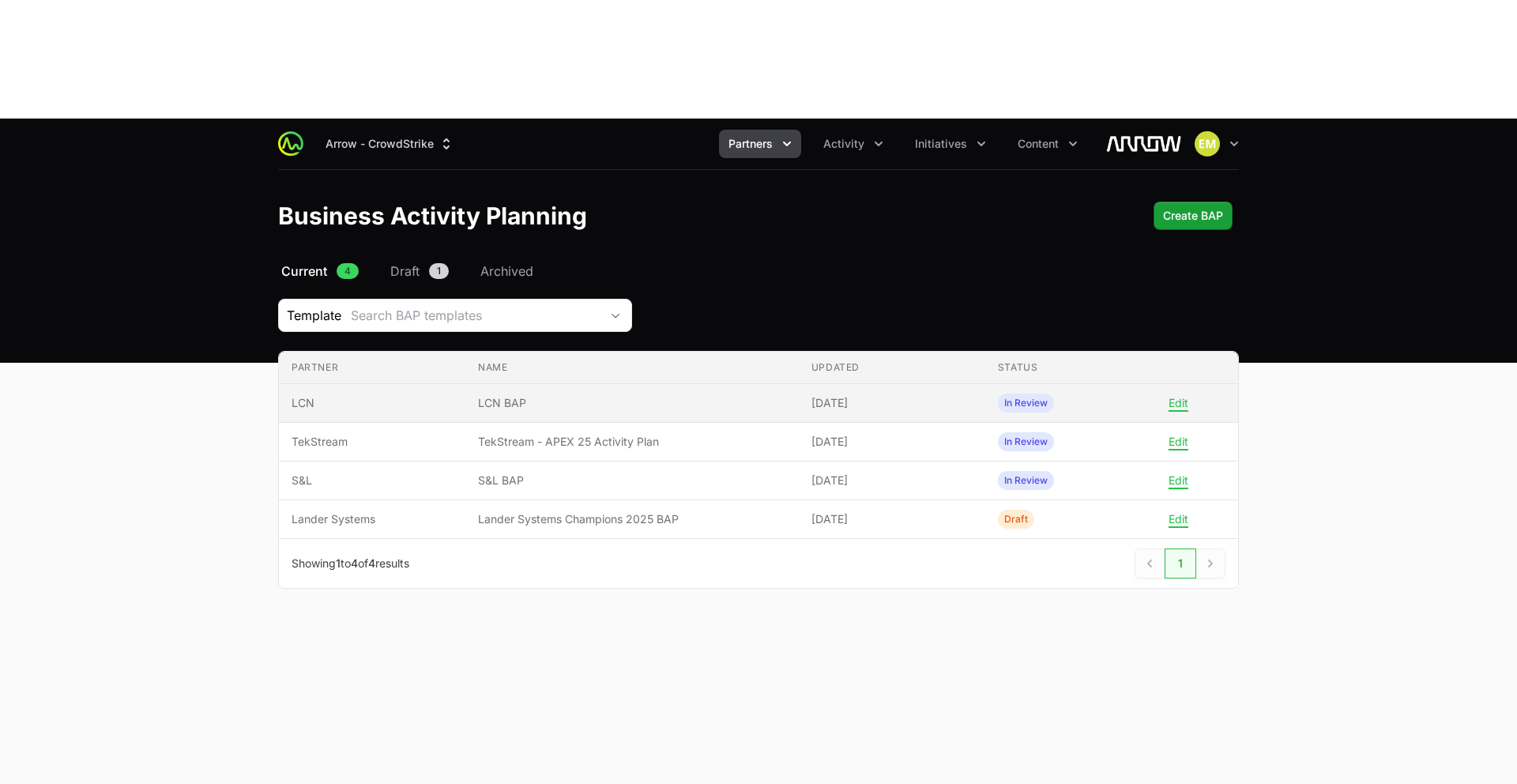
click at [546, 395] on span "LCN BAP" at bounding box center [632, 403] width 308 height 15
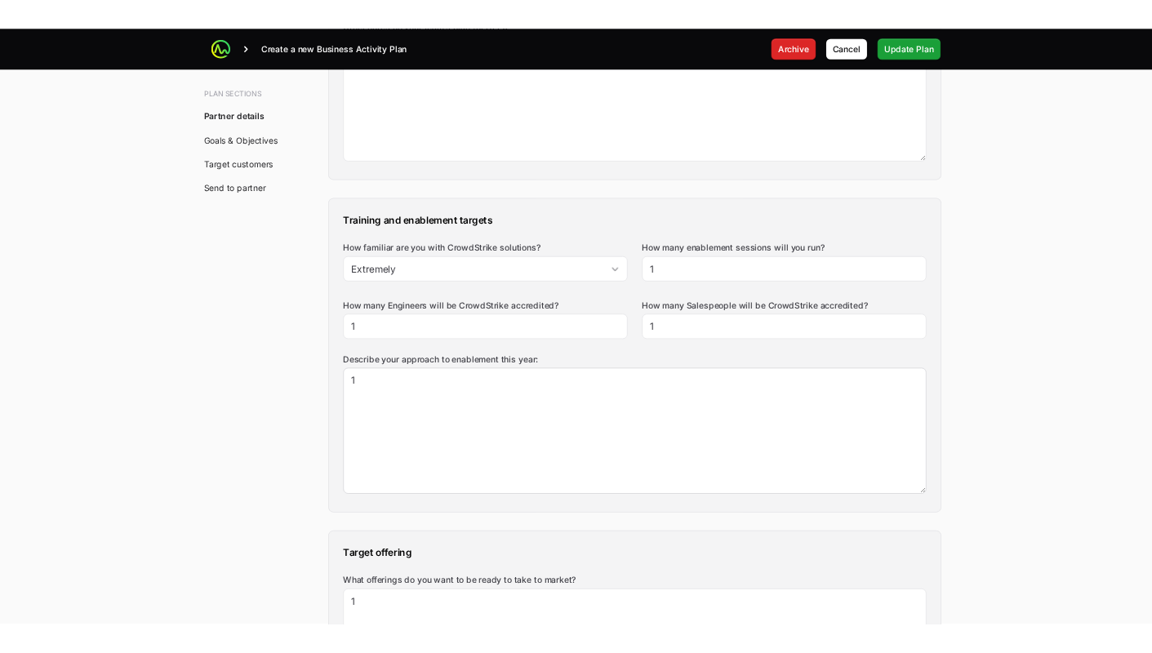
scroll to position [1184, 0]
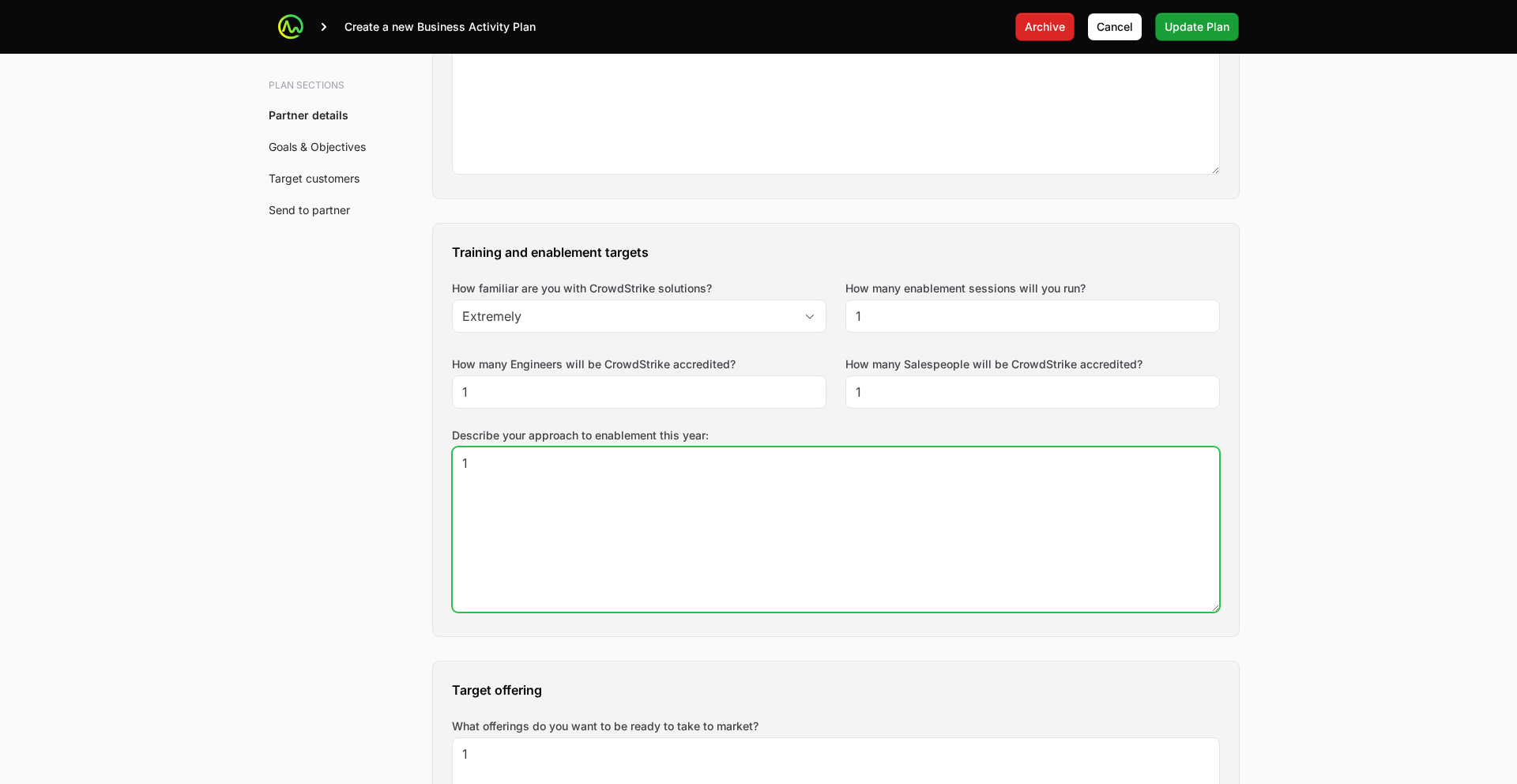
click at [672, 447] on textarea "1" at bounding box center [836, 529] width 767 height 165
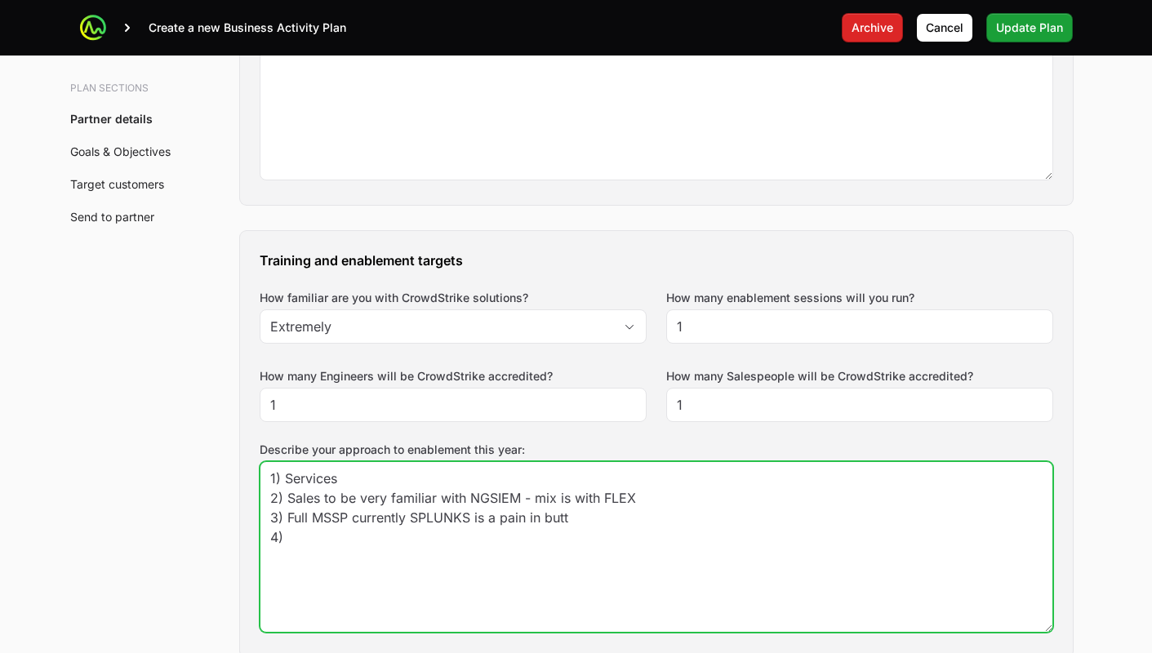
click at [655, 462] on textarea "1" at bounding box center [656, 547] width 792 height 170
click at [432, 462] on textarea "1" at bounding box center [656, 547] width 792 height 170
type textarea "1) Services 2) Sales to be very familiar with NGSIEM - mix is with FLEX 3) Full…"
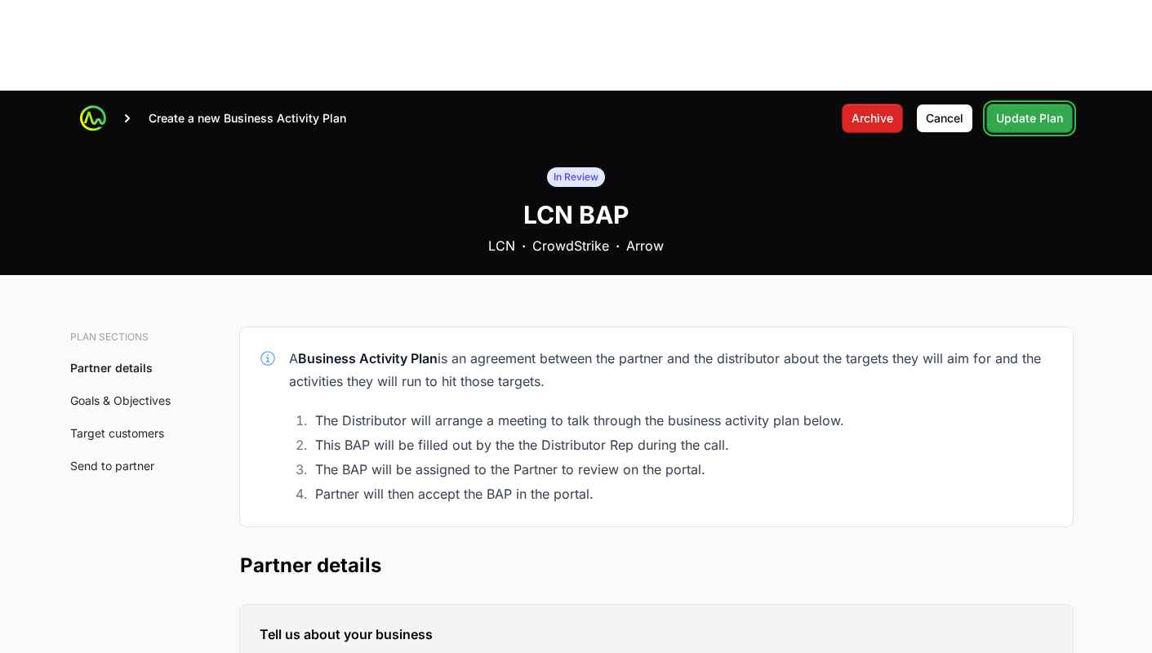
scroll to position [31, 0]
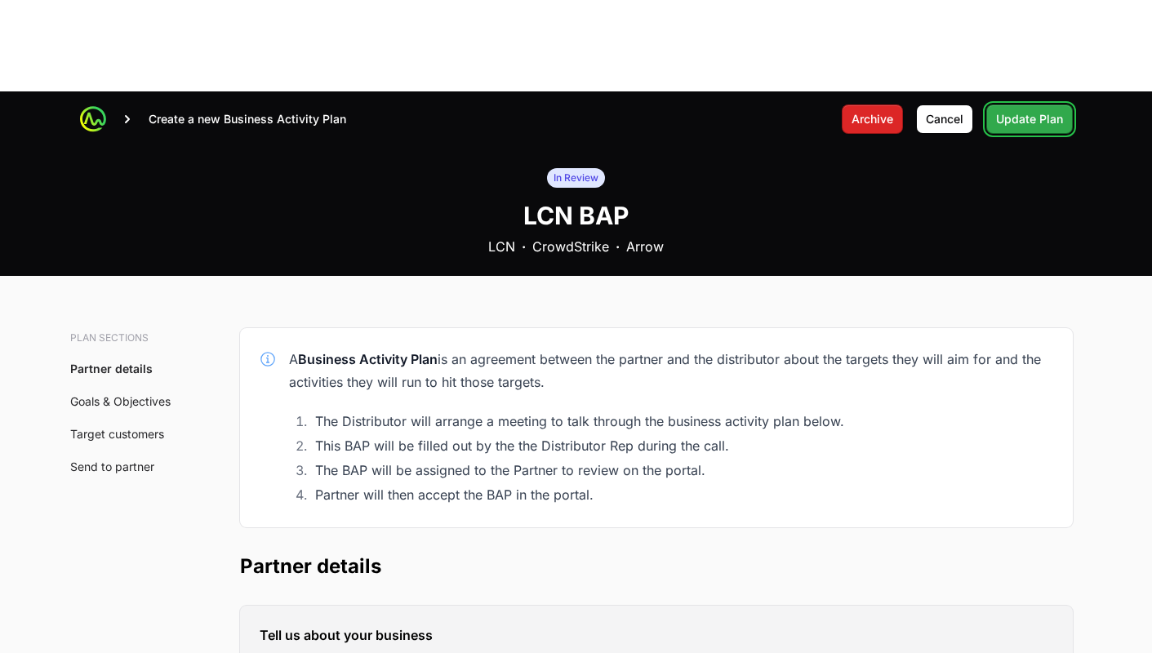
click at [1033, 109] on span "Update Plan" at bounding box center [1029, 119] width 67 height 20
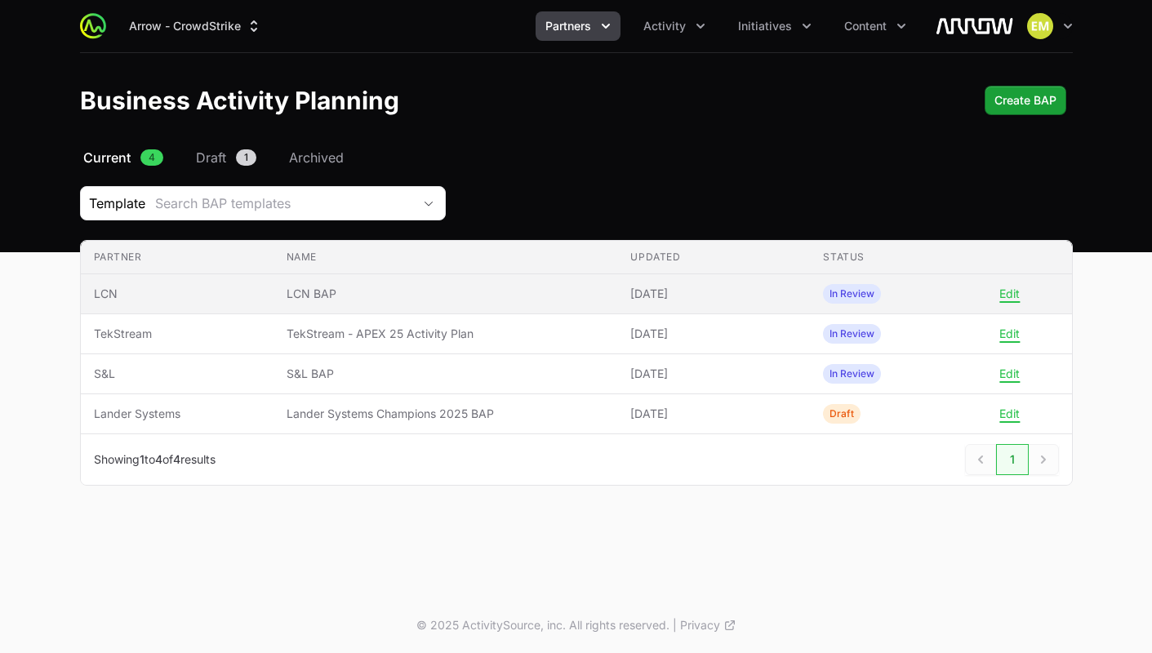
click at [406, 303] on td "Name LCN BAP" at bounding box center [445, 294] width 344 height 40
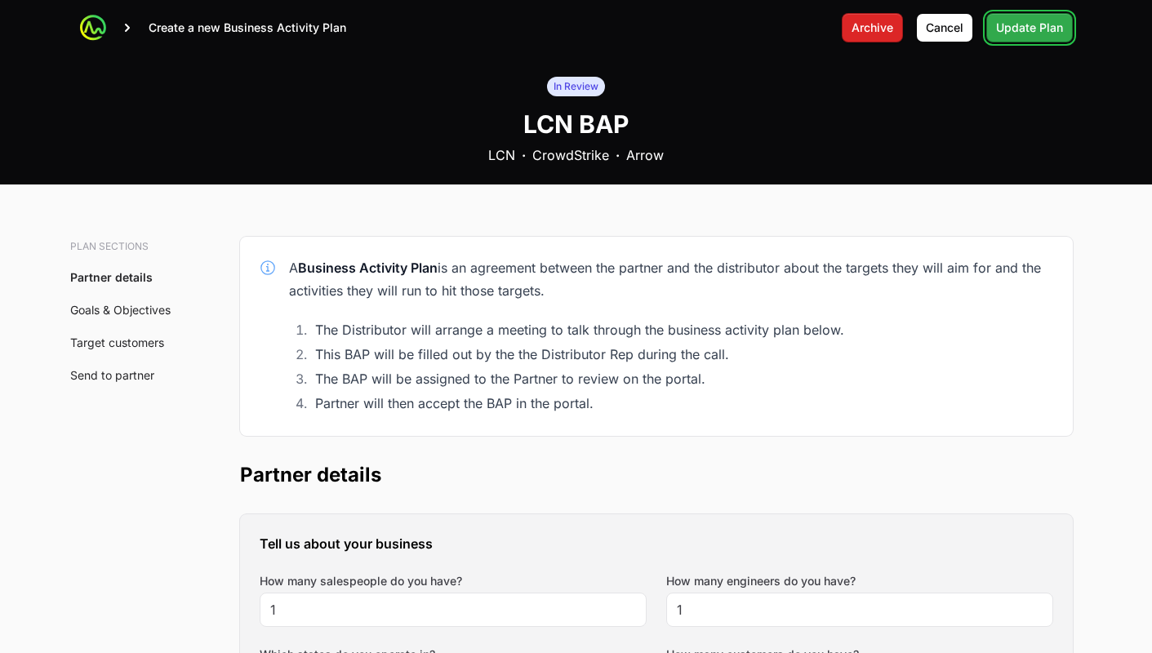
click at [1027, 35] on span "Update Plan" at bounding box center [1029, 28] width 67 height 20
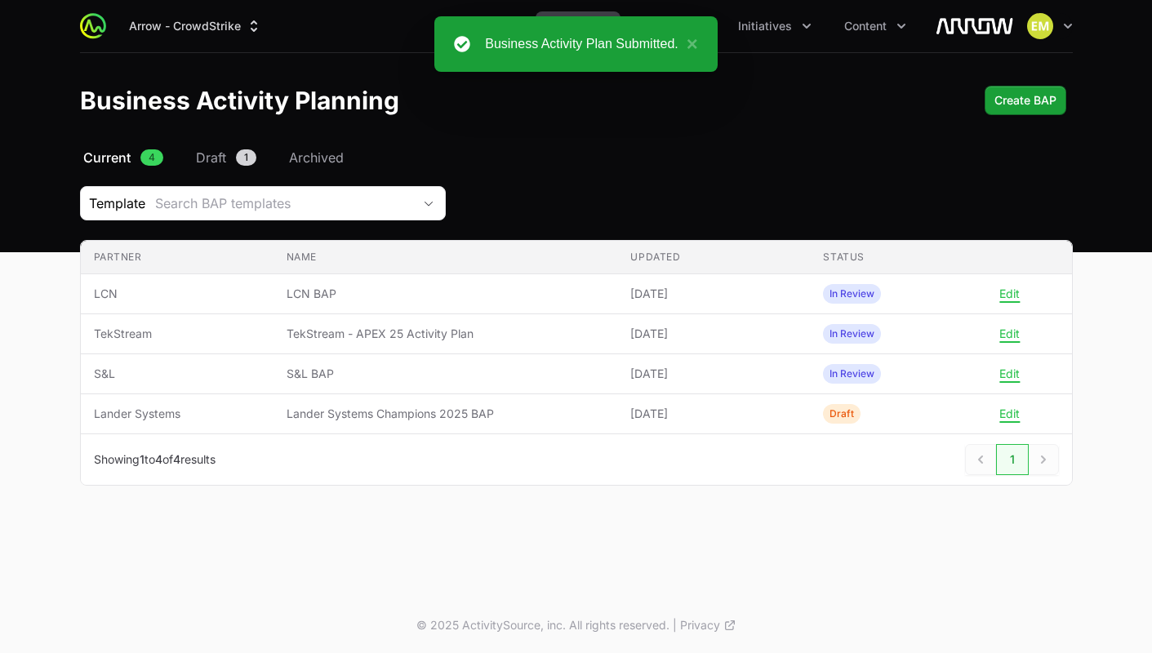
click at [725, 86] on div "Business Activity Planning Create BAP" at bounding box center [576, 100] width 993 height 29
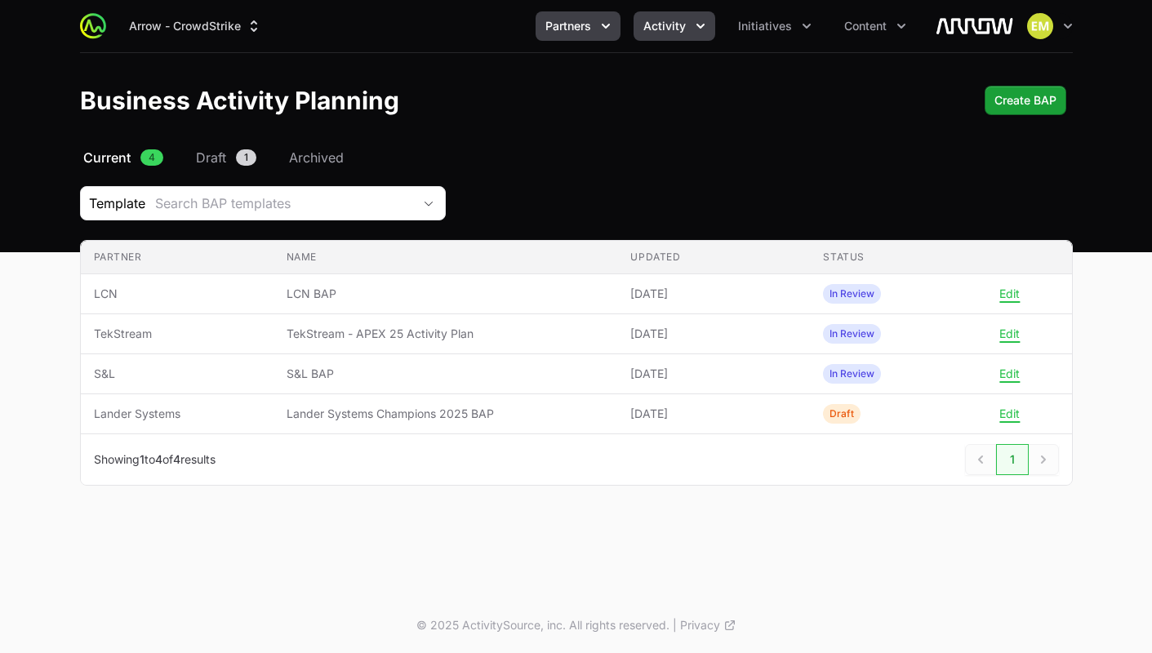
click at [678, 24] on span "Activity" at bounding box center [664, 26] width 42 height 16
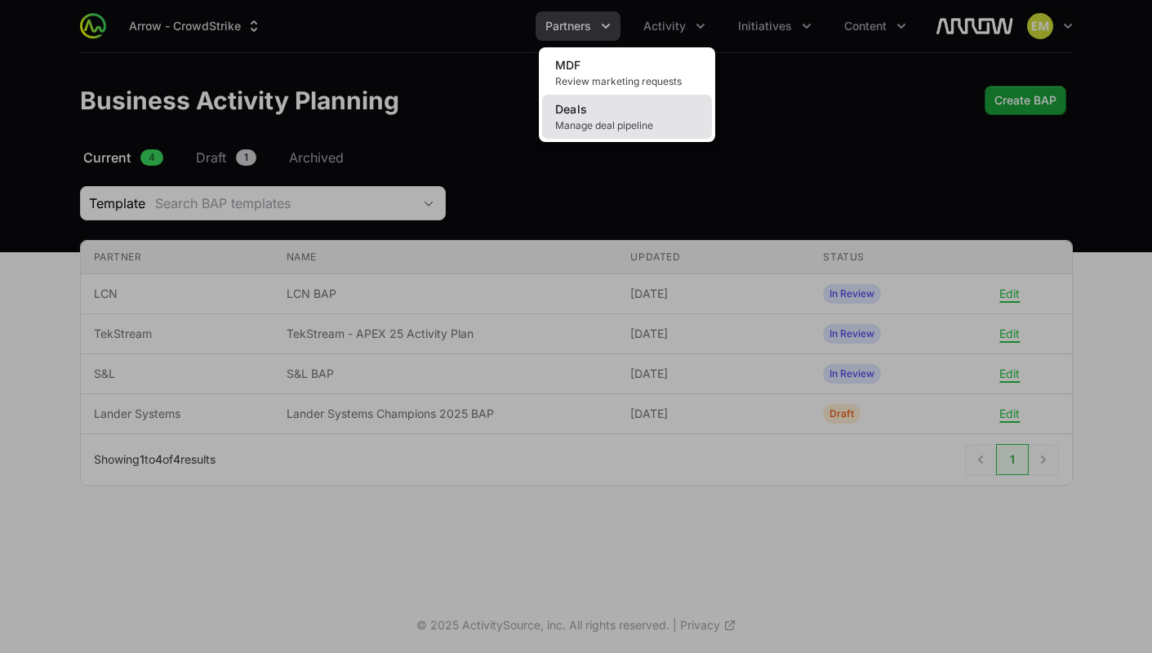
click at [611, 121] on span "Manage deal pipeline" at bounding box center [627, 125] width 144 height 13
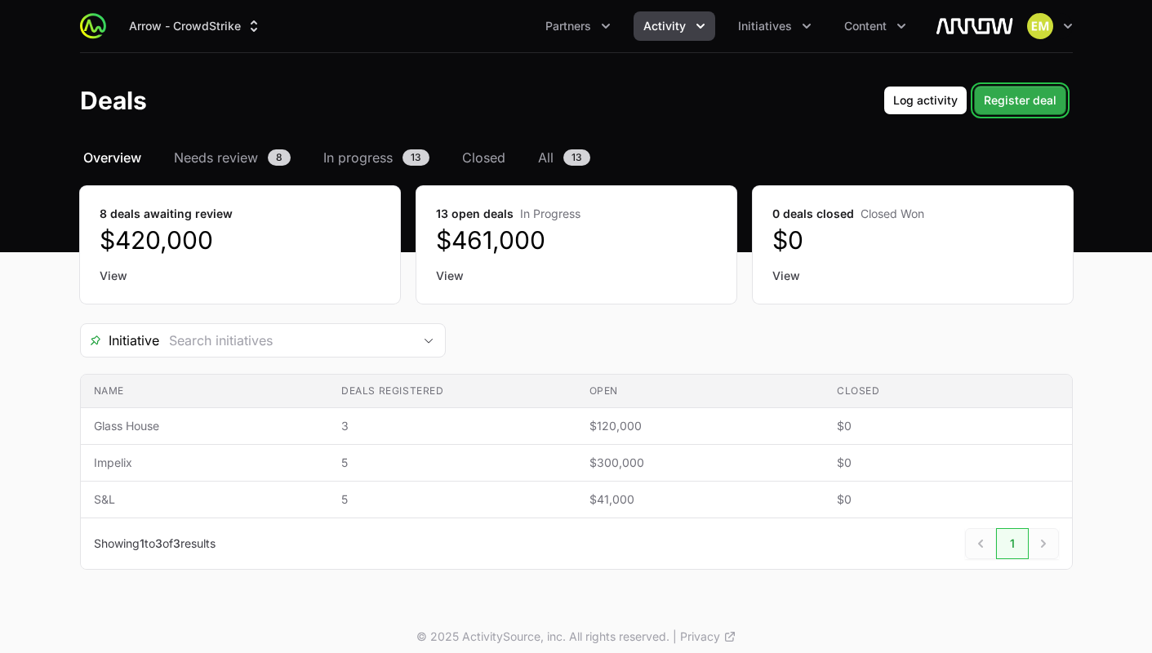
click at [1002, 100] on span "Register deal" at bounding box center [1020, 101] width 73 height 20
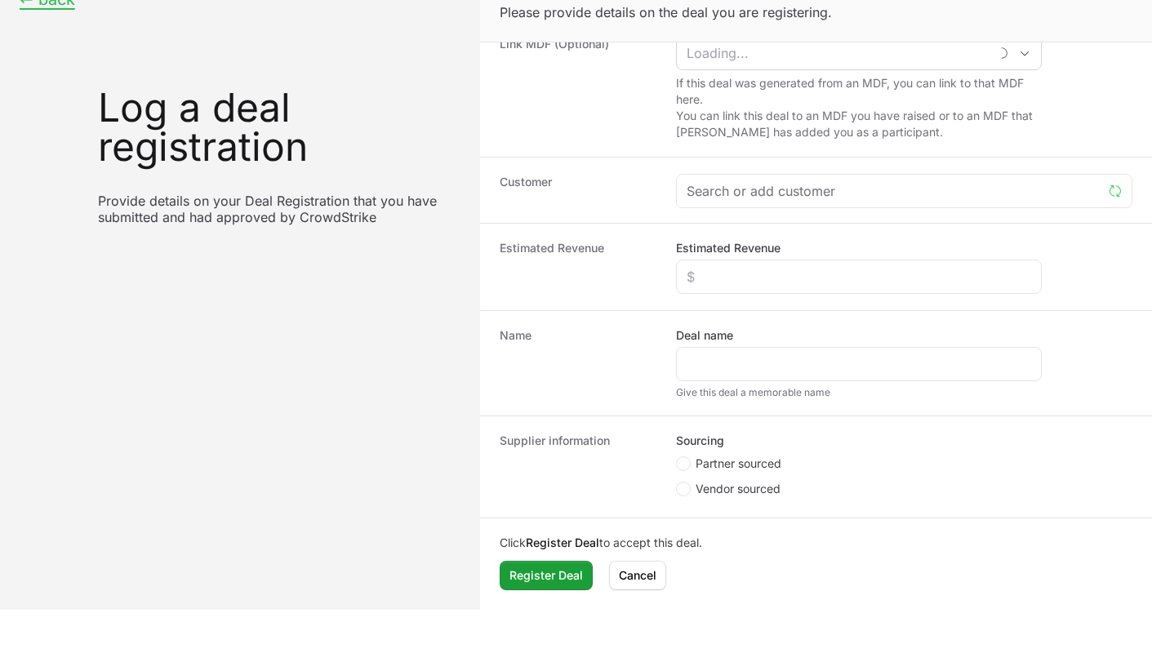
scroll to position [61, 0]
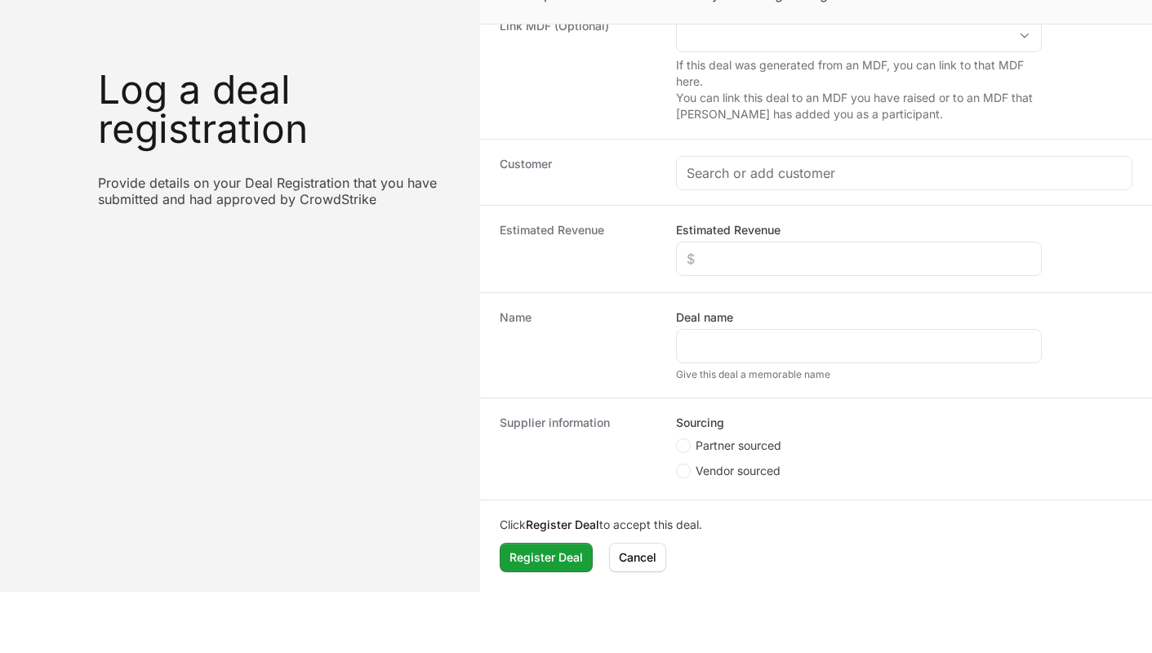
click at [704, 451] on span "Partner sourced" at bounding box center [738, 445] width 86 height 16
click at [677, 626] on input "Partner sourced" at bounding box center [677, 627] width 2 height 2
radio input "true"
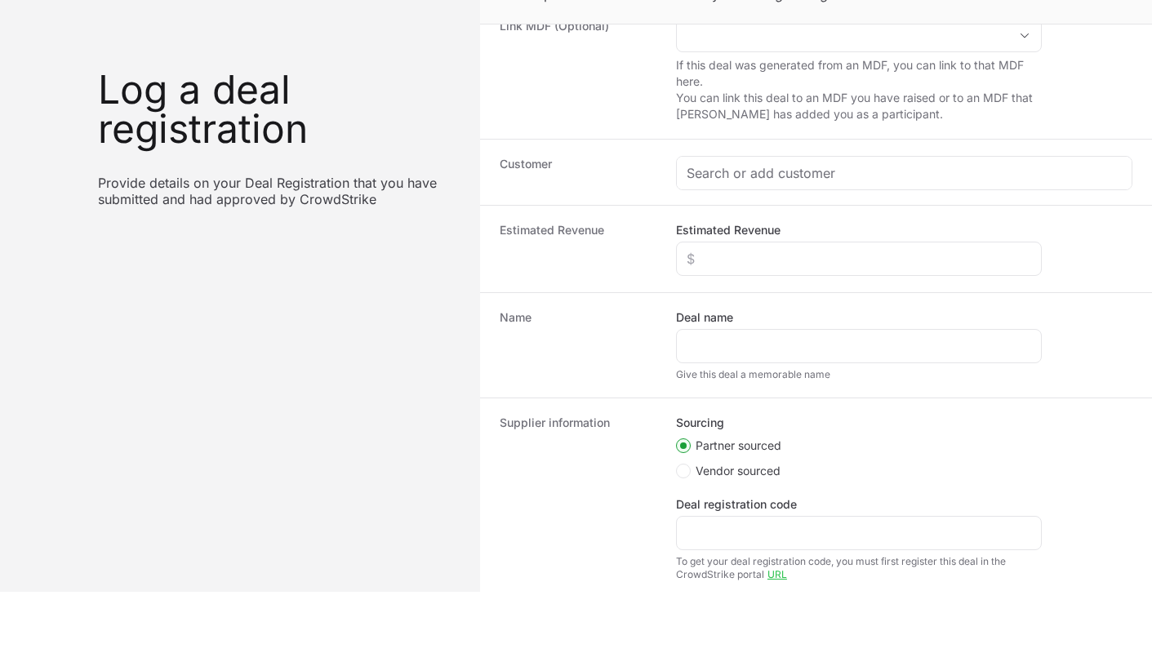
click at [724, 509] on label "Deal registration code" at bounding box center [736, 504] width 121 height 16
click at [724, 523] on input "Deal registration code" at bounding box center [858, 533] width 344 height 20
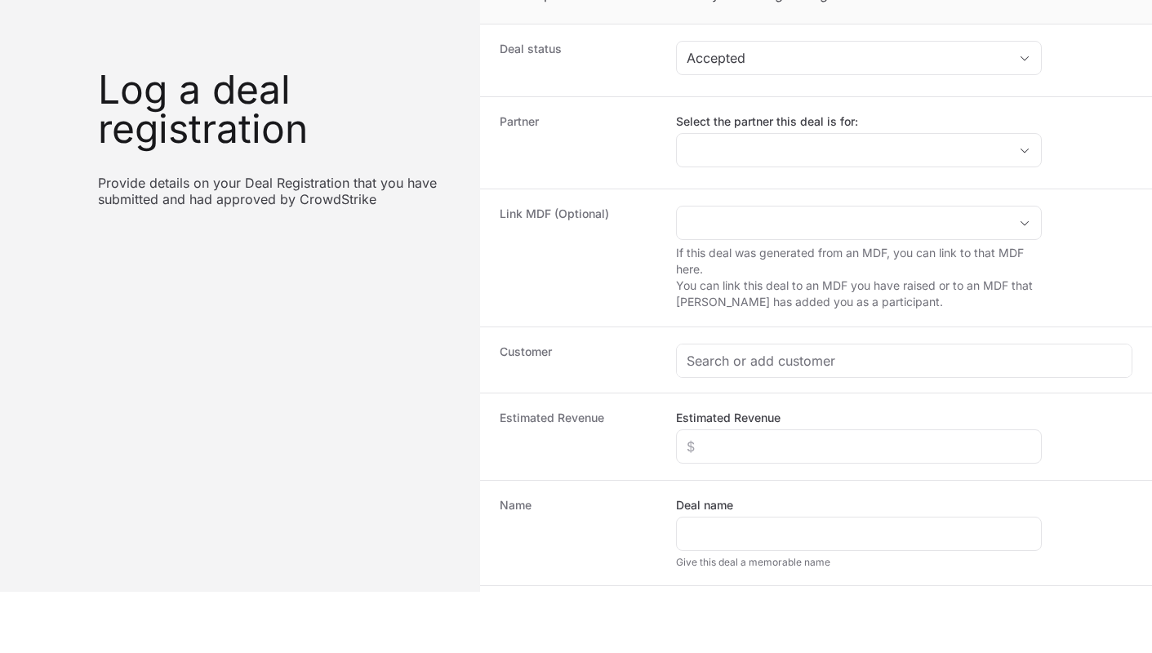
scroll to position [0, 0]
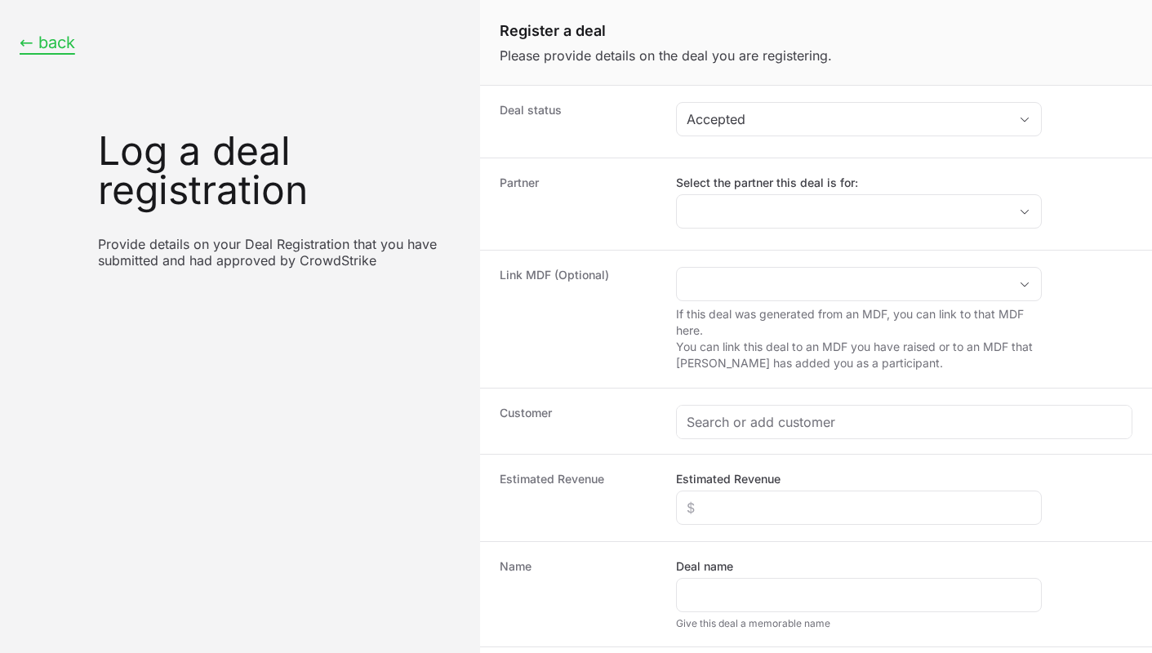
click at [25, 43] on button "← back" at bounding box center [48, 43] width 56 height 20
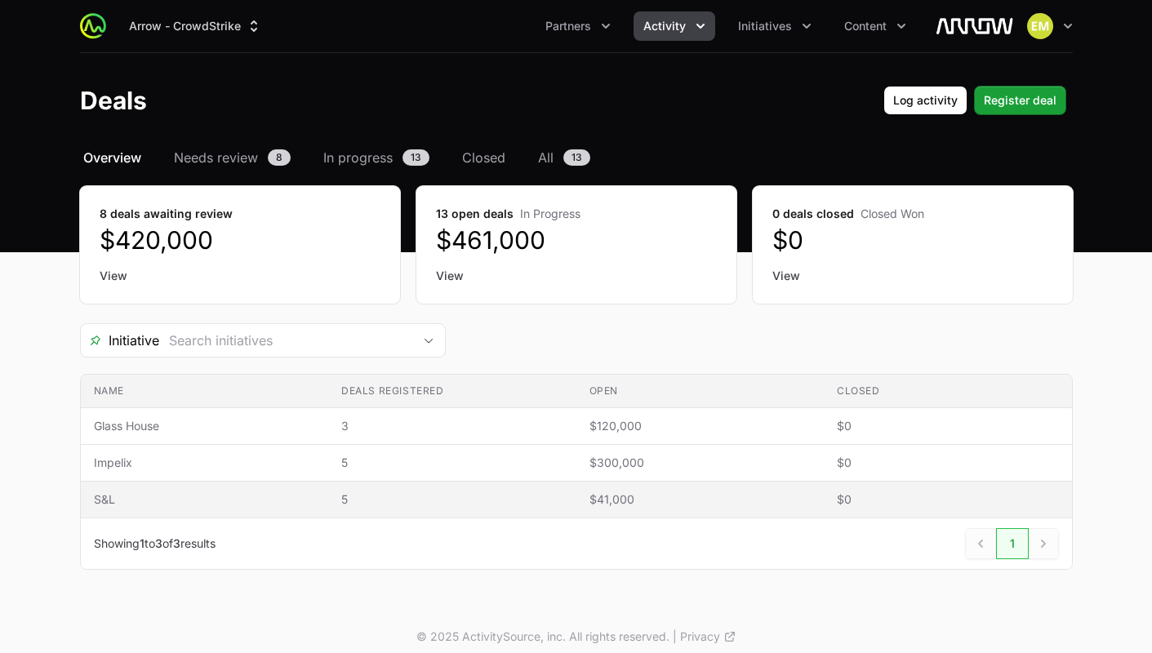
click at [461, 498] on span "5" at bounding box center [452, 499] width 222 height 16
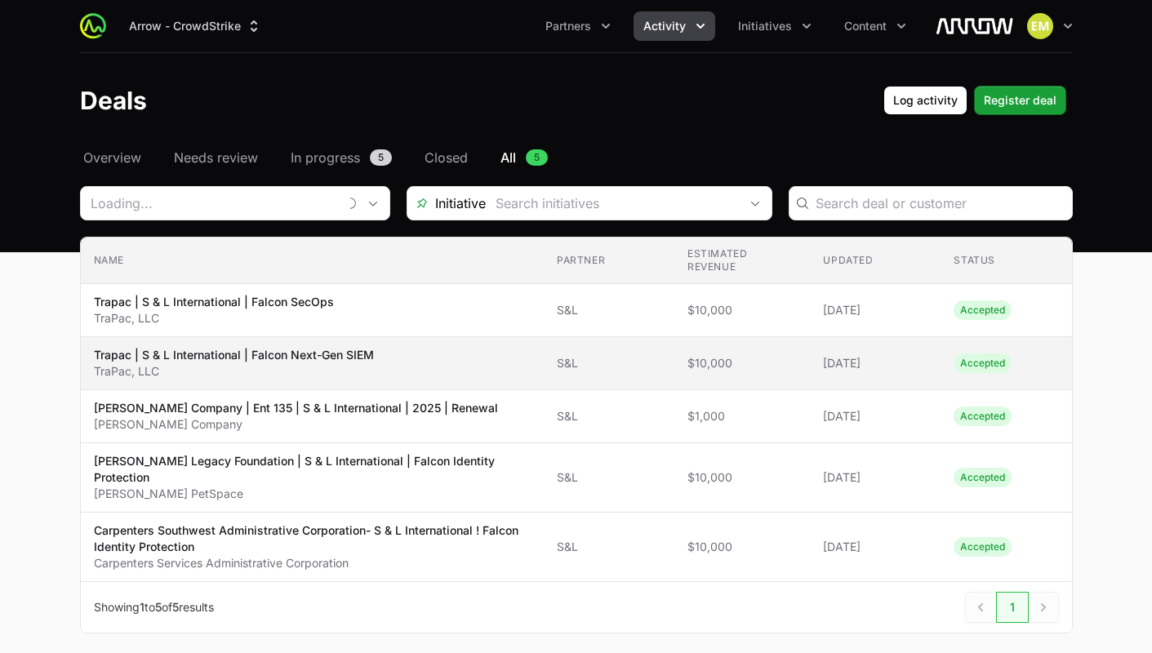
type input "S&L"
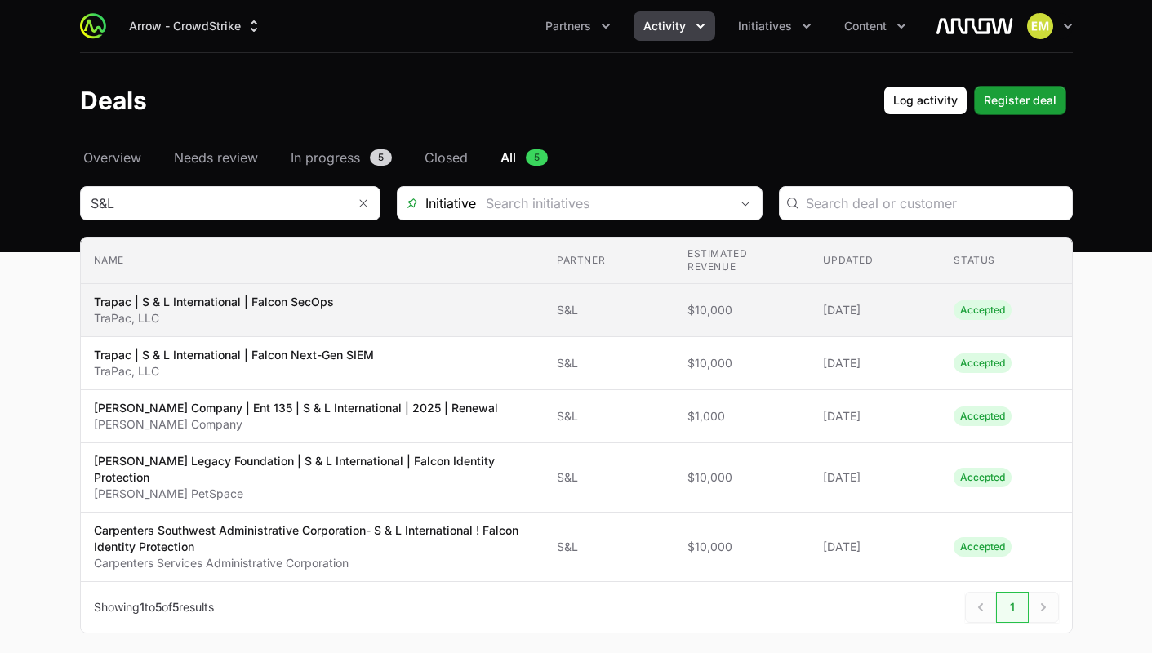
click at [445, 302] on span "Trapac | S & L International | Falcon SecOps TraPac, LLC" at bounding box center [312, 310] width 437 height 33
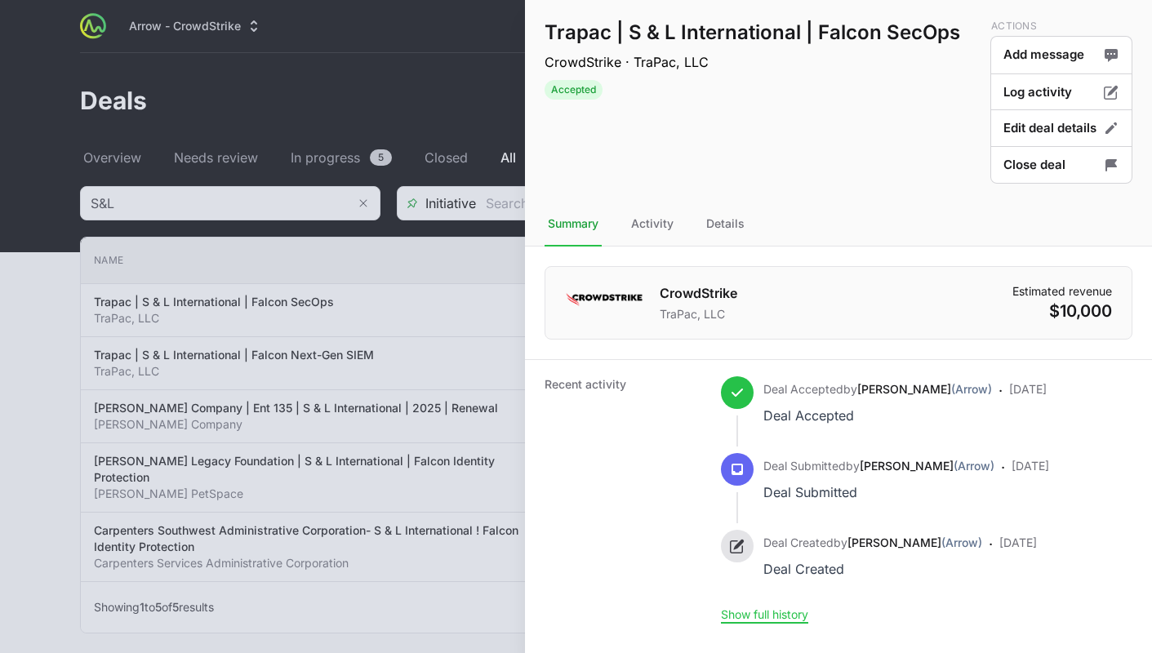
drag, startPoint x: 662, startPoint y: 236, endPoint x: 677, endPoint y: 231, distance: 16.3
click at [703, 236] on div "Activity" at bounding box center [725, 224] width 45 height 44
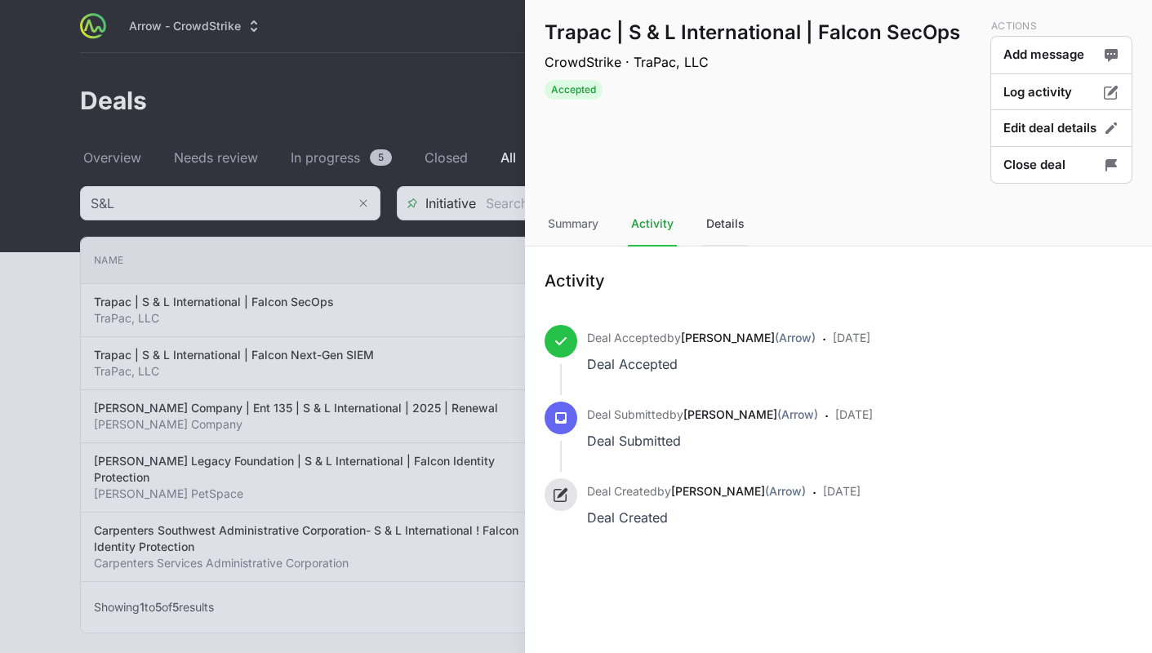
click at [713, 229] on div "Details" at bounding box center [725, 224] width 45 height 44
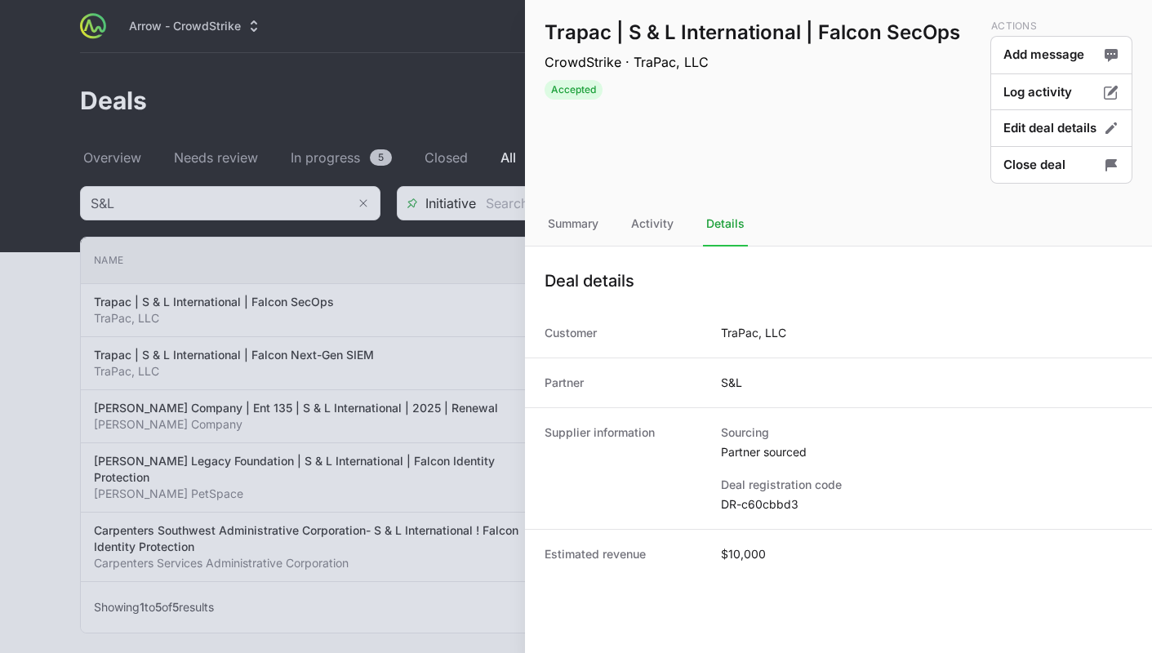
click at [273, 421] on div at bounding box center [576, 326] width 1152 height 653
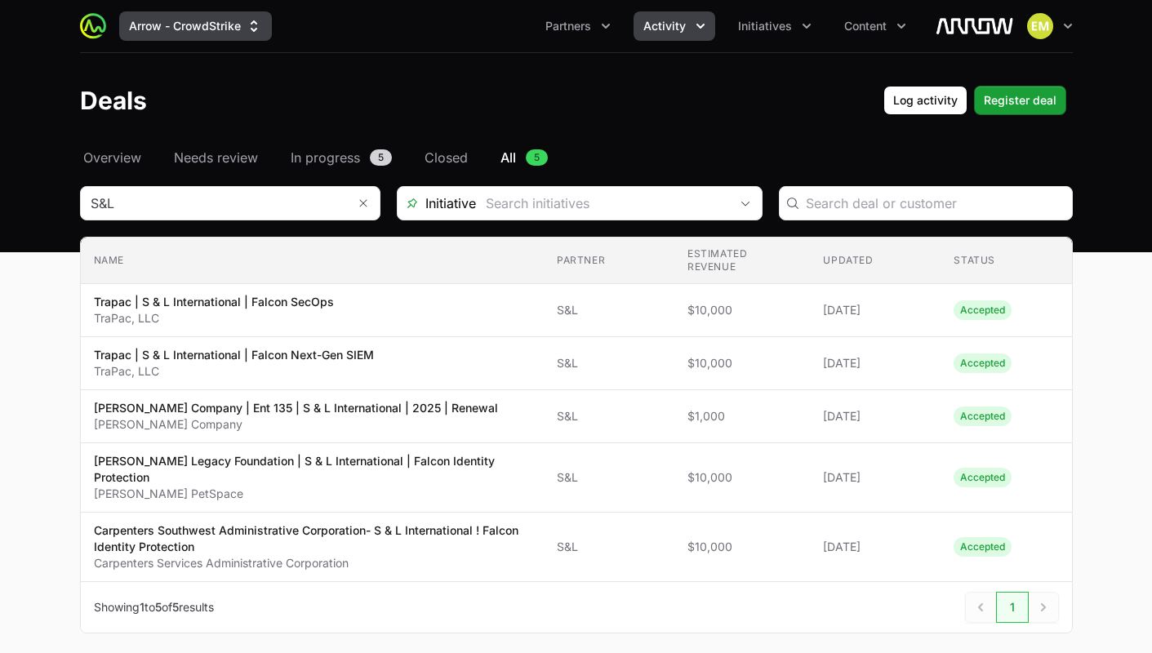
click at [228, 35] on button "Arrow - CrowdStrike" at bounding box center [195, 25] width 153 height 29
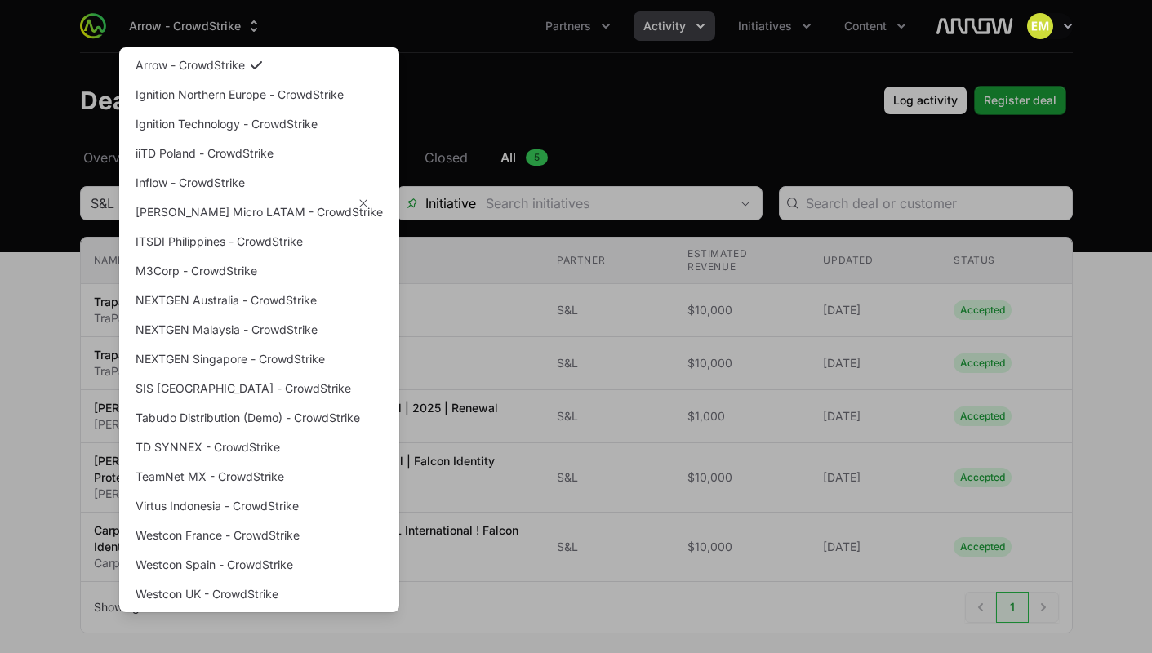
click at [495, 47] on div "Supplier switch menu" at bounding box center [576, 326] width 1152 height 653
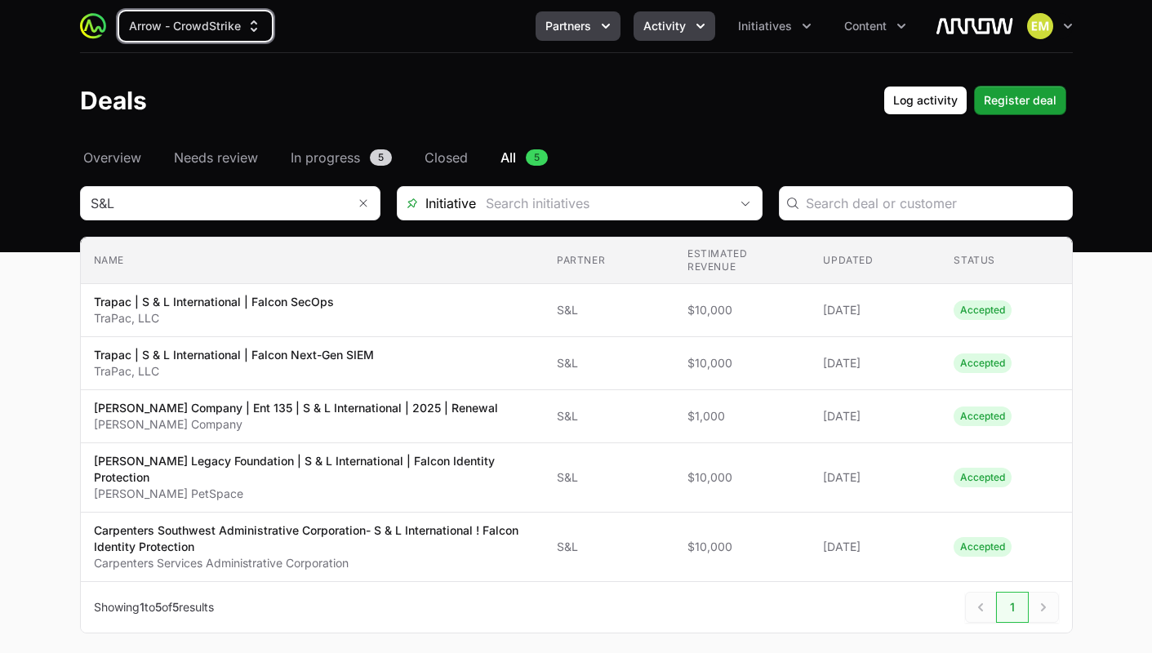
click at [611, 33] on icon "Partners menu" at bounding box center [605, 26] width 16 height 16
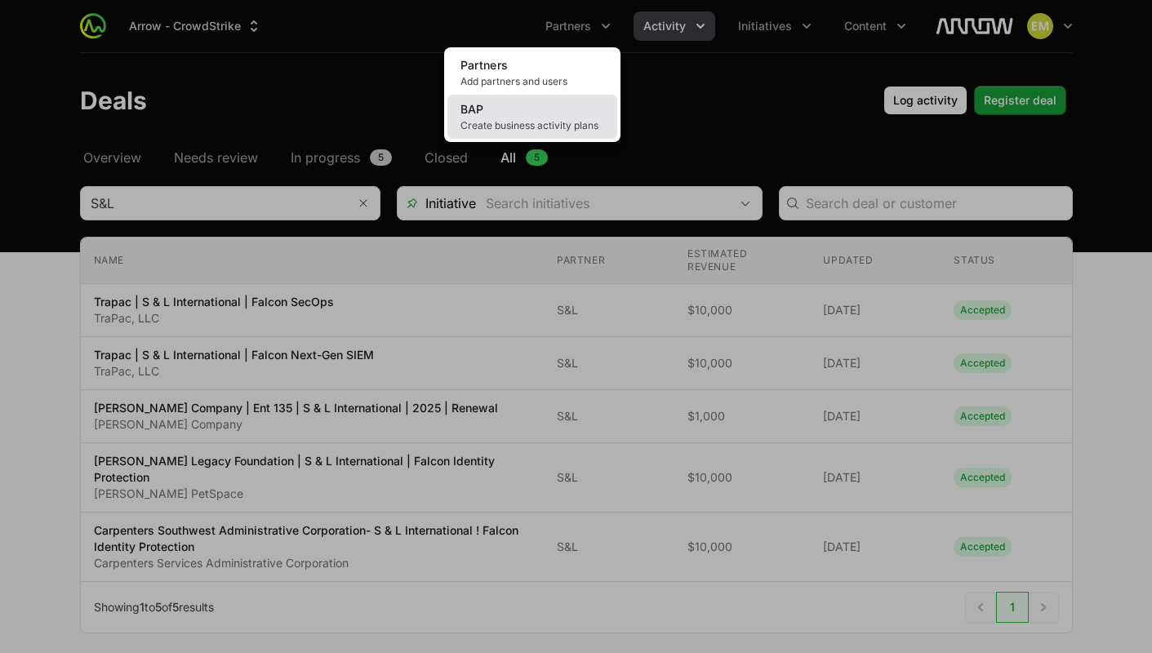
click at [505, 108] on link "BAP Create business activity plans" at bounding box center [532, 117] width 170 height 44
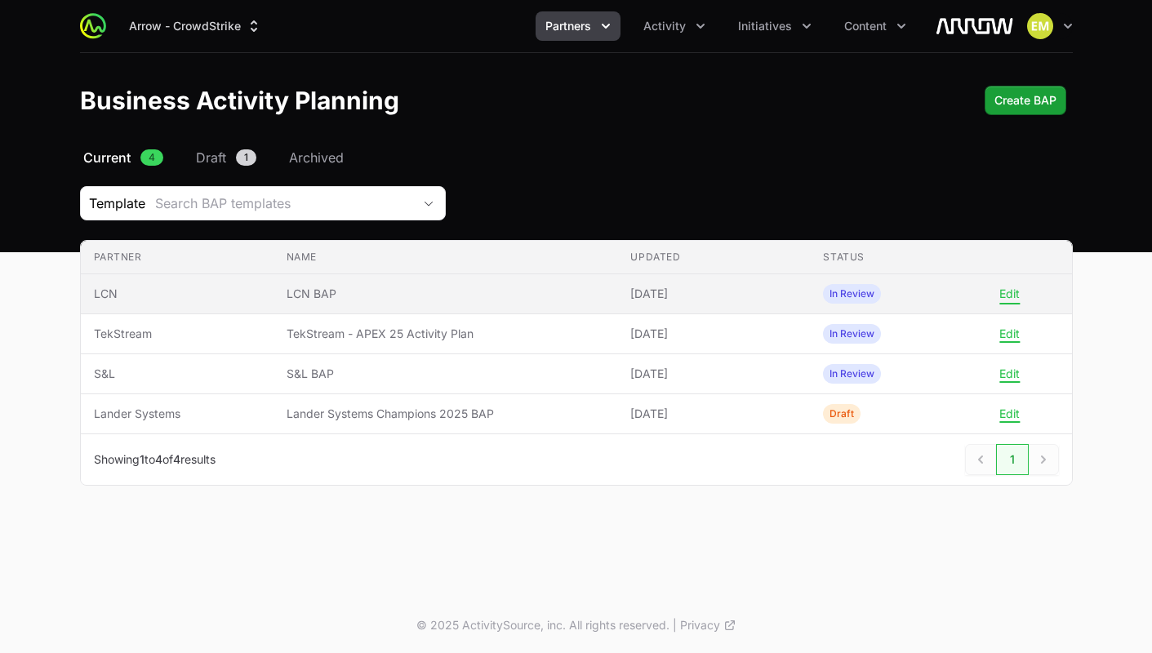
click at [1003, 295] on button "Edit" at bounding box center [1009, 293] width 20 height 15
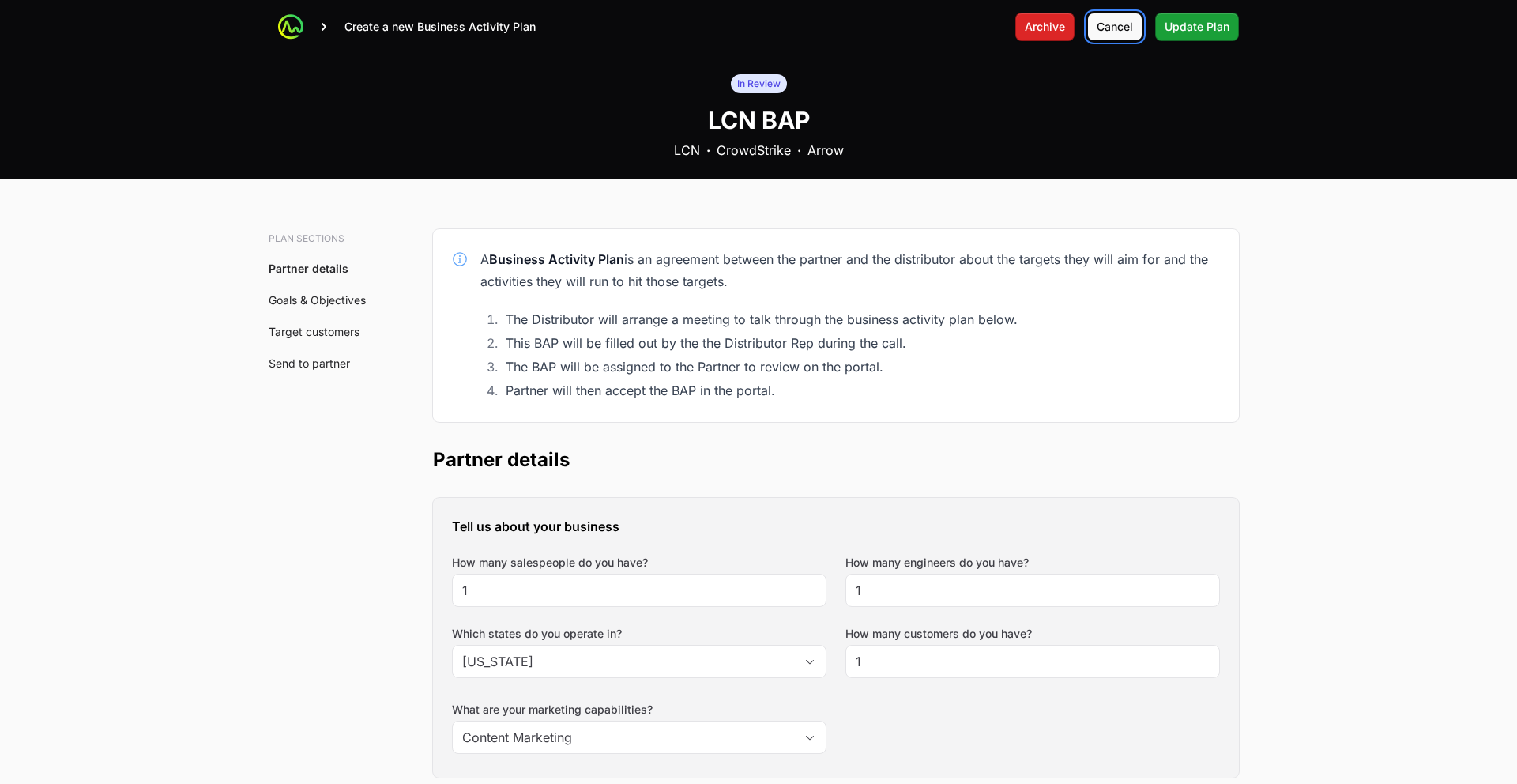
click at [1107, 29] on span "Cancel" at bounding box center [1115, 27] width 37 height 19
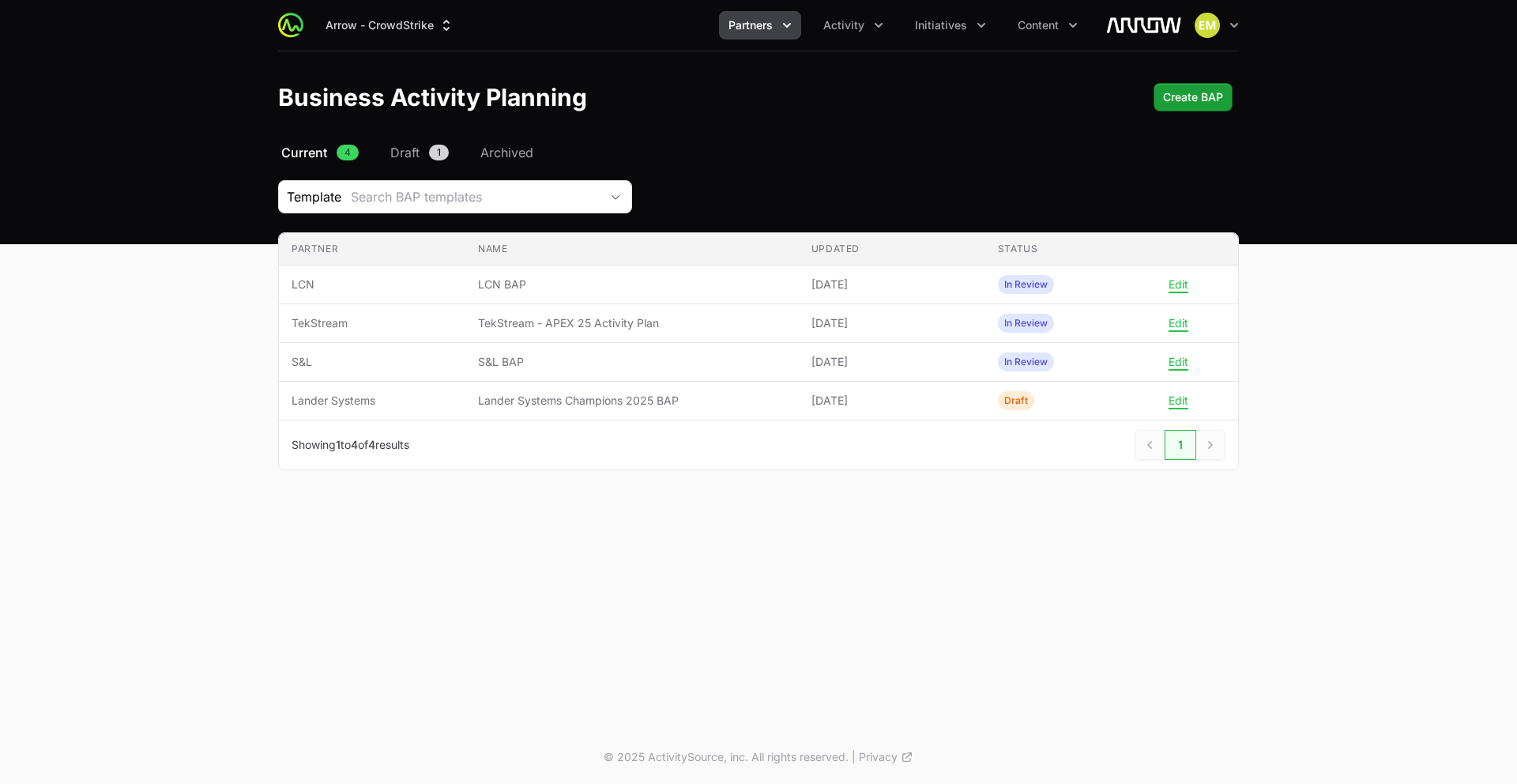
click at [738, 33] on button "Partners" at bounding box center [760, 24] width 82 height 28
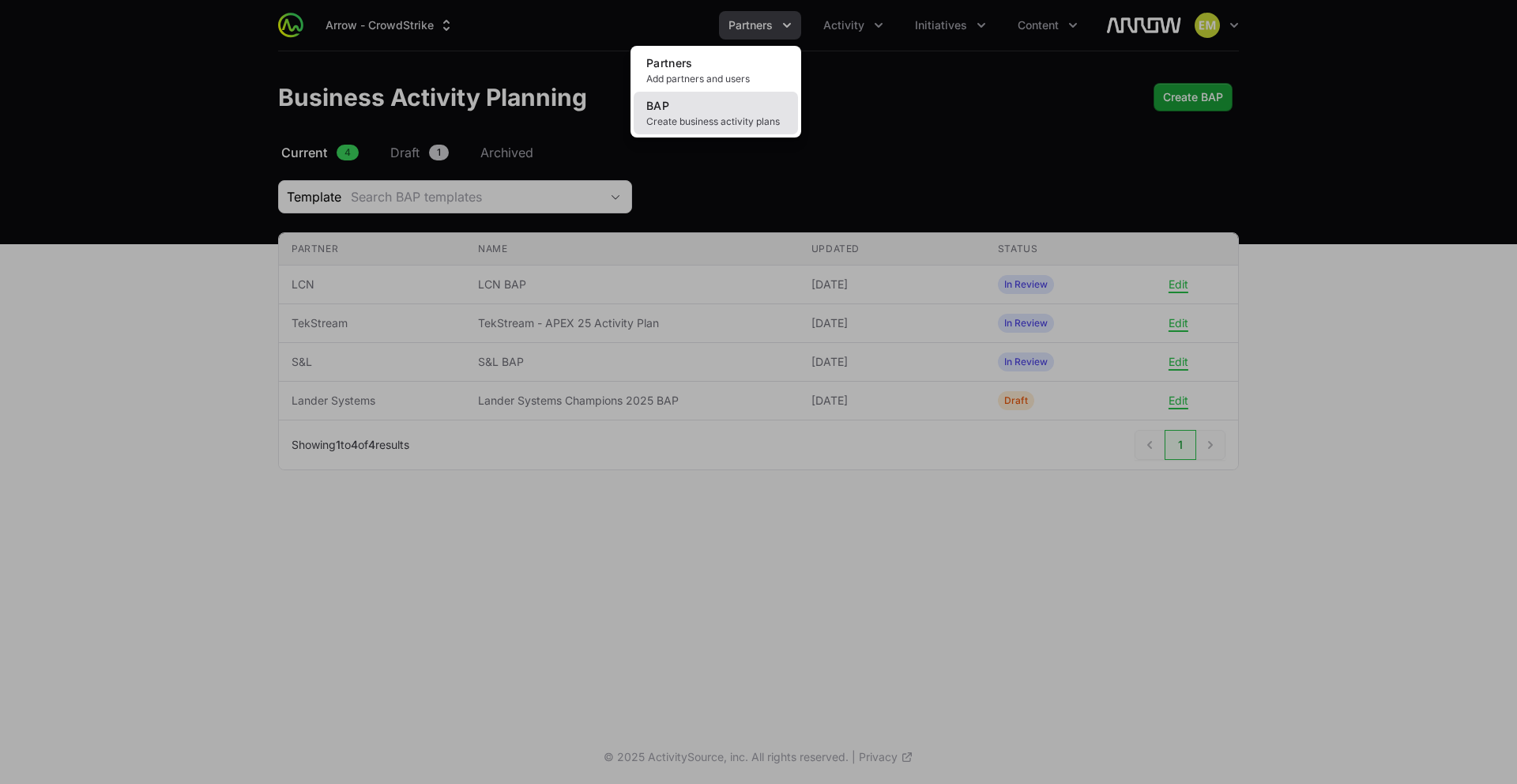
click at [692, 124] on span "Create business activity plans" at bounding box center [716, 121] width 139 height 13
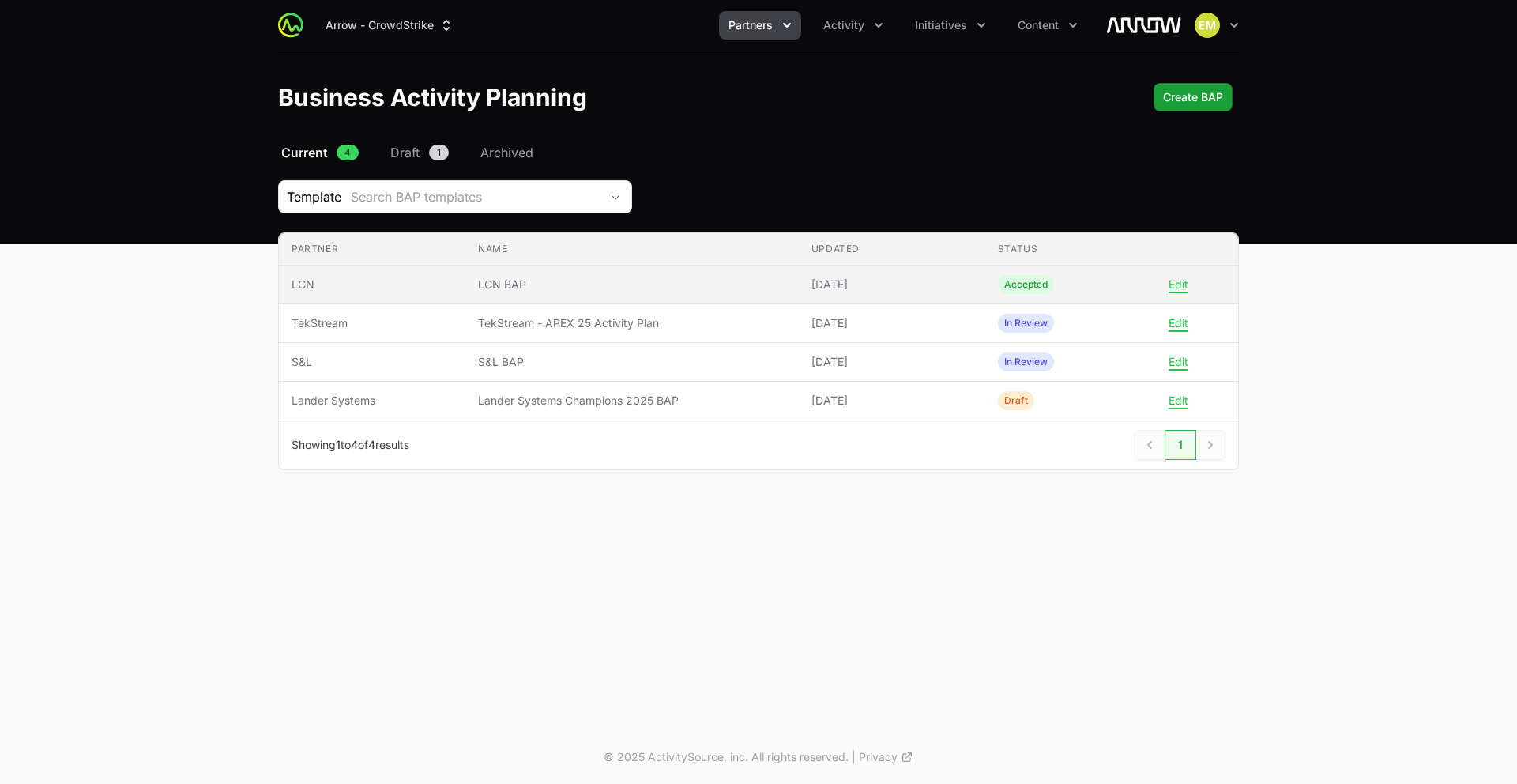
click at [656, 284] on span "LCN BAP" at bounding box center [632, 285] width 308 height 15
click at [528, 277] on span "LCN BAP" at bounding box center [632, 285] width 308 height 15
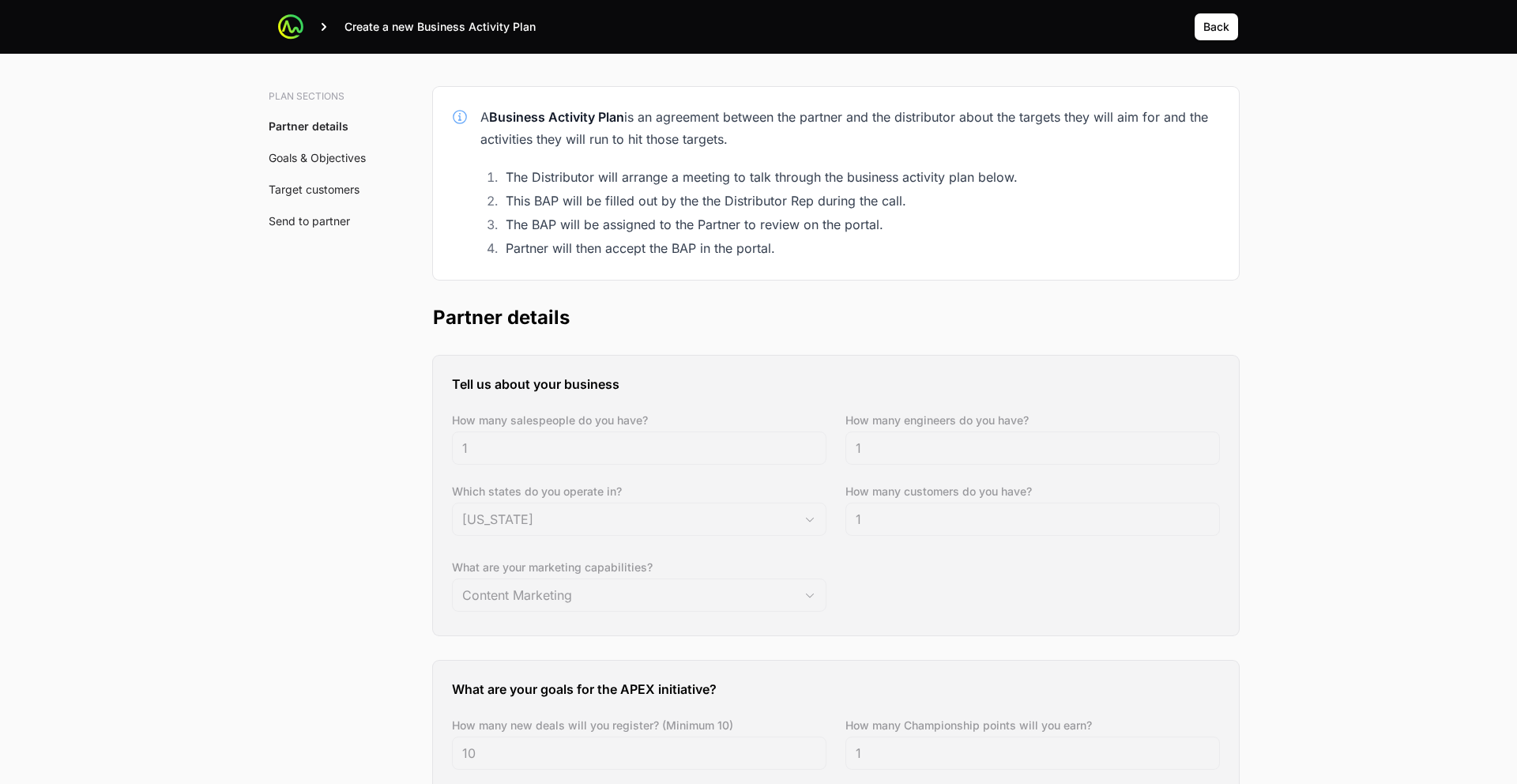
scroll to position [350, 0]
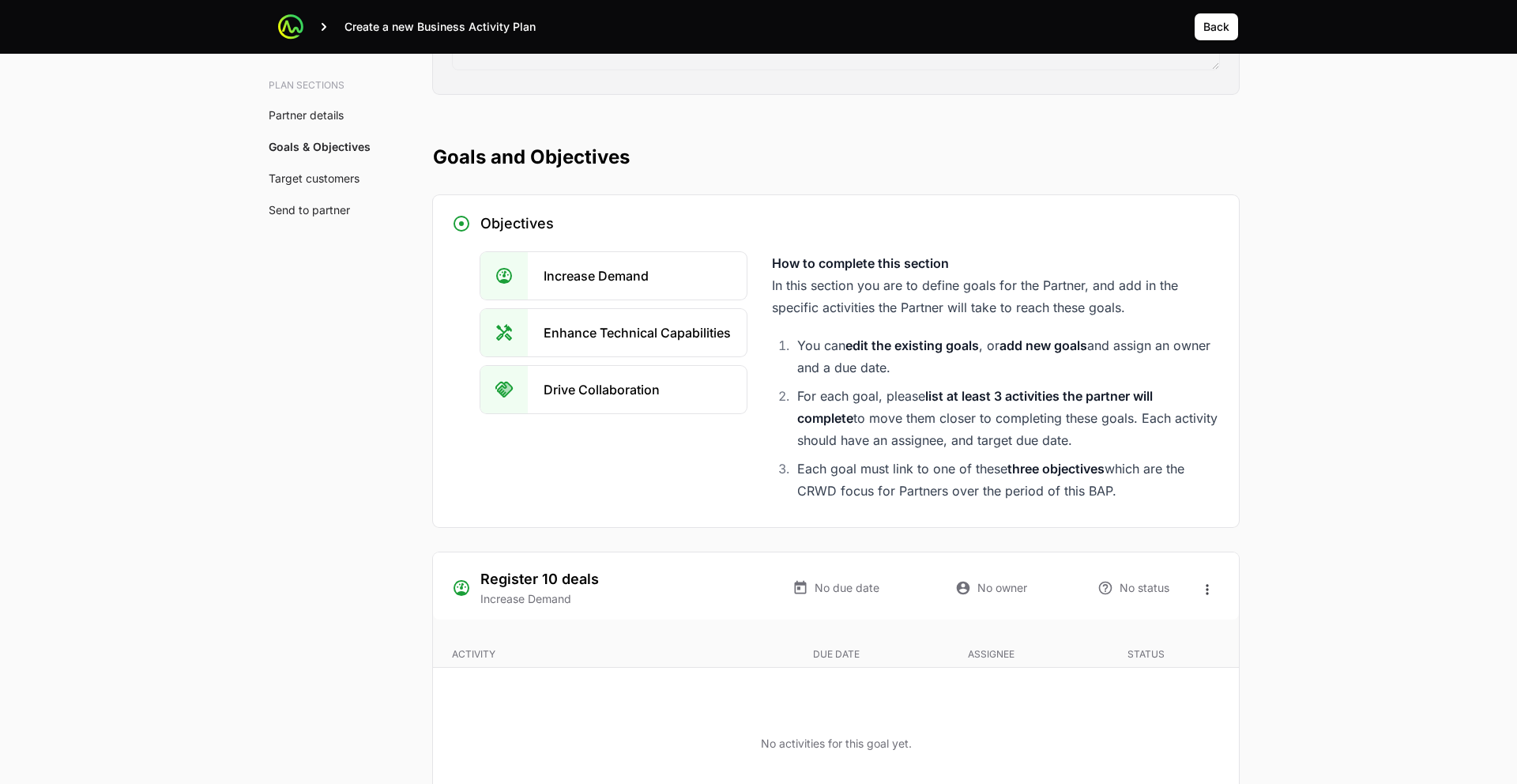
scroll to position [2786, 0]
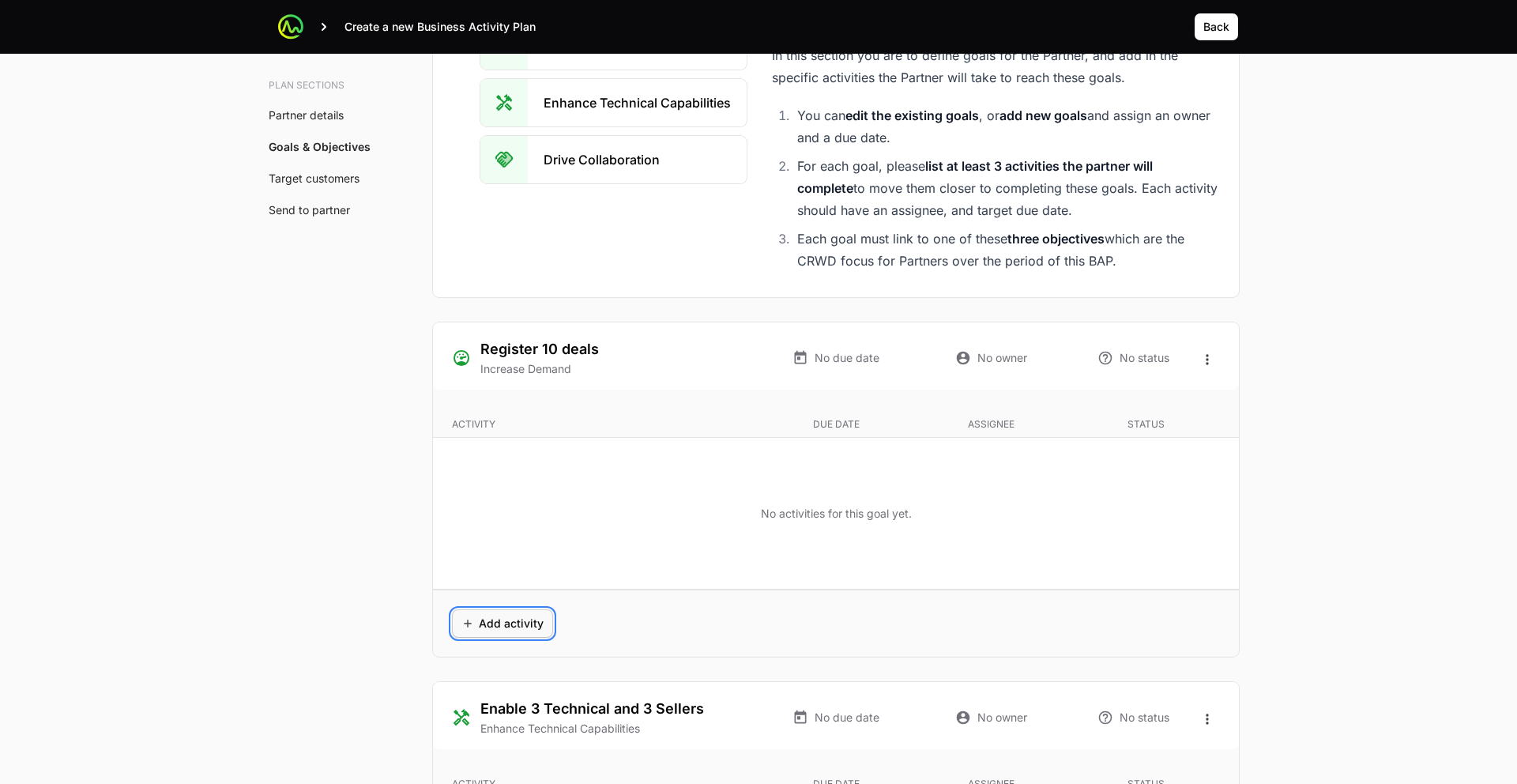
click at [513, 622] on span "Add activity" at bounding box center [502, 623] width 82 height 19
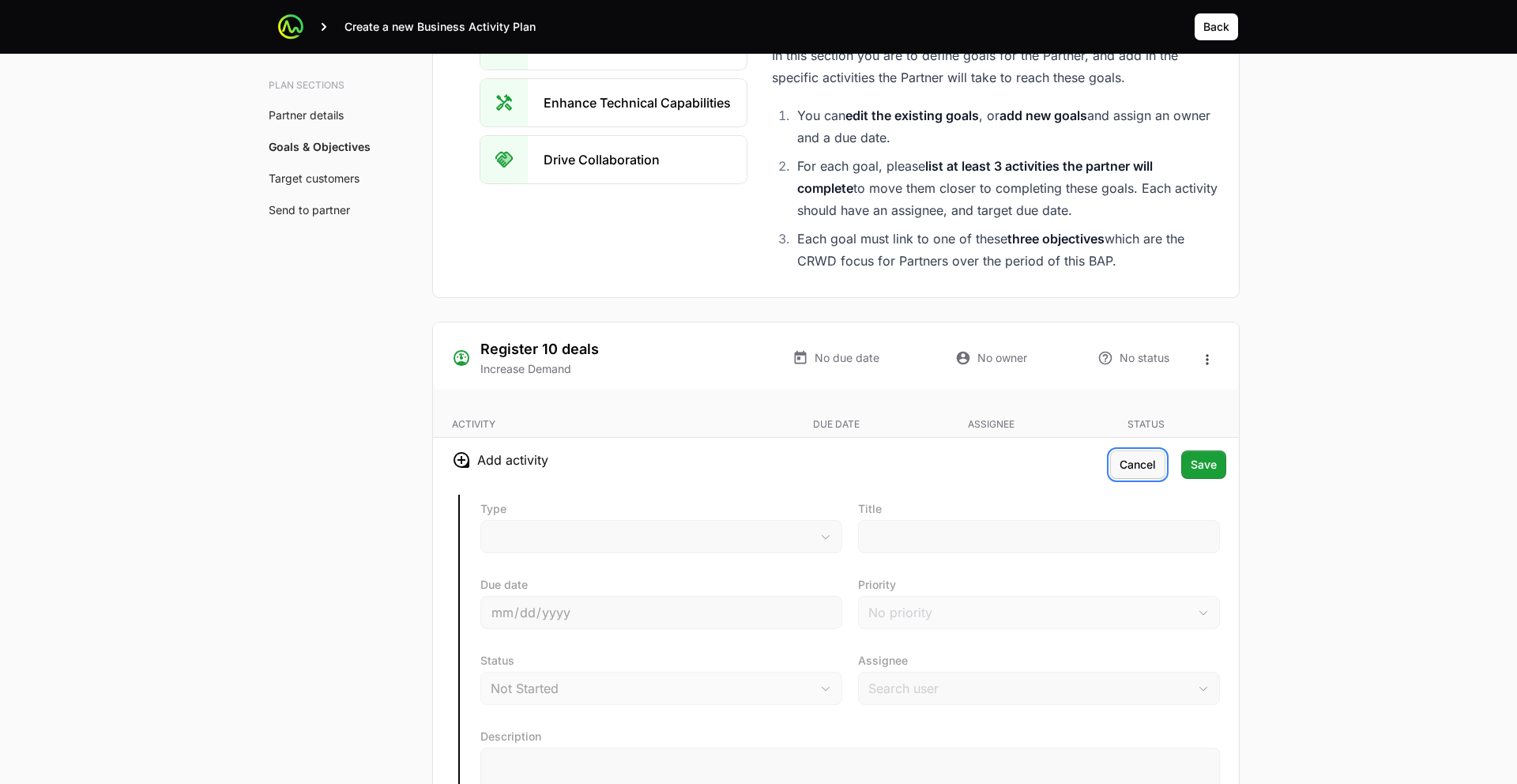
click at [1124, 458] on span "Cancel" at bounding box center [1138, 465] width 37 height 19
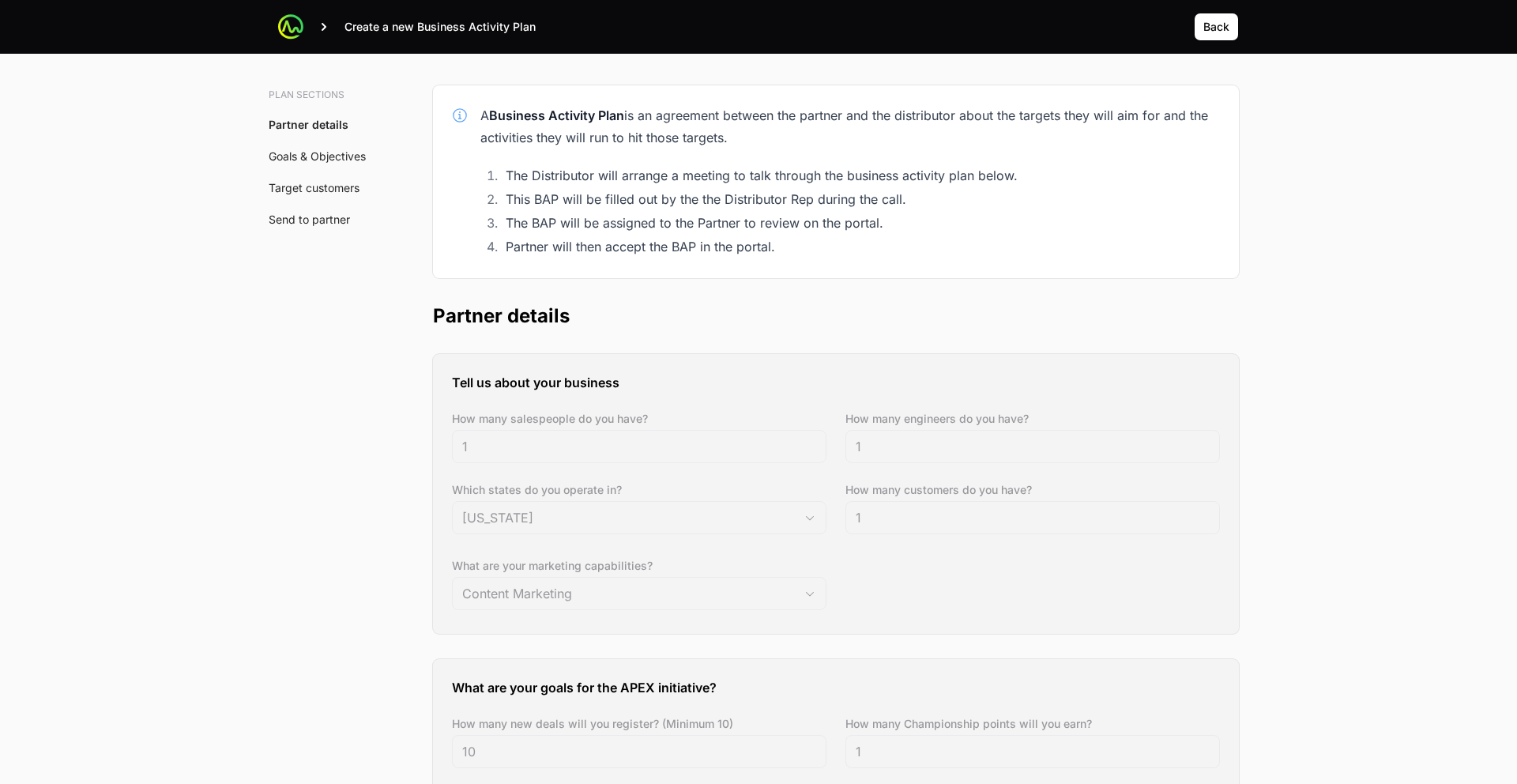
scroll to position [0, 0]
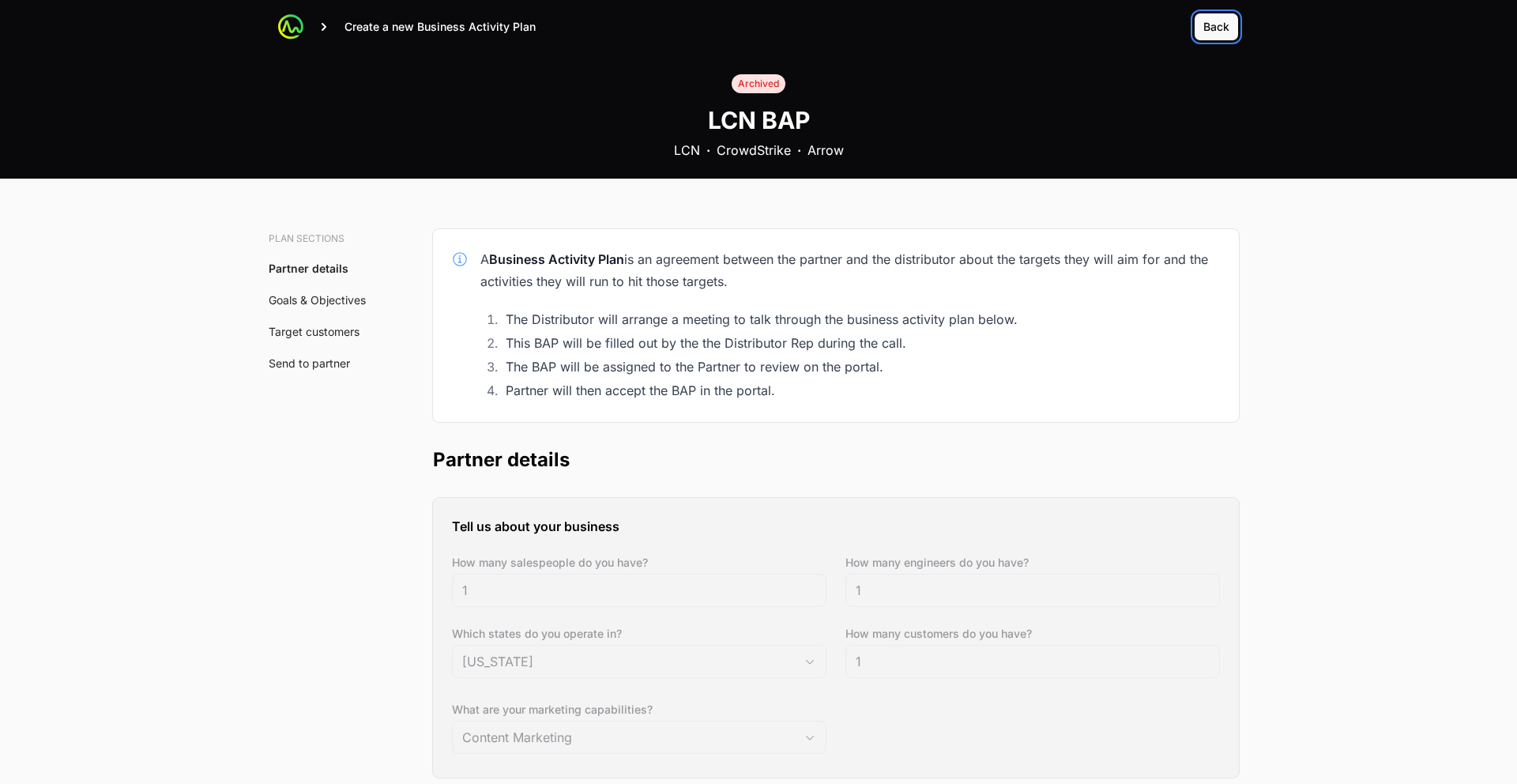
click at [1215, 22] on span "Back" at bounding box center [1216, 27] width 26 height 19
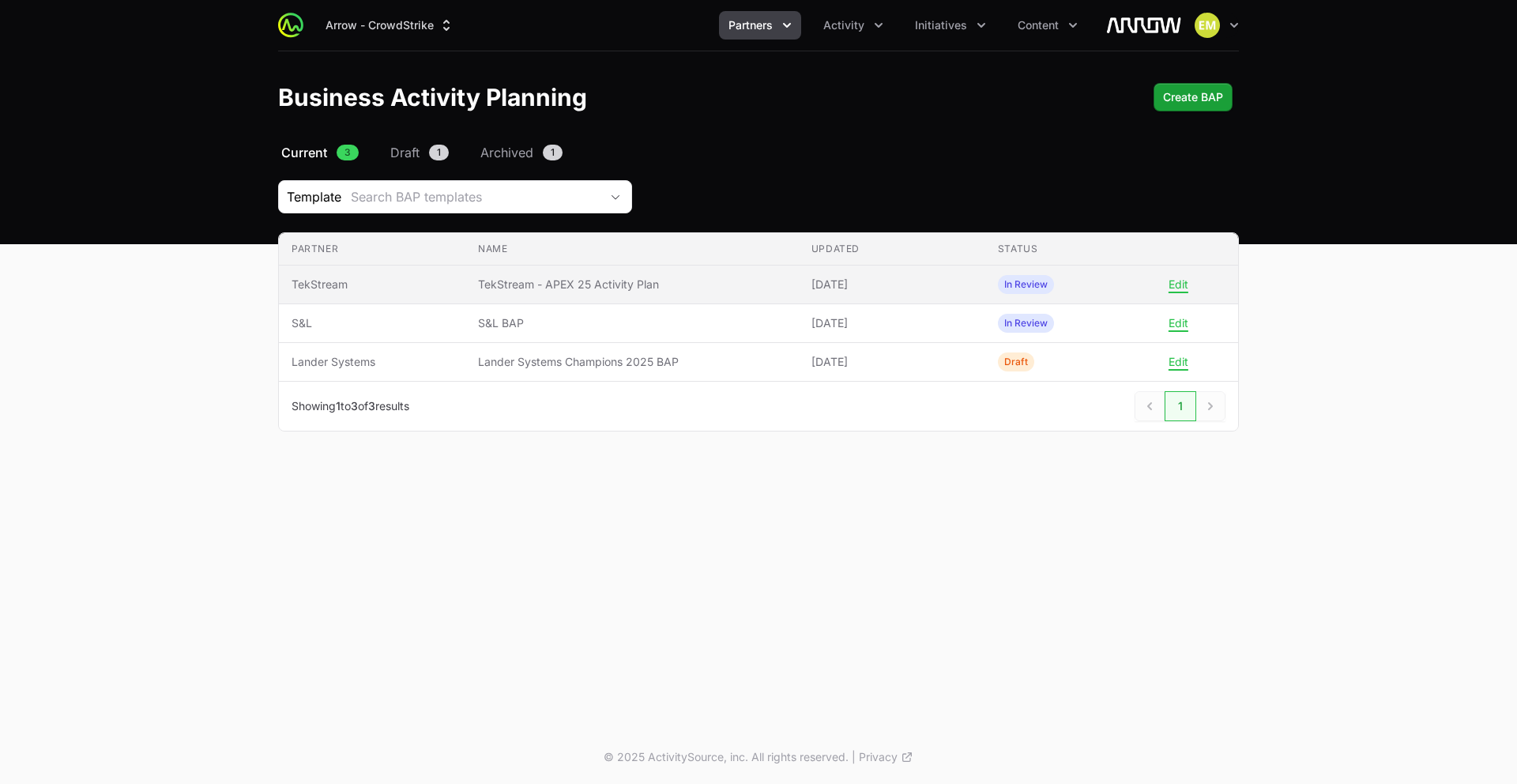
click at [880, 286] on span "[DATE]" at bounding box center [892, 285] width 162 height 15
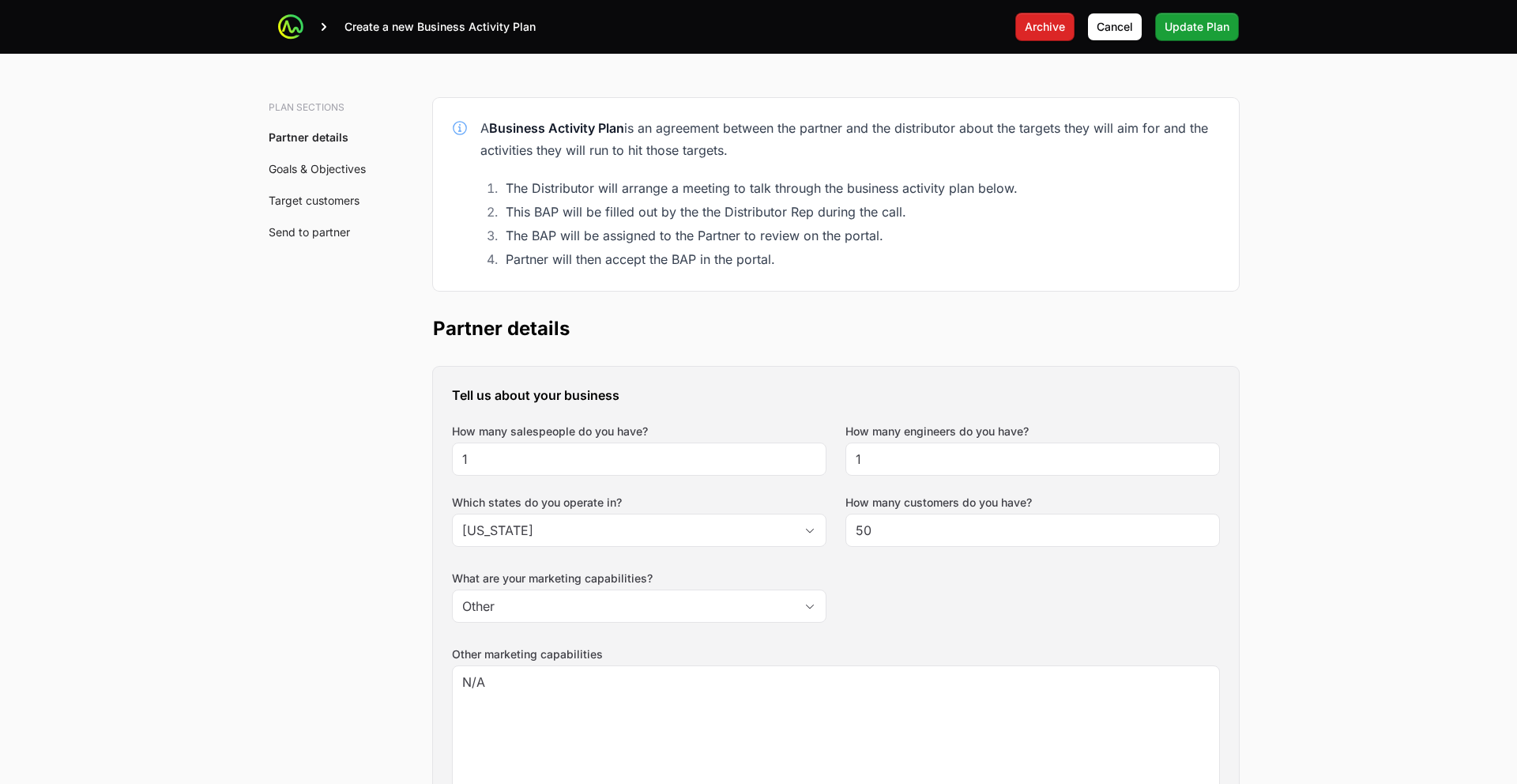
scroll to position [157, 0]
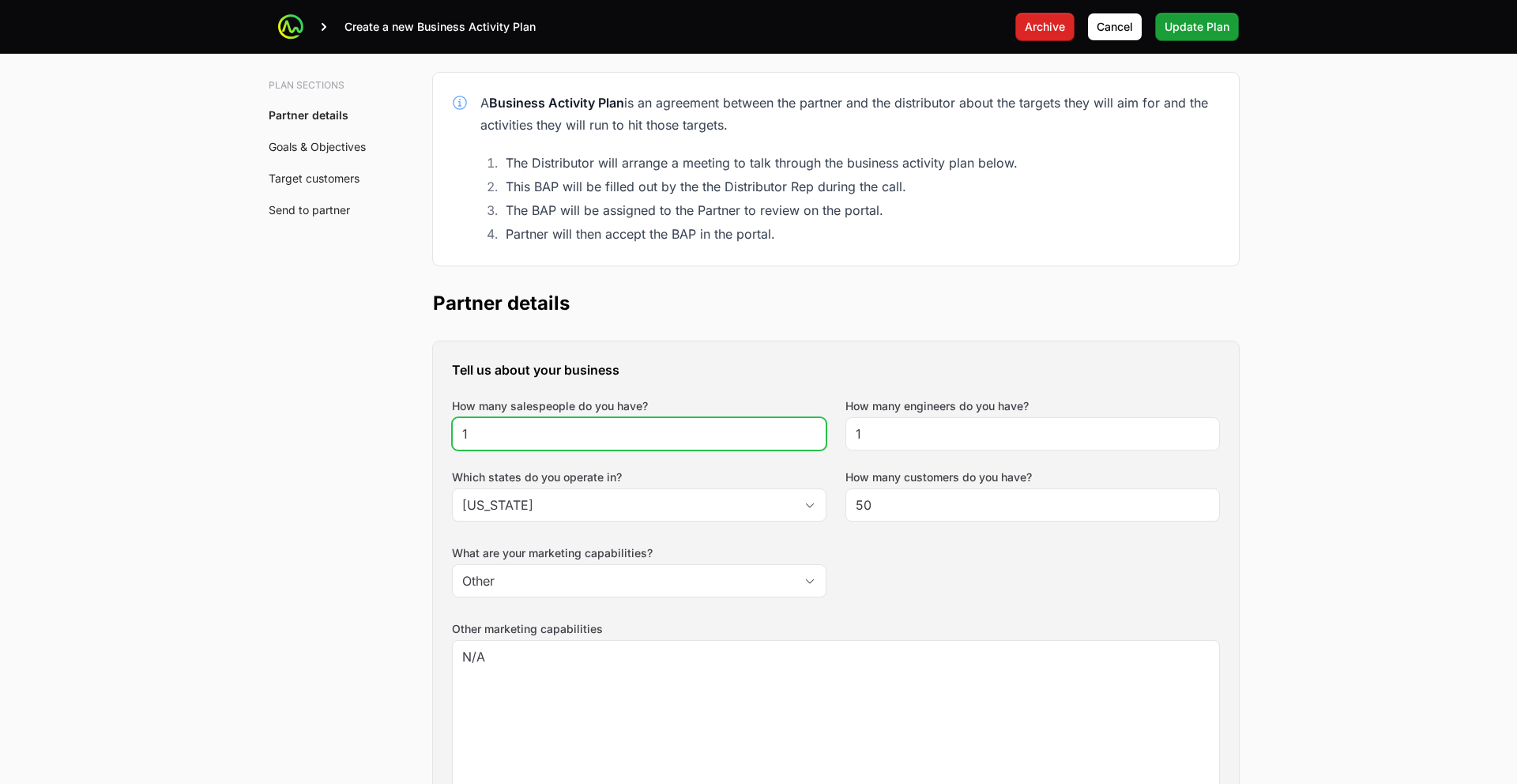
click at [579, 432] on input "1" at bounding box center [639, 434] width 354 height 19
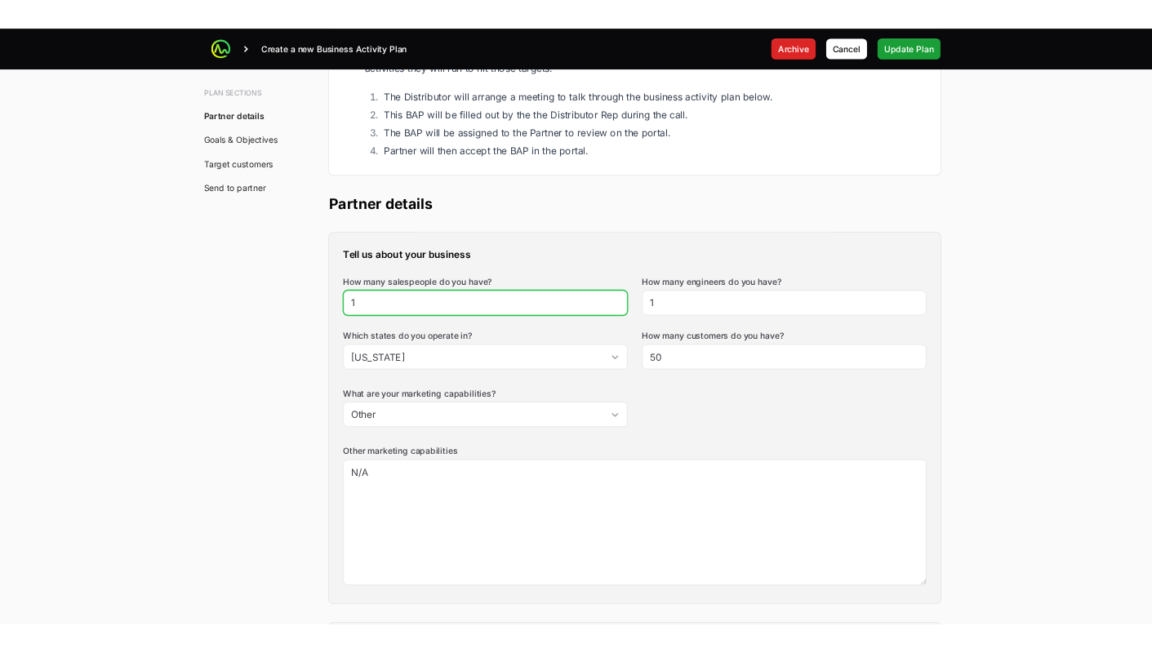
scroll to position [0, 0]
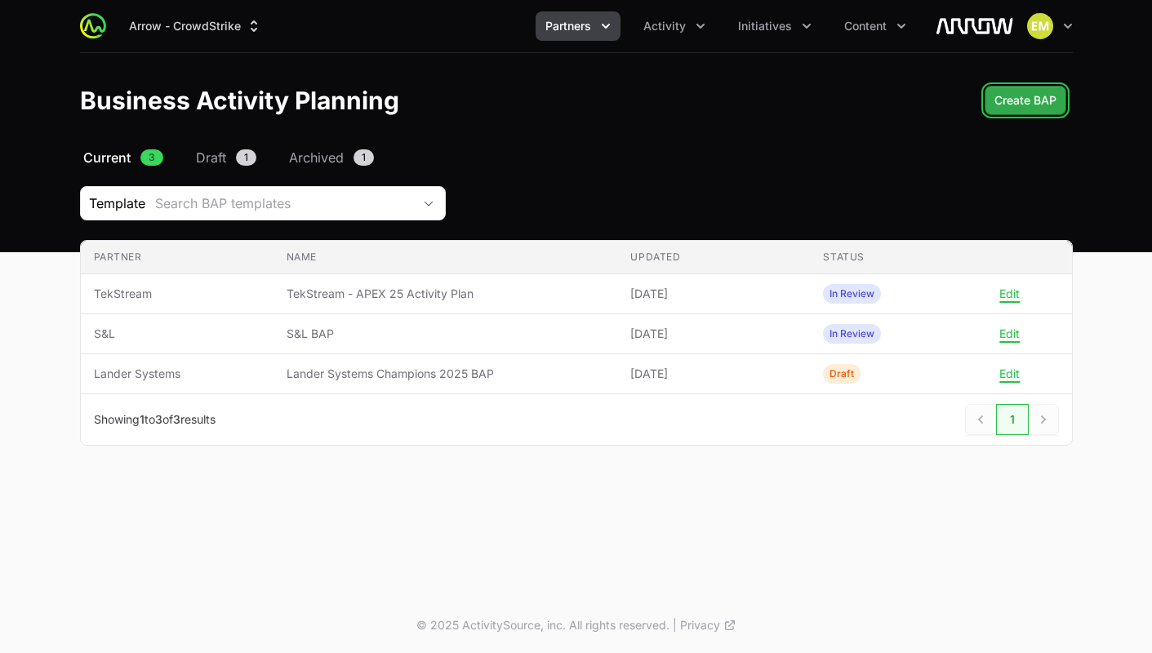
click at [1002, 110] on button "Create BAP" at bounding box center [1025, 100] width 82 height 29
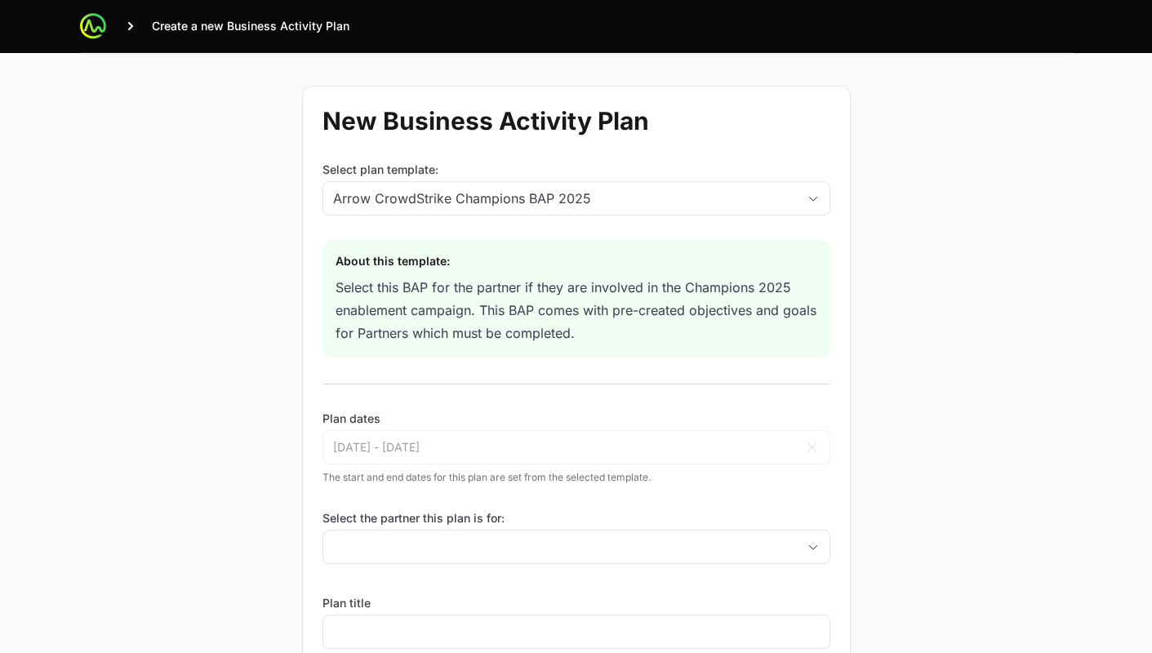
scroll to position [13, 0]
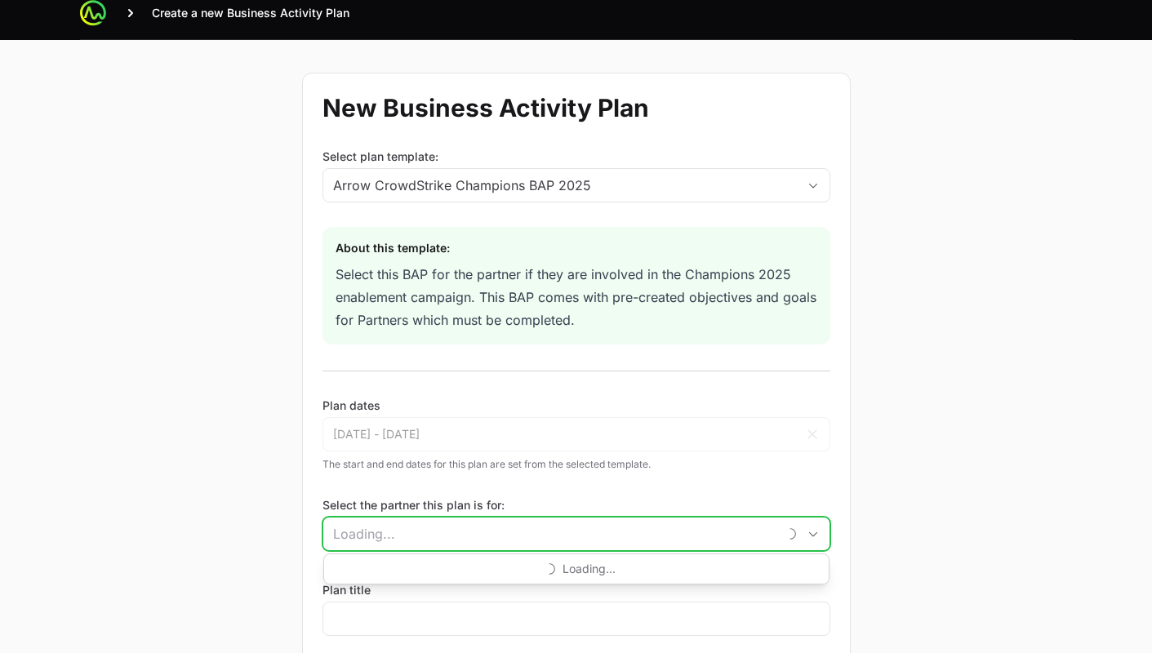
click at [425, 535] on input "Select the partner this plan is for:" at bounding box center [550, 533] width 454 height 33
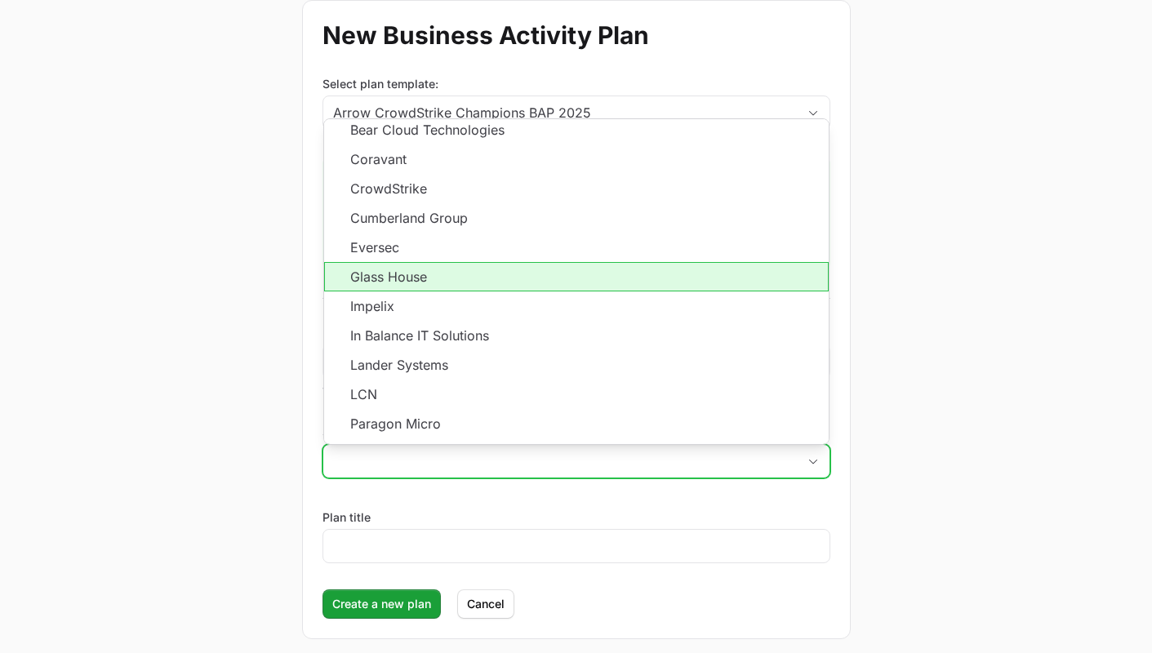
scroll to position [118, 0]
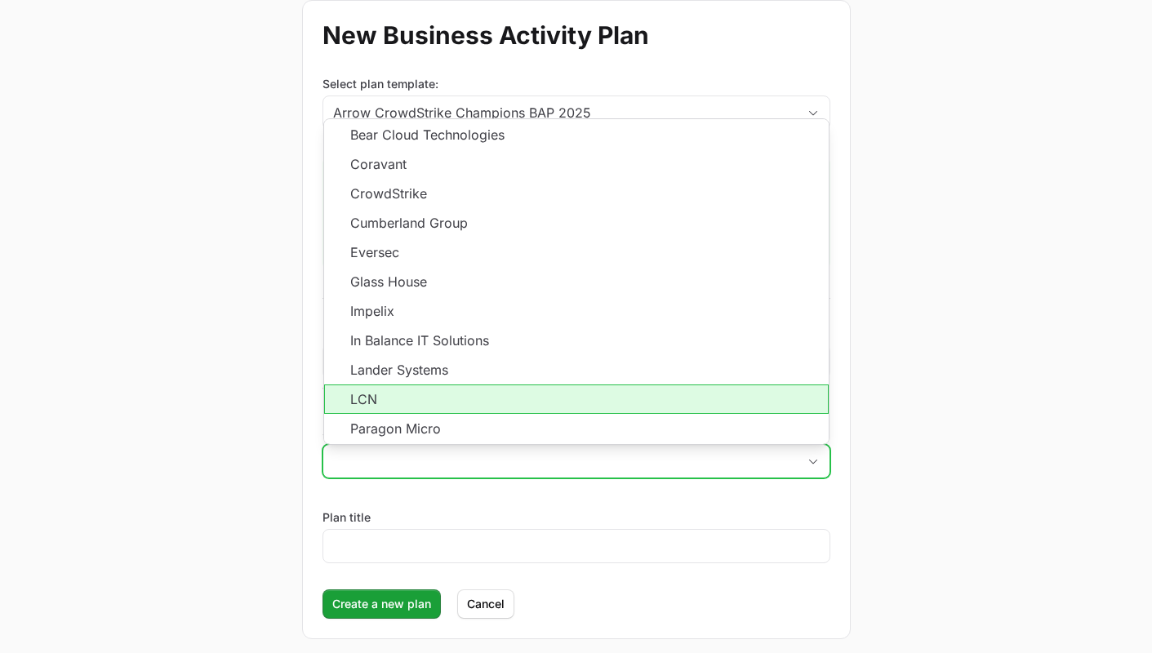
click at [413, 397] on li "LCN" at bounding box center [576, 398] width 504 height 29
type input "LCN"
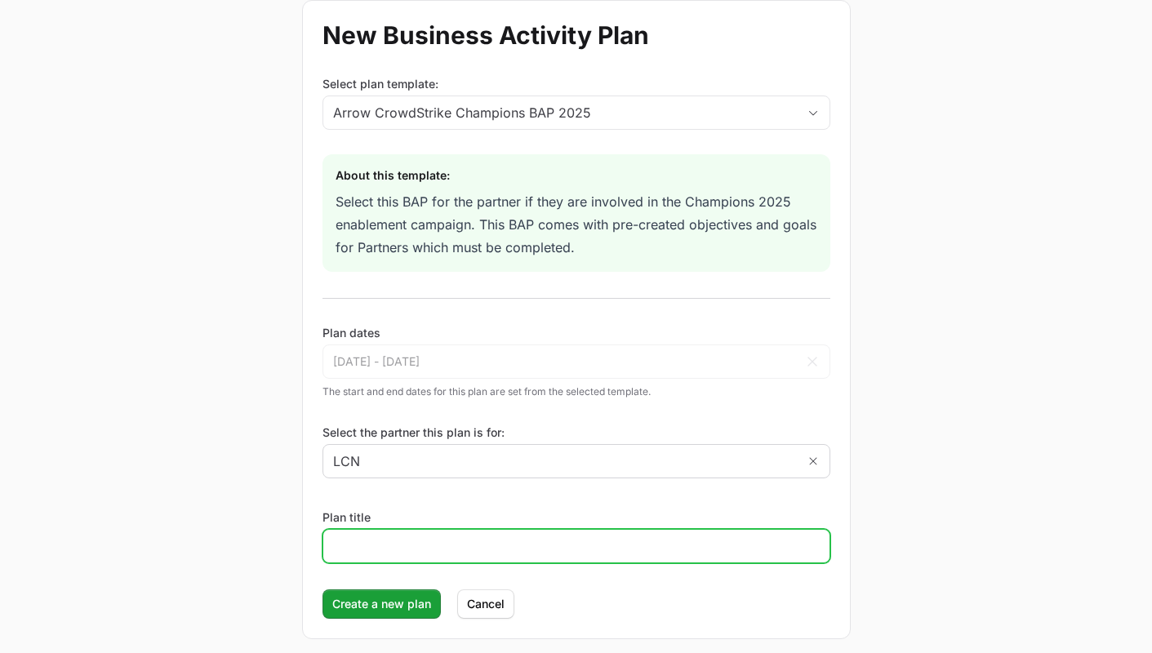
click at [391, 545] on input "Plan title" at bounding box center [576, 546] width 486 height 20
type input "LCN - APEX25 Activity Plan"
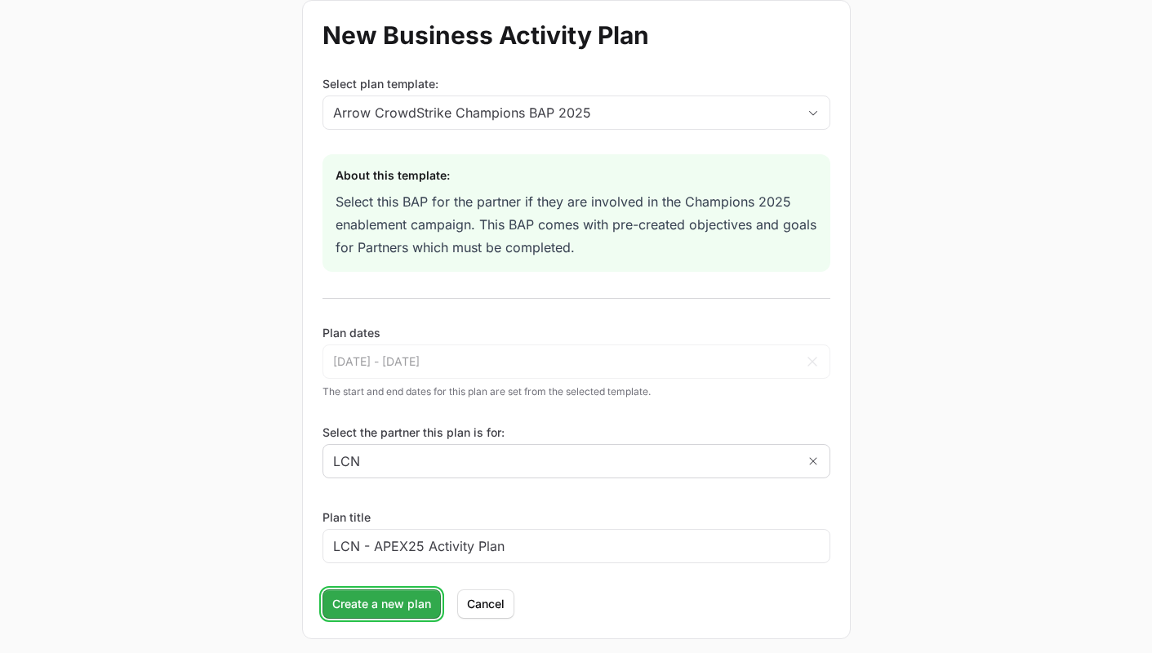
click at [364, 605] on span "Create a new plan" at bounding box center [381, 604] width 99 height 20
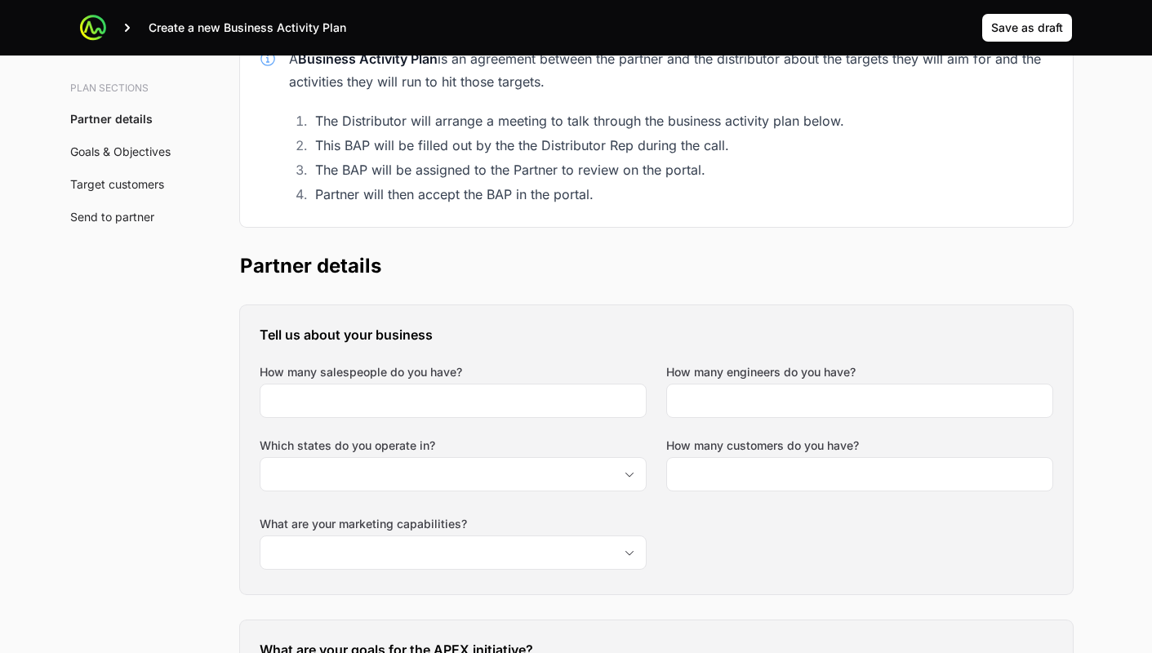
scroll to position [182, 0]
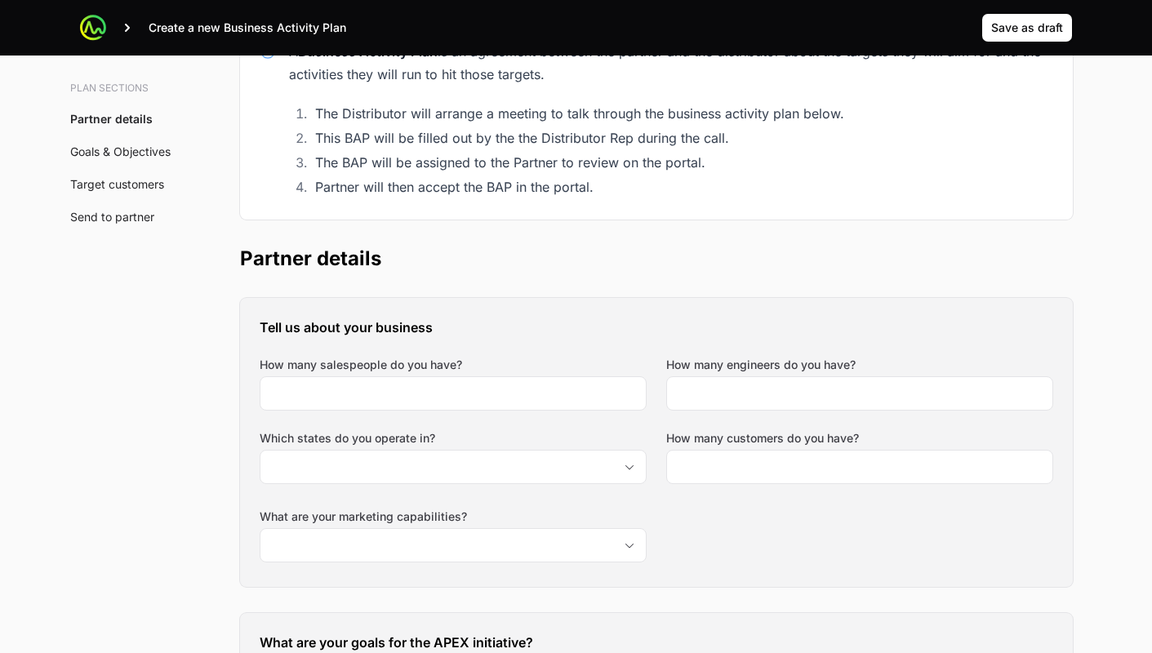
click at [401, 423] on div "Tell us about your business How many salespeople do you have? How many engineer…" at bounding box center [656, 442] width 833 height 289
click at [408, 410] on div at bounding box center [453, 393] width 387 height 34
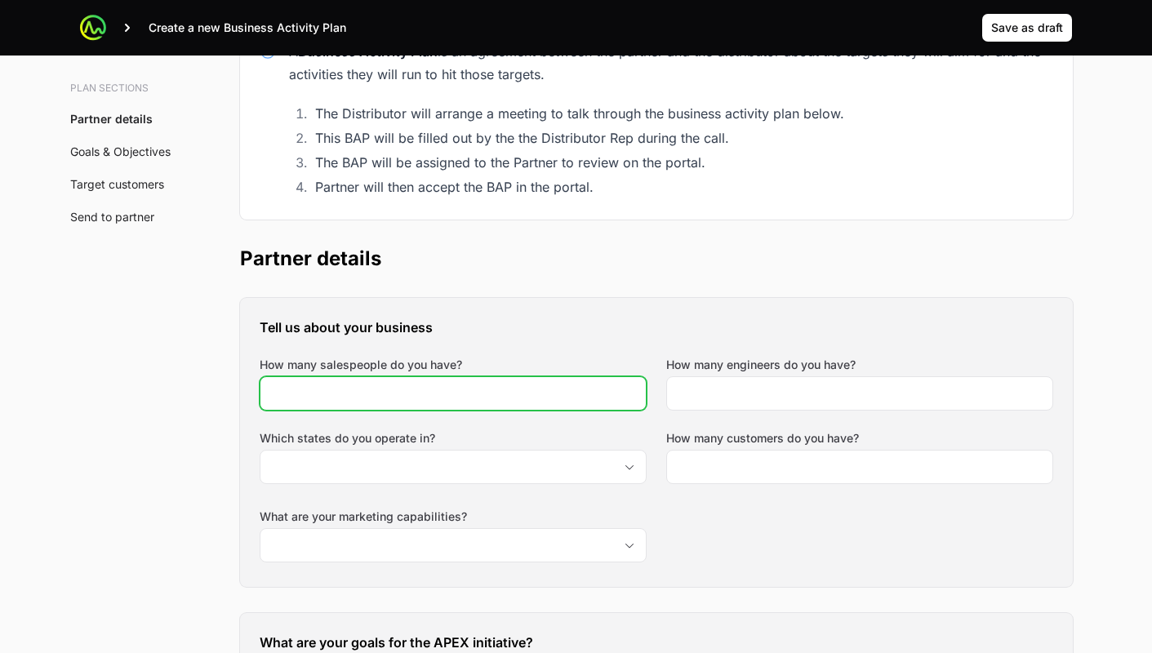
click at [407, 402] on input "How many salespeople do you have?" at bounding box center [453, 394] width 366 height 20
type input "1"
click at [634, 391] on input "1" at bounding box center [453, 394] width 366 height 20
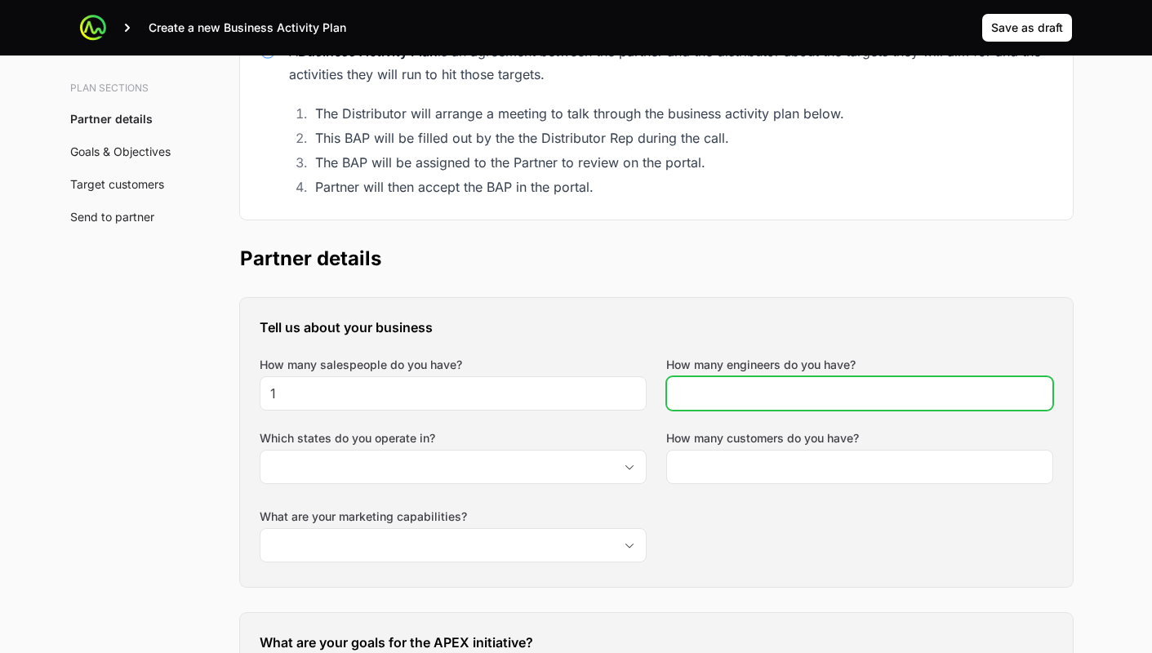
click at [699, 390] on input "How many engineers do you have?" at bounding box center [860, 394] width 366 height 20
type input "1"
click at [1034, 385] on input "1" at bounding box center [860, 394] width 366 height 20
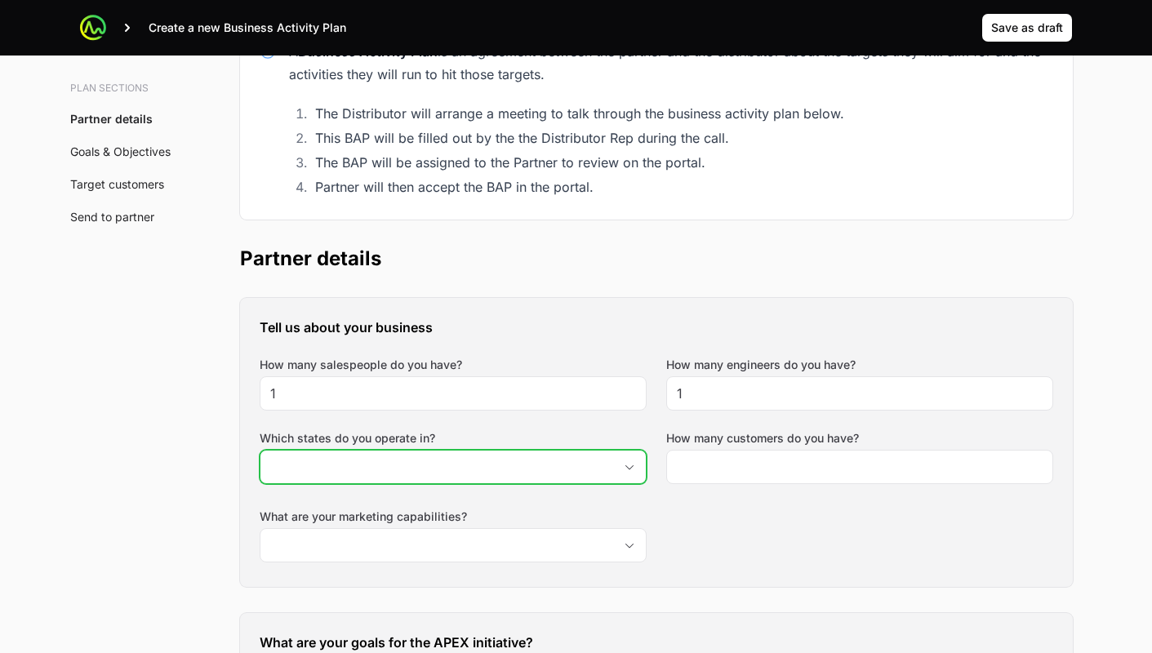
click at [506, 469] on input "Which states do you operate in?" at bounding box center [436, 467] width 353 height 33
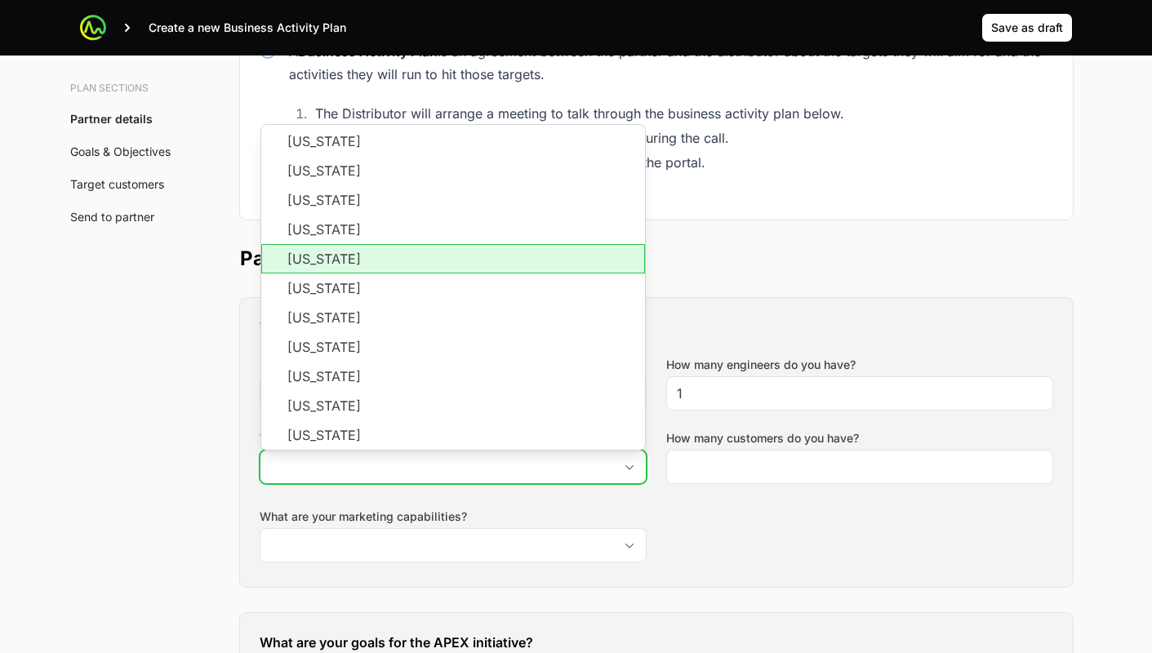
click at [331, 263] on li "California" at bounding box center [453, 258] width 384 height 29
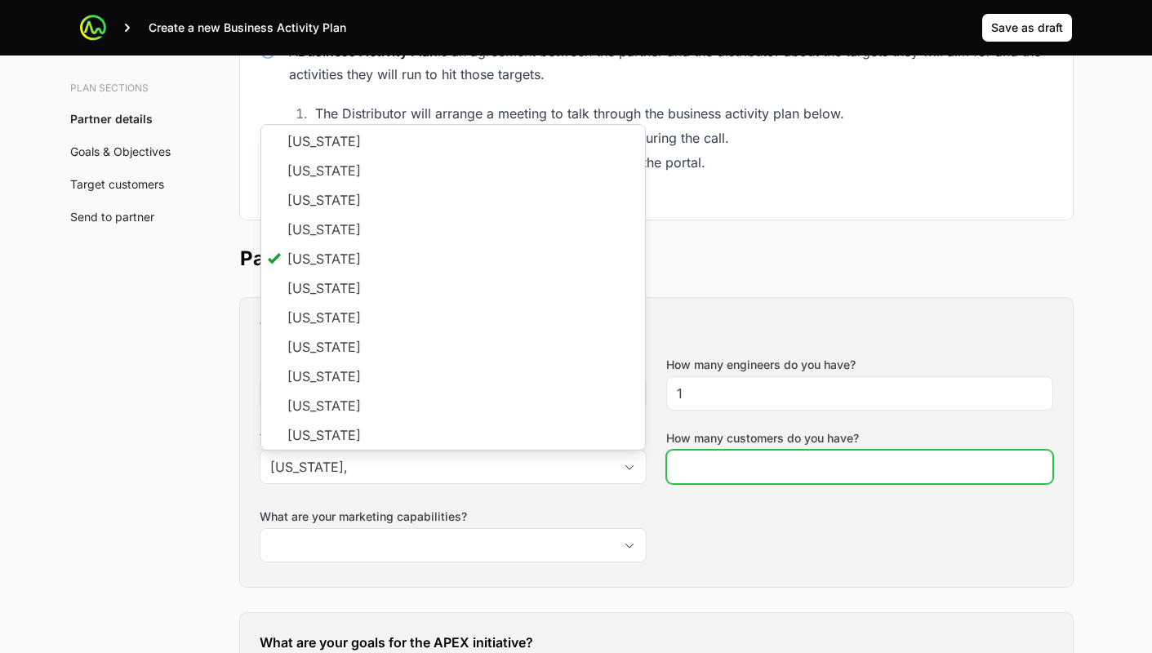
type input "California"
click at [686, 471] on input "How many customers do you have?" at bounding box center [860, 467] width 366 height 20
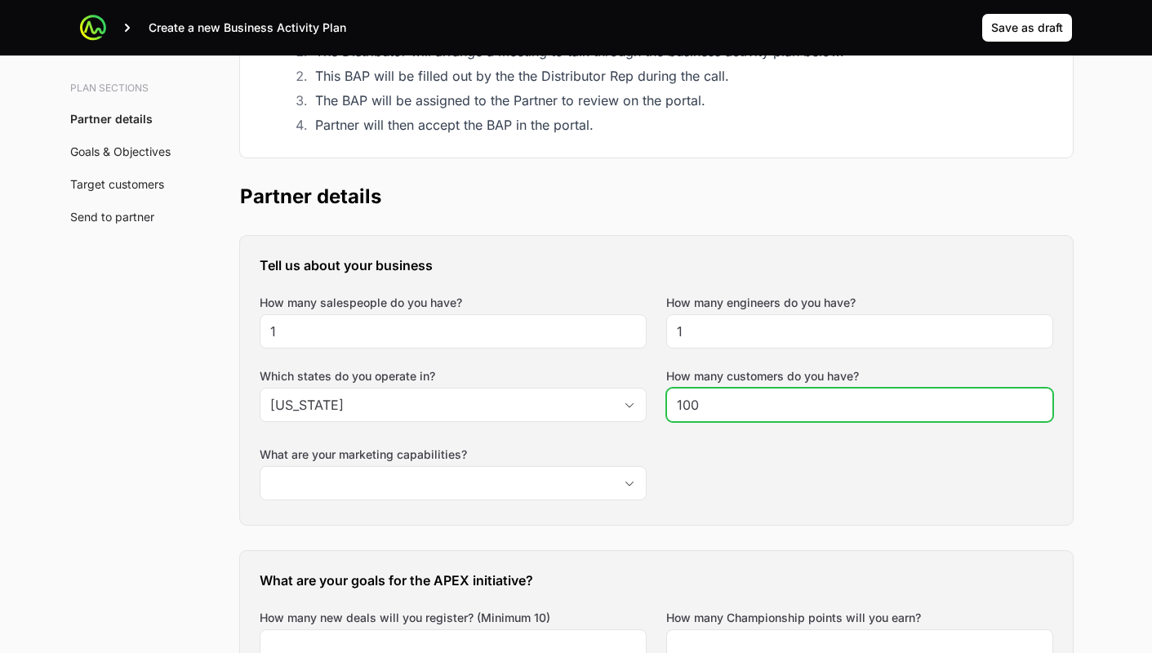
scroll to position [300, 0]
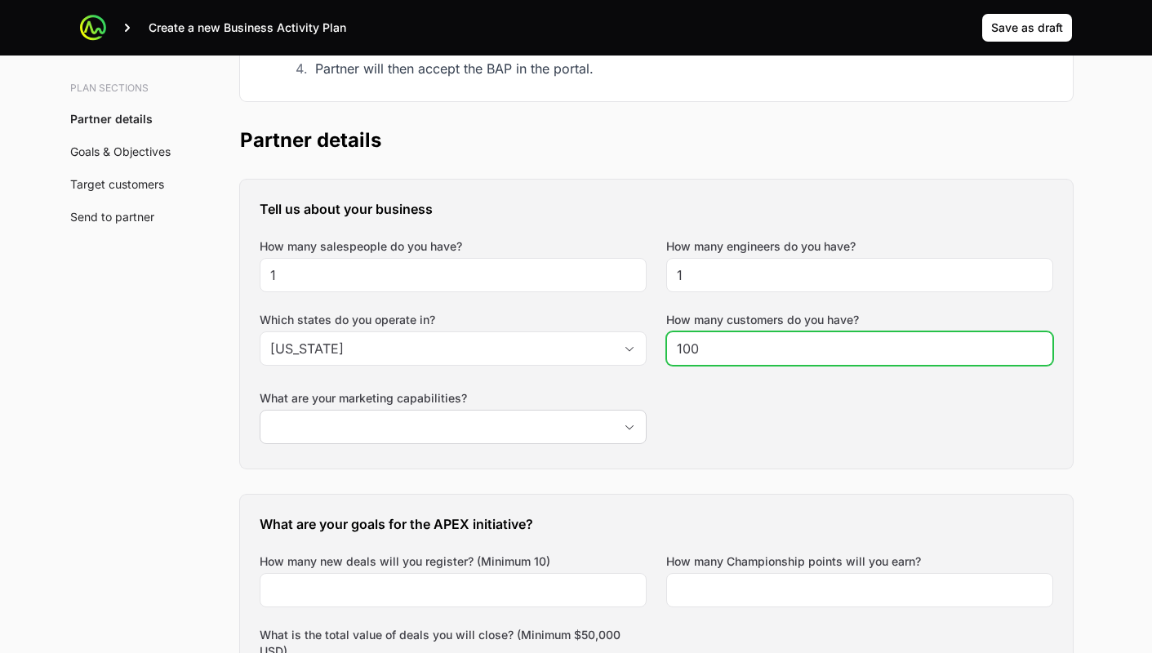
type input "100"
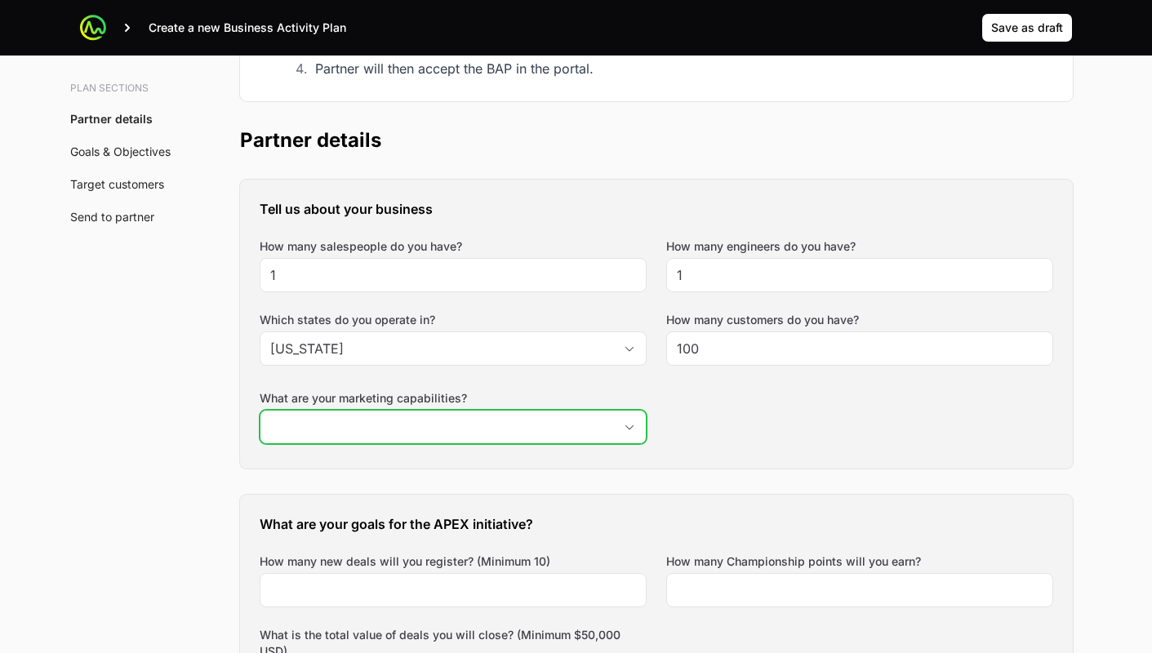
click at [409, 435] on input "What are your marketing capabilities?" at bounding box center [436, 427] width 353 height 33
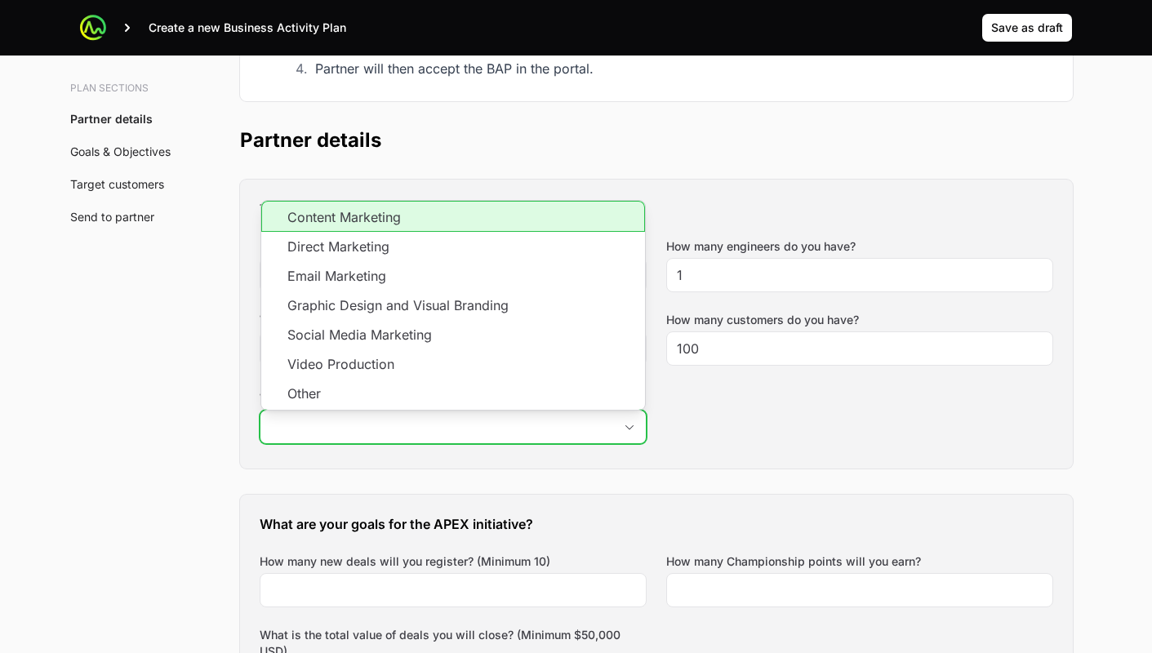
click at [304, 226] on li "Content Marketing" at bounding box center [453, 216] width 384 height 31
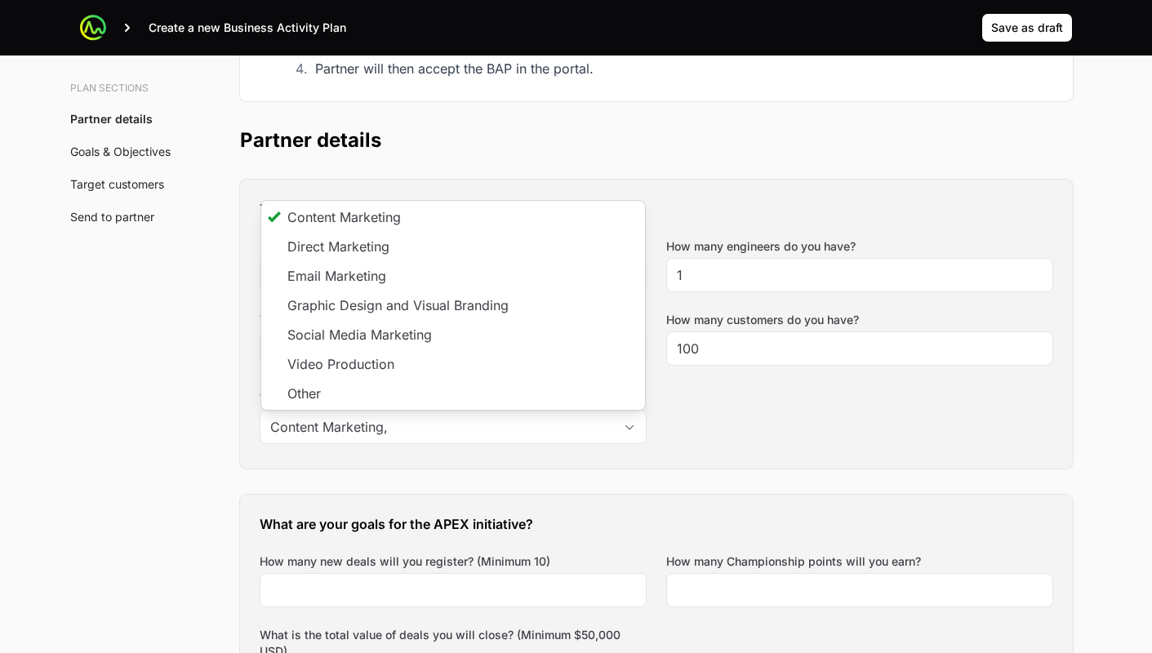
type input "Content Marketing"
click at [371, 455] on div "Tell us about your business How many salespeople do you have? 1 How many engine…" at bounding box center [656, 324] width 833 height 289
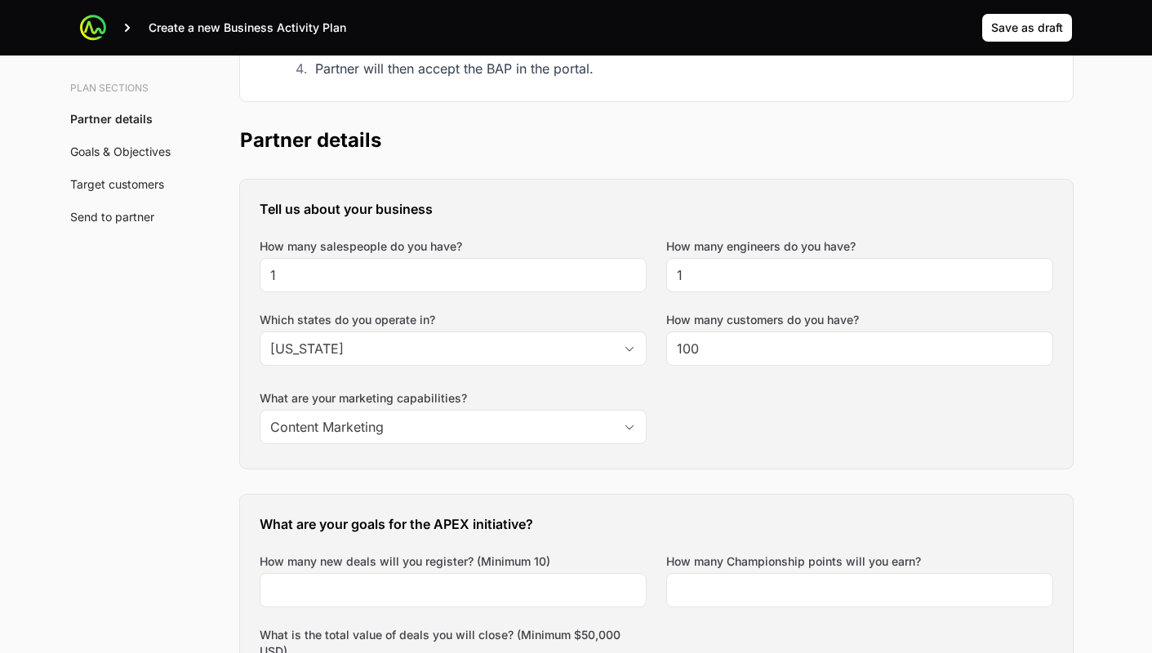
scroll to position [541, 0]
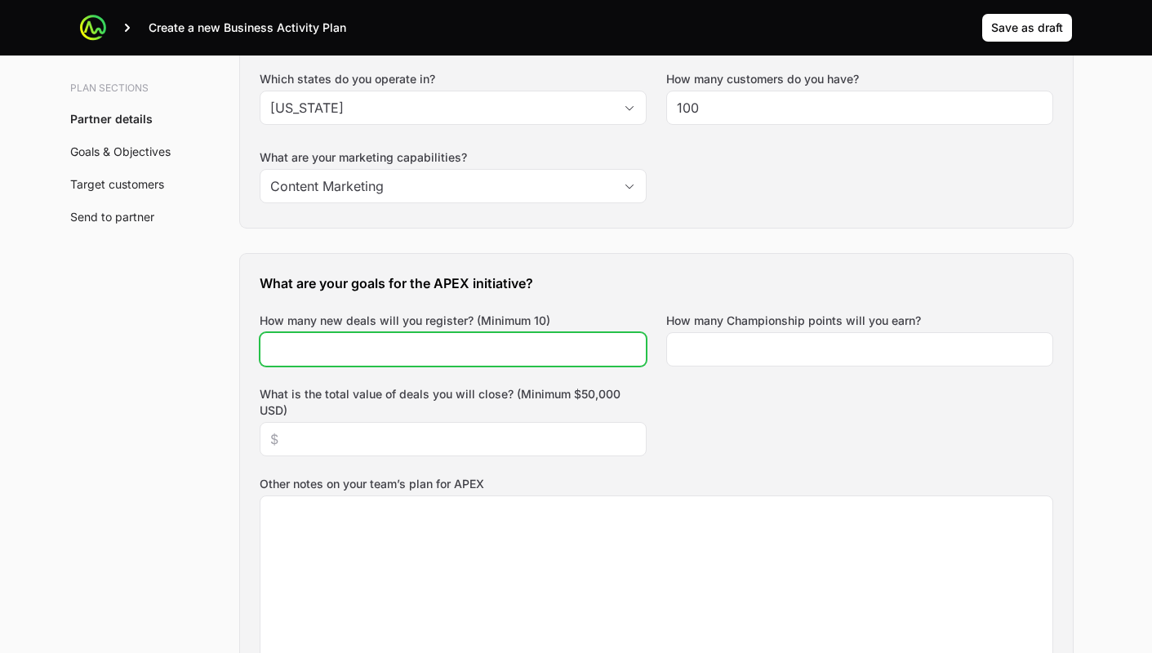
click at [359, 350] on input "How many new deals will you register? (Minimum 10)" at bounding box center [453, 350] width 366 height 20
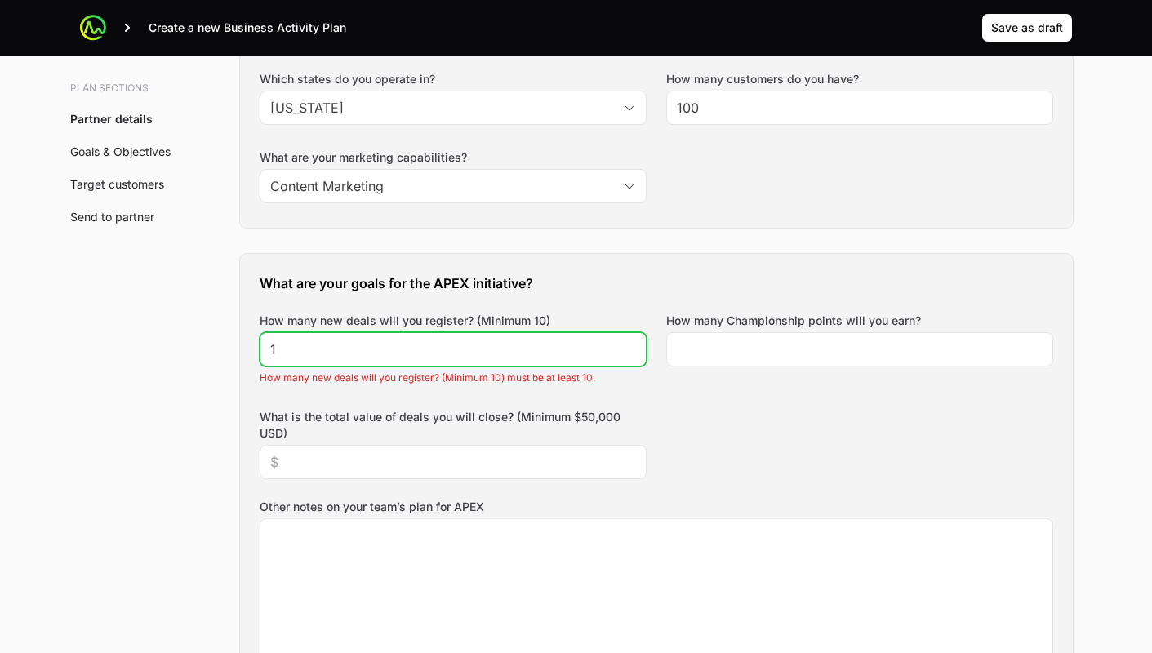
click at [626, 345] on input "1" at bounding box center [453, 350] width 366 height 20
click at [626, 345] on input "2" at bounding box center [453, 350] width 366 height 20
click at [626, 345] on input "3" at bounding box center [453, 350] width 366 height 20
click at [626, 345] on input "4" at bounding box center [453, 350] width 366 height 20
click at [626, 345] on input "5" at bounding box center [453, 350] width 366 height 20
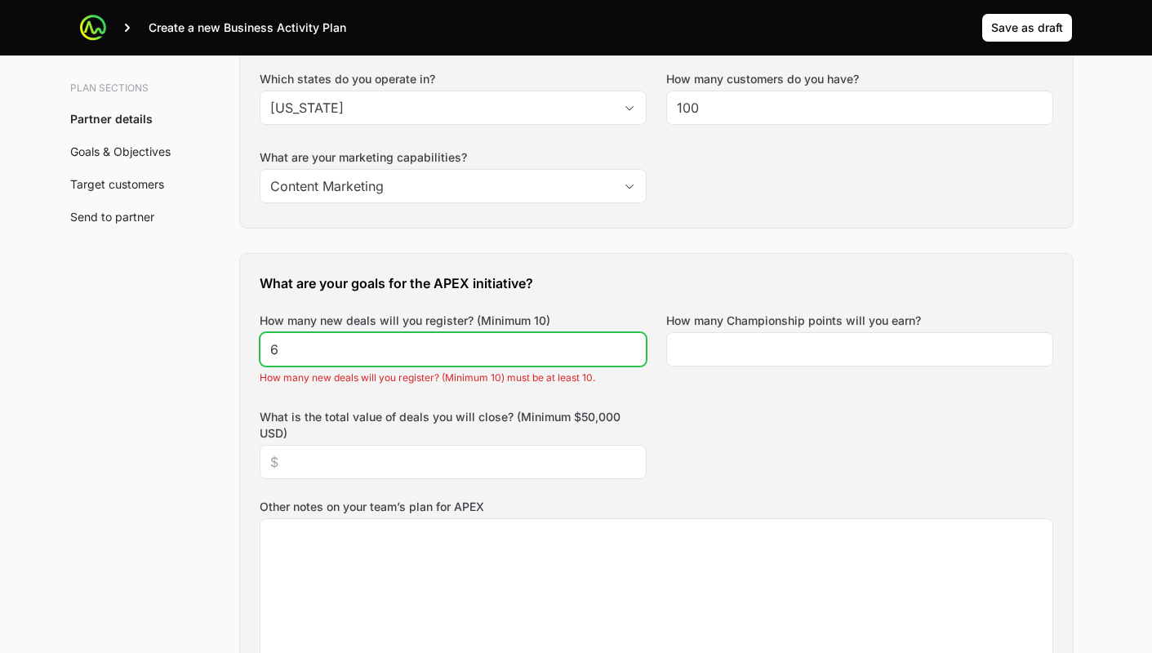
click at [626, 345] on input "6" at bounding box center [453, 350] width 366 height 20
click at [626, 345] on input "7" at bounding box center [453, 350] width 366 height 20
click at [626, 345] on input "8" at bounding box center [453, 350] width 366 height 20
click at [626, 345] on input "9" at bounding box center [453, 350] width 366 height 20
type input "10"
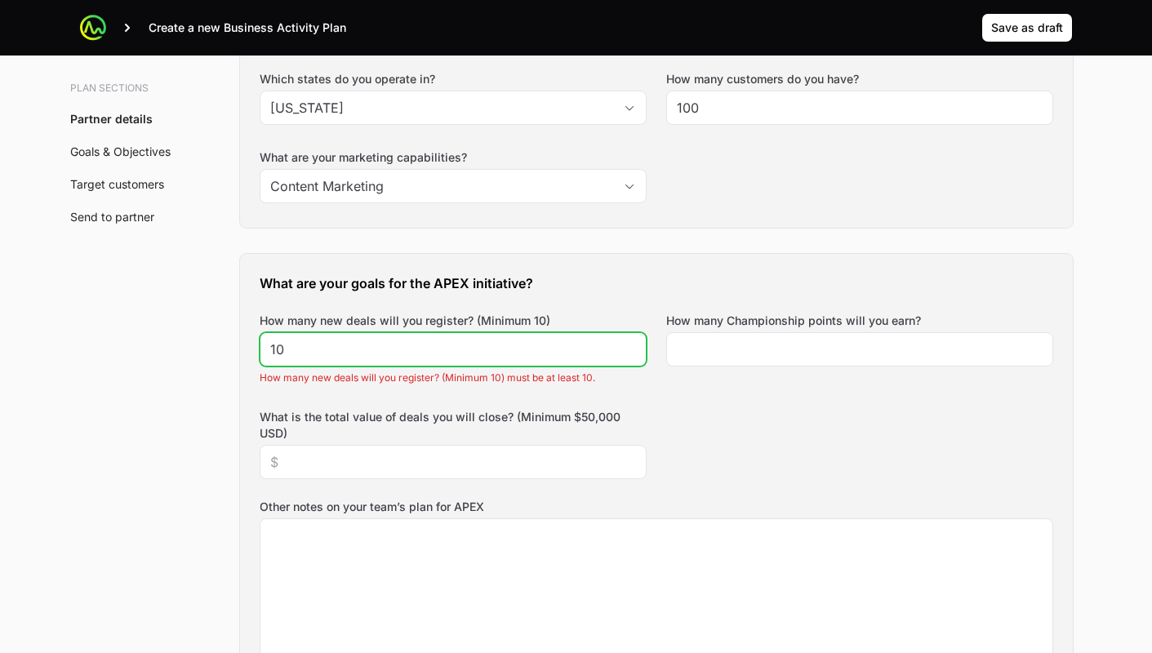
click at [626, 345] on input "10" at bounding box center [453, 350] width 366 height 20
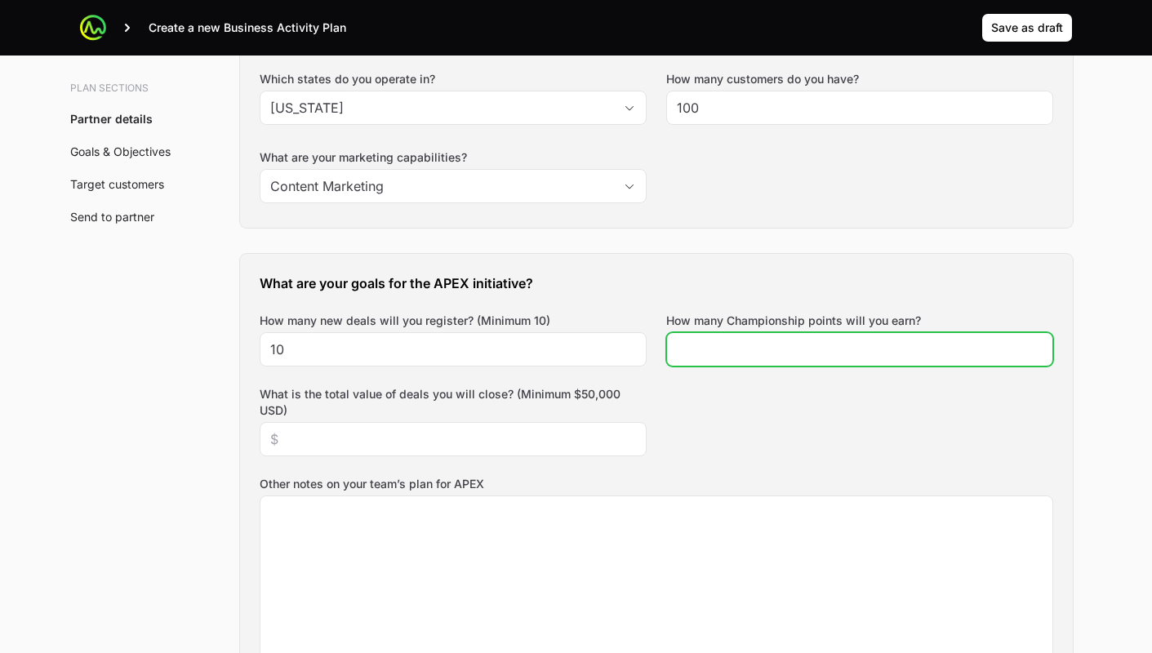
click at [743, 344] on input "How many Championship points will you earn?" at bounding box center [860, 350] width 366 height 20
type input "2"
type input "150000"
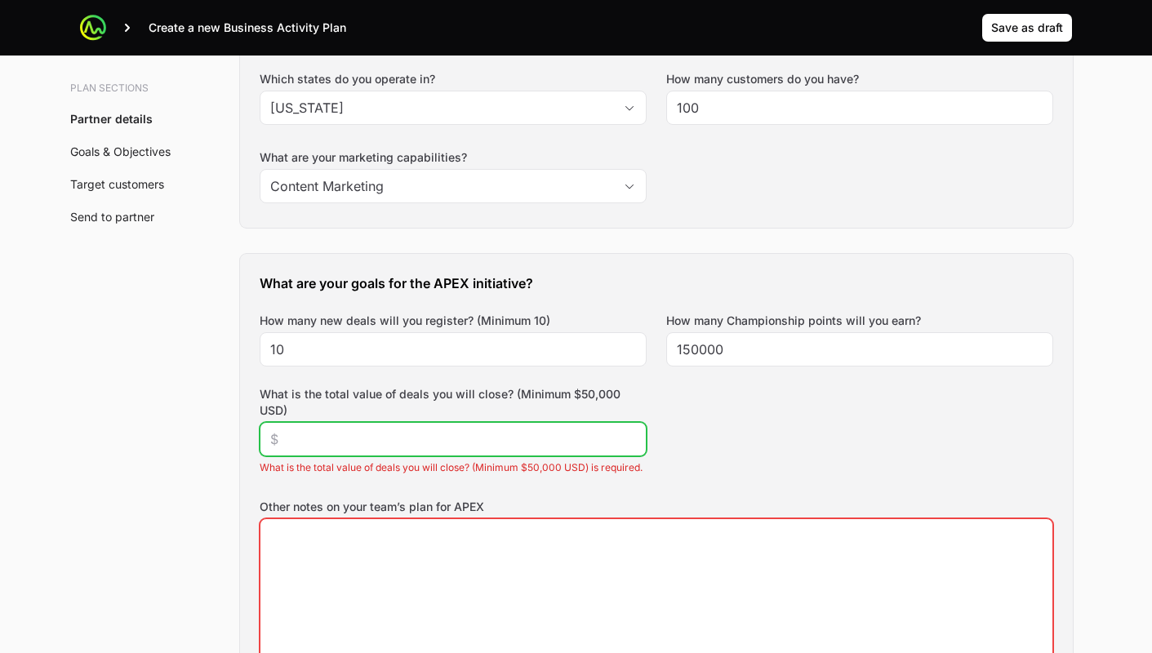
click at [549, 443] on input "What is the total value of deals you will close? (Minimum $50,000 USD)" at bounding box center [453, 439] width 366 height 20
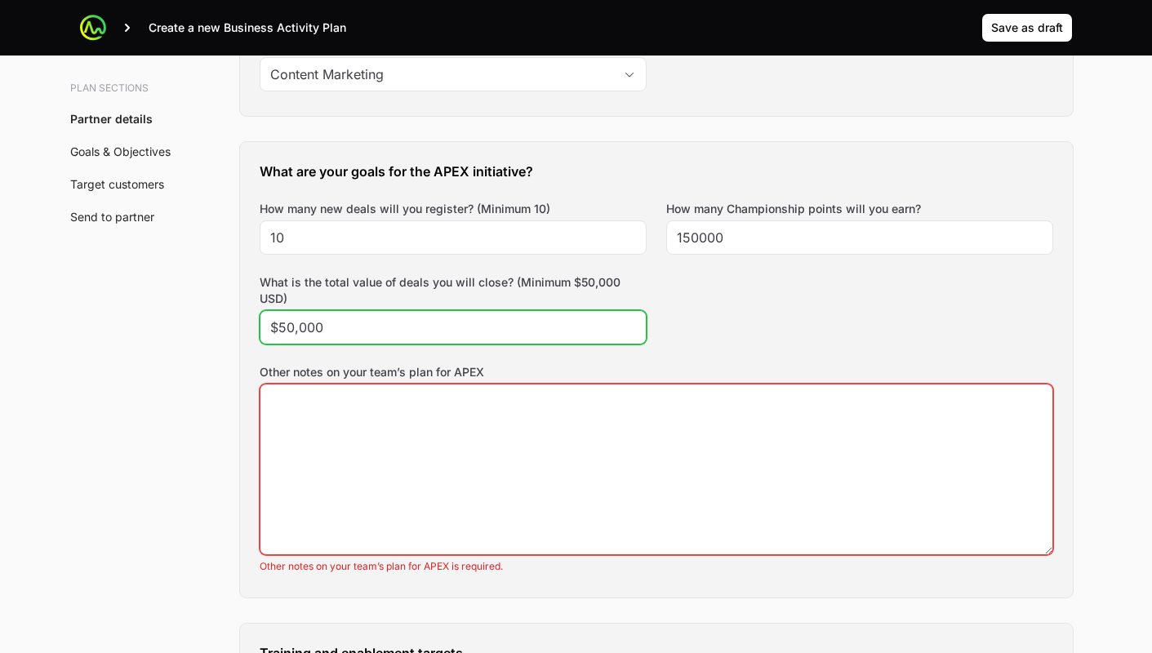
scroll to position [655, 0]
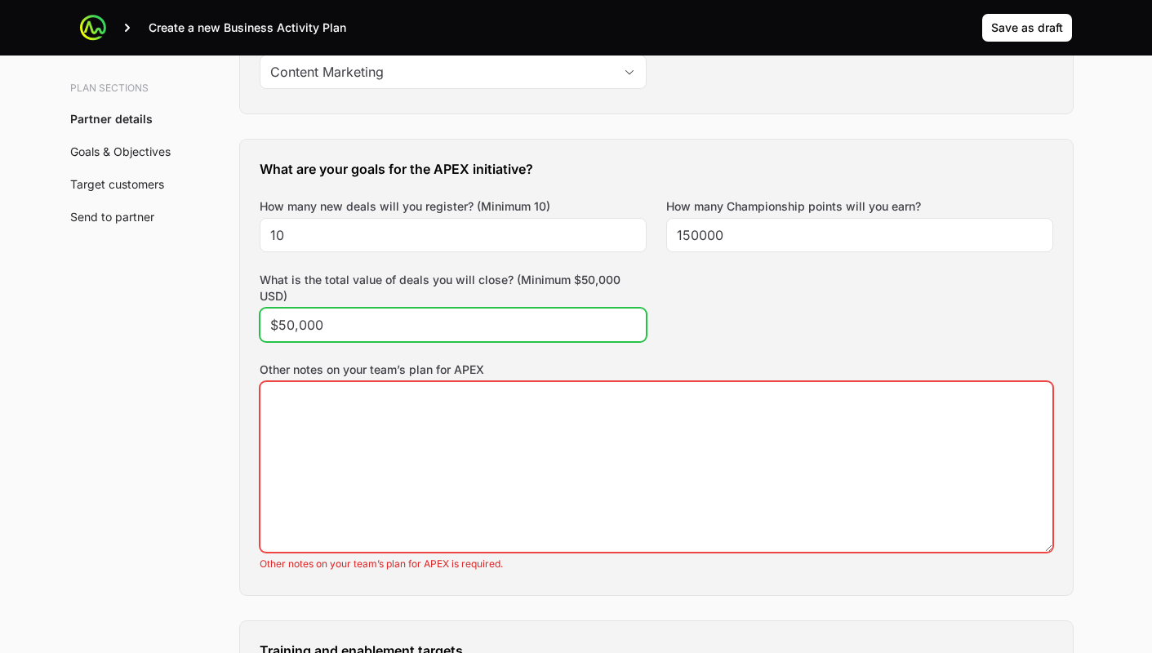
type input "$50,000"
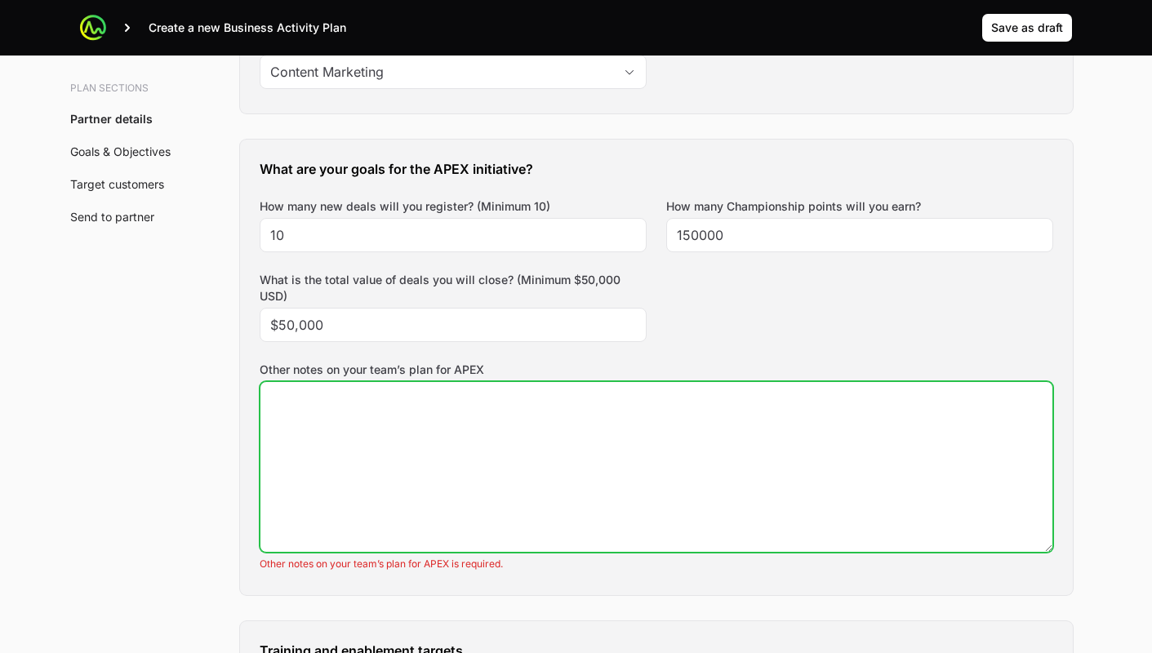
click at [462, 443] on textarea "Other notes on your team’s plan for APEX" at bounding box center [656, 467] width 792 height 170
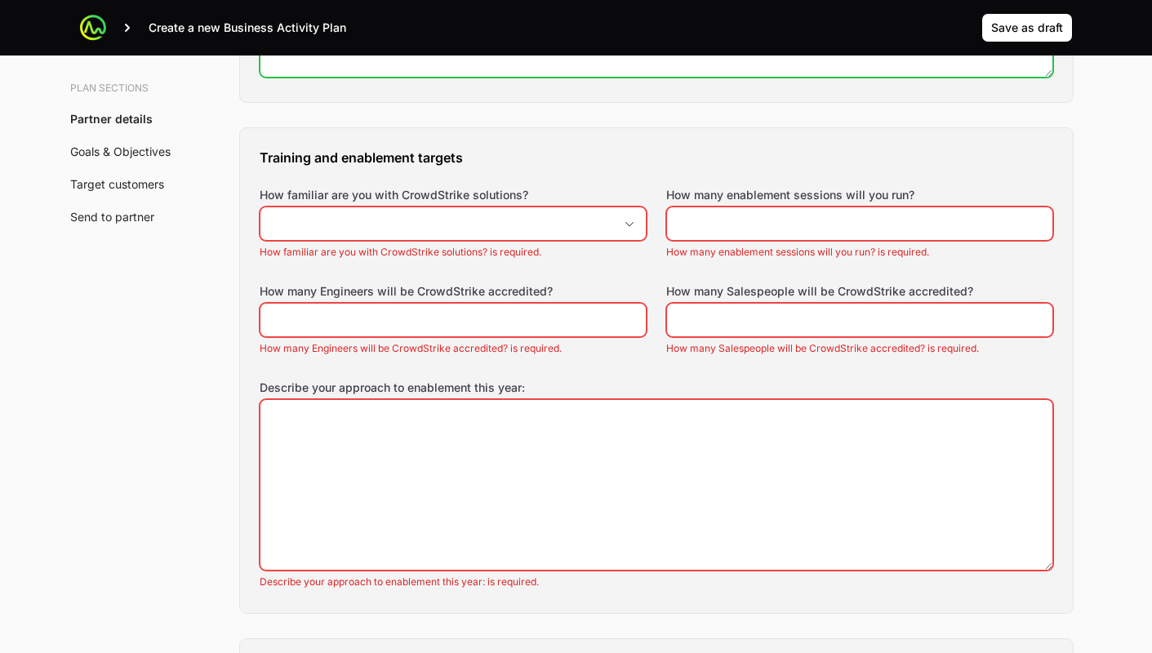
scroll to position [1128, 0]
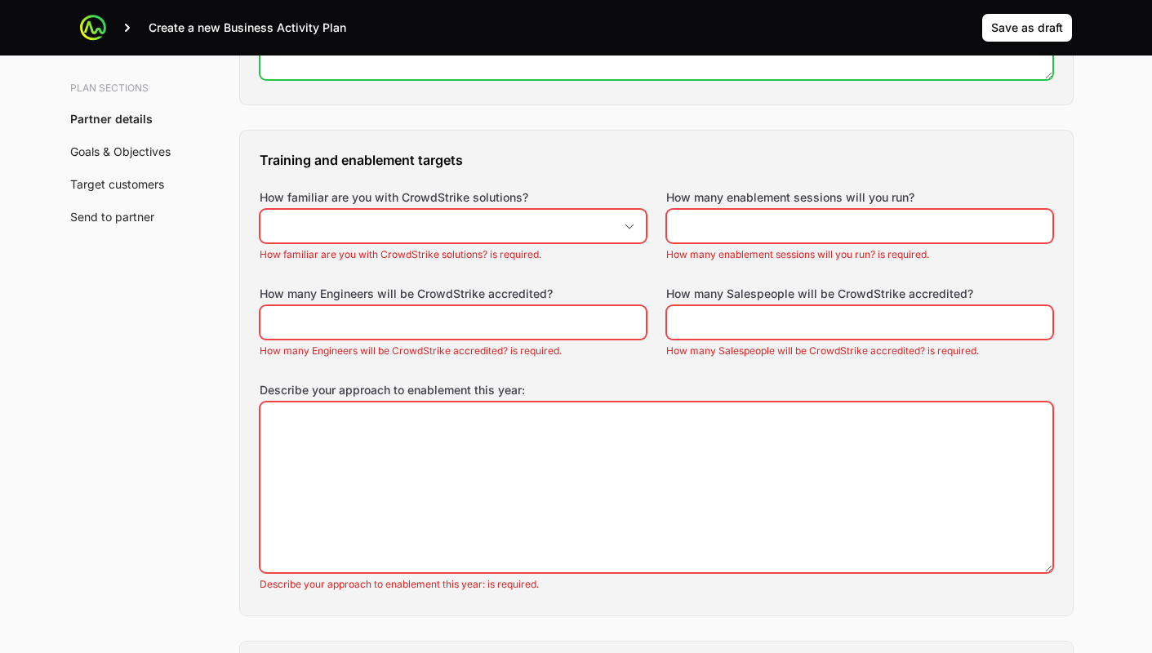
type textarea "N/A"
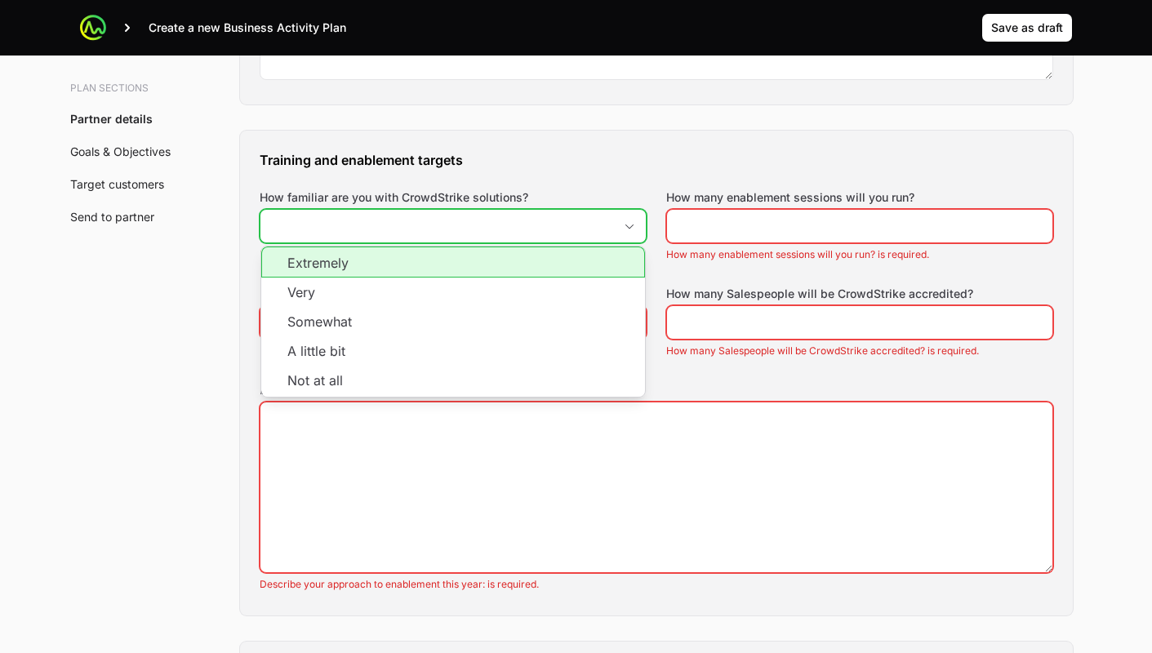
click at [572, 214] on input "How familiar are you with CrowdStrike solutions?" at bounding box center [436, 226] width 353 height 33
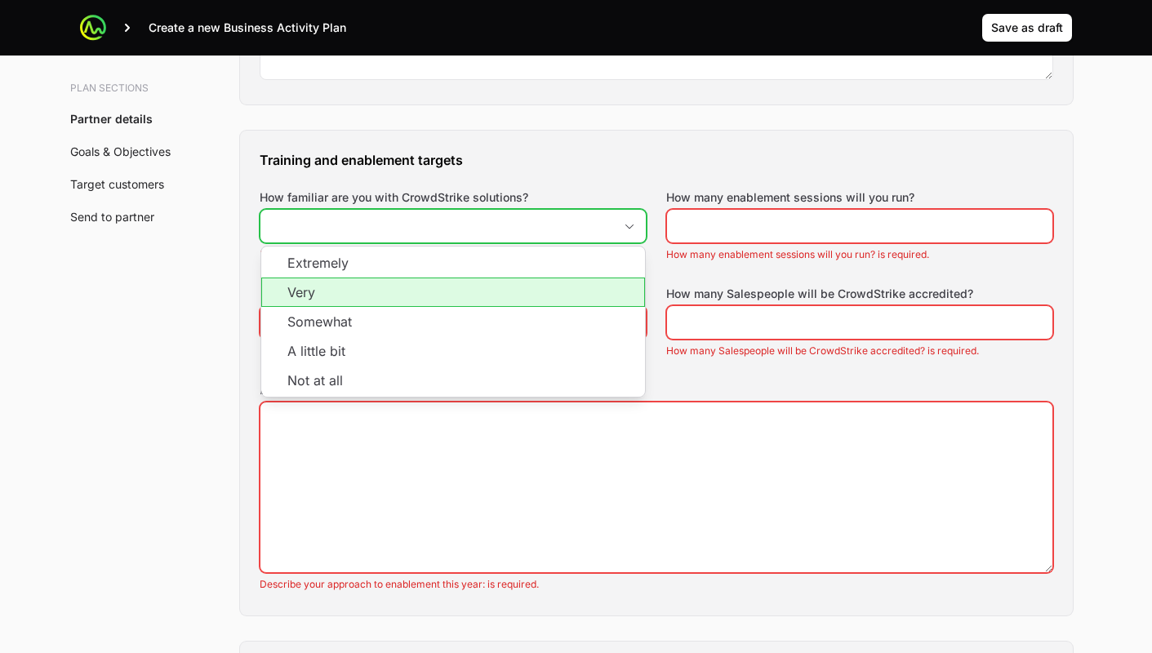
drag, startPoint x: 318, startPoint y: 287, endPoint x: 355, endPoint y: 279, distance: 37.6
click at [321, 287] on li "Very" at bounding box center [453, 292] width 384 height 29
type input "Very"
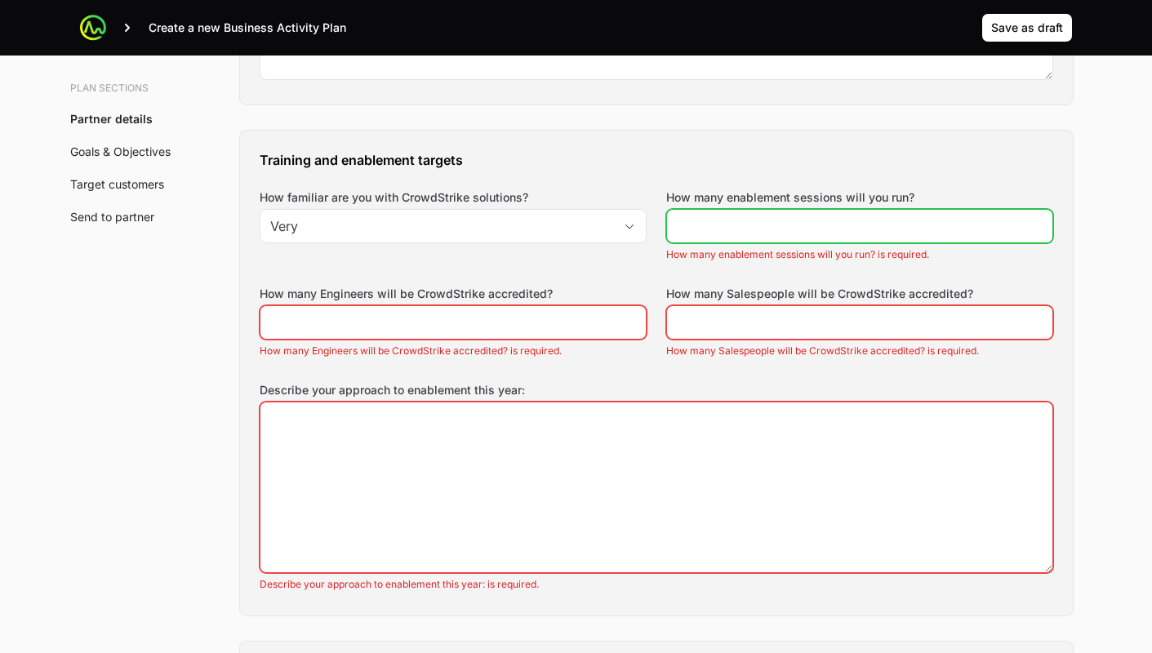
click at [739, 224] on input "How many enablement sessions will you run?" at bounding box center [860, 226] width 366 height 20
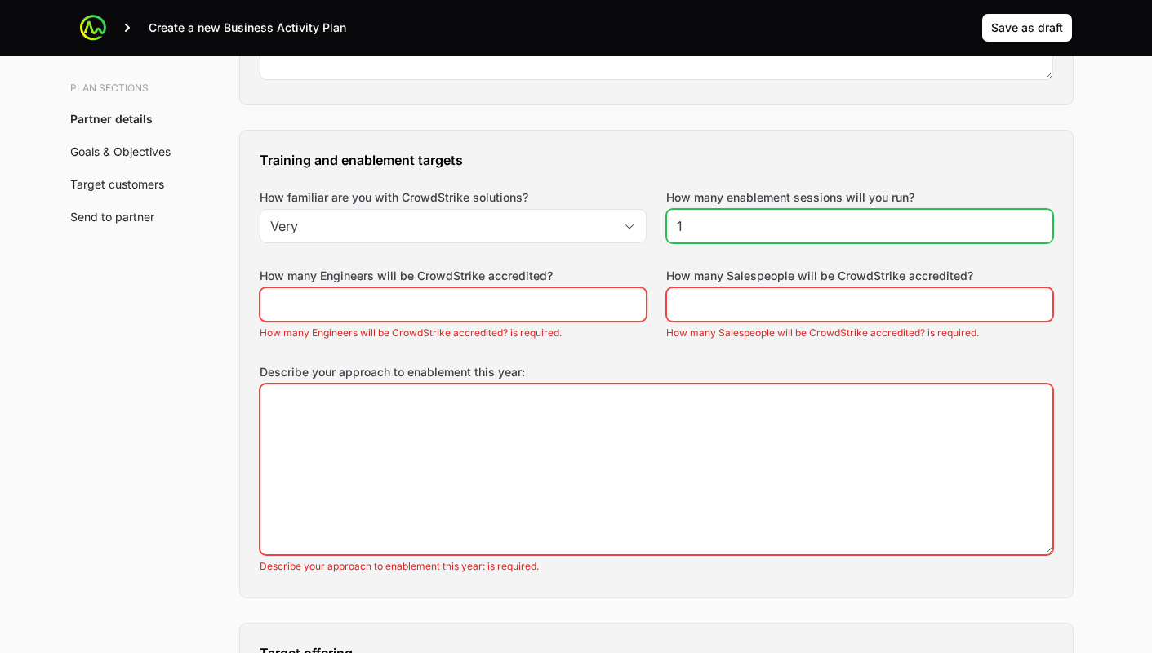
click at [1037, 224] on input "1" at bounding box center [860, 226] width 366 height 20
type input "2"
click at [1037, 224] on input "2" at bounding box center [860, 226] width 366 height 20
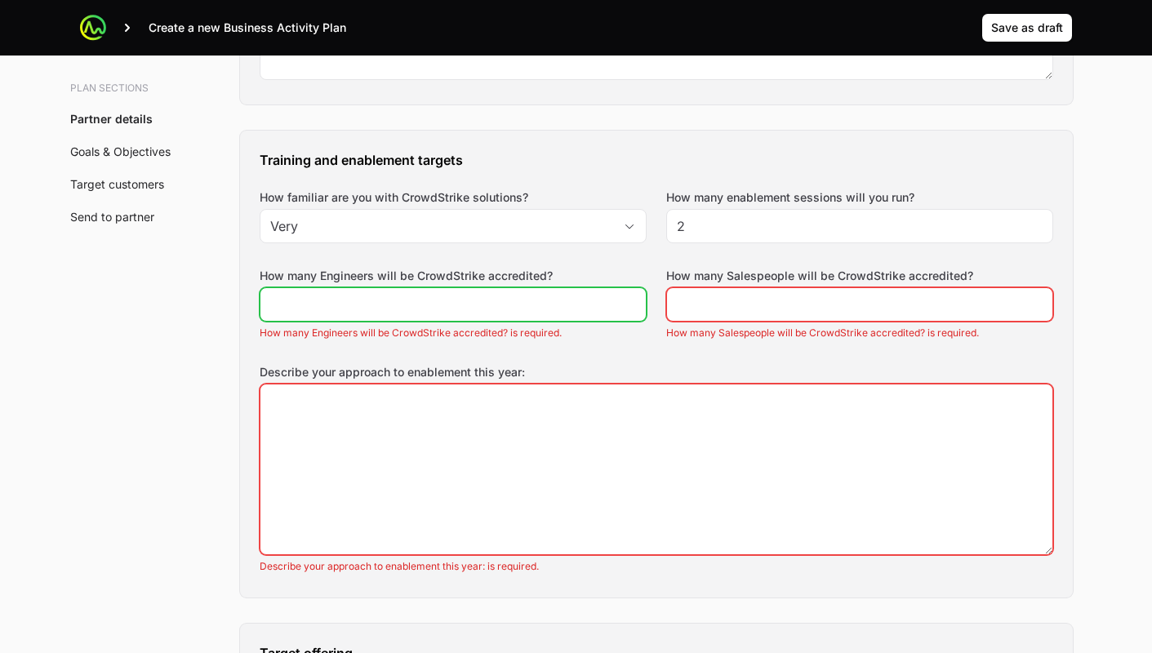
click at [452, 312] on input "How many Engineers will be CrowdStrike accredited?" at bounding box center [453, 305] width 366 height 20
type input "5"
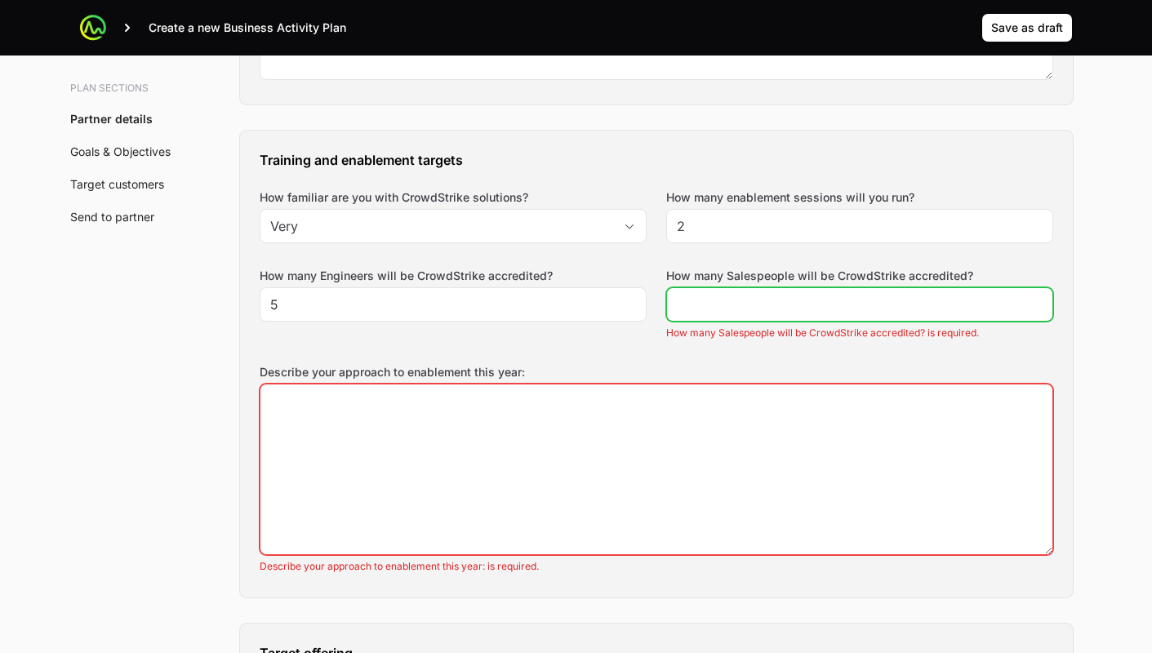
click at [753, 306] on input "How many Salespeople will be CrowdStrike accredited?" at bounding box center [860, 305] width 366 height 20
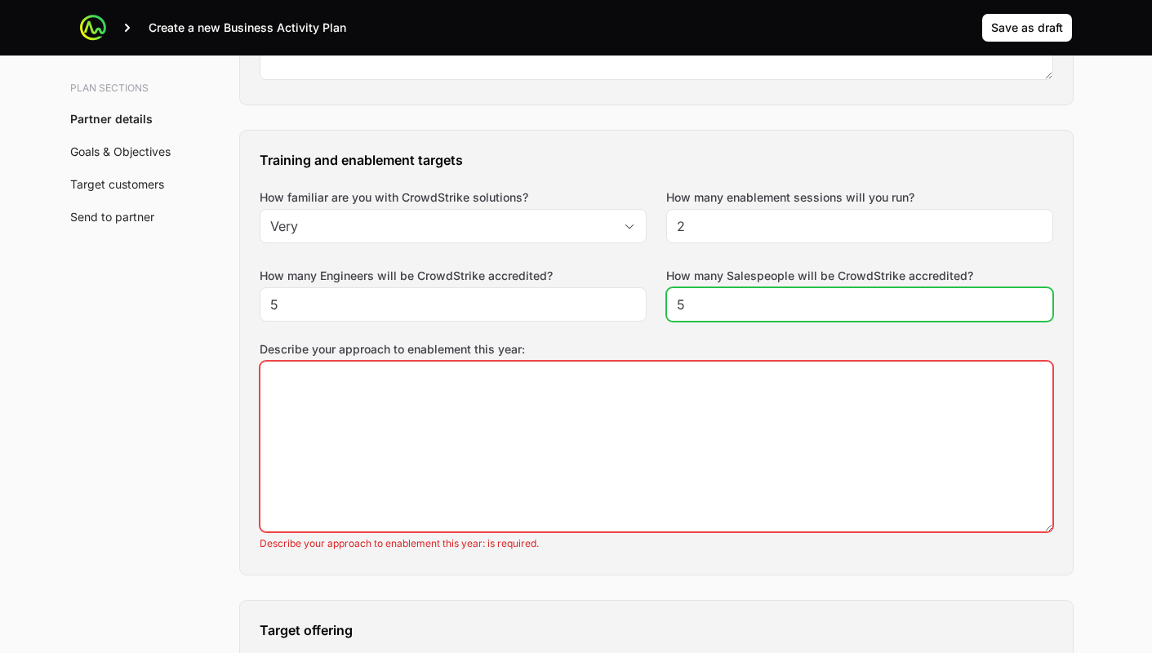
type input "5"
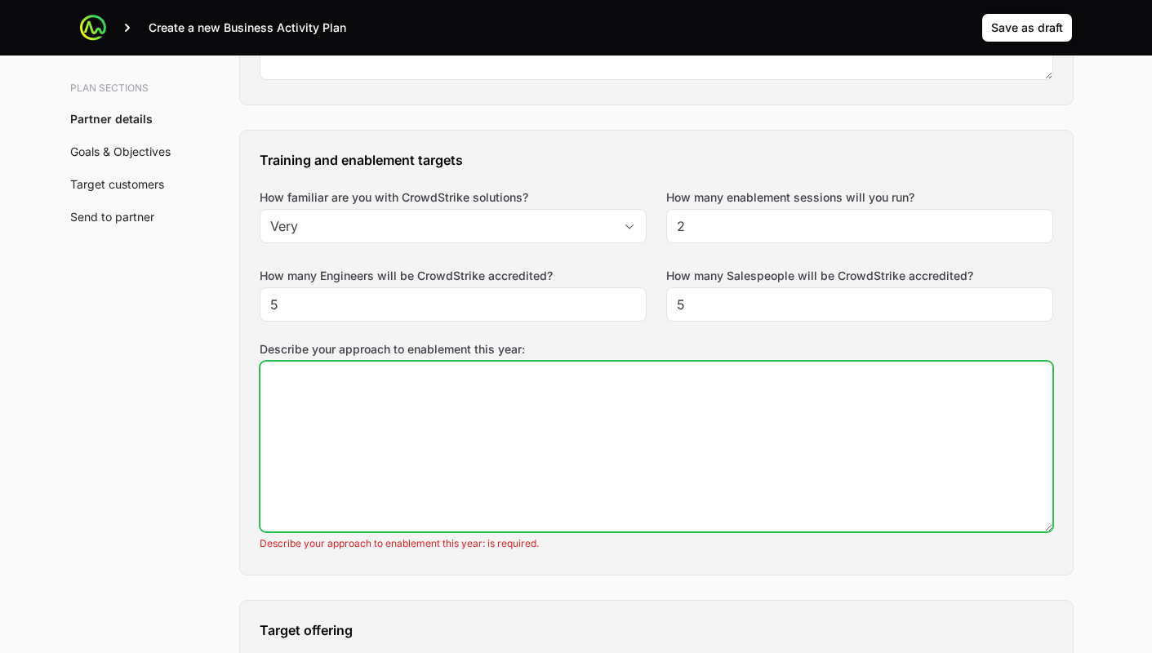
click at [629, 431] on textarea "Describe your approach to enablement this year:" at bounding box center [656, 447] width 792 height 170
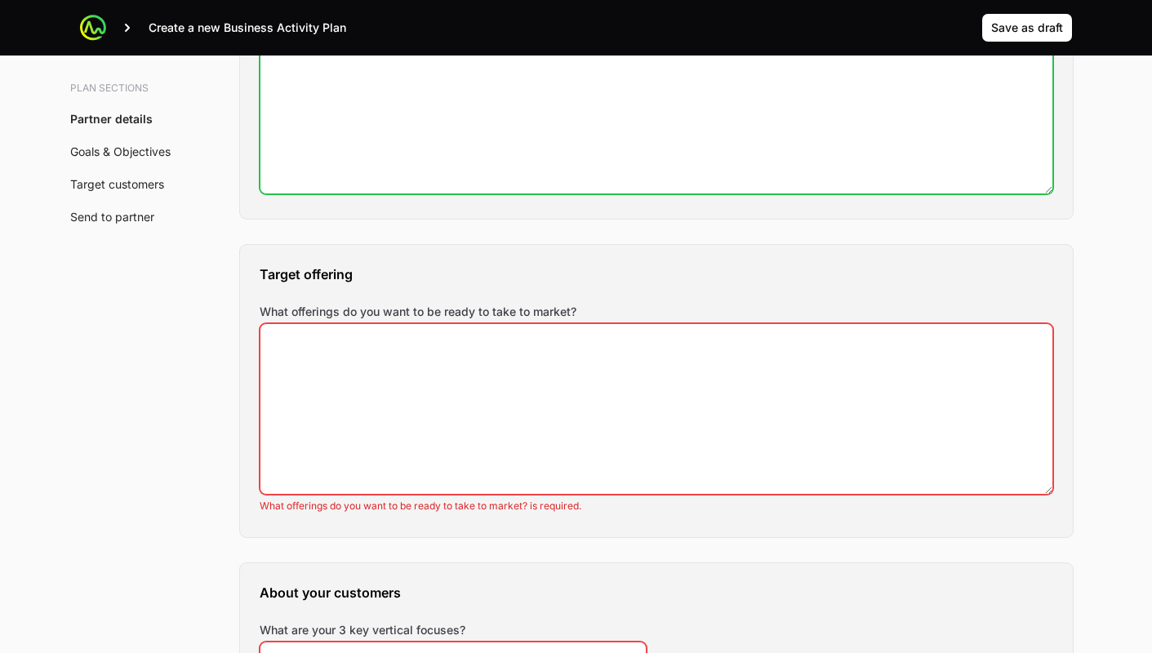
scroll to position [1530, 0]
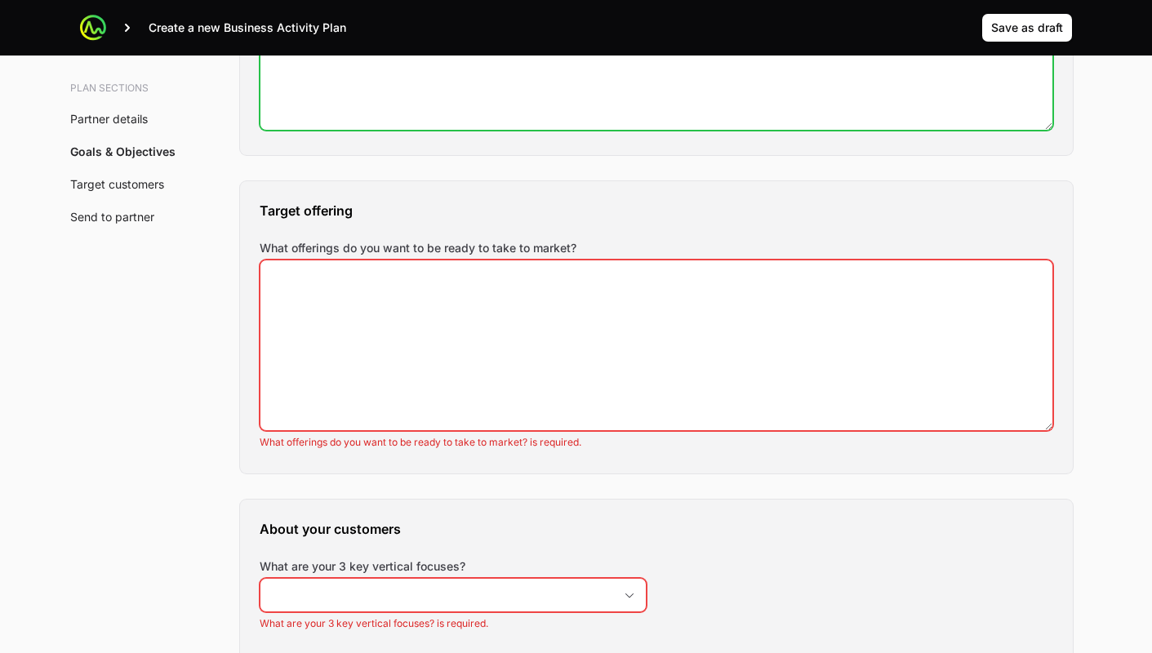
type textarea "N/A"
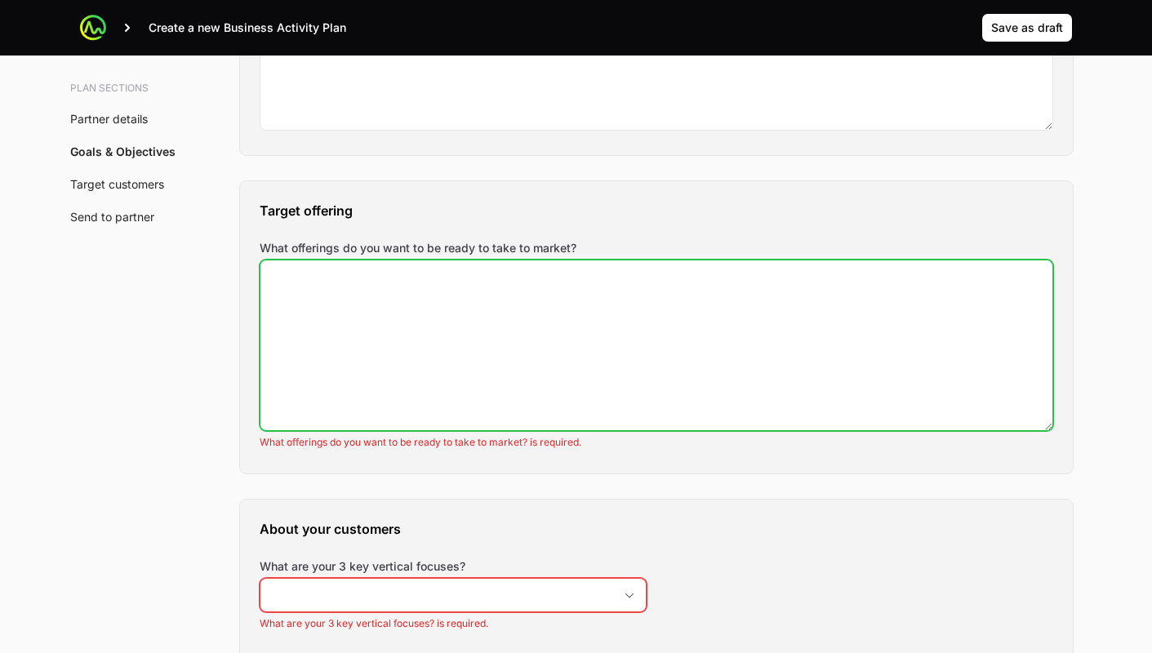
click at [505, 311] on textarea "What offerings do you want to be ready to take to market?" at bounding box center [656, 345] width 792 height 170
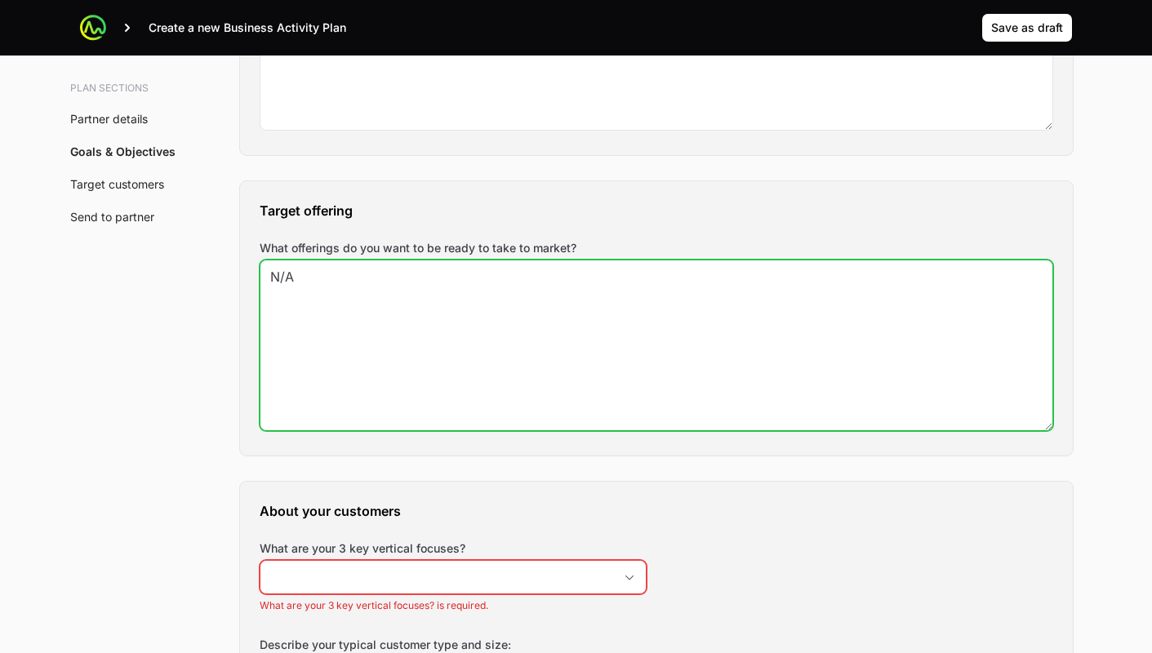
scroll to position [2019, 0]
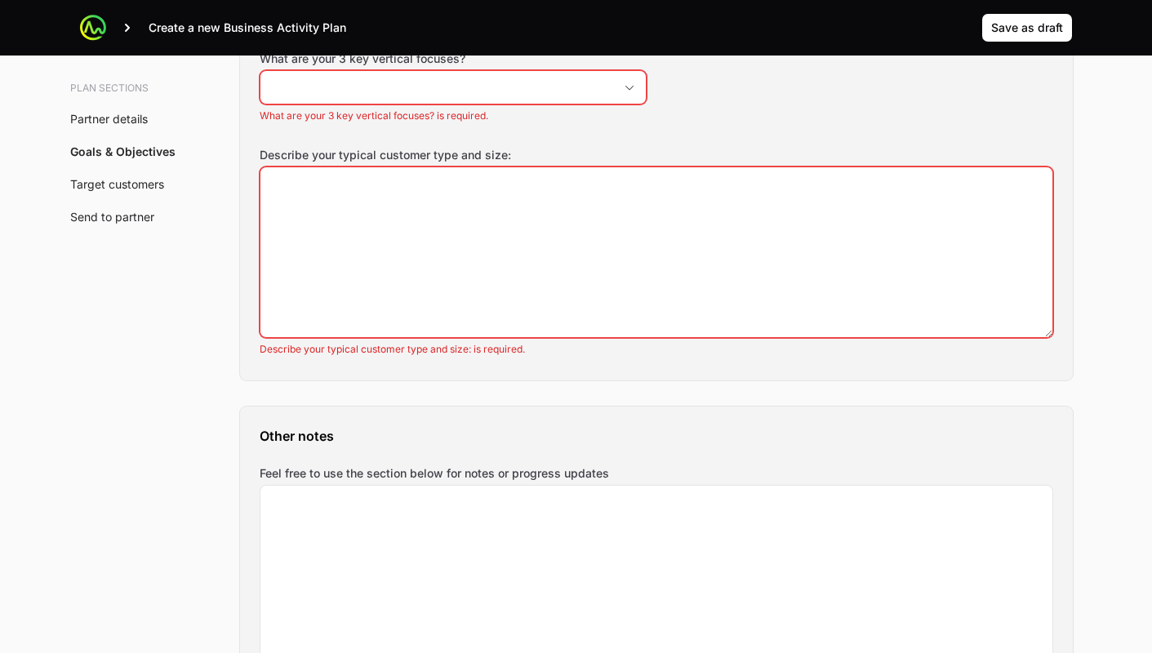
type textarea "N/A"
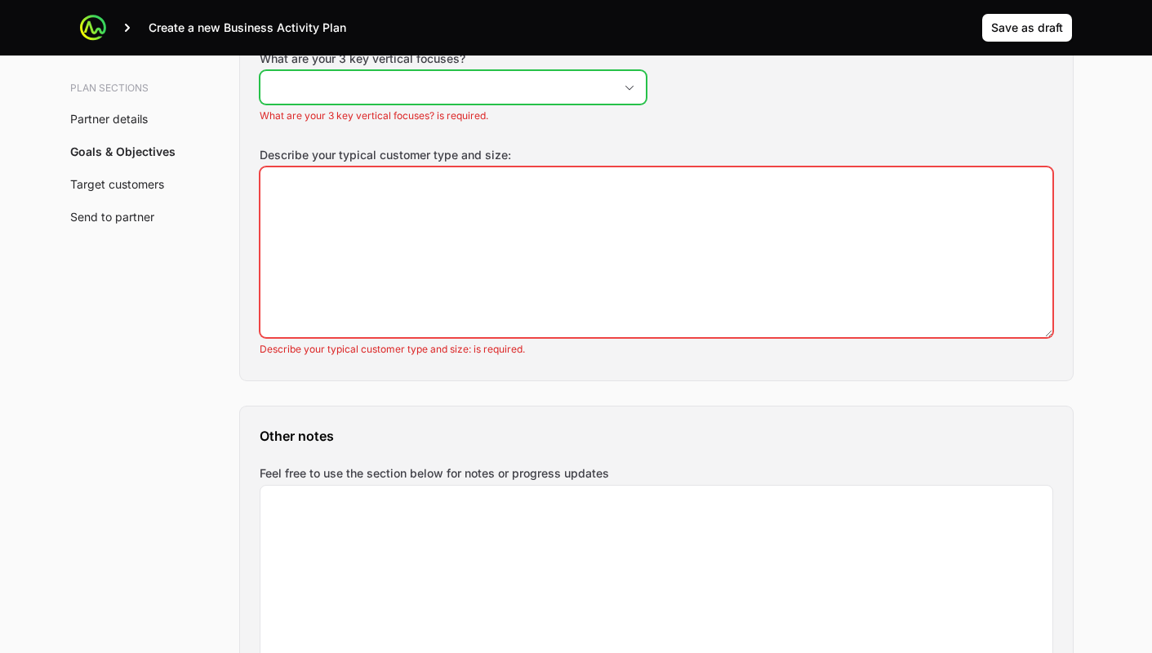
click at [404, 85] on input "What are your 3 key vertical focuses?" at bounding box center [436, 87] width 353 height 33
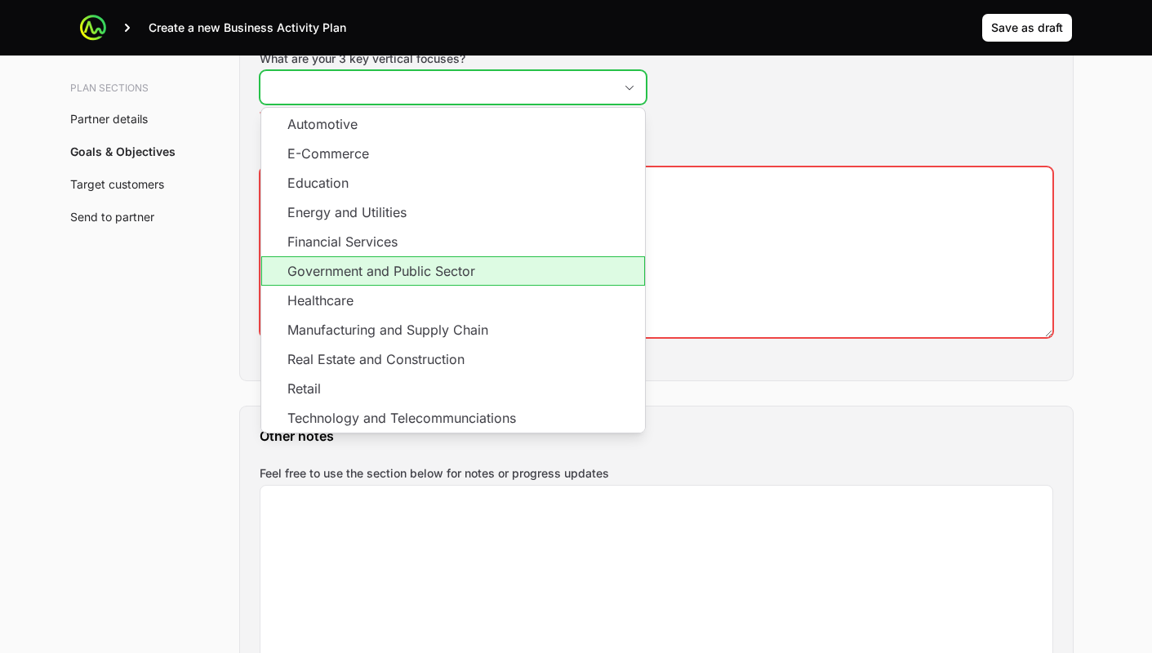
drag, startPoint x: 357, startPoint y: 261, endPoint x: 344, endPoint y: 293, distance: 34.7
click at [357, 262] on li "Government and Public Sector" at bounding box center [453, 270] width 384 height 29
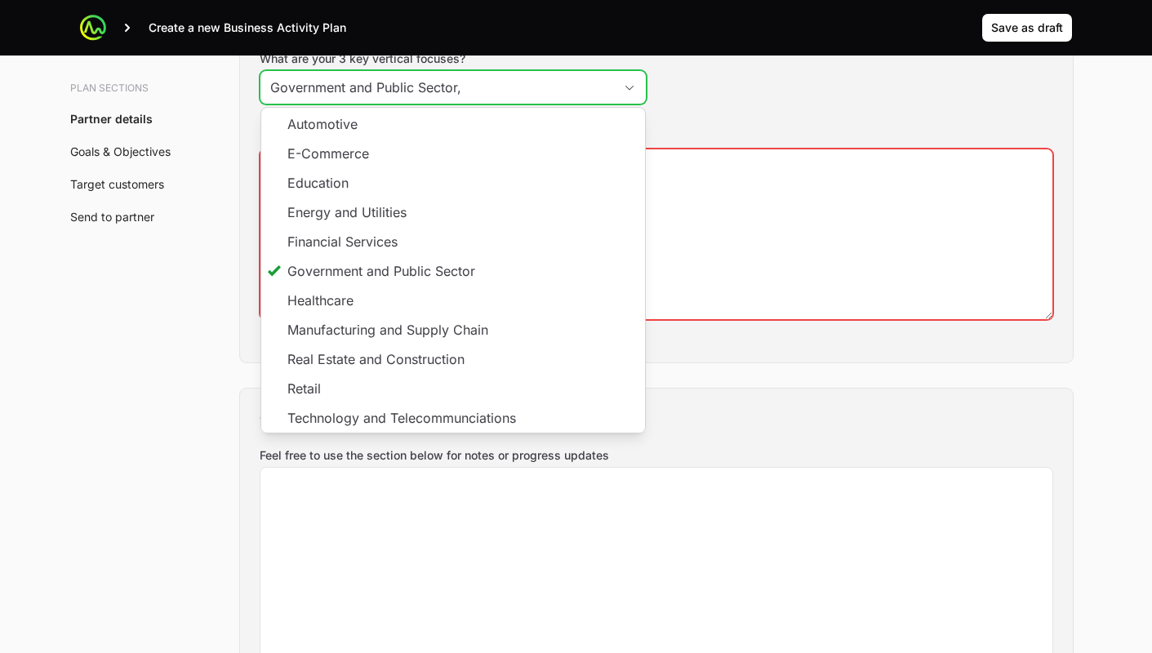
scroll to position [2012, 0]
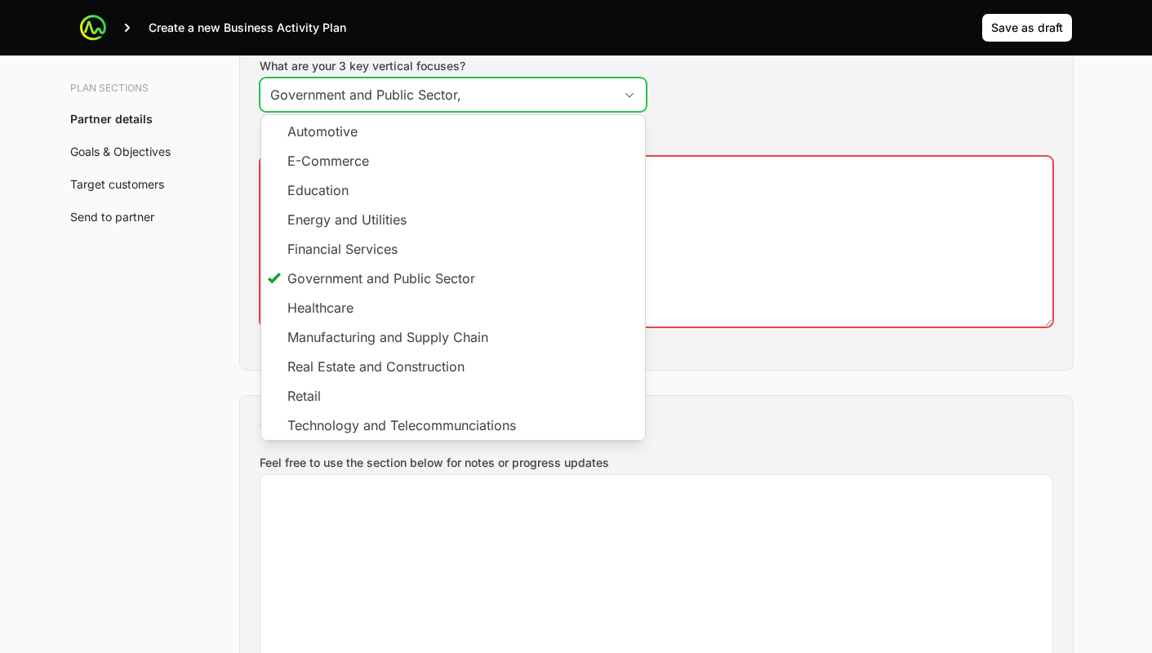
click at [341, 295] on li "Healthcare" at bounding box center [453, 307] width 384 height 29
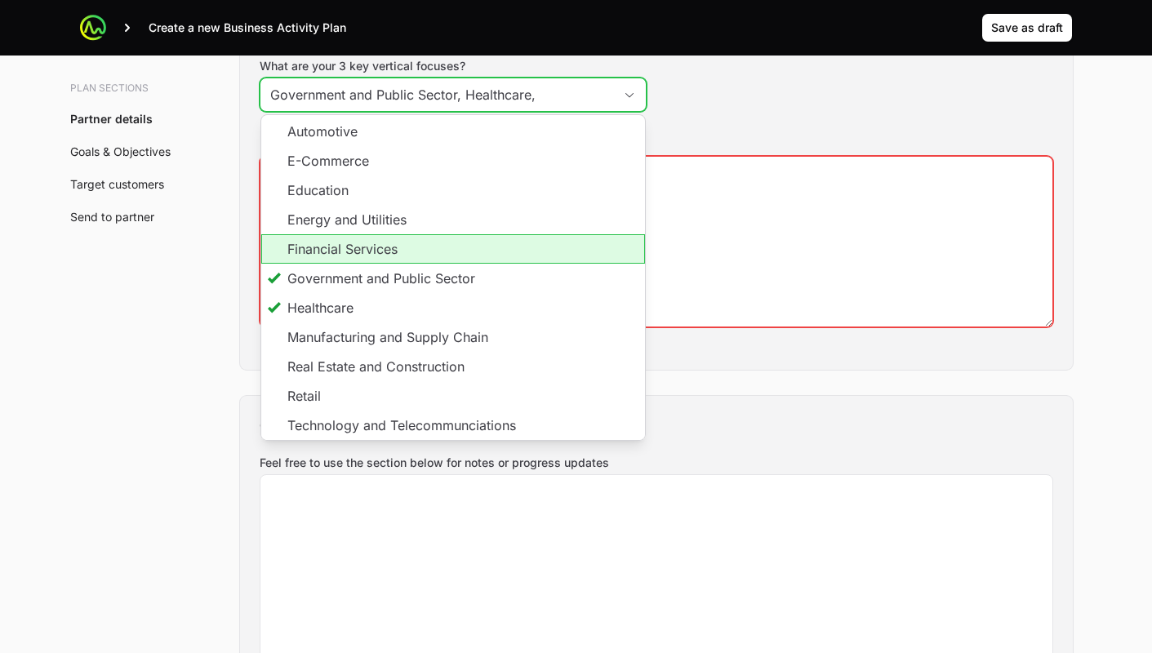
click at [345, 257] on li "Financial Services" at bounding box center [453, 248] width 384 height 29
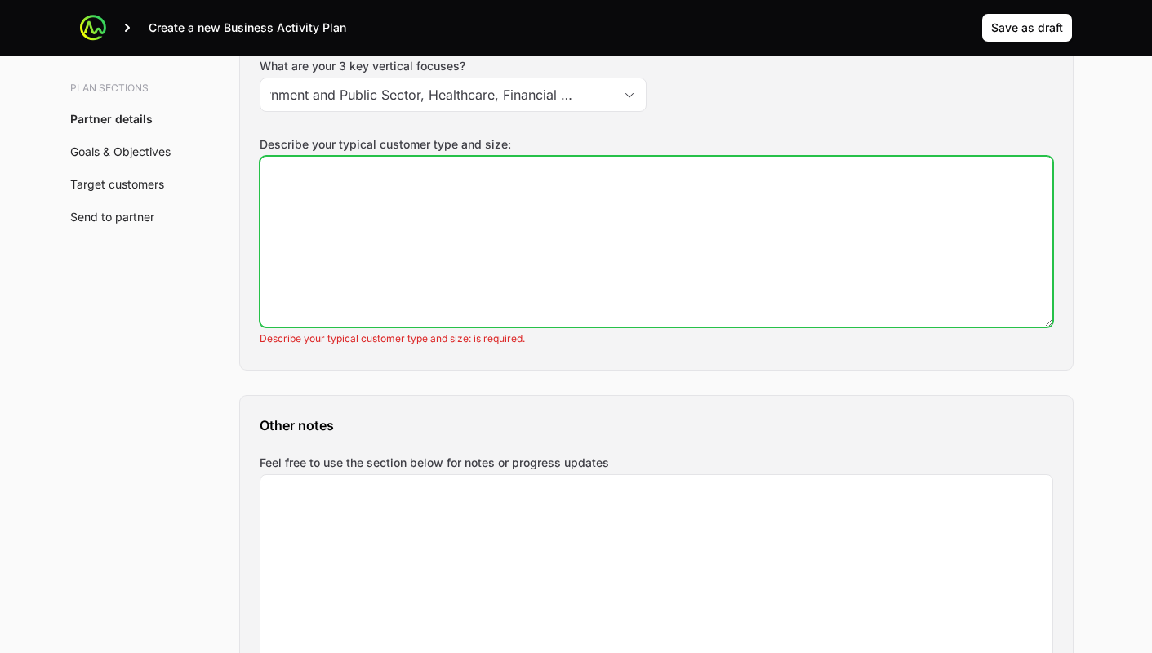
type input "Government and Public Sector, Healthcare, Financial Services"
click at [741, 207] on textarea "Describe your typical customer type and size:" at bounding box center [656, 242] width 792 height 170
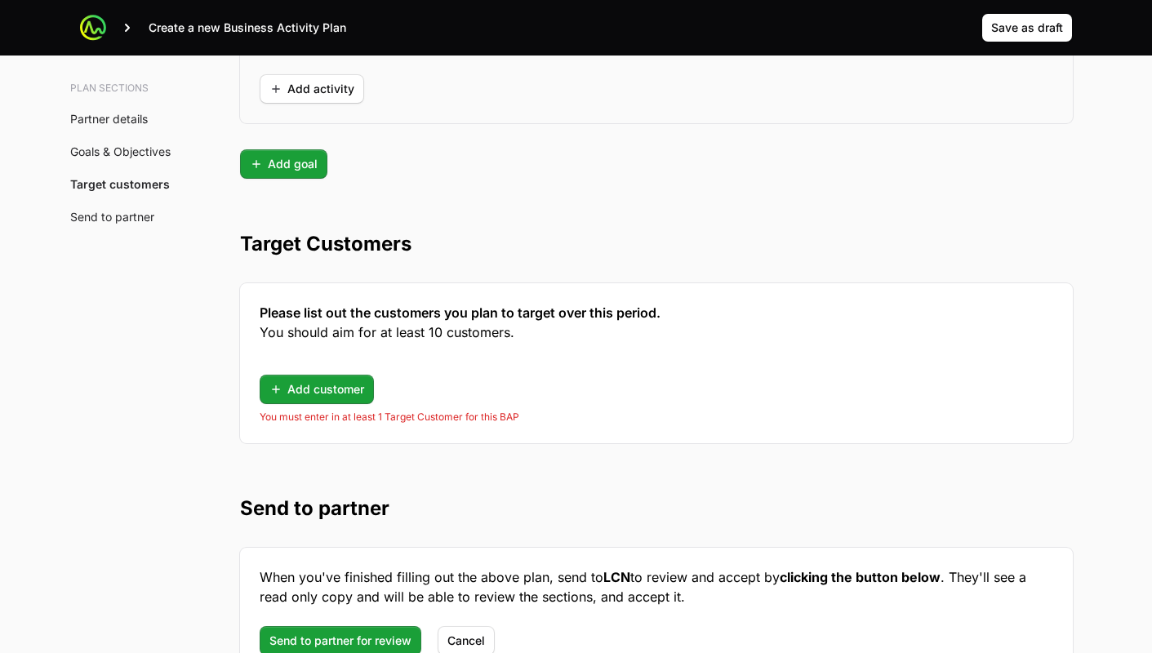
scroll to position [4291, 0]
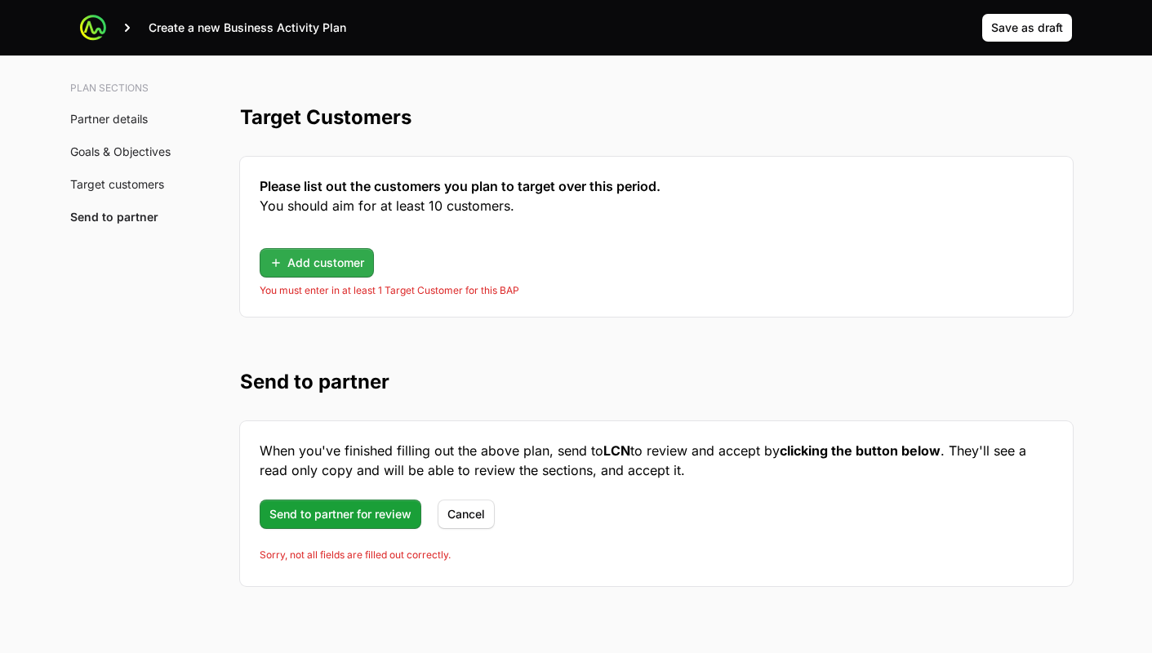
type textarea "N/A"
click at [328, 264] on span "Add customer" at bounding box center [316, 263] width 95 height 20
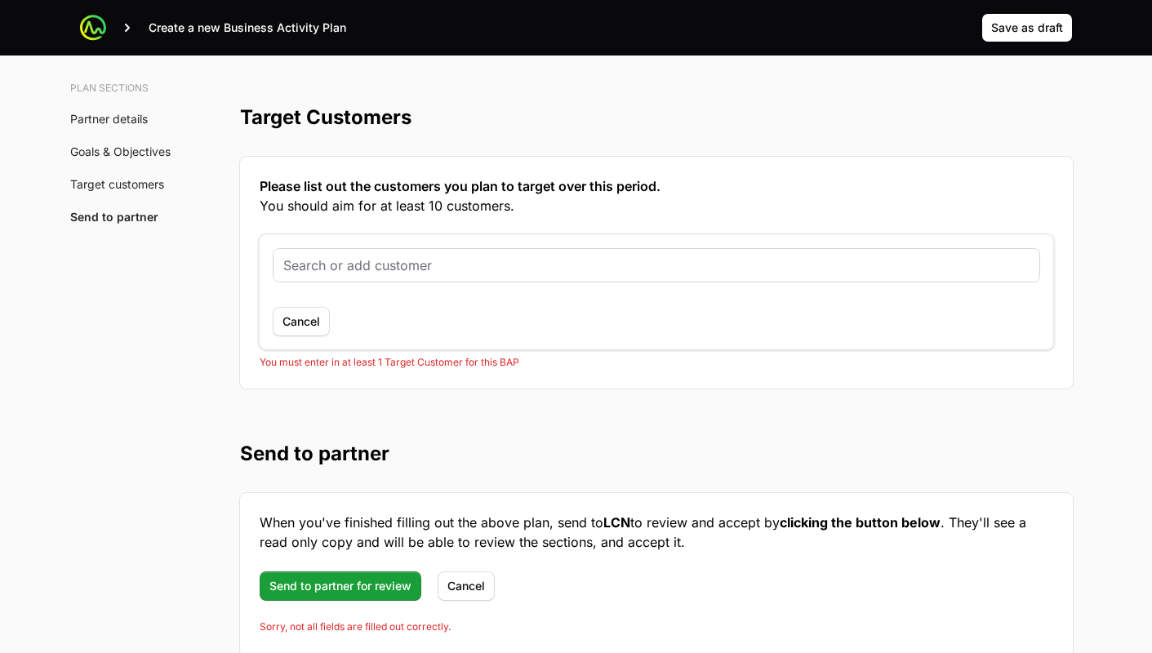
click at [334, 264] on input "text" at bounding box center [656, 265] width 746 height 20
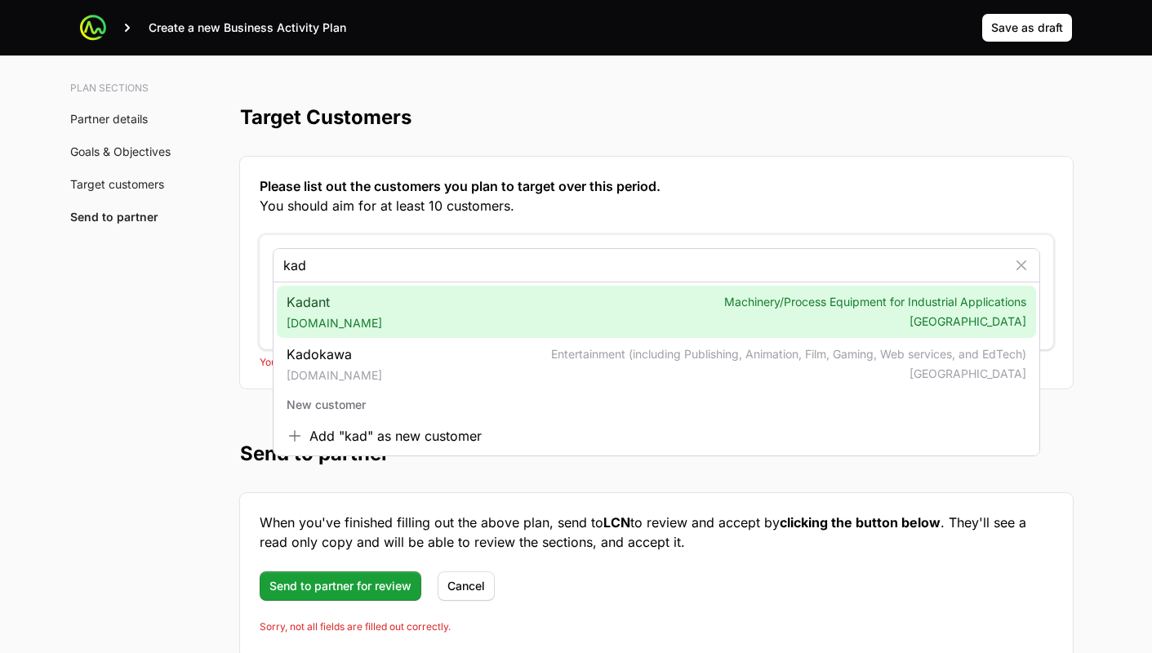
type input "kad"
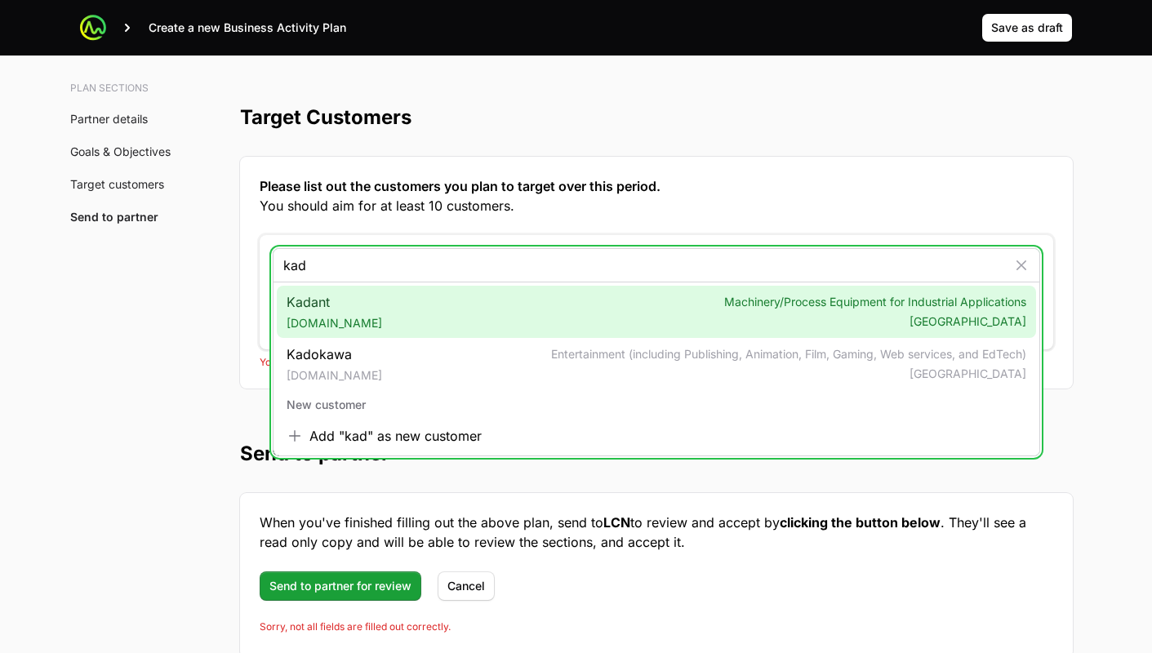
click at [473, 294] on div "Kadant kadant.com Machinery/Process Equipment for Industrial Applications Unite…" at bounding box center [656, 312] width 759 height 52
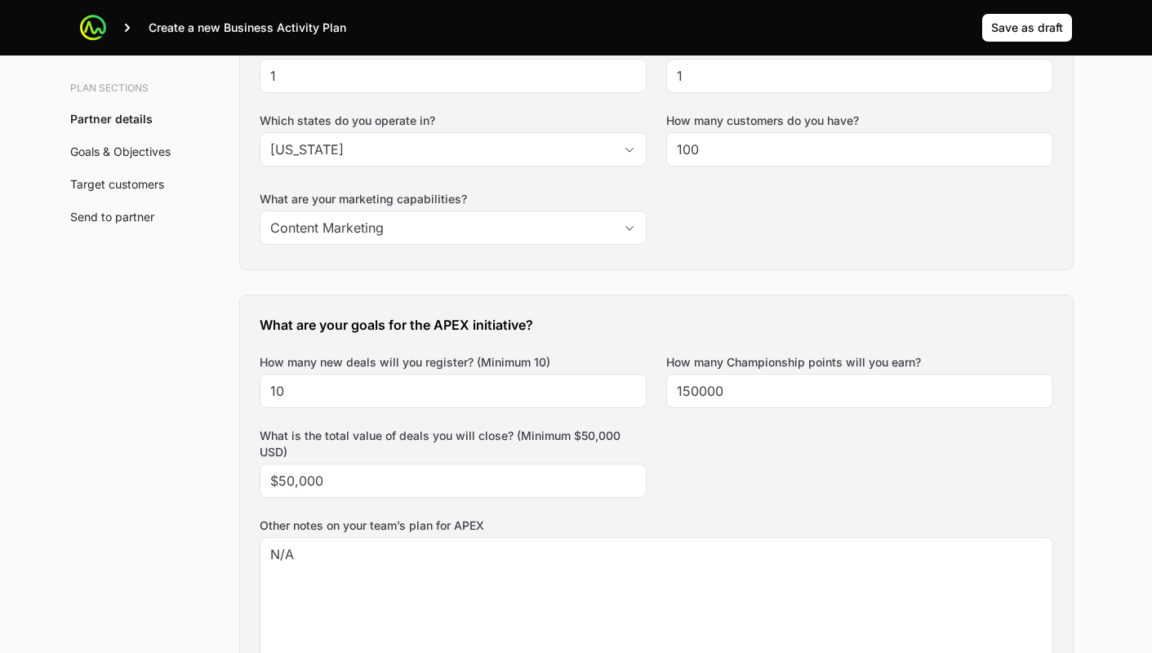
scroll to position [0, 0]
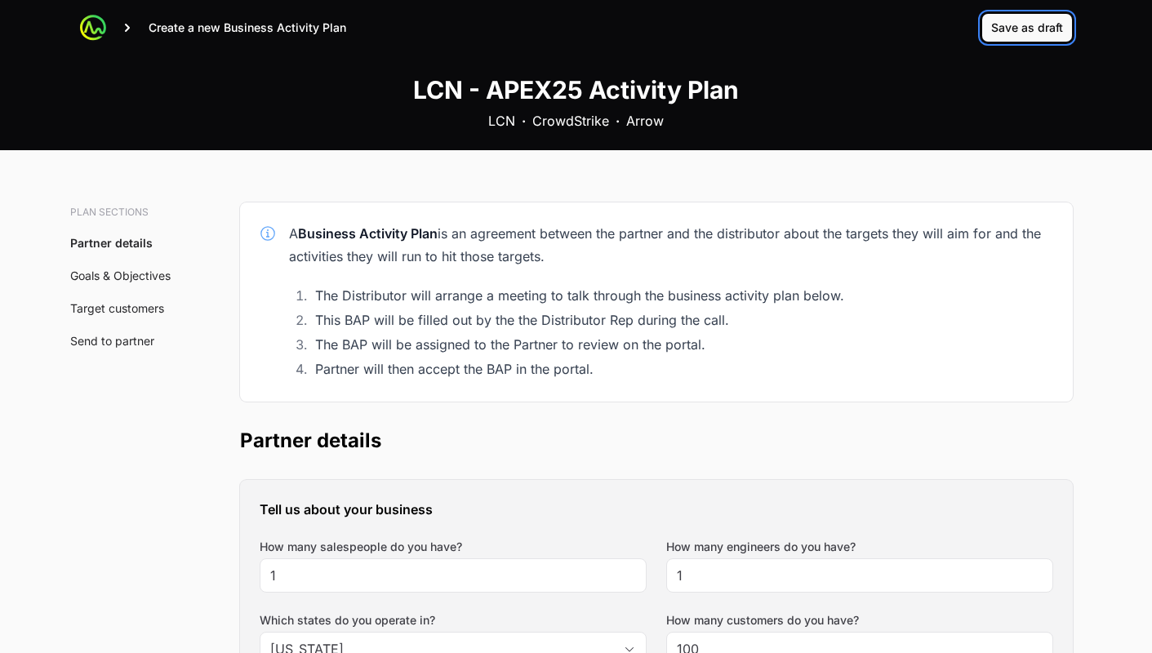
click at [1013, 29] on span "Save as draft" at bounding box center [1027, 28] width 72 height 20
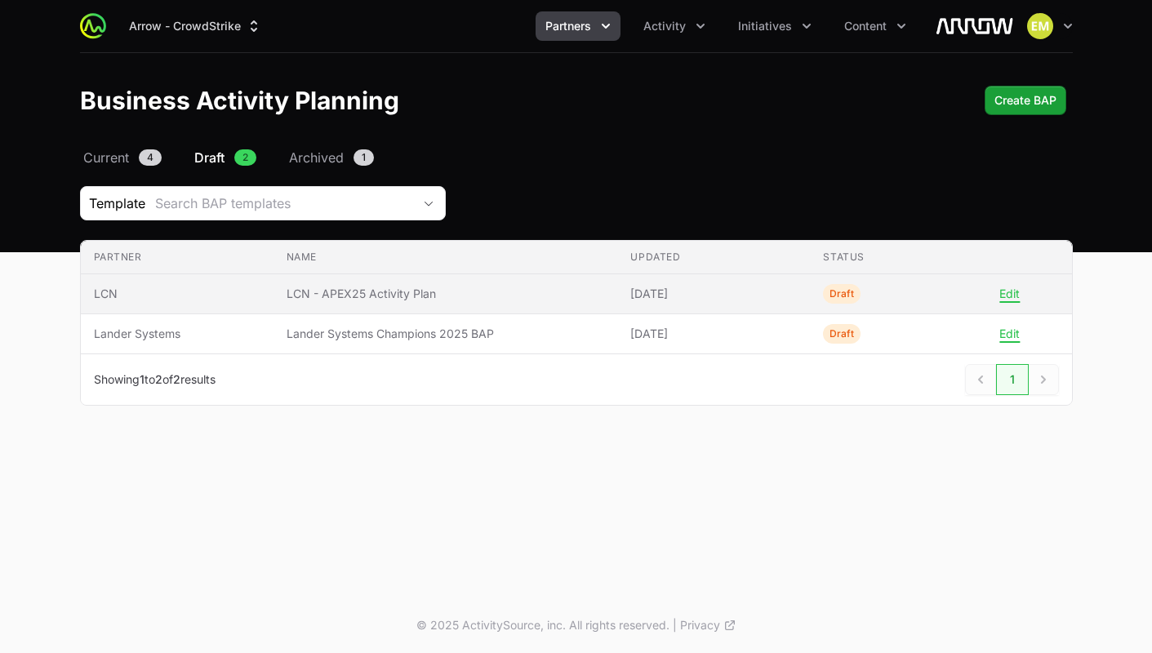
click at [843, 288] on span "Draft" at bounding box center [842, 294] width 38 height 20
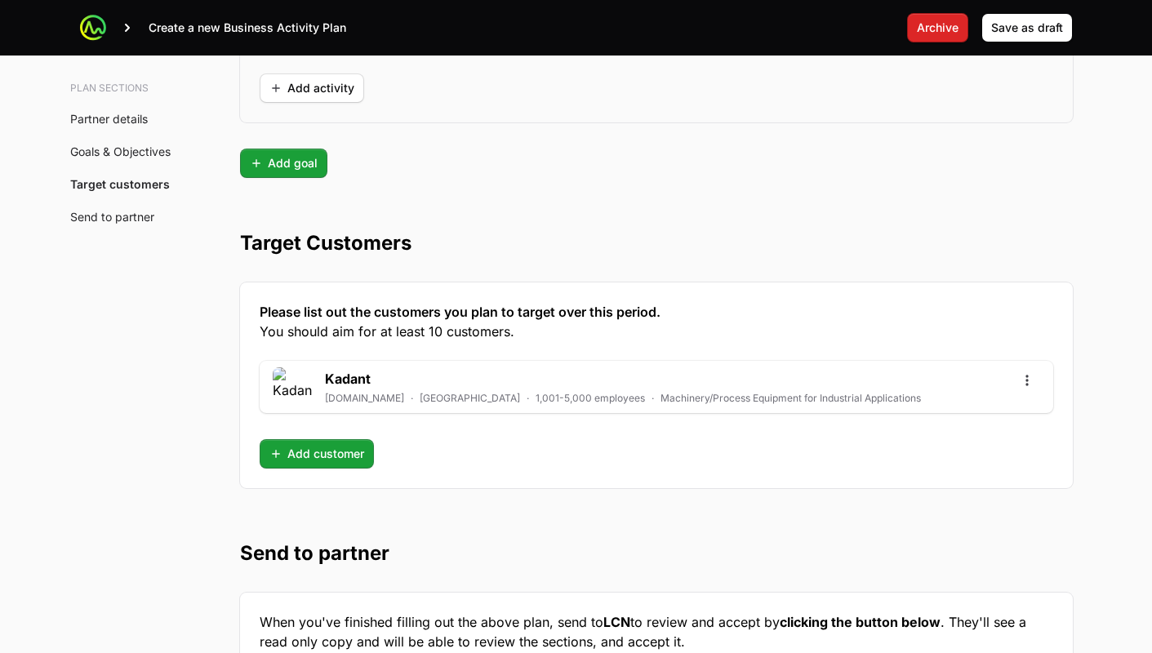
scroll to position [4104, 0]
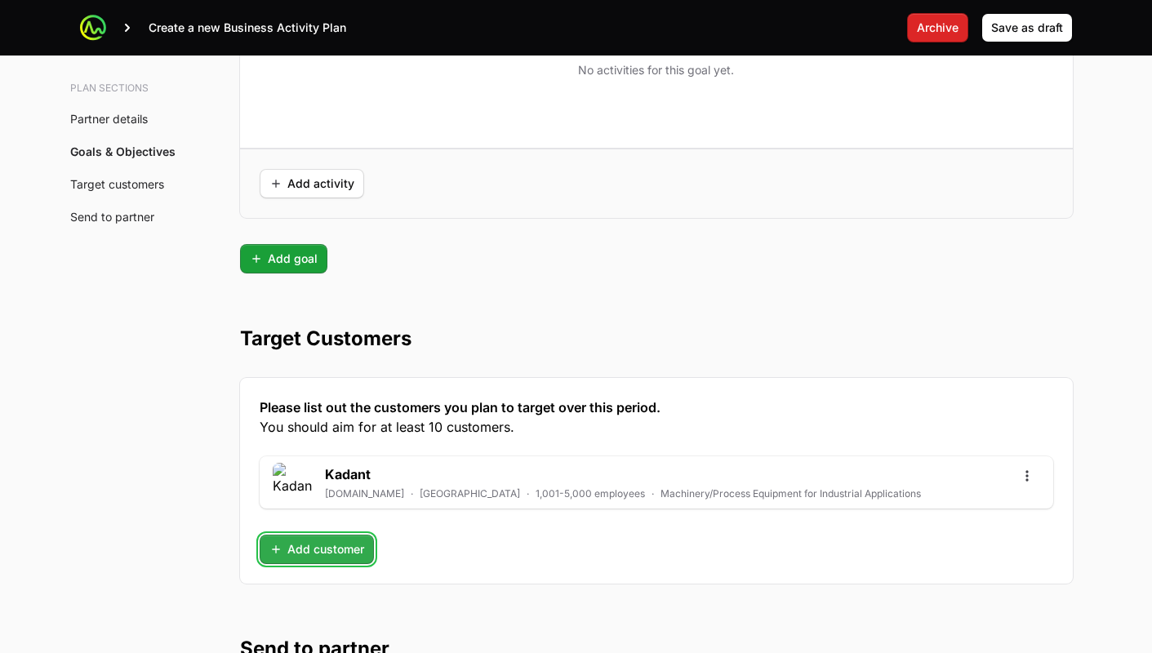
click at [306, 546] on span "Add customer" at bounding box center [316, 550] width 95 height 20
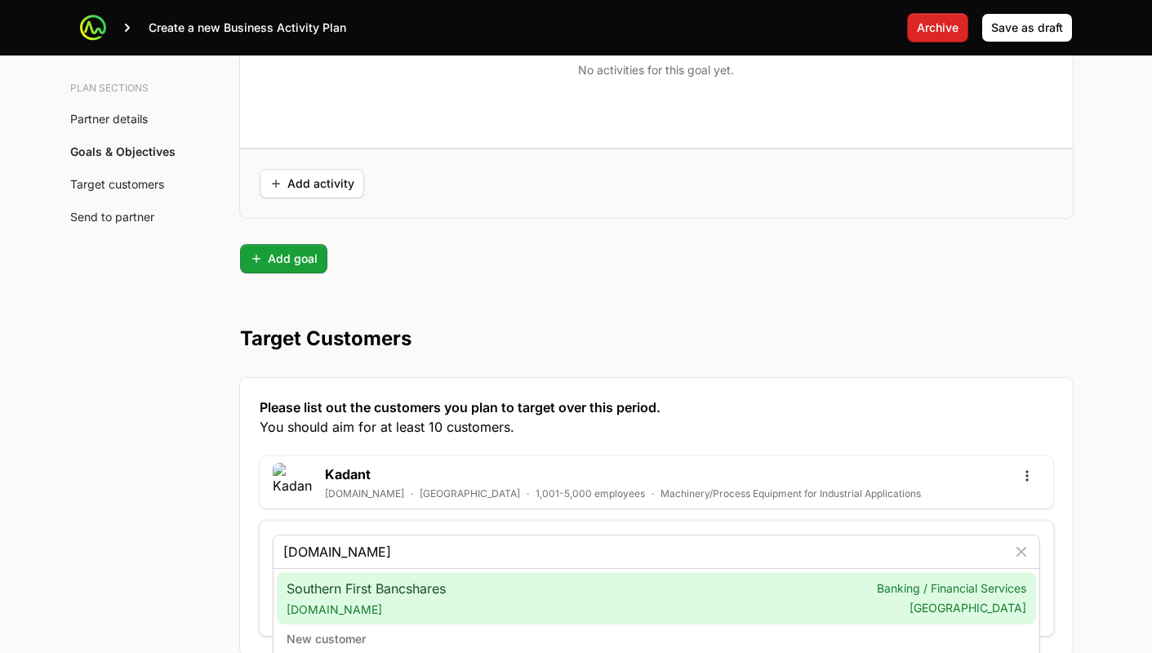
type input "southernfirst.com"
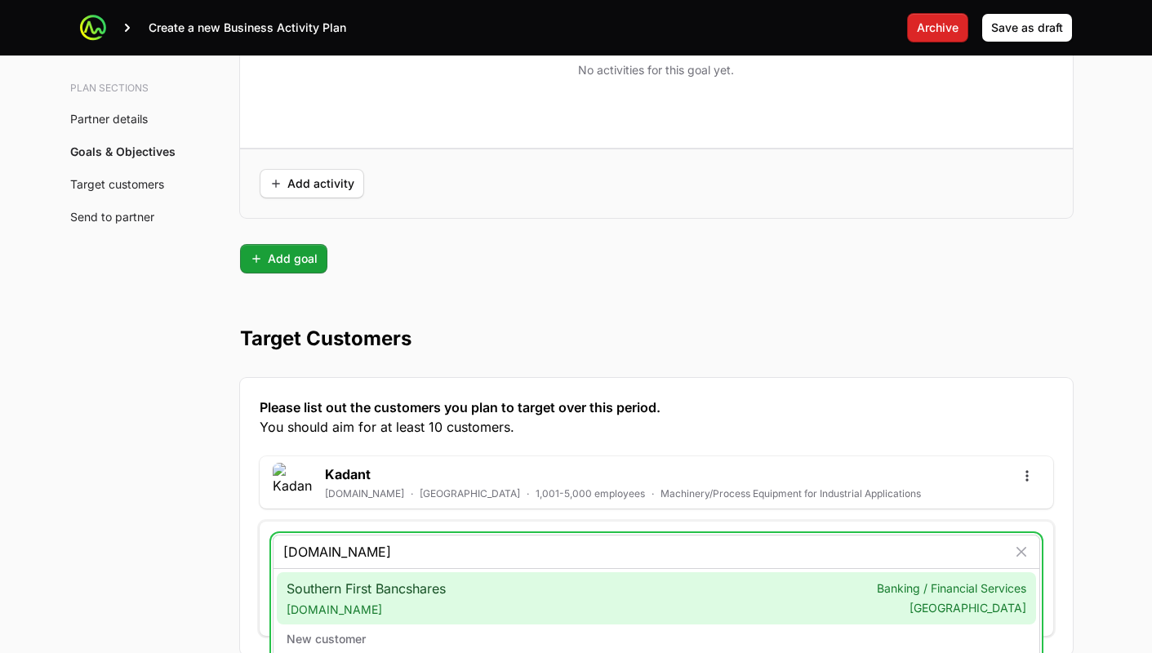
click at [402, 588] on span "Southern First Bancshares southernfirst.com" at bounding box center [365, 598] width 159 height 39
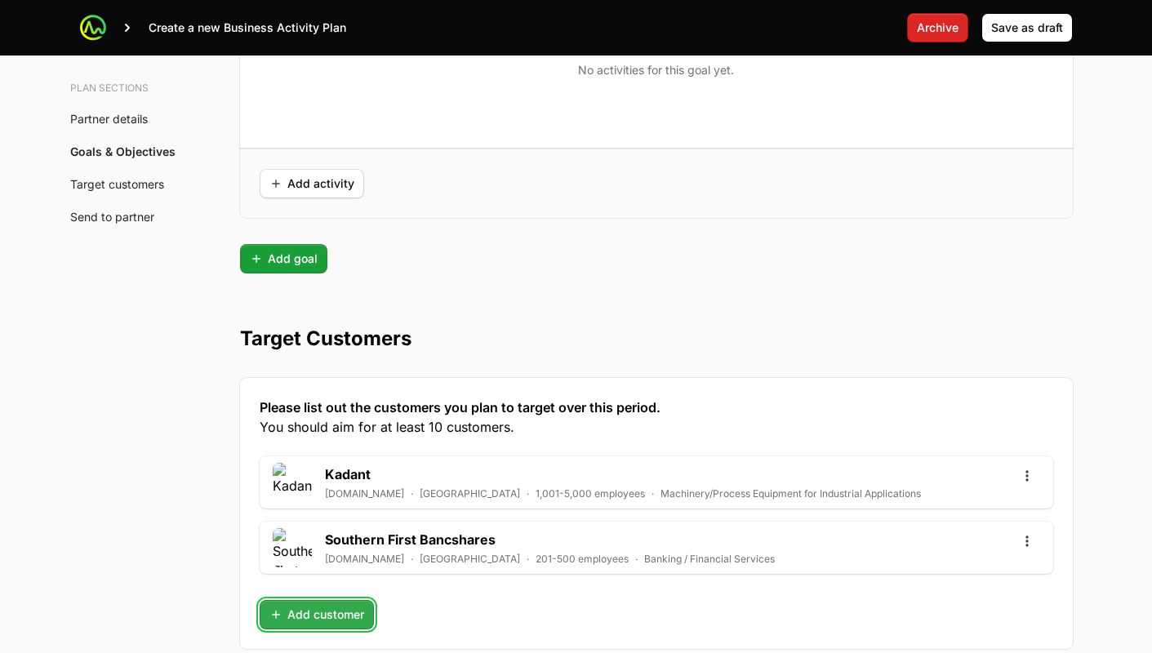
click at [288, 613] on span "Add customer" at bounding box center [316, 615] width 95 height 20
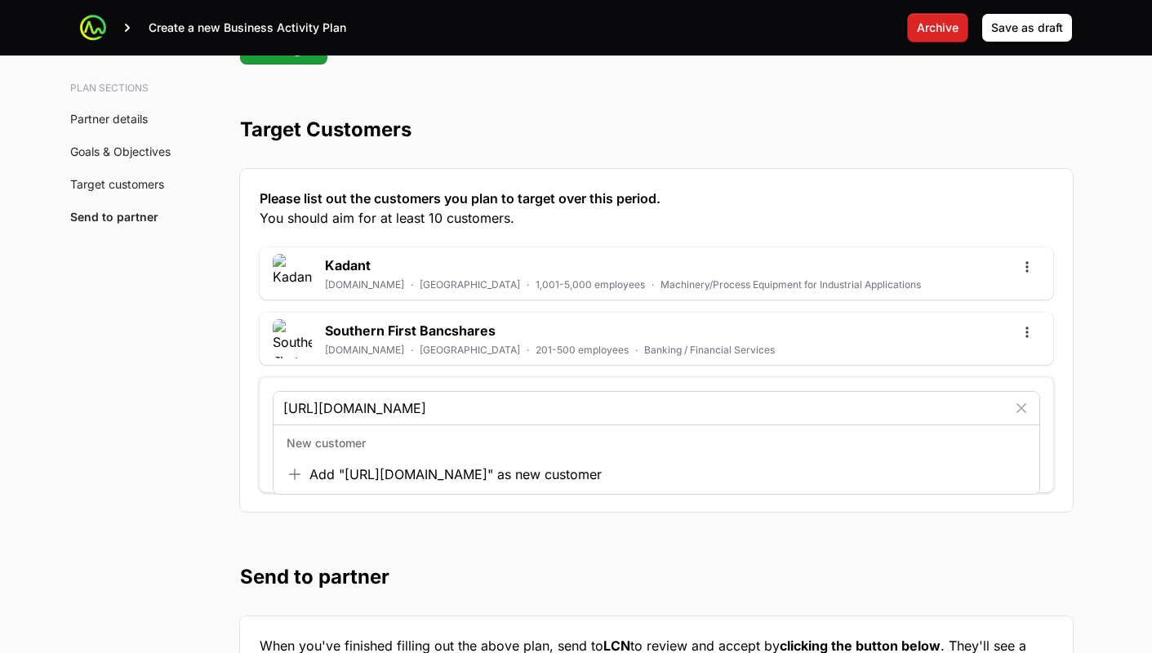
scroll to position [4314, 0]
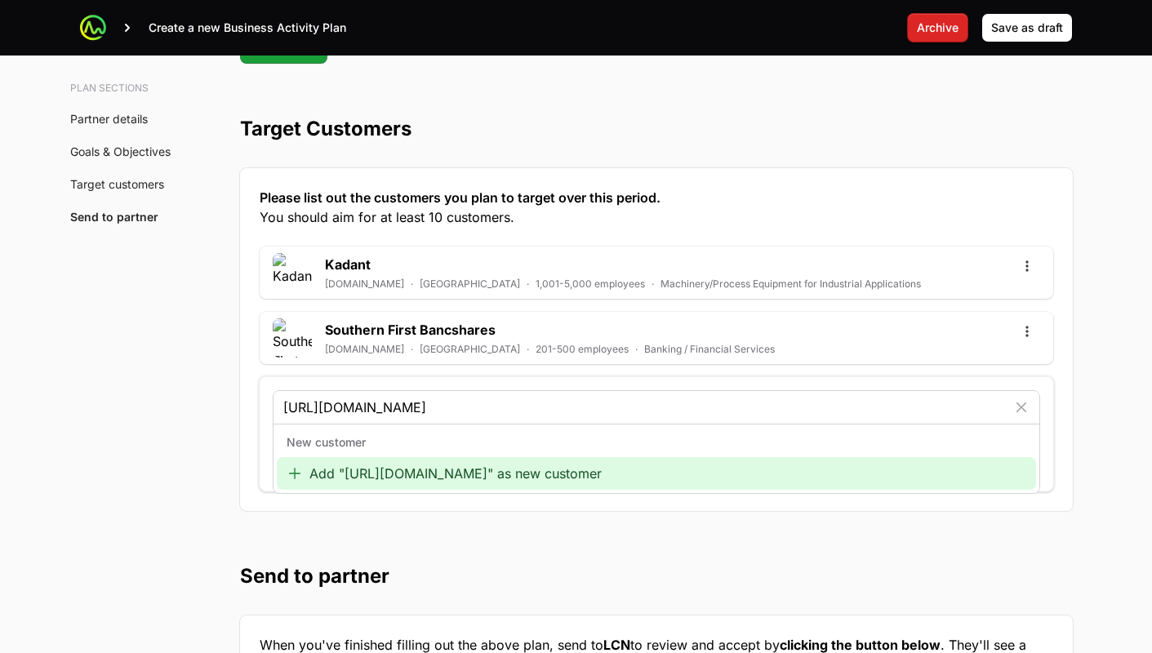
type input "http://www.avum.com/"
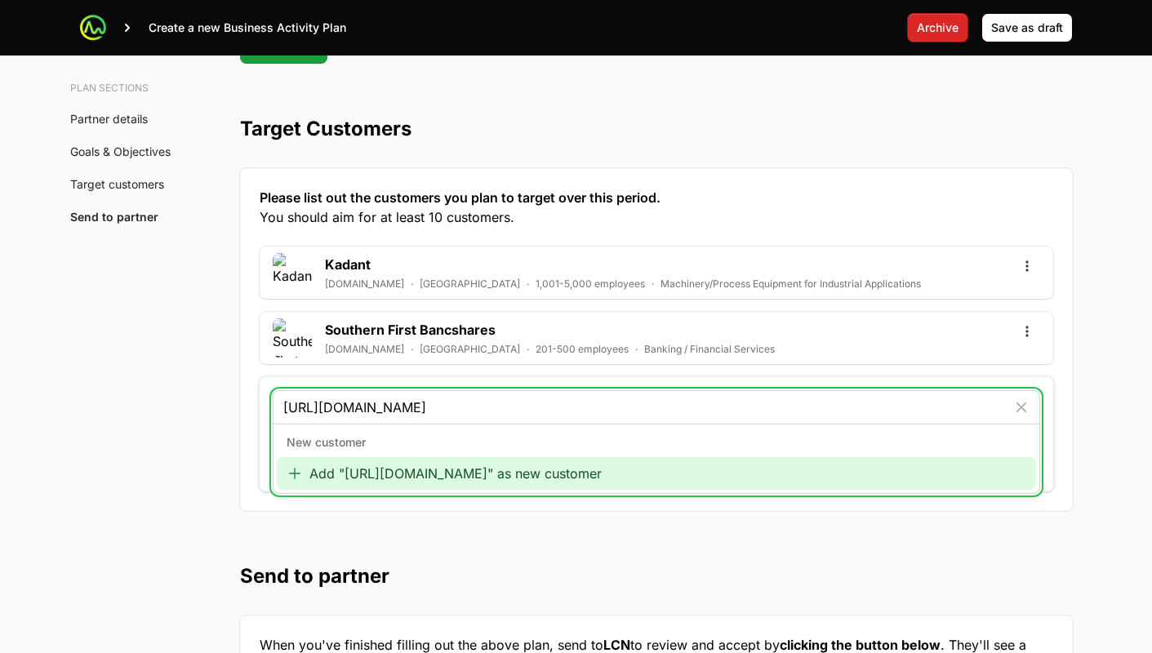
click at [346, 479] on div "Add "http://www.avum.com/" as new customer" at bounding box center [656, 473] width 759 height 33
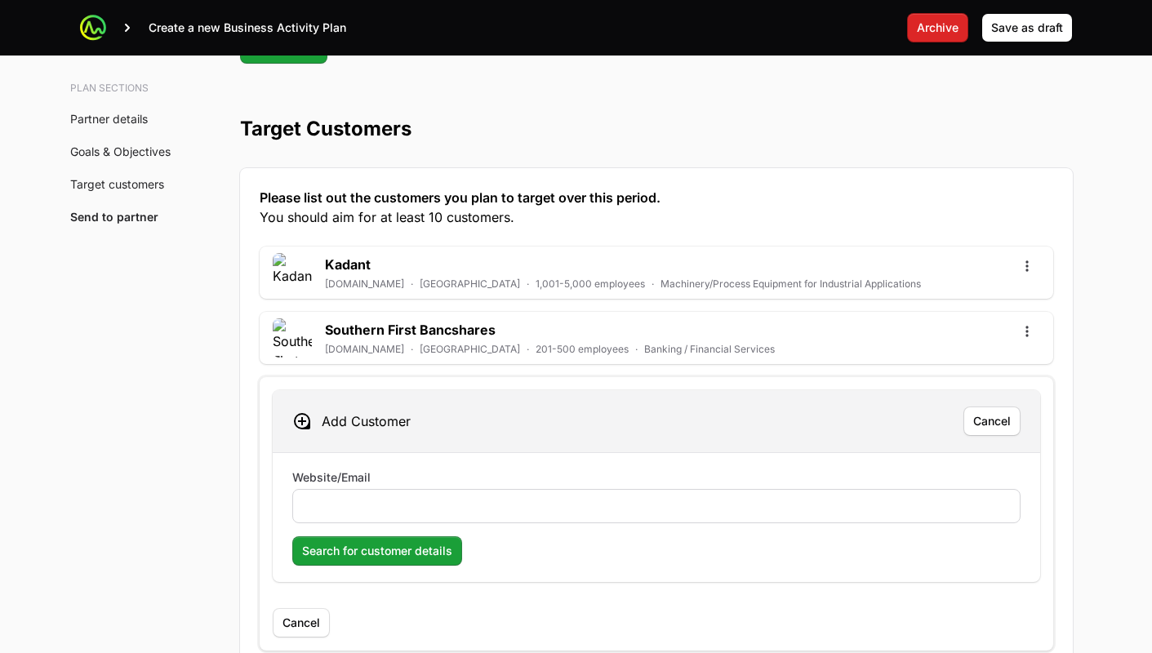
click at [345, 502] on input "Website/Email" at bounding box center [656, 506] width 707 height 20
type input "http://www.avum.com/"
click at [361, 557] on span "Search for customer details" at bounding box center [377, 551] width 150 height 20
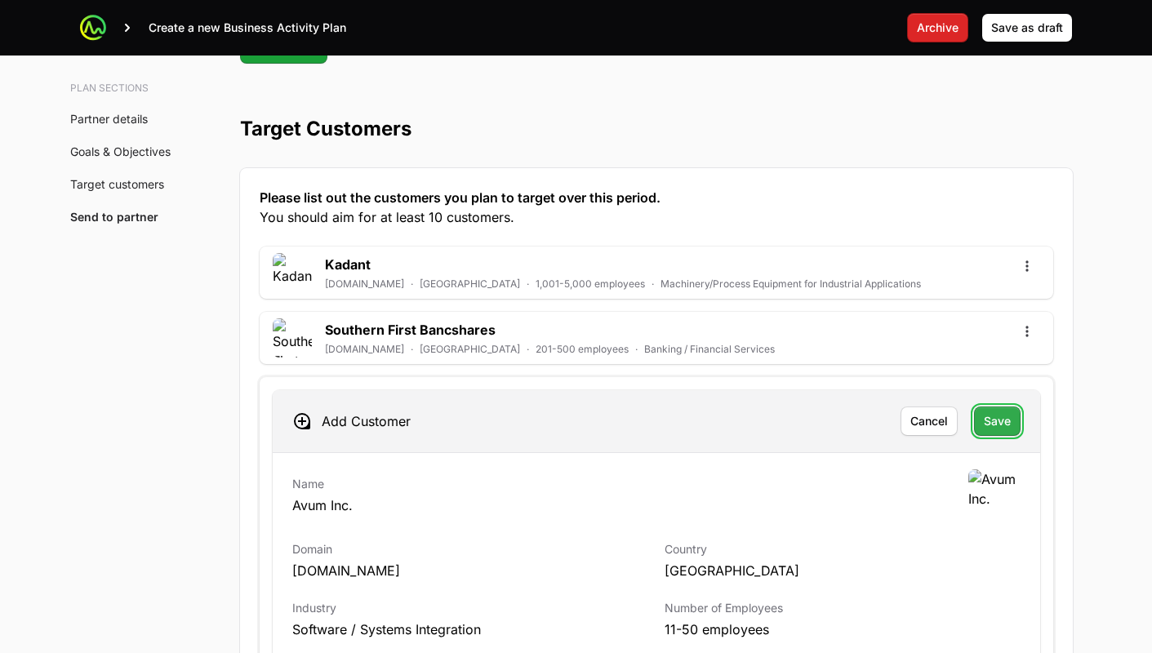
click at [1008, 415] on span "Save" at bounding box center [997, 421] width 27 height 20
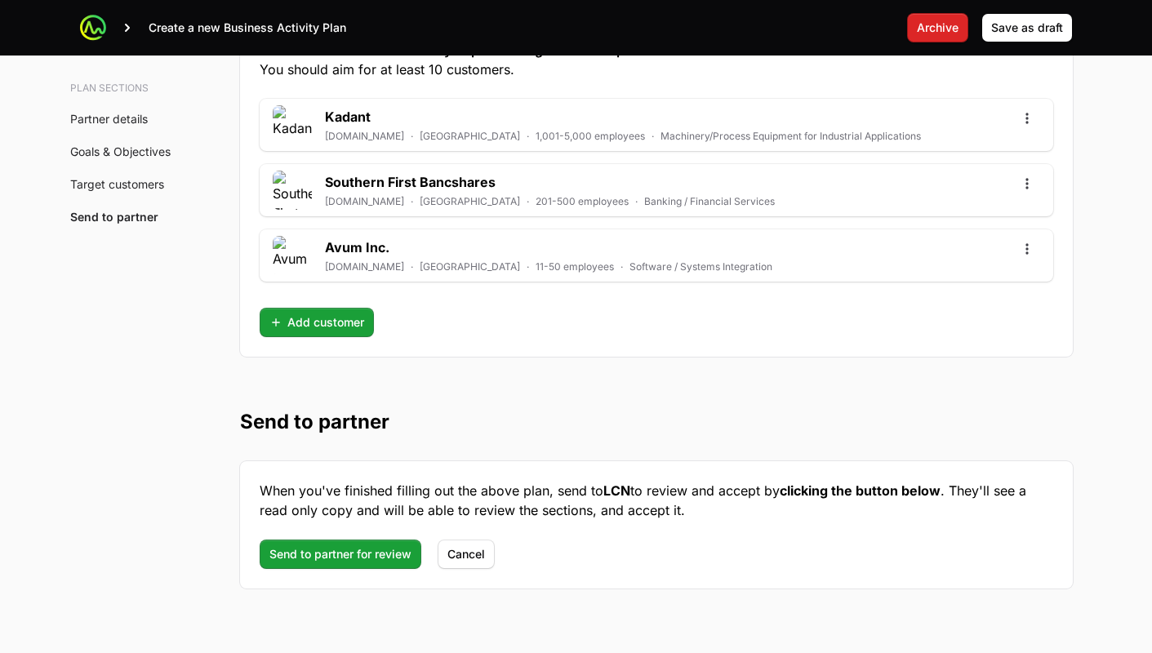
scroll to position [4505, 0]
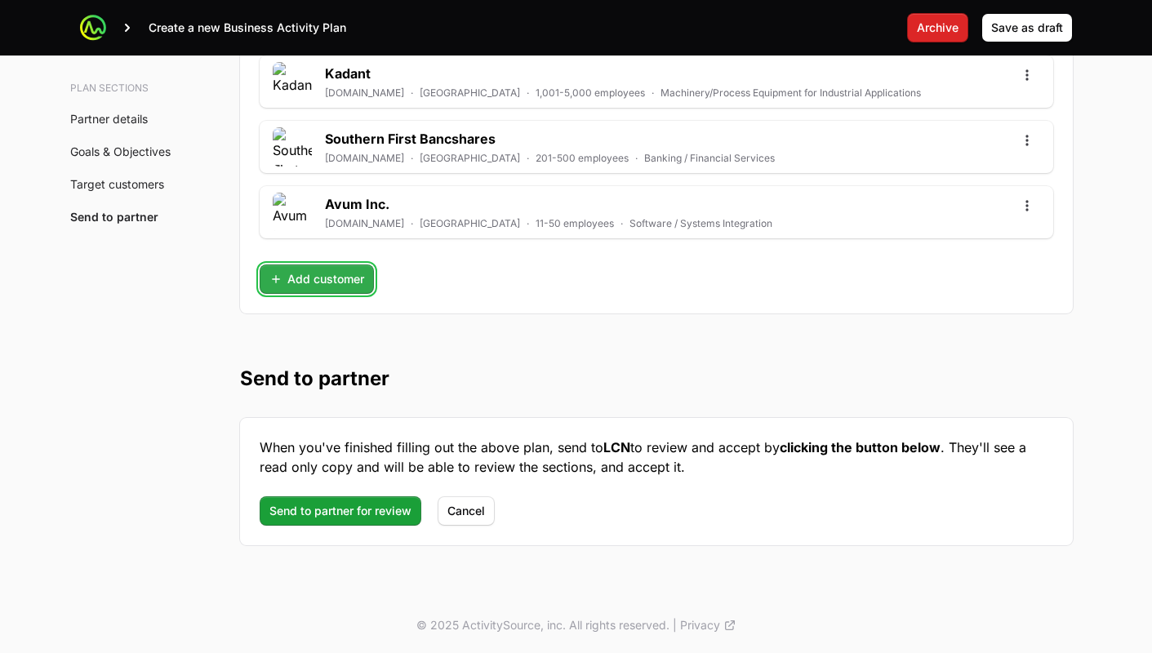
click at [281, 278] on span "Add customer" at bounding box center [316, 279] width 95 height 20
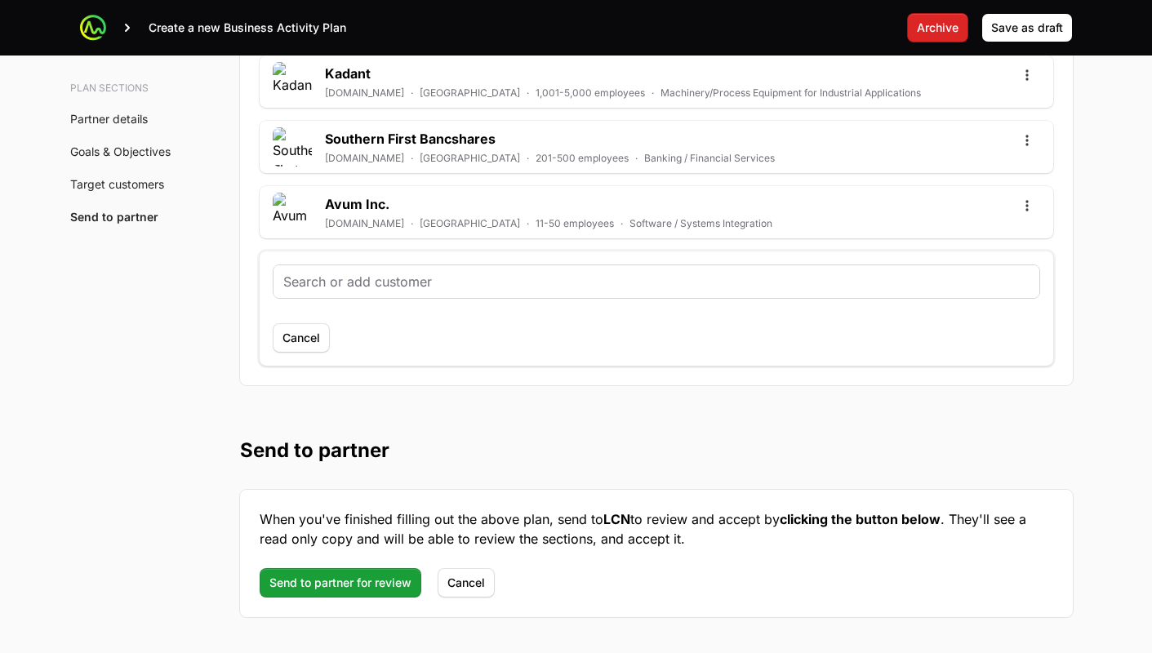
click at [460, 289] on input "text" at bounding box center [656, 282] width 746 height 20
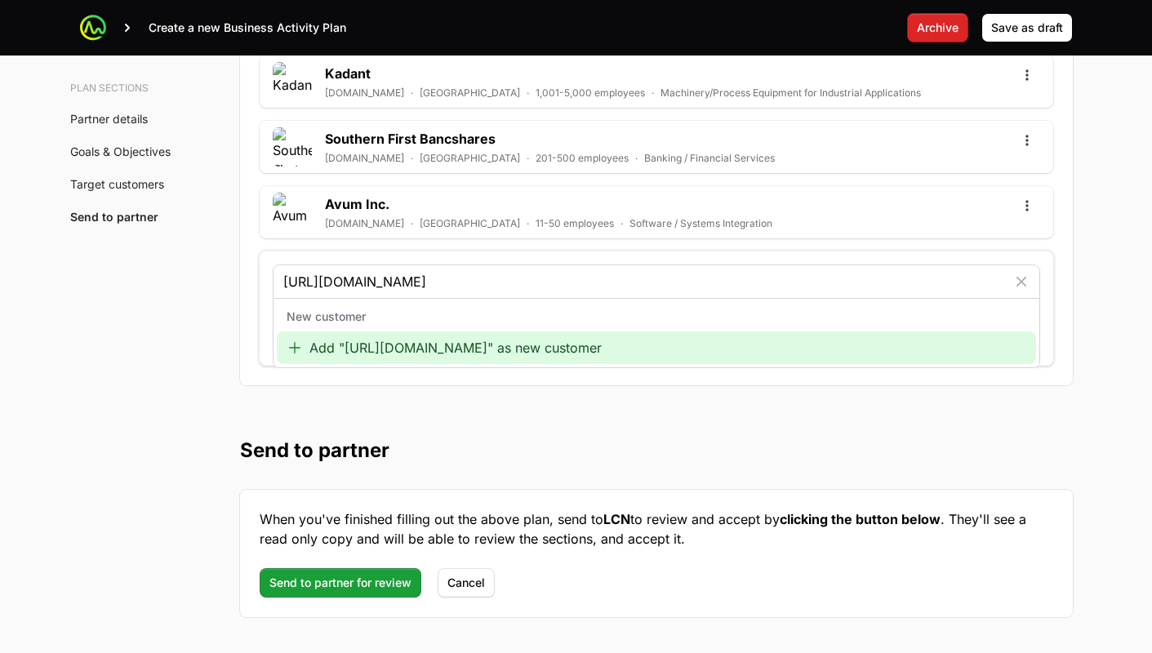
type input "https://www.axway.com/en"
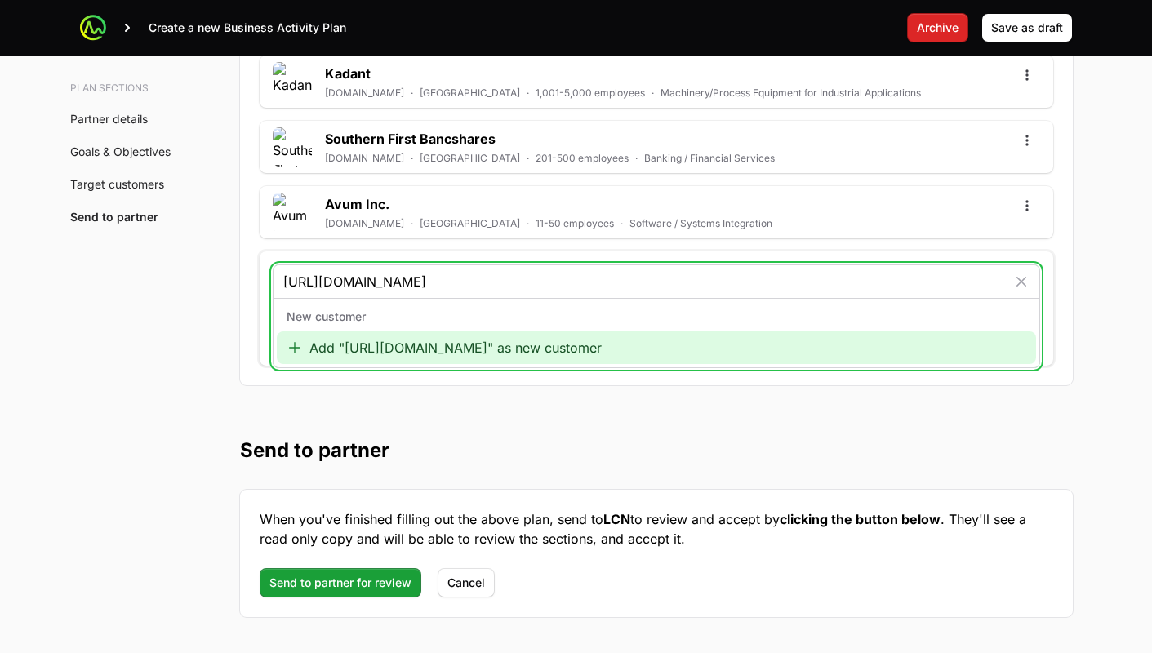
click at [558, 355] on div "Add "https://www.axway.com/en" as new customer" at bounding box center [656, 347] width 759 height 33
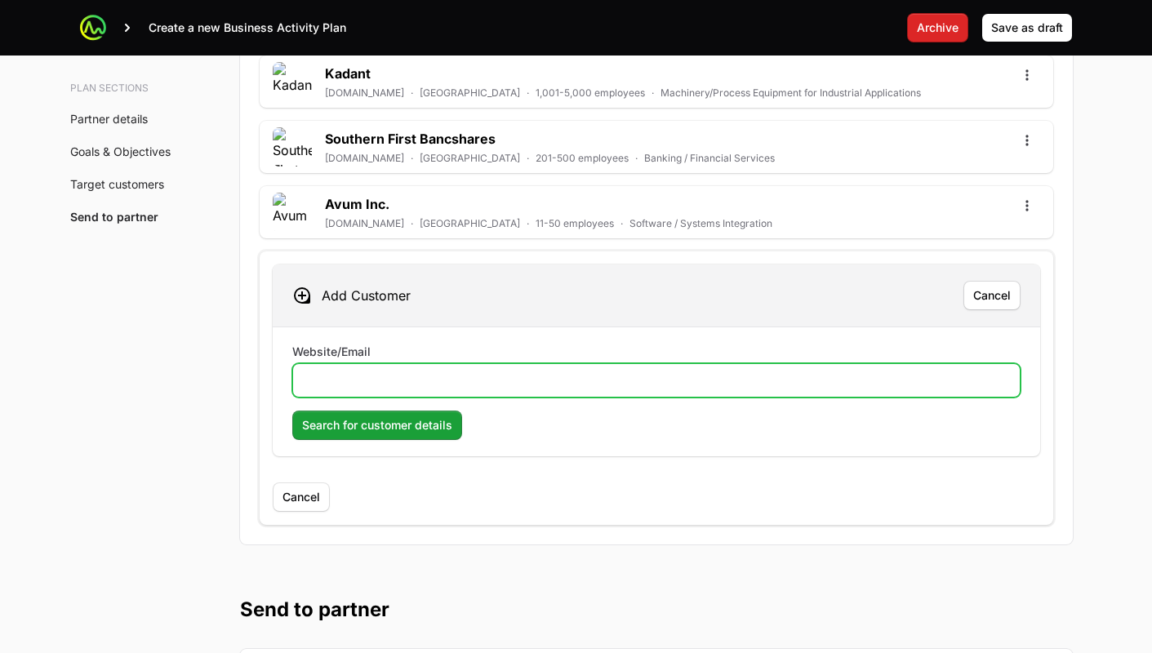
click at [415, 378] on input "Website/Email" at bounding box center [656, 381] width 707 height 20
paste input "https://www.axway.com/en"
type input "https://www.axway.com/en"
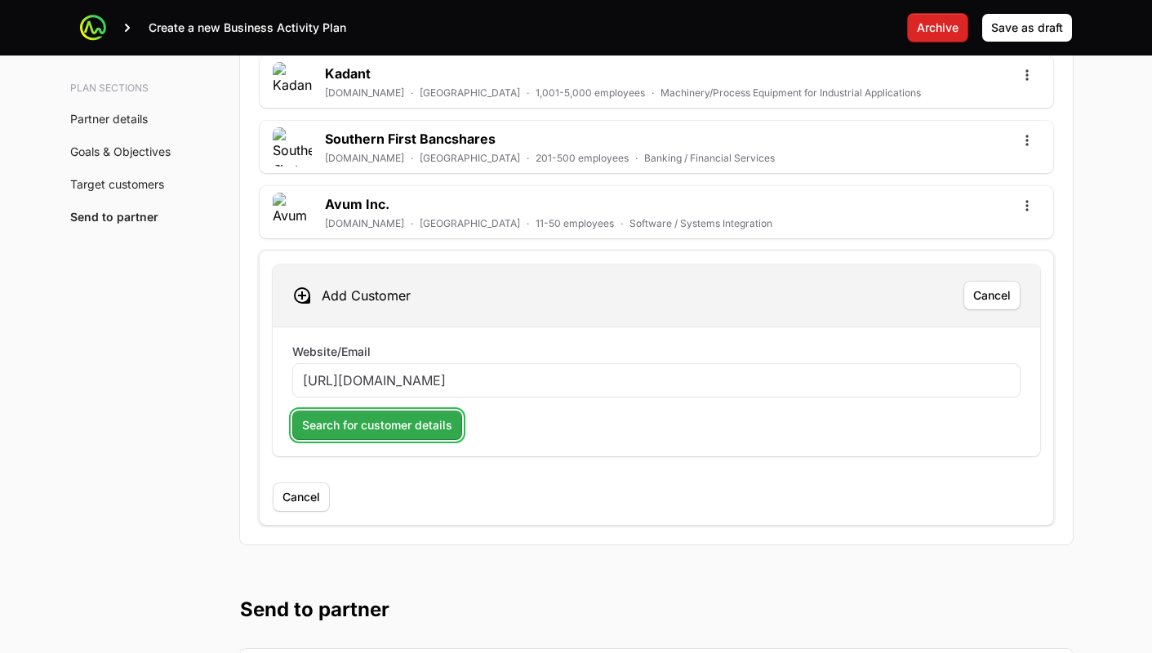
click at [397, 432] on span "Search for customer details" at bounding box center [377, 425] width 150 height 20
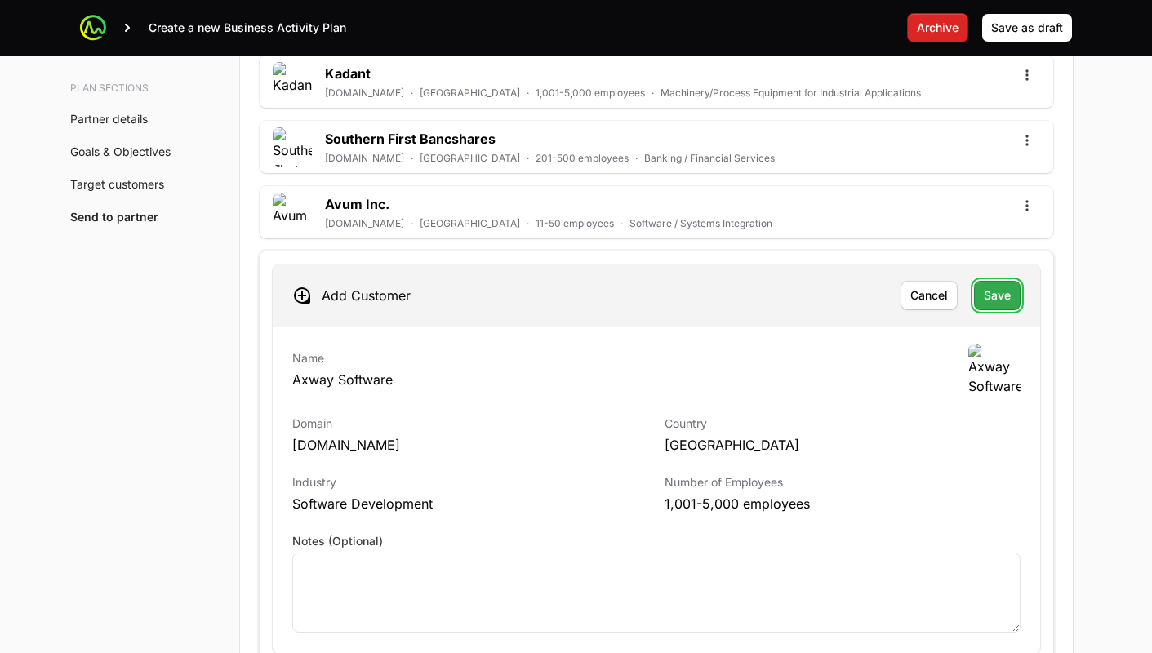
click at [1000, 301] on span "Save" at bounding box center [997, 296] width 27 height 20
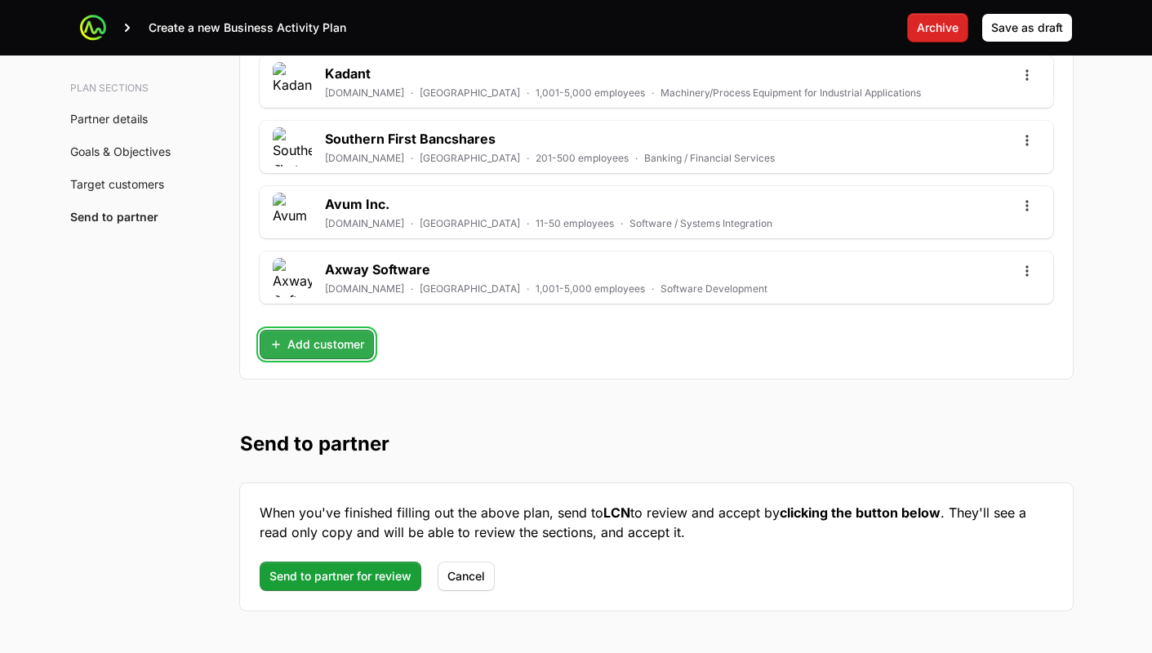
click at [289, 341] on span "Add customer" at bounding box center [316, 345] width 95 height 20
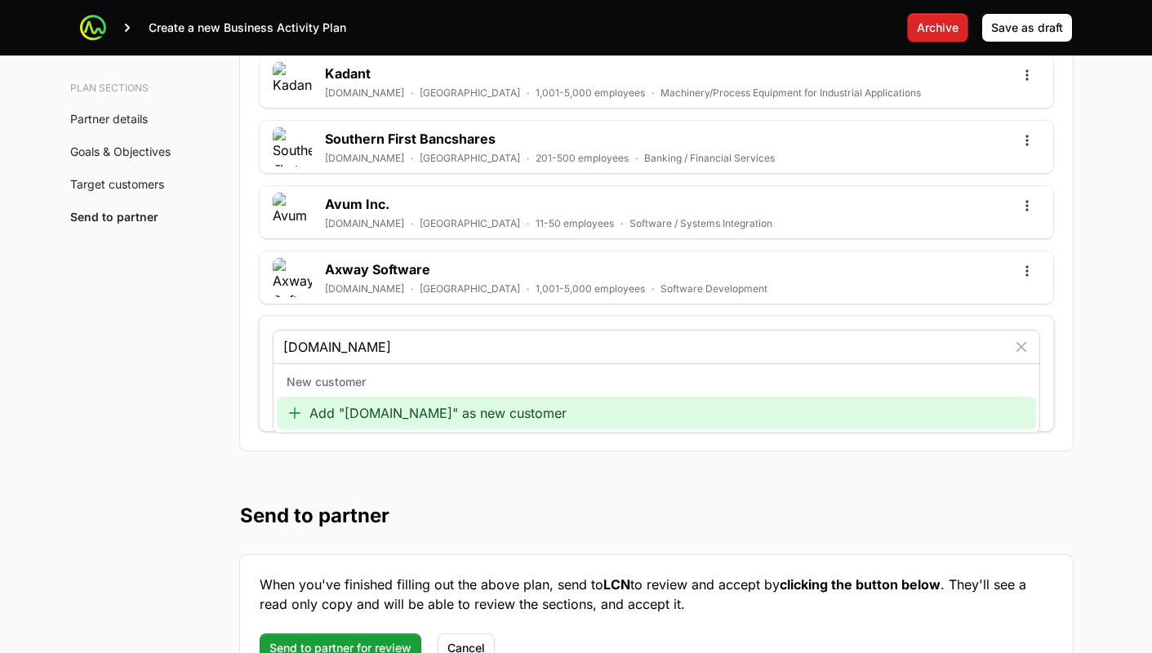
type input "www.ihi.co.jp"
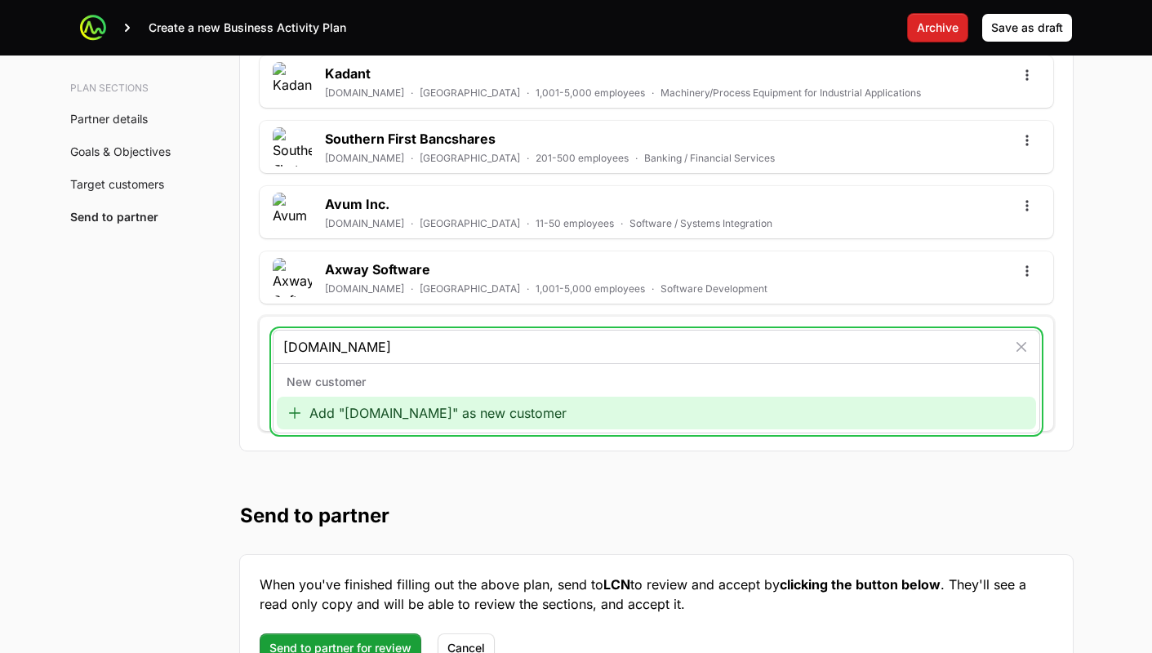
click at [411, 415] on div "Add "www.ihi.co.jp" as new customer" at bounding box center [656, 413] width 759 height 33
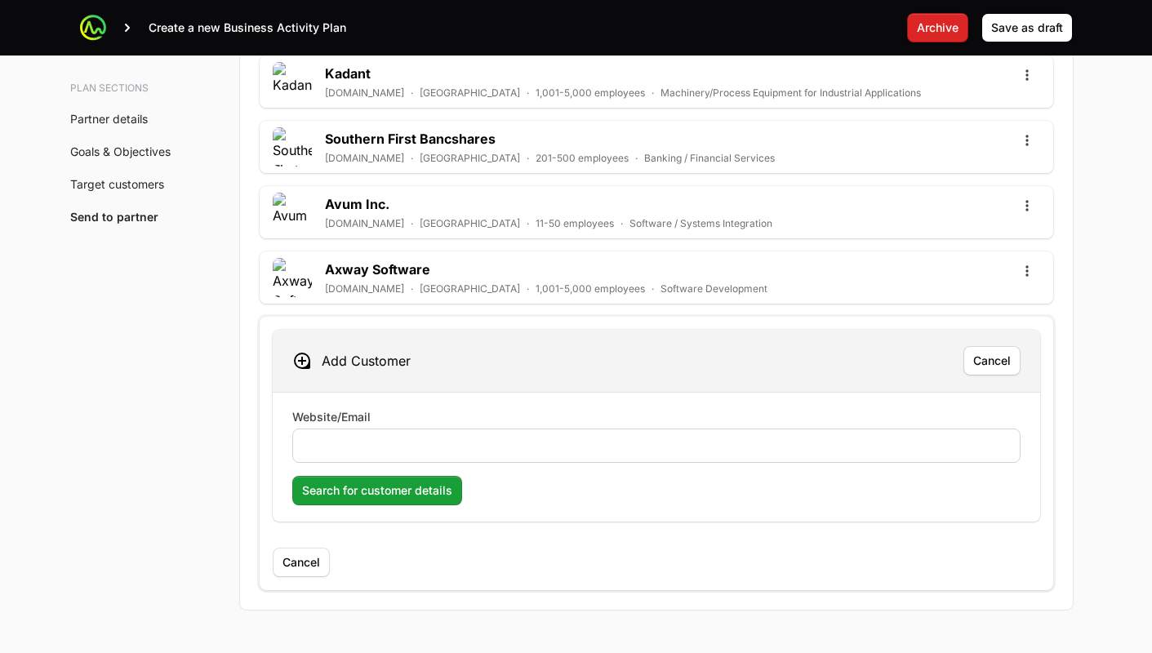
click at [388, 433] on div at bounding box center [656, 446] width 728 height 34
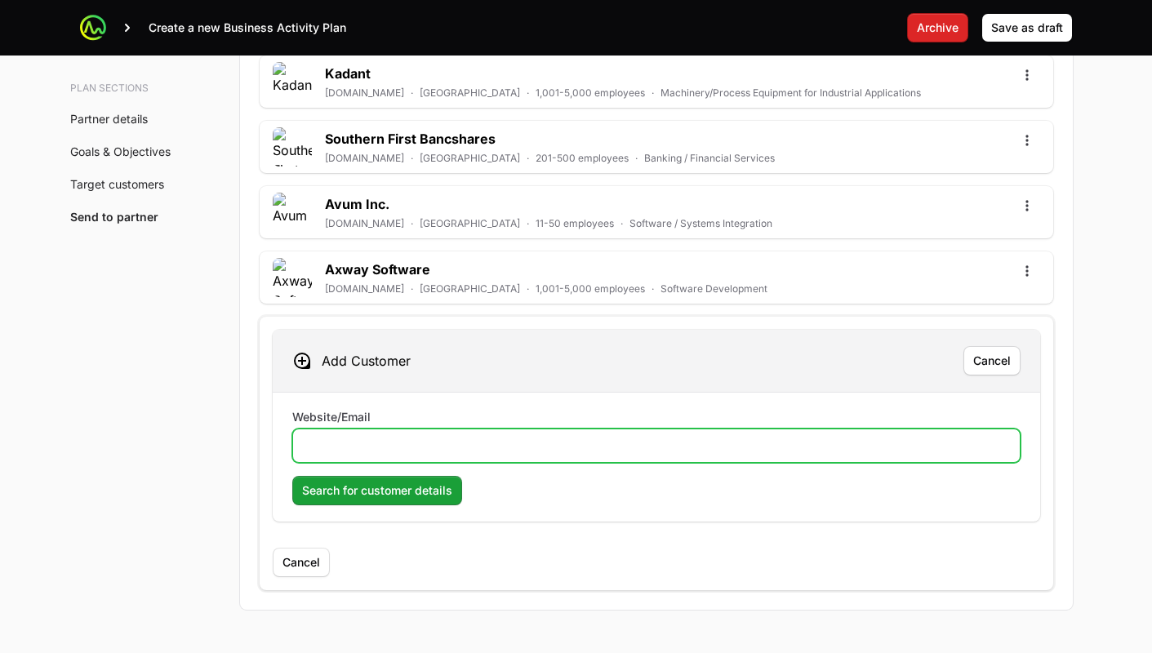
click at [383, 451] on input "Website/Email" at bounding box center [656, 446] width 707 height 20
paste input "www.ihi.co.jp"
type input "www.ihi.co.jp"
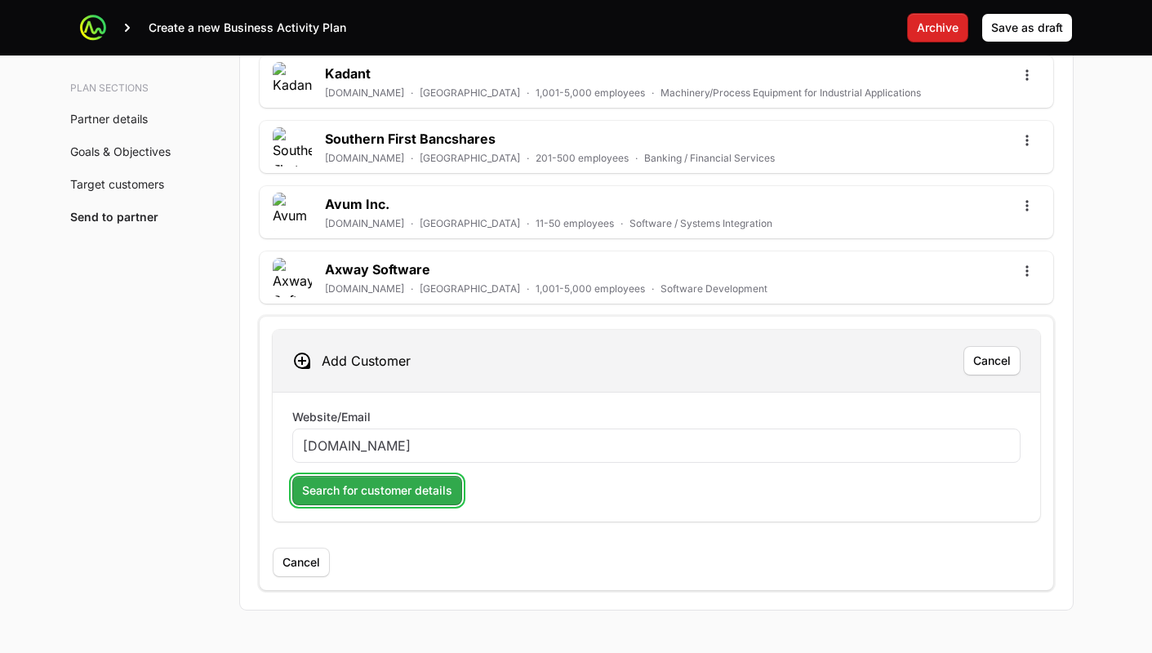
click at [371, 496] on span "Search for customer details" at bounding box center [377, 491] width 150 height 20
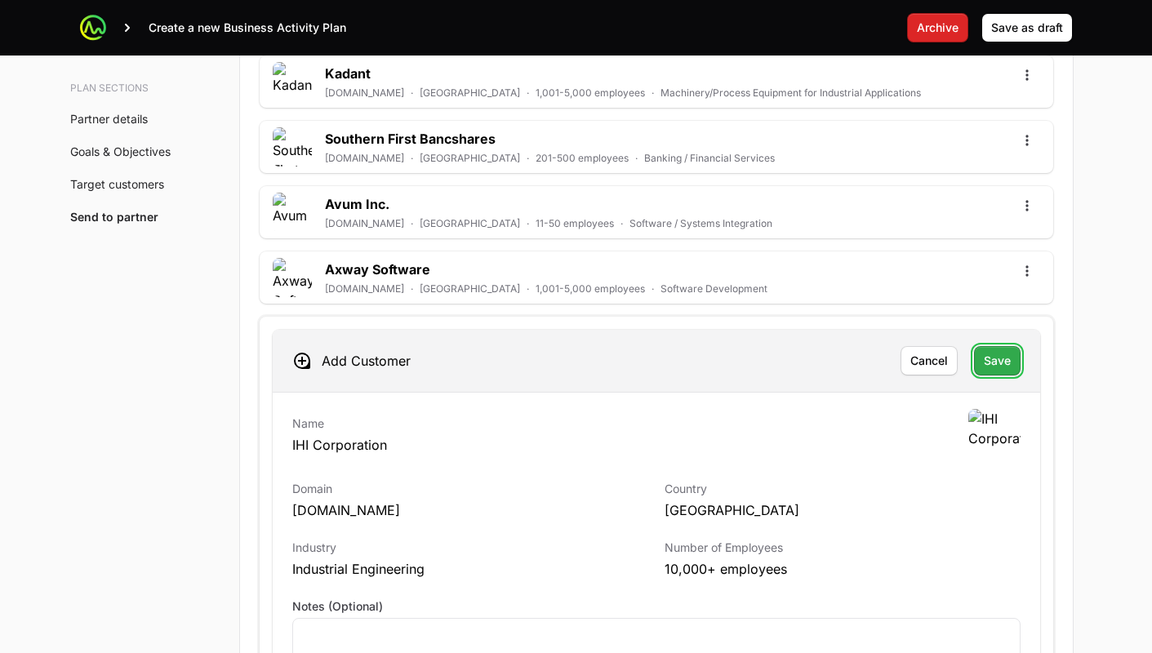
click at [1007, 362] on span "Save" at bounding box center [997, 361] width 27 height 20
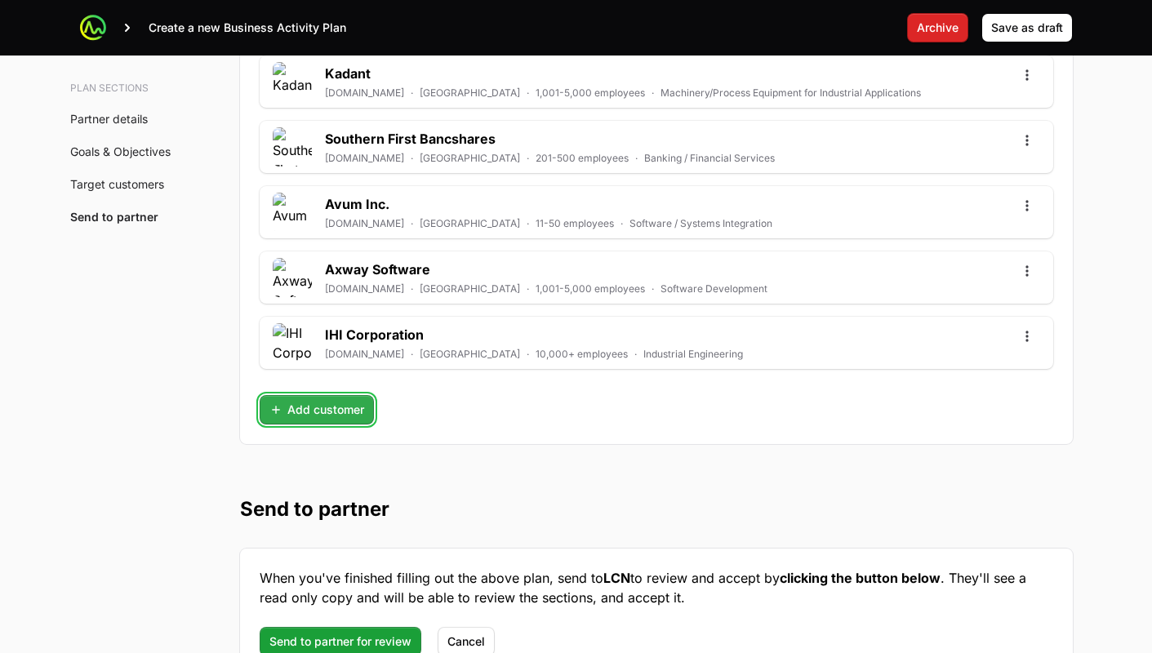
click at [323, 402] on span "Add customer" at bounding box center [316, 410] width 95 height 20
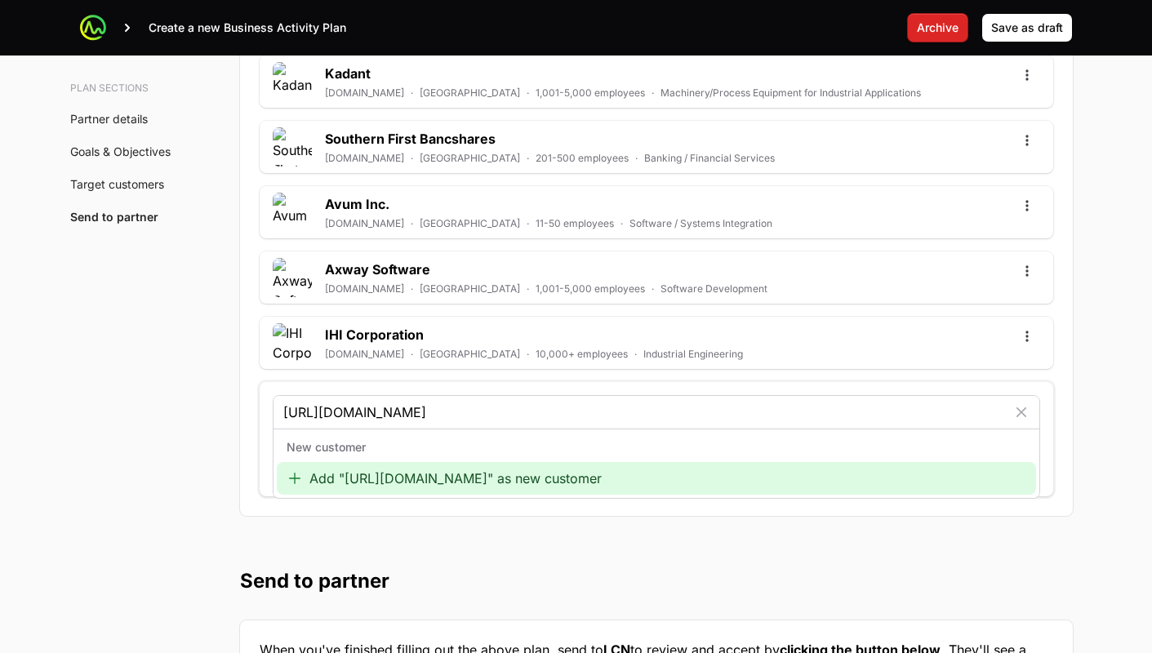
type input "https://www.estherville.k12.ia.us/"
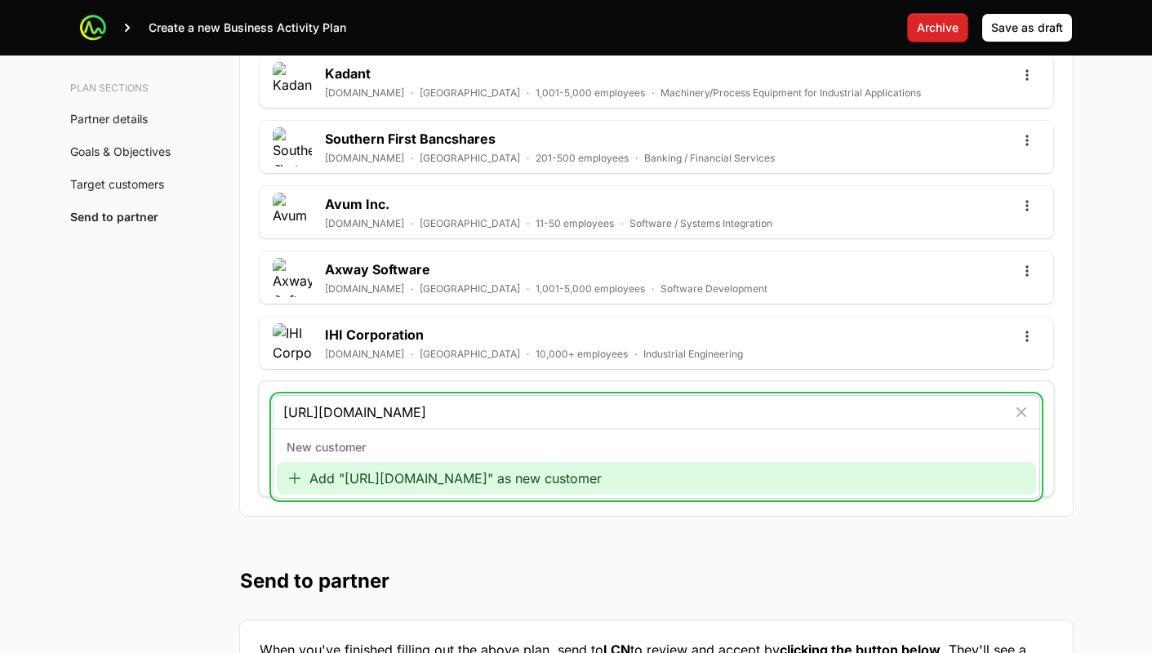
click at [358, 486] on div "Add "https://www.estherville.k12.ia.us/" as new customer" at bounding box center [656, 478] width 759 height 33
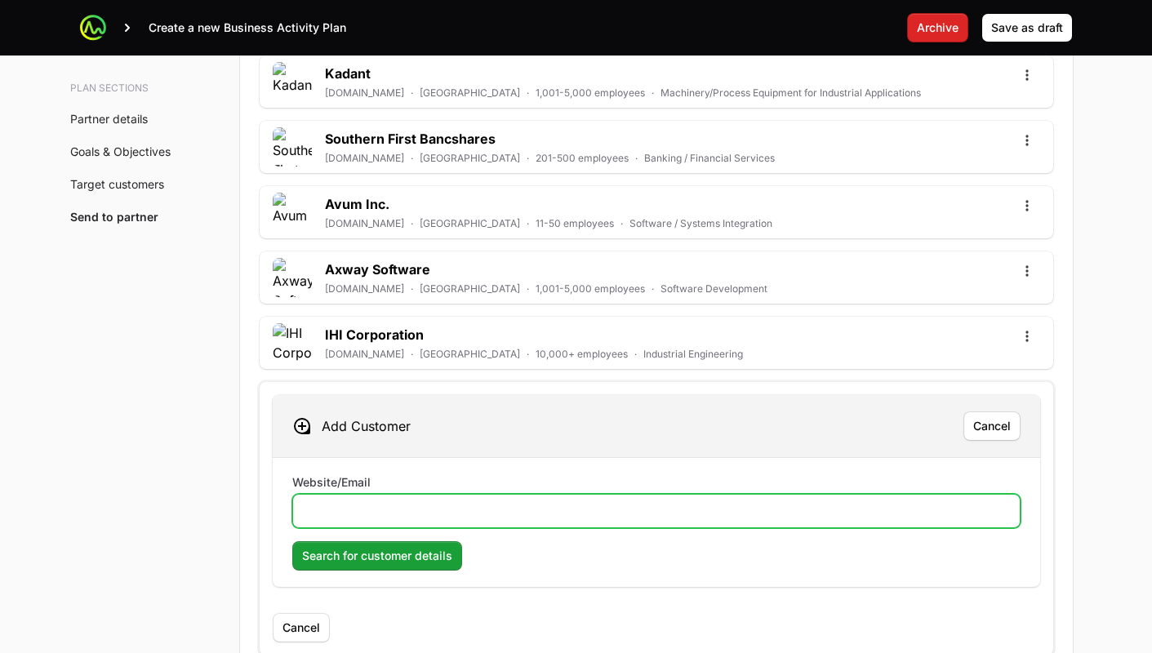
click at [367, 507] on input "Website/Email" at bounding box center [656, 511] width 707 height 20
paste input "https://www.estherville.k12.ia.us/"
type input "https://www.estherville.k12.ia.us/"
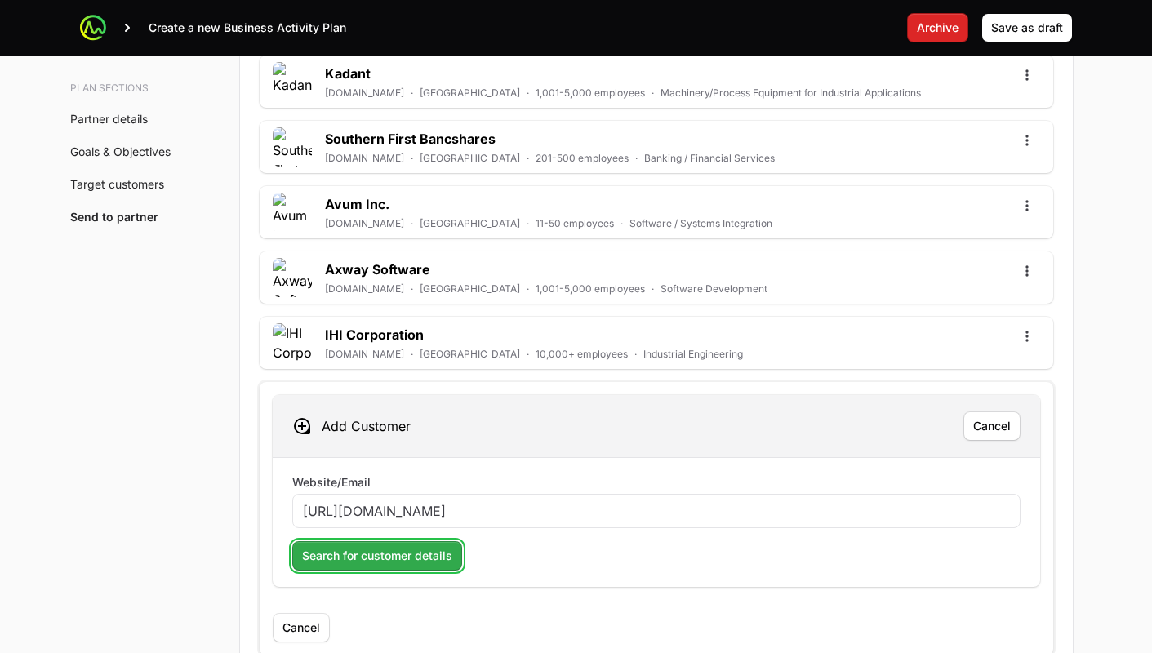
click at [369, 546] on span "Search for customer details" at bounding box center [377, 556] width 150 height 20
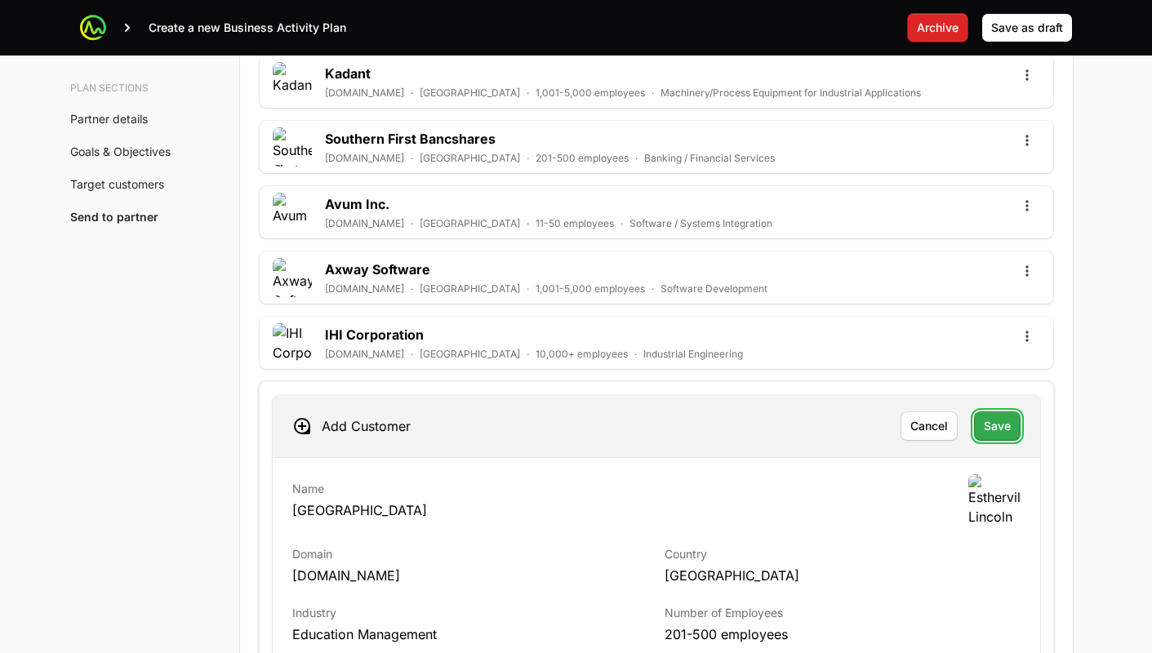
click at [1000, 432] on span "Save" at bounding box center [997, 426] width 27 height 20
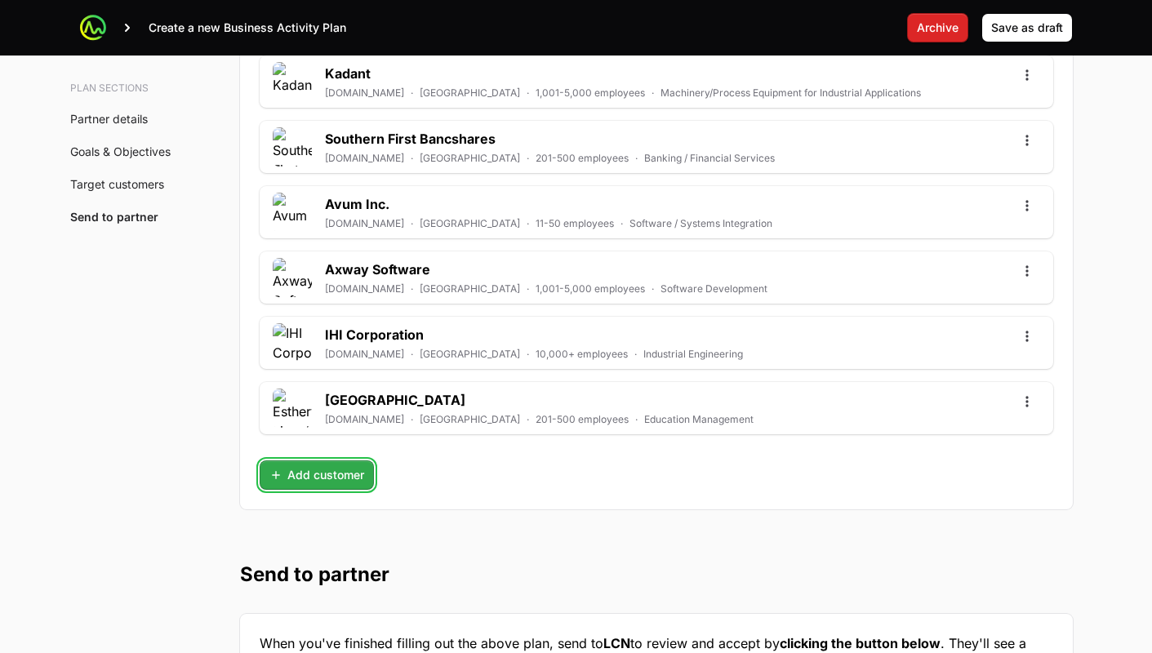
click at [295, 479] on span "Add customer" at bounding box center [316, 475] width 95 height 20
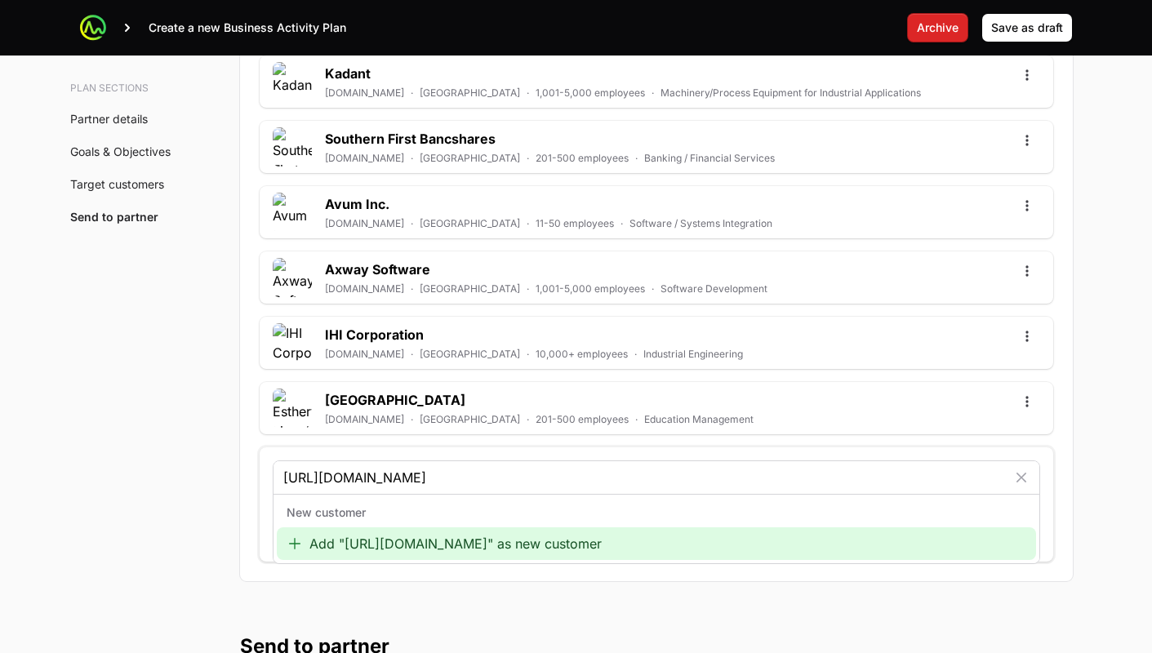
type input "https://www.macktech.com/"
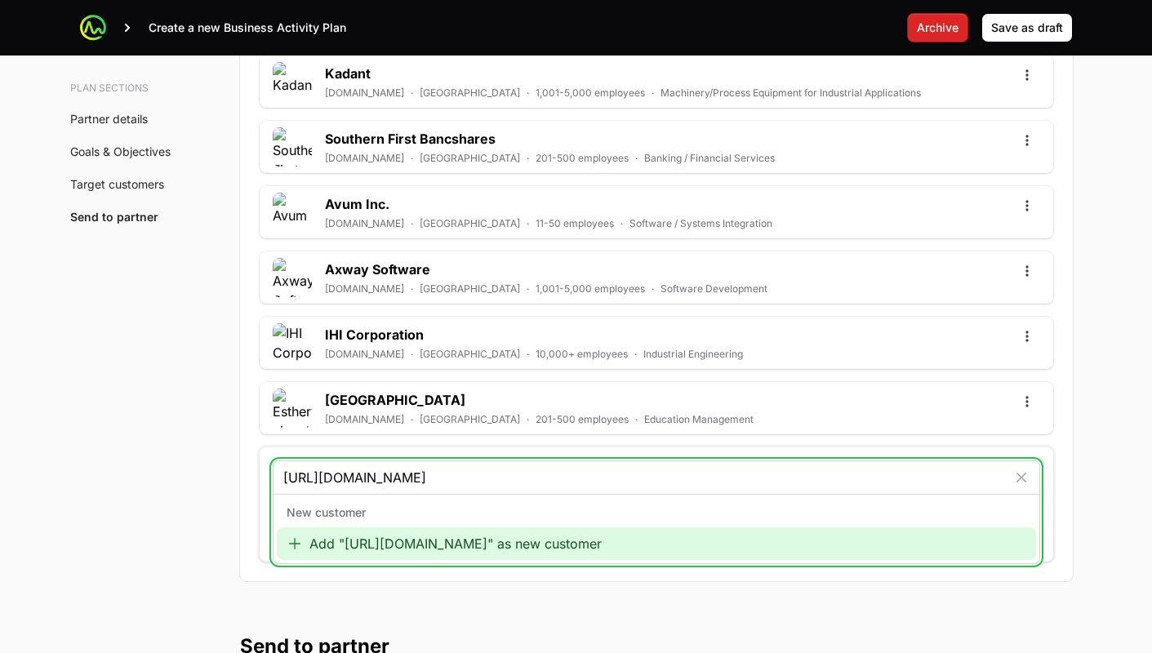
click at [380, 538] on div "Add "https://www.macktech.com/" as new customer" at bounding box center [656, 543] width 759 height 33
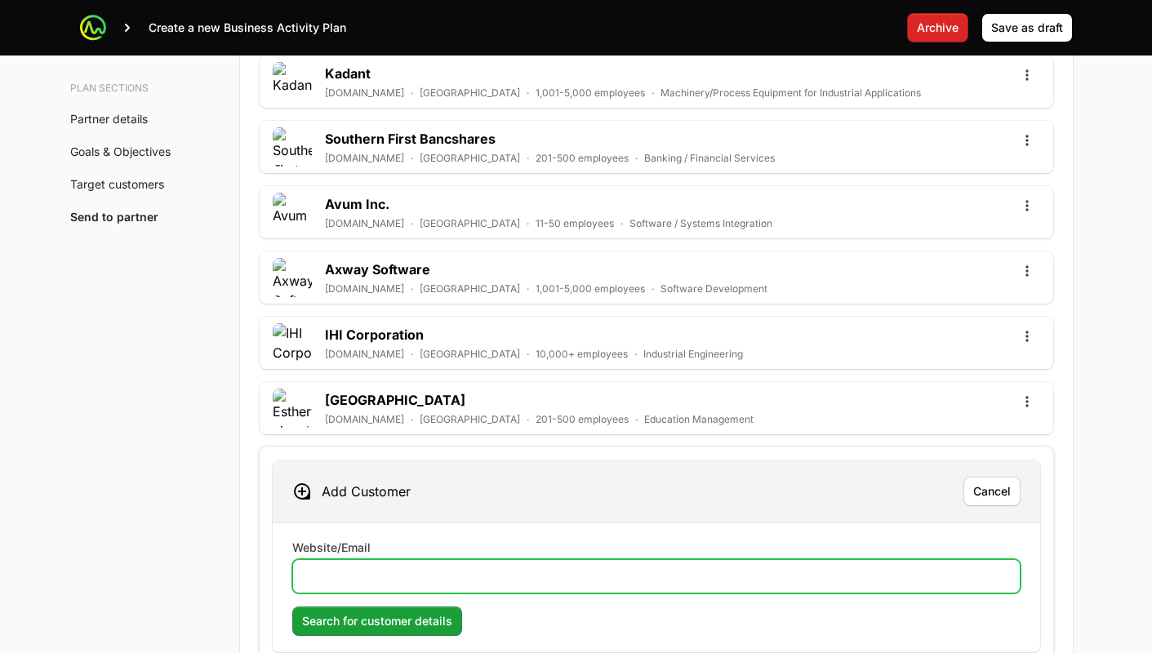
click at [470, 572] on input "Website/Email" at bounding box center [656, 576] width 707 height 20
paste input "https://www.macktech.com/"
type input "https://www.macktech.com/"
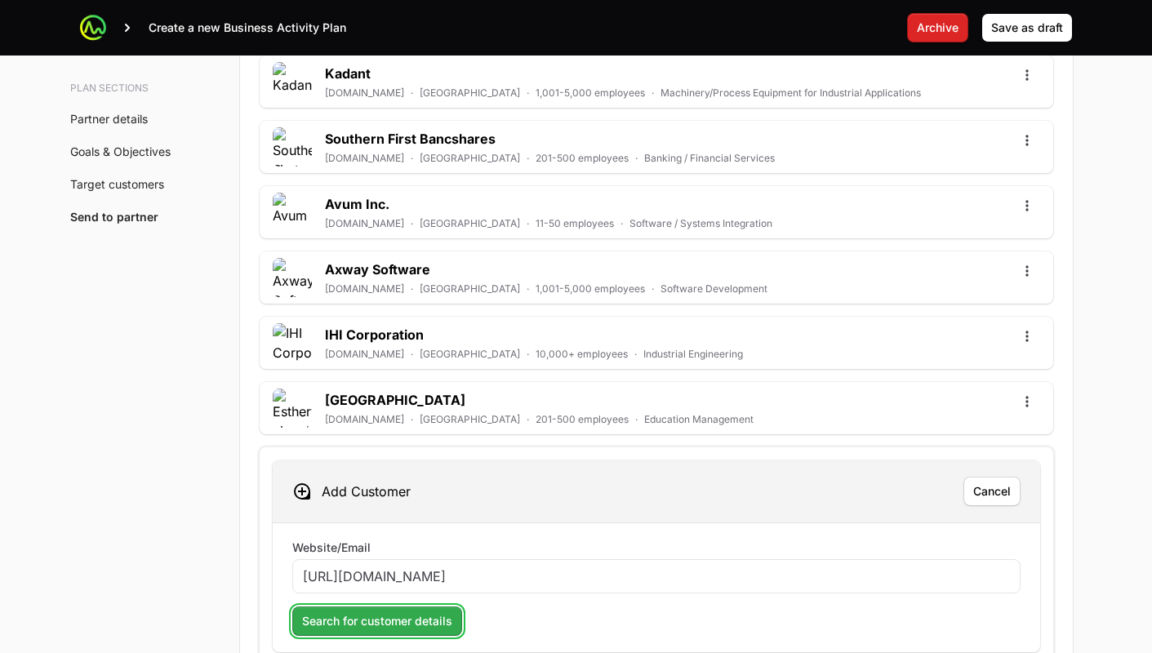
click at [428, 624] on span "Search for customer details" at bounding box center [377, 621] width 150 height 20
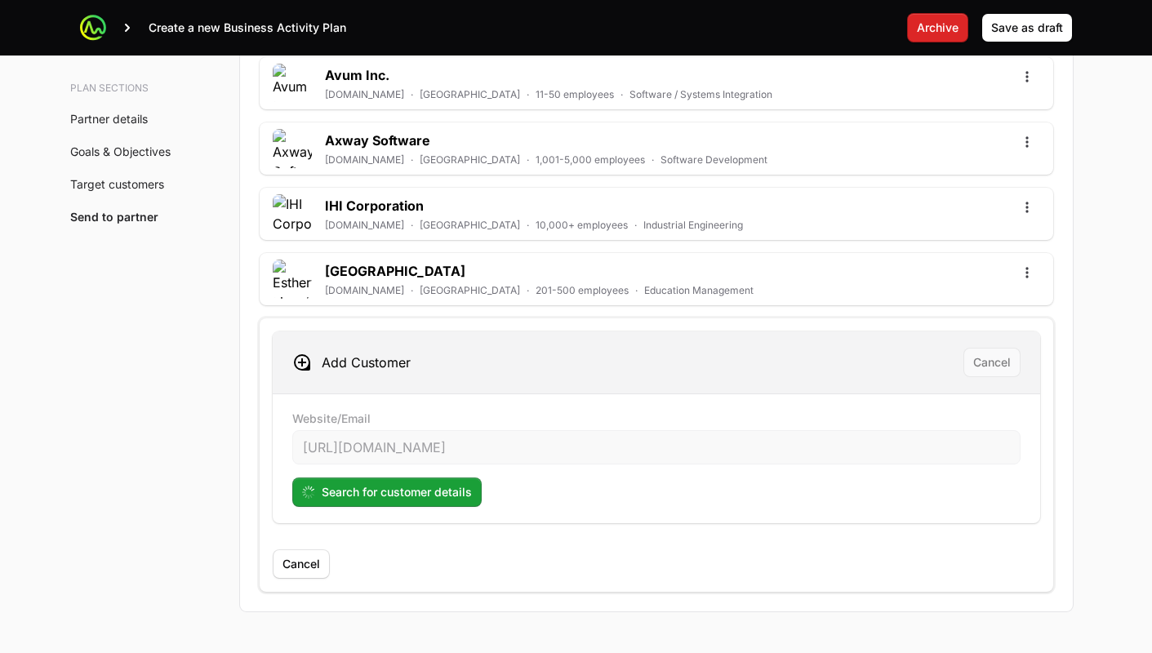
scroll to position [4727, 0]
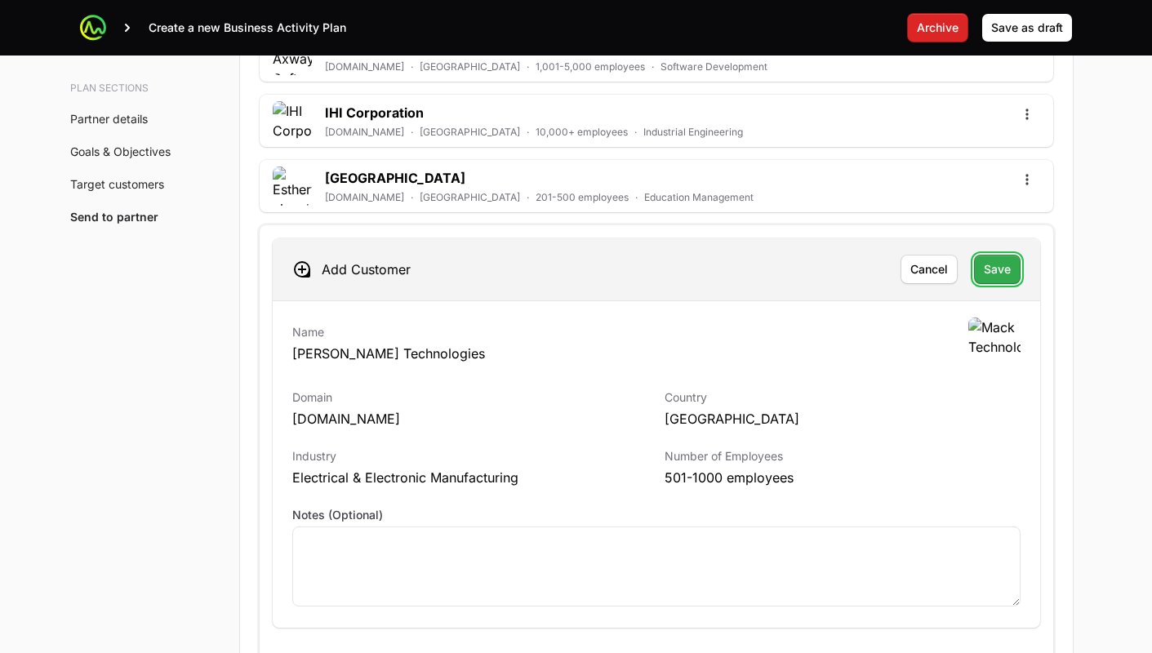
click at [995, 276] on span "Save" at bounding box center [997, 270] width 27 height 20
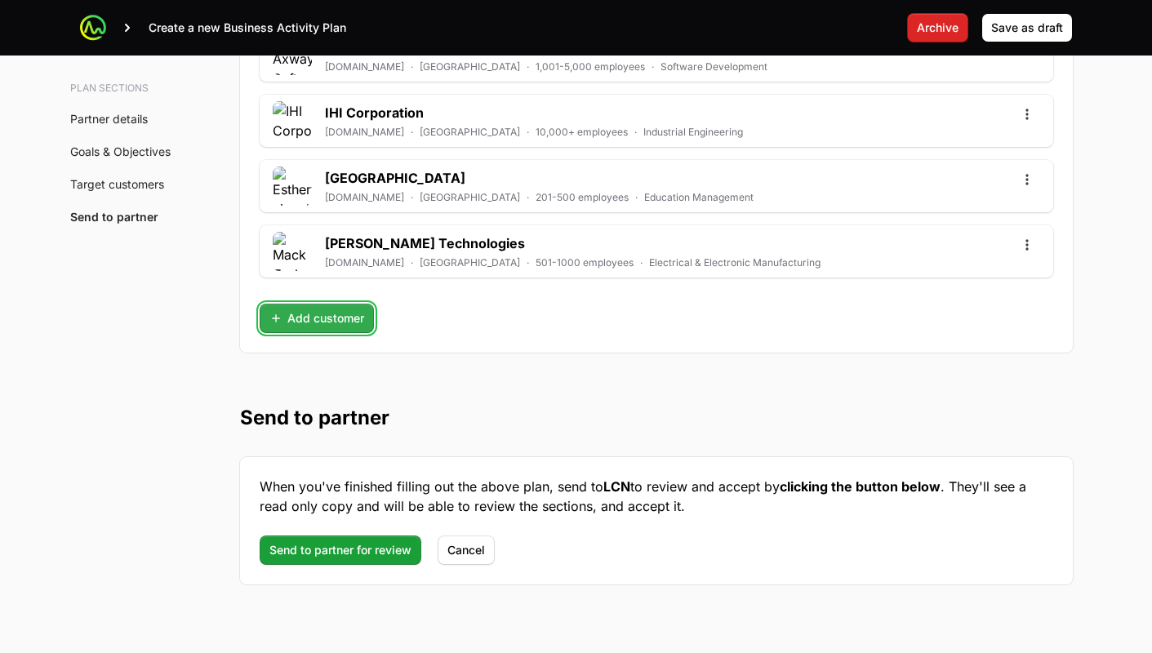
click at [334, 318] on span "Add customer" at bounding box center [316, 319] width 95 height 20
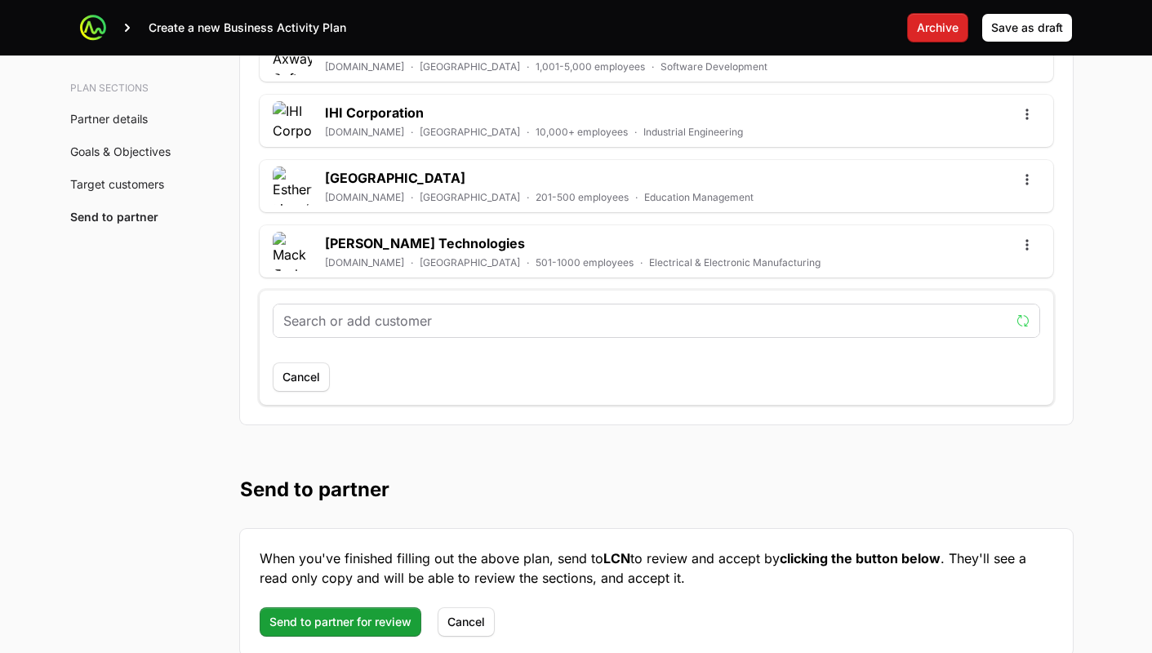
click at [370, 325] on input "text" at bounding box center [646, 321] width 726 height 20
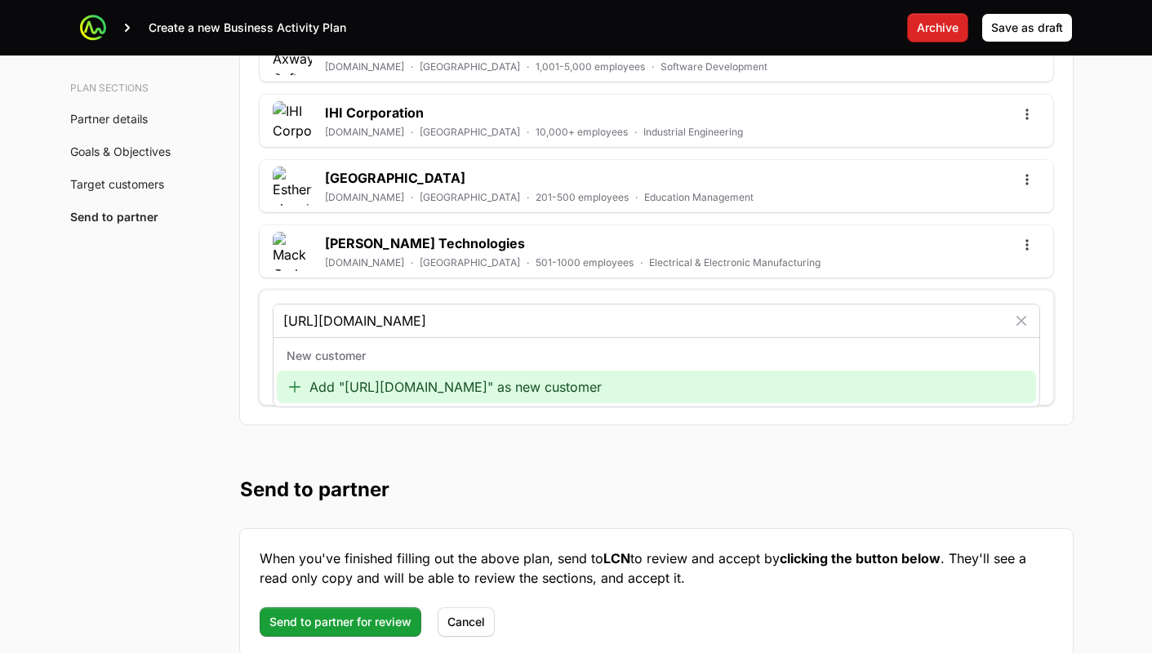
type input "https://www.amsoil.com/"
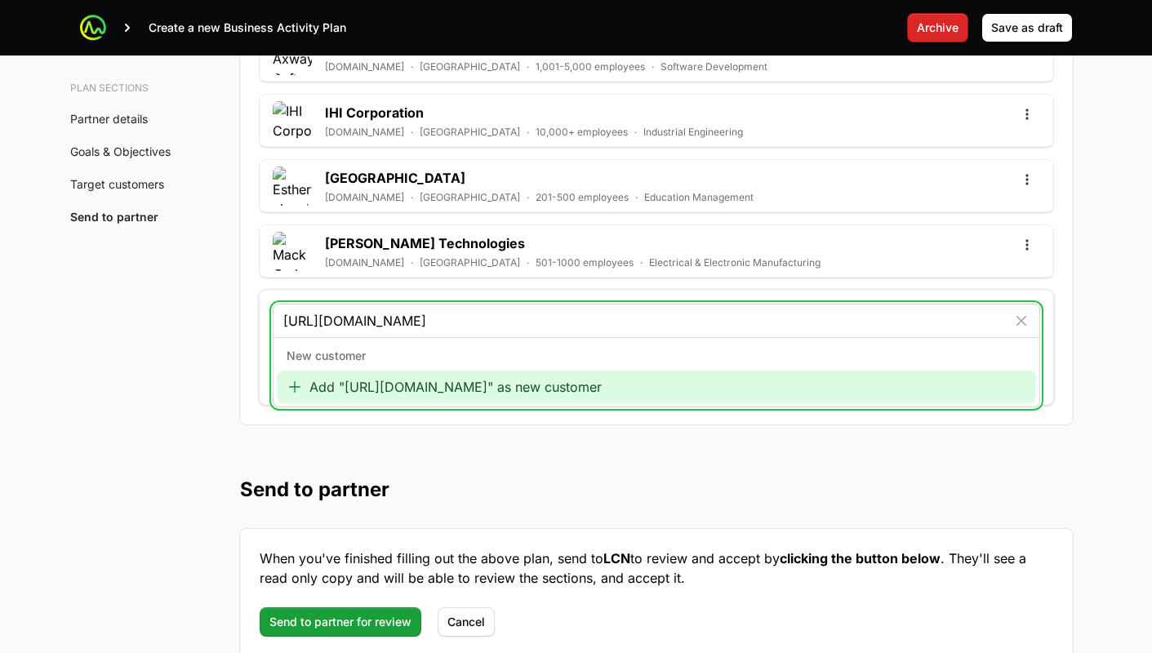
click at [348, 386] on div "Add "https://www.amsoil.com/" as new customer" at bounding box center [656, 387] width 759 height 33
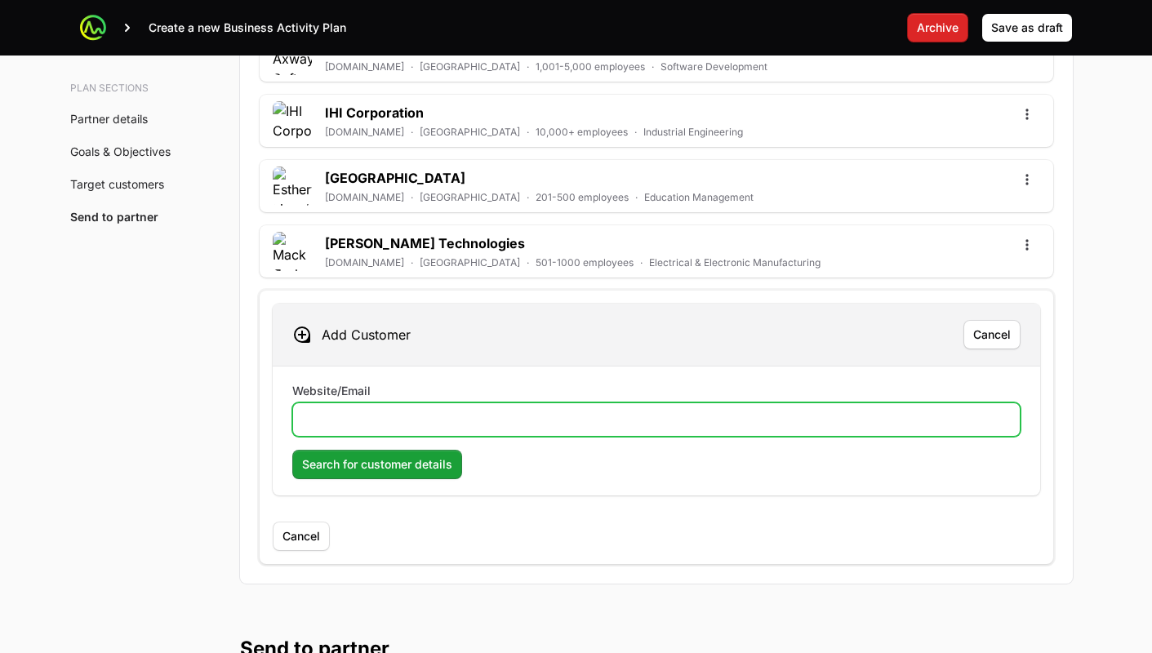
click at [371, 423] on input "Website/Email" at bounding box center [656, 420] width 707 height 20
paste input "https://www.amsoil.com/"
type input "https://www.amsoil.com/"
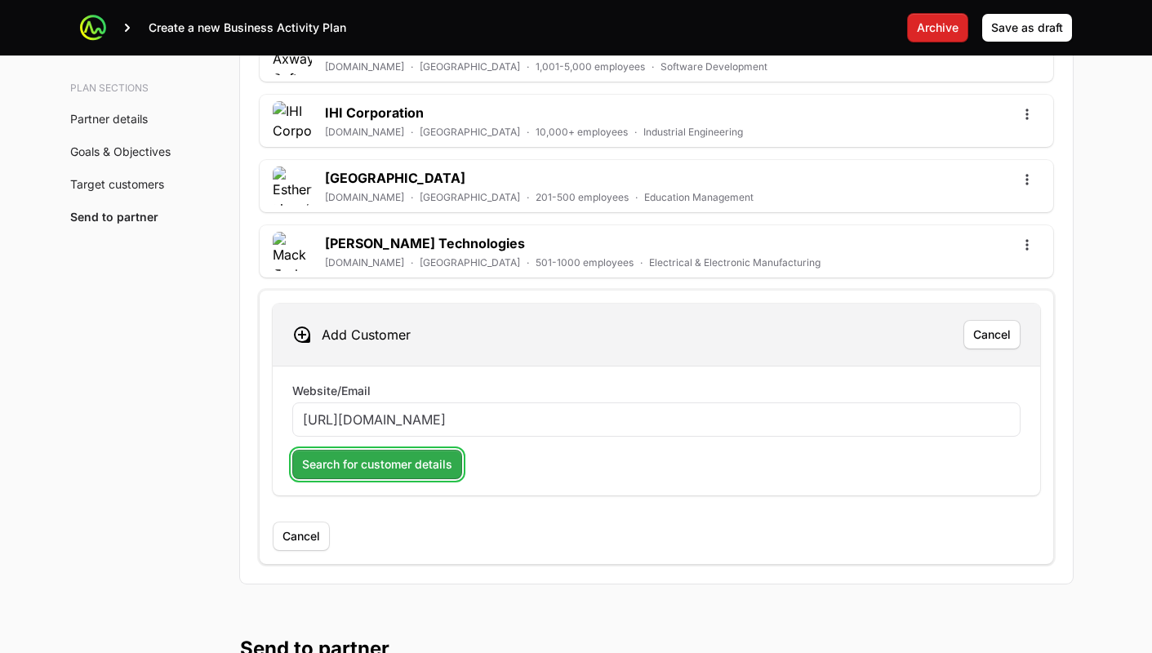
click at [371, 473] on span "Search for customer details" at bounding box center [377, 465] width 150 height 20
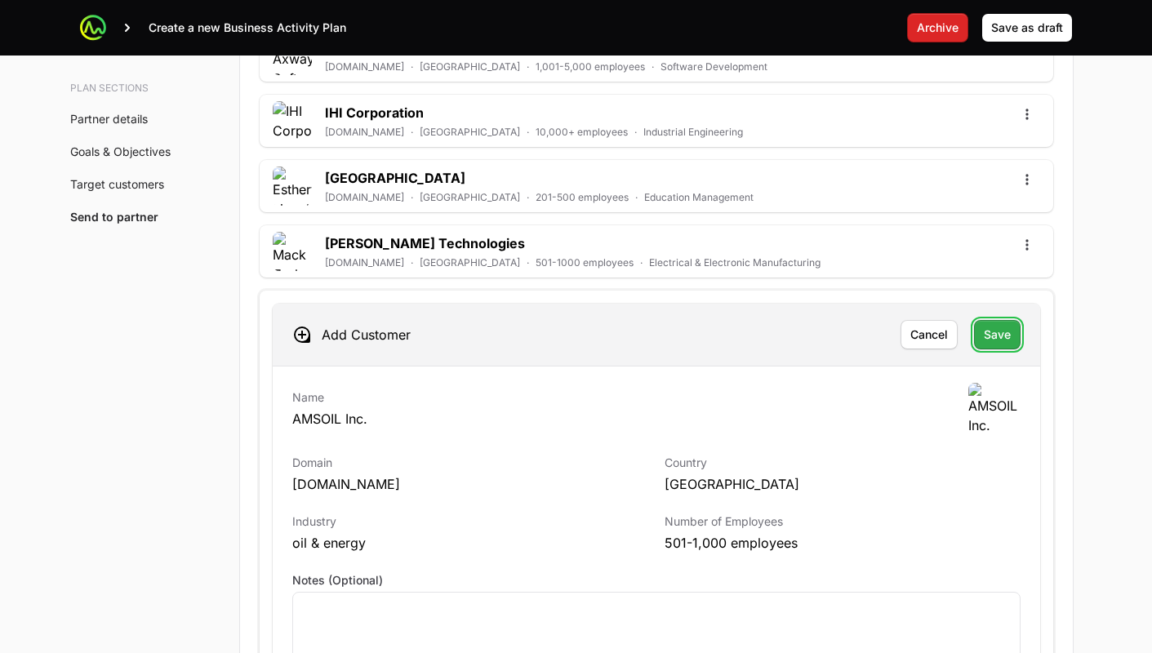
click at [1008, 328] on span "Save" at bounding box center [997, 335] width 27 height 20
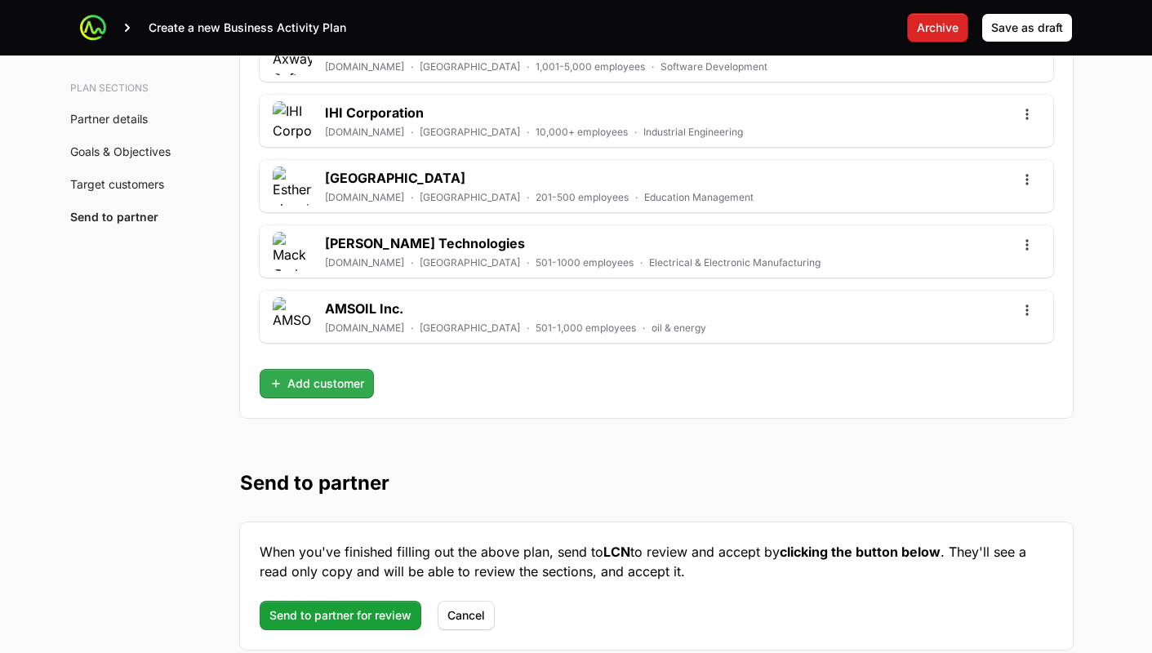
click at [291, 384] on span "Add customer" at bounding box center [316, 384] width 95 height 20
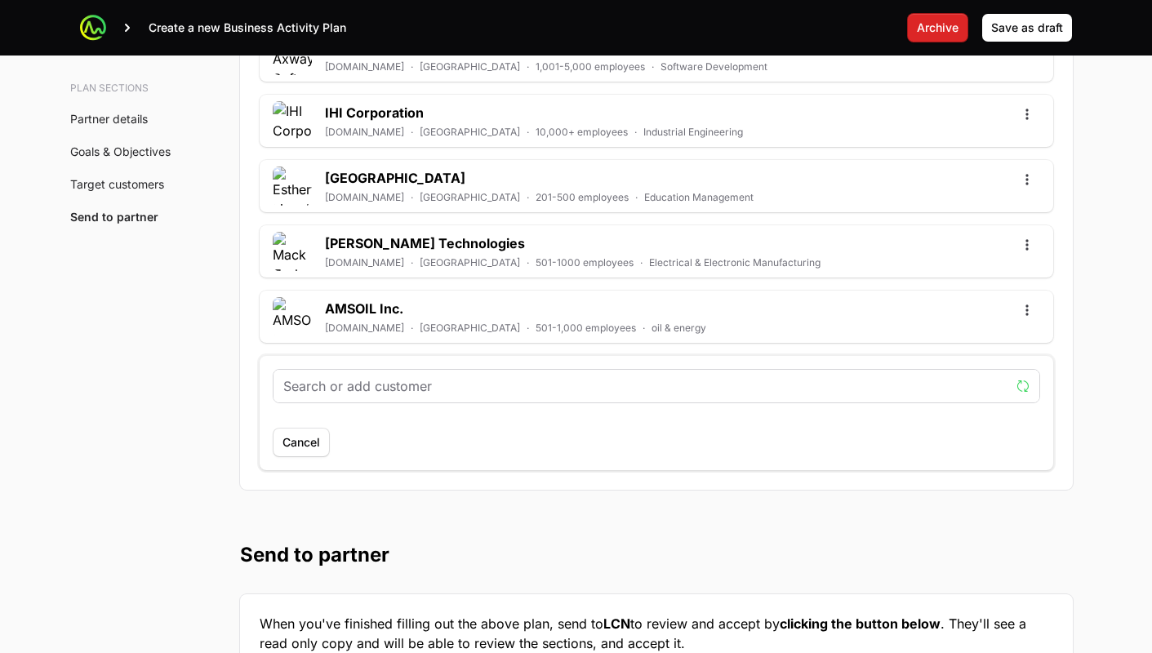
click at [291, 384] on input "text" at bounding box center [646, 386] width 726 height 20
click at [323, 393] on input "text" at bounding box center [646, 386] width 726 height 20
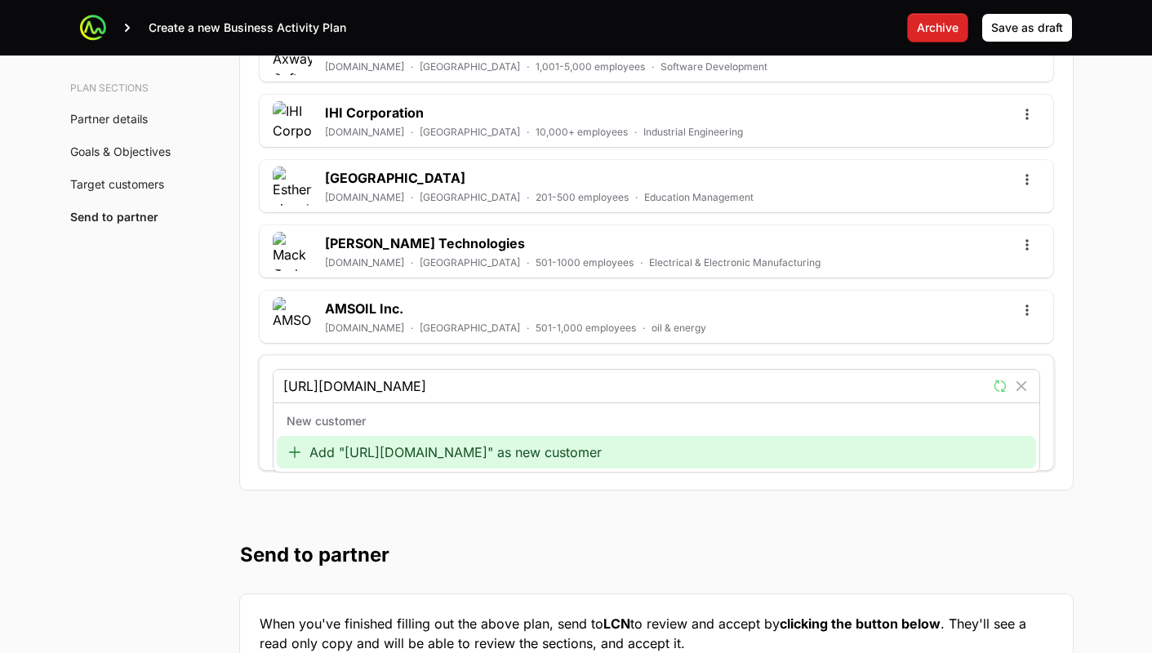
type input "https://cardfree.com/"
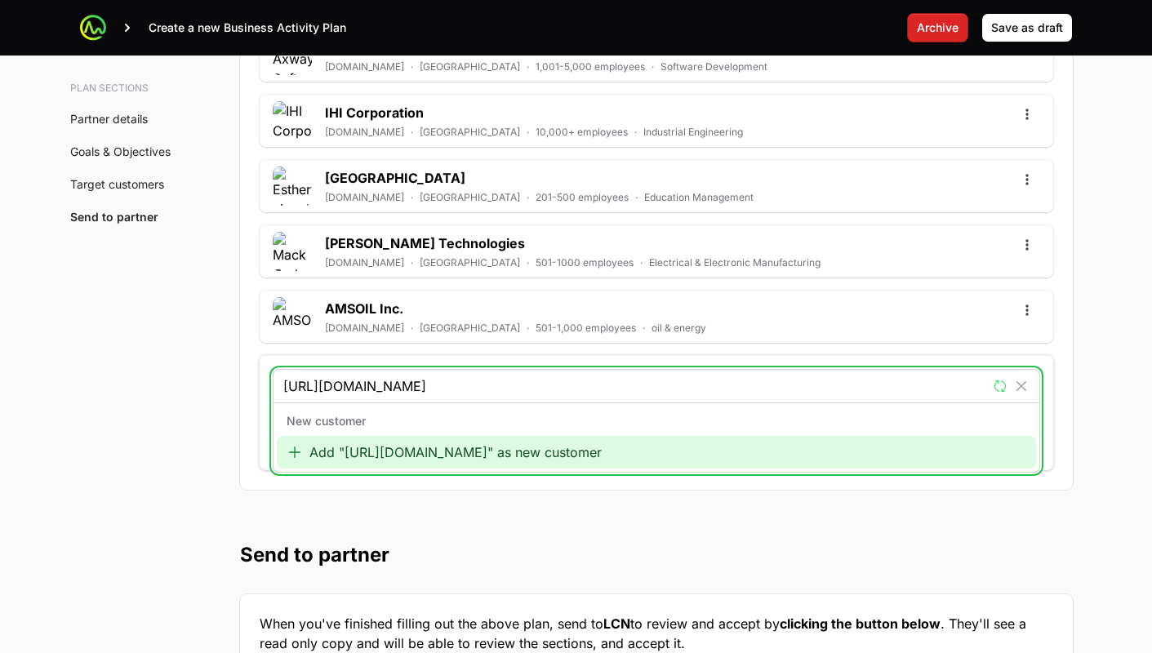
click at [388, 451] on div "Add "https://cardfree.com/" as new customer" at bounding box center [656, 452] width 759 height 33
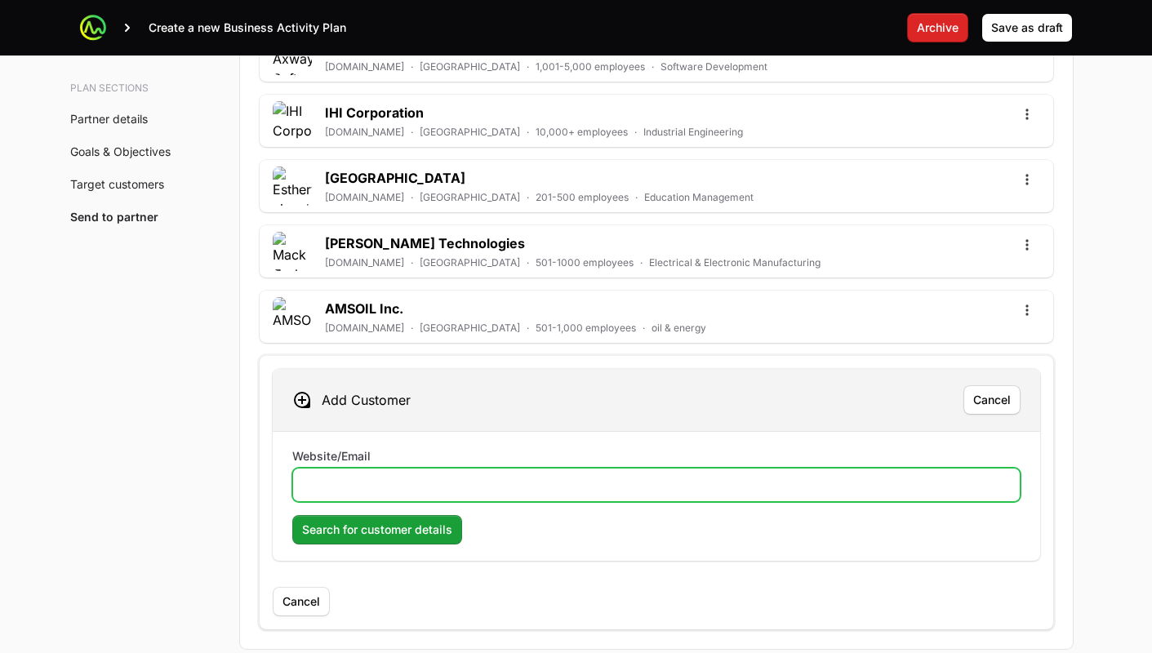
drag, startPoint x: 426, startPoint y: 482, endPoint x: 427, endPoint y: 496, distance: 13.9
click at [426, 482] on input "Website/Email" at bounding box center [656, 485] width 707 height 20
paste input "https://cardfree.com/"
type input "https://cardfree.com/"
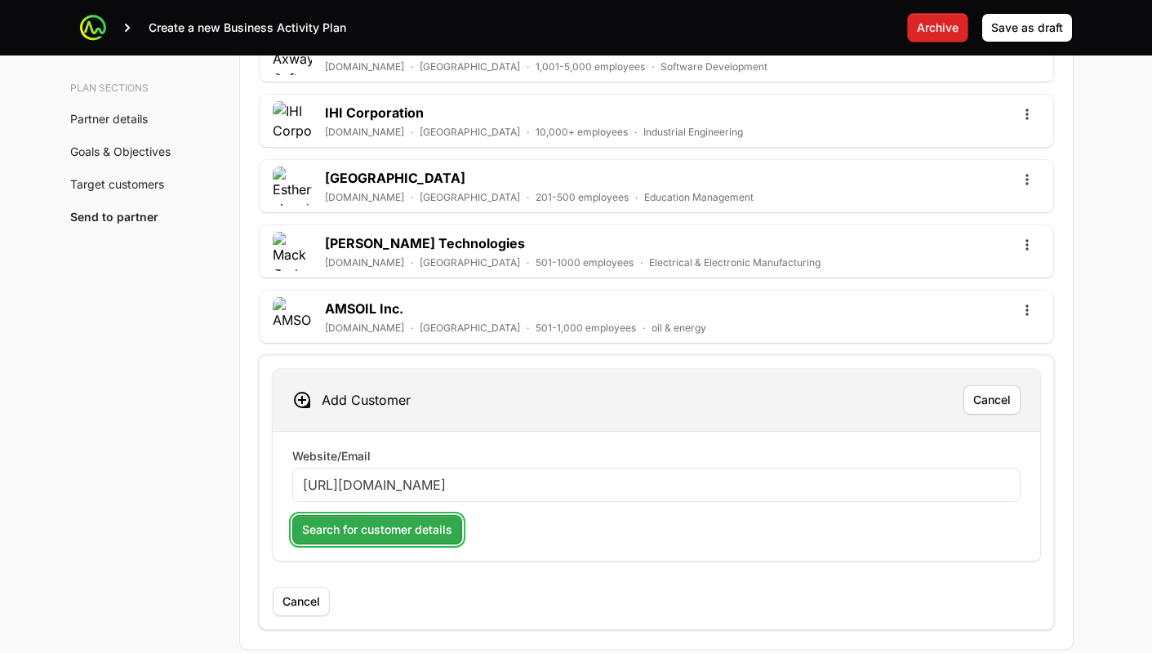
click at [389, 535] on span "Search for customer details" at bounding box center [377, 530] width 150 height 20
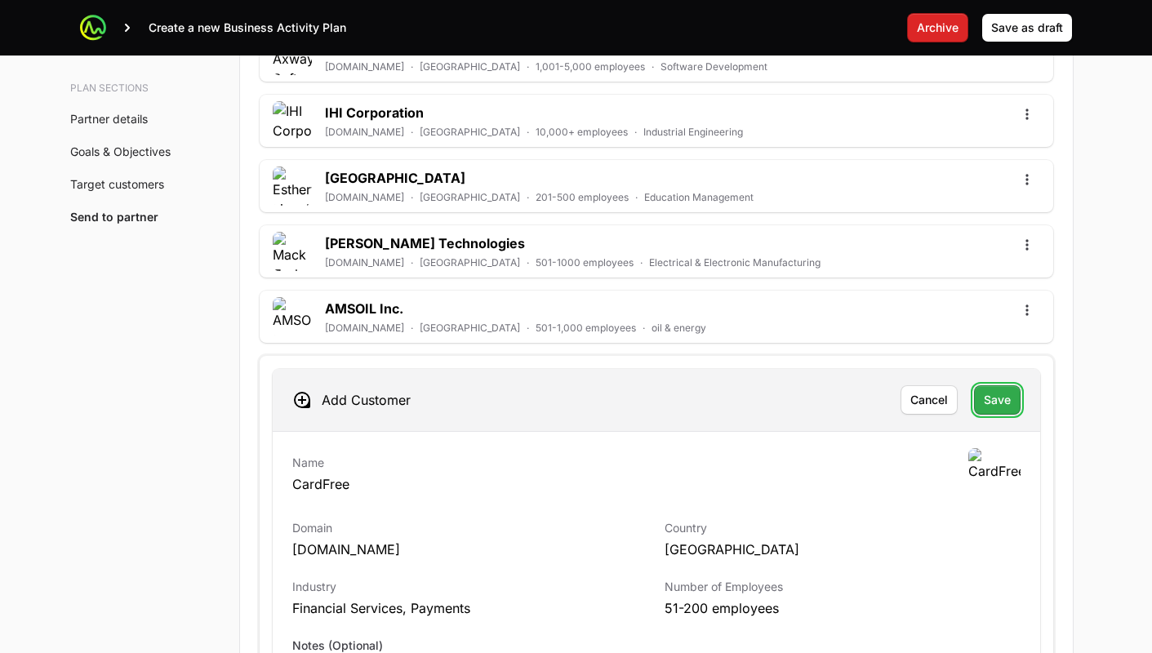
click at [1015, 400] on button "Save" at bounding box center [997, 399] width 47 height 29
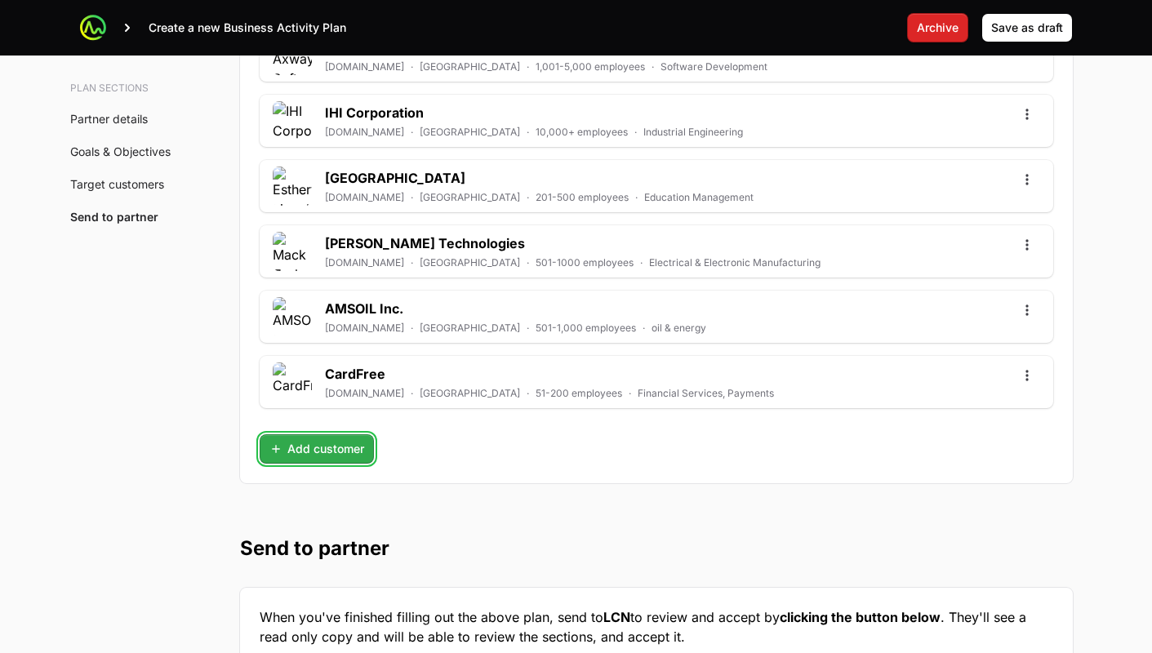
click at [362, 457] on span "Add customer" at bounding box center [316, 449] width 95 height 20
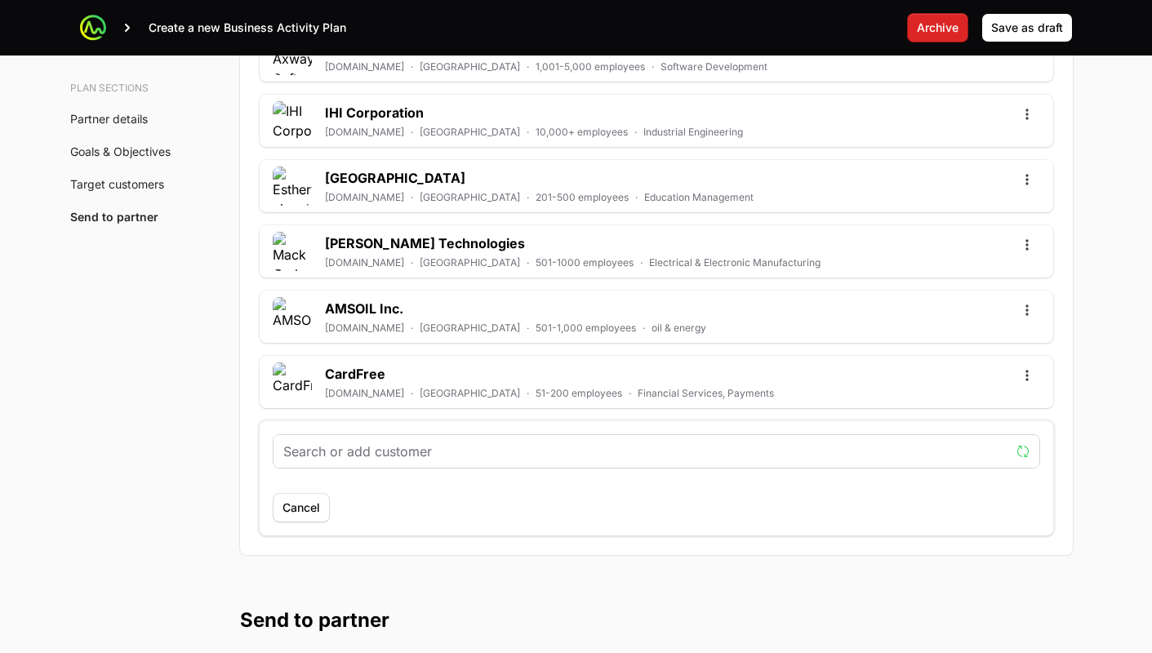
click at [427, 455] on input "text" at bounding box center [646, 452] width 726 height 20
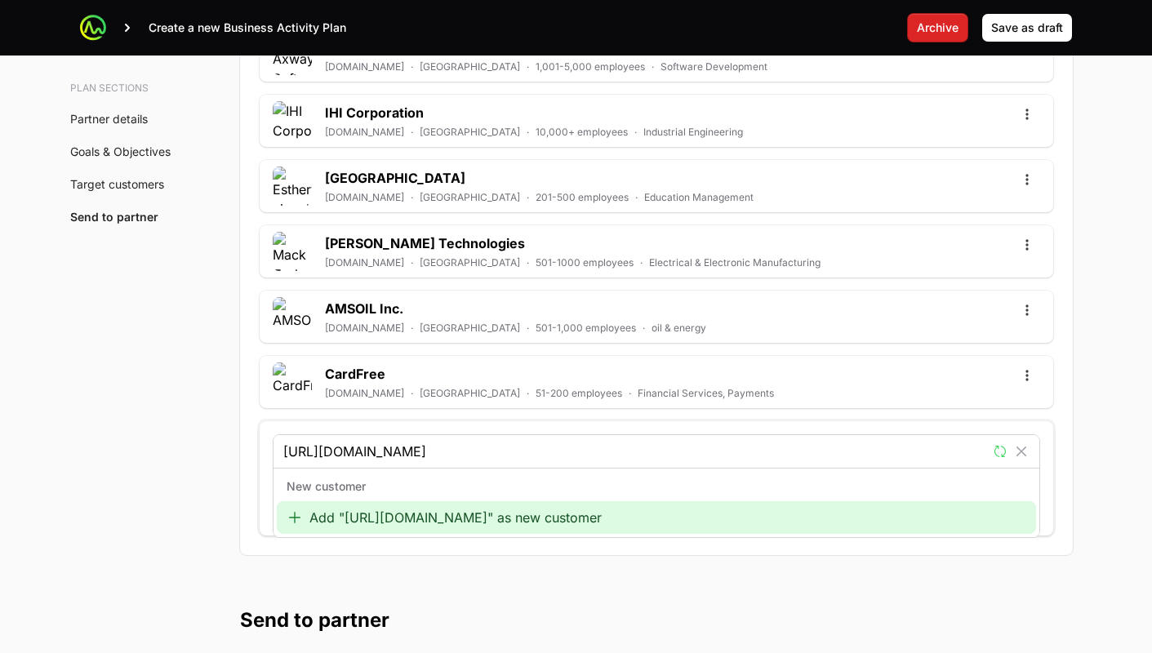
type input "https://www.areteir.com/"
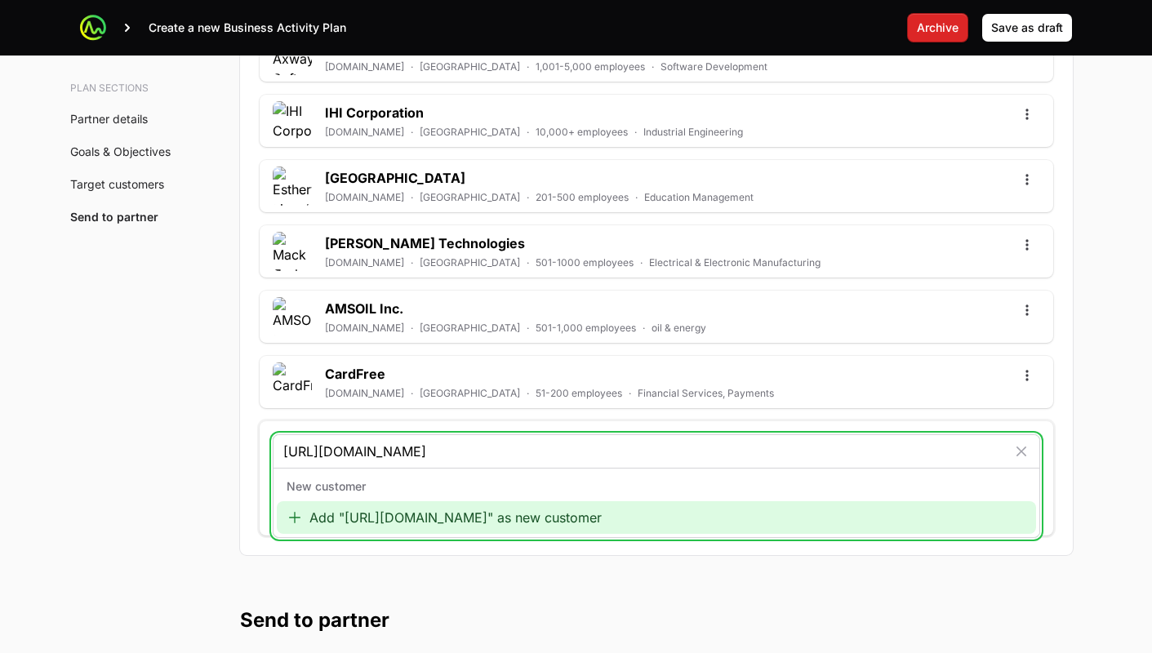
click at [411, 519] on div "Add "https://www.areteir.com/" as new customer" at bounding box center [656, 517] width 759 height 33
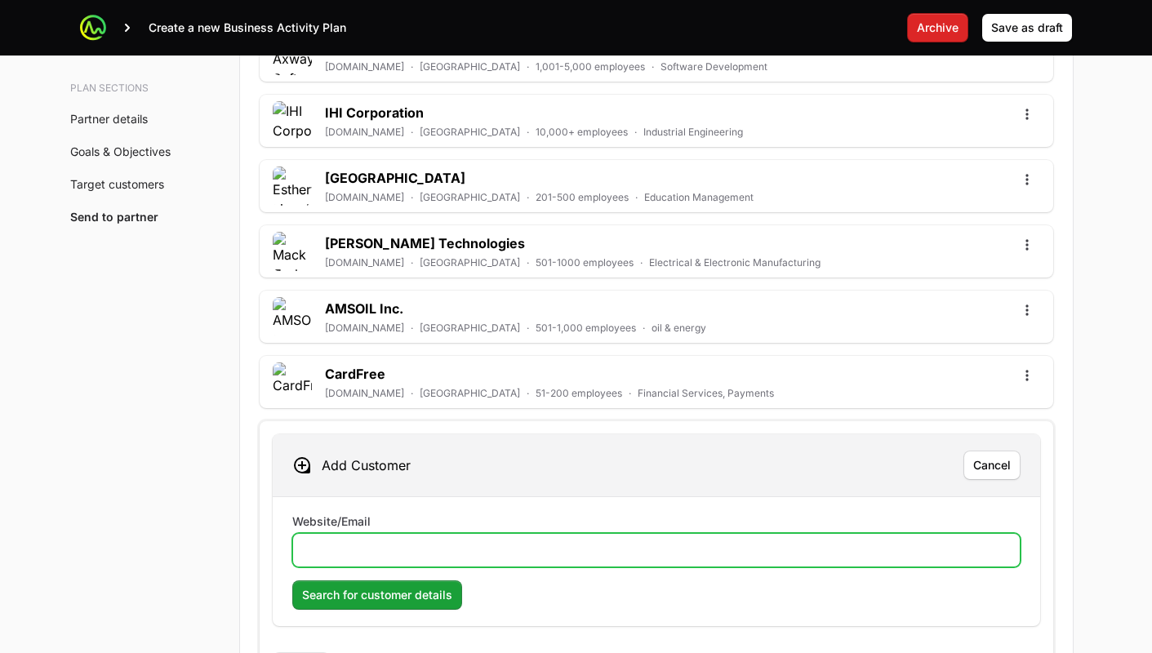
click at [393, 553] on input "Website/Email" at bounding box center [656, 550] width 707 height 20
paste input "https://www.areteir.com/"
type input "https://www.areteir.com/"
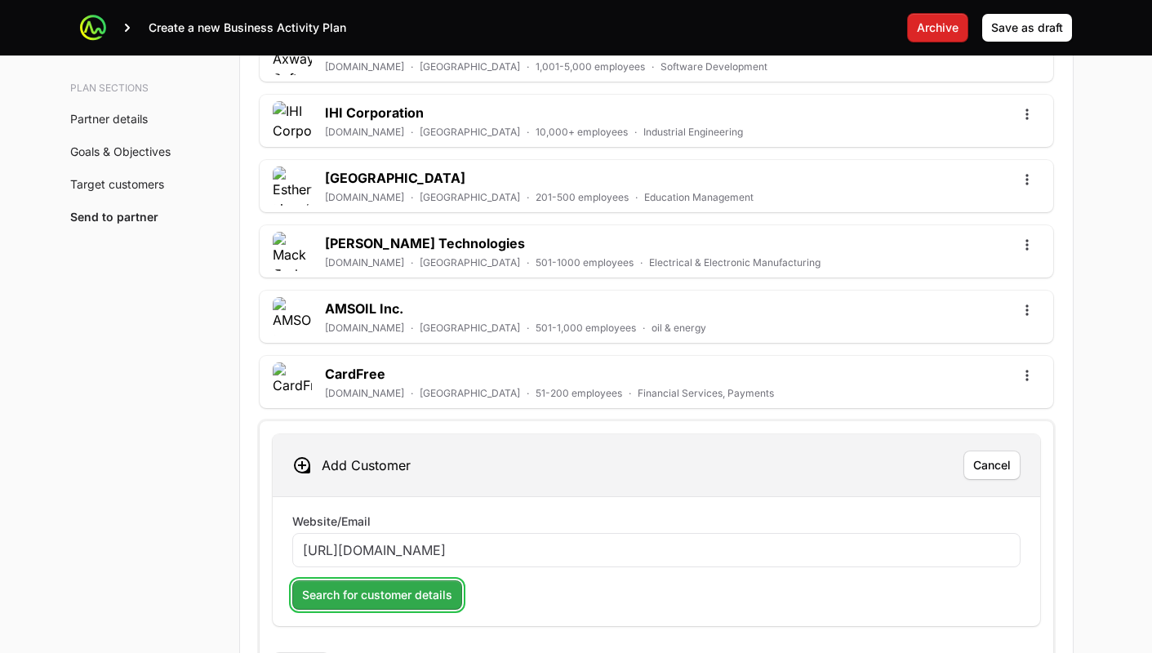
click at [381, 593] on span "Search for customer details" at bounding box center [377, 595] width 150 height 20
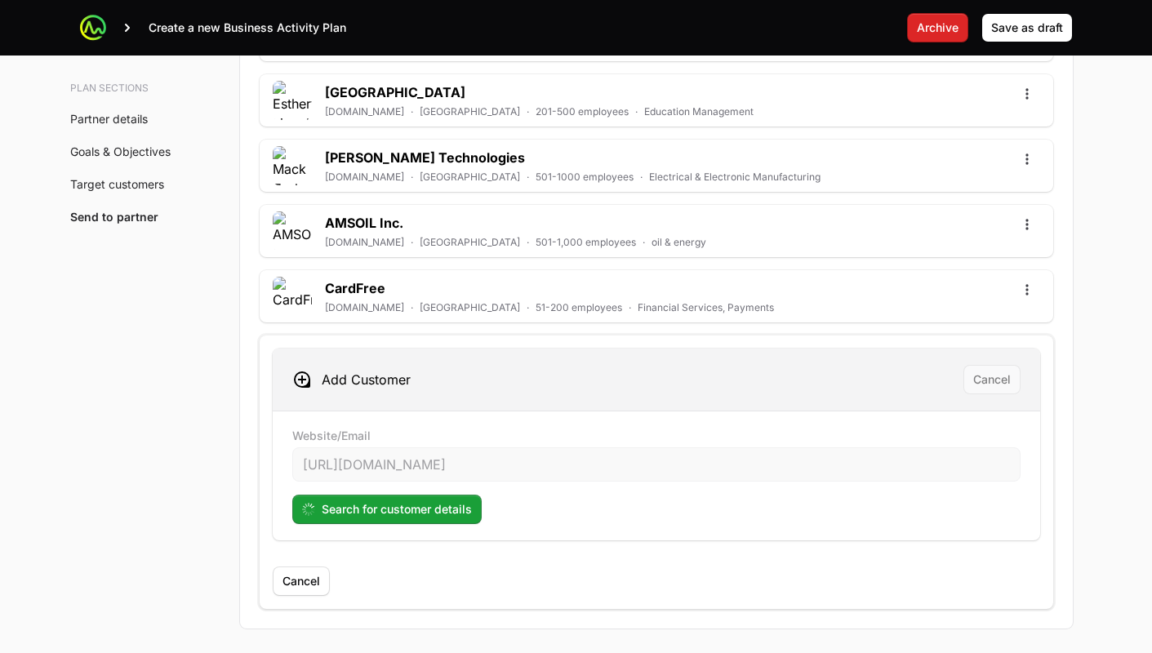
scroll to position [4885, 0]
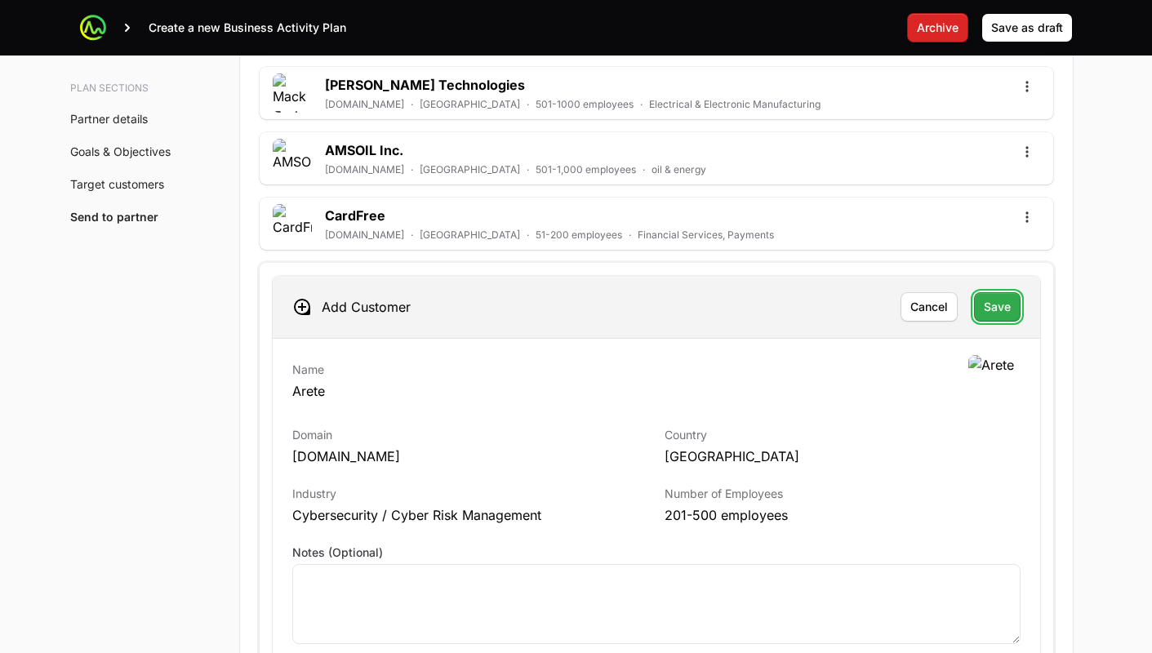
click at [1005, 300] on span "Save" at bounding box center [997, 307] width 27 height 20
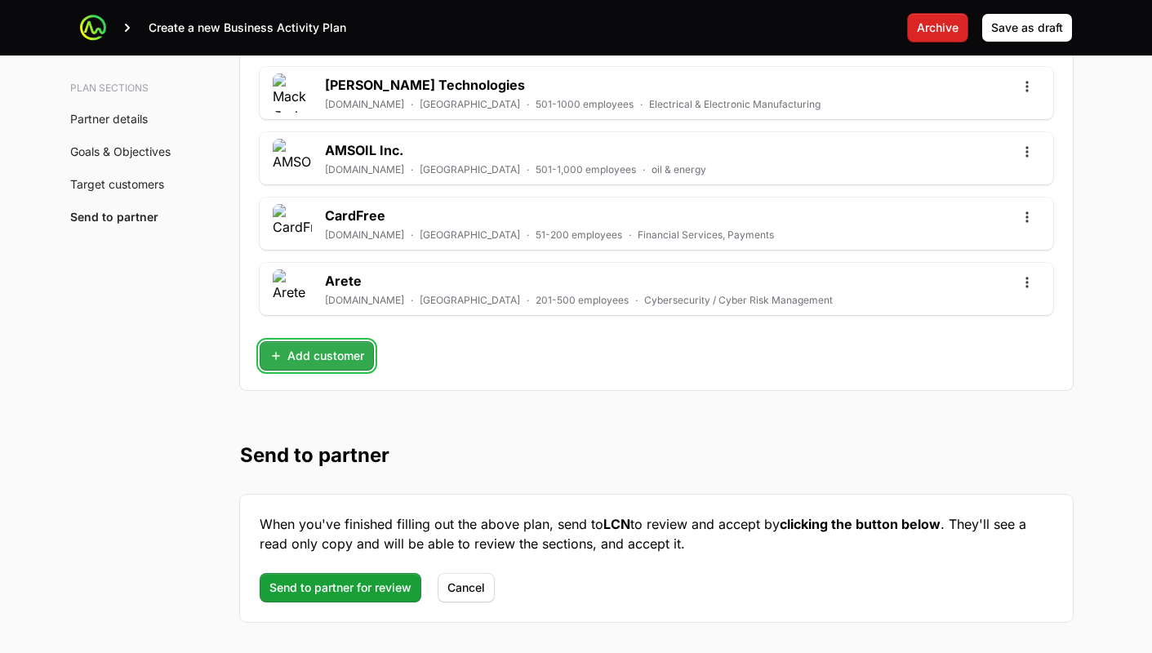
click at [326, 362] on span "Add customer" at bounding box center [316, 356] width 95 height 20
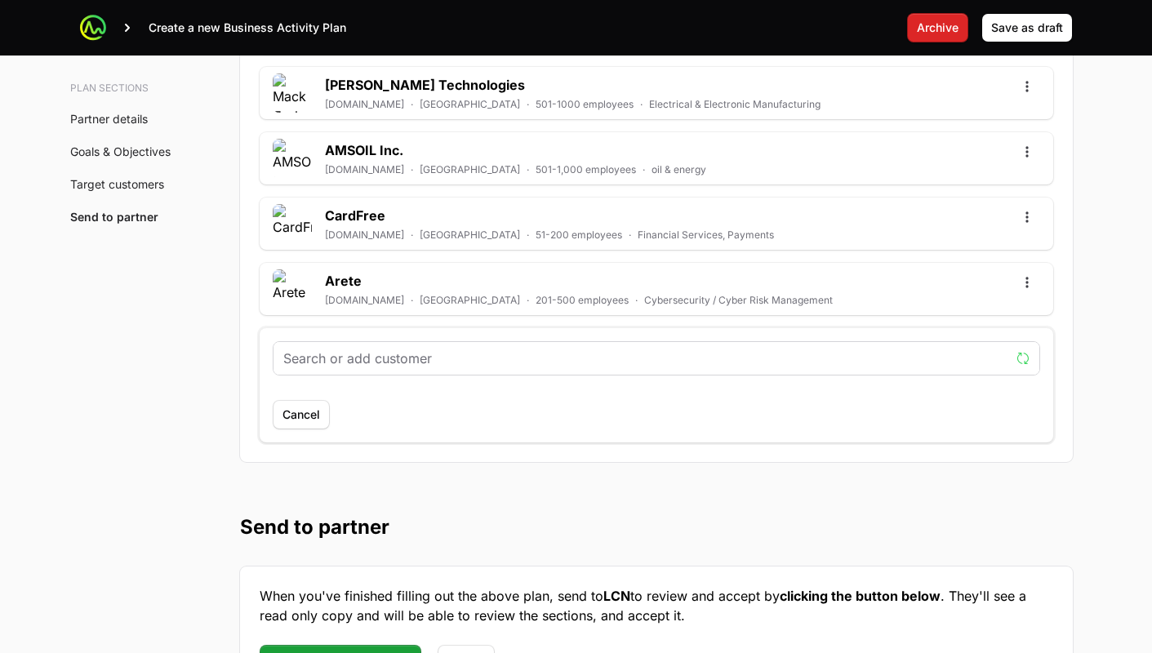
click at [335, 367] on input "text" at bounding box center [646, 359] width 726 height 20
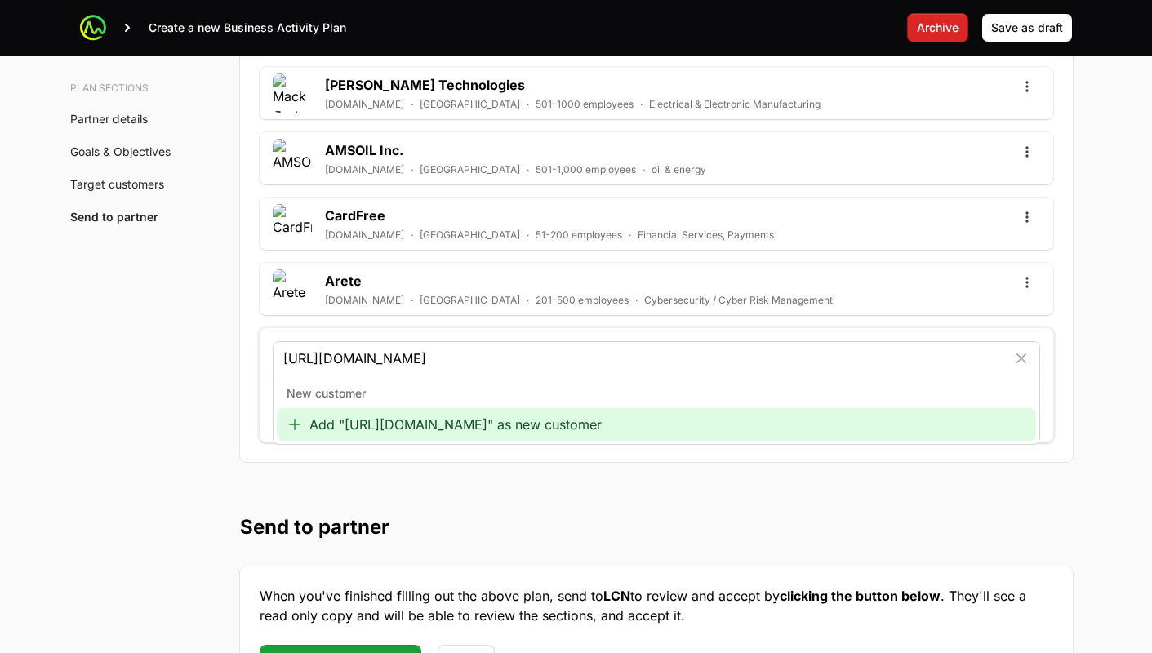
type input "https://www.djuhsd.org/"
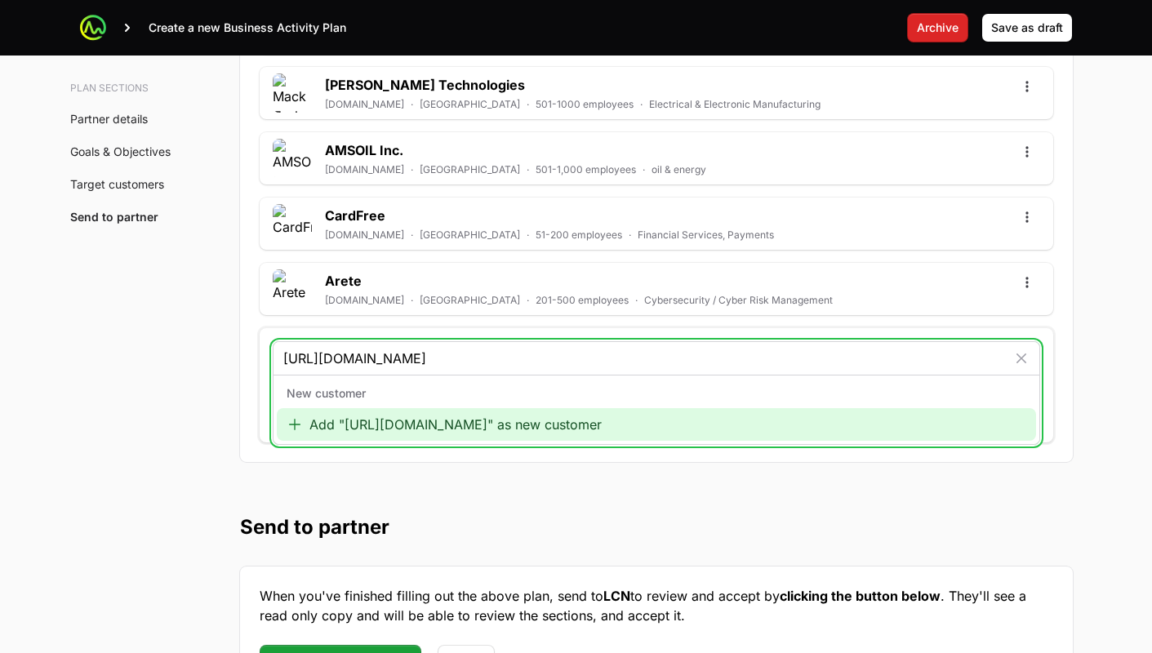
click at [371, 436] on div "Add "https://www.djuhsd.org/" as new customer" at bounding box center [656, 424] width 759 height 33
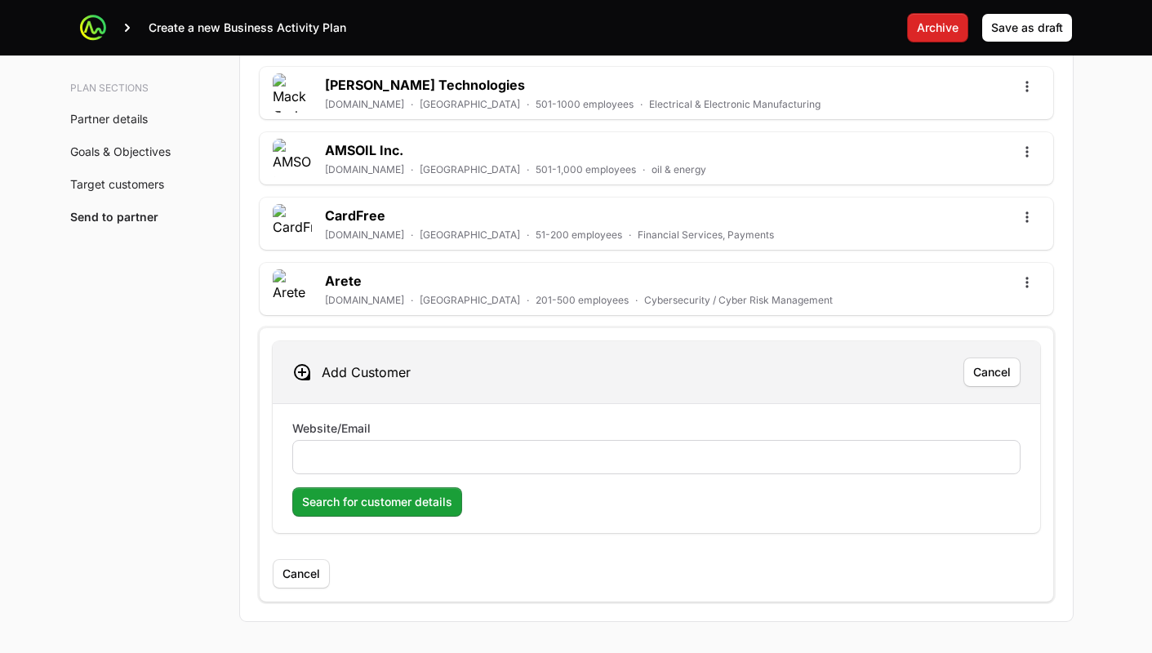
click at [377, 469] on div at bounding box center [656, 457] width 728 height 34
drag, startPoint x: 378, startPoint y: 468, endPoint x: 378, endPoint y: 482, distance: 14.7
click at [378, 468] on div at bounding box center [656, 457] width 728 height 34
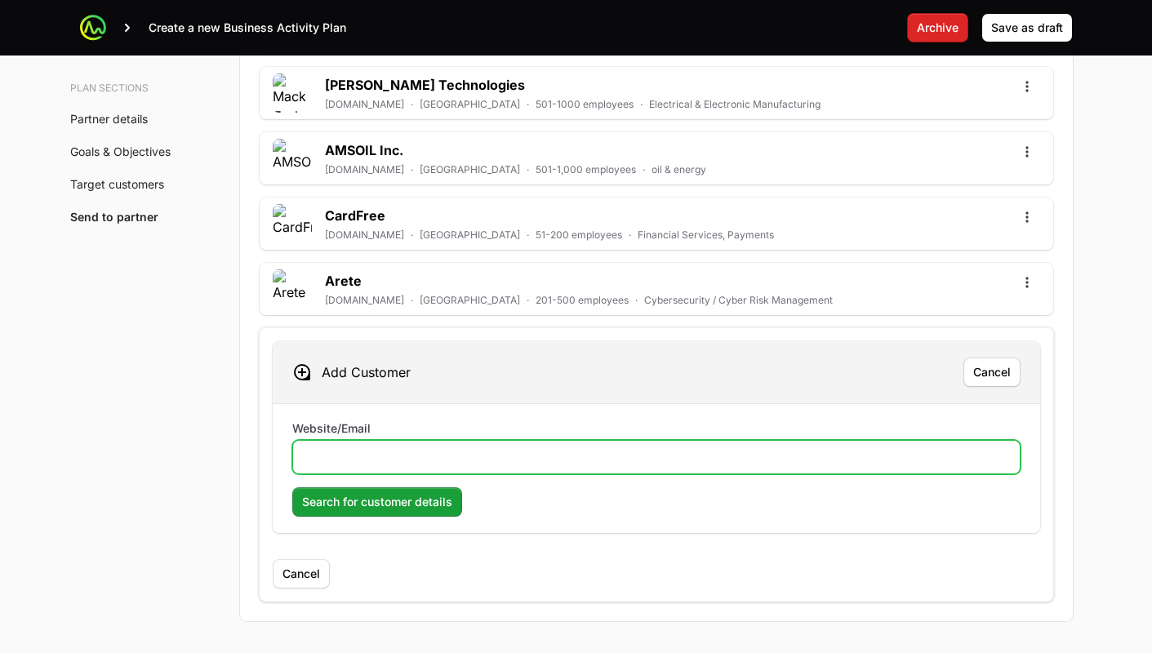
click at [362, 448] on input "Website/Email" at bounding box center [656, 457] width 707 height 20
paste input "https://www.djuhsd.org/"
type input "https://www.djuhsd.org/"
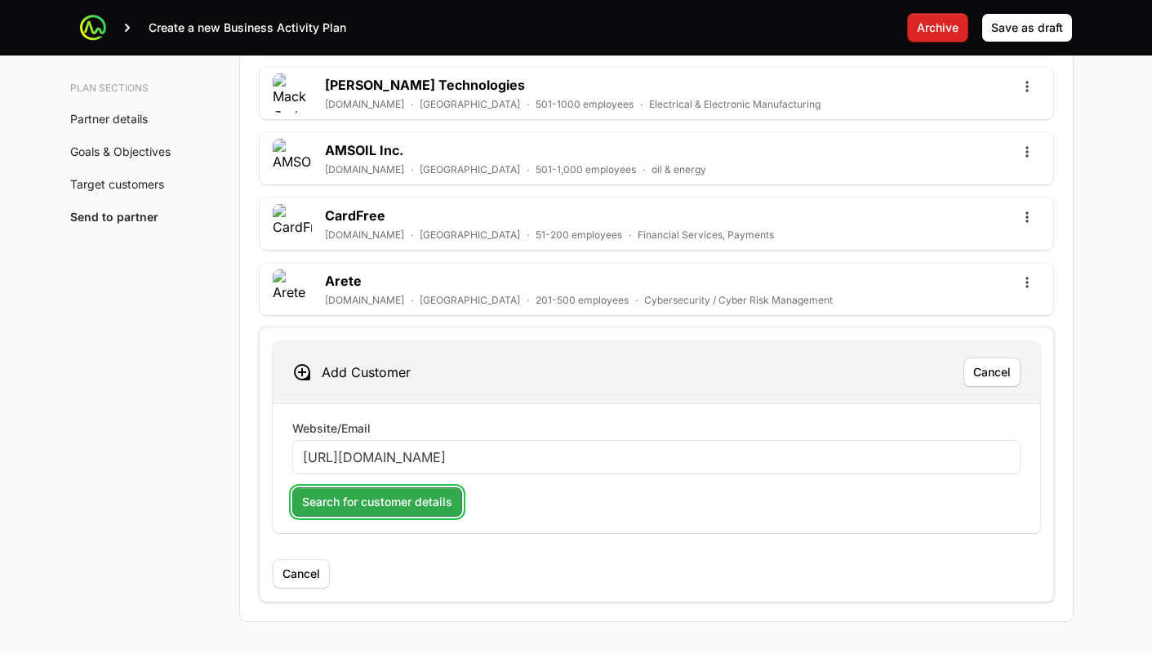
click at [357, 500] on span "Search for customer details" at bounding box center [377, 502] width 150 height 20
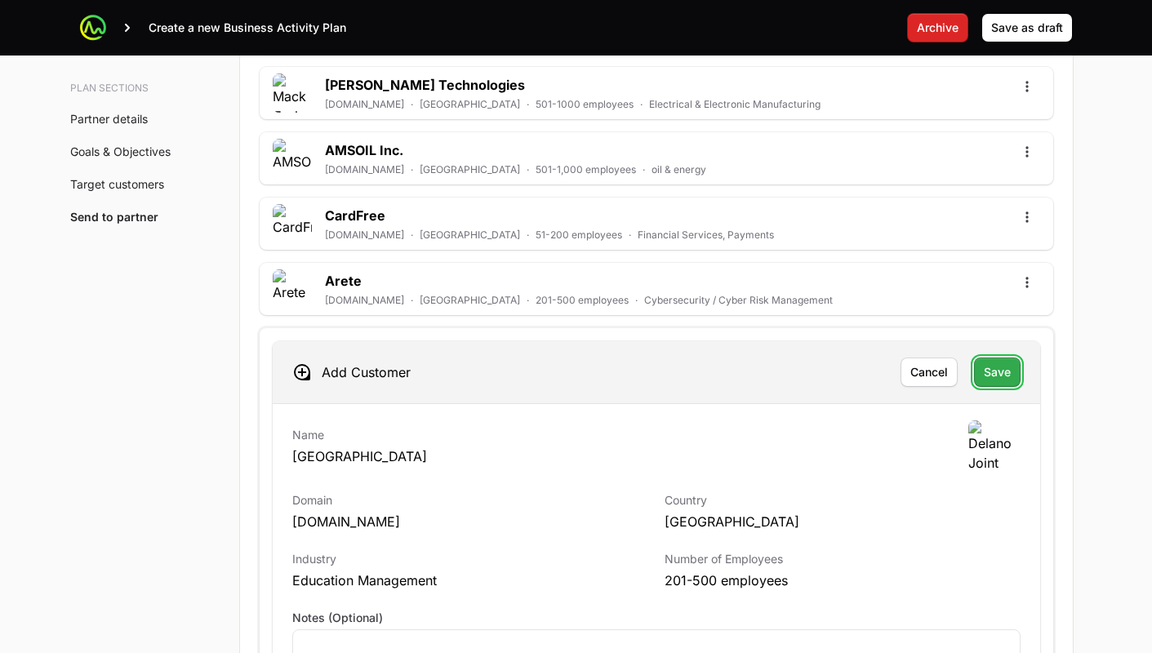
click at [1003, 380] on span "Save" at bounding box center [997, 372] width 27 height 20
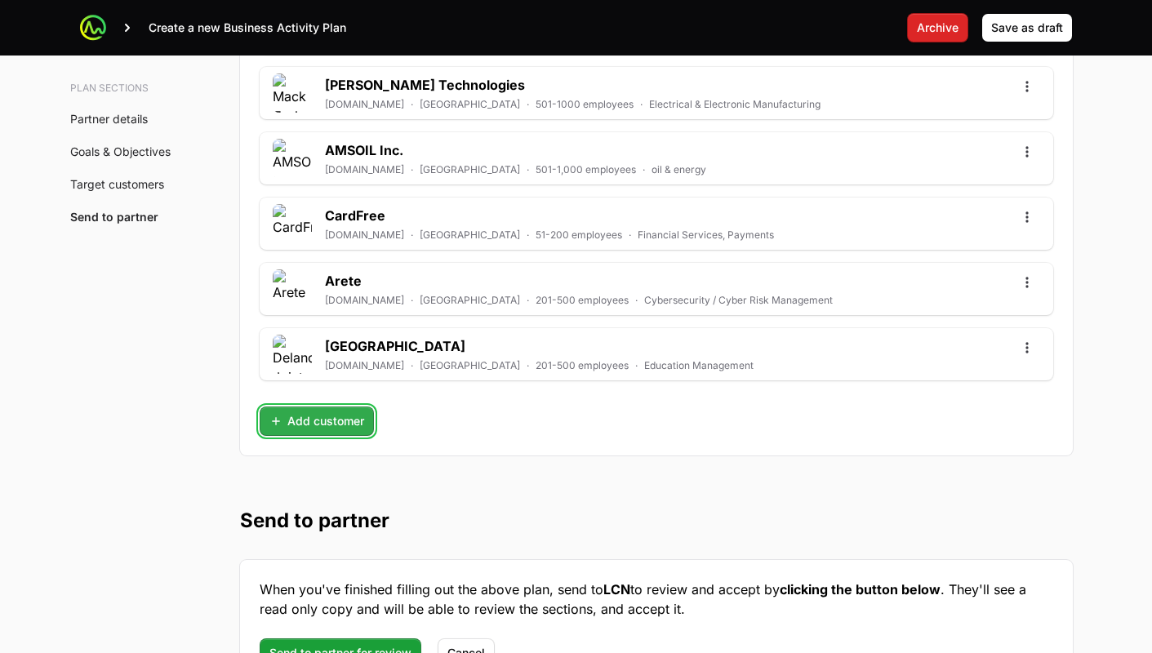
click at [322, 424] on span "Add customer" at bounding box center [316, 421] width 95 height 20
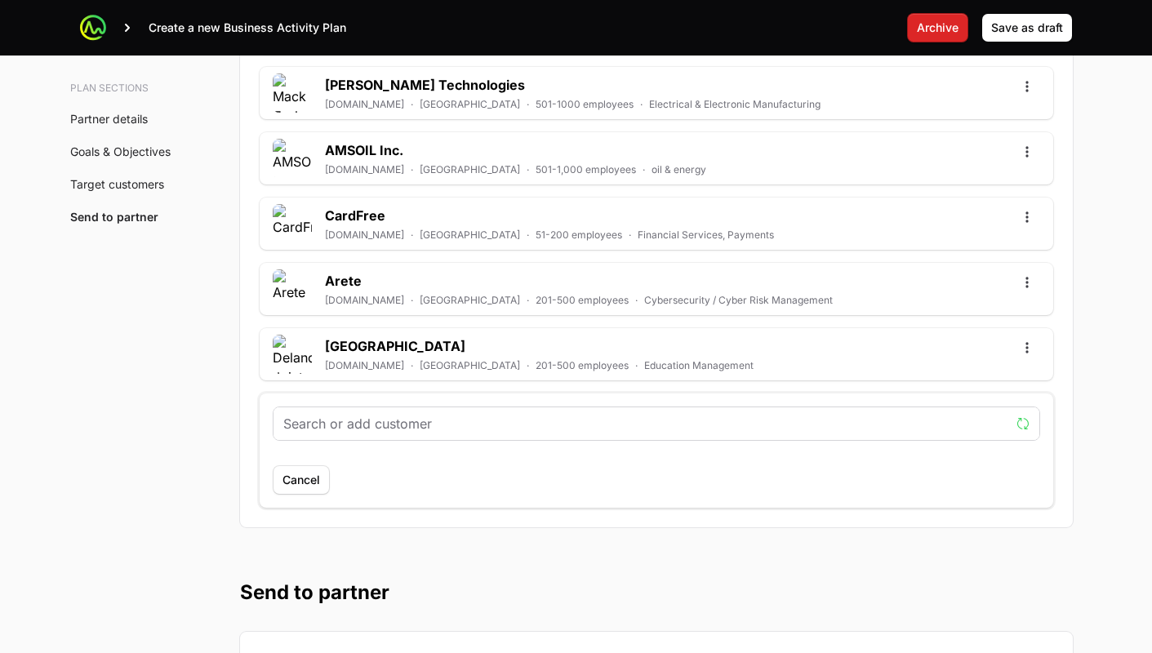
click at [338, 424] on input "text" at bounding box center [646, 424] width 726 height 20
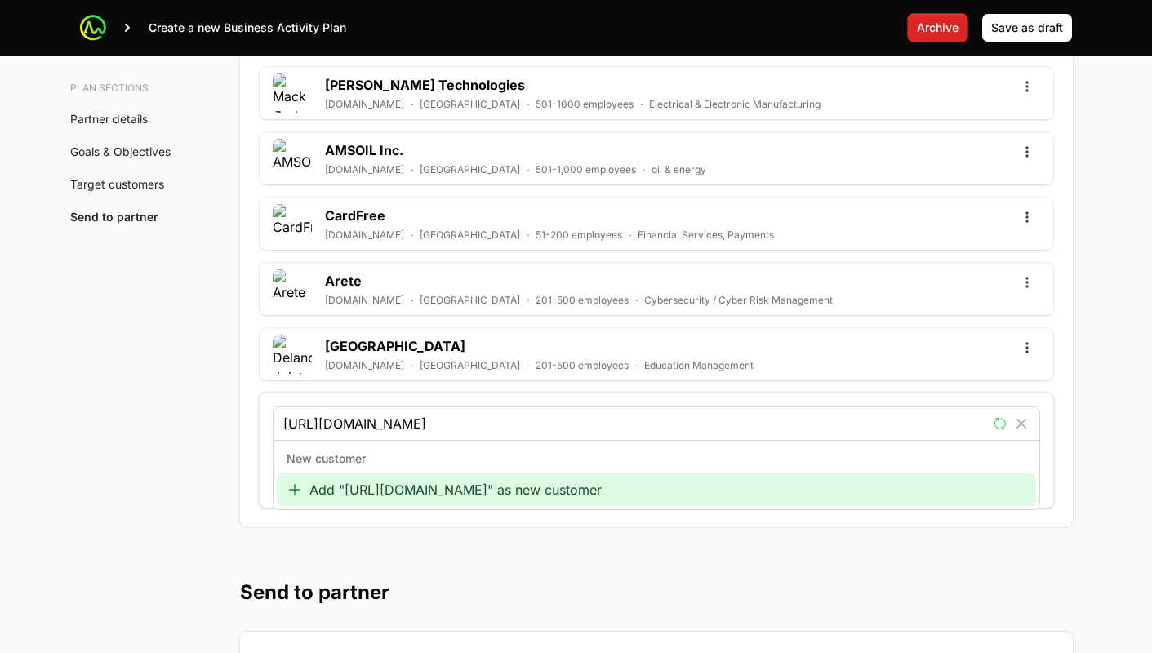
type input "https://www.wuesd.org/"
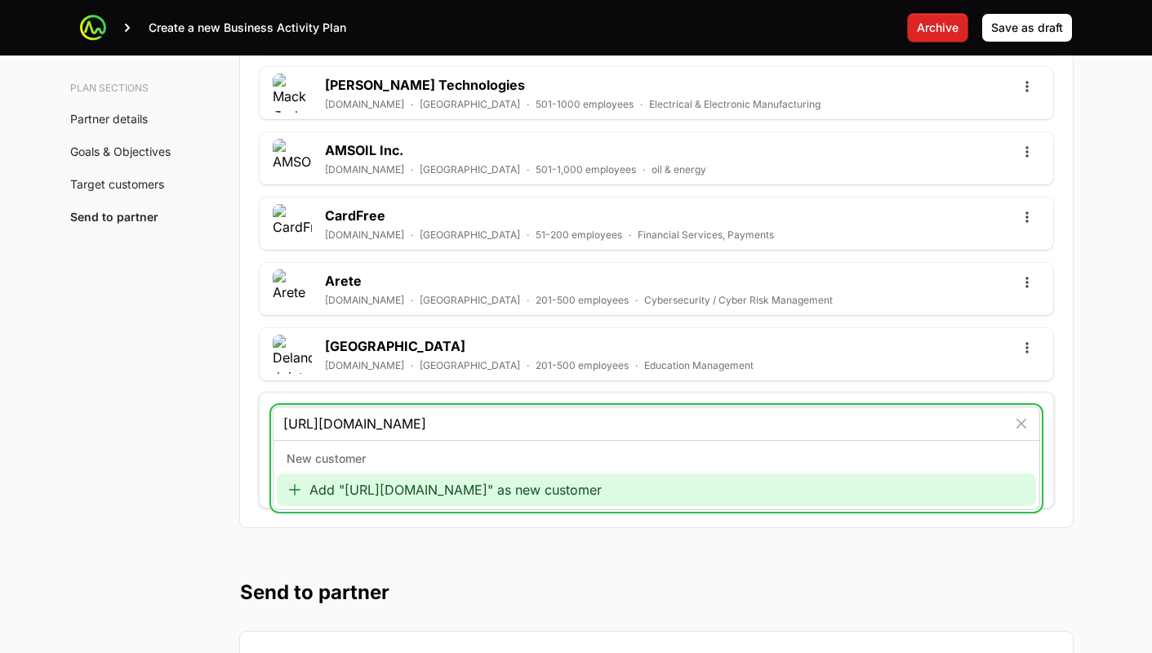
click at [352, 498] on div "Add "https://www.wuesd.org/" as new customer" at bounding box center [656, 489] width 759 height 33
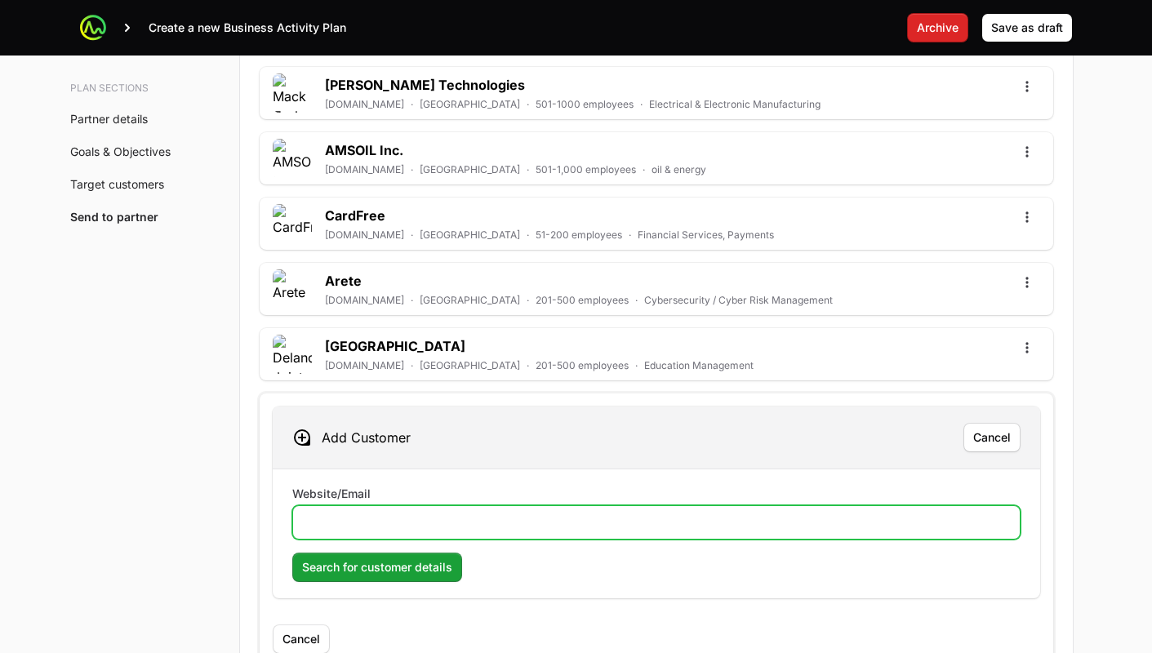
click at [371, 513] on input "Website/Email" at bounding box center [656, 523] width 707 height 20
paste input "https://www.wuesd.org/"
type input "https://www.wuesd.org/"
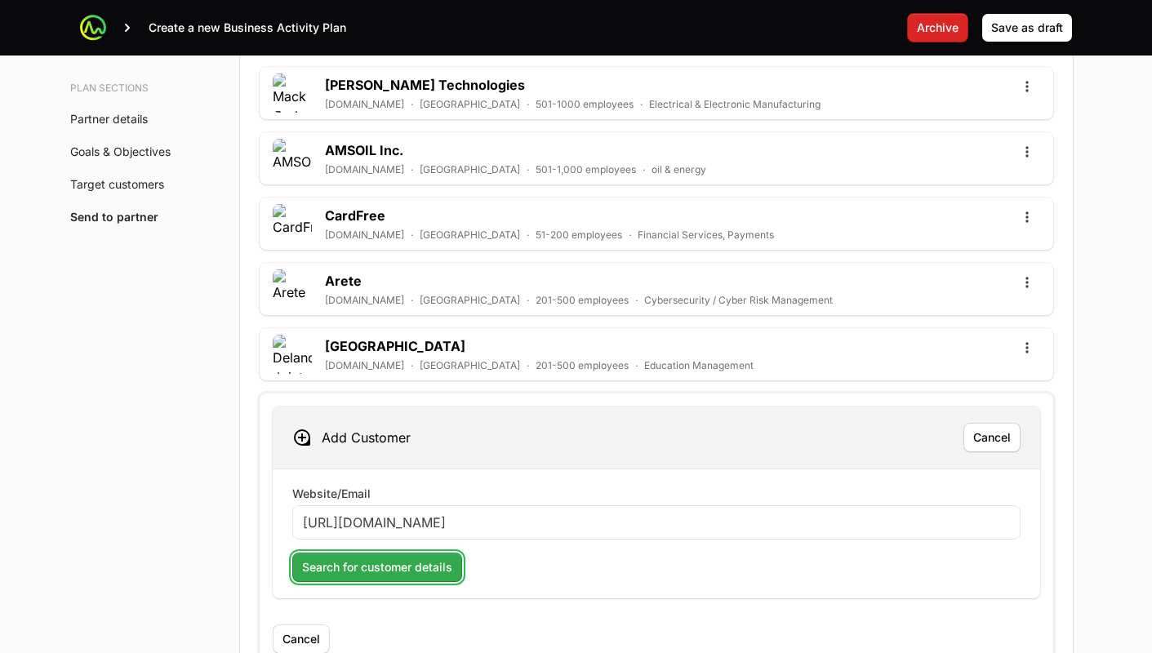
click at [360, 567] on span "Search for customer details" at bounding box center [377, 567] width 150 height 20
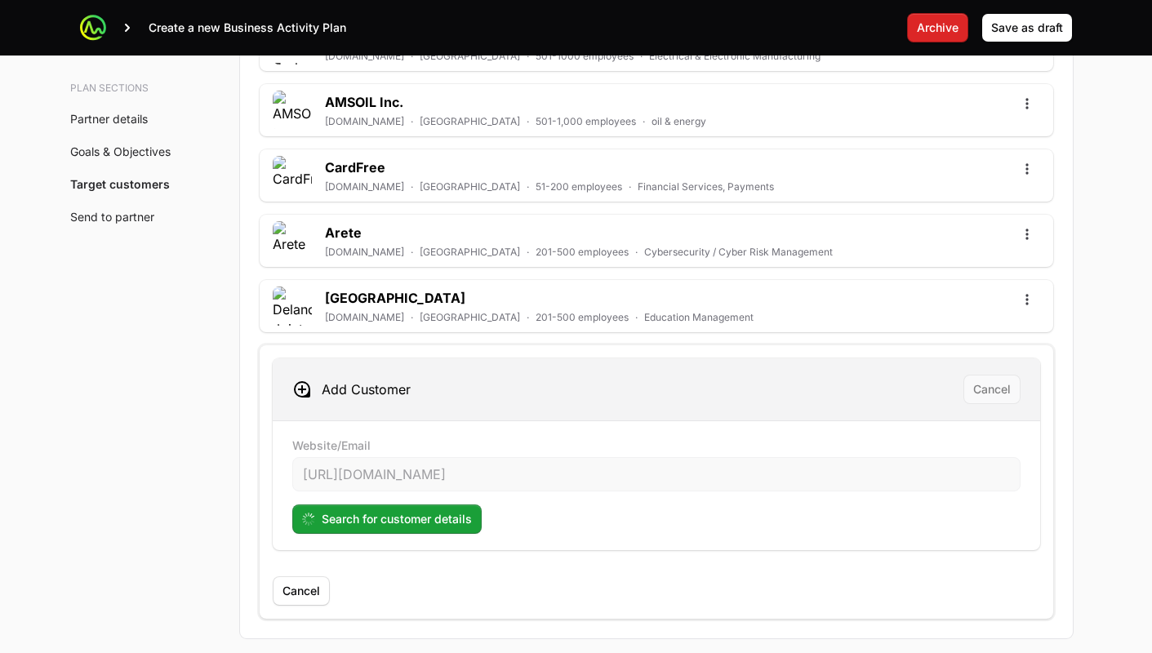
scroll to position [5176, 0]
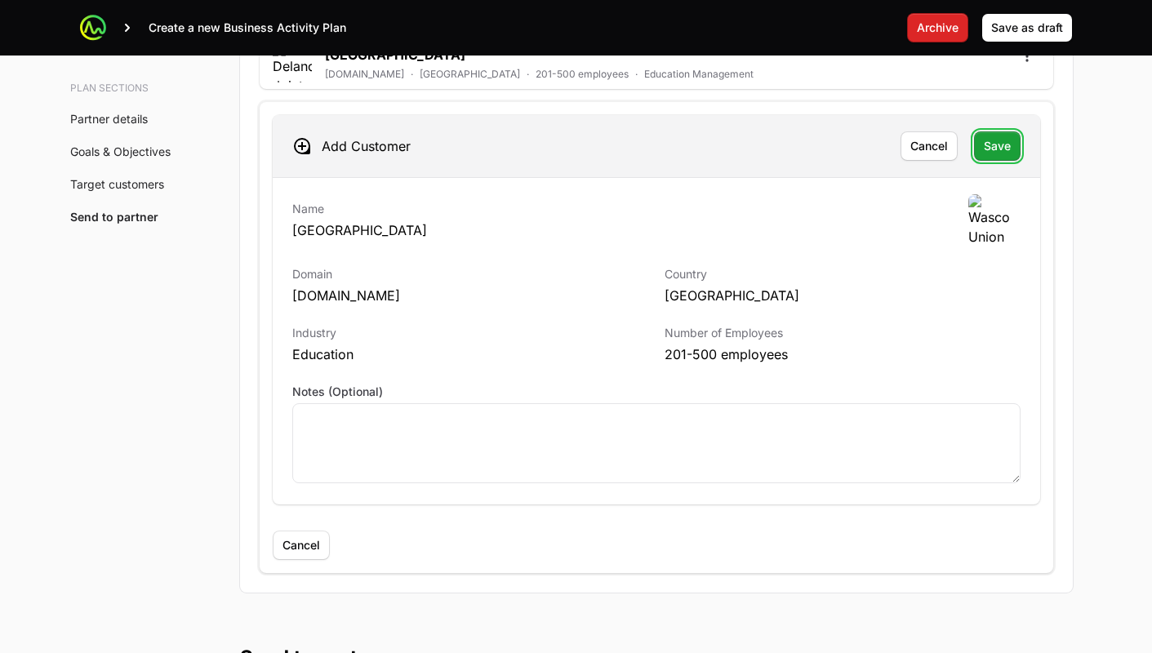
click at [1010, 152] on button "Save" at bounding box center [997, 145] width 47 height 29
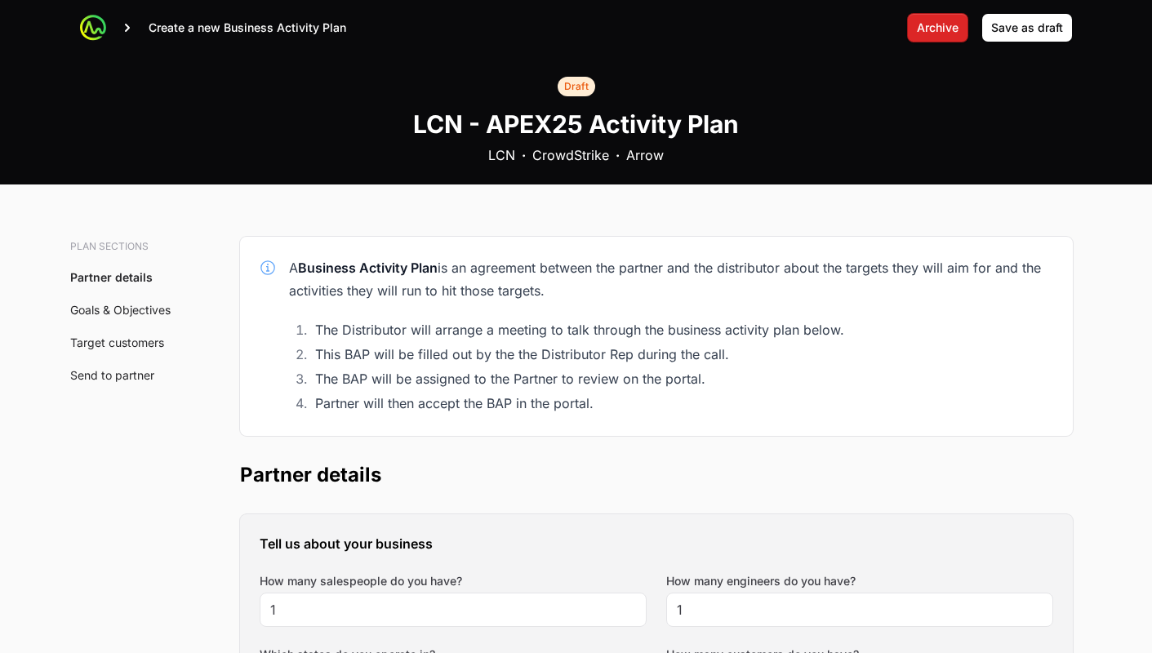
scroll to position [342, 0]
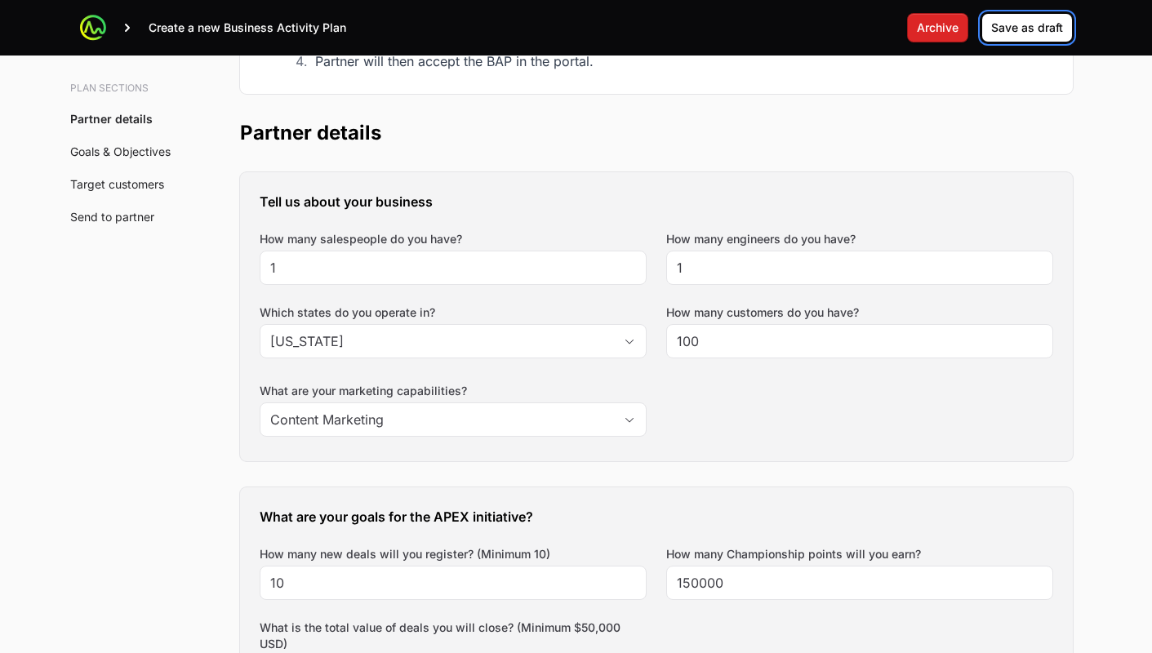
click at [1014, 26] on span "Save as draft" at bounding box center [1027, 28] width 72 height 20
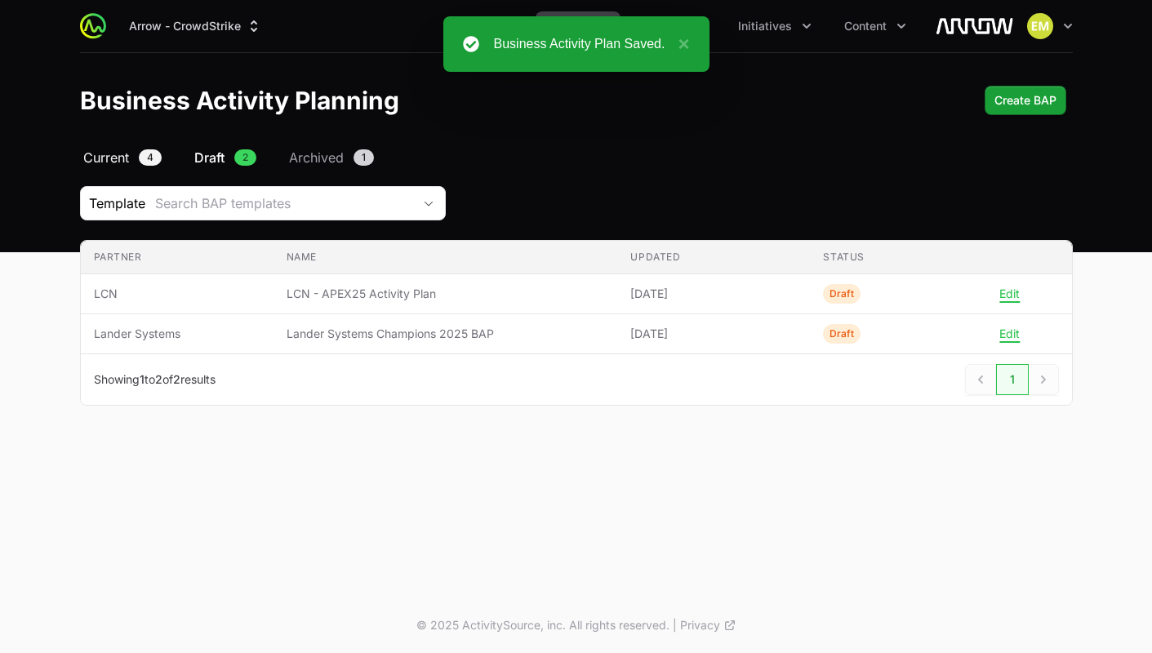
click at [118, 165] on span "Current" at bounding box center [106, 158] width 46 height 20
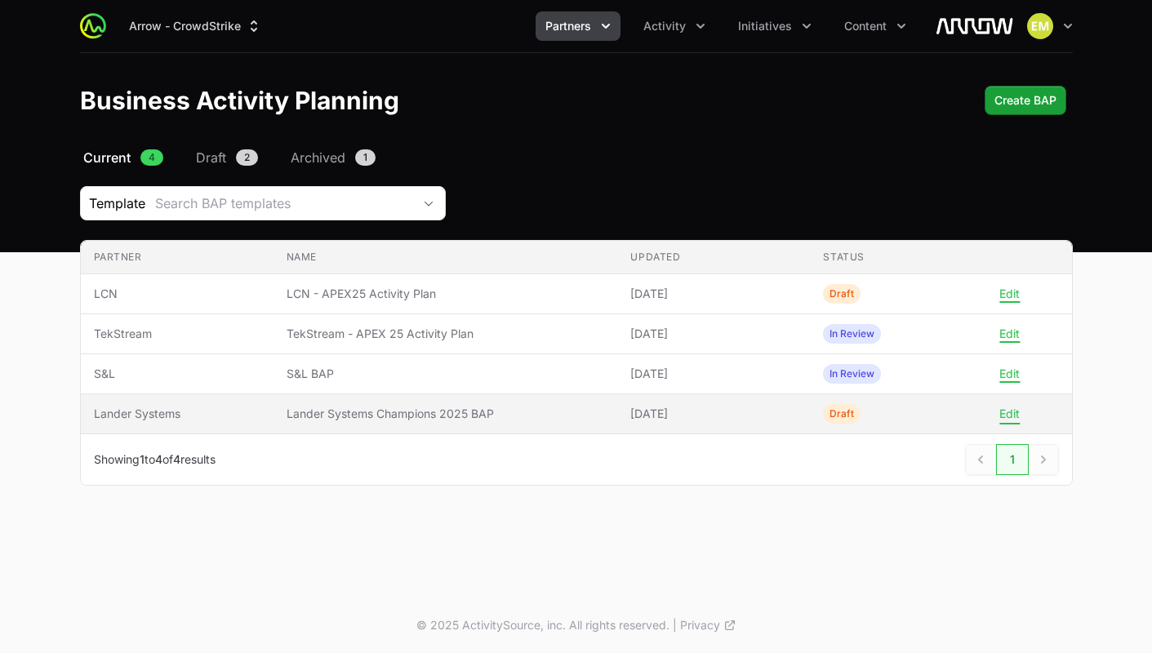
click at [1001, 415] on button "Edit" at bounding box center [1009, 413] width 20 height 15
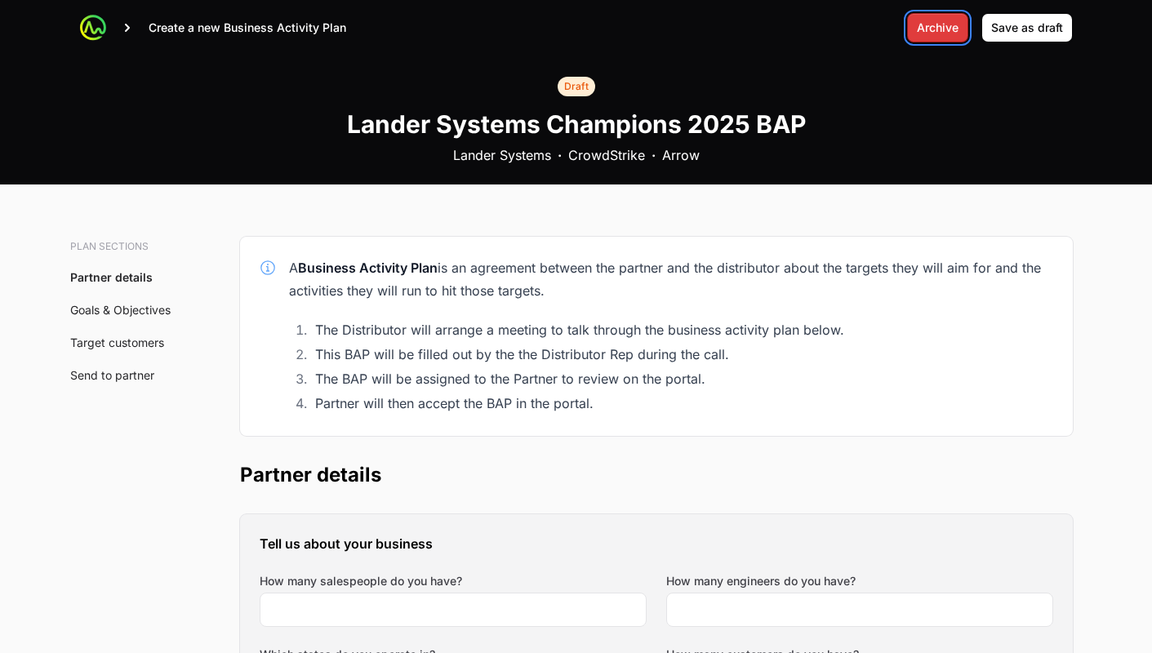
click at [937, 27] on span "Archive" at bounding box center [938, 28] width 42 height 20
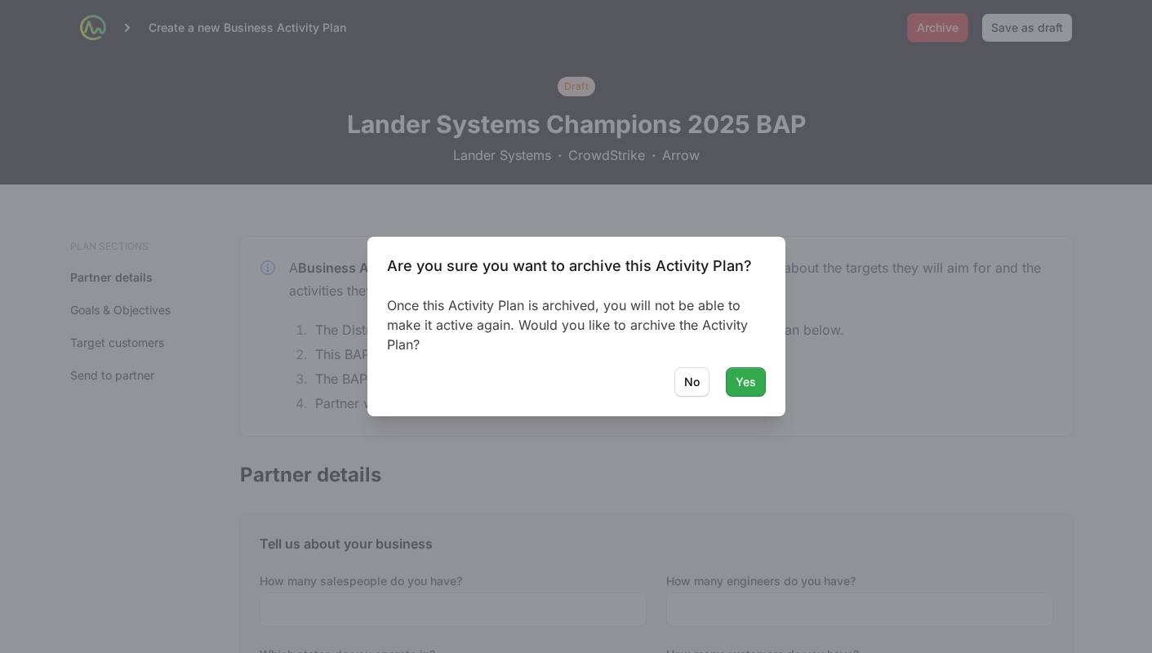
click at [737, 391] on span "Yes" at bounding box center [745, 382] width 20 height 20
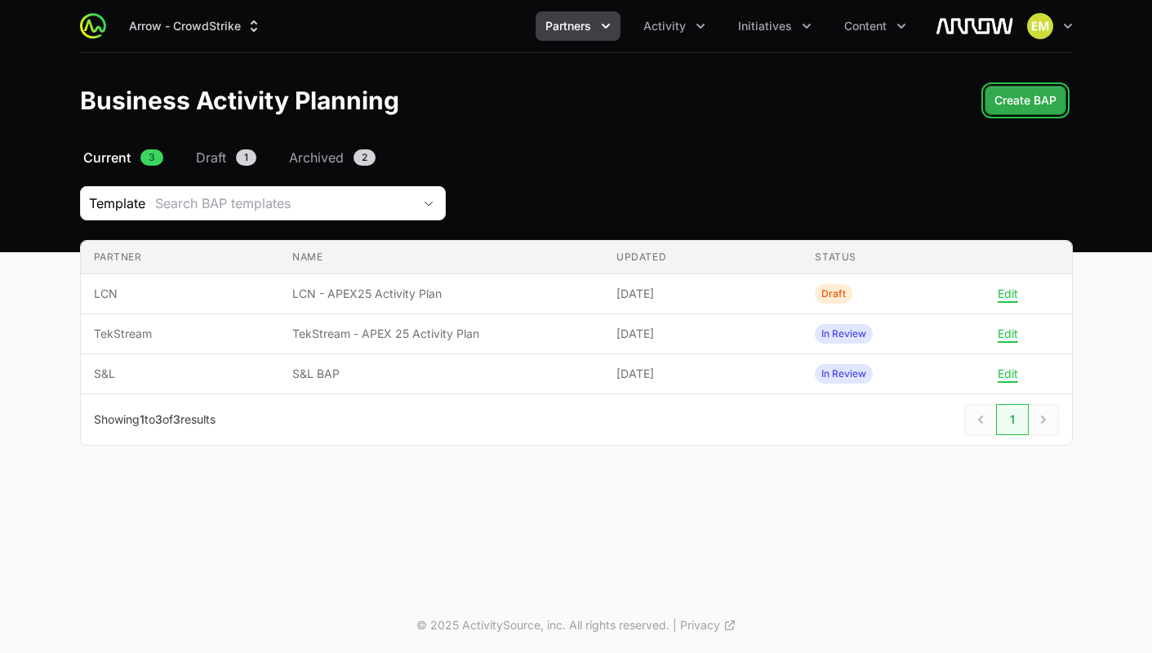
click at [1047, 100] on span "Create BAP" at bounding box center [1025, 101] width 62 height 20
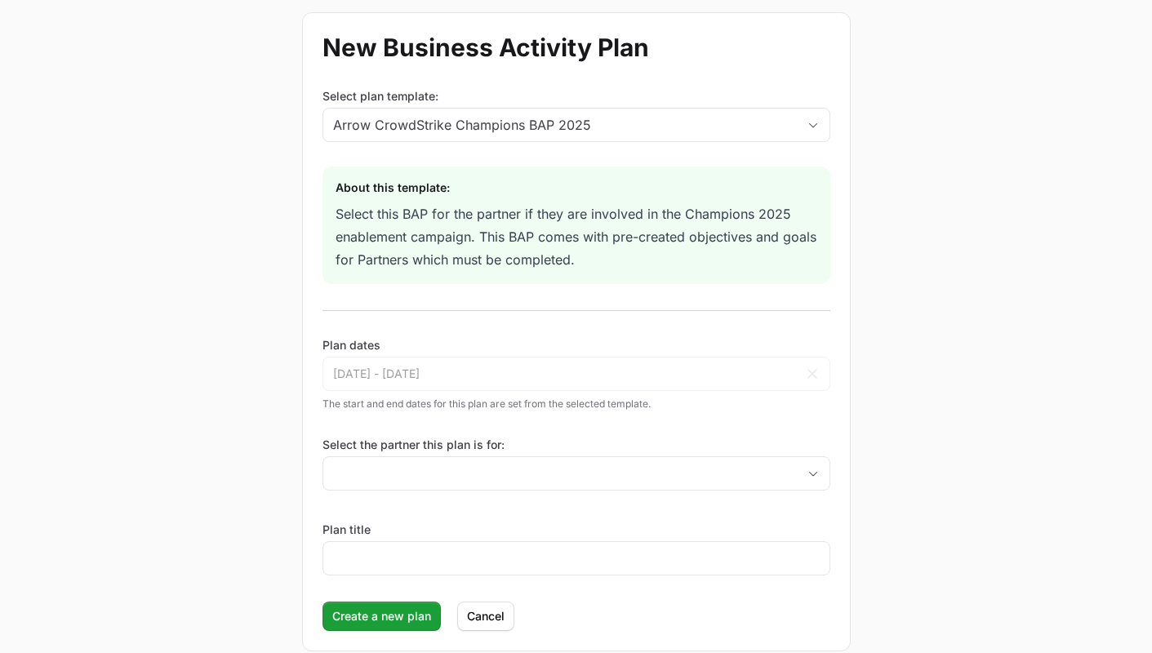
scroll to position [78, 0]
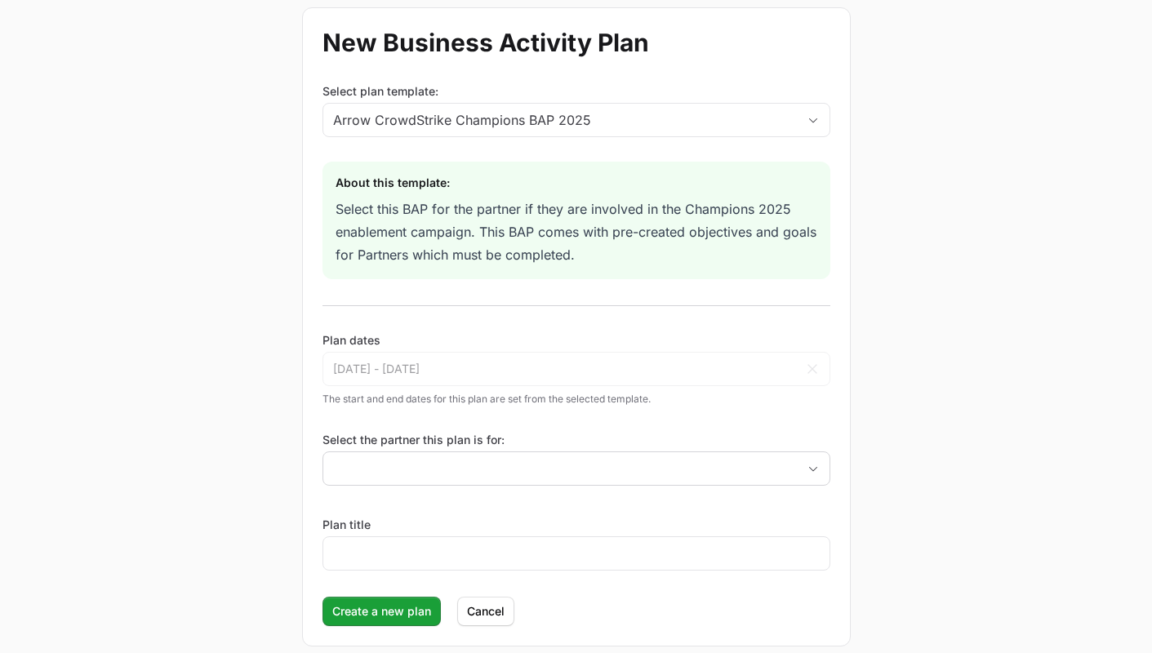
click at [429, 449] on div "Select the partner this plan is for:" at bounding box center [576, 459] width 508 height 54
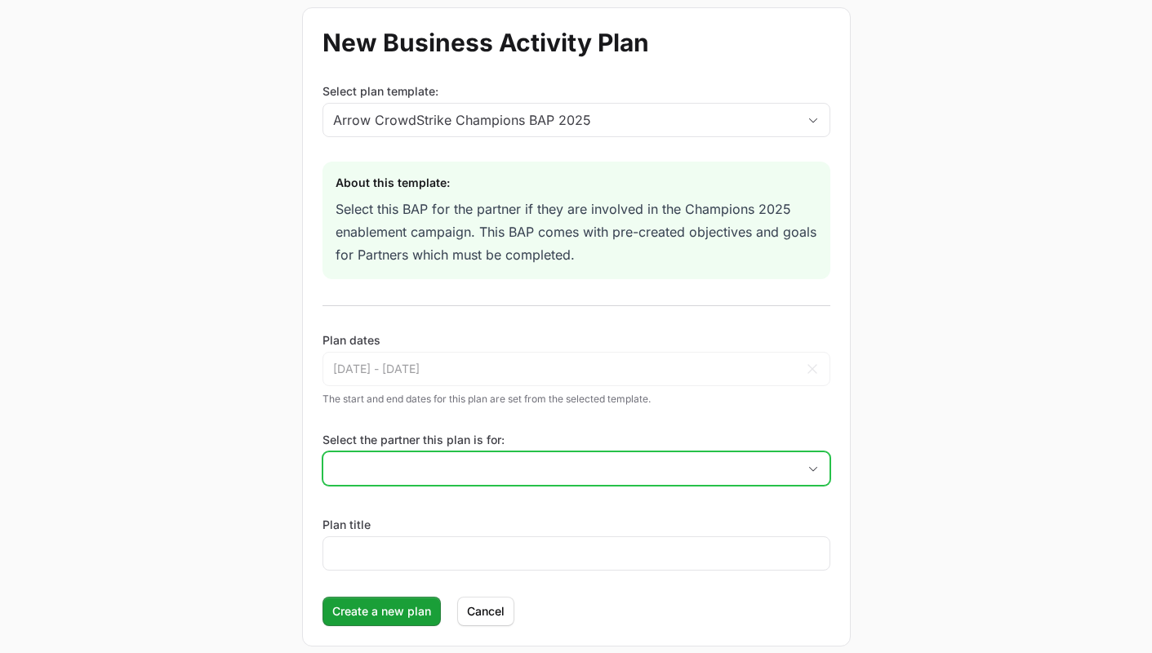
click at [427, 460] on input "Select the partner this plan is for:" at bounding box center [559, 468] width 473 height 33
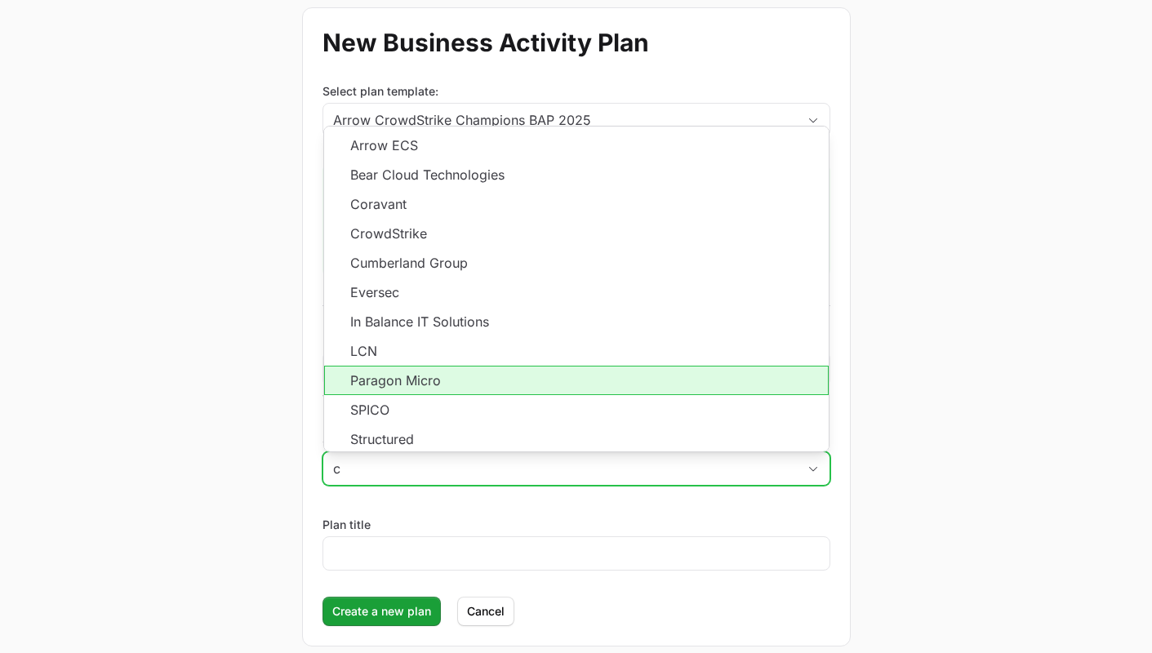
scroll to position [60, 0]
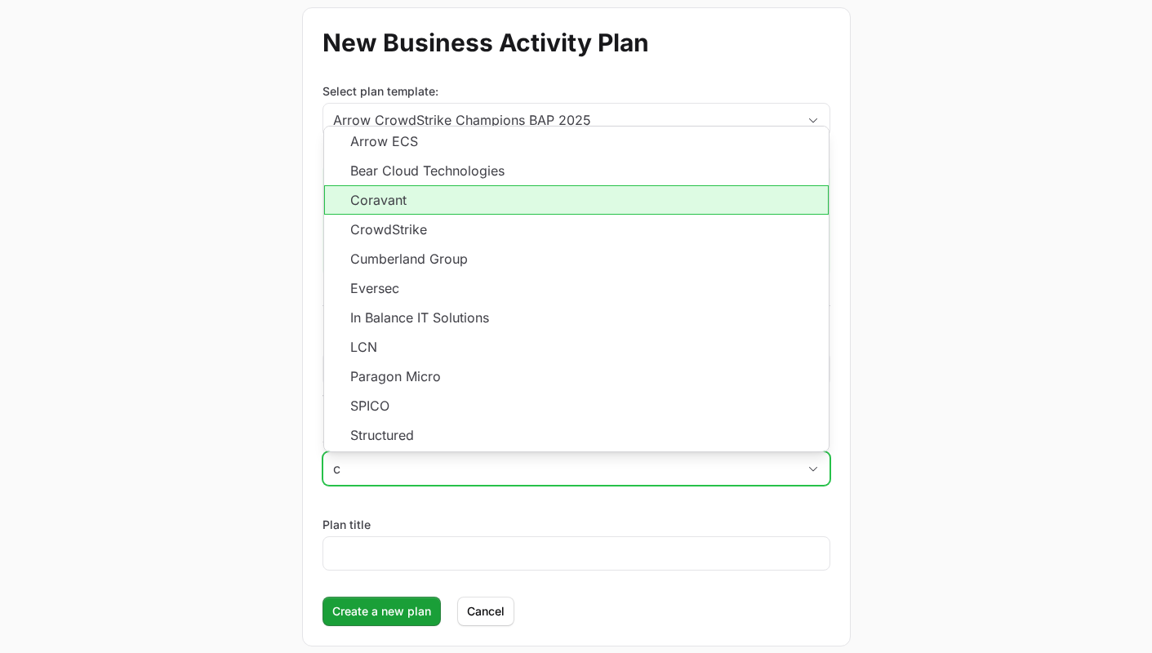
click at [402, 203] on li "Coravant" at bounding box center [576, 199] width 504 height 29
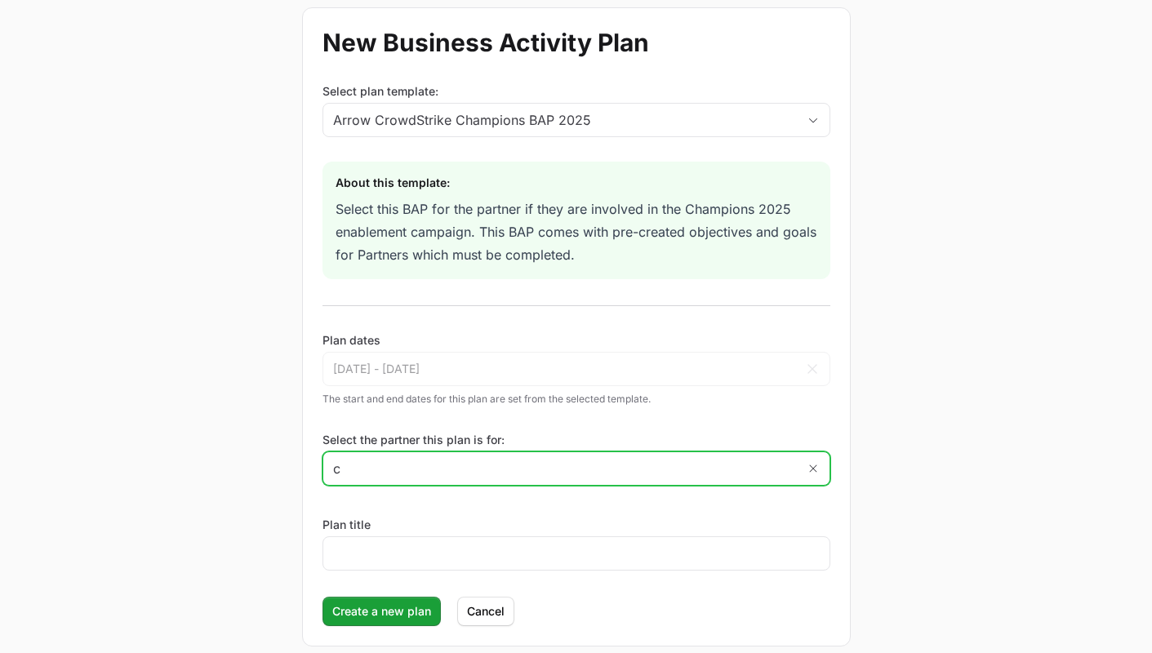
type input "Coravant"
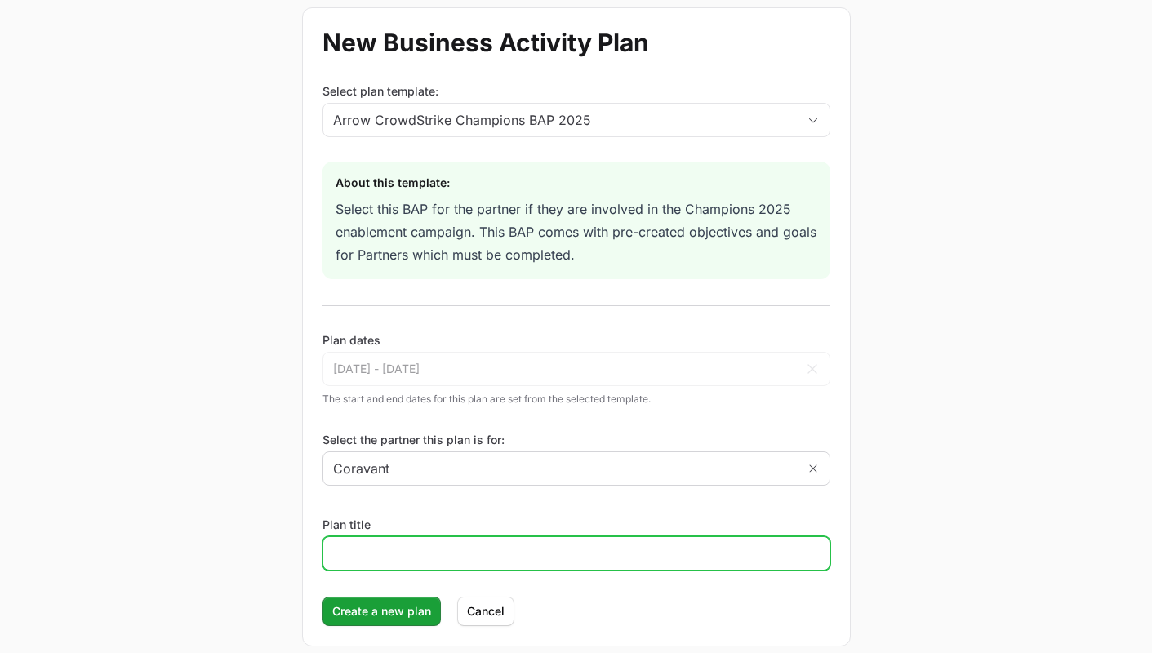
click at [410, 549] on input "Plan title" at bounding box center [576, 554] width 486 height 20
type input "Coravant - APEX25 Activity Plan"
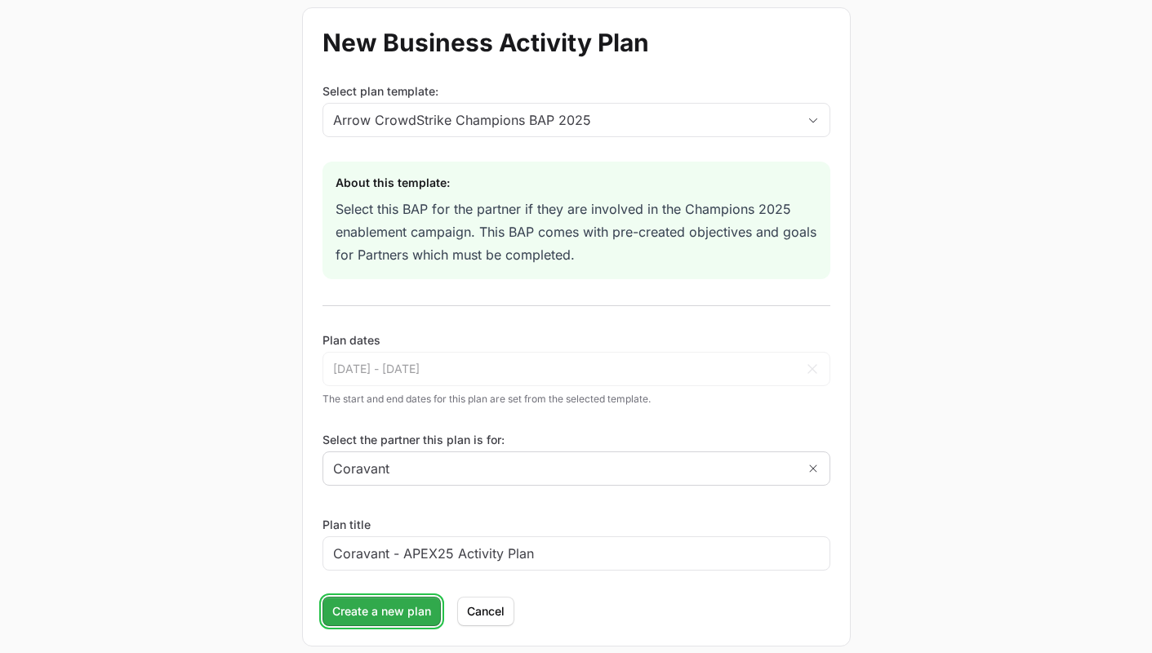
click at [404, 615] on span "Create a new plan" at bounding box center [381, 612] width 99 height 20
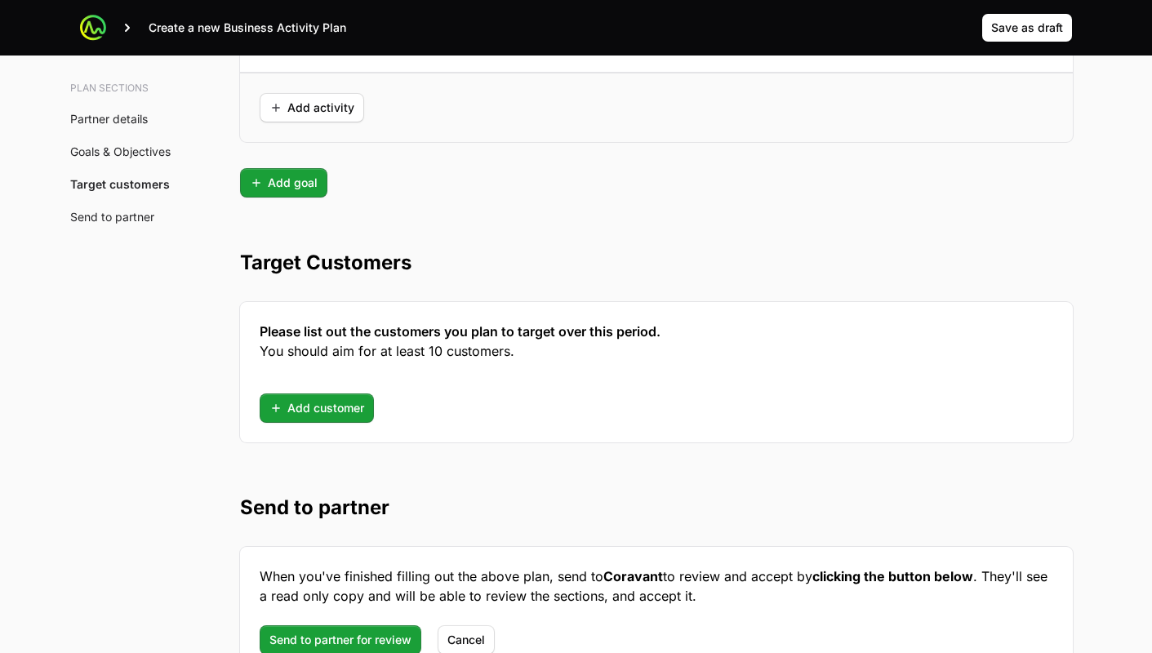
scroll to position [4274, 0]
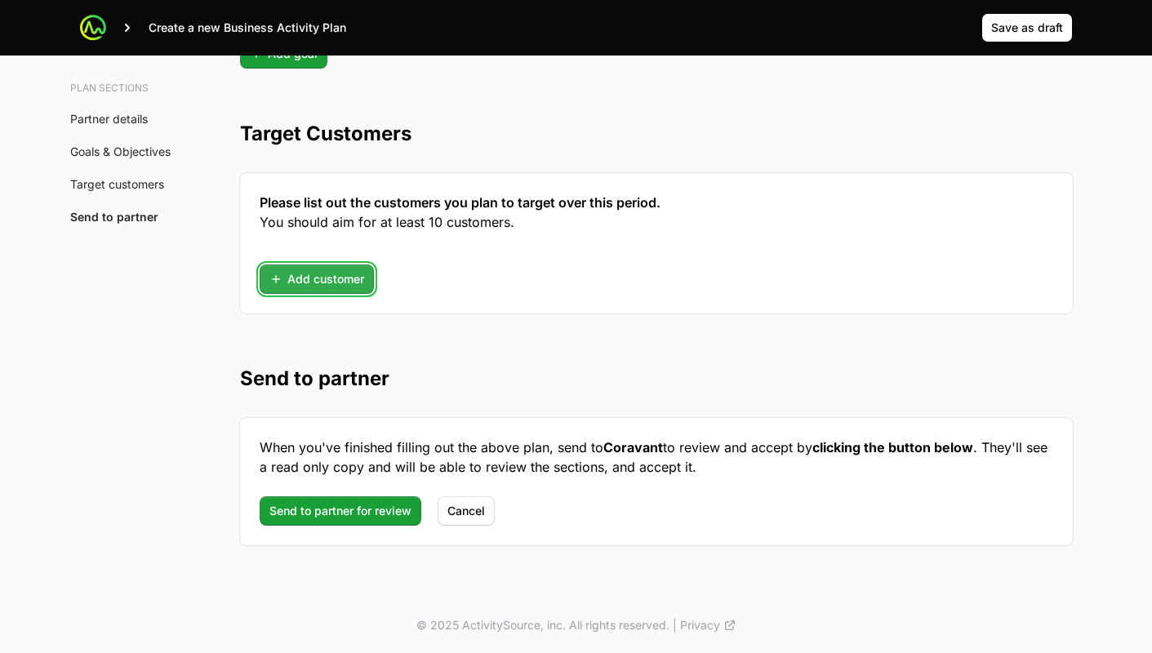
click at [327, 287] on span "Add customer" at bounding box center [316, 279] width 95 height 20
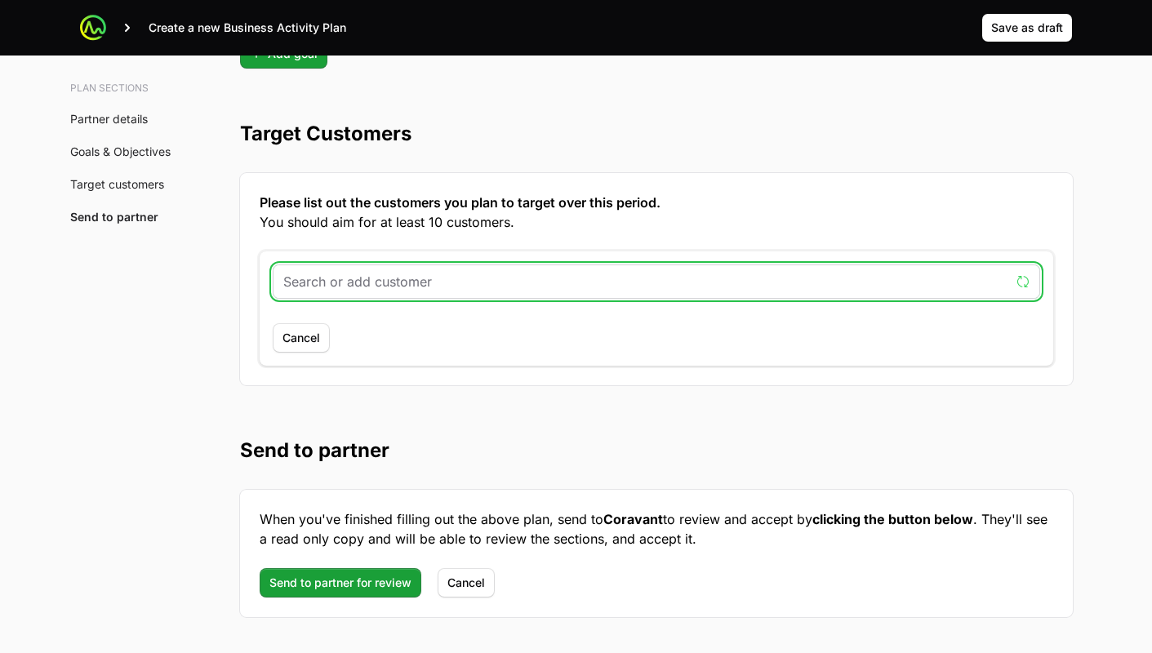
paste input "http://bagelbrands.com"
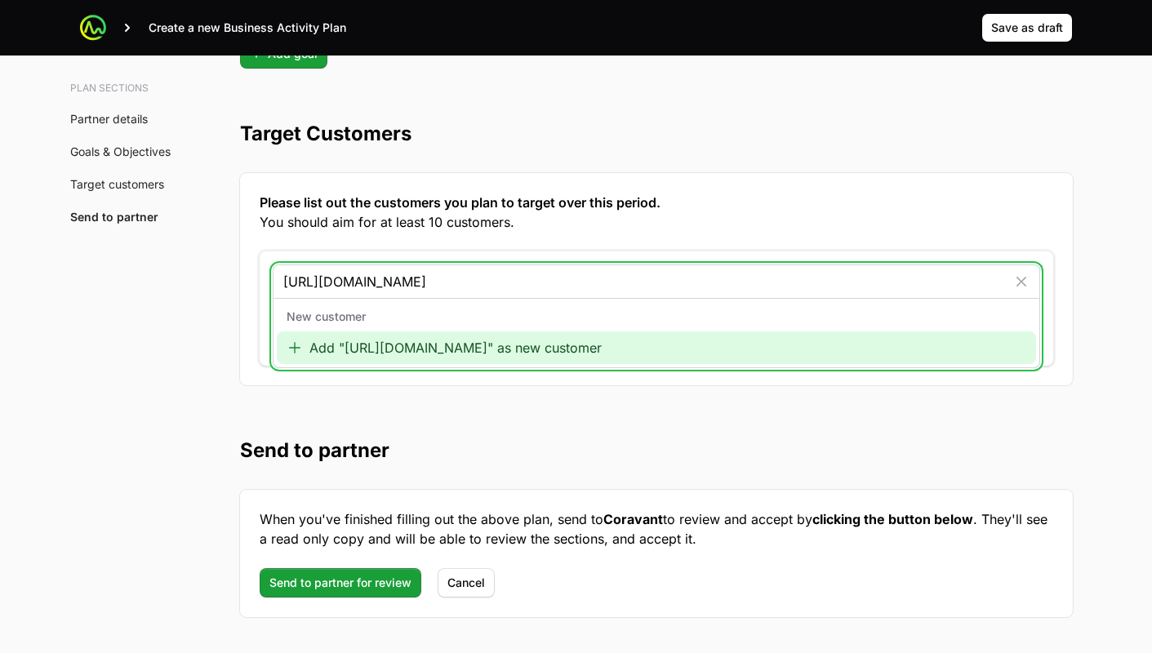
type input "http://bagelbrands.com"
click at [352, 353] on div "Add "http://bagelbrands.com" as new customer" at bounding box center [656, 347] width 759 height 33
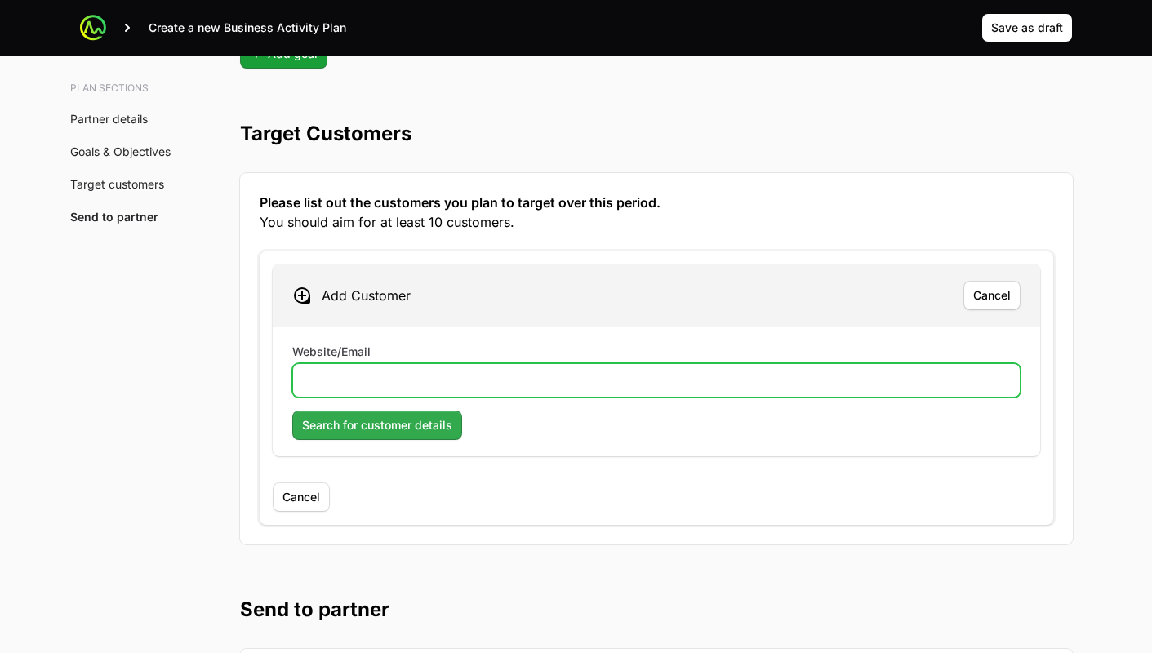
drag, startPoint x: 353, startPoint y: 384, endPoint x: 353, endPoint y: 415, distance: 31.8
click at [353, 384] on input "Website/Email" at bounding box center [656, 381] width 707 height 20
paste input "http://bagelbrands.com"
type input "http://bagelbrands.com"
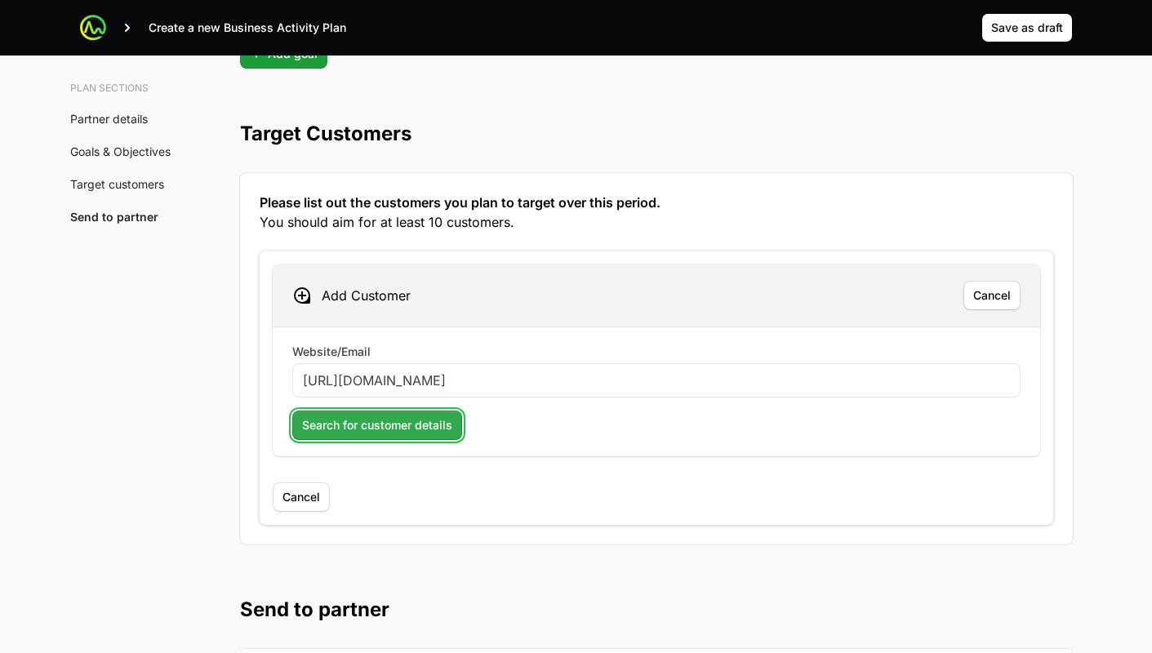
click at [352, 424] on span "Search for customer details" at bounding box center [377, 425] width 150 height 20
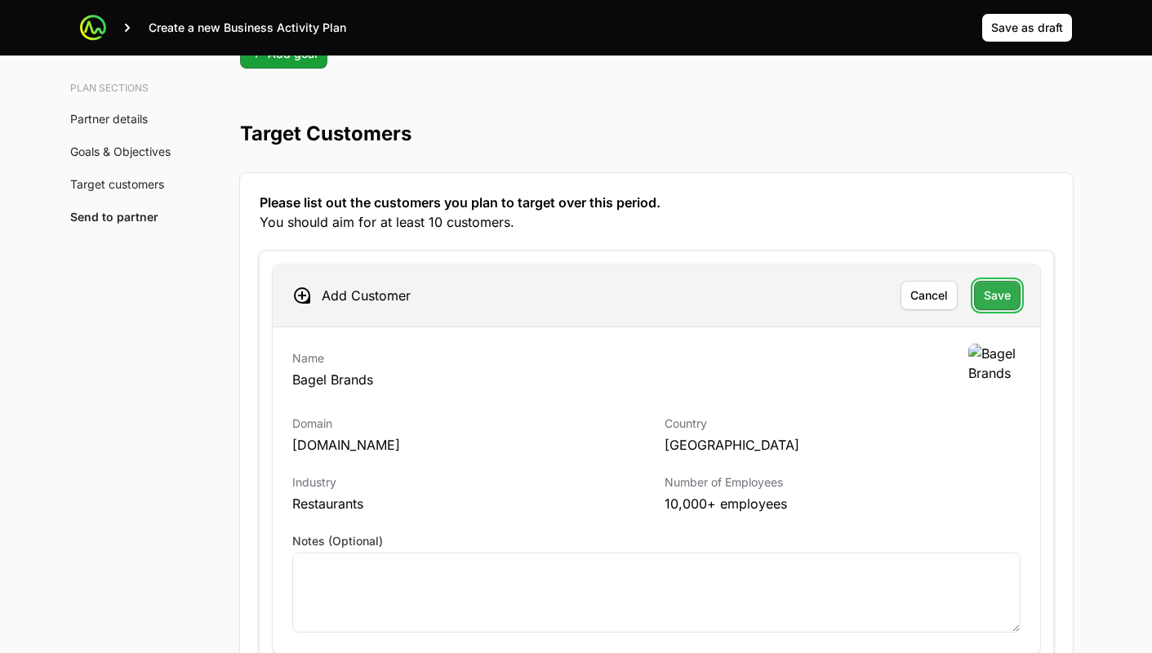
click at [993, 298] on span "Save" at bounding box center [997, 296] width 27 height 20
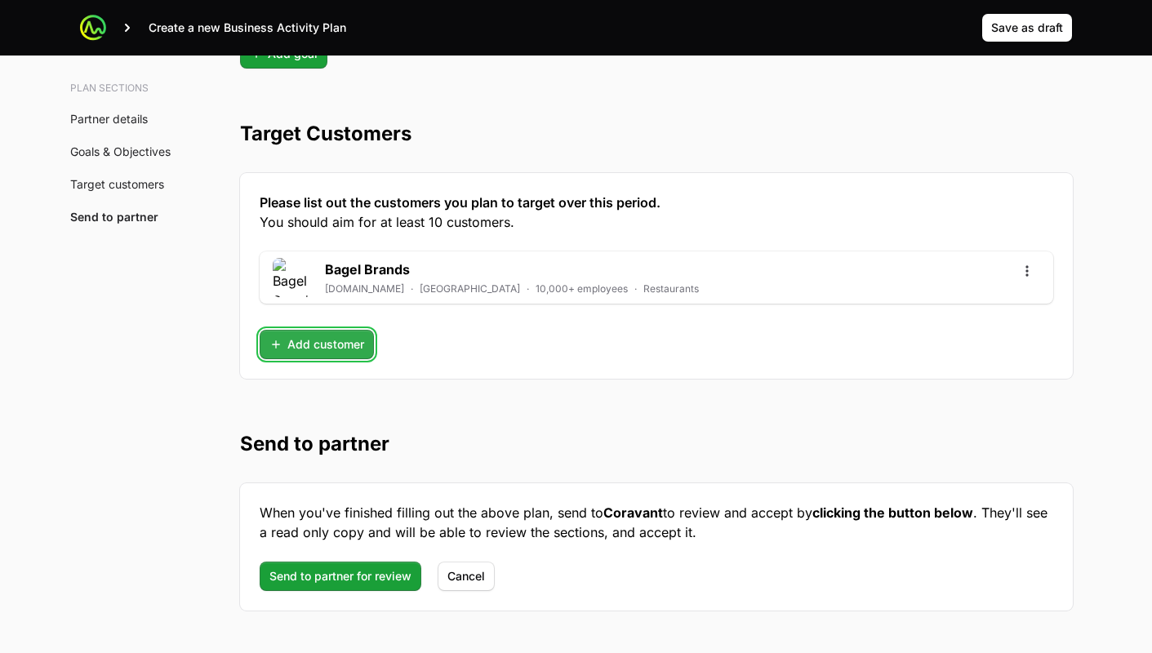
click at [332, 344] on span "Add customer" at bounding box center [316, 345] width 95 height 20
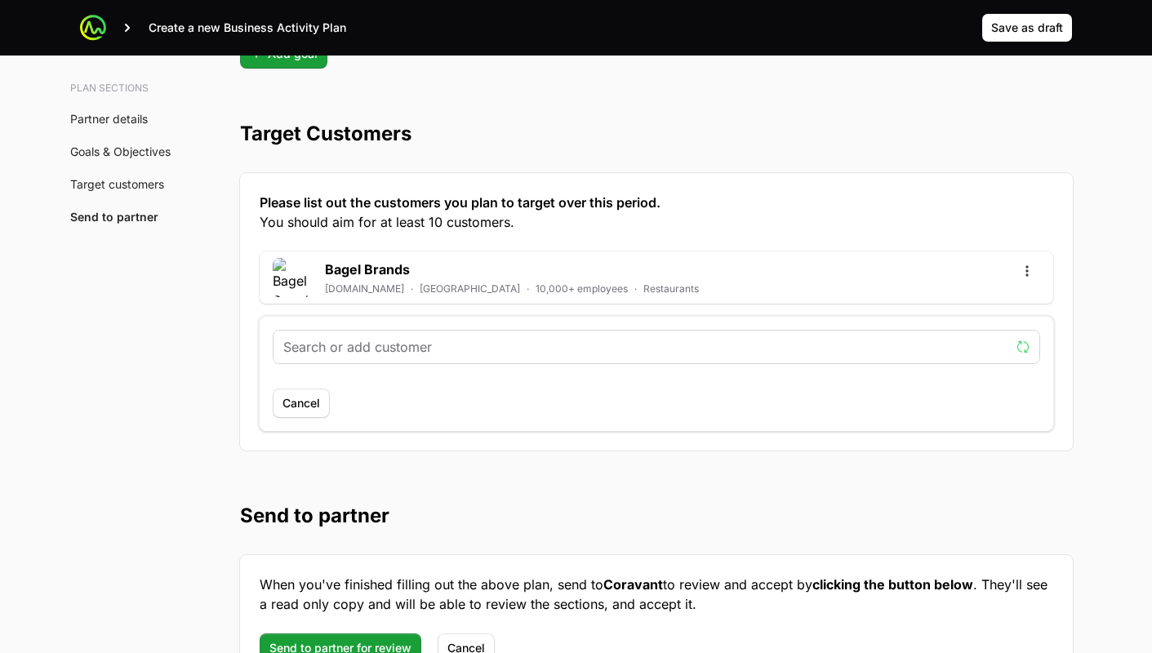
click at [360, 338] on input "text" at bounding box center [646, 347] width 726 height 20
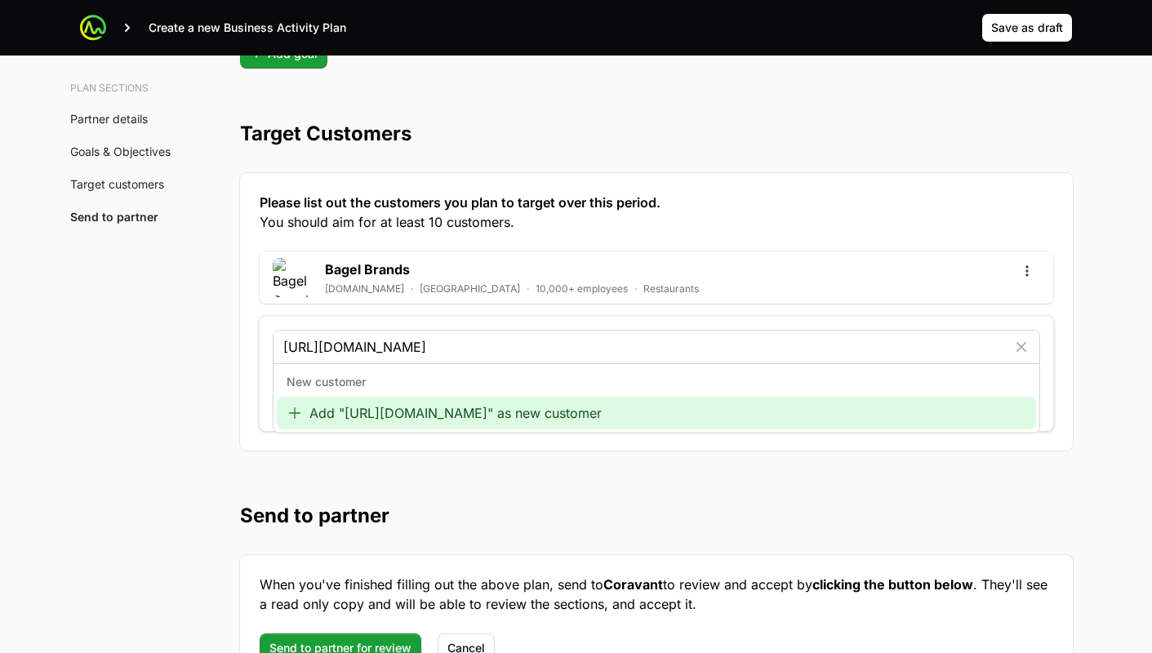
type input "http://www.janushenderson.com/"
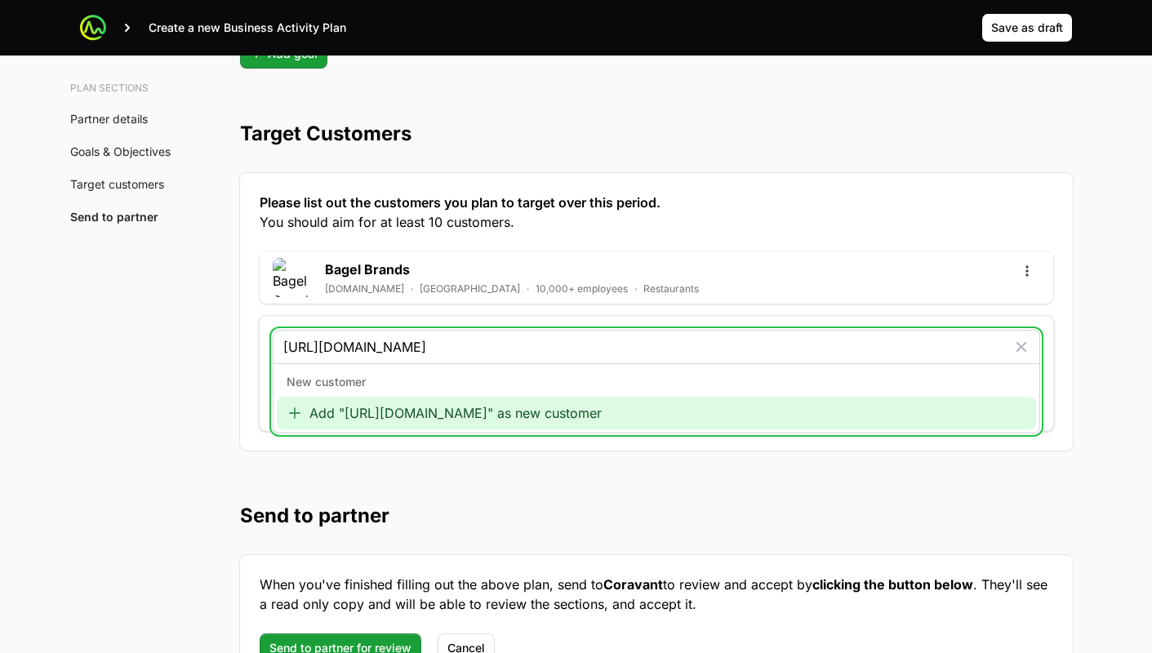
click at [357, 424] on div "Add "http://www.janushenderson.com/" as new customer" at bounding box center [656, 413] width 759 height 33
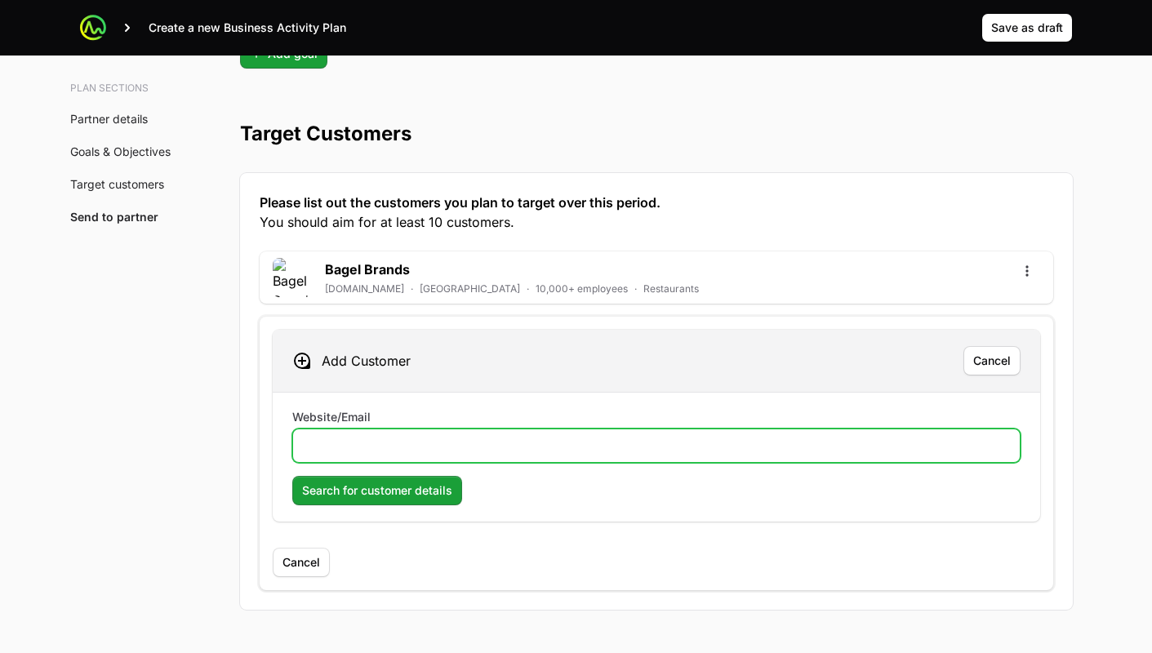
click at [360, 438] on input "Website/Email" at bounding box center [656, 446] width 707 height 20
paste input "http://www.janushenderson.com/"
type input "http://www.janushenderson.com/"
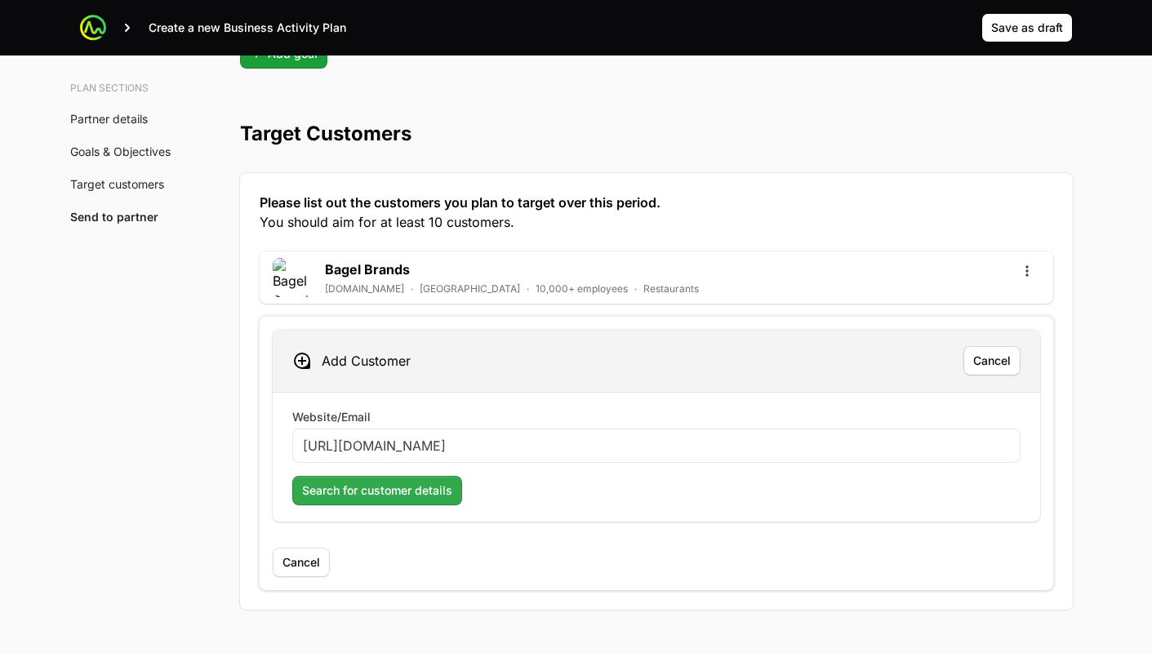
click at [360, 474] on form "Website/Email http://www.janushenderson.com/ Search for customer details" at bounding box center [656, 457] width 728 height 96
click at [362, 486] on span "Search for customer details" at bounding box center [377, 491] width 150 height 20
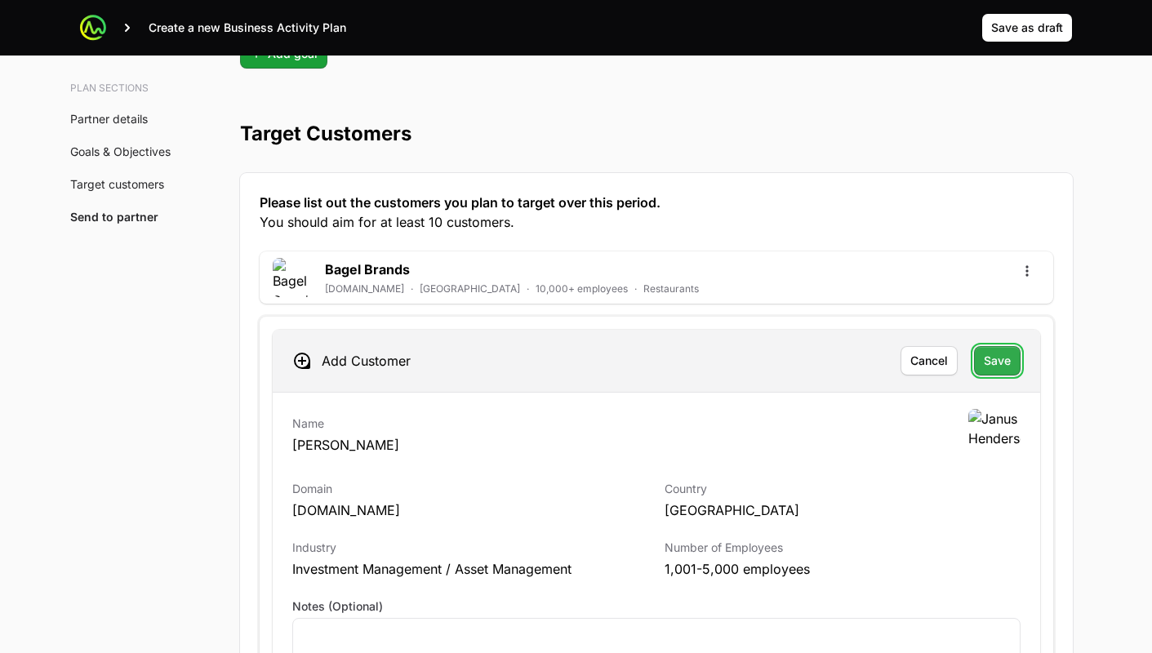
click at [994, 360] on span "Save" at bounding box center [997, 361] width 27 height 20
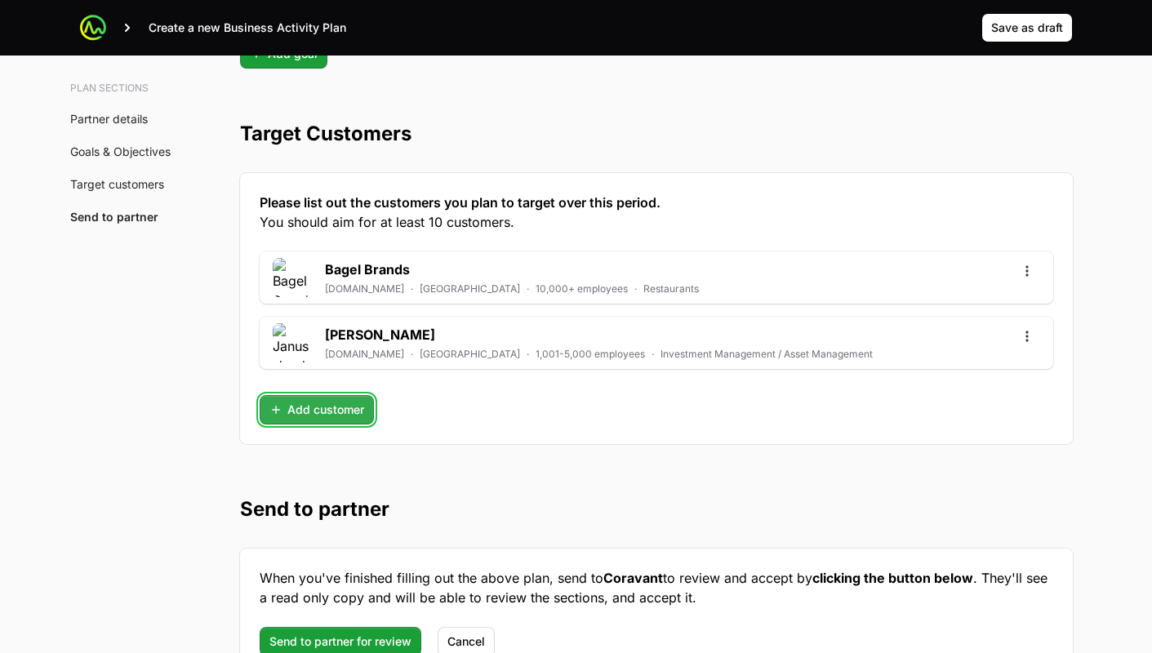
click at [328, 413] on span "Add customer" at bounding box center [316, 410] width 95 height 20
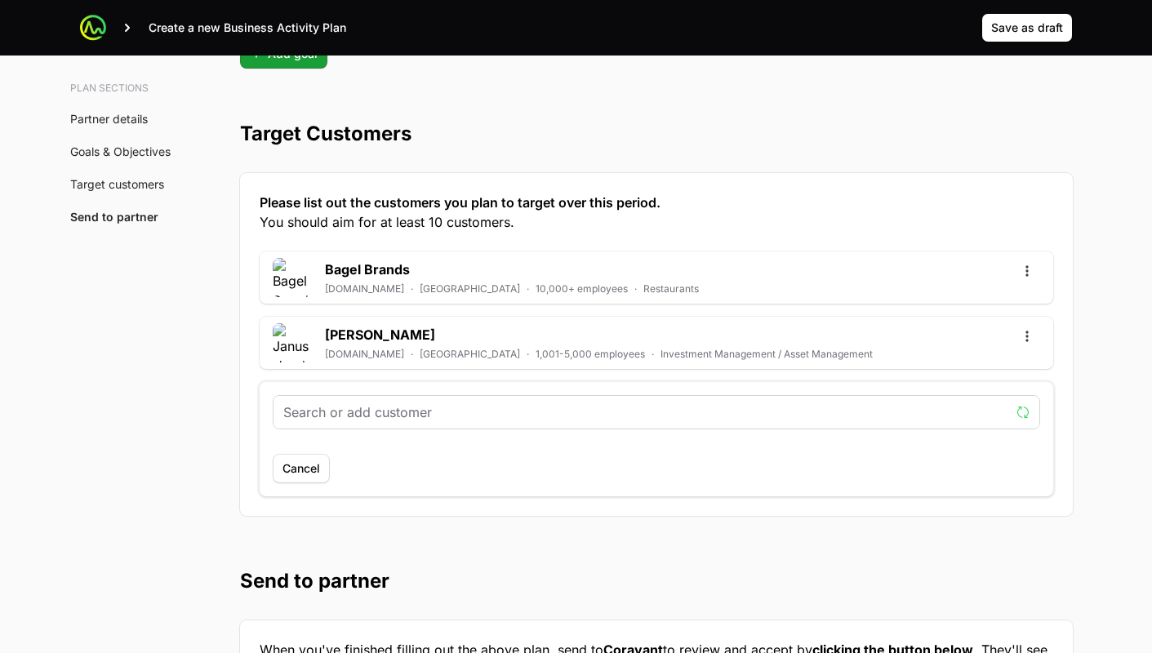
click at [419, 415] on input "text" at bounding box center [646, 412] width 726 height 20
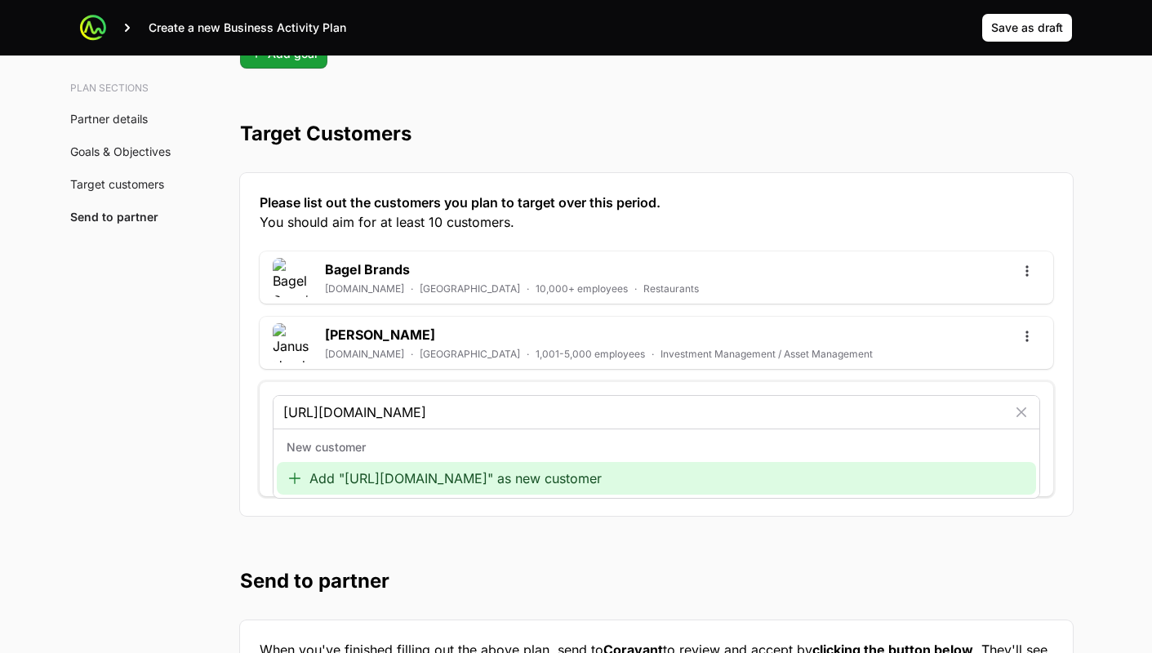
type input "http://CuranaHealth.com"
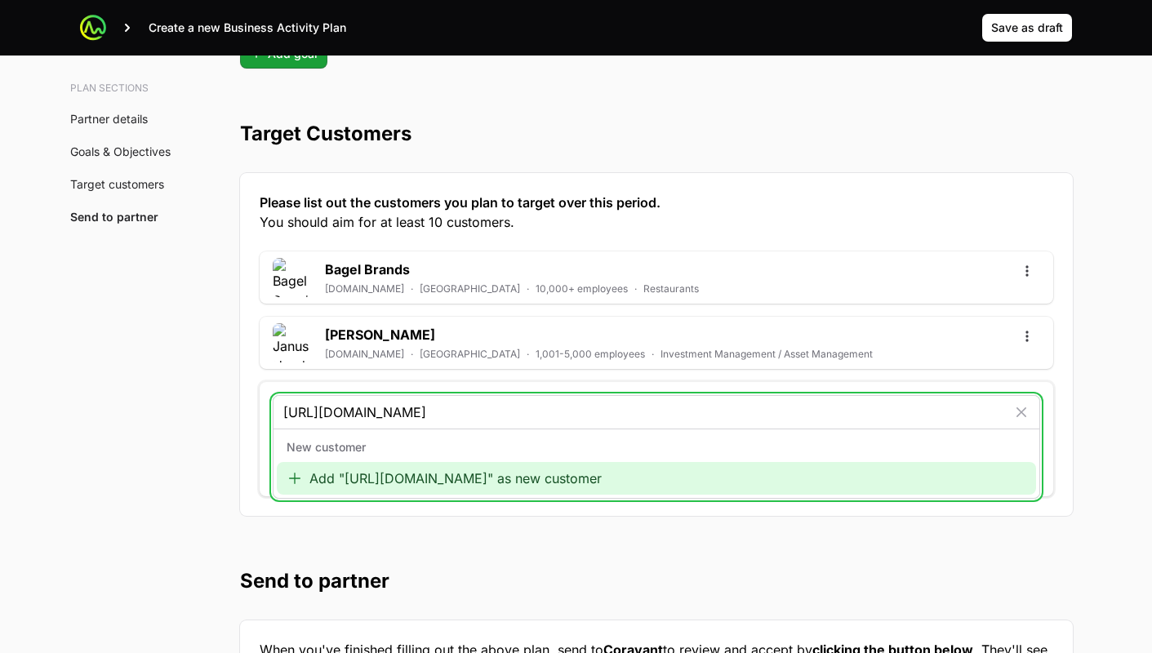
click at [420, 483] on div "Add "http://CuranaHealth.com" as new customer" at bounding box center [656, 478] width 759 height 33
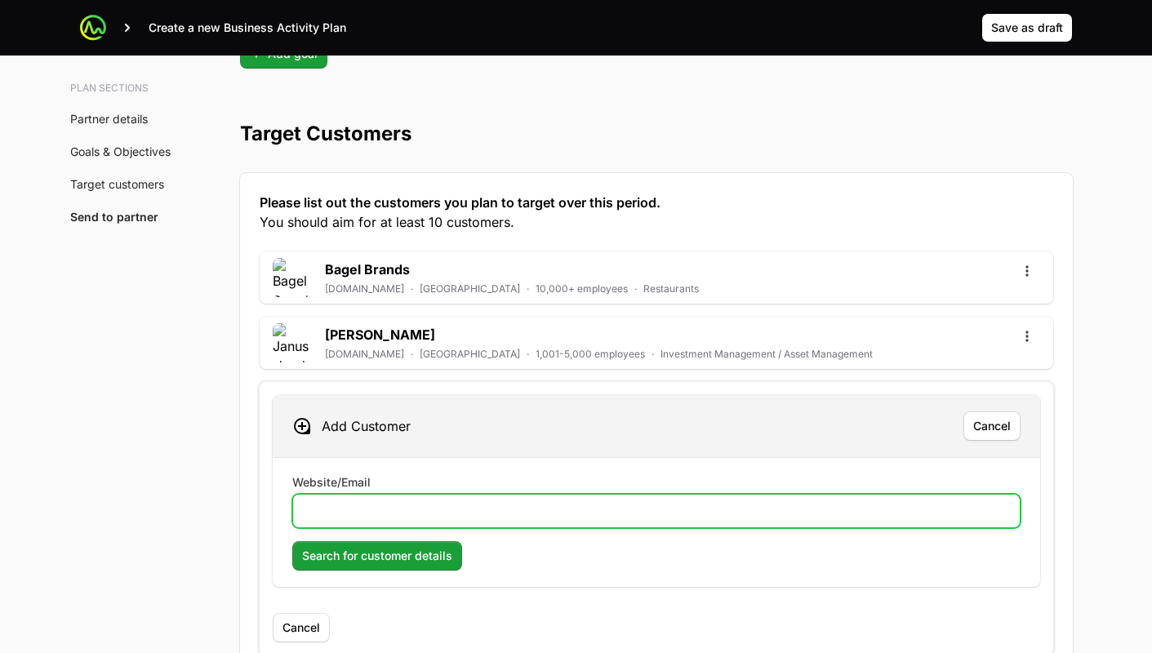
click at [556, 520] on input "Website/Email" at bounding box center [656, 511] width 707 height 20
paste input "http://CuranaHealth.com"
type input "http://CuranaHealth.com"
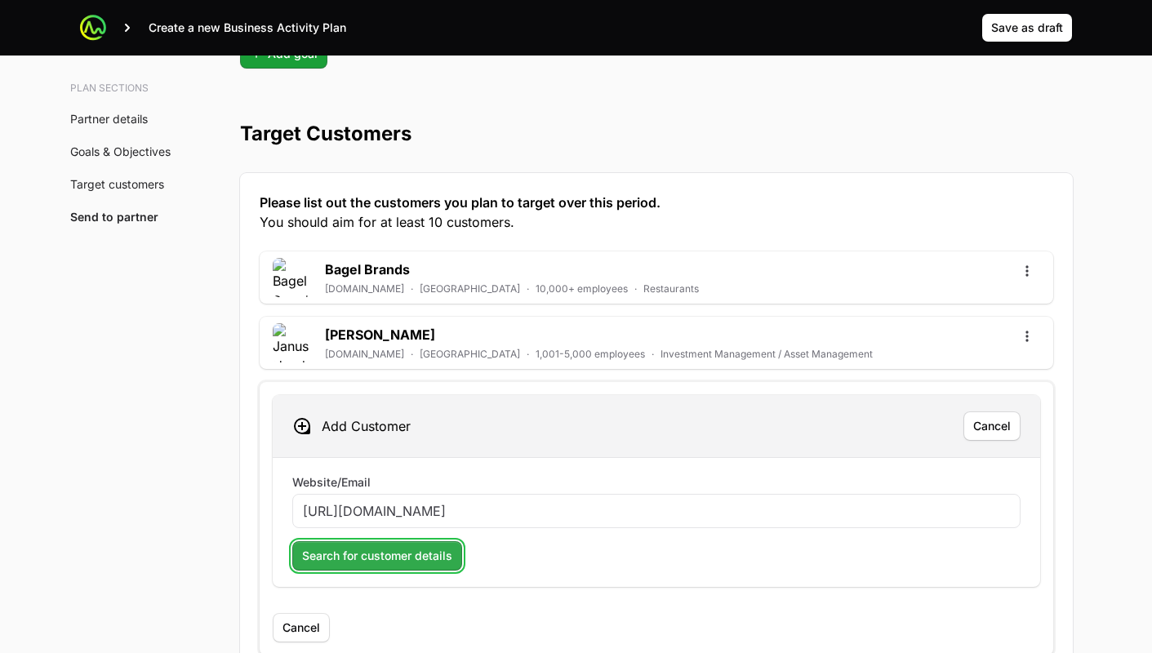
click at [406, 558] on span "Search for customer details" at bounding box center [377, 556] width 150 height 20
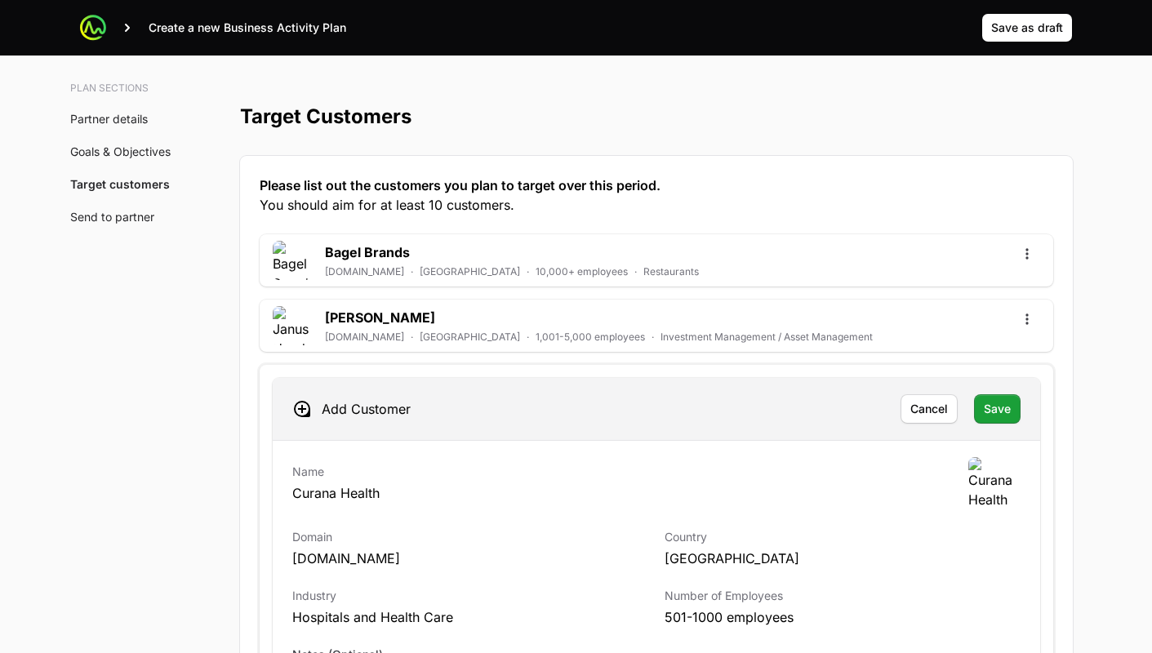
scroll to position [4293, 0]
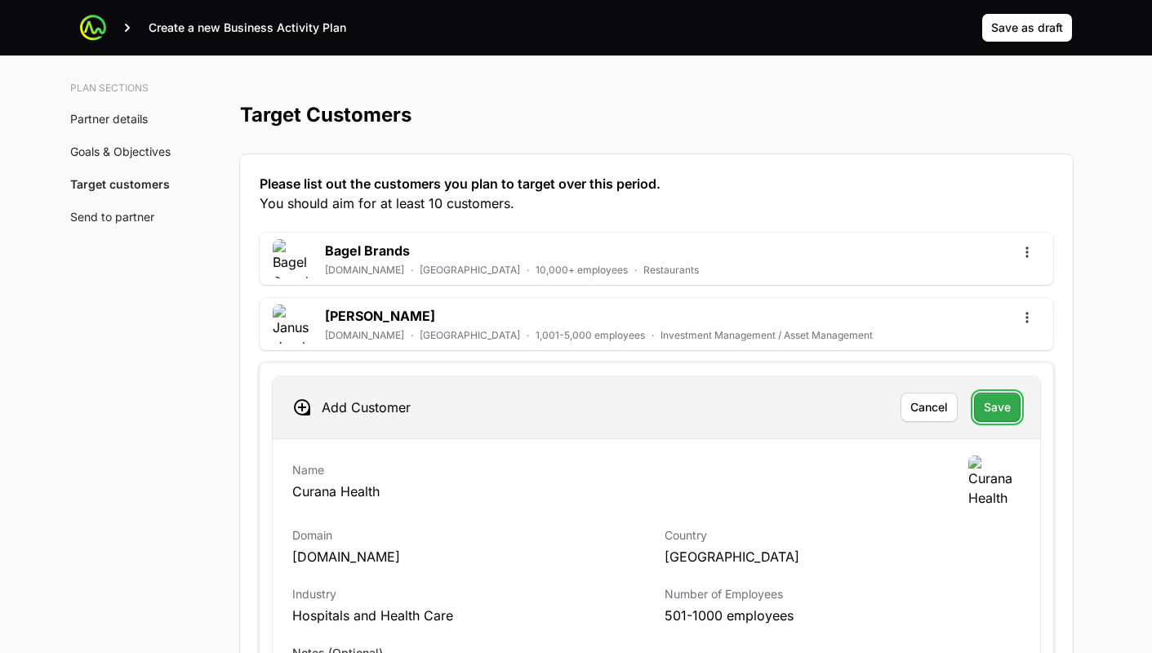
click at [1001, 412] on span "Save" at bounding box center [997, 407] width 27 height 20
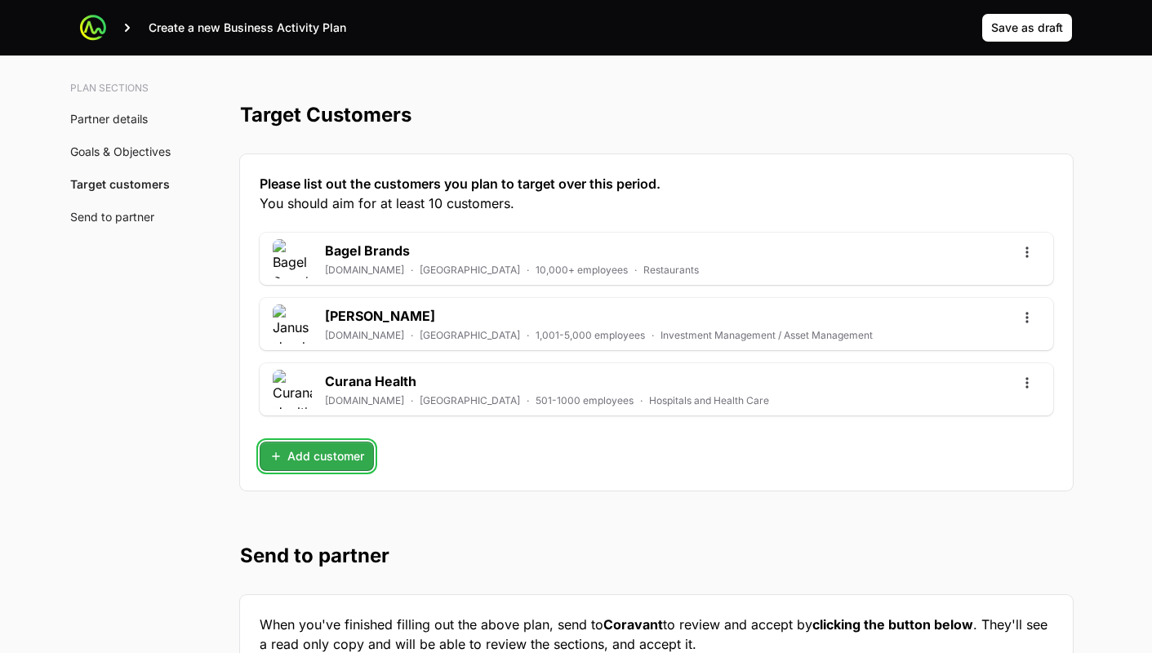
click at [304, 464] on span "Add customer" at bounding box center [316, 456] width 95 height 20
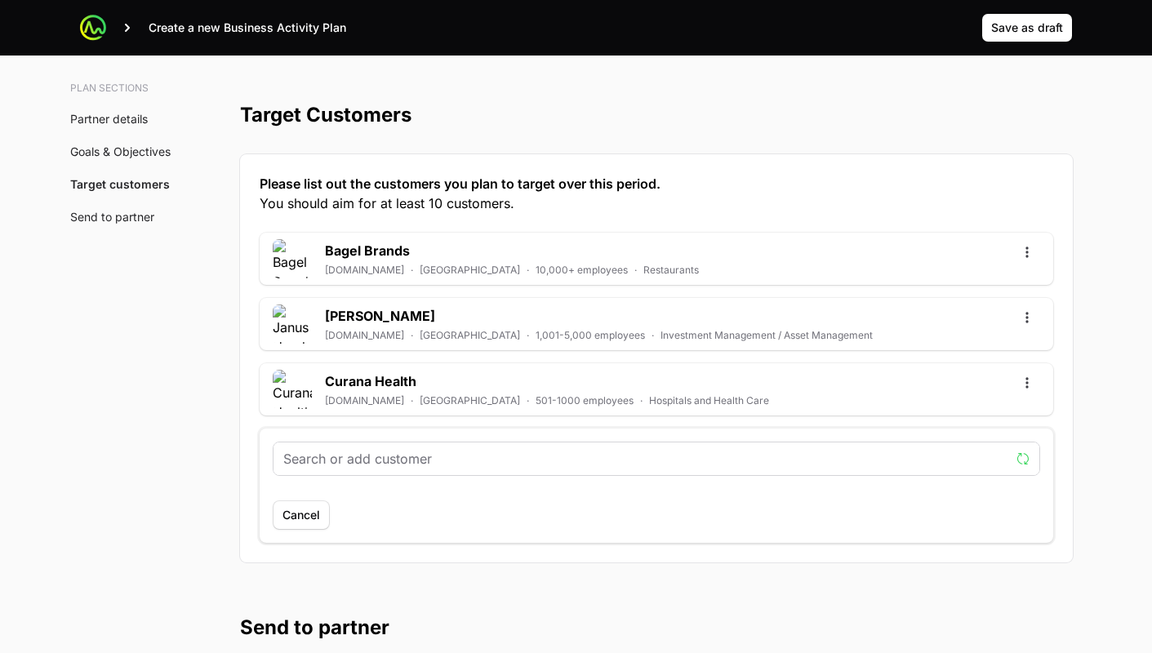
click at [352, 460] on input "text" at bounding box center [646, 459] width 726 height 20
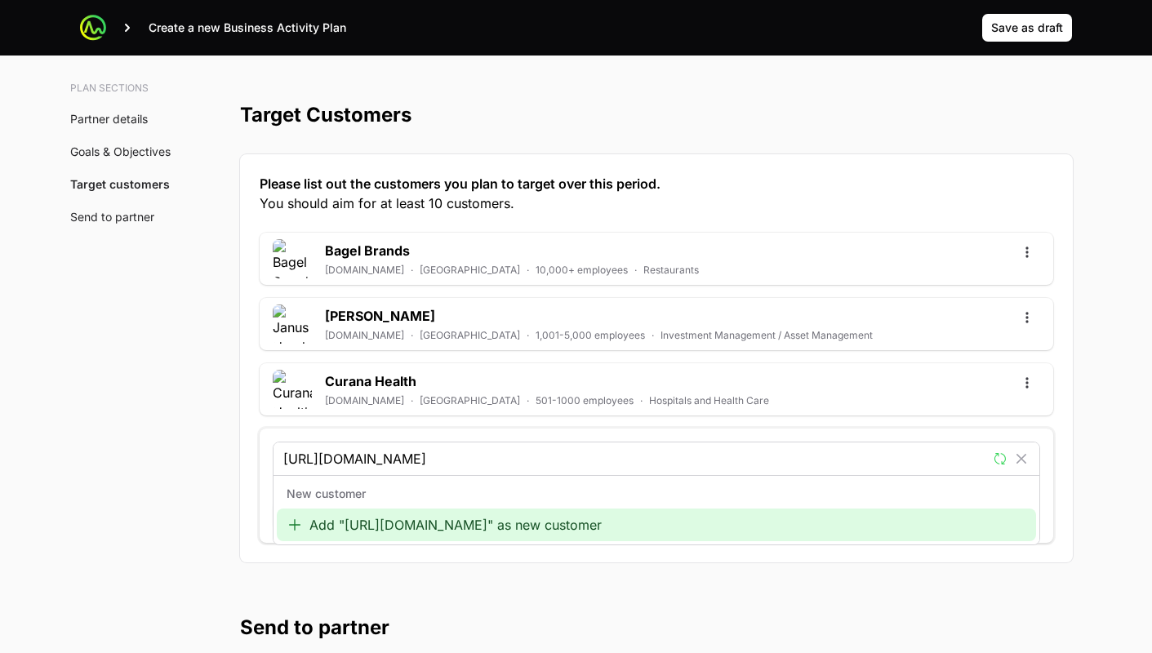
type input "http://www.janushenderson.com/"
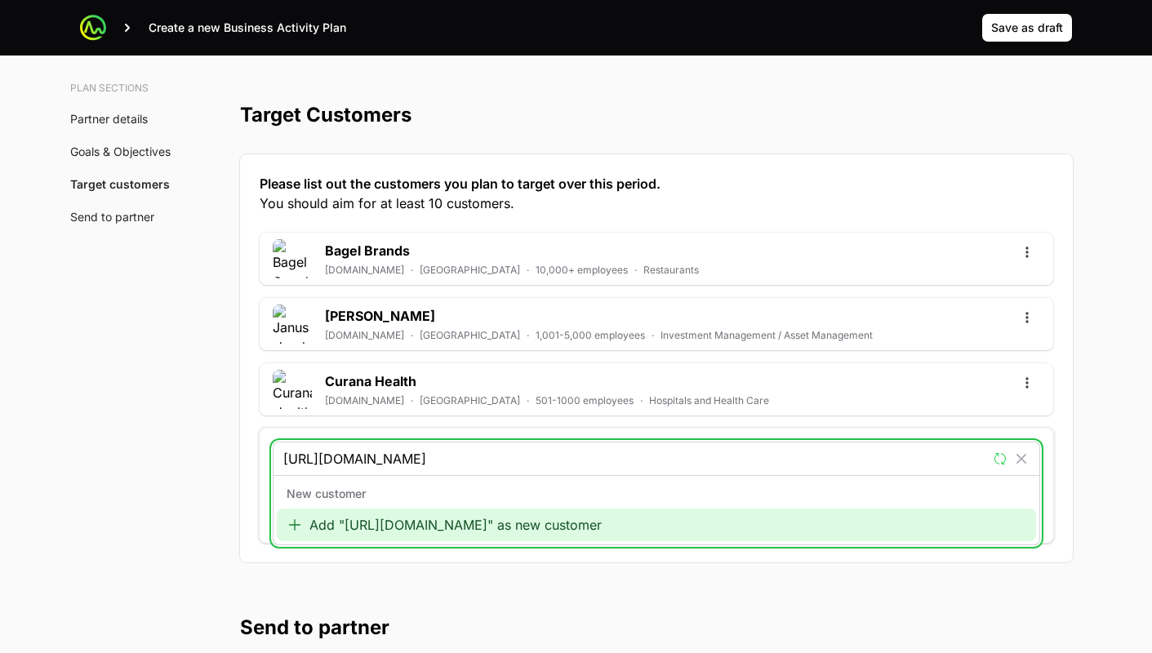
click at [355, 526] on div "Add "http://www.janushenderson.com/" as new customer" at bounding box center [656, 524] width 759 height 33
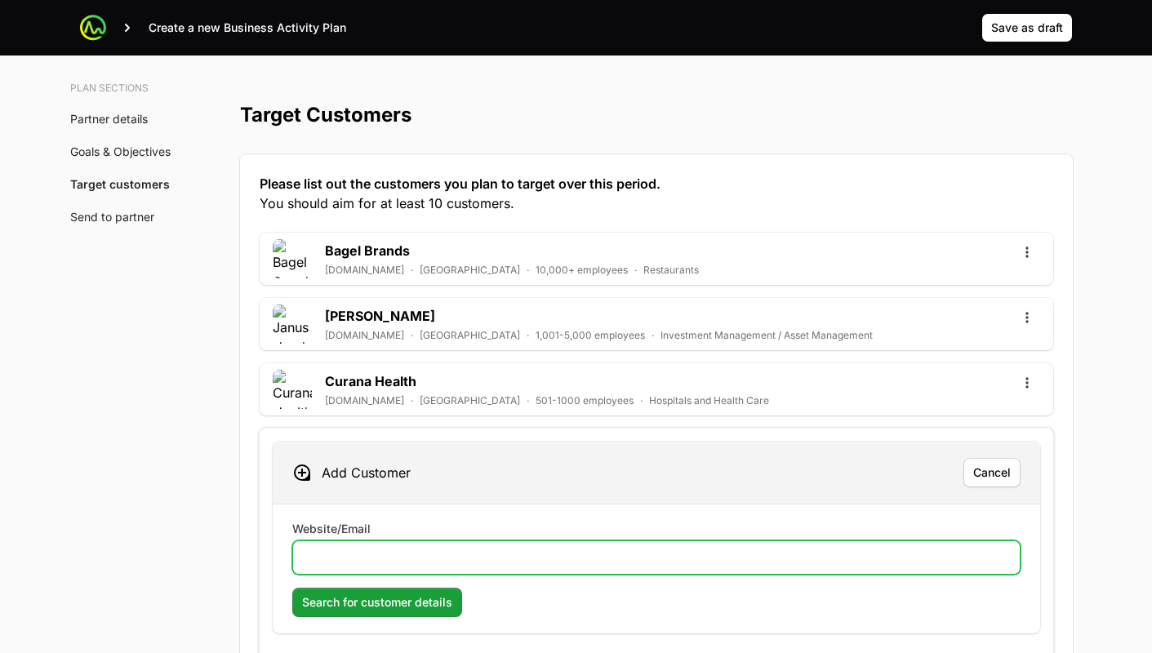
click at [389, 557] on input "Website/Email" at bounding box center [656, 558] width 707 height 20
paste input "http://www.janushenderson.com/"
type input "http://www.janushenderson.com/"
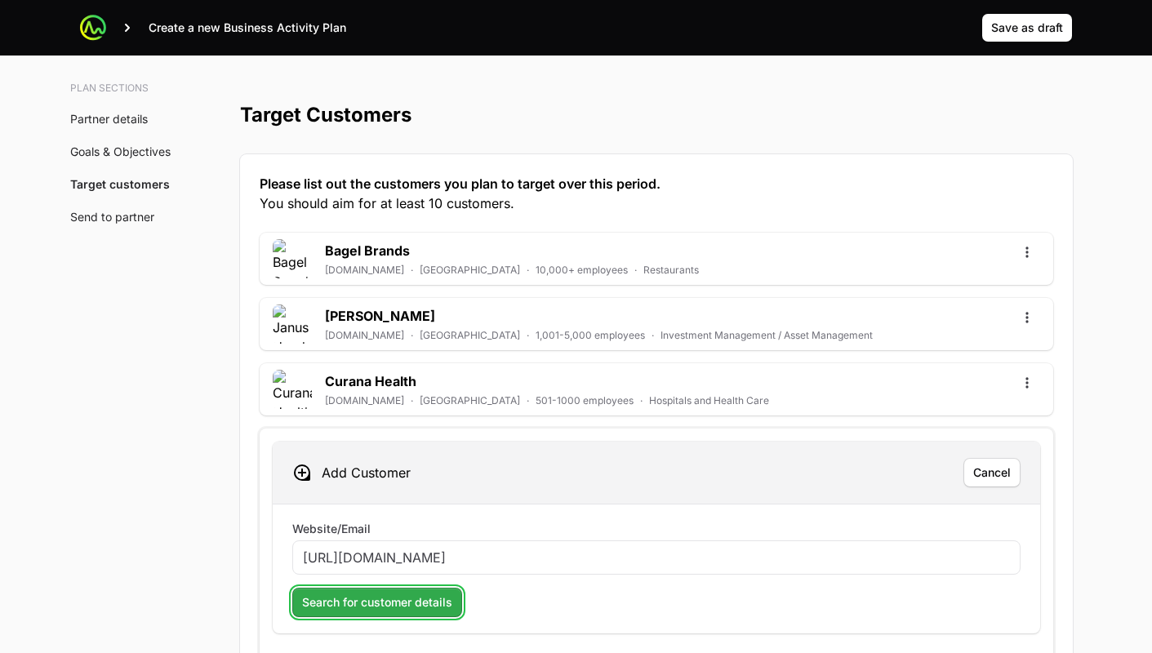
click at [389, 606] on span "Search for customer details" at bounding box center [377, 603] width 150 height 20
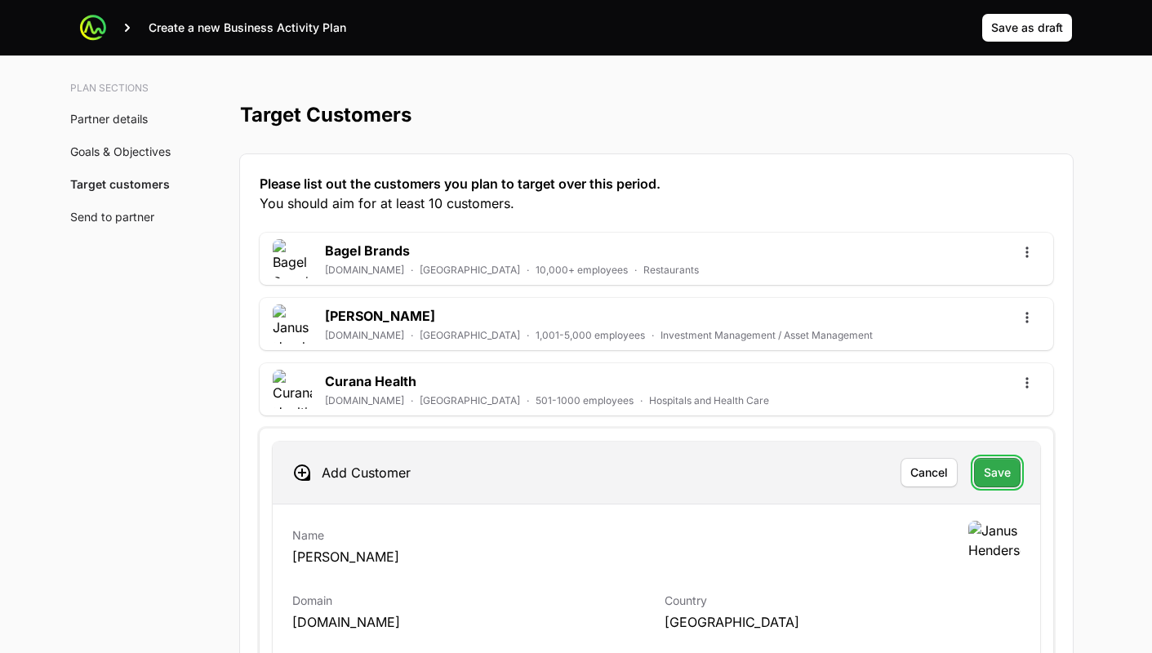
click at [1009, 476] on span "Save" at bounding box center [997, 473] width 27 height 20
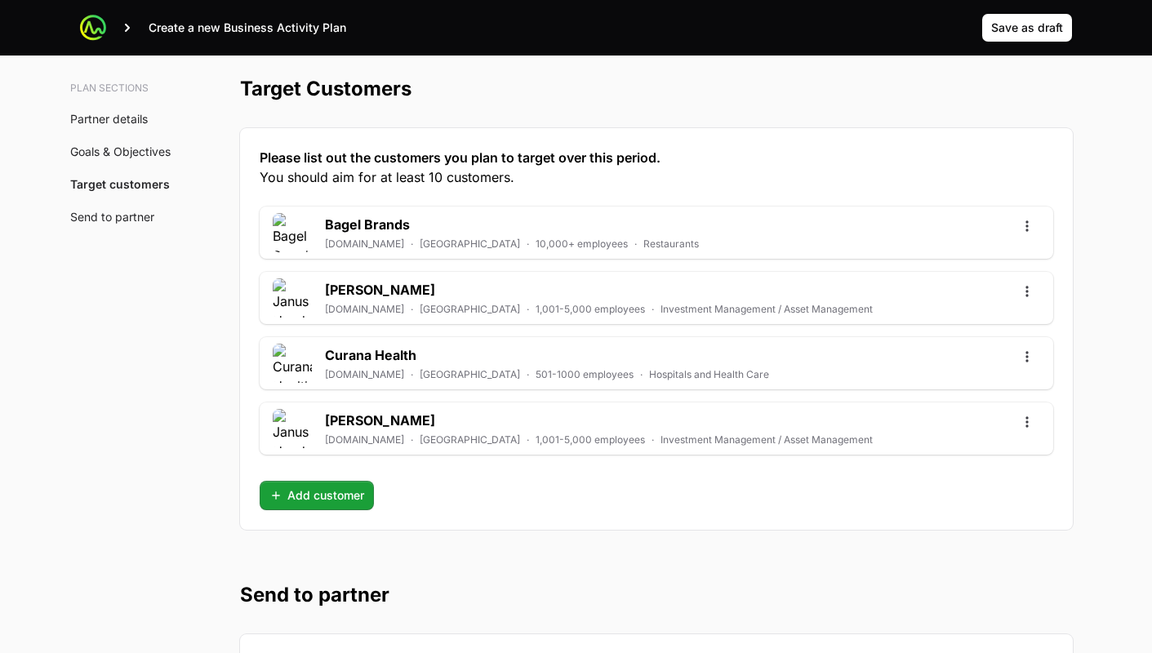
scroll to position [4328, 0]
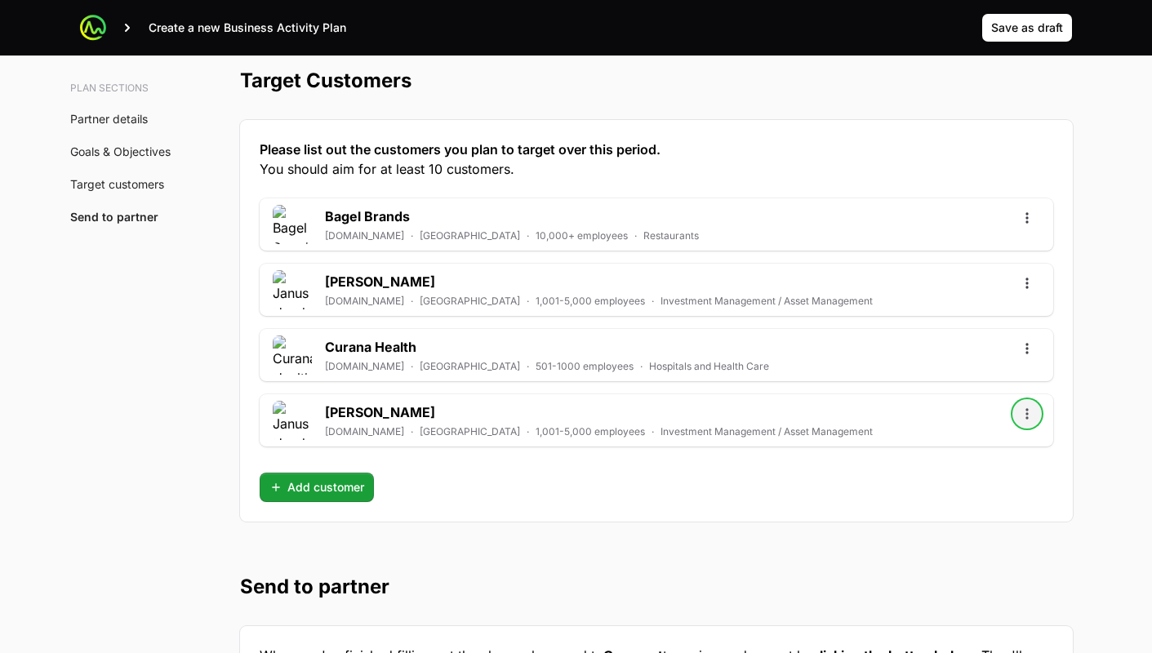
click at [1024, 412] on icon "Open options" at bounding box center [1027, 414] width 16 height 16
click at [998, 484] on div "Remove" at bounding box center [1026, 478] width 171 height 29
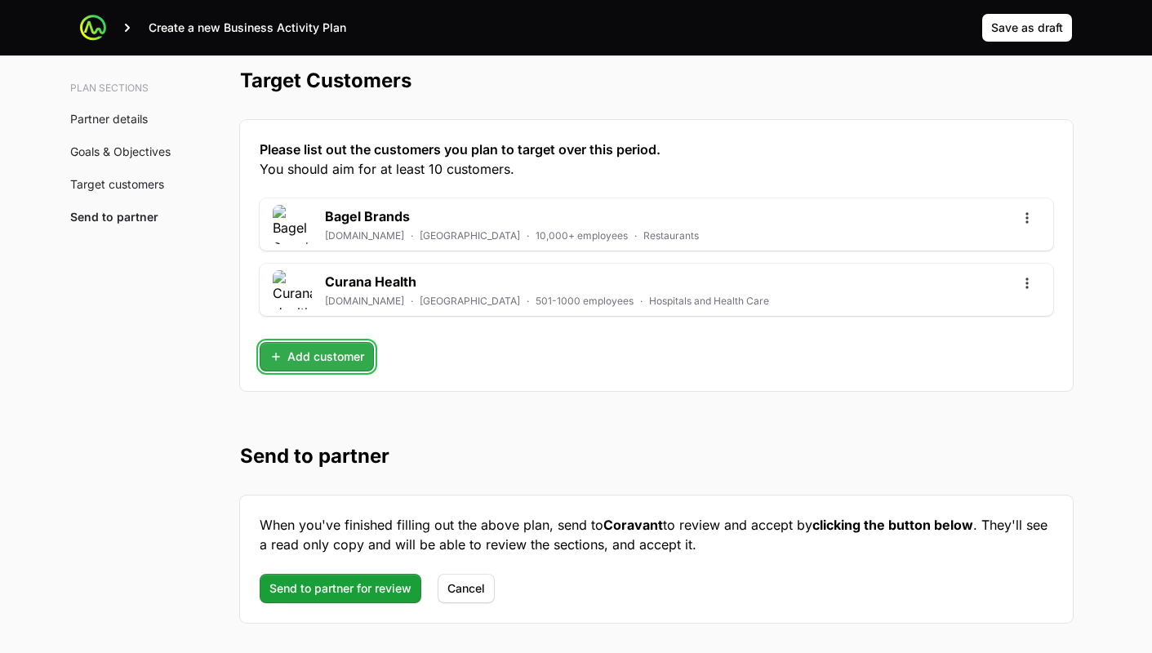
click at [316, 366] on button "Add customer" at bounding box center [317, 356] width 114 height 29
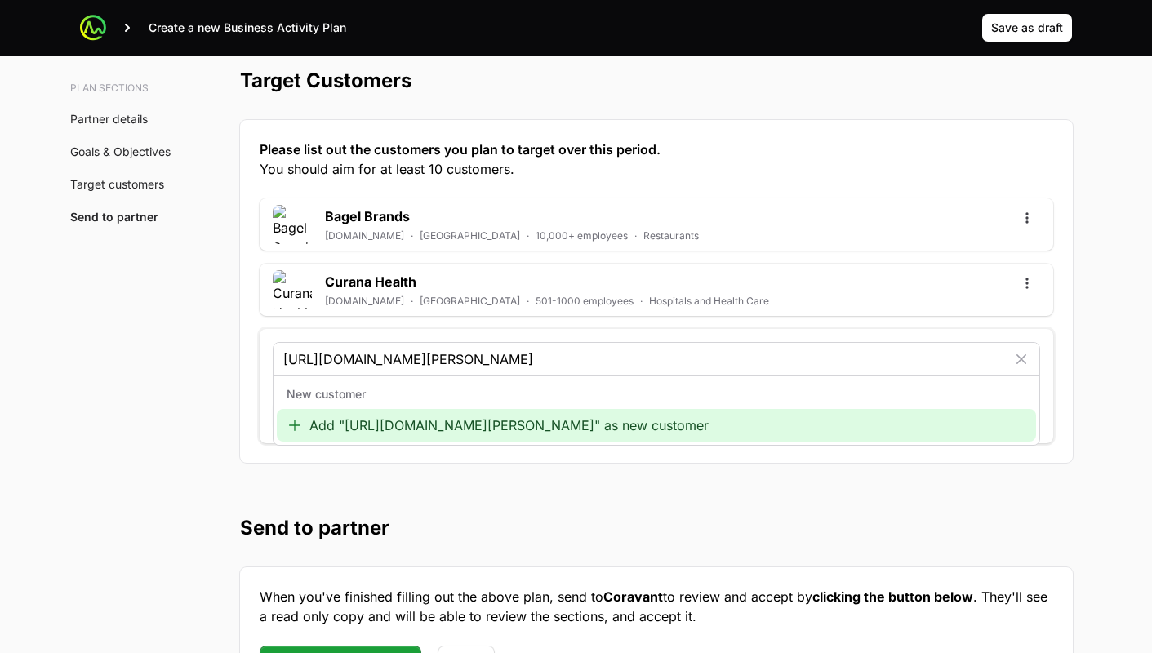
type input "https://www.adjmi.com/"
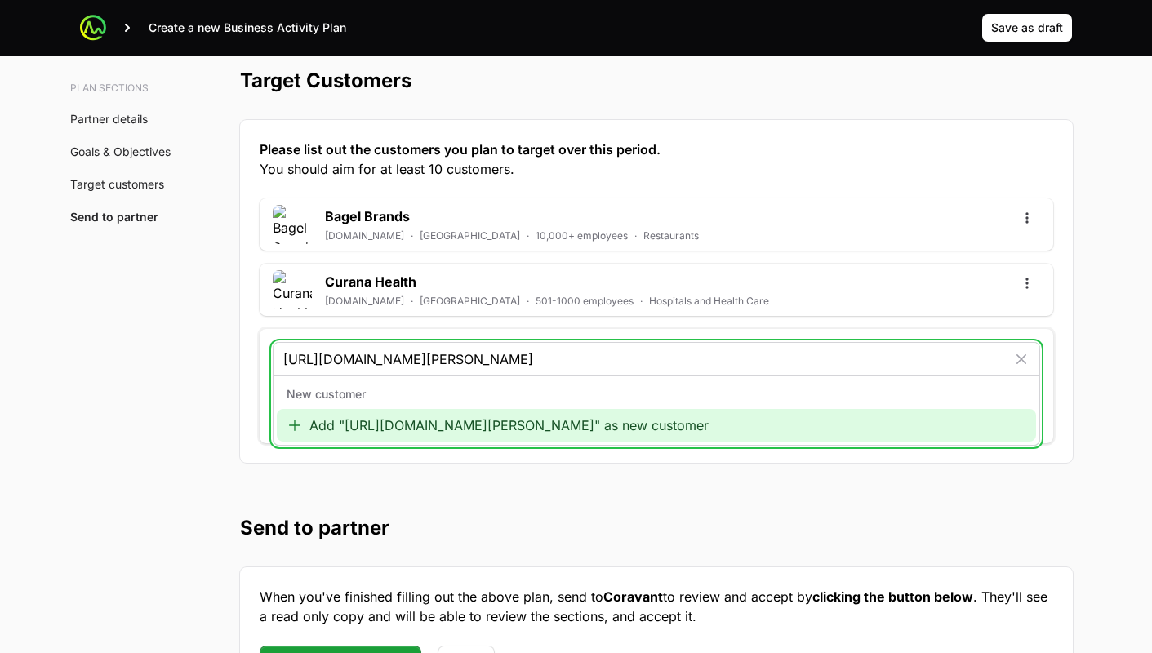
click at [334, 425] on div "Add "https://www.adjmi.com/" as new customer" at bounding box center [656, 425] width 759 height 33
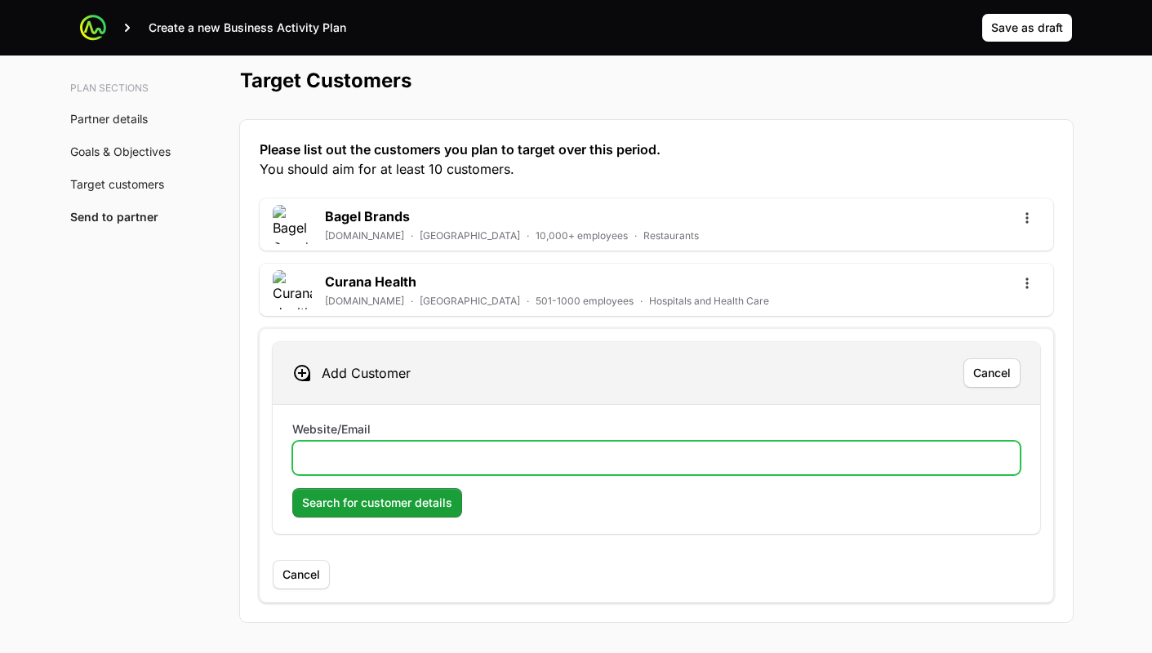
drag, startPoint x: 391, startPoint y: 457, endPoint x: 388, endPoint y: 474, distance: 17.4
click at [391, 457] on input "Website/Email" at bounding box center [656, 458] width 707 height 20
paste input "https://www.adjmi.com/"
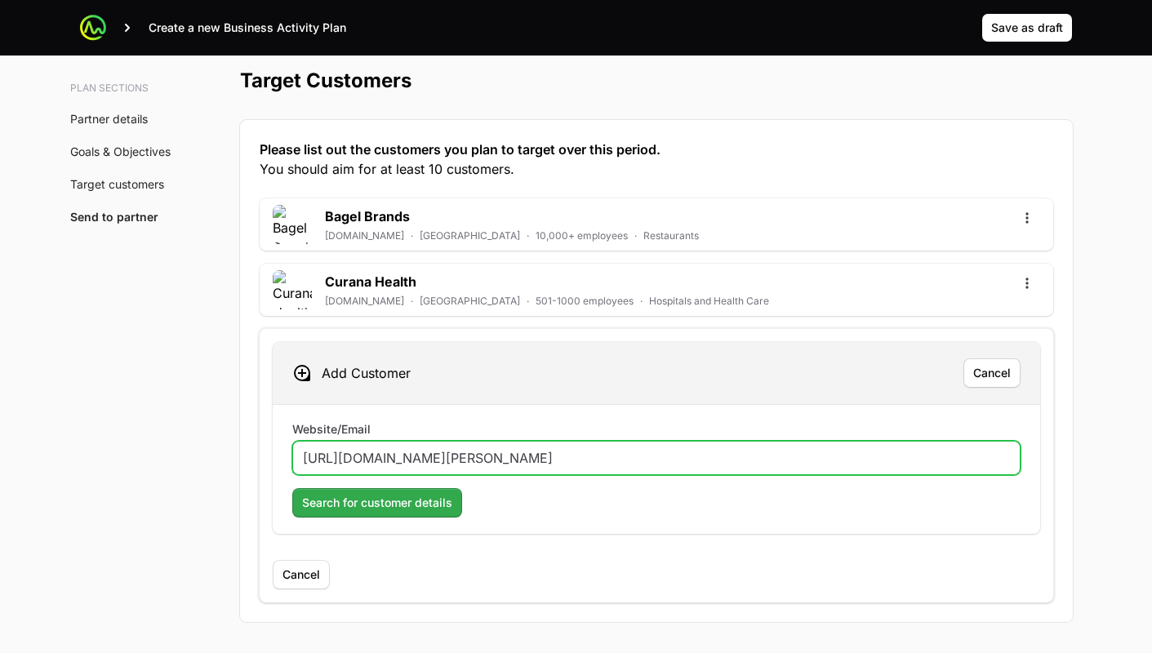
type input "https://www.adjmi.com/"
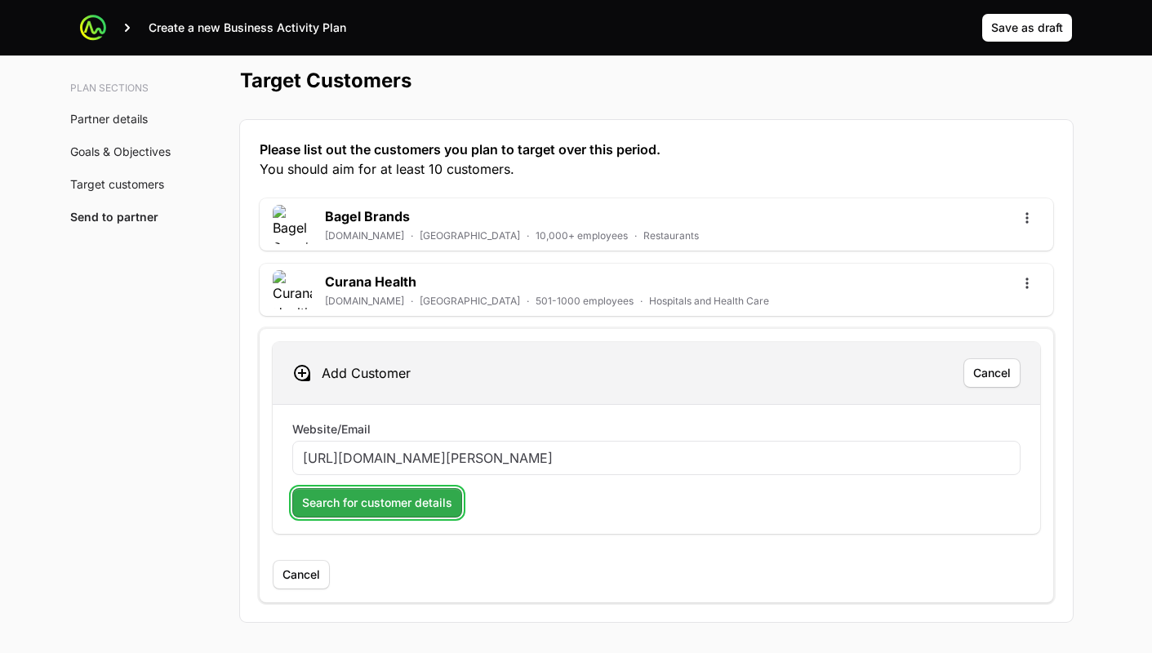
click at [377, 506] on span "Search for customer details" at bounding box center [377, 503] width 150 height 20
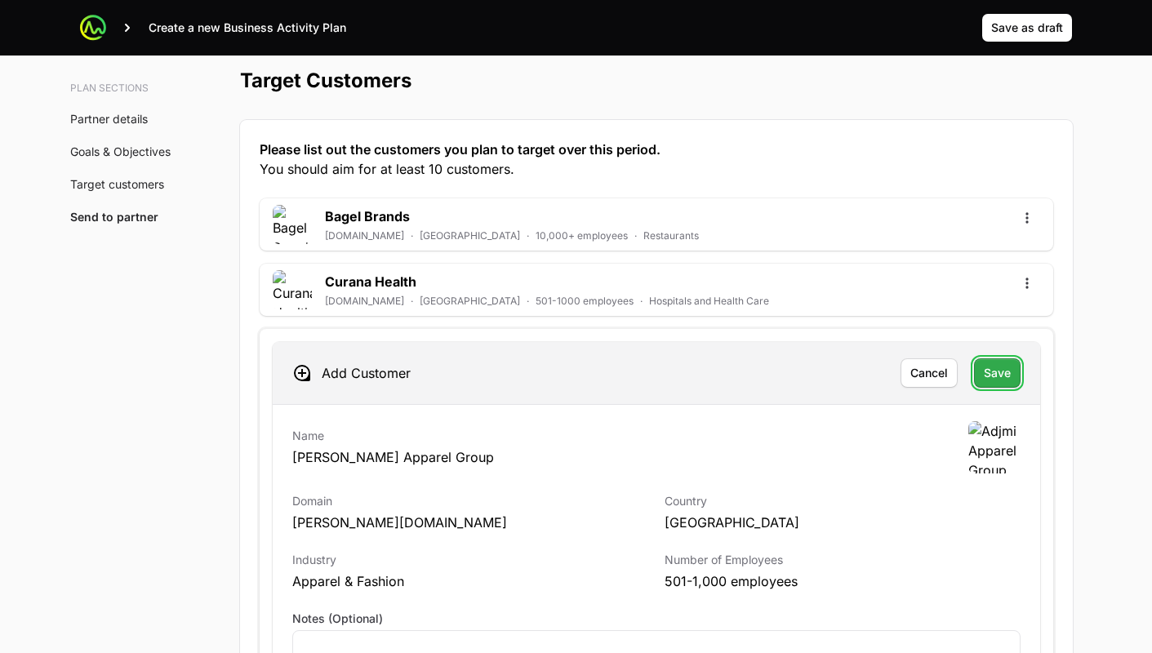
click at [1001, 375] on span "Save" at bounding box center [997, 373] width 27 height 20
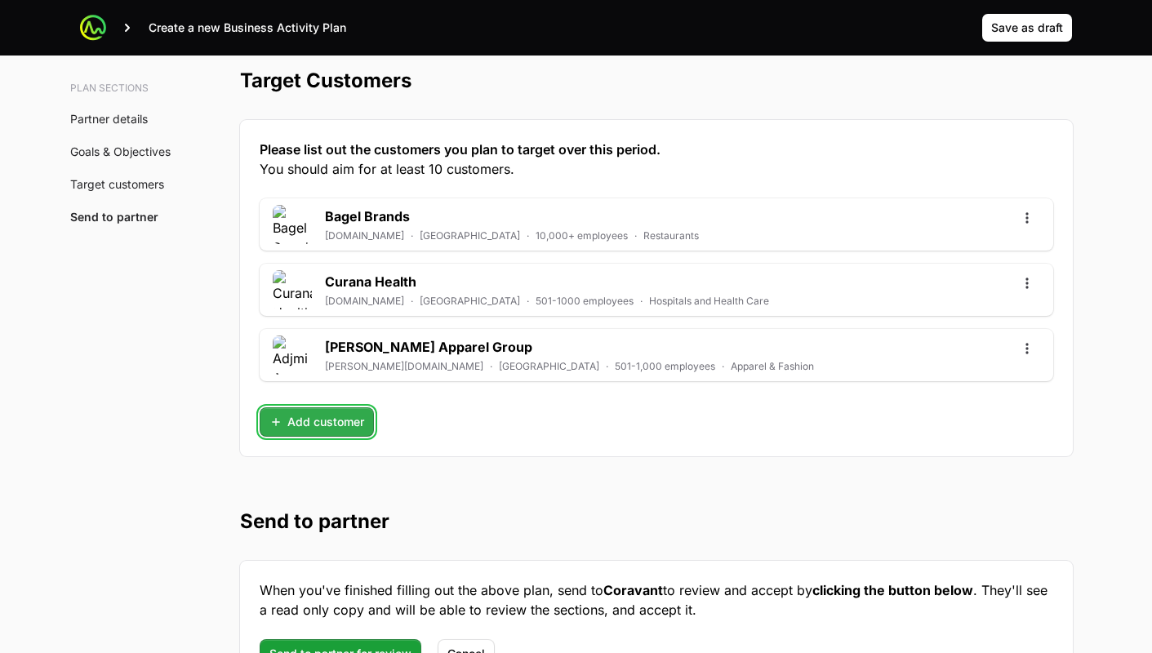
click at [311, 425] on span "Add customer" at bounding box center [316, 422] width 95 height 20
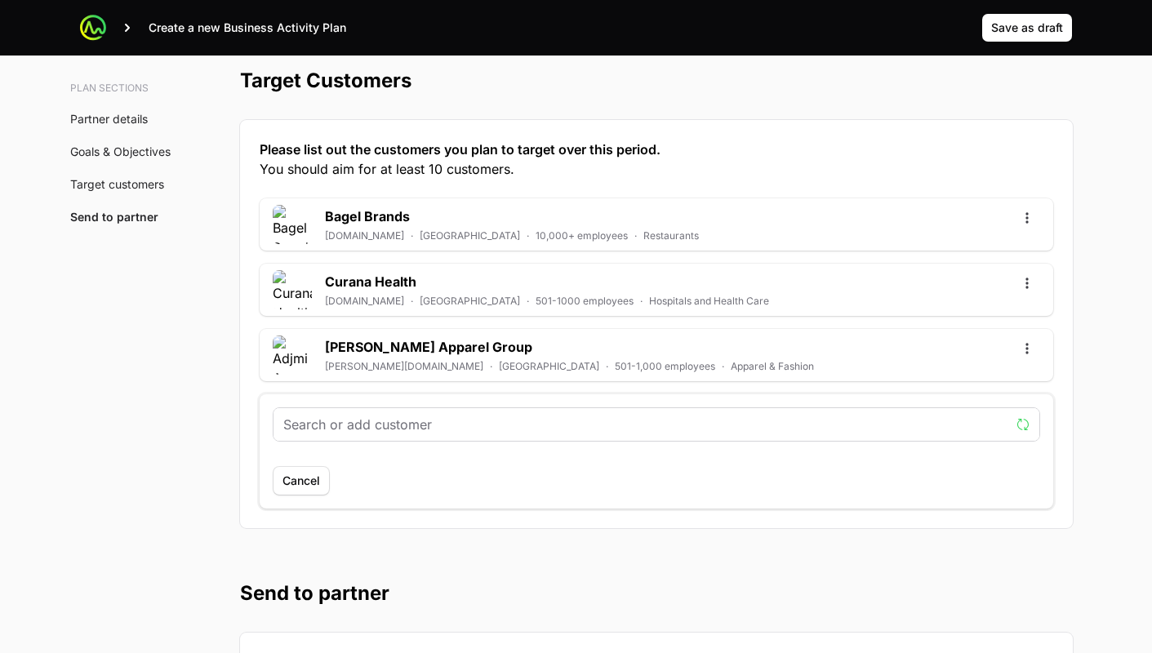
click at [411, 427] on input "text" at bounding box center [646, 425] width 726 height 20
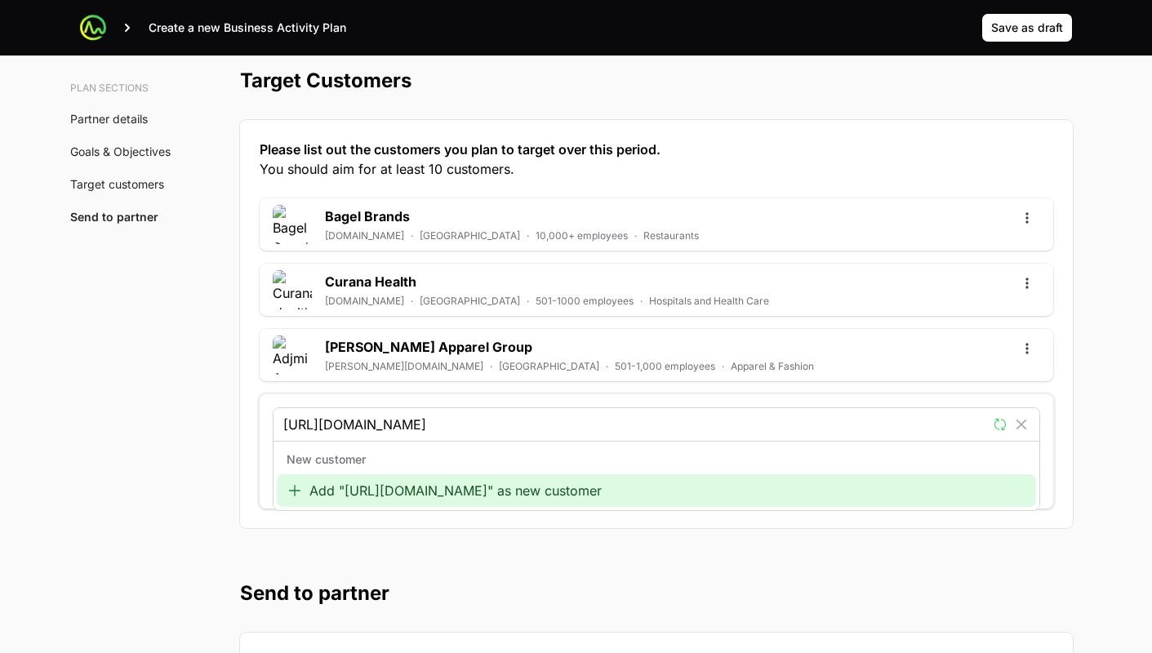
type input "http://www.janushenderson.com/"
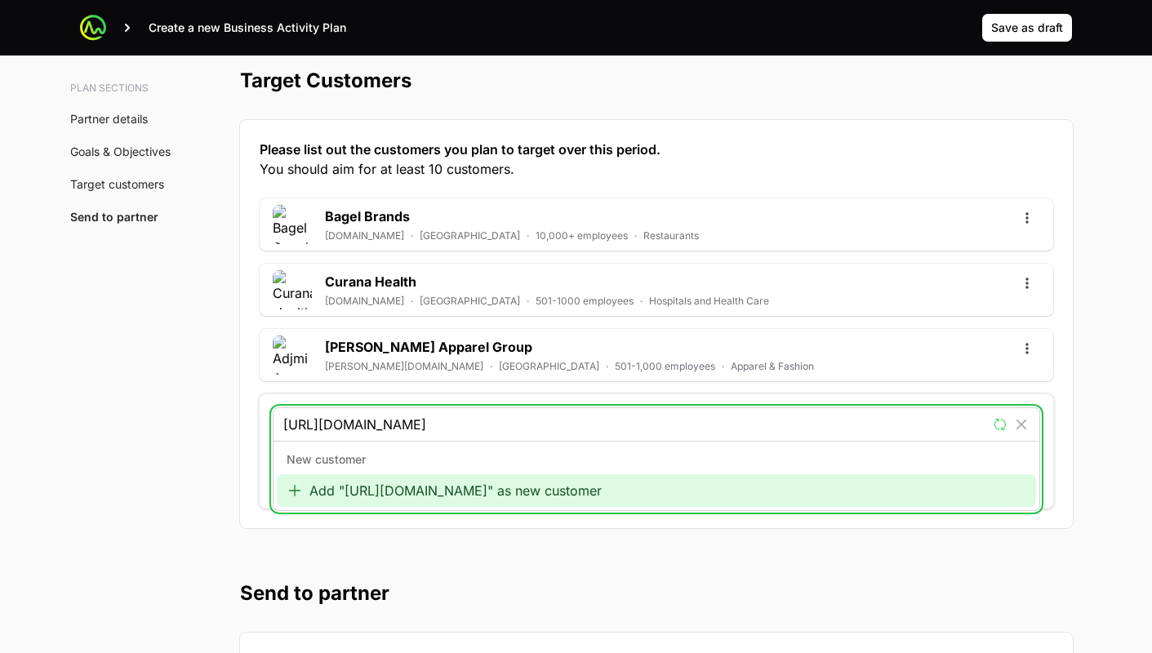
click at [348, 486] on div "Add "http://www.janushenderson.com/" as new customer" at bounding box center [656, 490] width 759 height 33
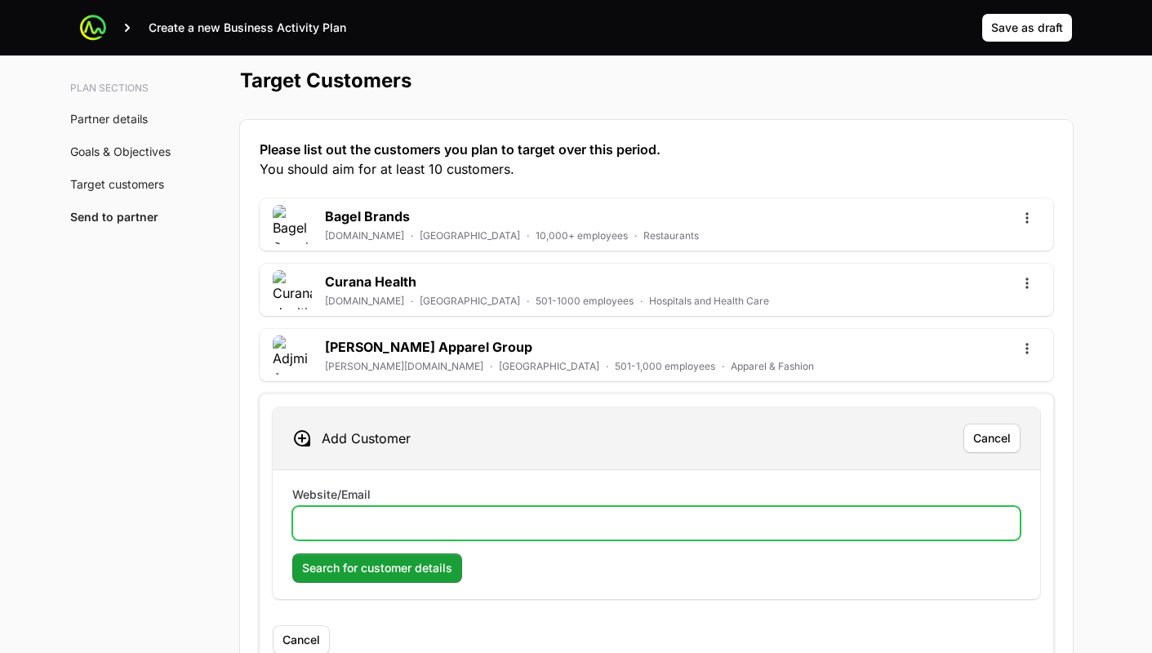
click at [401, 514] on input "Website/Email" at bounding box center [656, 523] width 707 height 20
paste input "http://www.janushenderson.com/"
type input "http://www.janushenderson.com/"
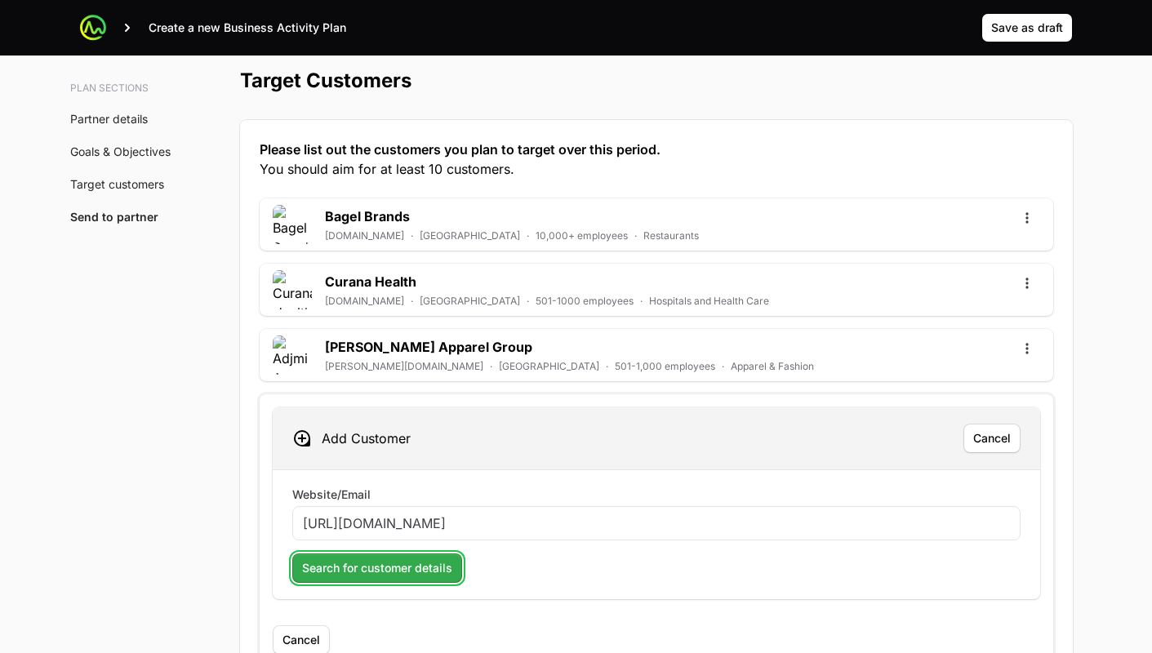
click at [390, 565] on span "Search for customer details" at bounding box center [377, 568] width 150 height 20
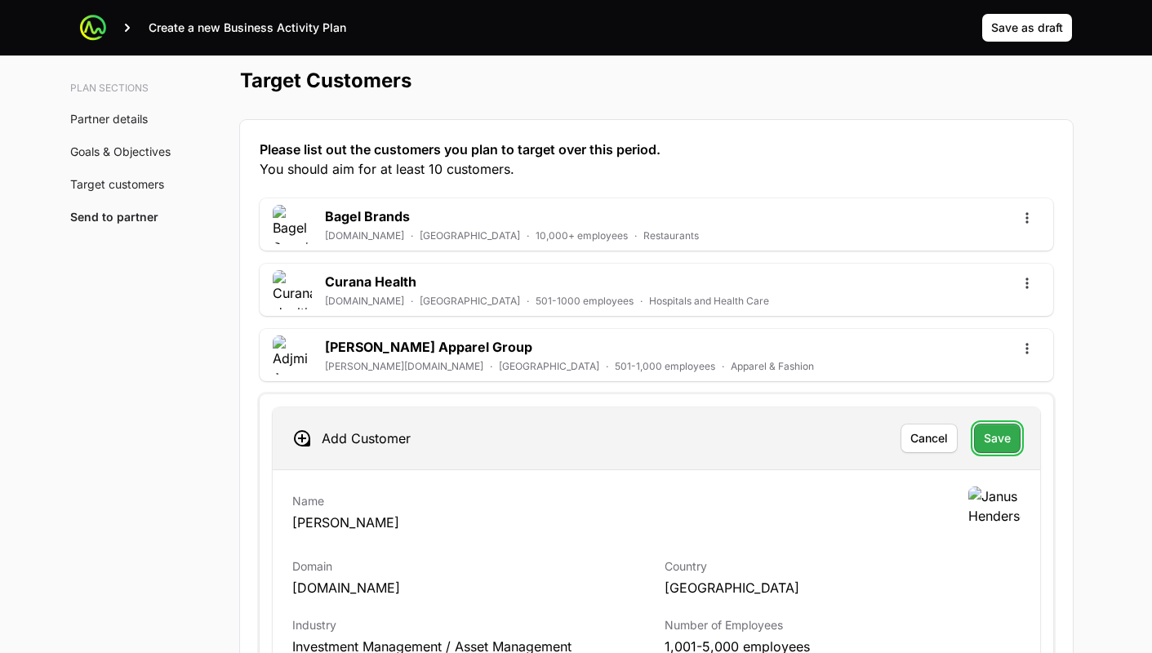
click at [975, 431] on button "Save" at bounding box center [997, 438] width 47 height 29
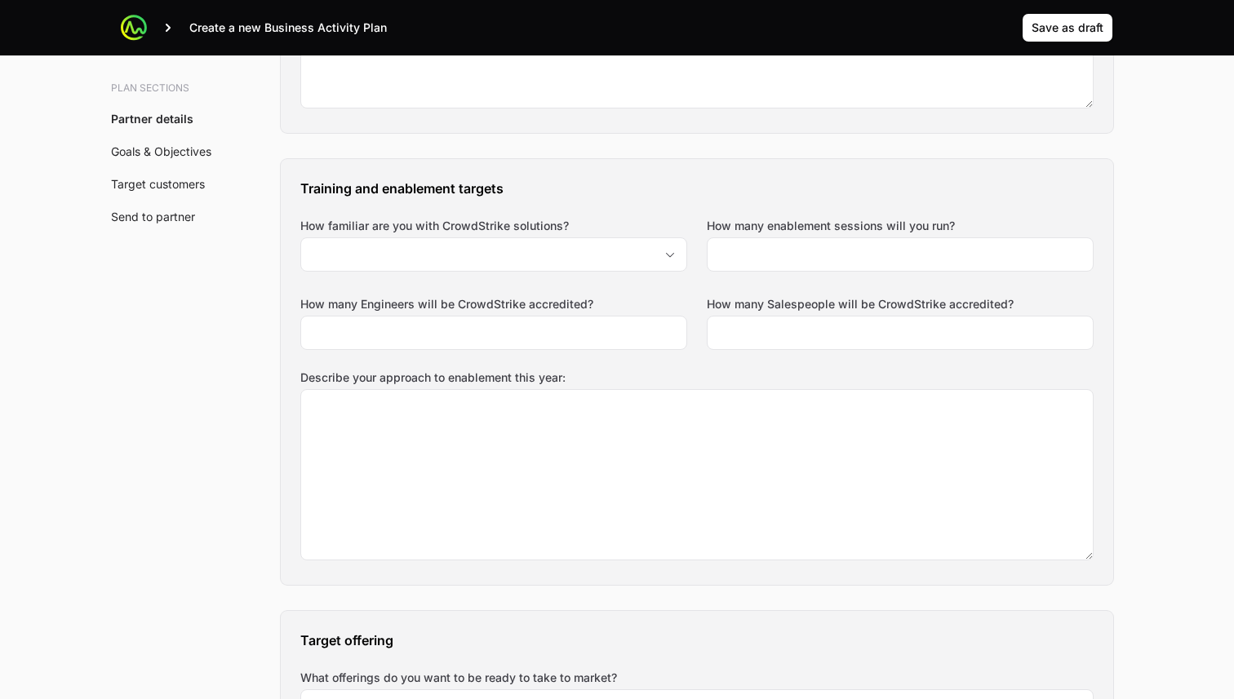
scroll to position [1131, 0]
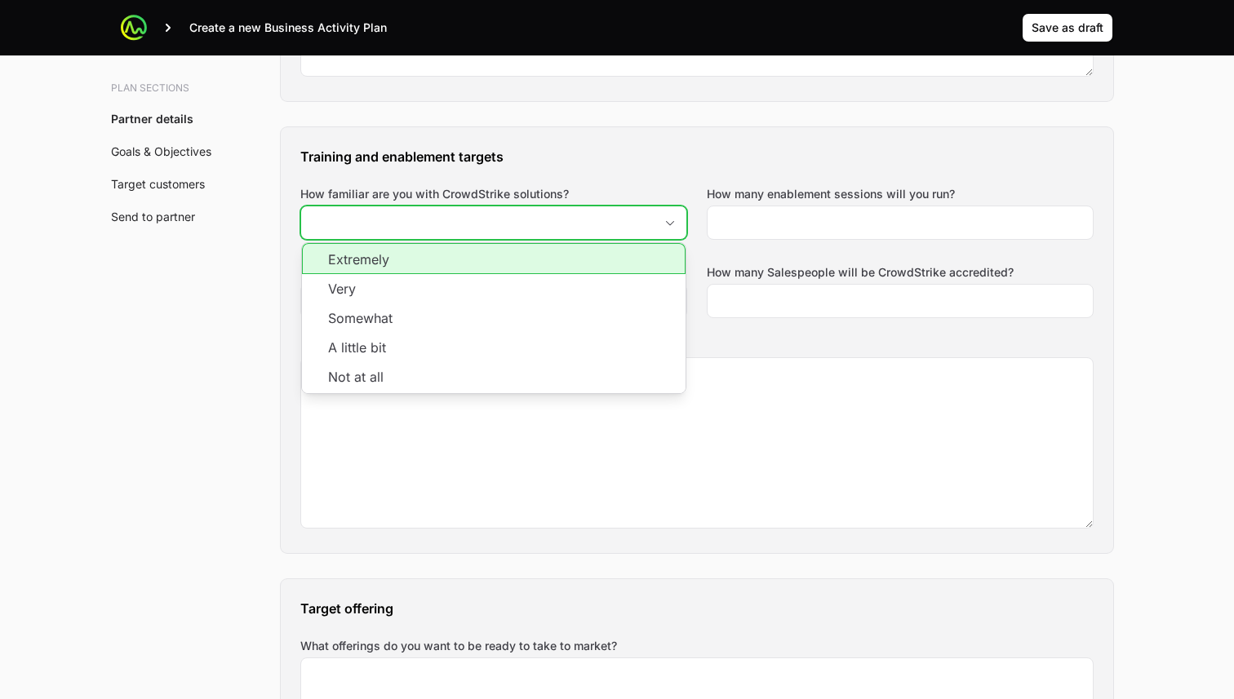
click at [651, 225] on input "How familiar are you with CrowdStrike solutions?" at bounding box center [477, 222] width 353 height 33
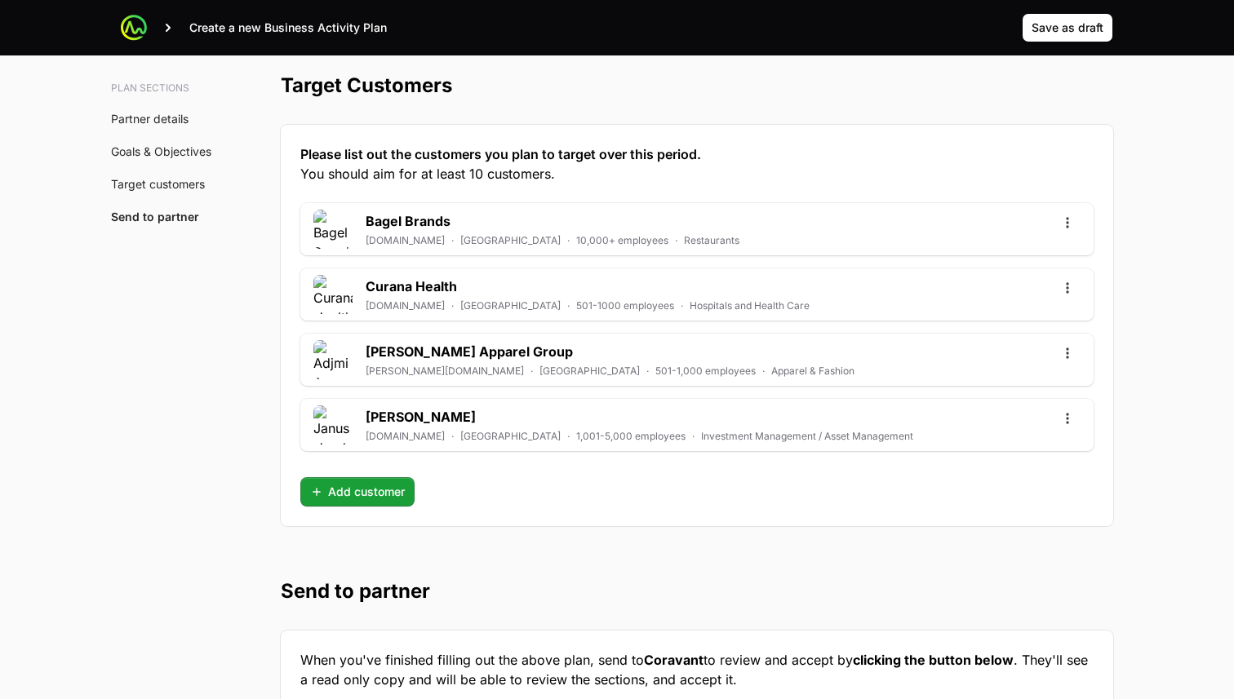
scroll to position [4343, 0]
